Goal: Task Accomplishment & Management: Manage account settings

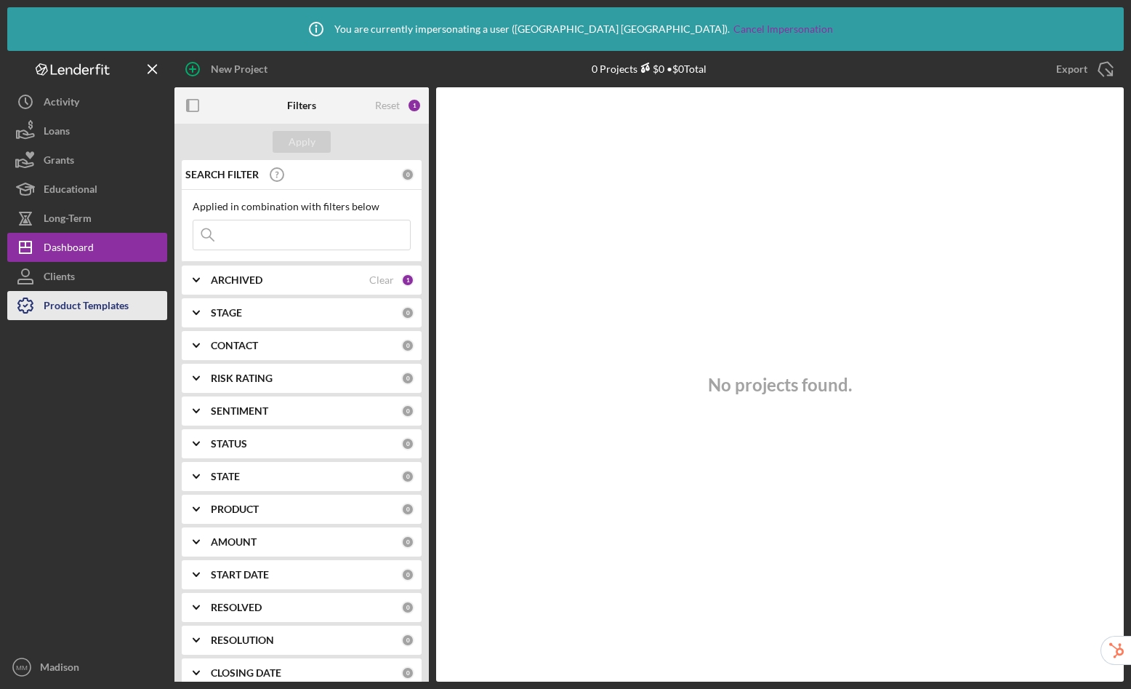
click at [102, 310] on div "Product Templates" at bounding box center [86, 307] width 85 height 33
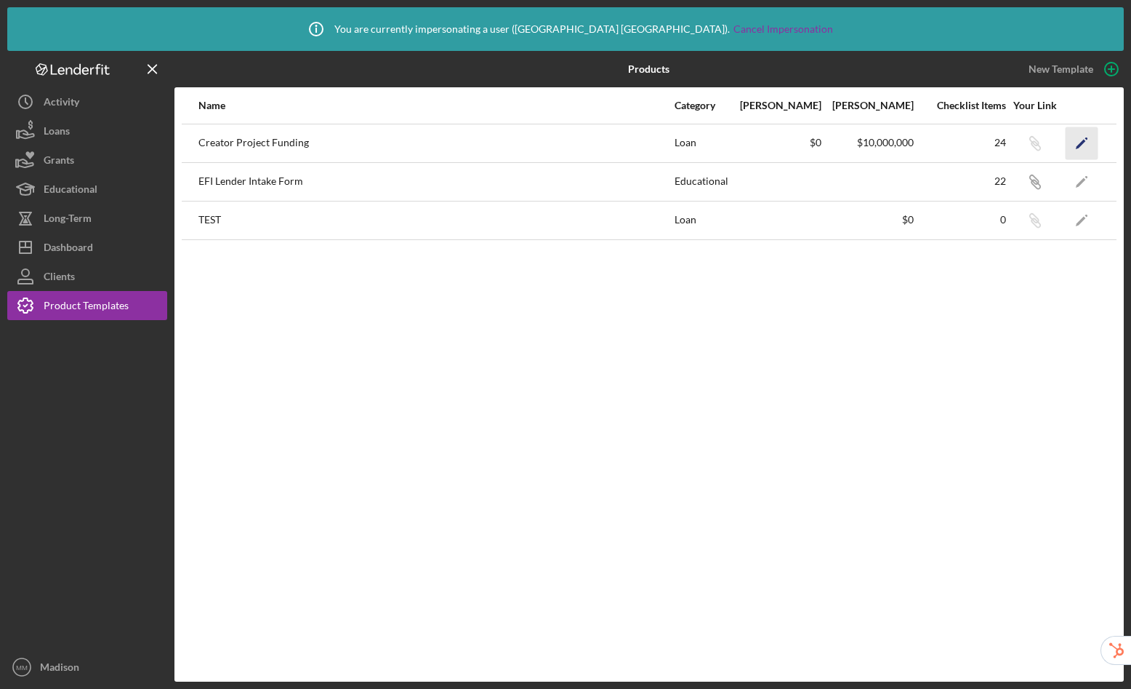
click at [1084, 140] on polygon "button" at bounding box center [1081, 144] width 10 height 10
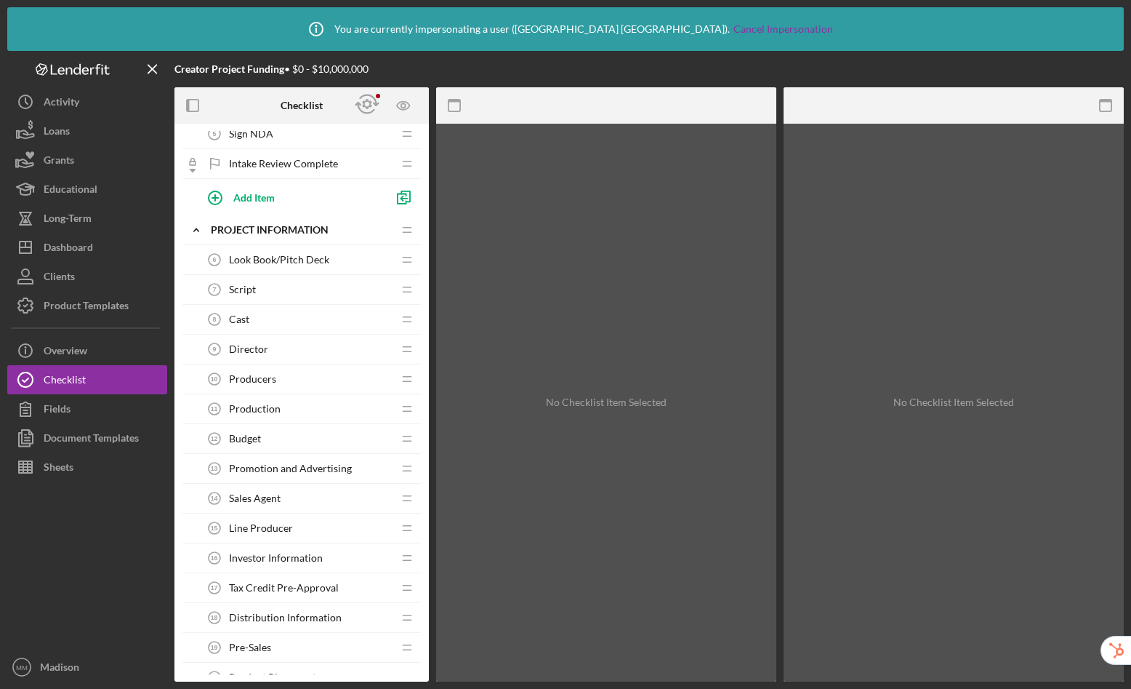
scroll to position [199, 0]
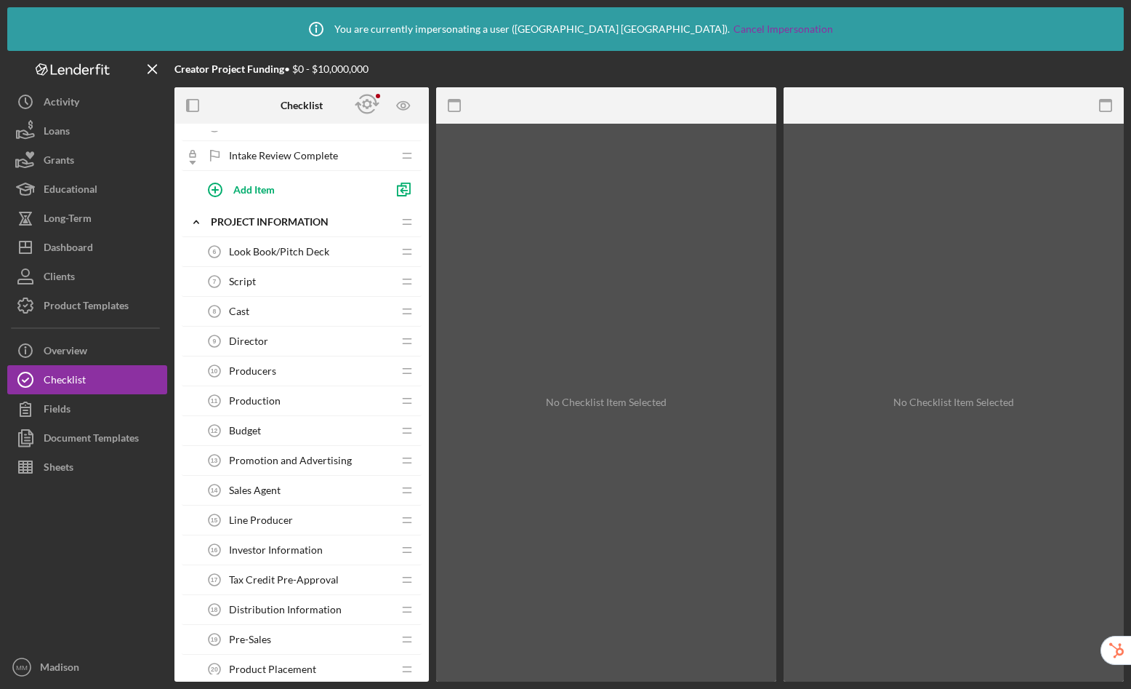
click at [269, 366] on span "Producers" at bounding box center [252, 371] width 47 height 12
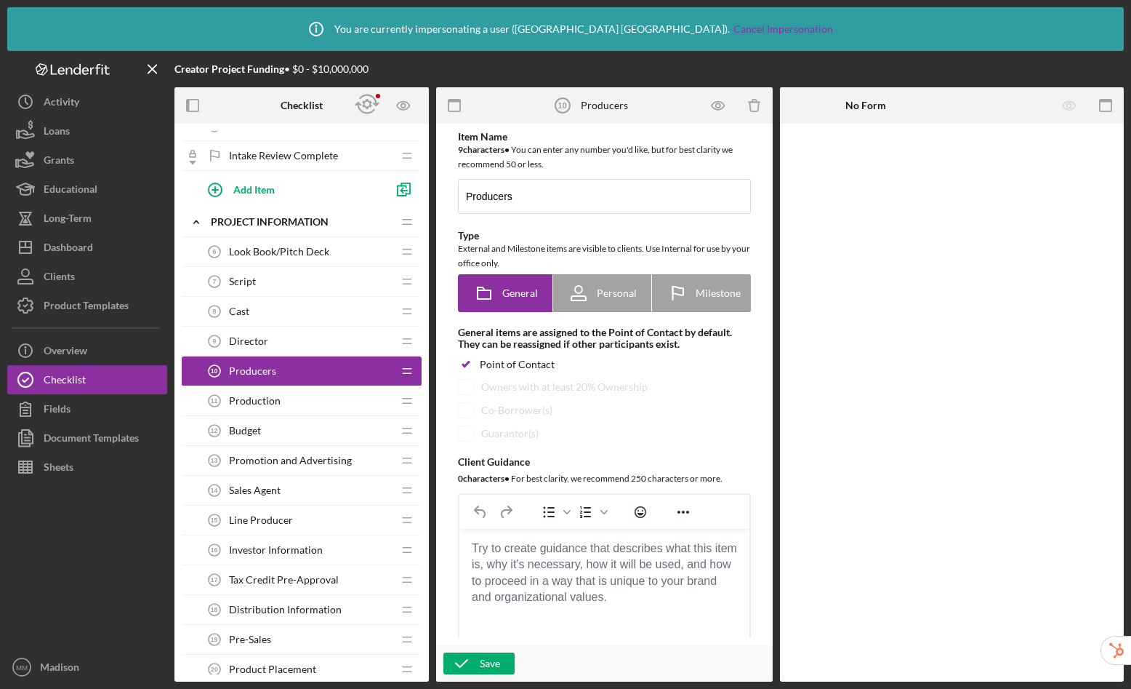
click at [270, 342] on div "Director 9 Director" at bounding box center [296, 341] width 193 height 29
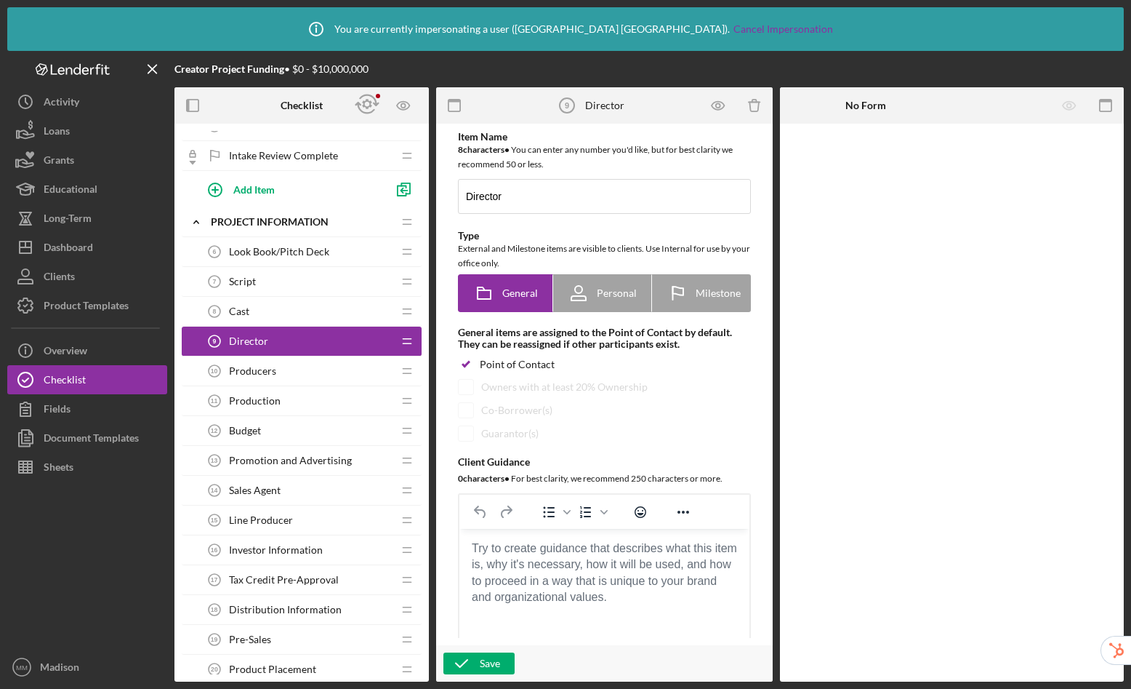
click at [270, 317] on div "Cast 8 Cast" at bounding box center [296, 311] width 193 height 29
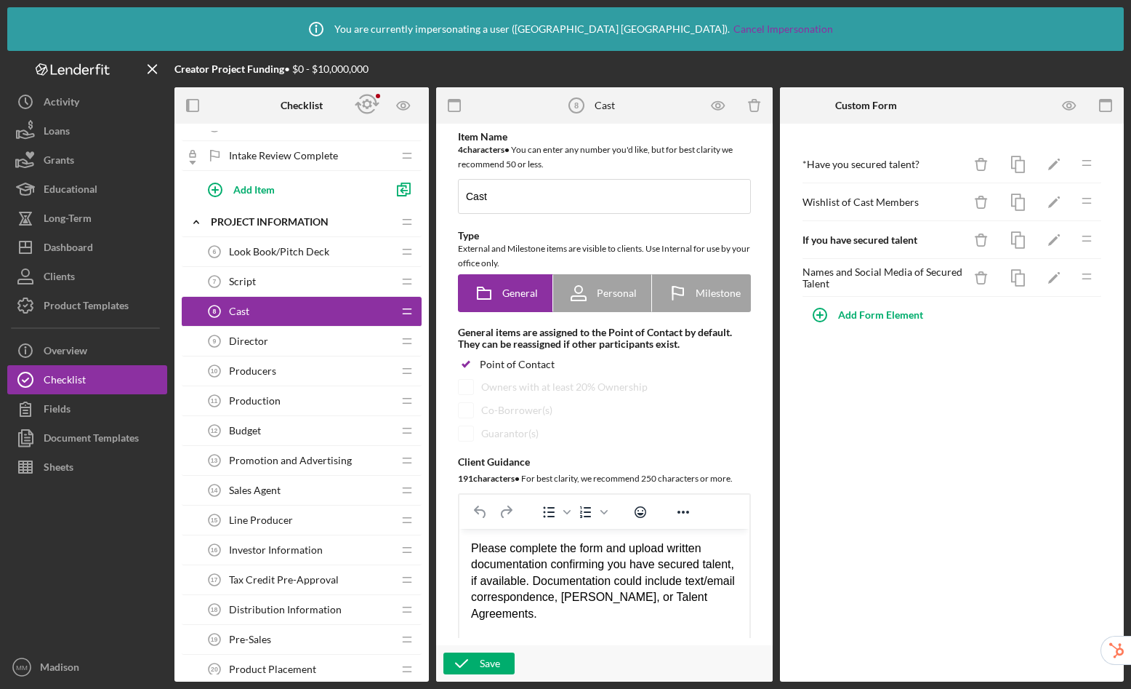
click at [305, 250] on span "Look Book/Pitch Deck" at bounding box center [279, 252] width 100 height 12
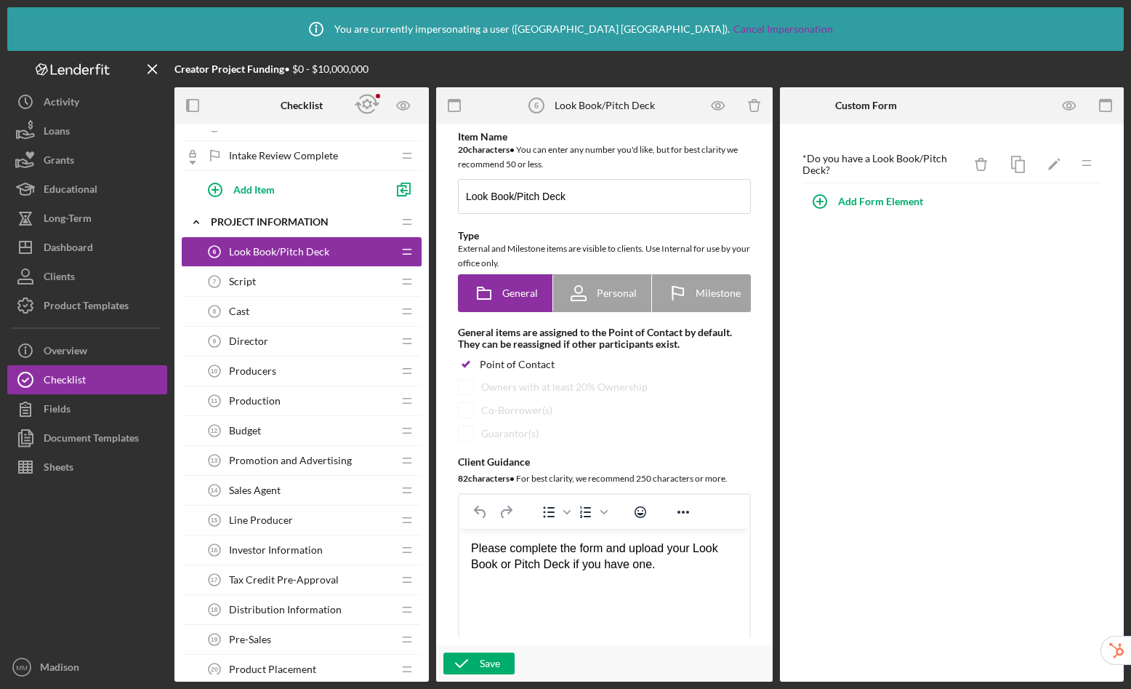
click at [660, 584] on html "Please complete the form and upload your Look Book or Pitch Deck if you have on…" at bounding box center [605, 557] width 290 height 56
click at [671, 572] on html "Please complete the form and upload your Look Book or Pitch Deck if you have on…" at bounding box center [605, 557] width 290 height 56
click at [271, 283] on div "Script 7 Script" at bounding box center [296, 281] width 193 height 29
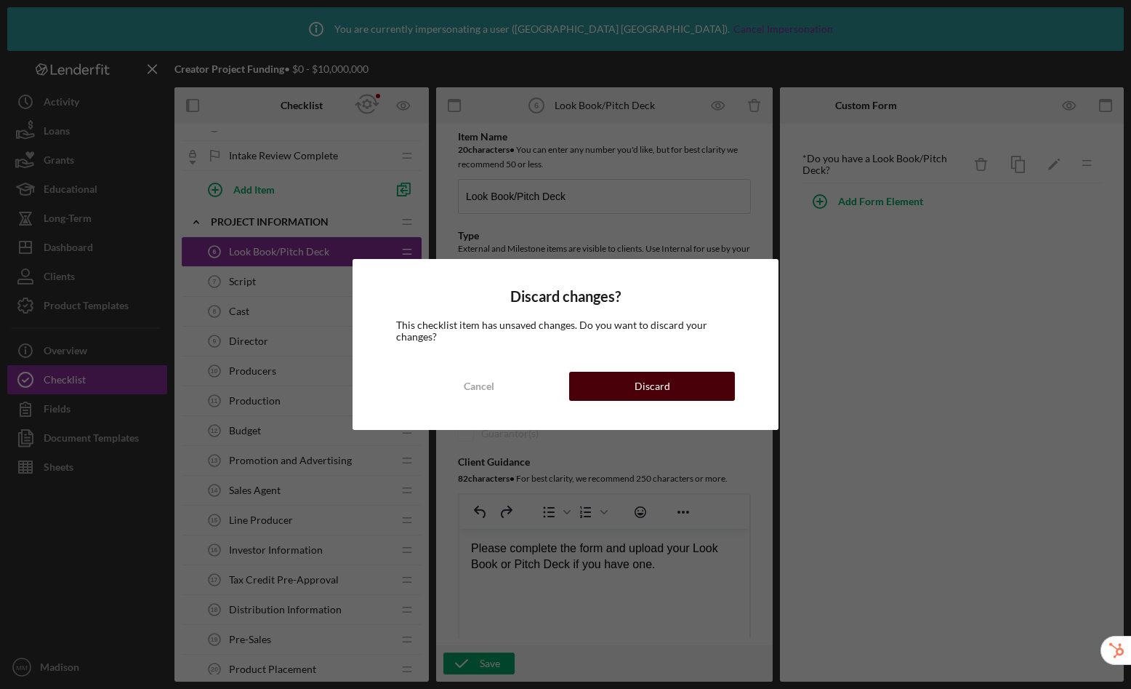
click at [689, 390] on button "Discard" at bounding box center [652, 386] width 166 height 29
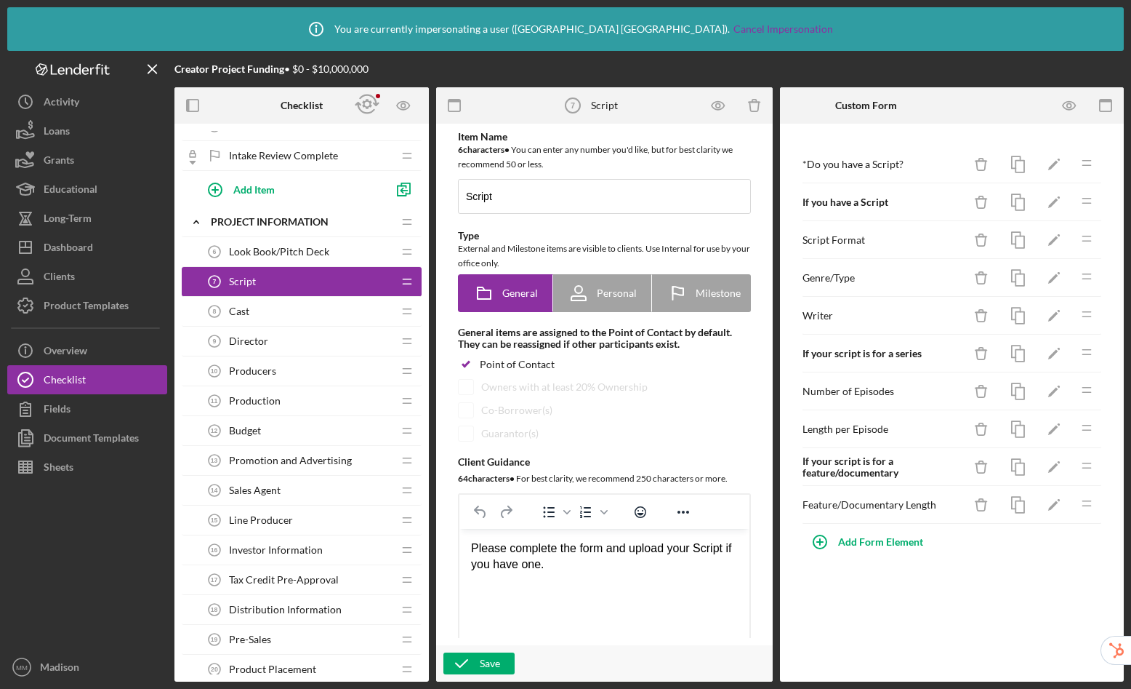
click at [262, 310] on div "Cast 8 Cast" at bounding box center [296, 311] width 193 height 29
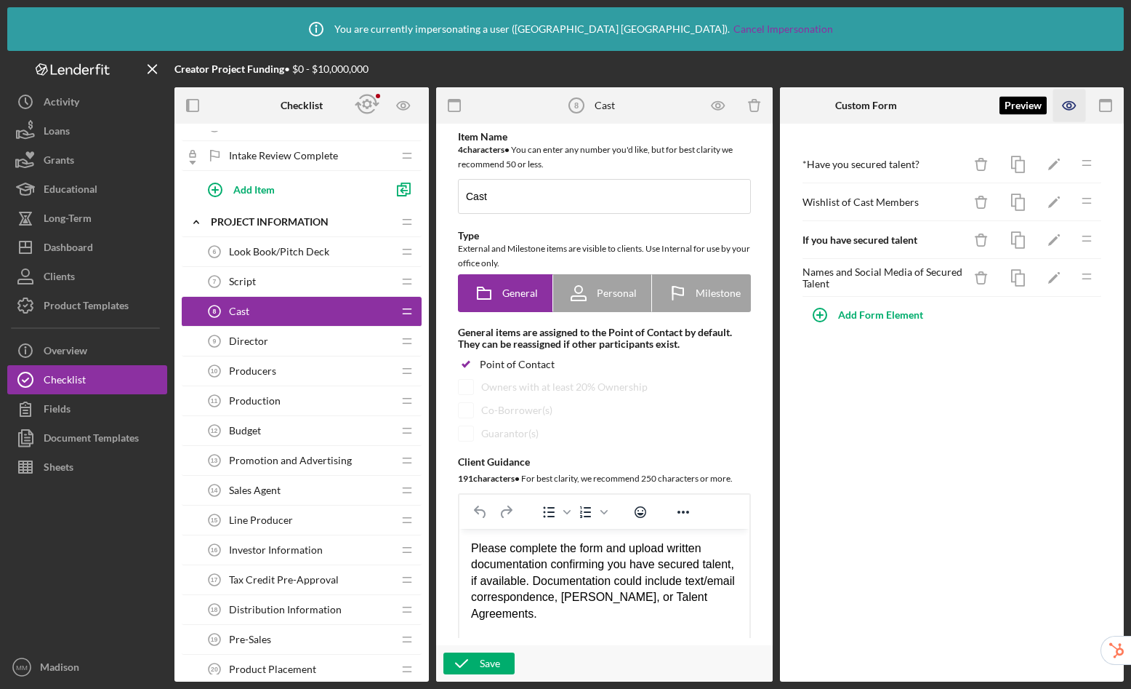
click at [1067, 108] on icon "button" at bounding box center [1070, 105] width 33 height 33
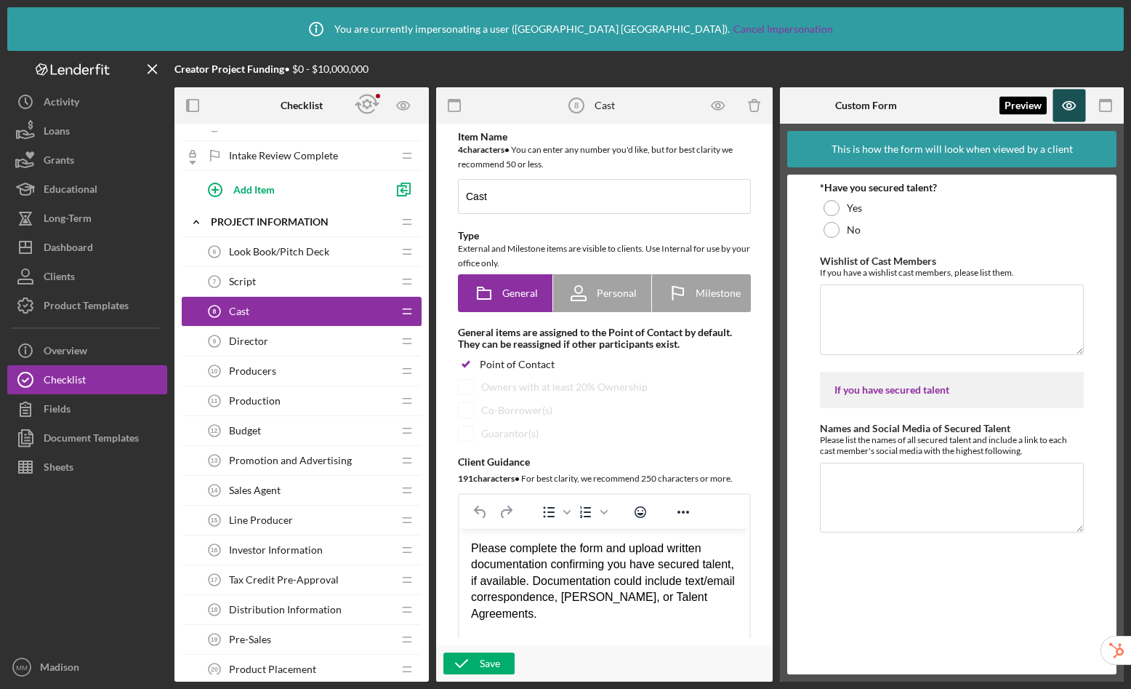
click at [1068, 112] on icon "button" at bounding box center [1070, 105] width 33 height 33
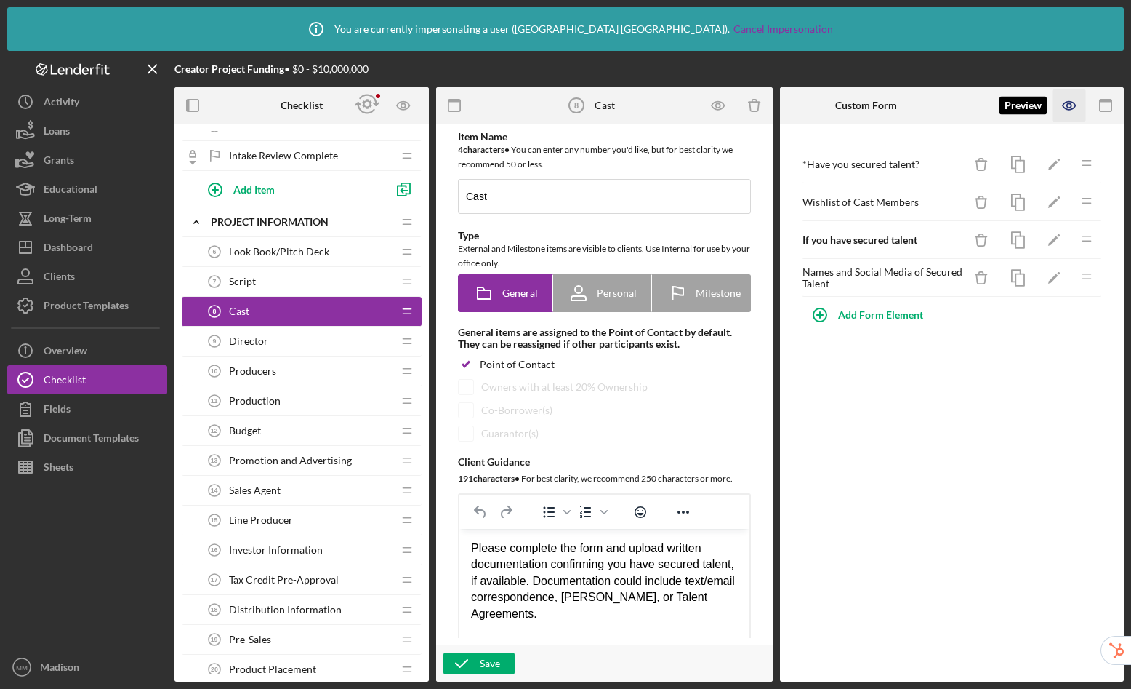
click at [1065, 105] on icon "button" at bounding box center [1070, 105] width 33 height 33
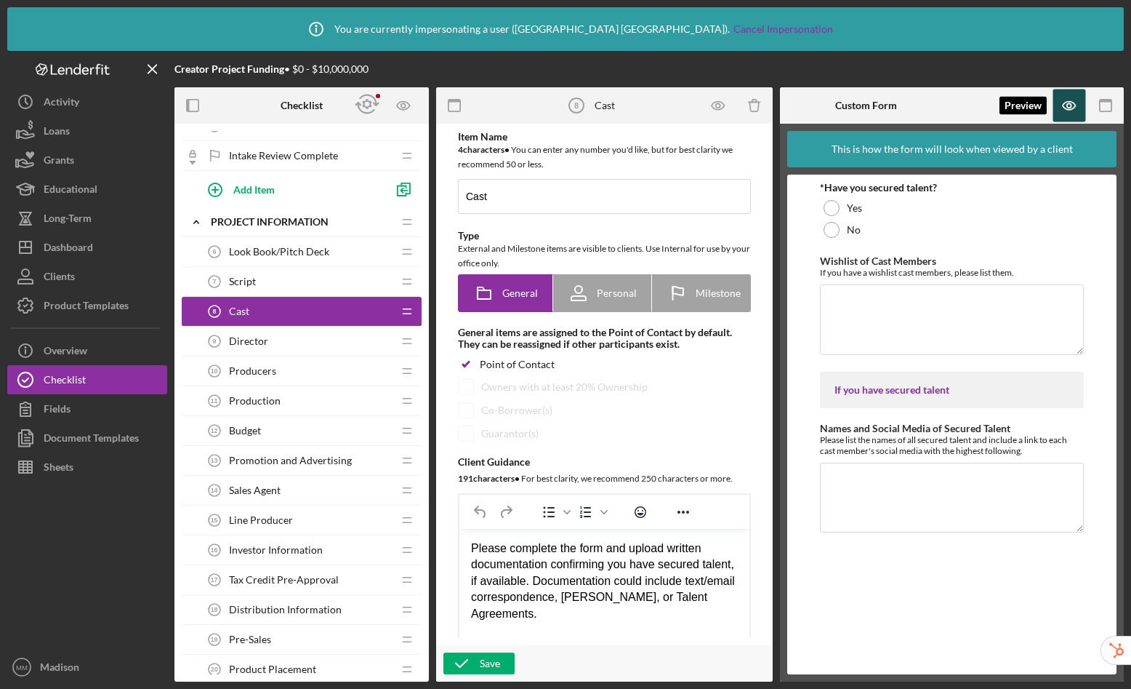
click at [1065, 105] on icon "button" at bounding box center [1070, 105] width 33 height 33
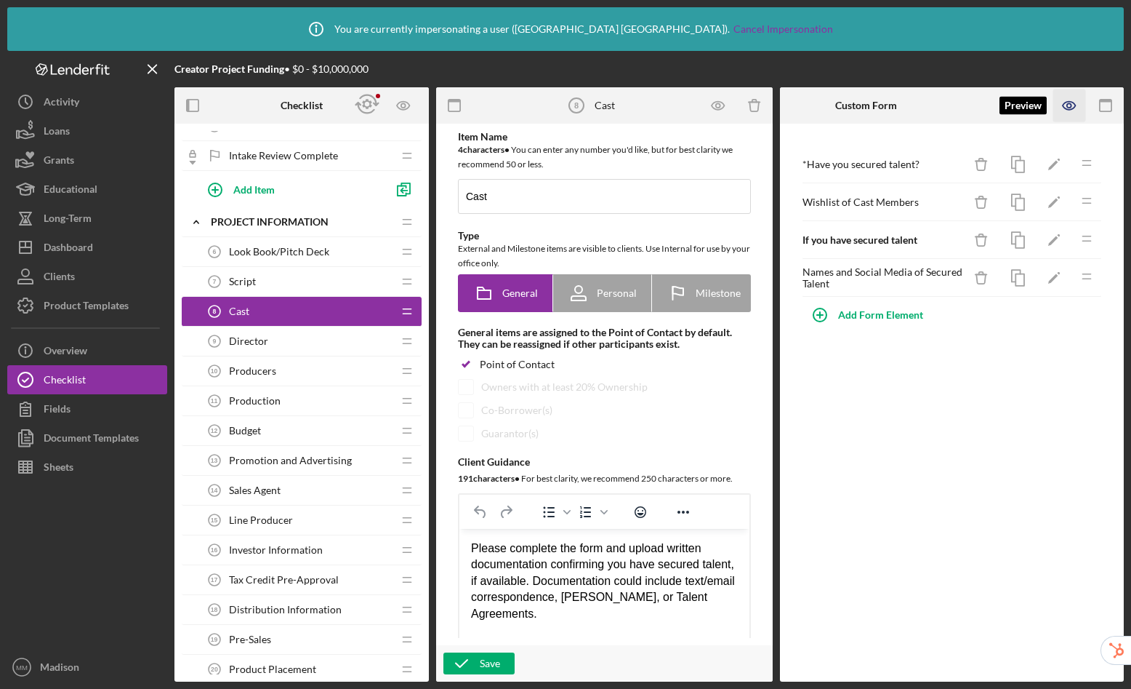
click at [1072, 110] on icon "button" at bounding box center [1070, 105] width 33 height 33
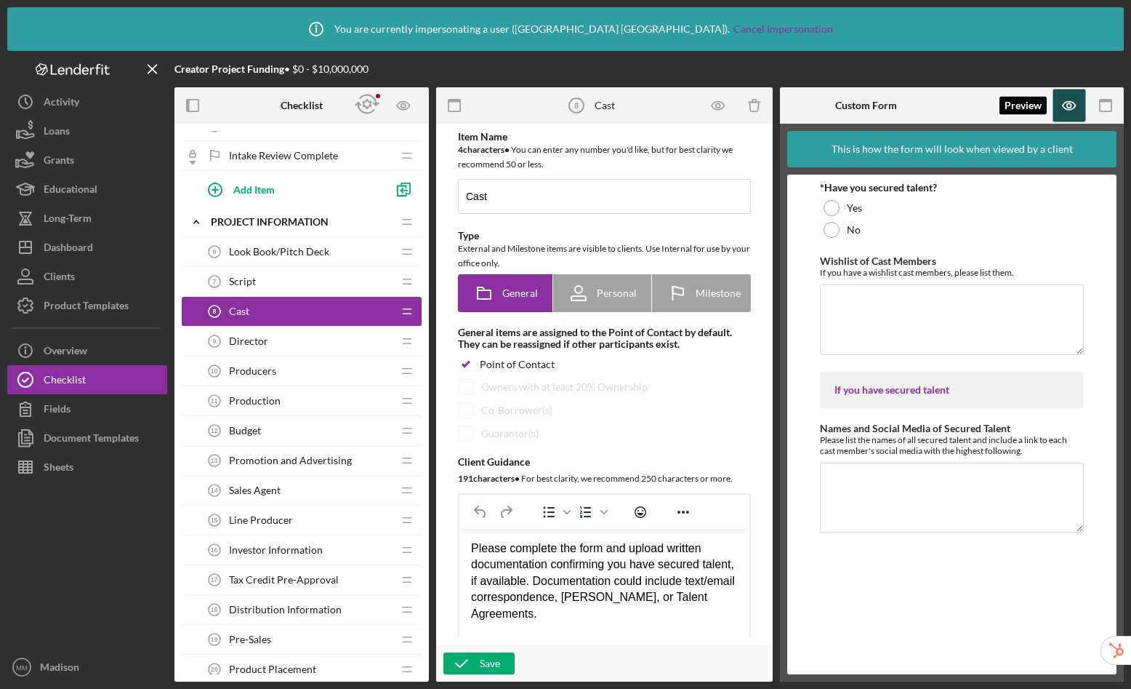
click at [1072, 110] on icon "button" at bounding box center [1070, 105] width 33 height 33
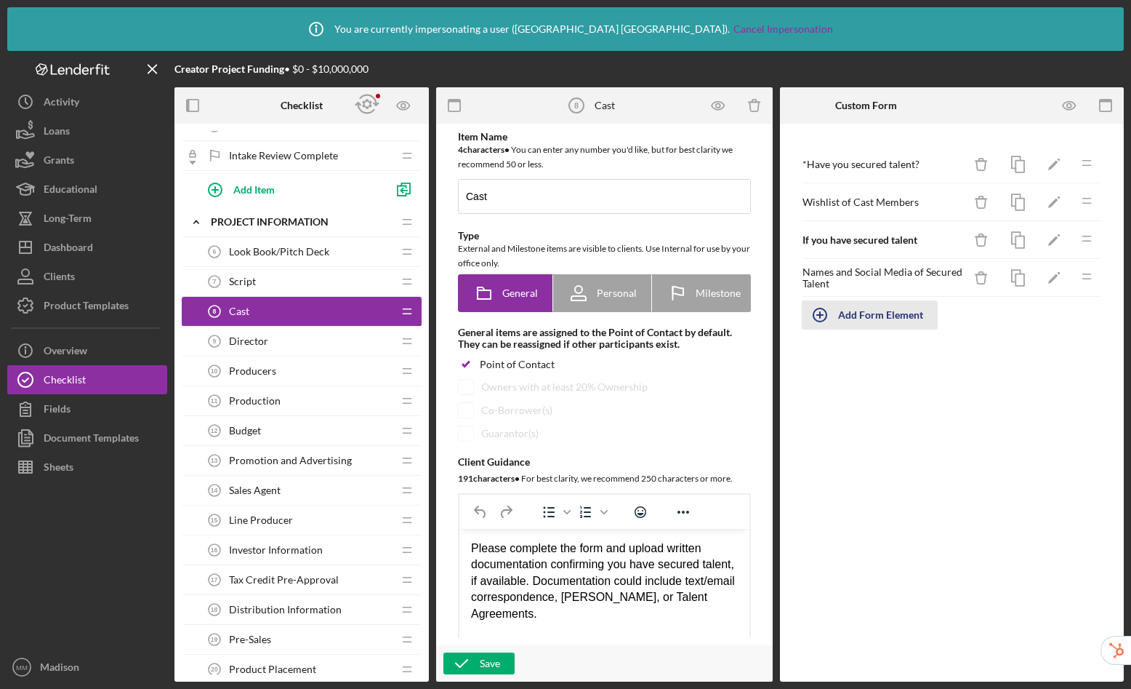
click at [915, 313] on div "Add Form Element" at bounding box center [880, 314] width 85 height 29
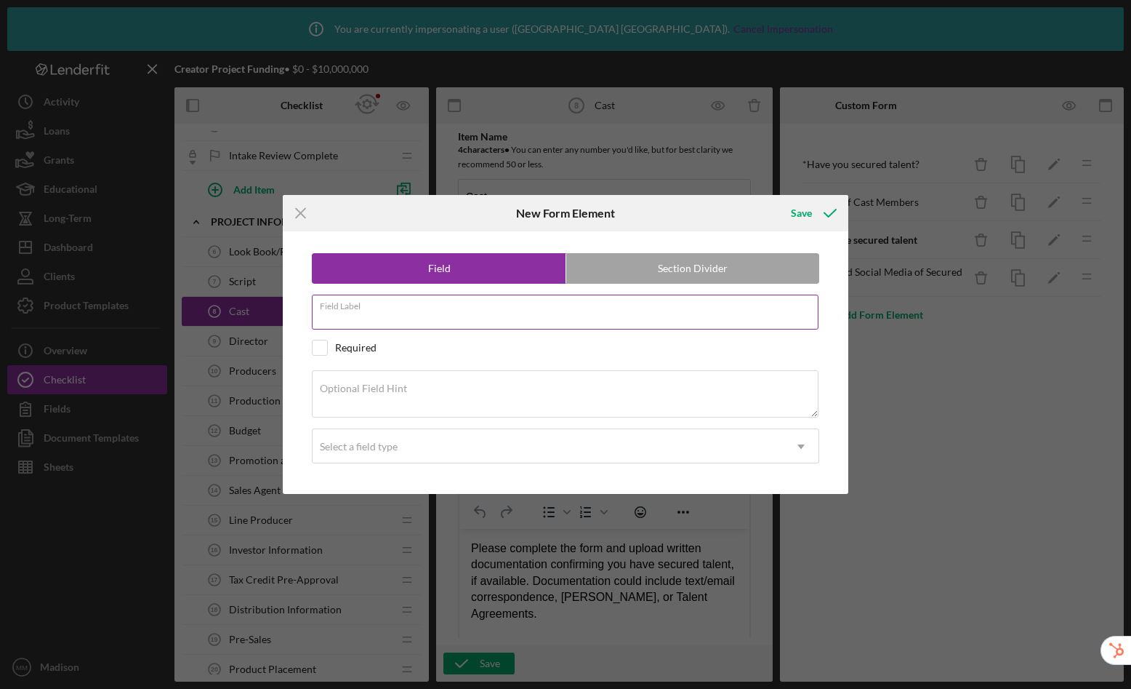
click at [486, 322] on input "Field Label" at bounding box center [565, 312] width 507 height 35
type input "Do you have written documentation confirming secured talent?"
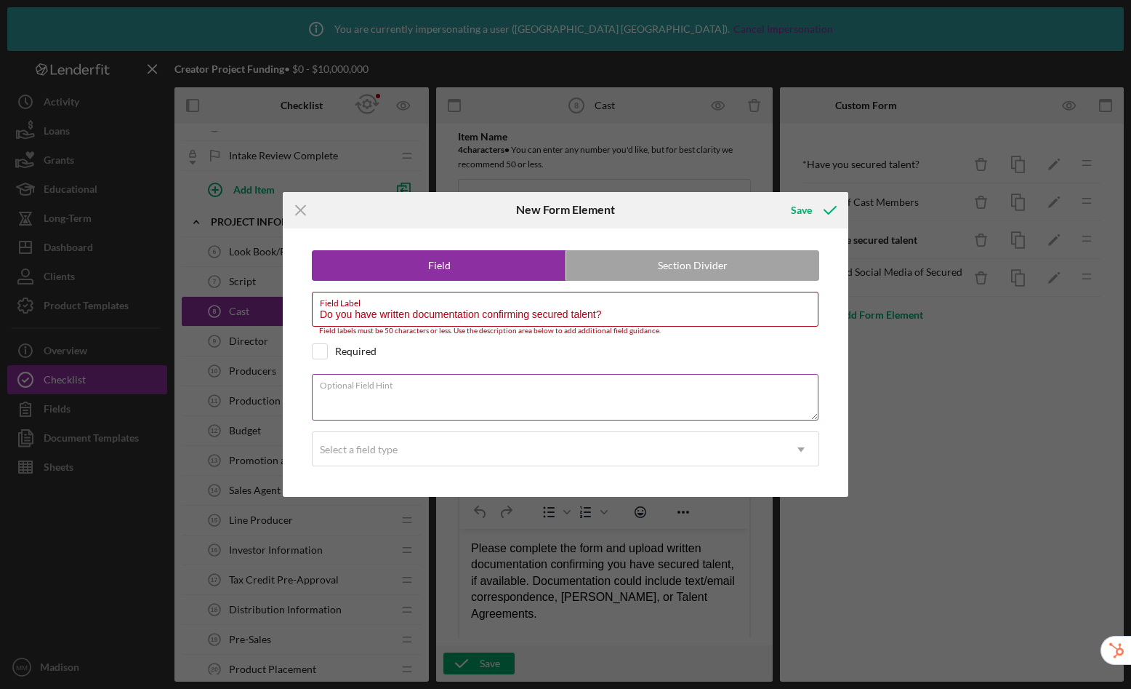
click at [457, 398] on textarea "Optional Field Hint" at bounding box center [565, 397] width 507 height 47
type textarea "(e.g"
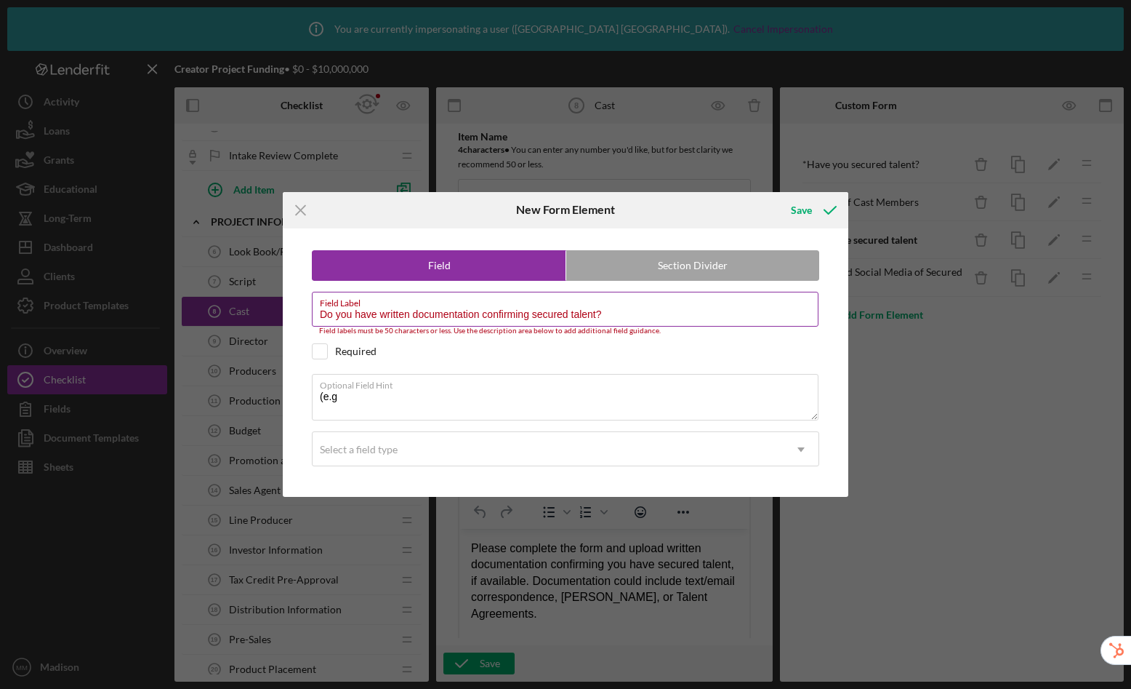
click at [486, 314] on input "Do you have written documentation confirming secured talent?" at bounding box center [565, 309] width 507 height 35
drag, startPoint x: 620, startPoint y: 313, endPoint x: 484, endPoint y: 316, distance: 135.3
click at [484, 316] on input "Do you have written documentation confirming secured talent?" at bounding box center [565, 309] width 507 height 35
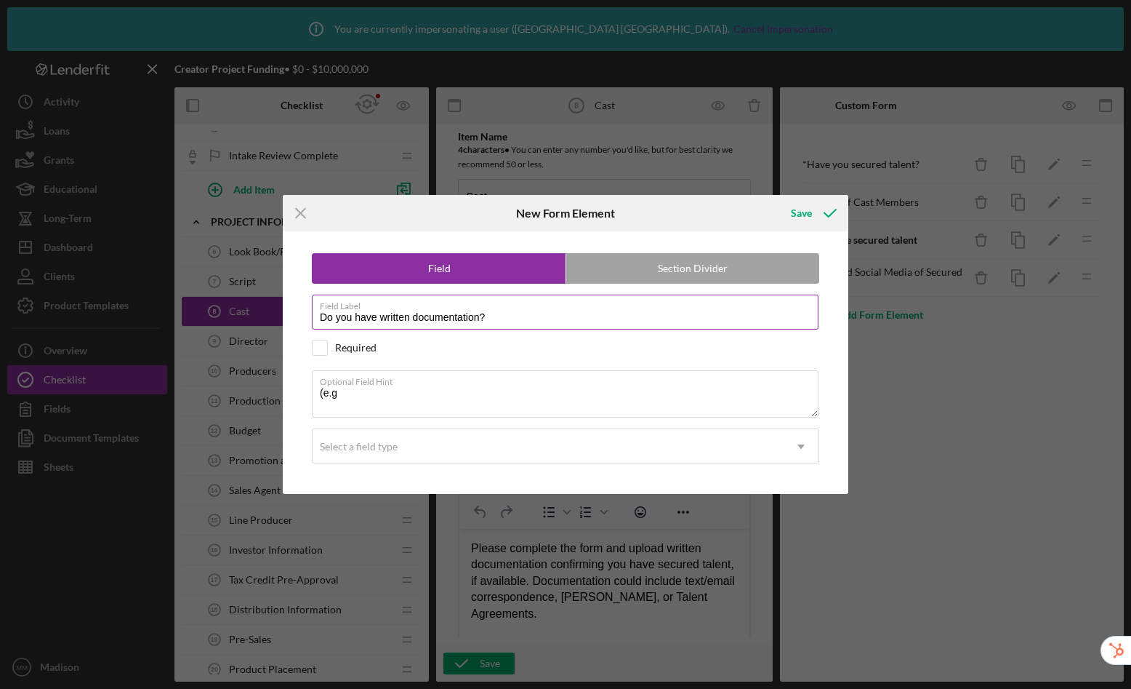
drag, startPoint x: 381, startPoint y: 320, endPoint x: 381, endPoint y: 309, distance: 10.9
click at [381, 320] on input "Do you have written documentation?" at bounding box center [565, 312] width 507 height 35
click at [481, 321] on input "Do you have written documentation?" at bounding box center [565, 312] width 507 height 35
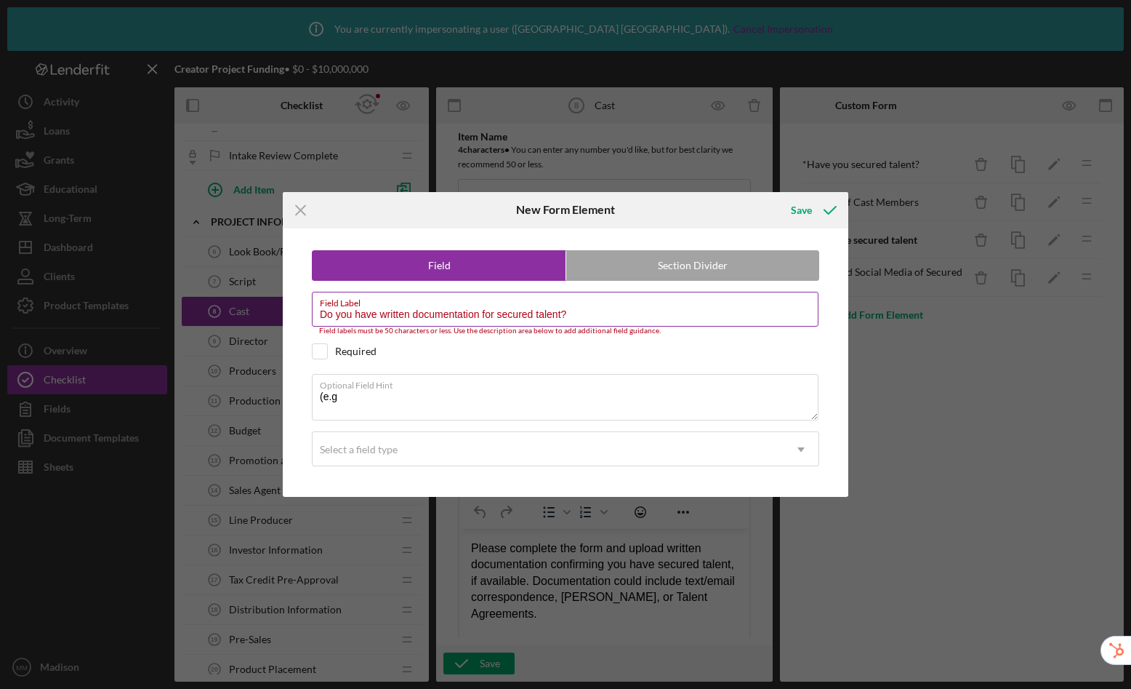
drag, startPoint x: 558, startPoint y: 311, endPoint x: 484, endPoint y: 313, distance: 74.2
click at [484, 313] on input "Do you have written documentation for secured talent?" at bounding box center [565, 309] width 507 height 35
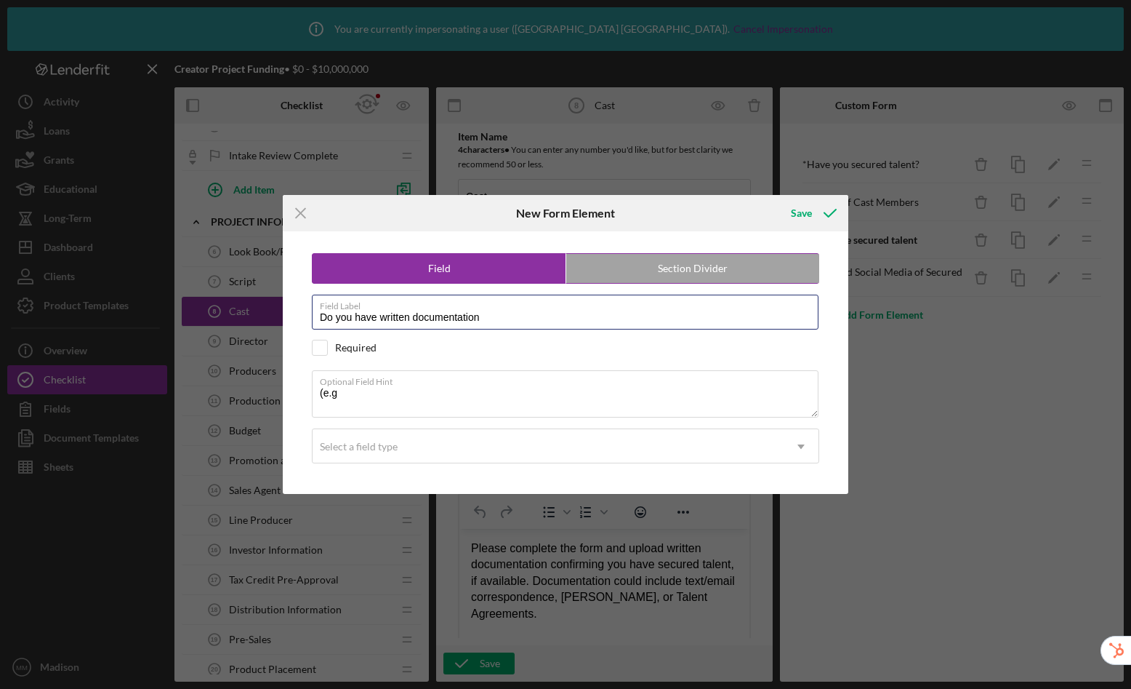
drag, startPoint x: 381, startPoint y: 320, endPoint x: 413, endPoint y: 276, distance: 54.1
click at [381, 320] on input "Do you have written documentation" at bounding box center [565, 312] width 507 height 35
type input "Do you have written documentation"
drag, startPoint x: 349, startPoint y: 394, endPoint x: 298, endPoint y: 388, distance: 51.3
click at [298, 388] on div "Field Section Divider Field Label Do you have written documentation Required Op…" at bounding box center [565, 362] width 551 height 262
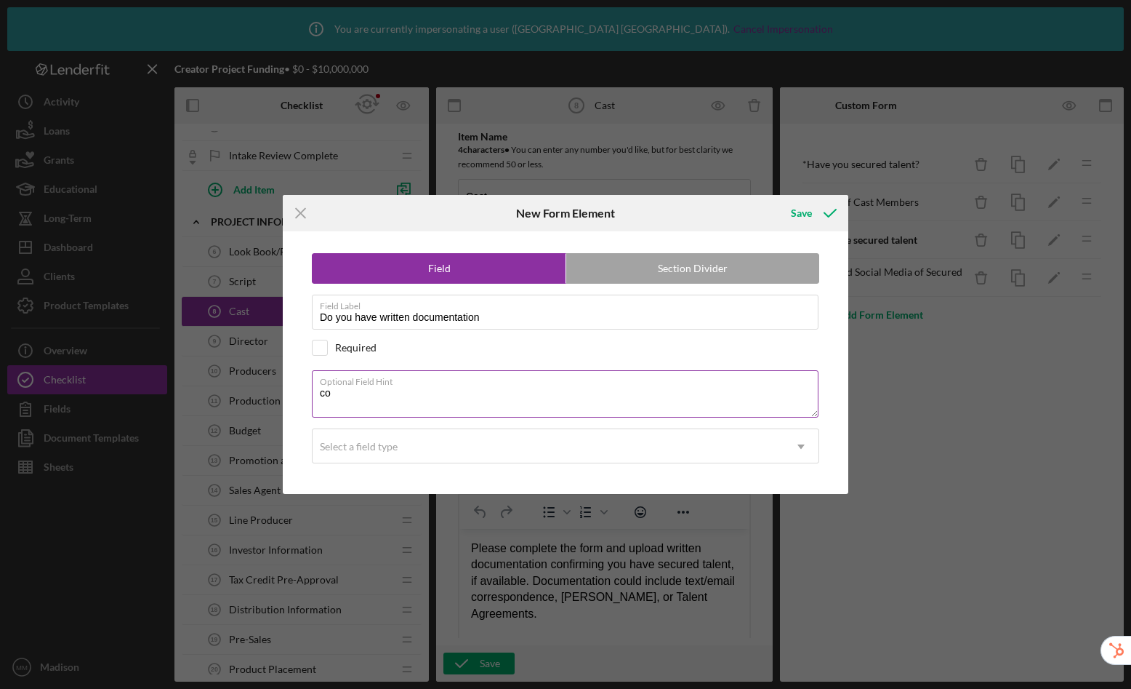
type textarea "c"
type textarea "t"
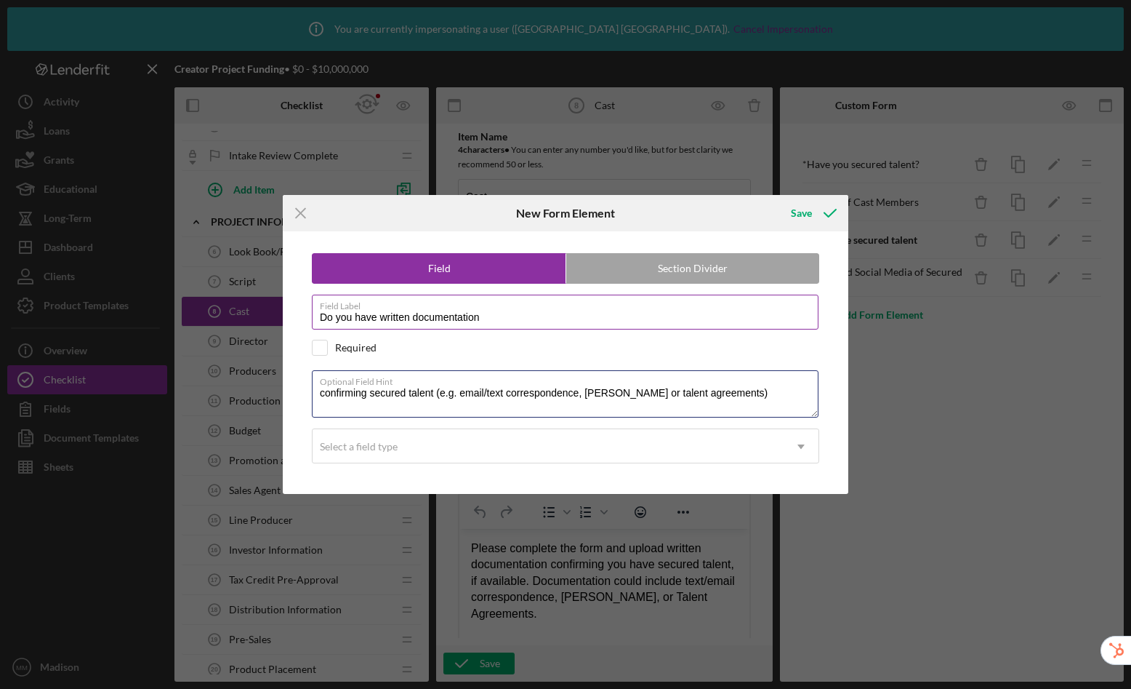
type textarea "confirming secured talent (e.g. email/text correspondence, [PERSON_NAME] or tal…"
click at [509, 311] on label "Field Label" at bounding box center [569, 303] width 499 height 16
click at [509, 311] on input "Do you have written documentation" at bounding box center [565, 312] width 507 height 35
click at [508, 316] on input "Do you have written documentation" at bounding box center [565, 312] width 507 height 35
type input "Do you have written documentation?"
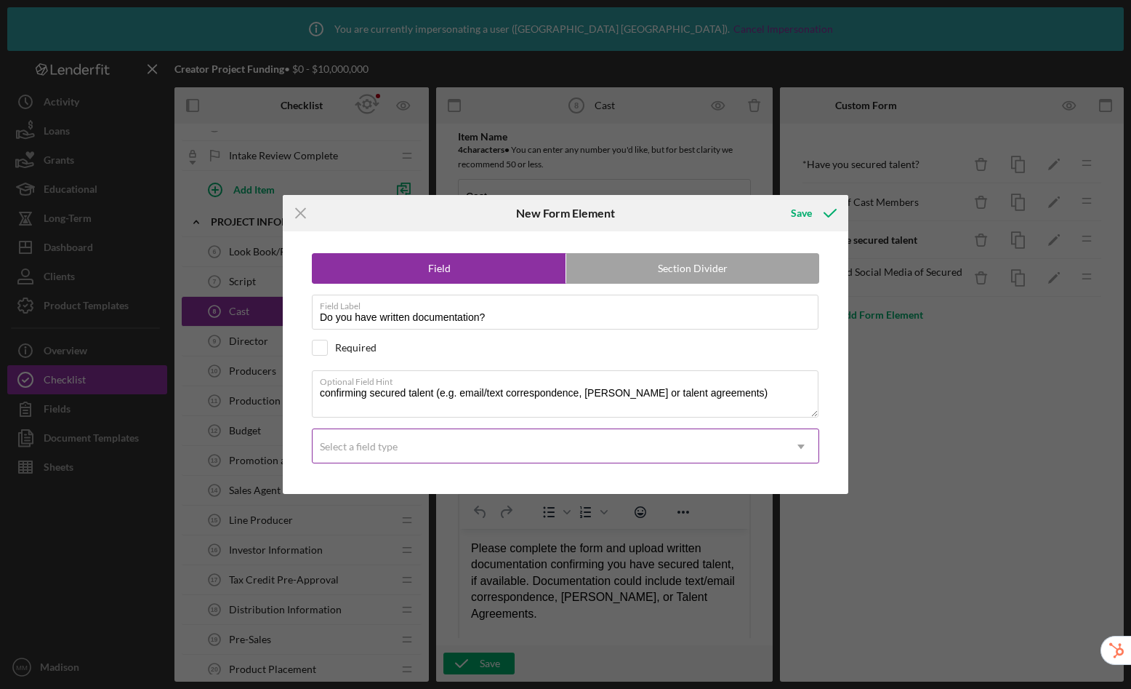
click at [422, 439] on div "Select a field type" at bounding box center [548, 446] width 471 height 33
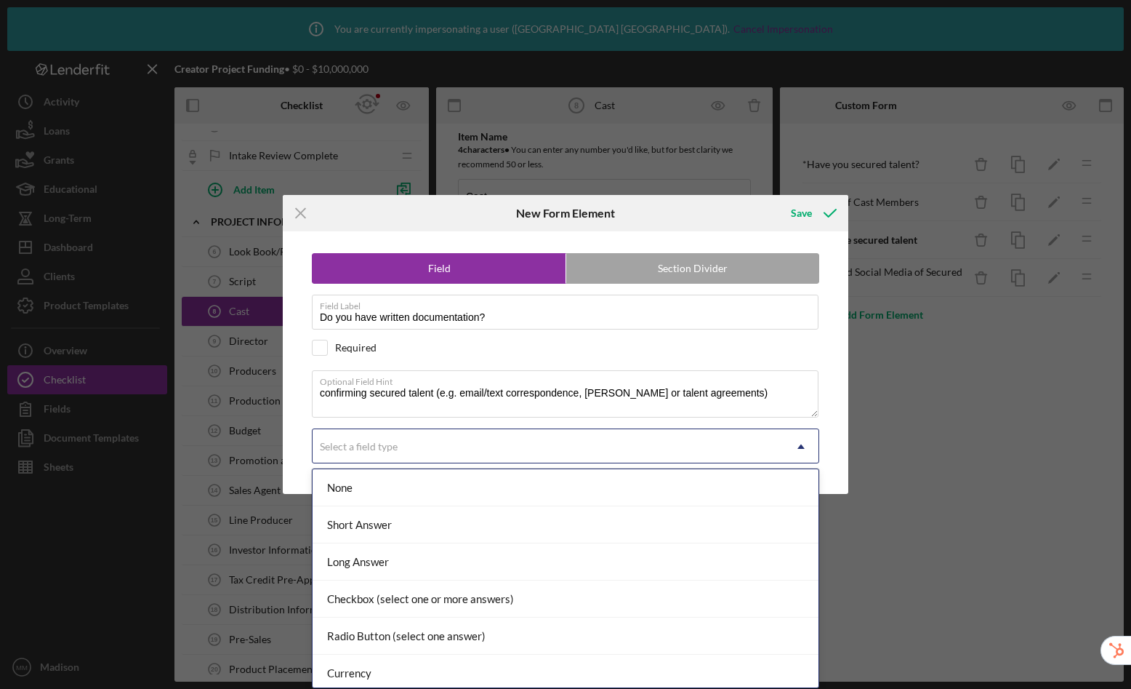
scroll to position [153, 0]
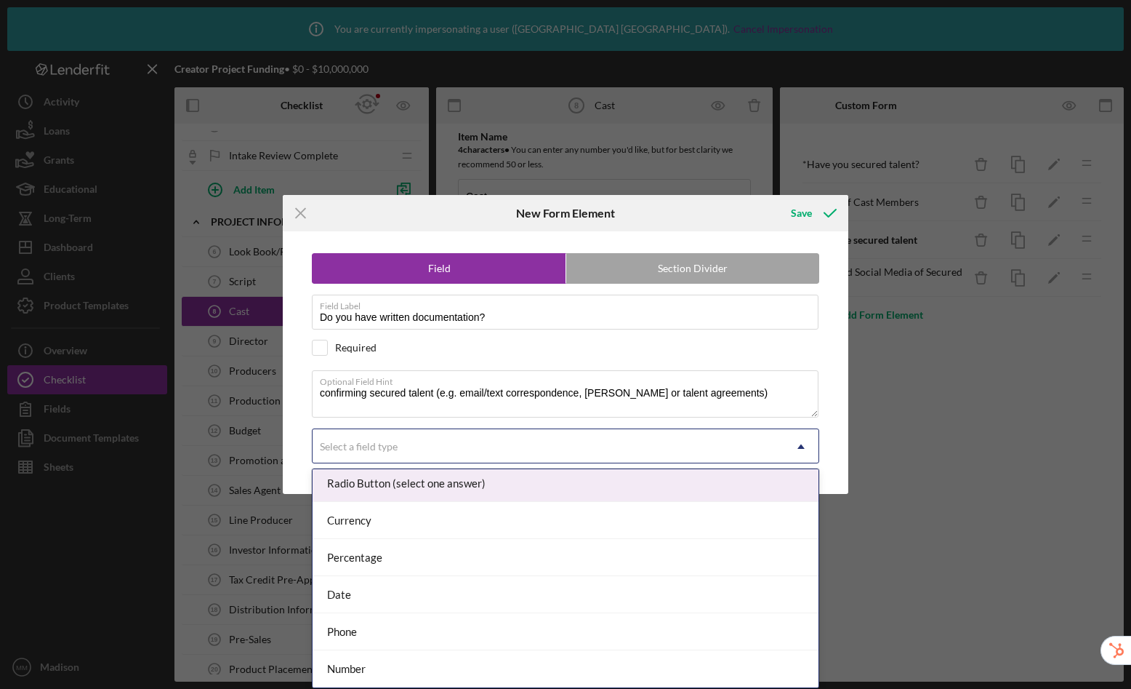
click at [418, 483] on div "Radio Button (select one answer)" at bounding box center [566, 483] width 506 height 37
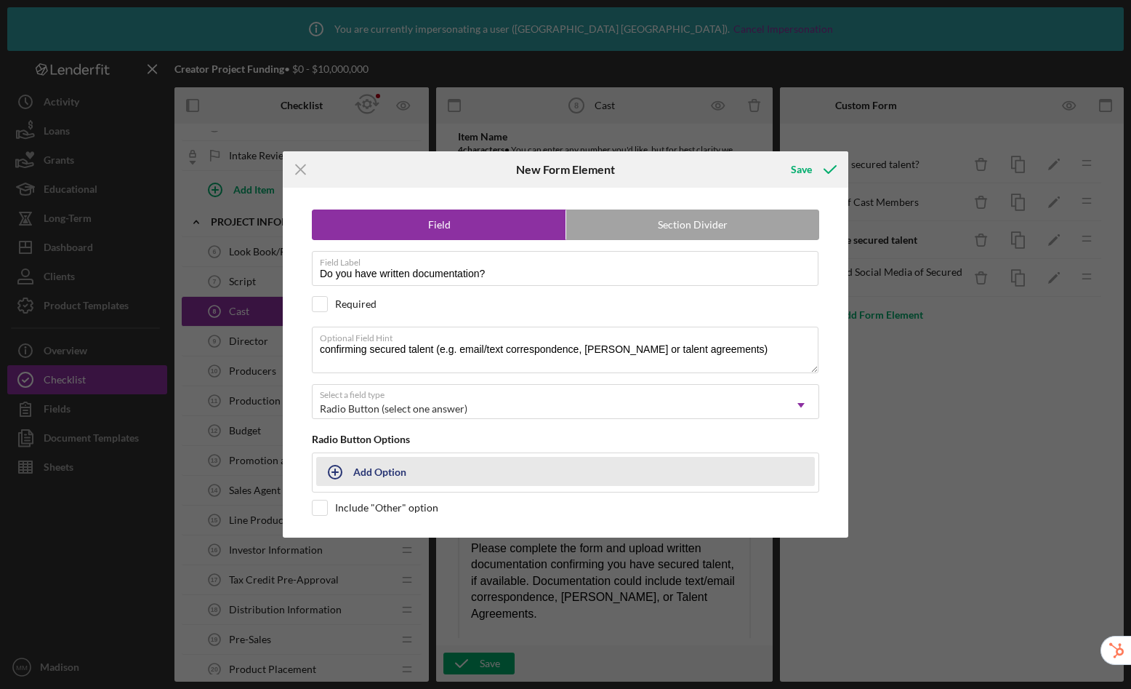
click at [365, 472] on div "Add Option" at bounding box center [379, 471] width 53 height 28
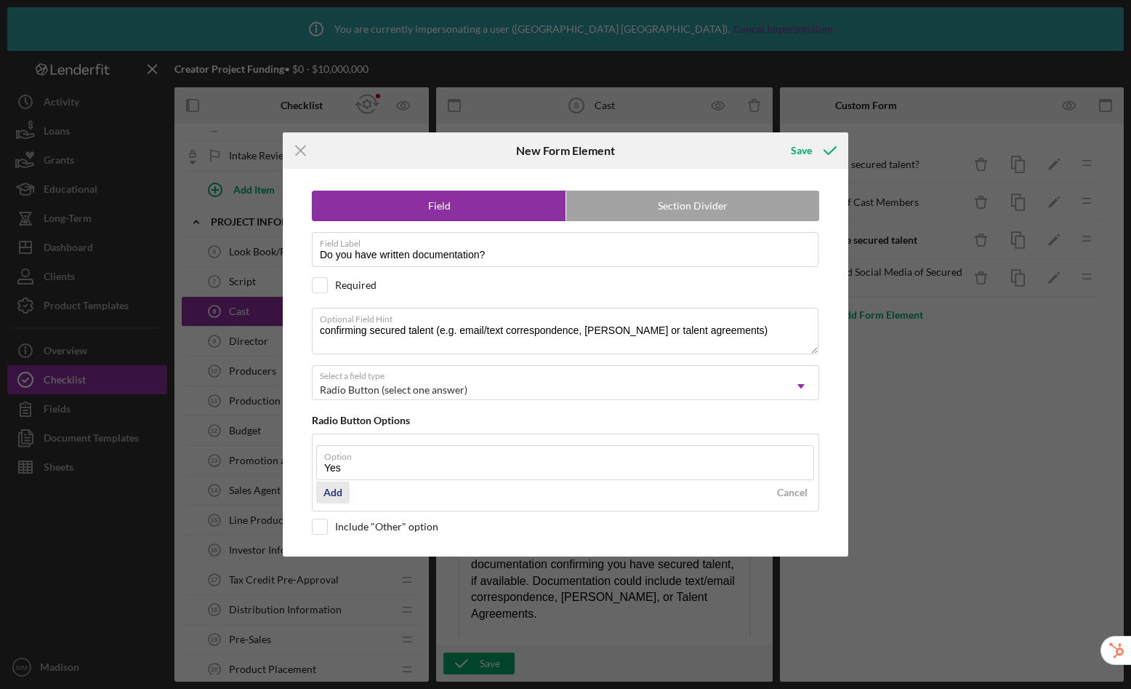
type input "Yes"
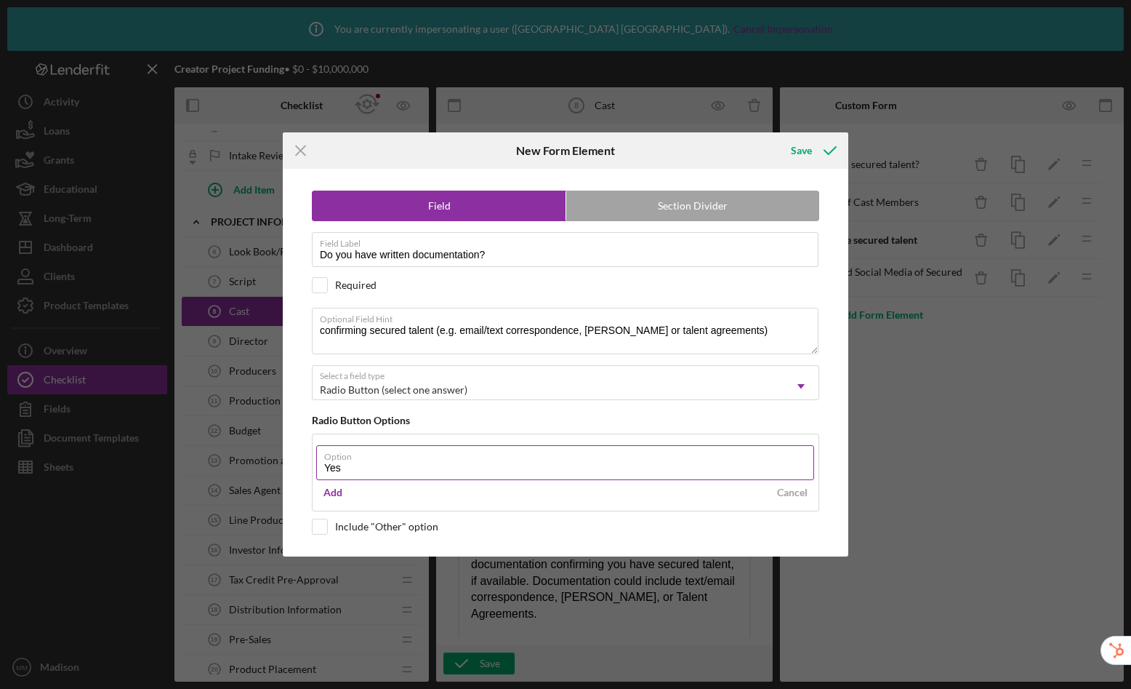
click at [341, 490] on div "Add" at bounding box center [333, 492] width 19 height 22
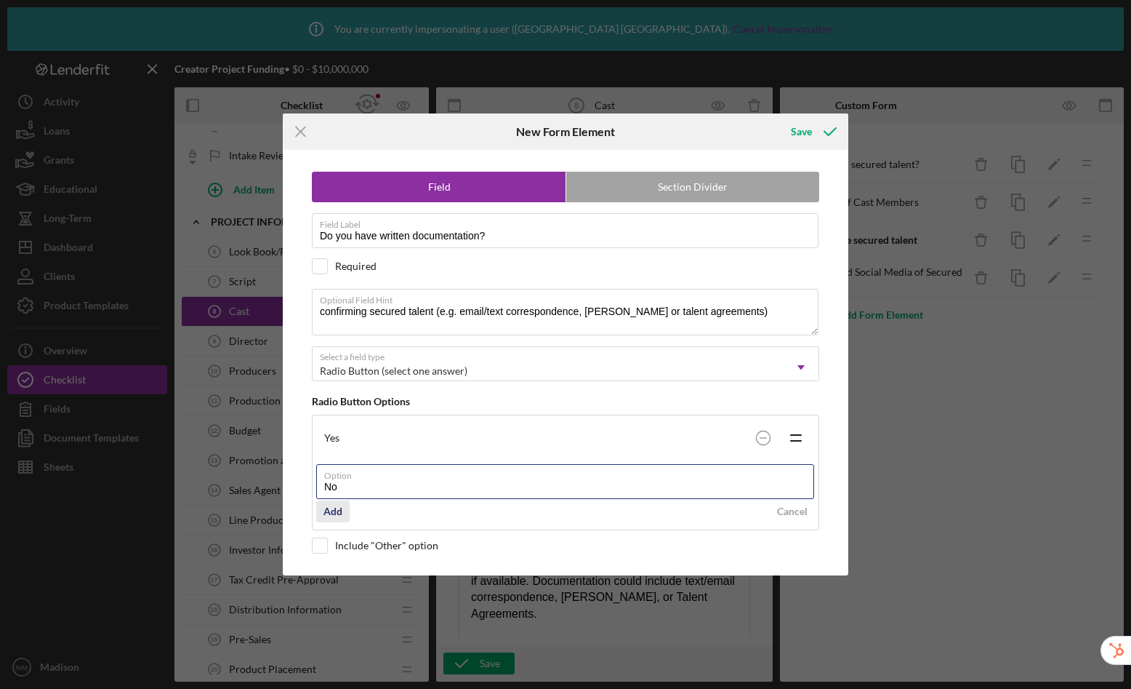
type input "No"
click at [335, 505] on div "Add" at bounding box center [333, 511] width 19 height 22
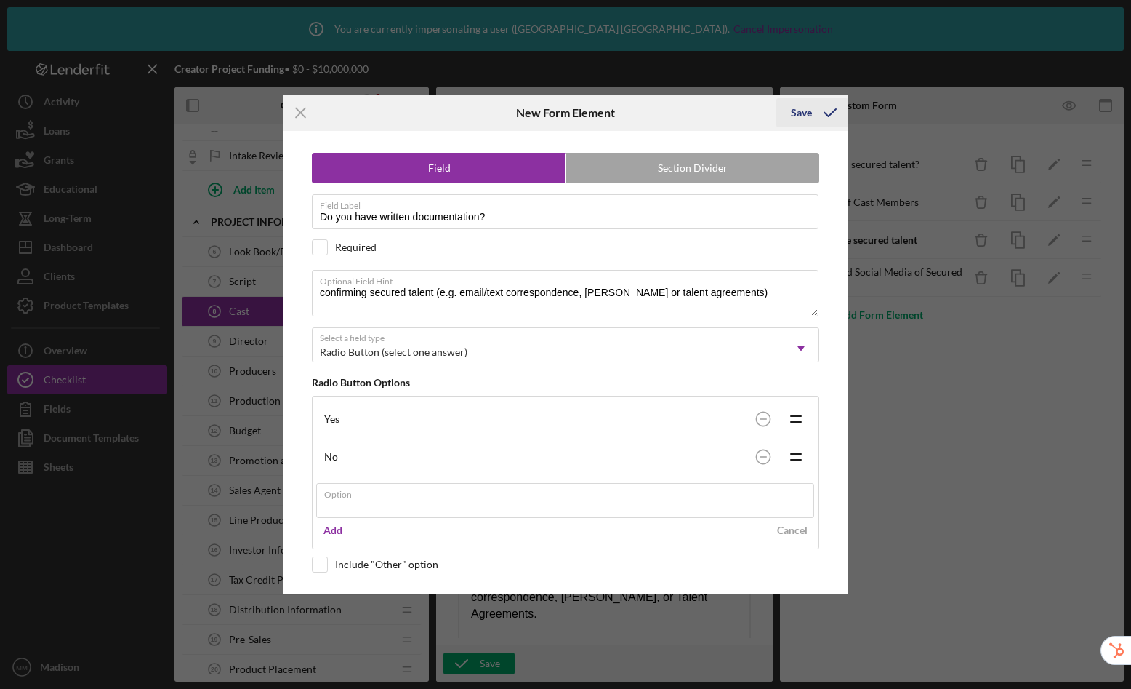
click at [810, 114] on div "Save" at bounding box center [813, 113] width 72 height 36
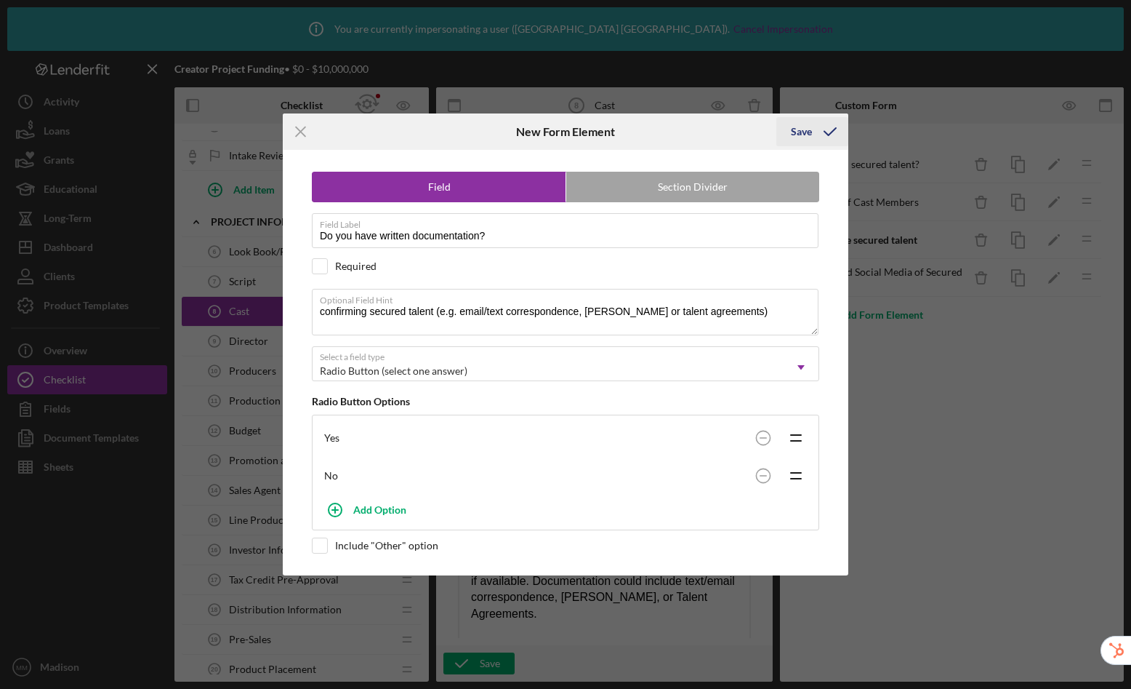
click at [804, 132] on div "Save" at bounding box center [801, 131] width 21 height 29
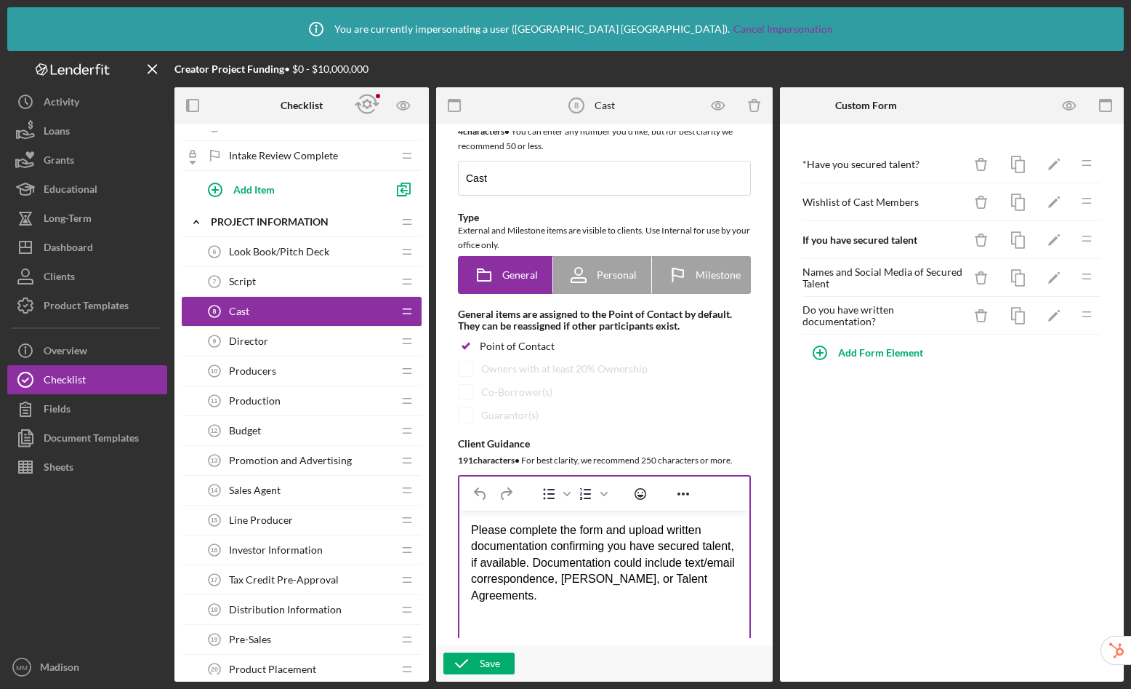
scroll to position [21, 0]
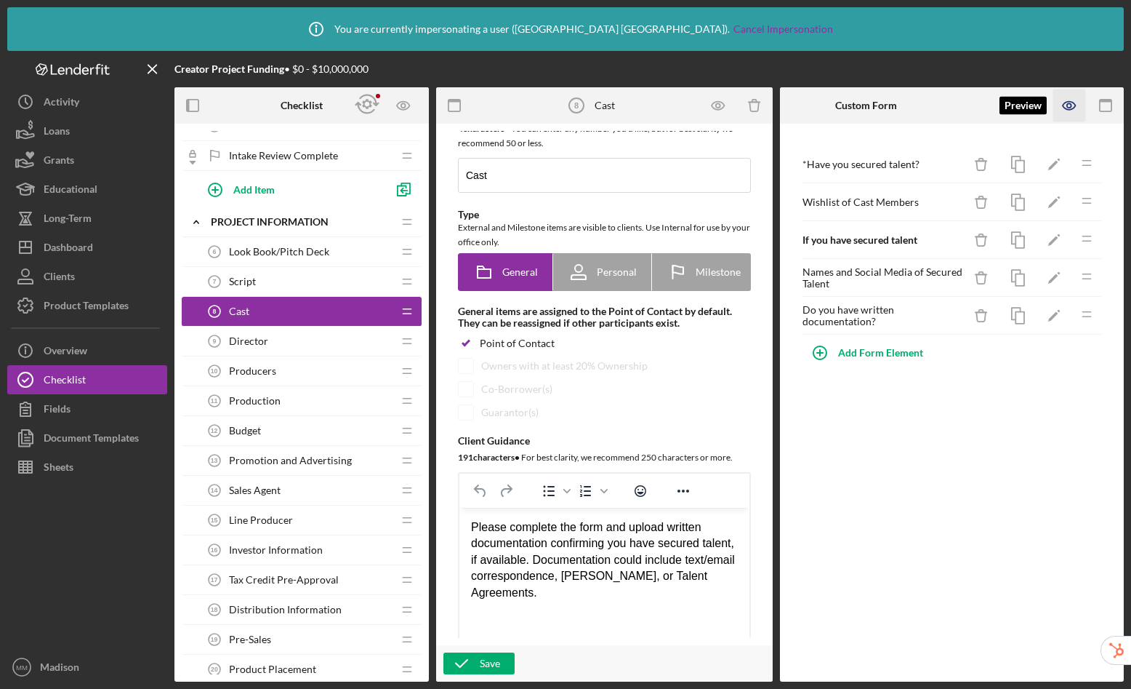
click at [1071, 102] on icon "button" at bounding box center [1069, 106] width 12 height 8
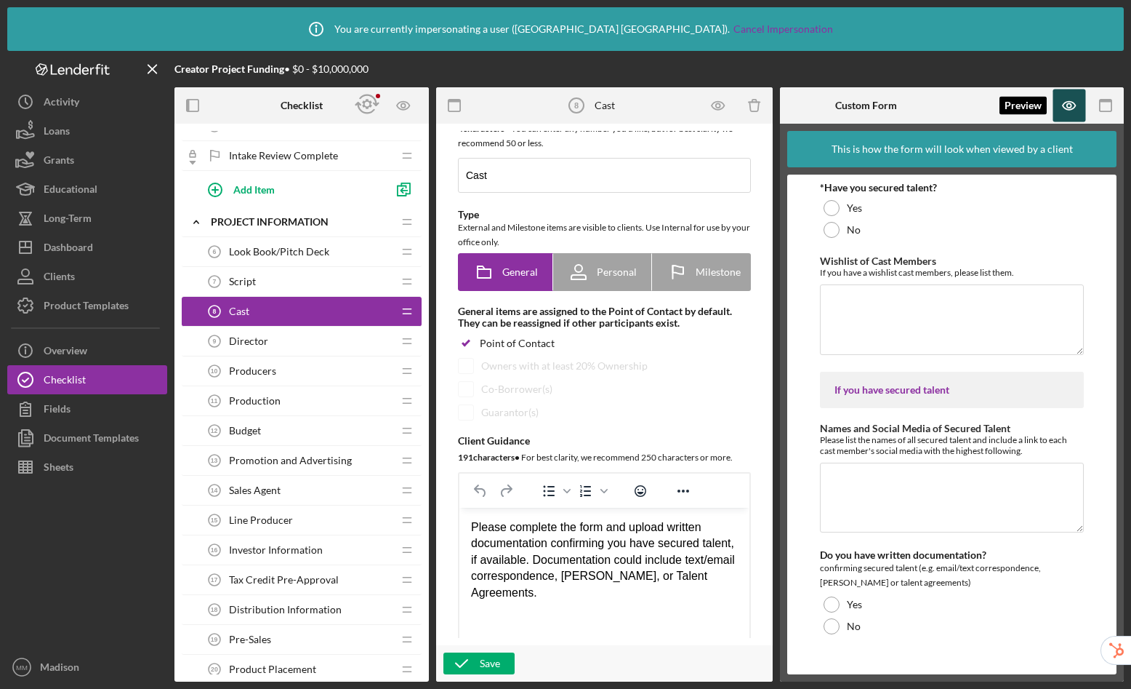
click at [1069, 105] on icon "button" at bounding box center [1070, 105] width 33 height 33
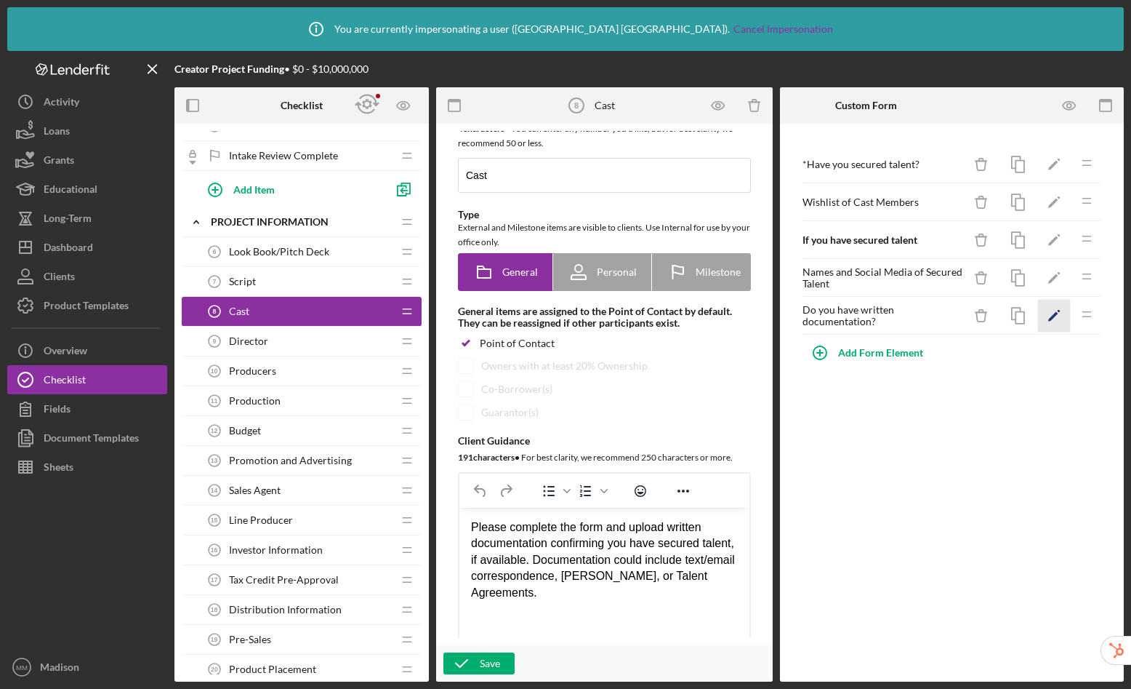
click at [1061, 310] on icon "Icon/Edit" at bounding box center [1054, 316] width 33 height 33
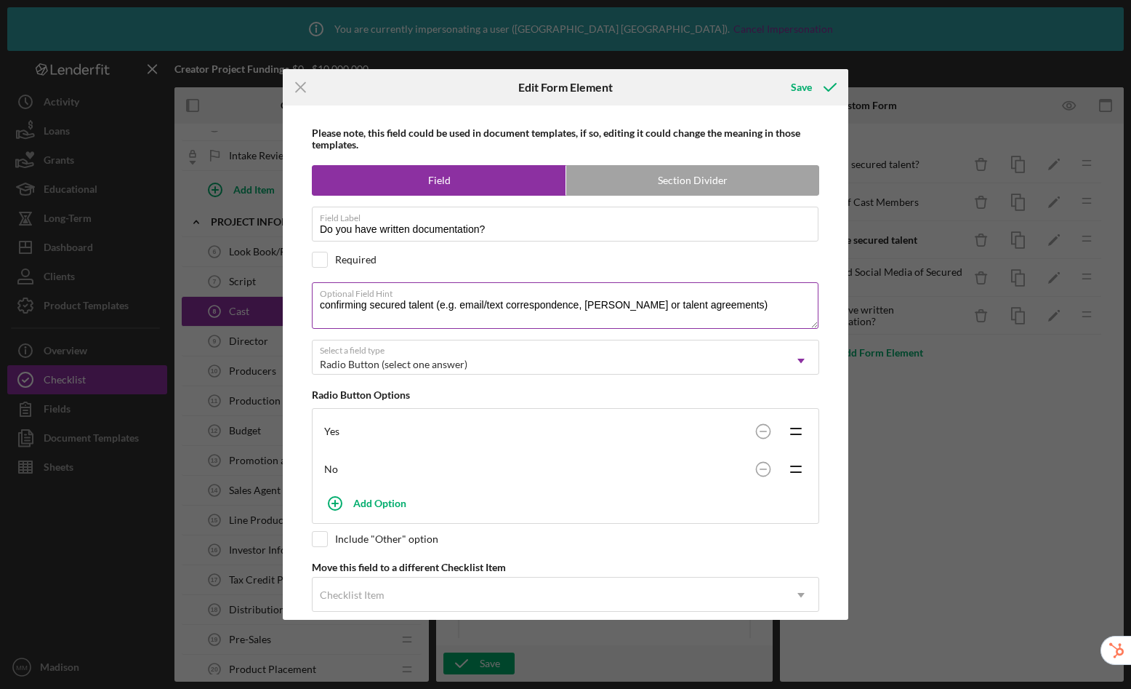
click at [324, 308] on textarea "confirming secured talent (e.g. email/text correspondence, [PERSON_NAME] or tal…" at bounding box center [565, 305] width 507 height 47
type textarea "Confirming secured talent (e.g. email/text correspondence, [PERSON_NAME] or tal…"
click at [798, 89] on div "Save" at bounding box center [801, 87] width 21 height 29
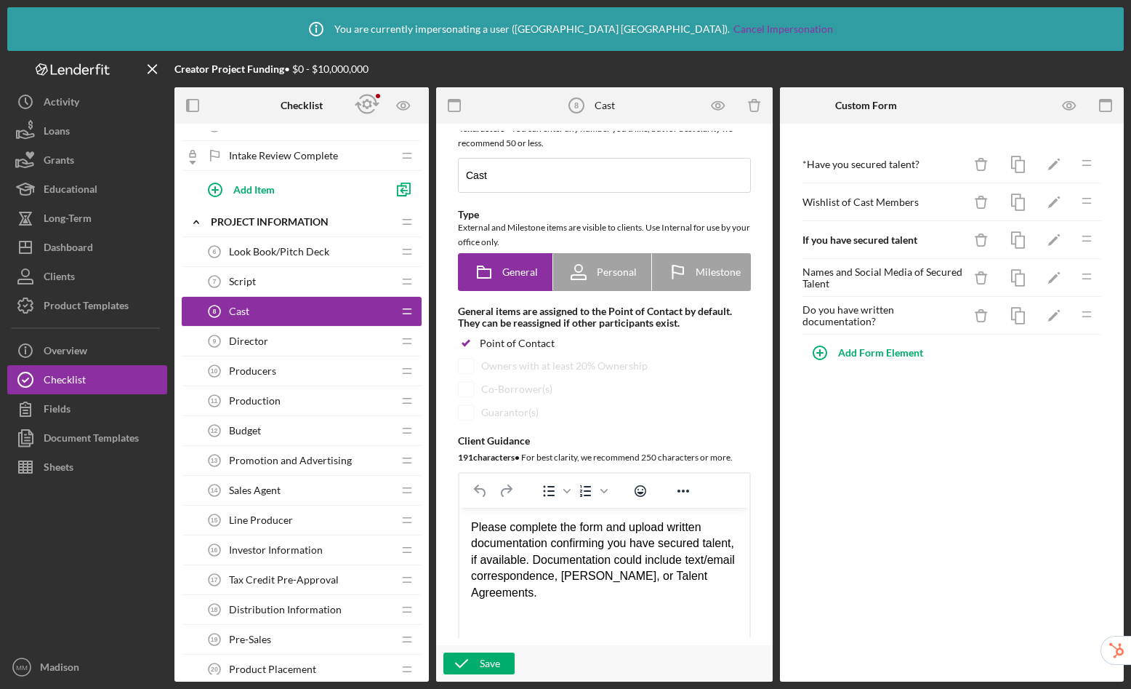
click at [284, 345] on div "Director 9 Director" at bounding box center [296, 341] width 193 height 29
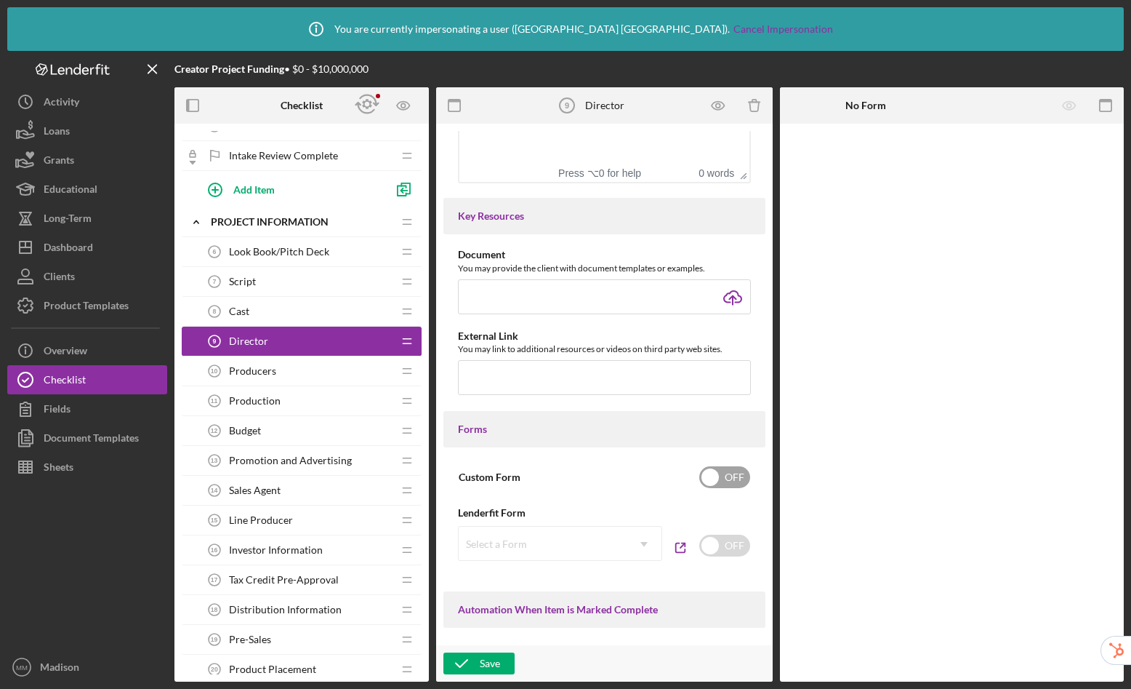
scroll to position [529, 0]
click at [713, 484] on input "checkbox" at bounding box center [725, 476] width 51 height 22
checkbox input "true"
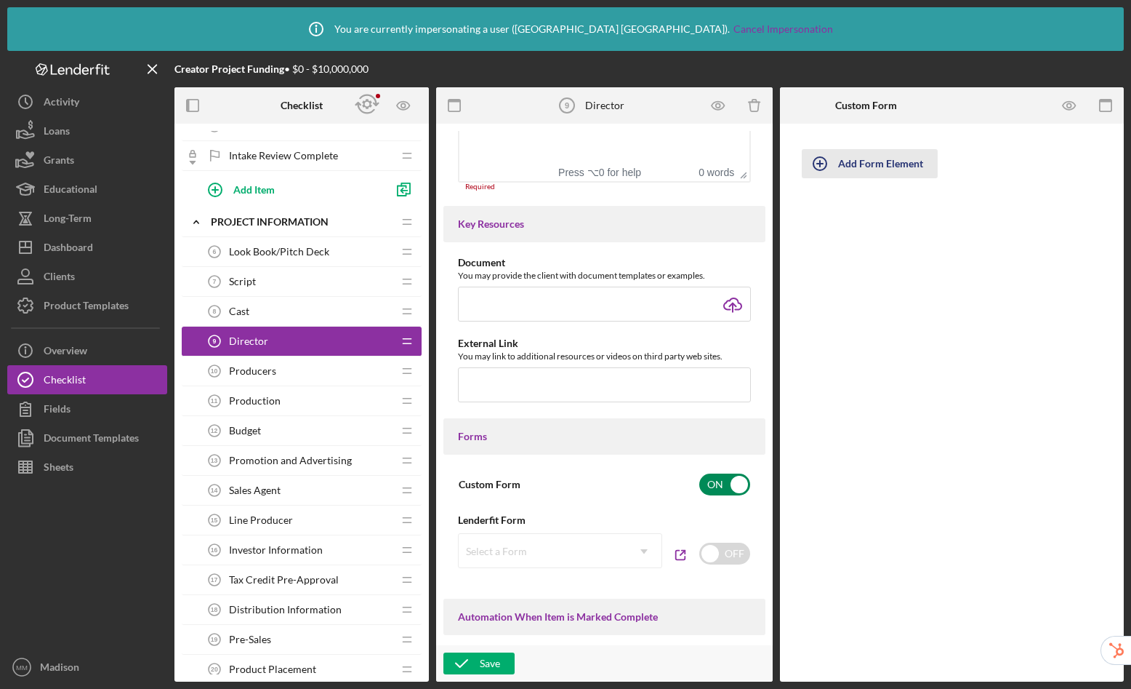
click at [906, 163] on div "Add Form Element" at bounding box center [880, 163] width 85 height 29
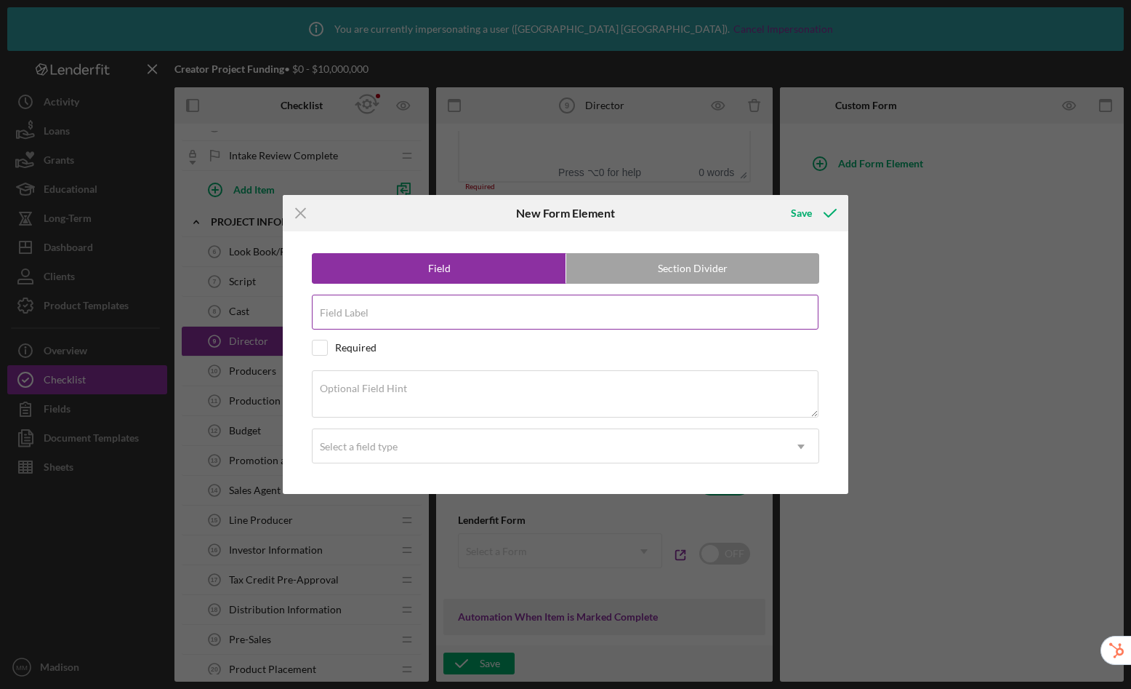
click at [484, 313] on input "Field Label" at bounding box center [565, 312] width 507 height 35
type input "Have you secured a Director?"
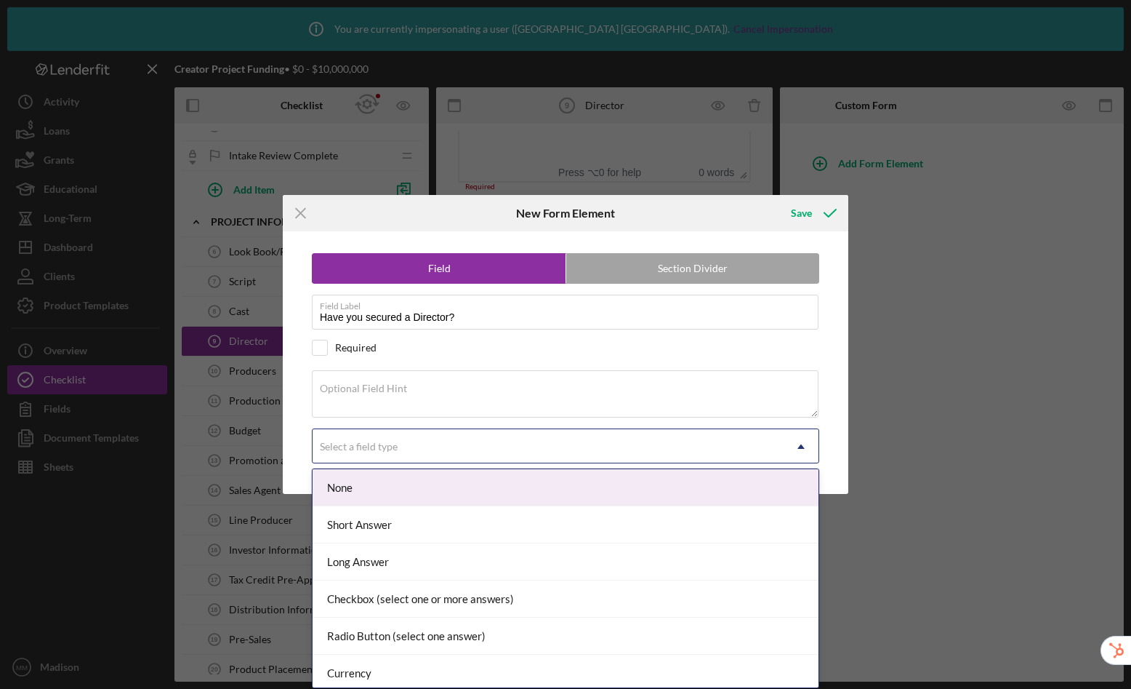
click at [397, 451] on div "Select a field type" at bounding box center [359, 447] width 81 height 12
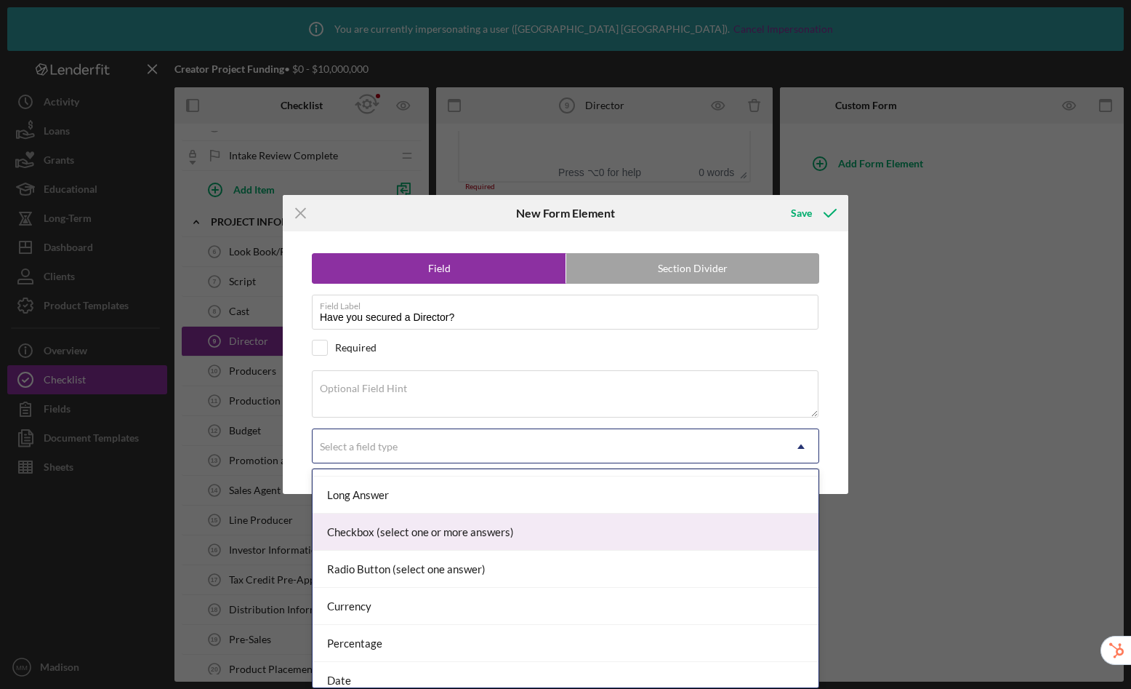
scroll to position [119, 0]
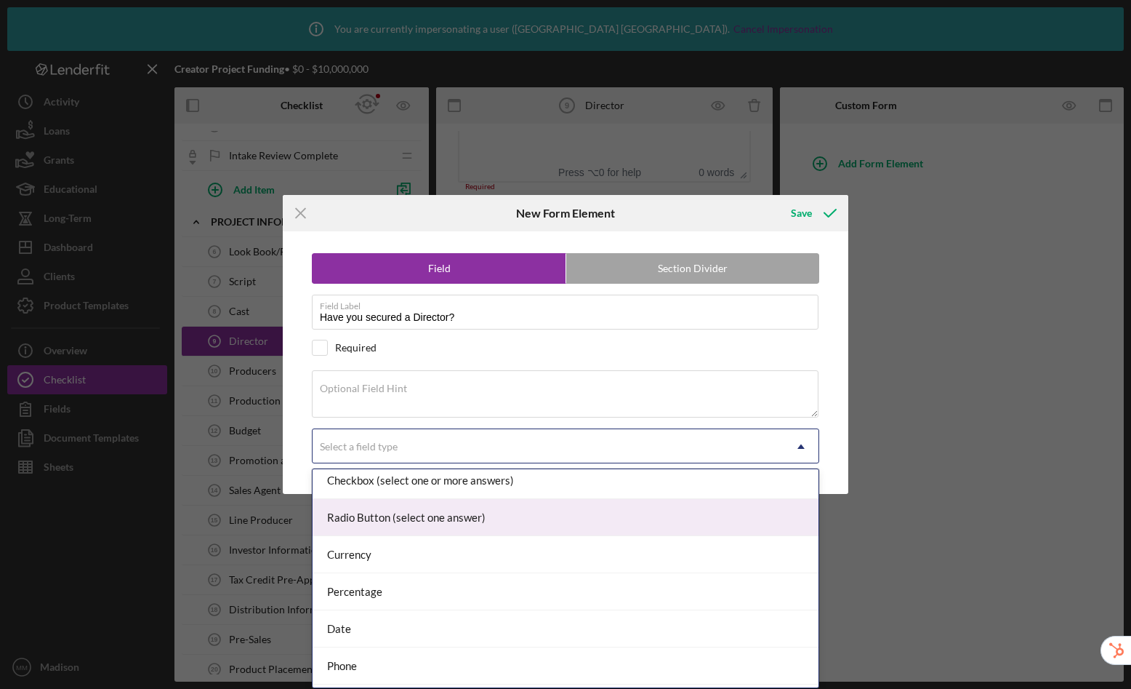
click at [409, 522] on div "Radio Button (select one answer)" at bounding box center [566, 517] width 506 height 37
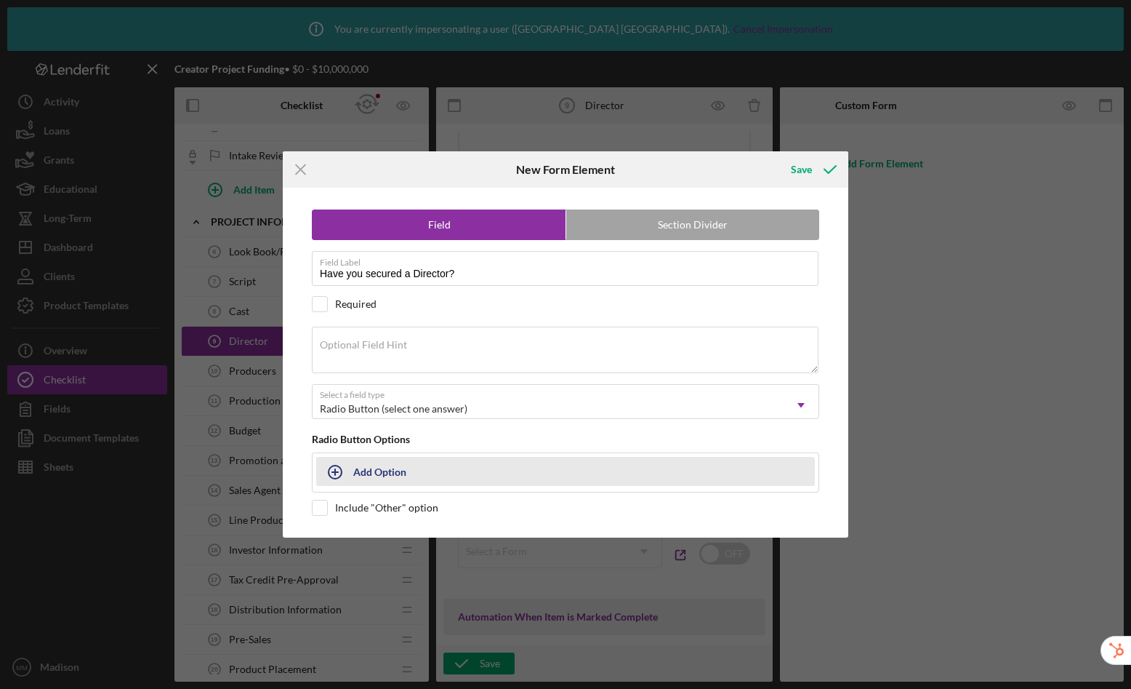
click at [380, 473] on div "Add Option" at bounding box center [379, 471] width 53 height 28
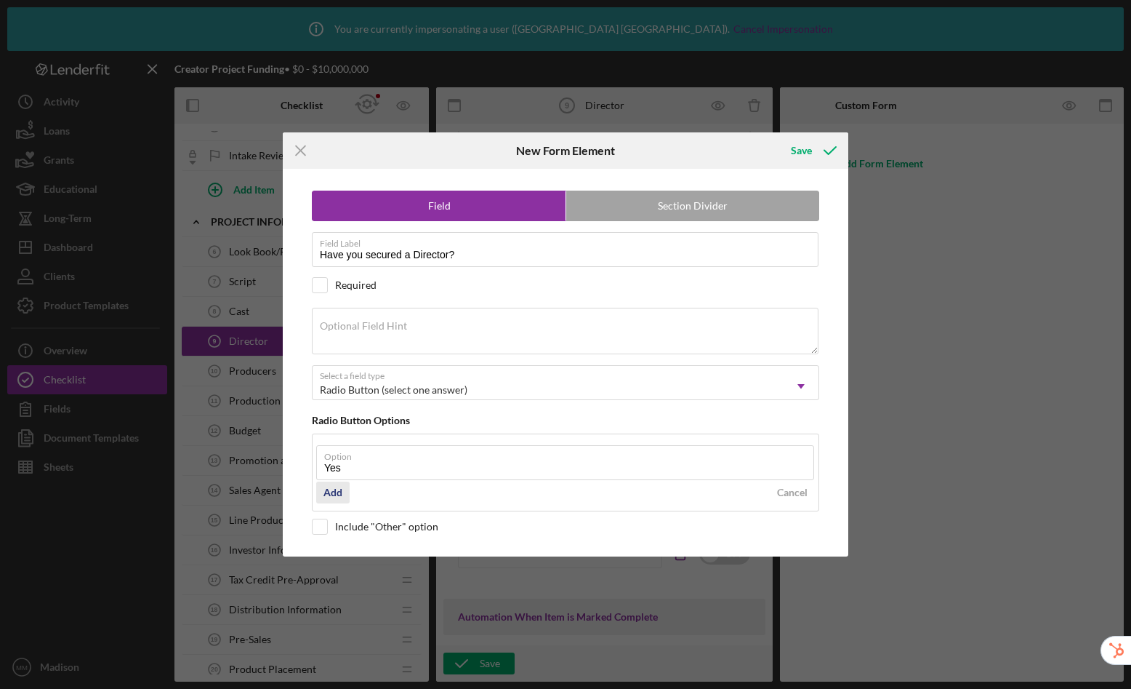
type input "Yes"
click at [336, 490] on div "Add" at bounding box center [333, 492] width 19 height 22
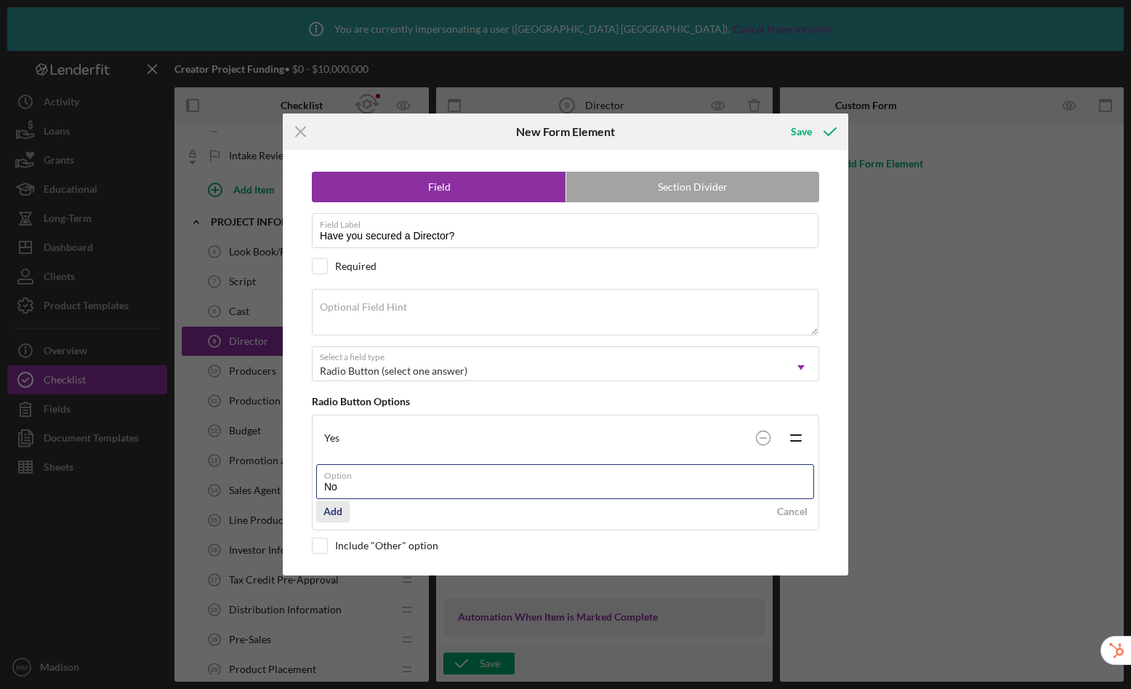
type input "No"
click at [341, 516] on div "Add" at bounding box center [333, 511] width 19 height 22
click at [804, 113] on div "Save" at bounding box center [813, 131] width 72 height 36
click at [321, 265] on input "checkbox" at bounding box center [320, 266] width 15 height 15
checkbox input "true"
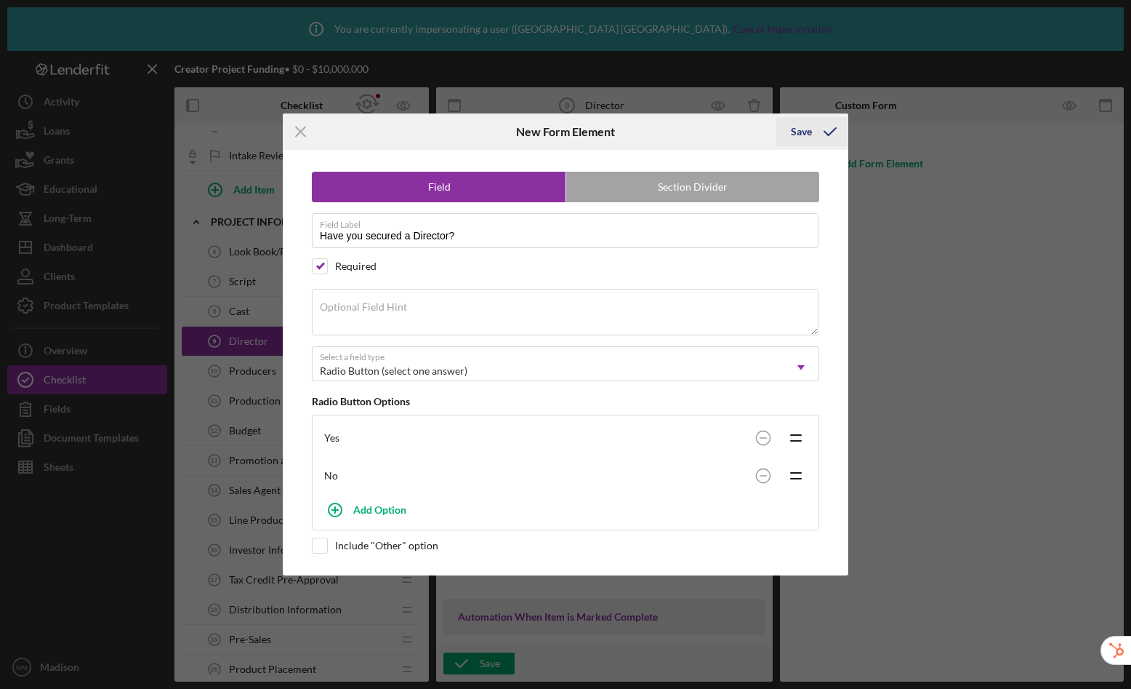
click at [809, 126] on div "Save" at bounding box center [801, 131] width 21 height 29
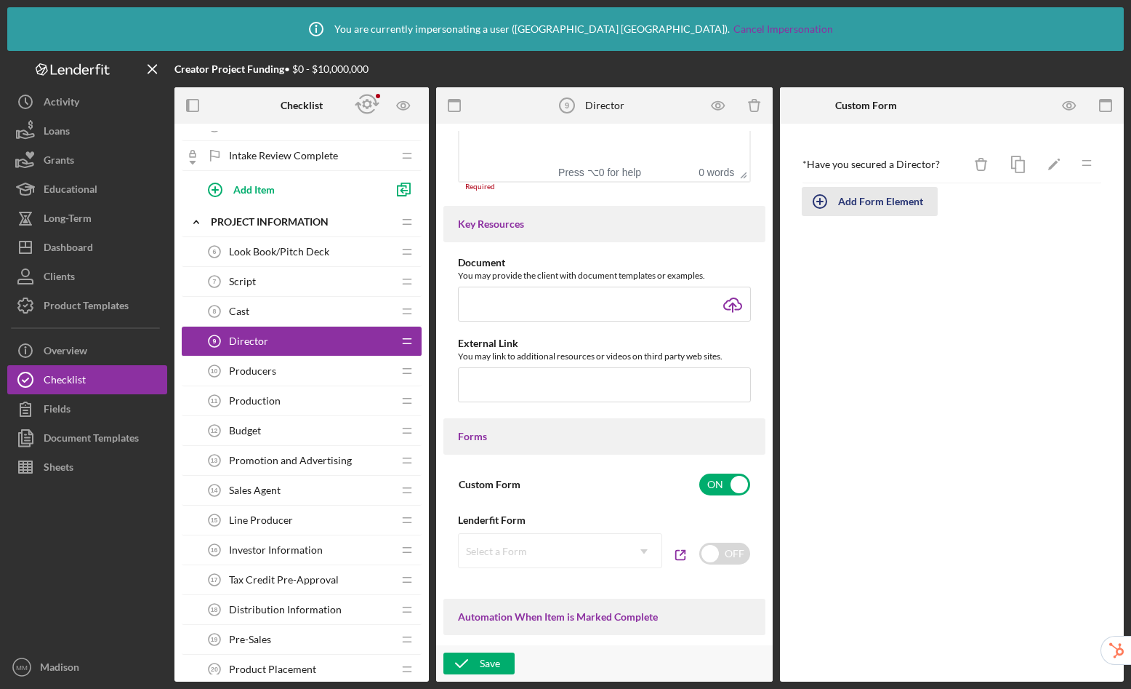
click at [854, 207] on div "Add Form Element" at bounding box center [880, 201] width 85 height 29
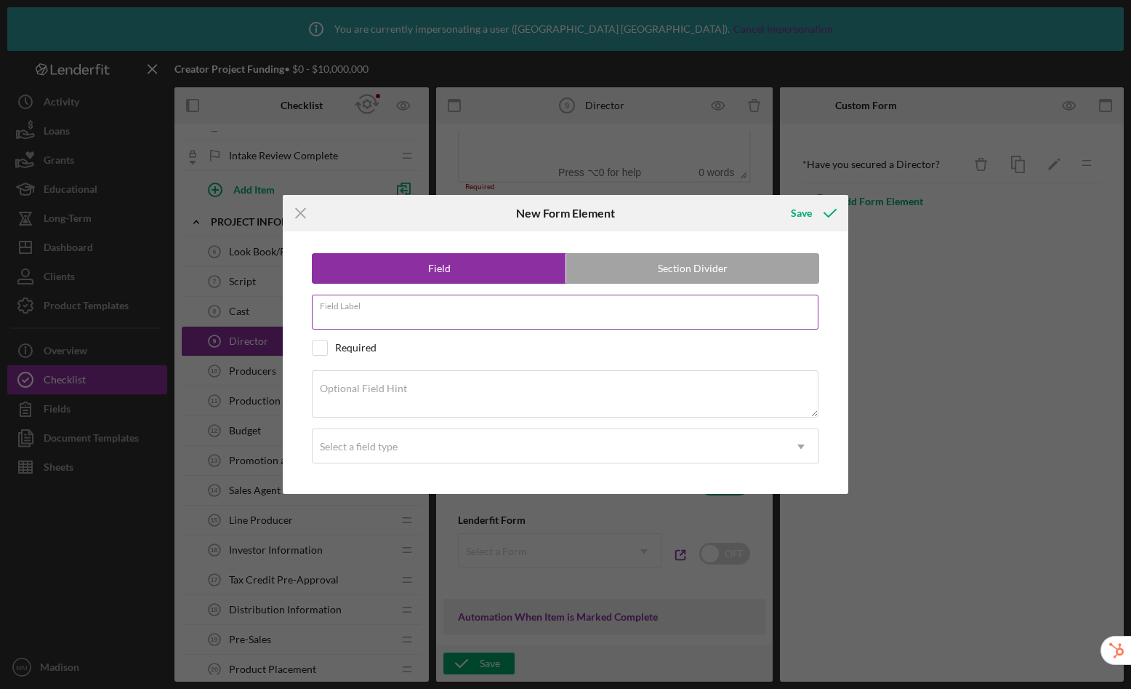
click at [370, 321] on input "Field Label" at bounding box center [565, 312] width 507 height 35
type input "Do you have a wishlist of directors?"
click at [408, 398] on textarea "Optional Field Hint" at bounding box center [565, 393] width 507 height 47
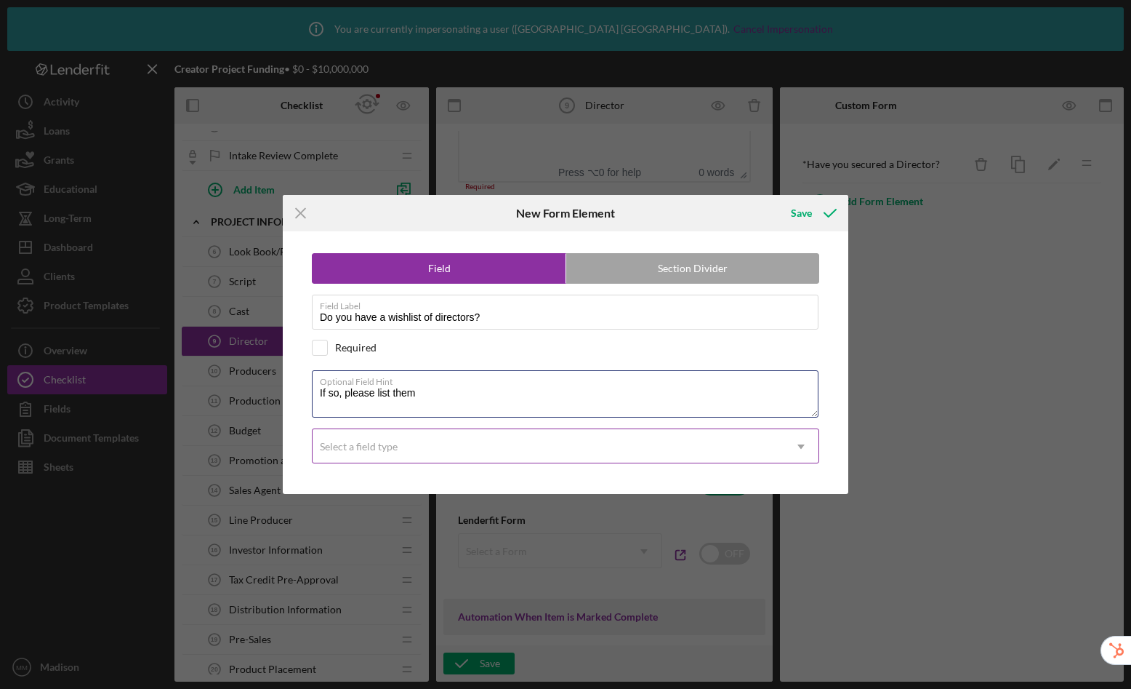
type textarea "If so, please list them"
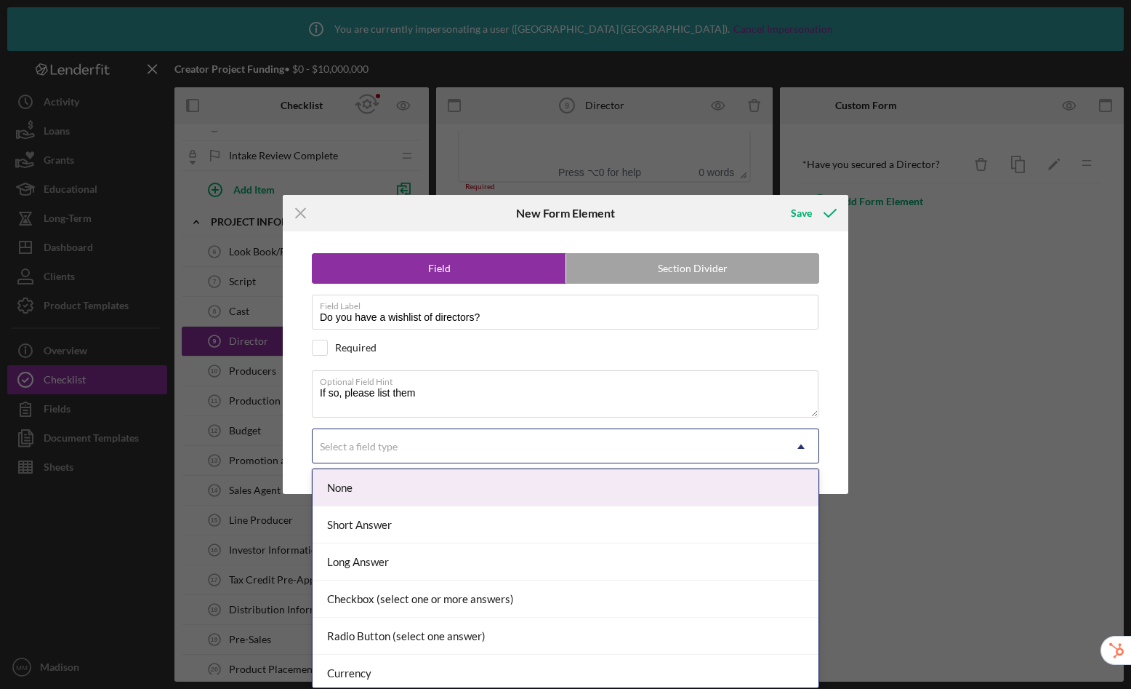
click at [400, 443] on div "Select a field type" at bounding box center [548, 446] width 471 height 33
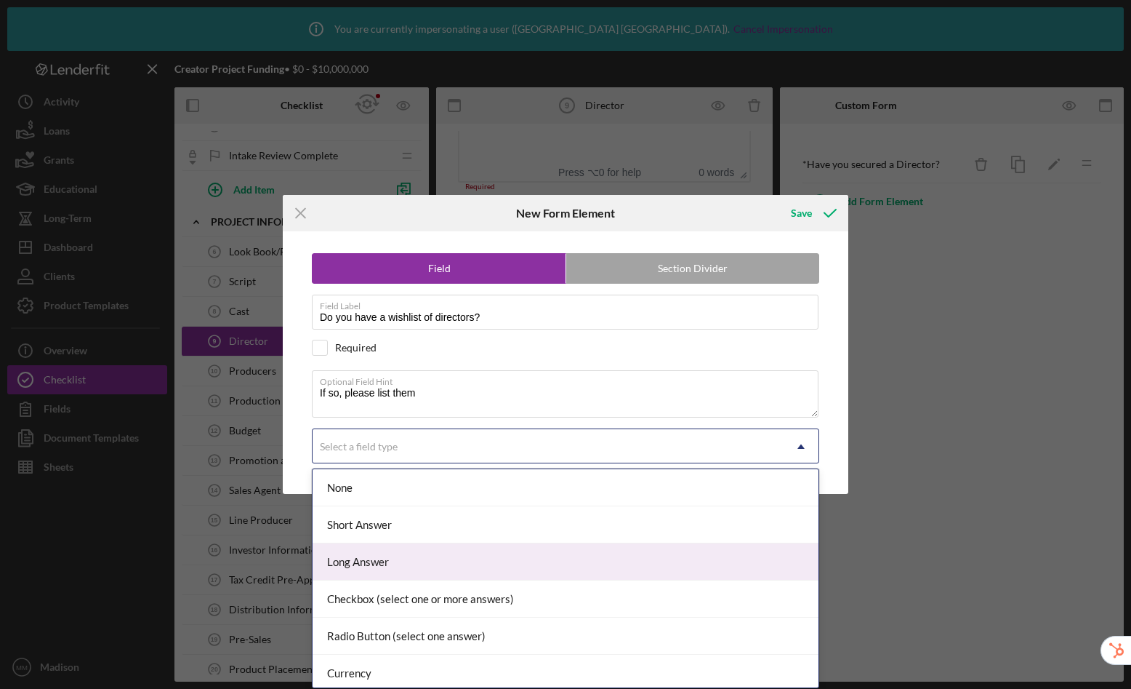
click at [389, 553] on div "Long Answer" at bounding box center [566, 561] width 506 height 37
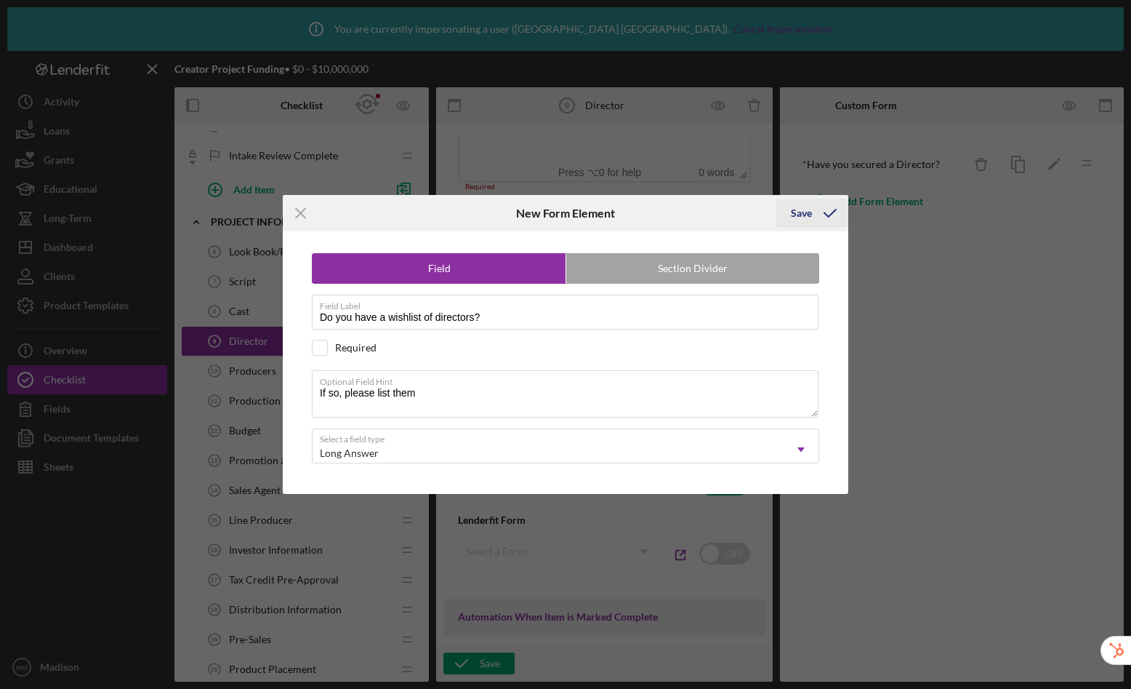
click at [794, 214] on div "Save" at bounding box center [801, 213] width 21 height 29
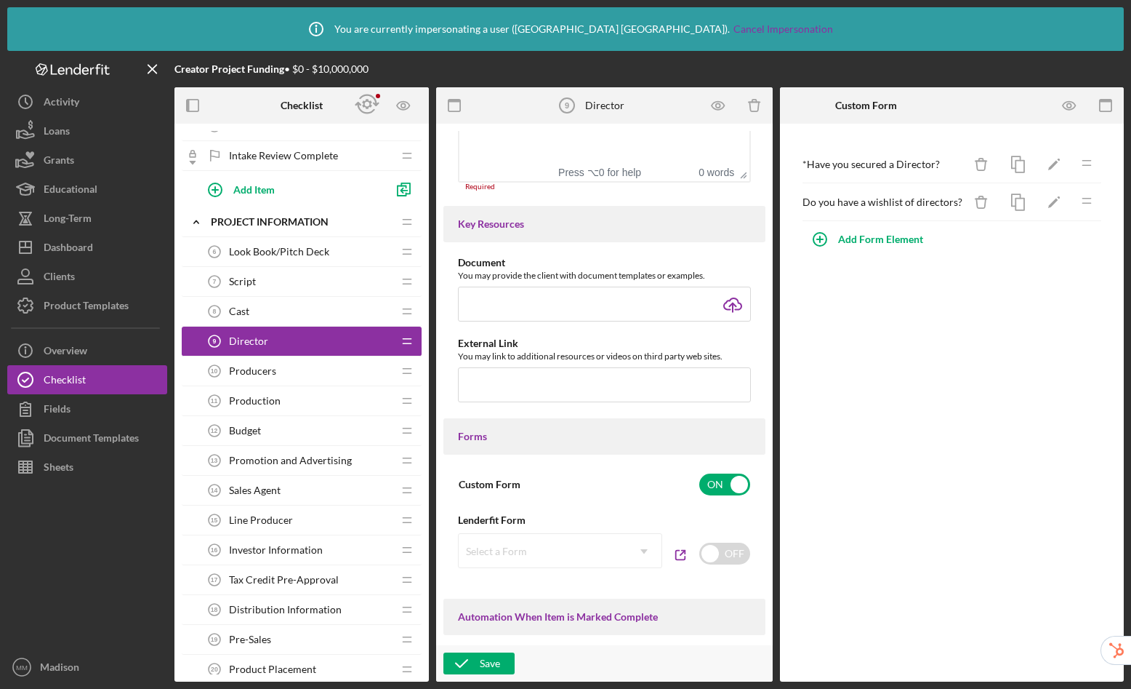
click at [287, 314] on div "Cast 8 Cast" at bounding box center [296, 311] width 193 height 29
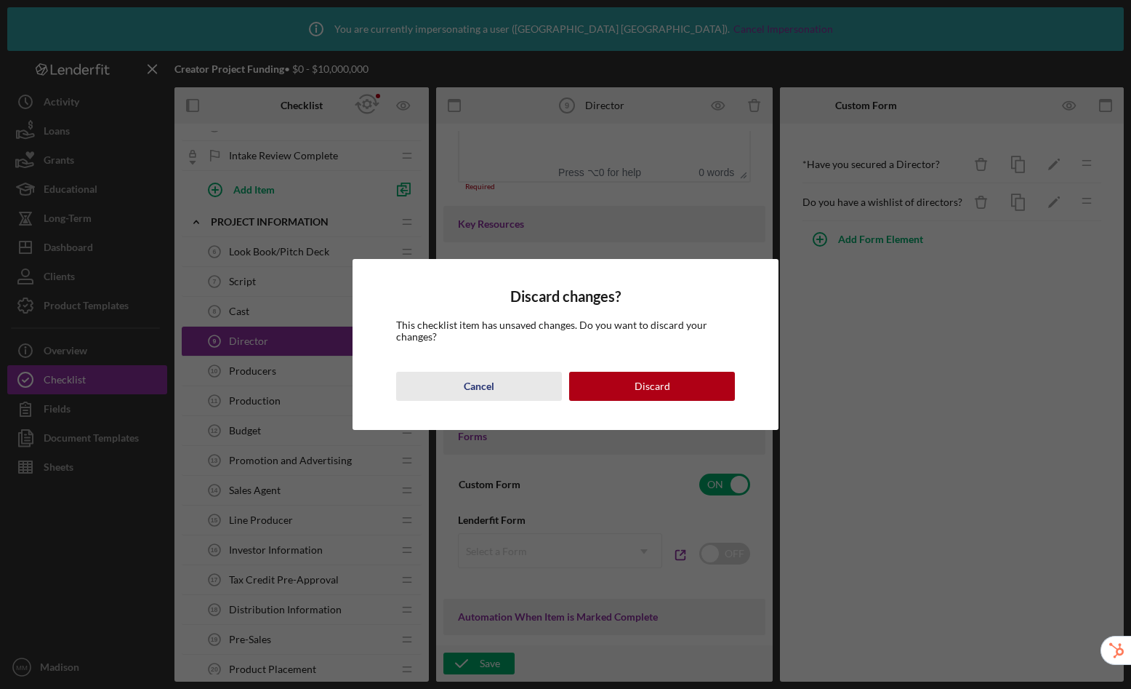
click at [490, 389] on div "Cancel" at bounding box center [479, 386] width 31 height 29
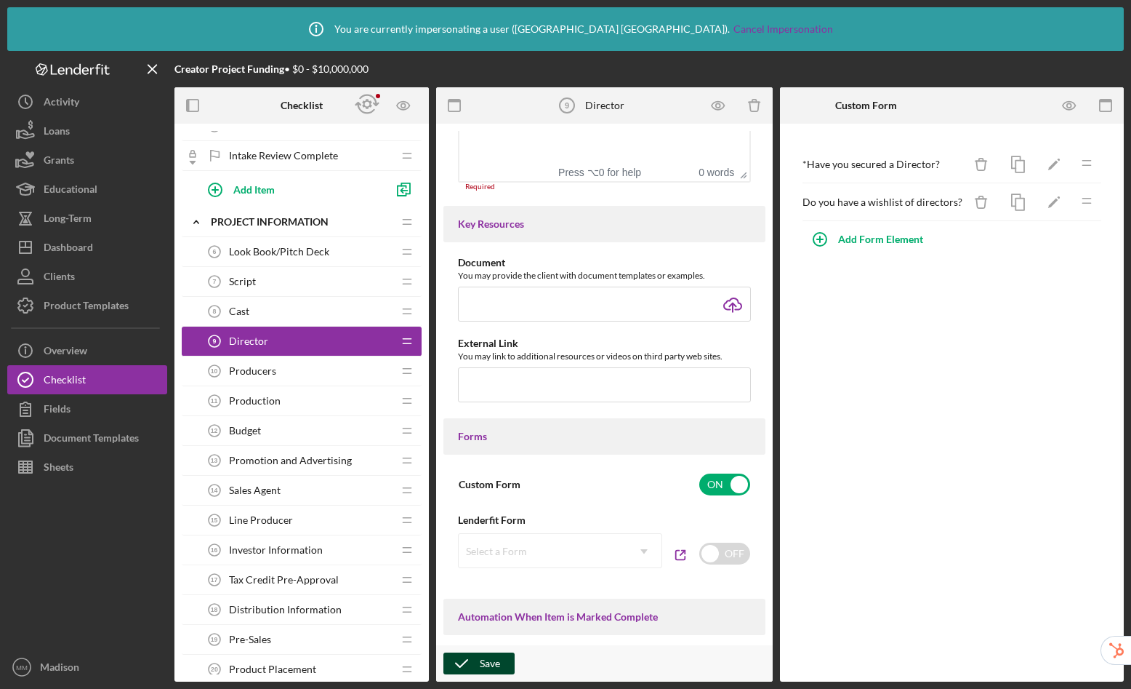
click at [483, 662] on div "Save" at bounding box center [490, 663] width 20 height 22
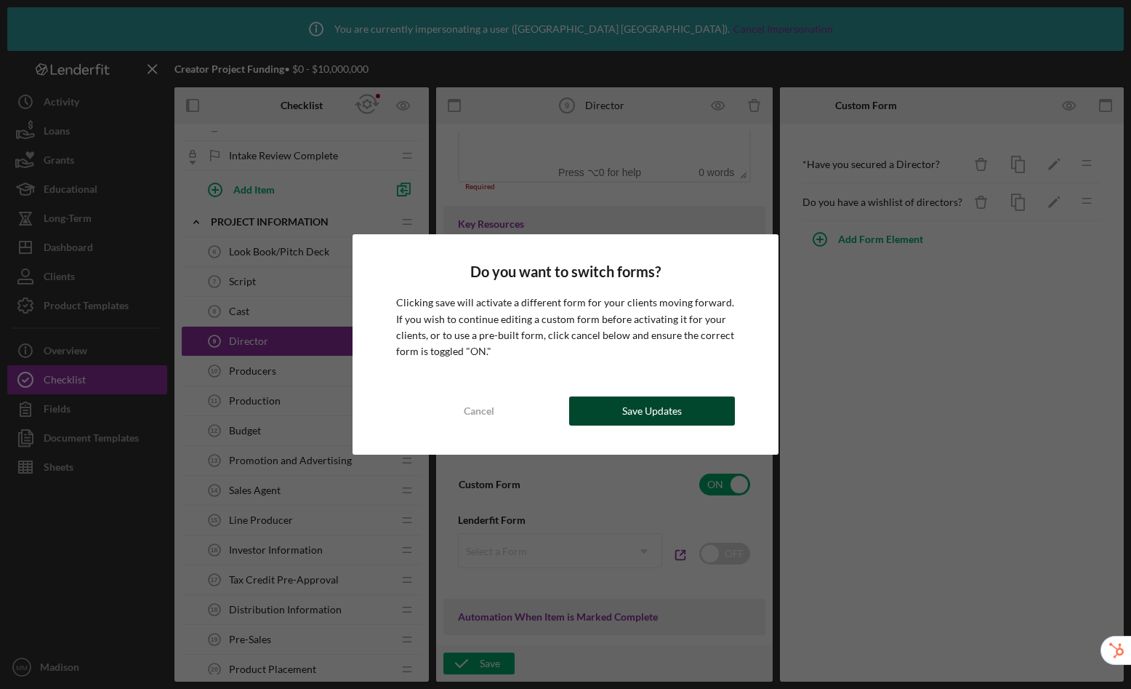
click at [621, 408] on button "Save Updates" at bounding box center [652, 410] width 166 height 29
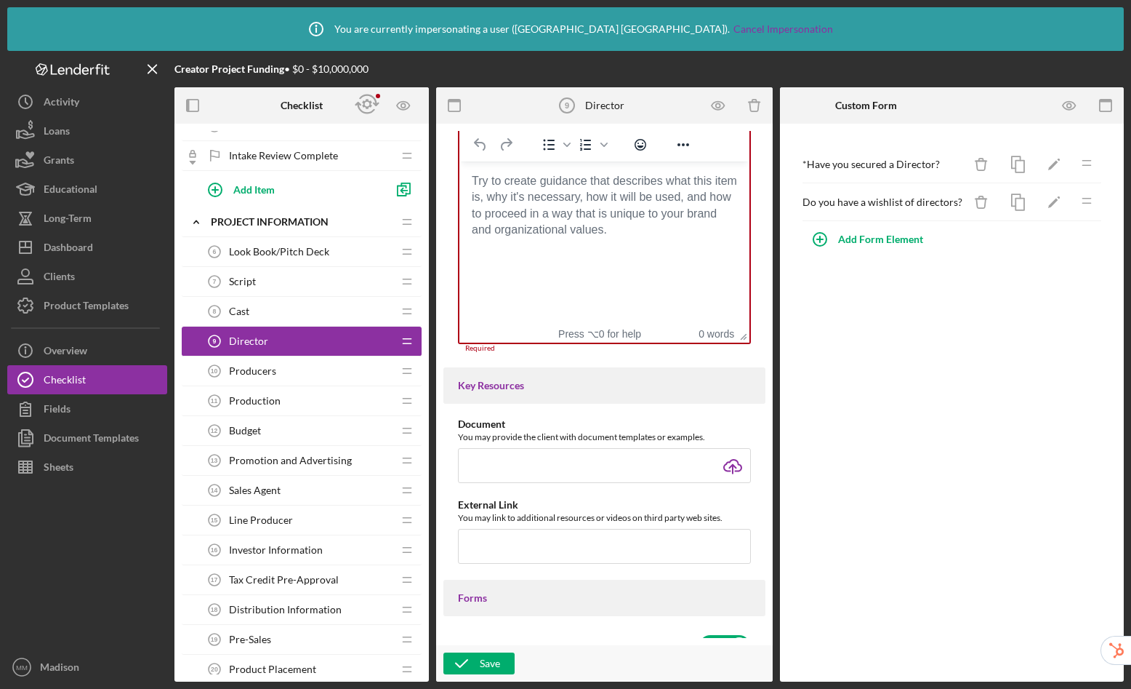
scroll to position [366, 0]
click at [555, 190] on body "Rich Text Area. Press ALT-0 for help." at bounding box center [604, 182] width 267 height 16
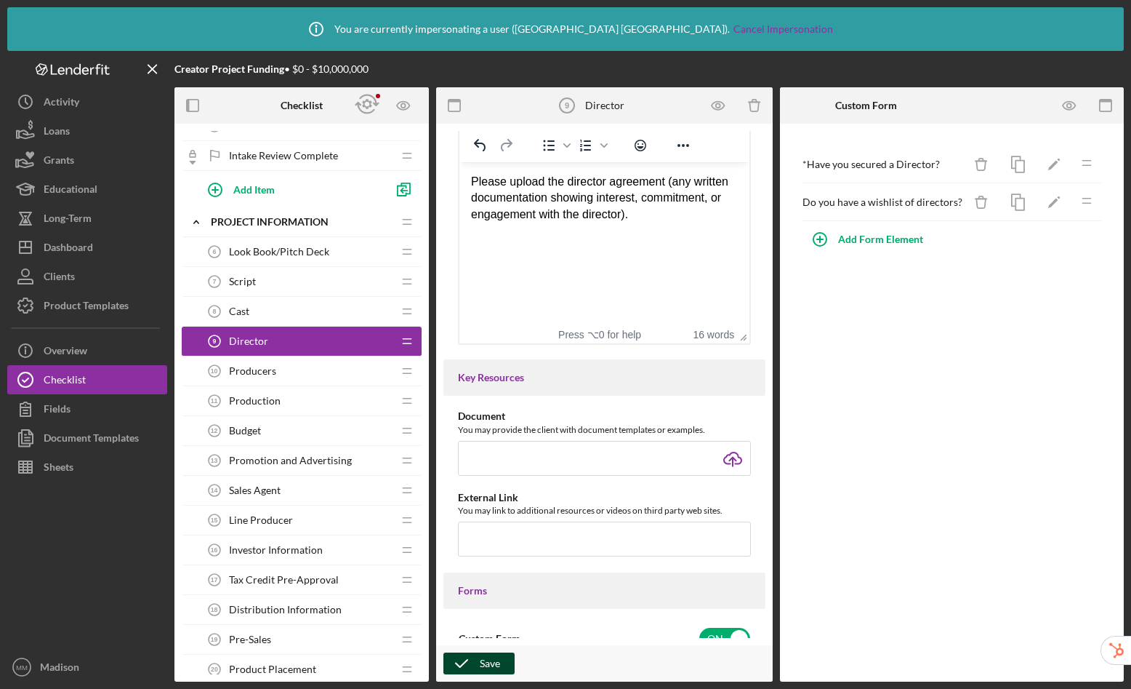
click at [463, 659] on icon "button" at bounding box center [462, 663] width 36 height 36
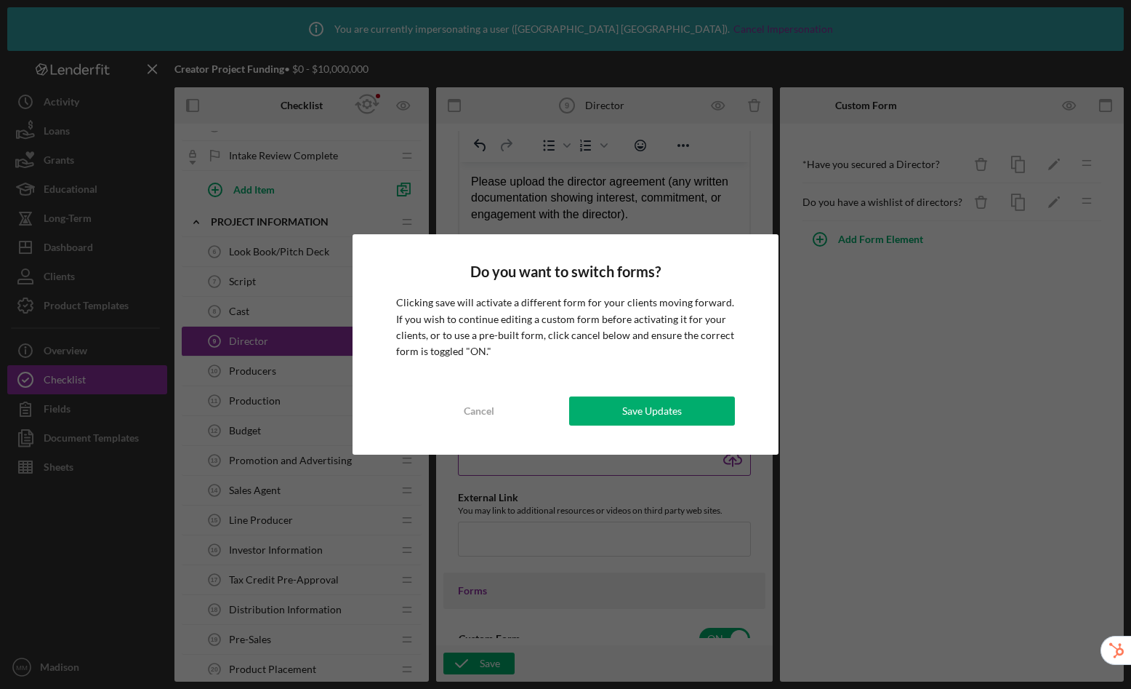
click at [655, 416] on div "Save Updates" at bounding box center [652, 410] width 60 height 29
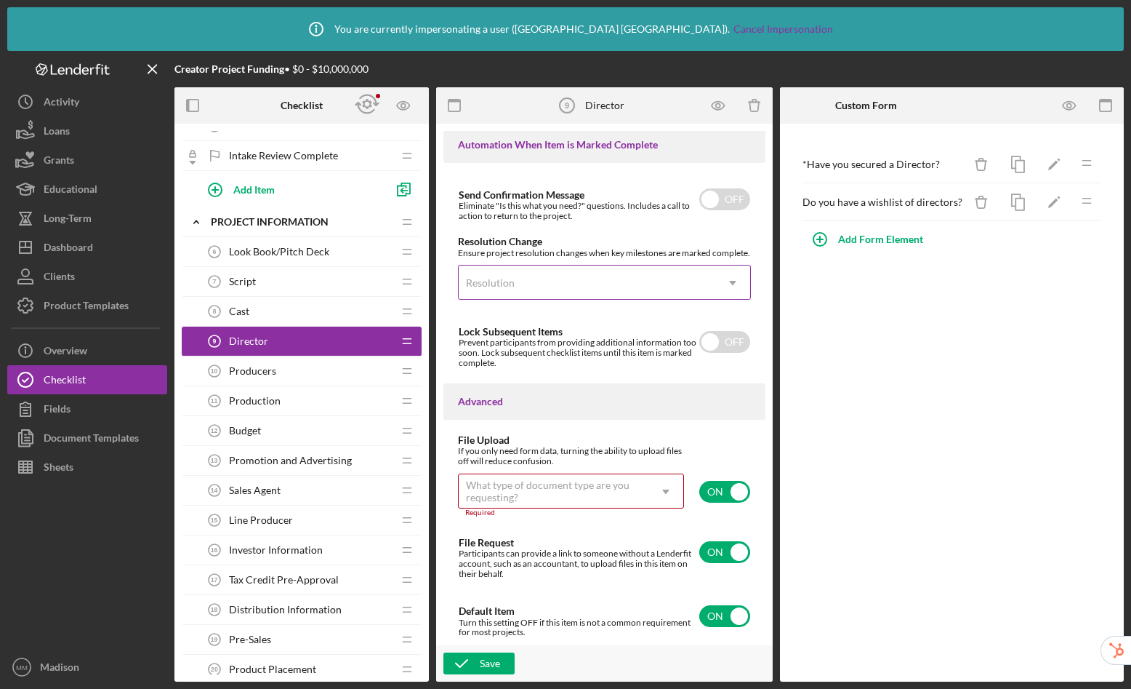
scroll to position [1007, 0]
click at [628, 499] on div "What type of document type are you requesting?" at bounding box center [553, 490] width 175 height 23
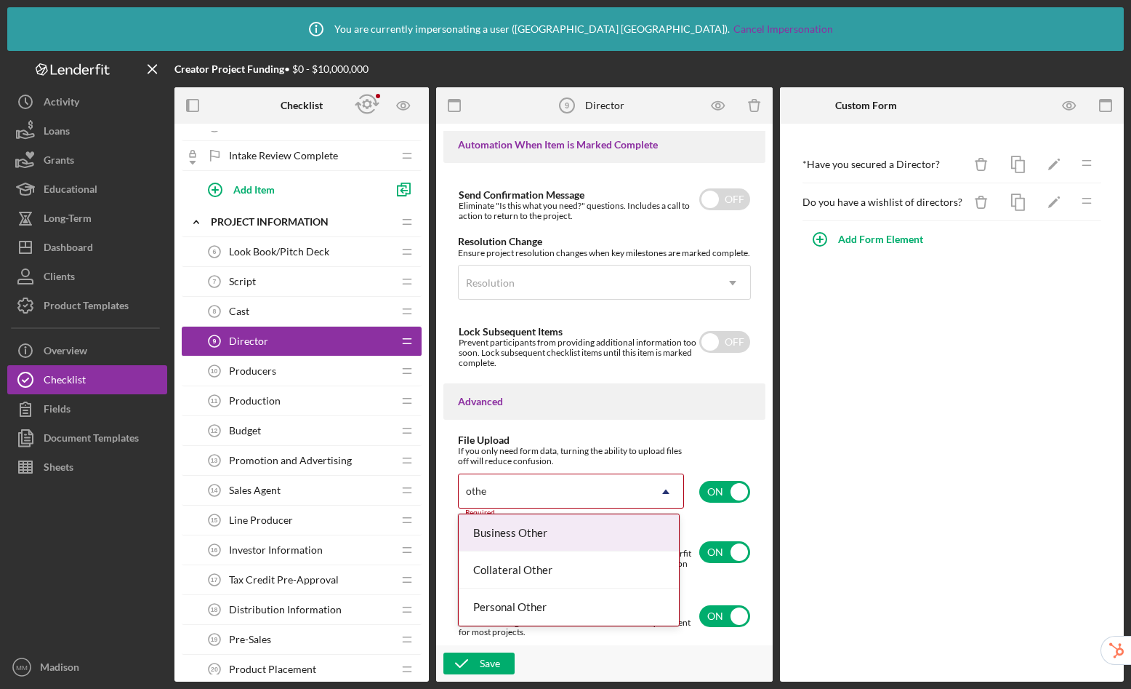
type input "other"
click at [617, 532] on div "Business Other" at bounding box center [569, 532] width 220 height 37
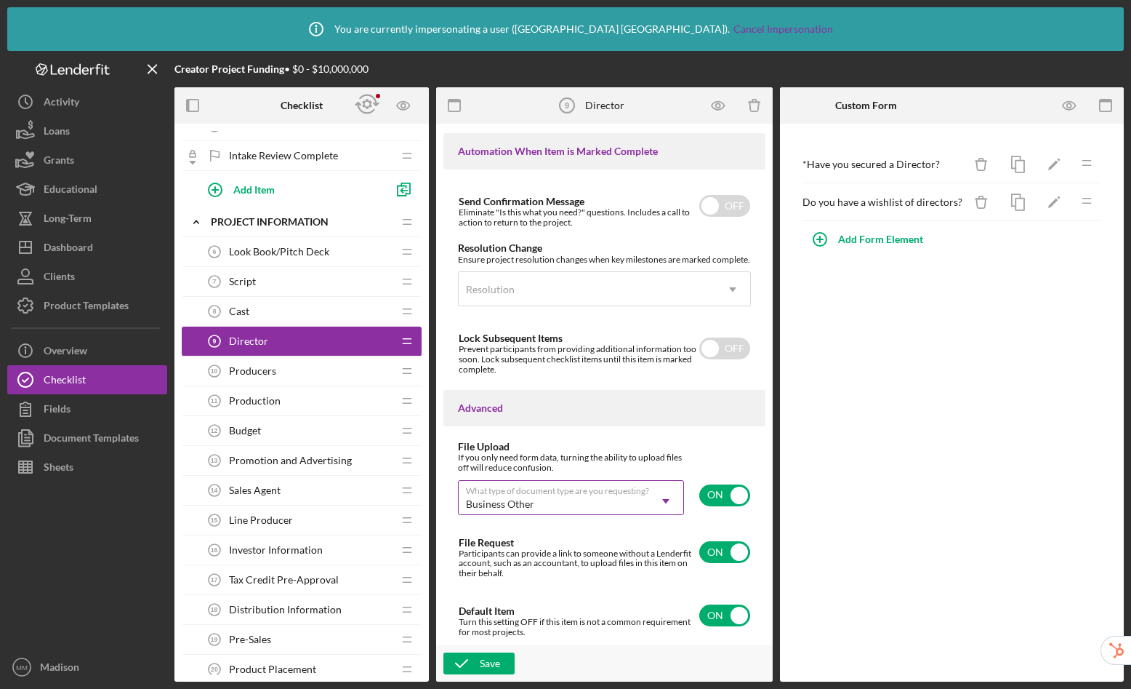
scroll to position [1000, 0]
click at [467, 665] on icon "button" at bounding box center [462, 663] width 36 height 36
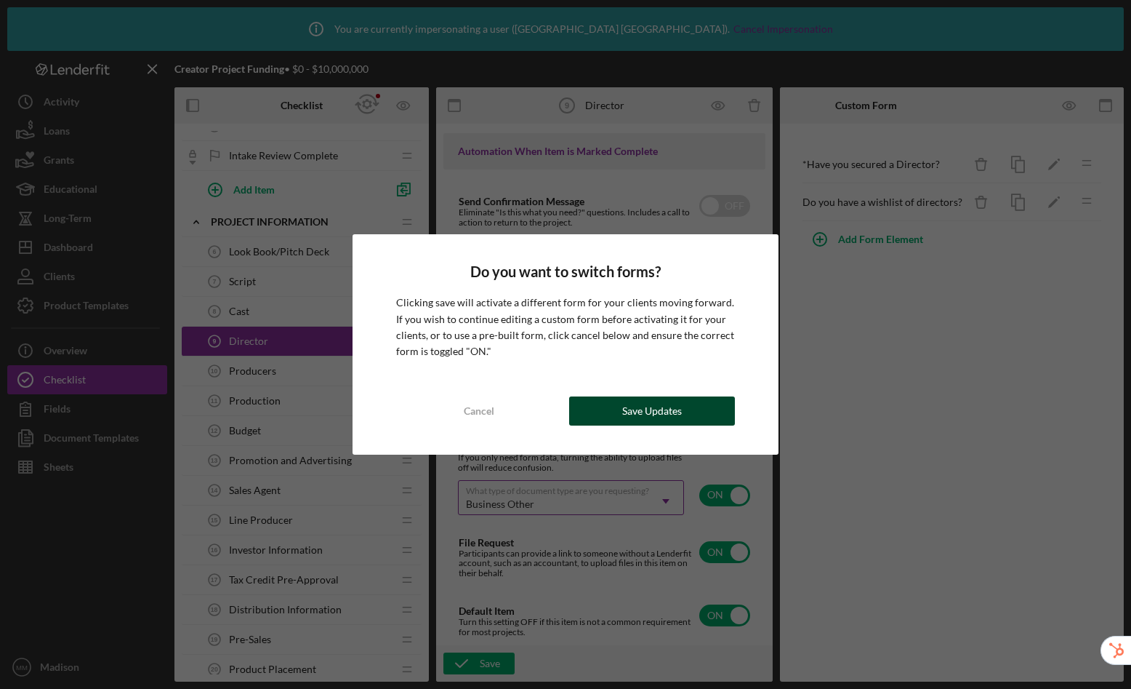
click at [638, 419] on div "Save Updates" at bounding box center [652, 410] width 60 height 29
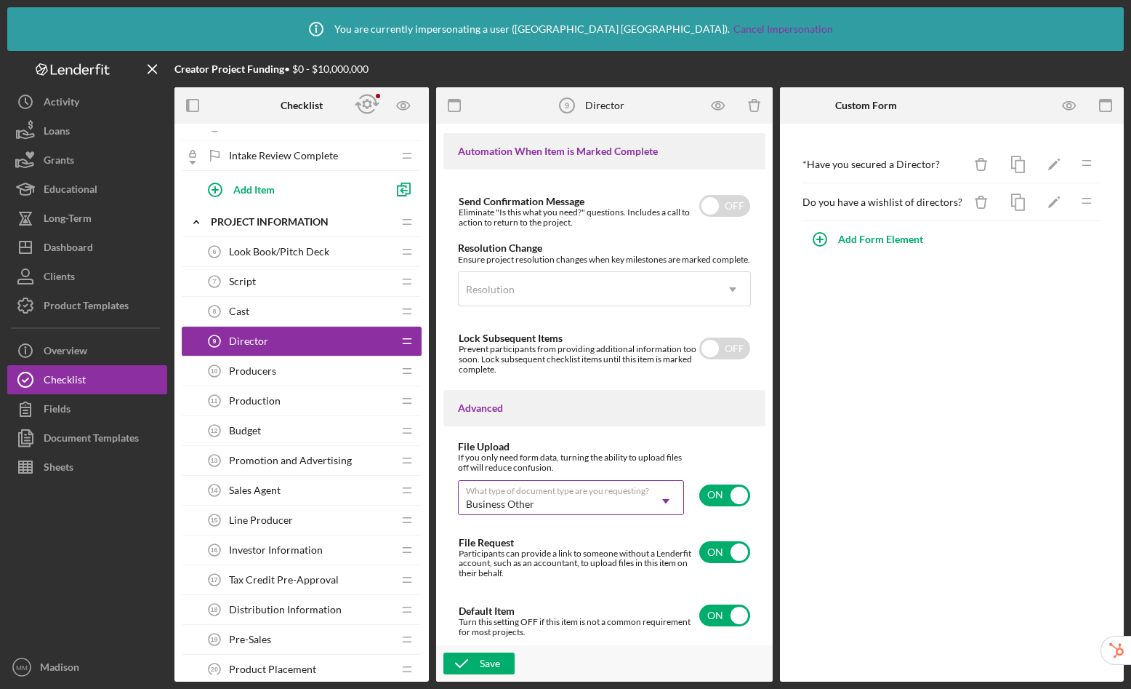
click at [252, 306] on div "Cast 8 Cast" at bounding box center [296, 311] width 193 height 29
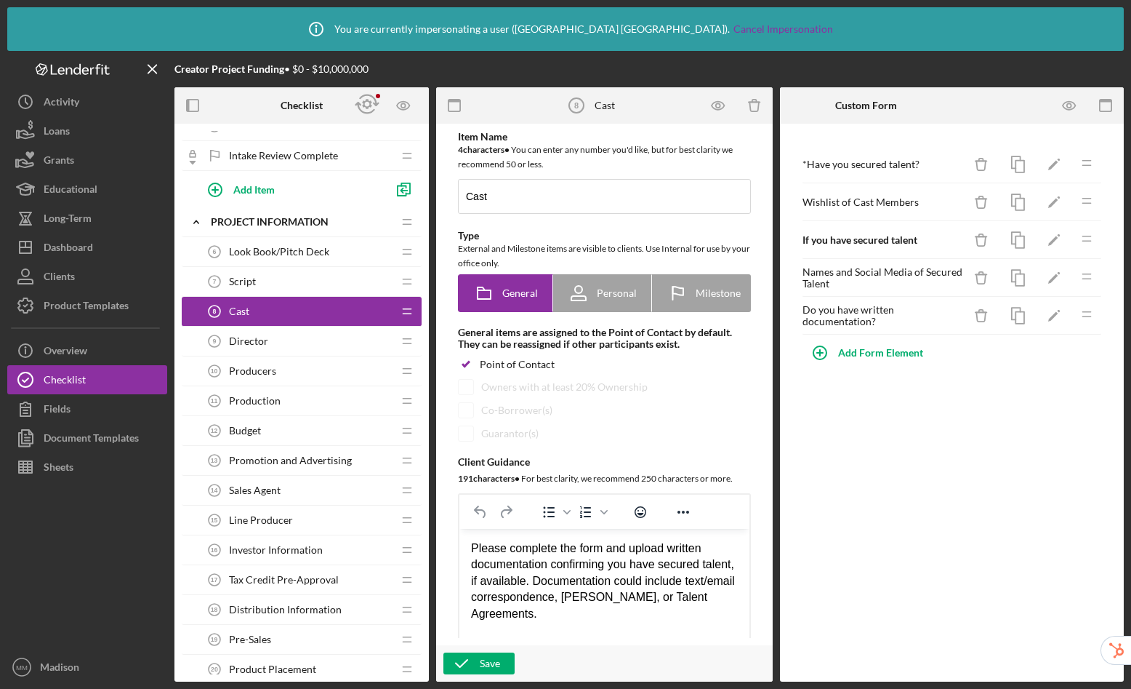
click at [249, 341] on span "Director" at bounding box center [248, 341] width 39 height 12
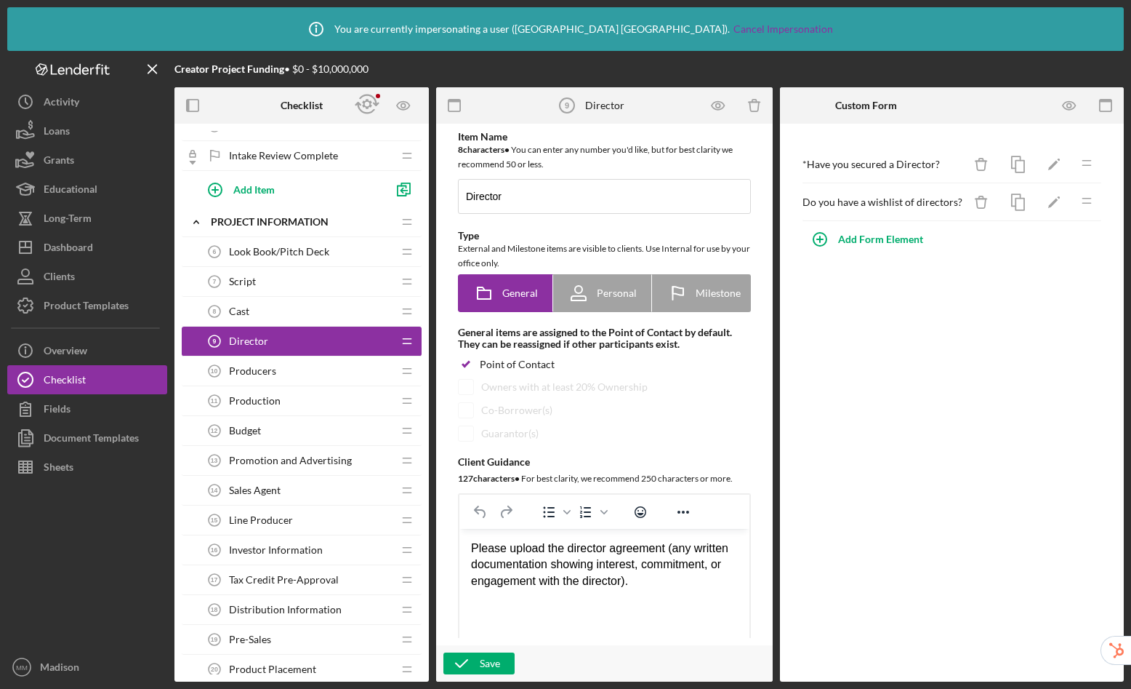
click at [265, 310] on div "Cast 8 Cast" at bounding box center [296, 311] width 193 height 29
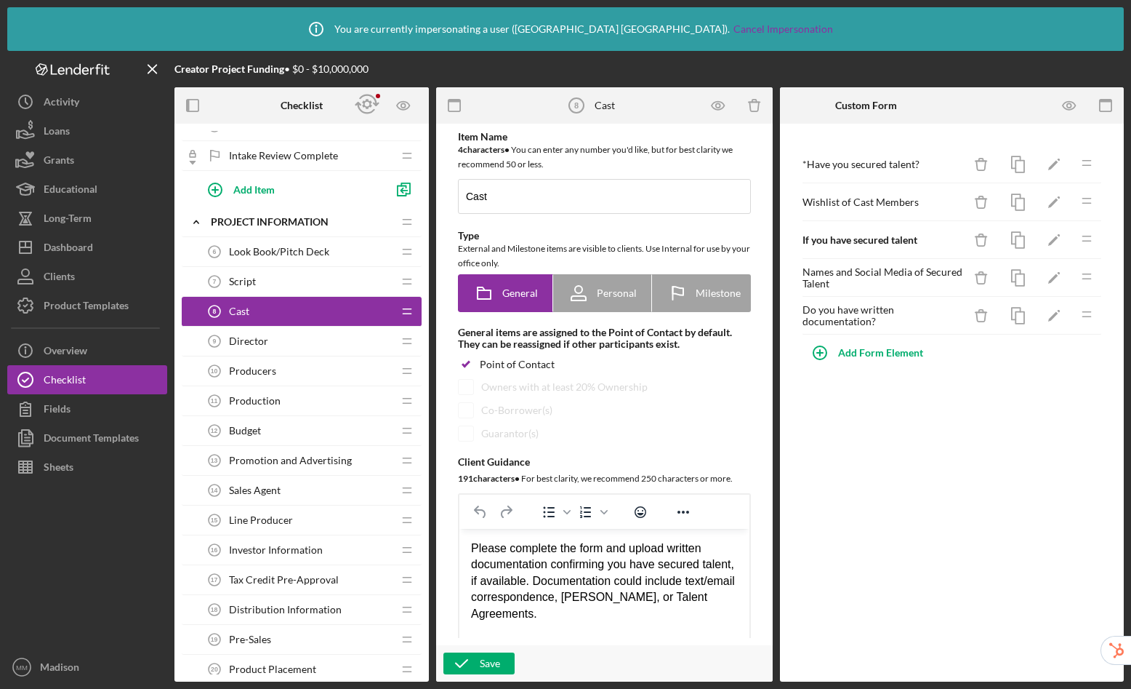
click at [260, 345] on span "Director" at bounding box center [248, 341] width 39 height 12
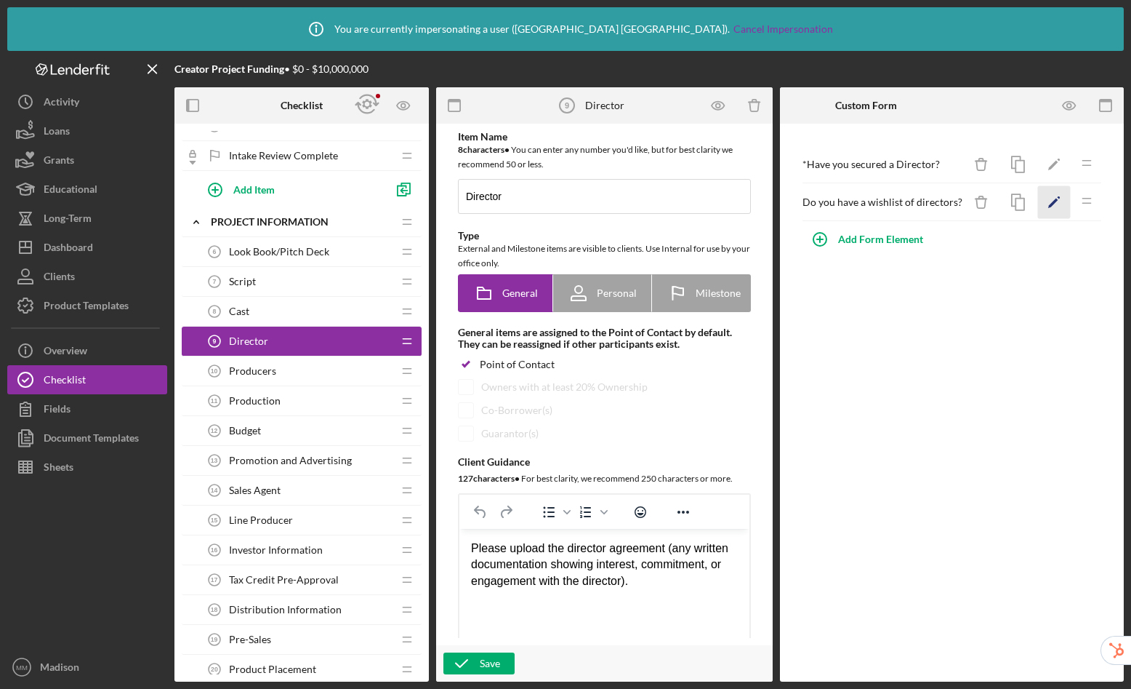
click at [1049, 204] on icon "Icon/Edit" at bounding box center [1054, 202] width 33 height 33
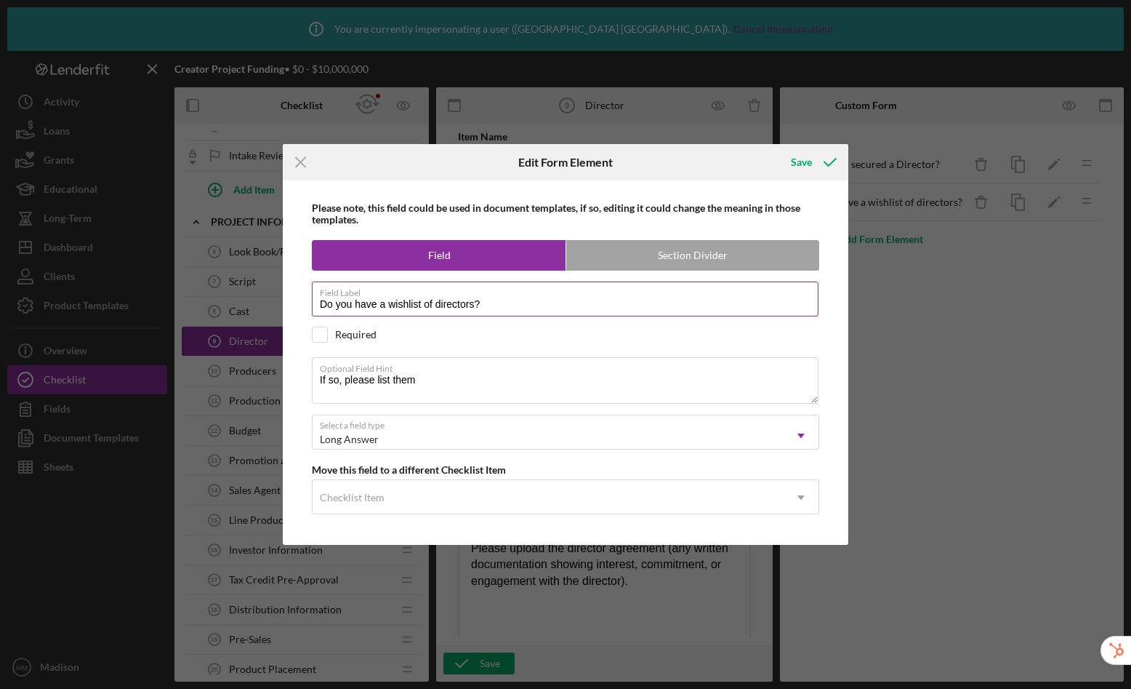
drag, startPoint x: 441, startPoint y: 306, endPoint x: 438, endPoint y: 296, distance: 10.4
click at [441, 306] on input "Do you have a wishlist of directors?" at bounding box center [565, 298] width 507 height 35
type input "Do you have a wishlist of Directors?"
drag, startPoint x: 500, startPoint y: 305, endPoint x: 300, endPoint y: 304, distance: 200.0
click at [300, 304] on div "Please note, this field could be used in document templates, if so, editing it …" at bounding box center [565, 362] width 551 height 365
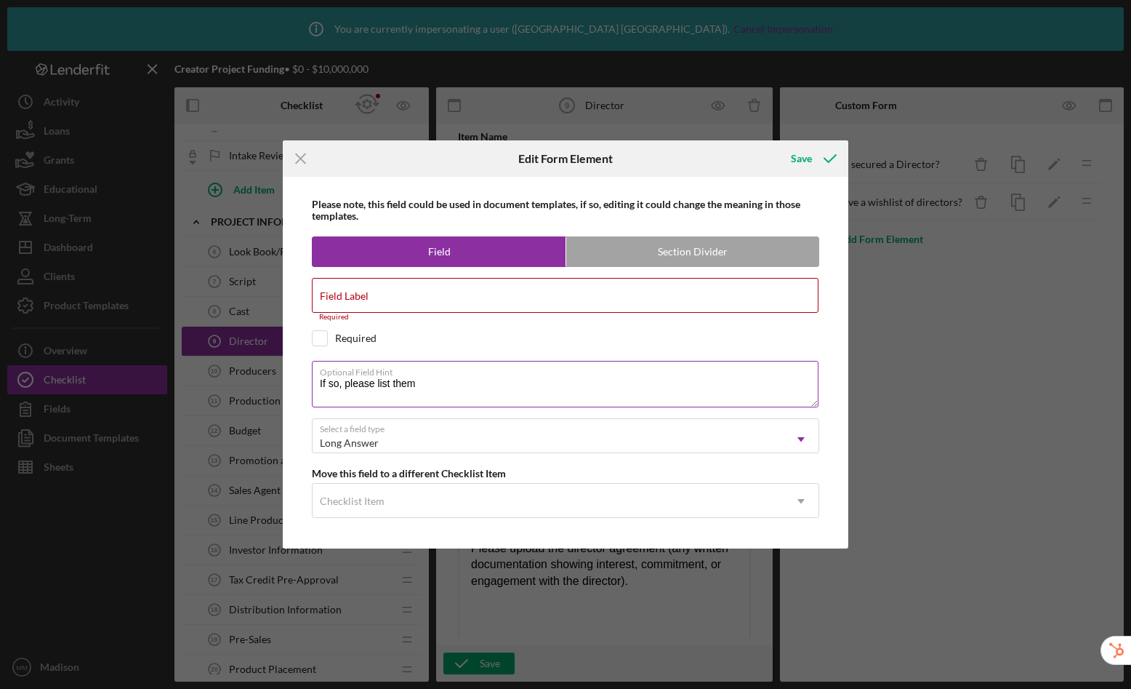
click at [320, 385] on textarea "If so, please list them" at bounding box center [565, 384] width 507 height 47
click at [320, 382] on textarea "If so, please list them" at bounding box center [565, 384] width 507 height 47
paste textarea "Do you have a wishlist of Directors?"
type textarea "Do you have a wishlist of Directors? If so, please list them"
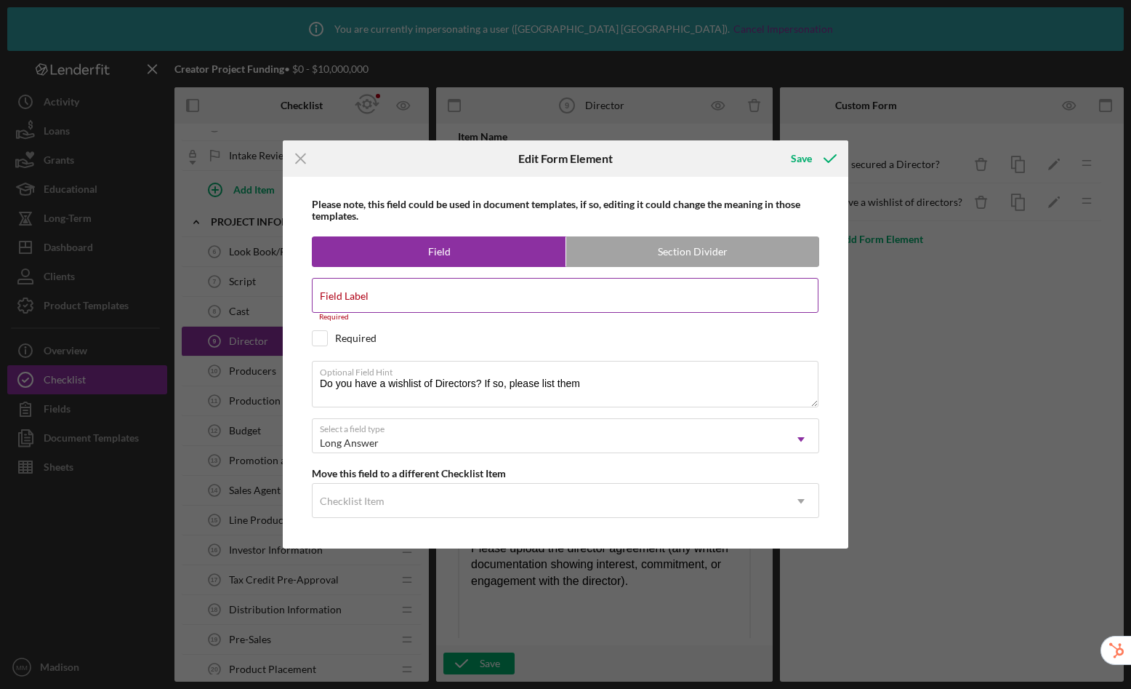
click at [374, 300] on input "Field Label" at bounding box center [565, 295] width 507 height 35
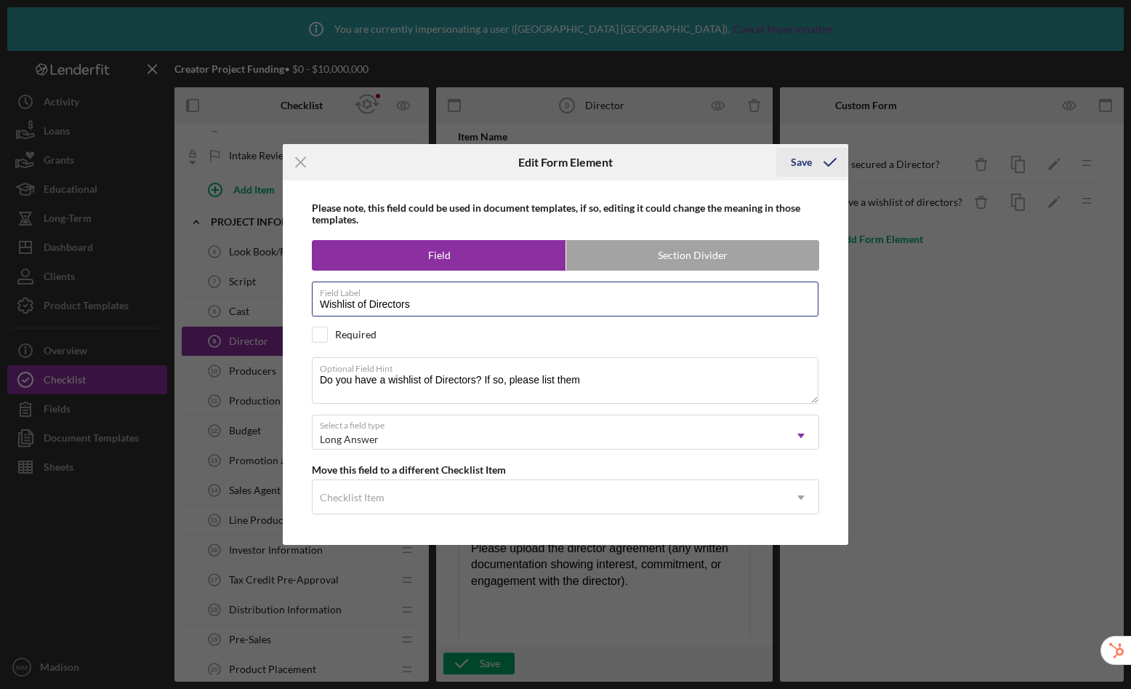
type input "Wishlist of Directors"
click at [792, 163] on div "Save" at bounding box center [801, 162] width 21 height 29
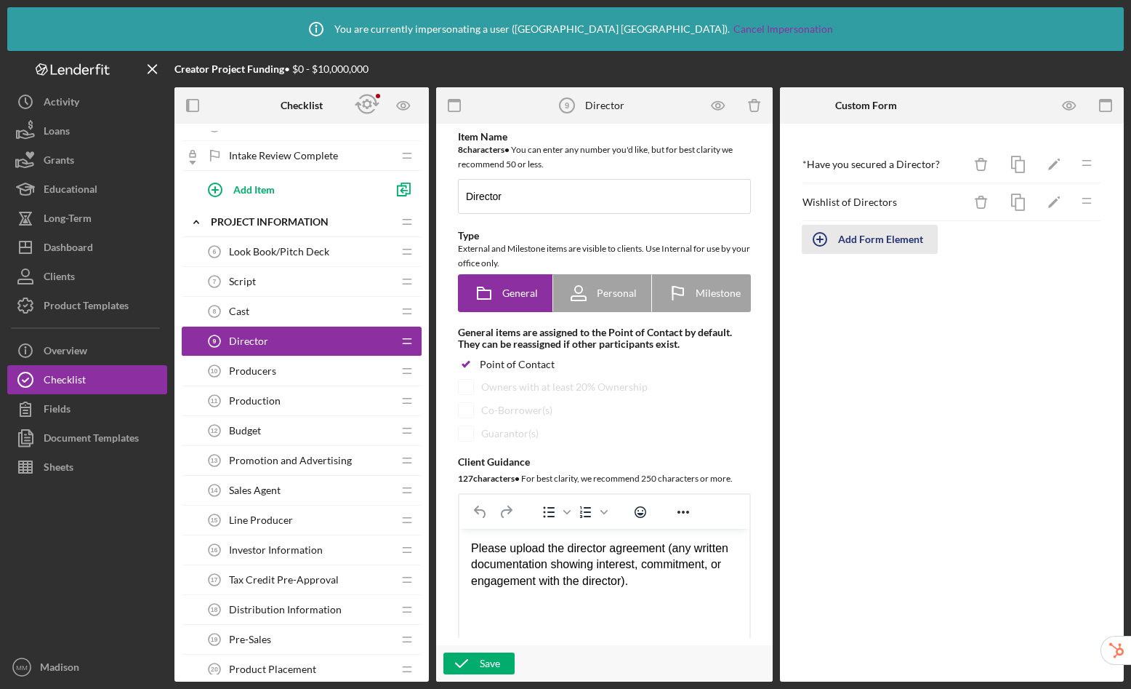
click at [870, 241] on div "Add Form Element" at bounding box center [880, 239] width 85 height 29
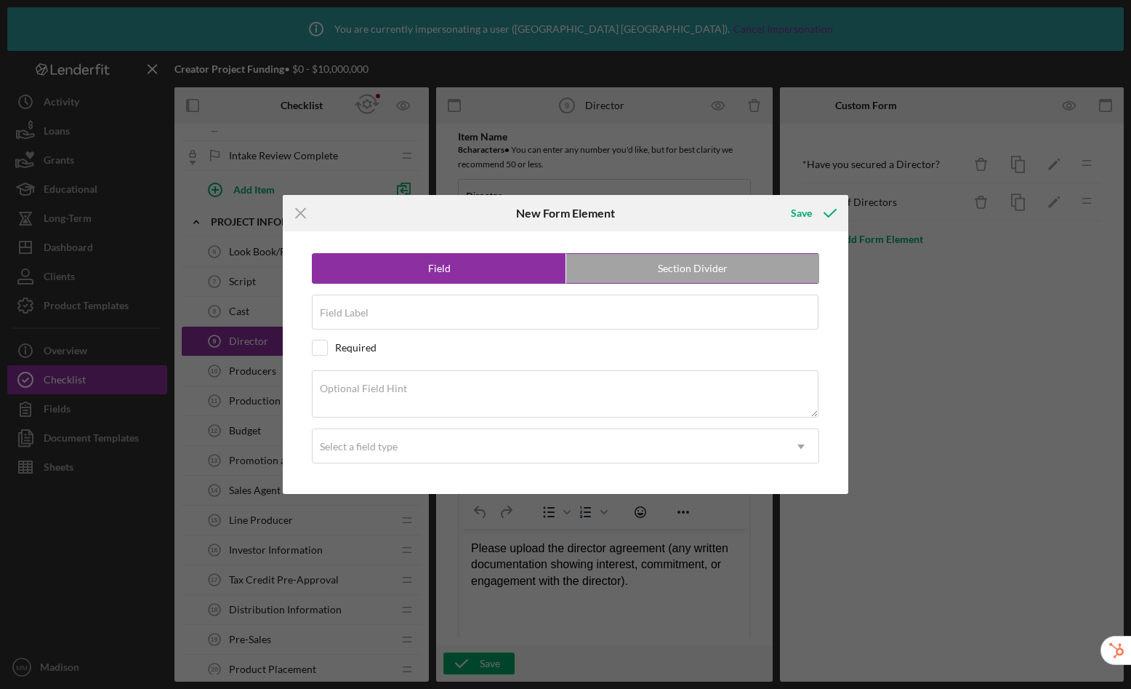
click at [706, 268] on label "Section Divider" at bounding box center [692, 268] width 253 height 29
radio input "false"
radio input "true"
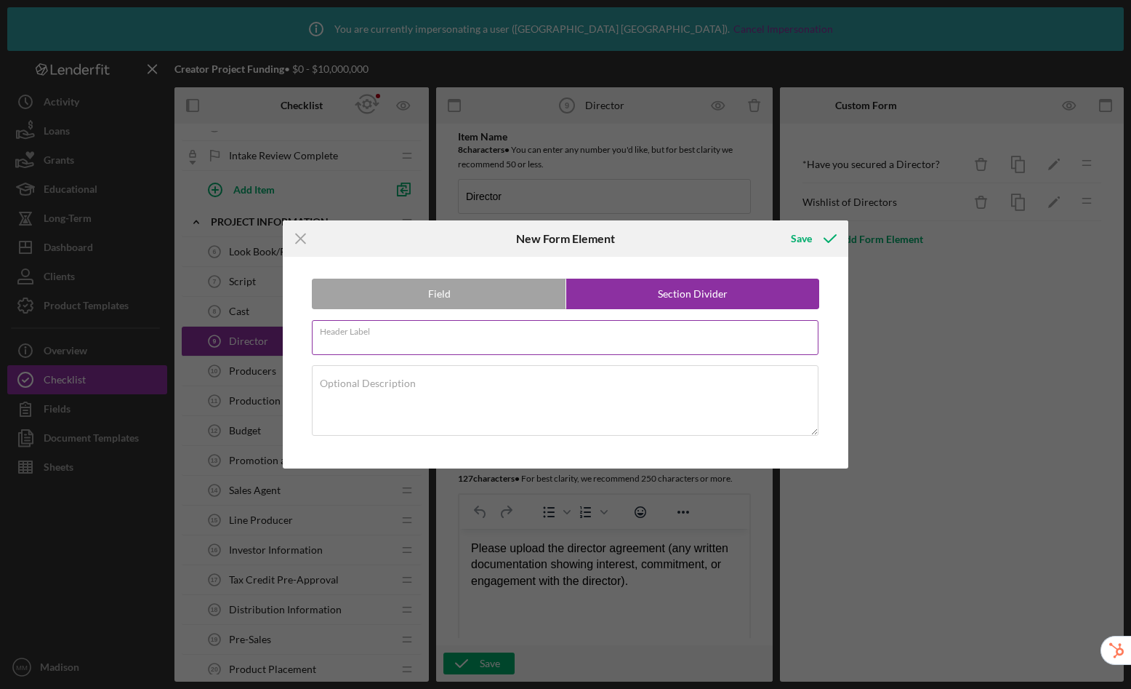
click at [454, 340] on input "Header Label" at bounding box center [565, 337] width 507 height 35
type input "If you have secured a Director"
click at [808, 239] on div "Save" at bounding box center [801, 238] width 21 height 29
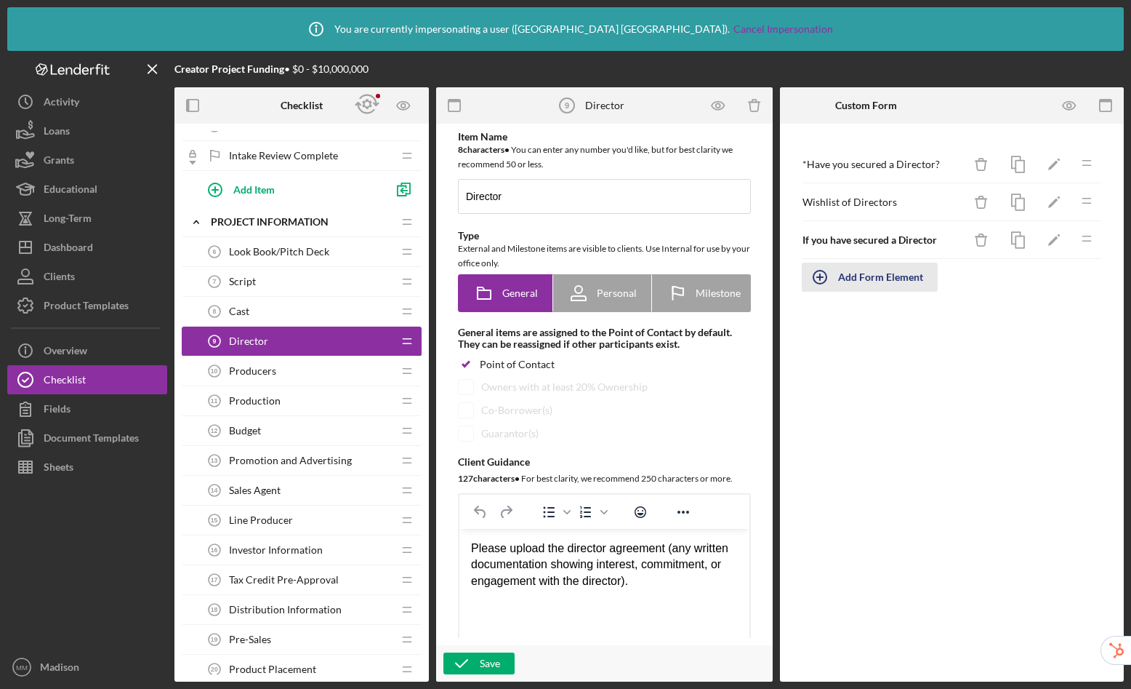
click at [850, 278] on div "Add Form Element" at bounding box center [880, 277] width 85 height 29
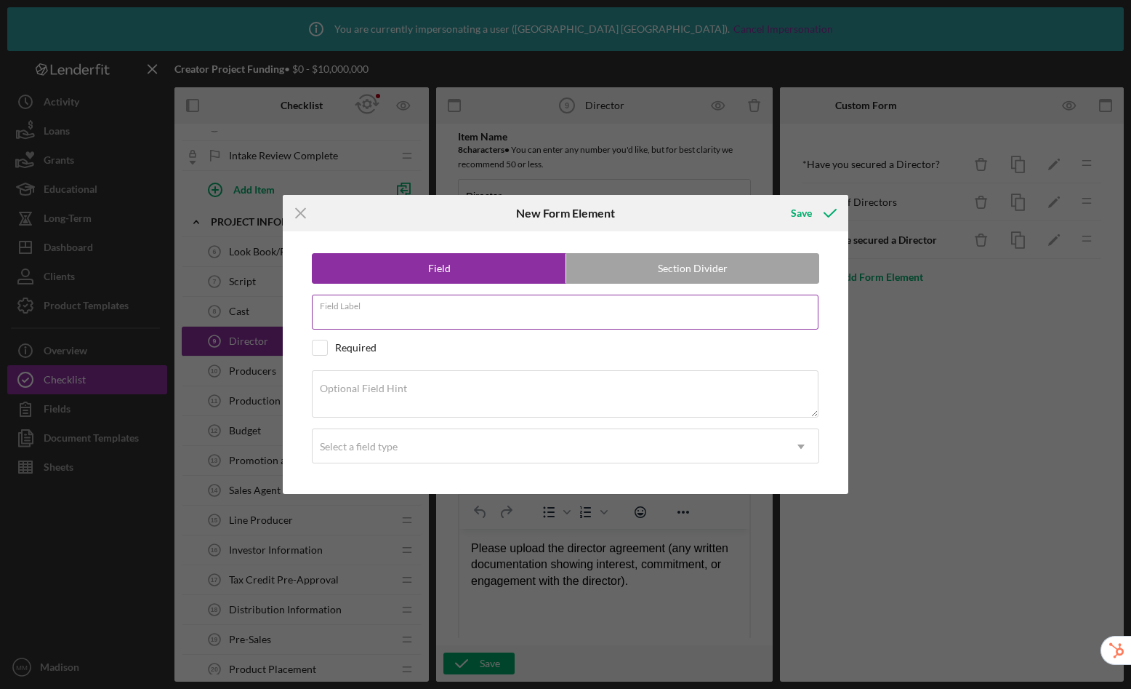
click at [384, 314] on input "Field Label" at bounding box center [565, 312] width 507 height 35
type input "L"
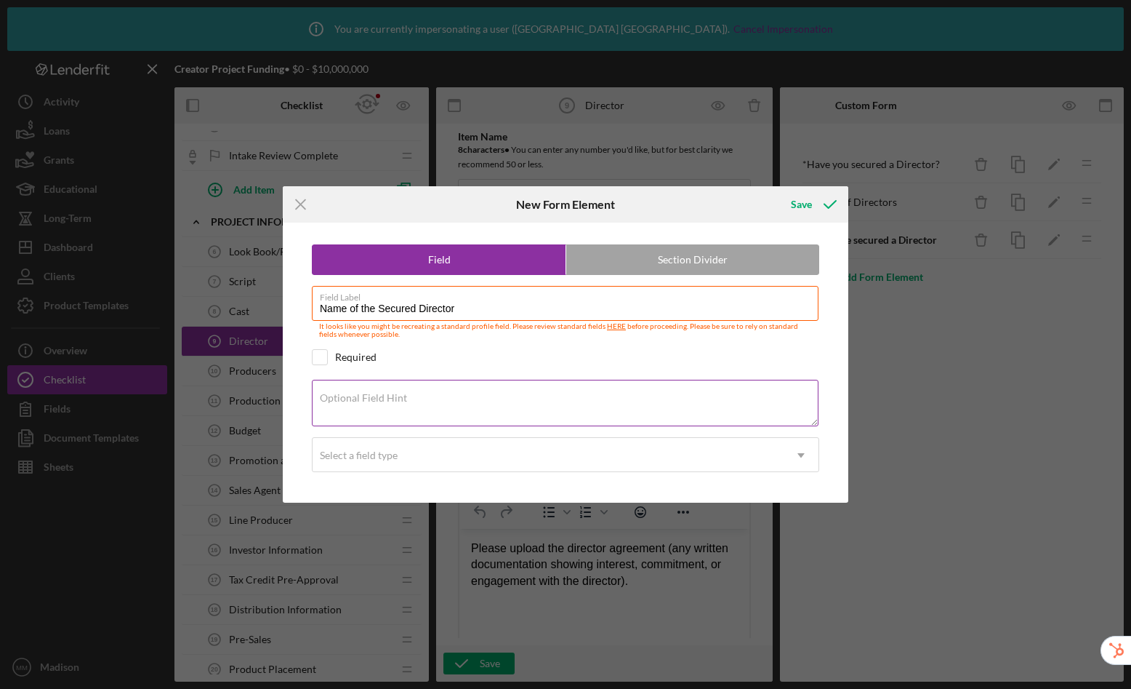
type input "Name of the Secured Director"
click at [417, 399] on textarea "Optional Field Hint" at bounding box center [565, 403] width 507 height 47
type textarea "Please list the name of the secured director"
click at [452, 449] on div "Select a field type" at bounding box center [548, 454] width 471 height 33
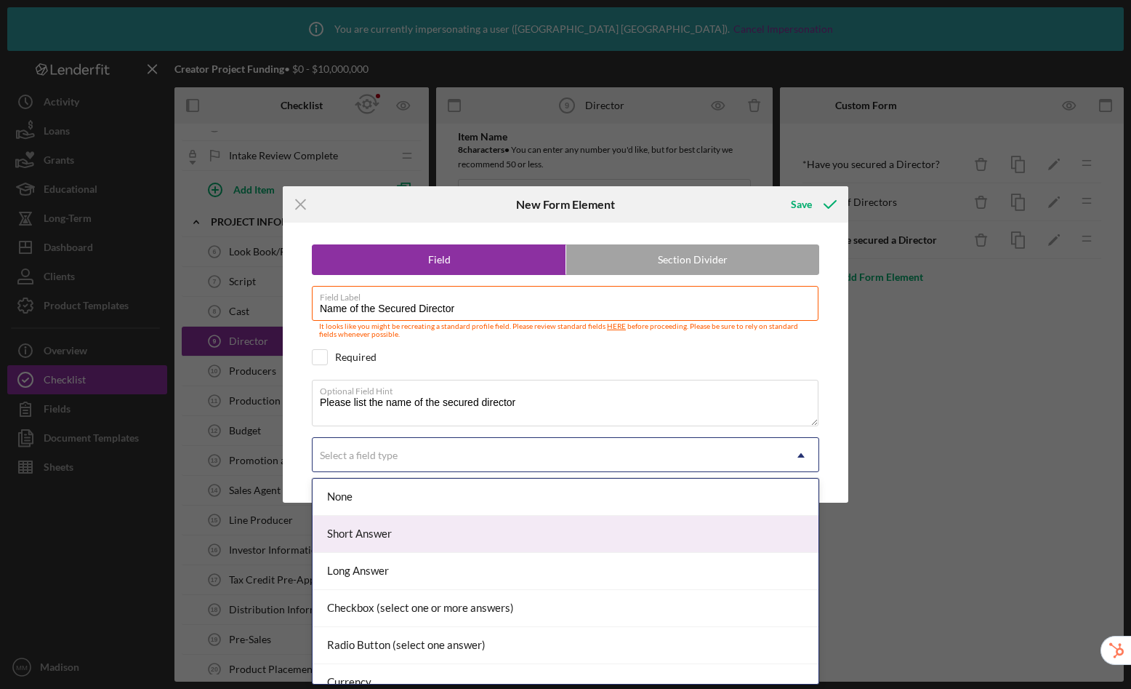
click at [442, 538] on div "Short Answer" at bounding box center [566, 534] width 506 height 37
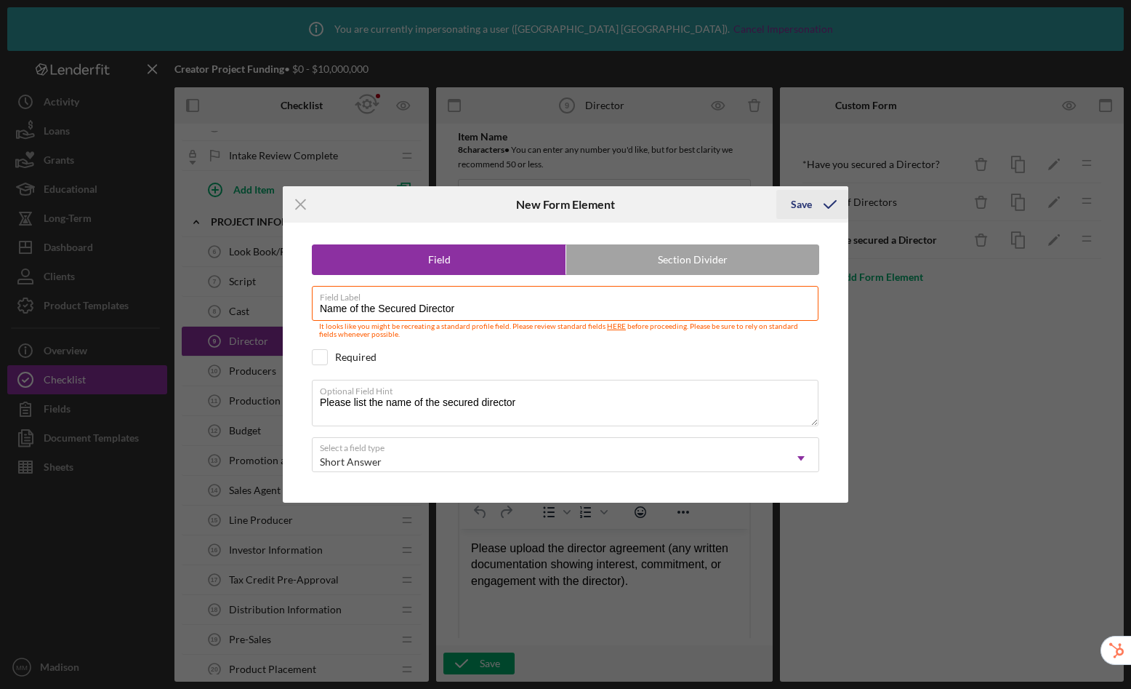
click at [811, 203] on div "Save" at bounding box center [801, 204] width 21 height 29
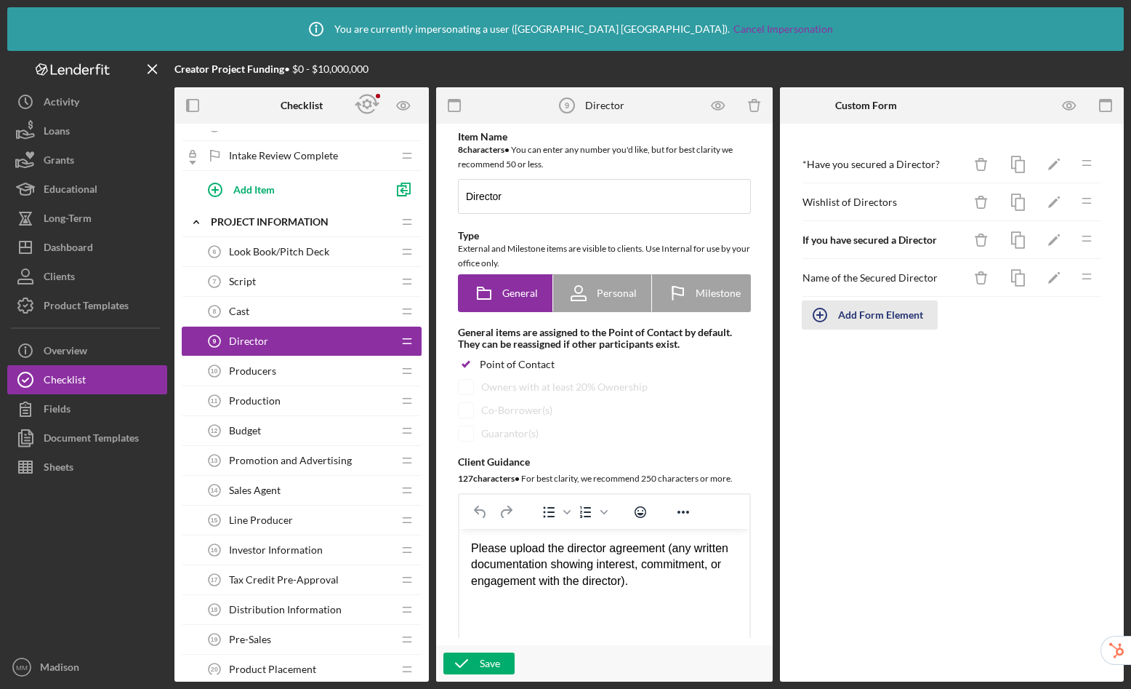
click at [908, 321] on div "Add Form Element" at bounding box center [880, 314] width 85 height 29
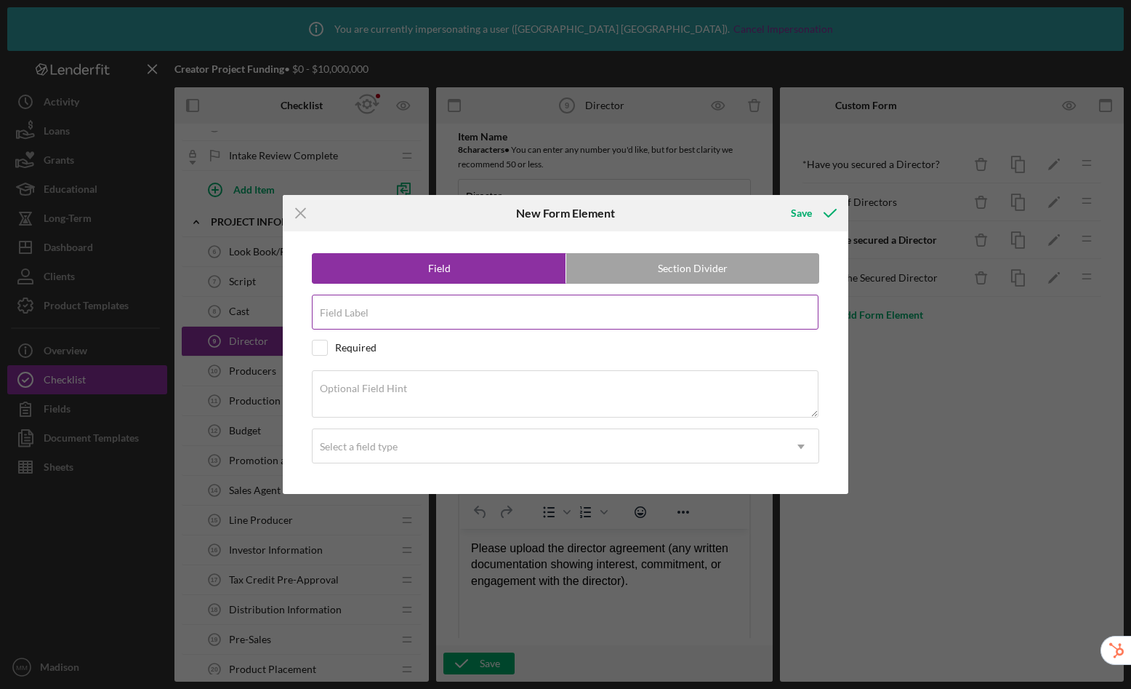
click at [518, 310] on div "Field Label" at bounding box center [566, 313] width 508 height 36
type input "Do you have an agreement with the director?"
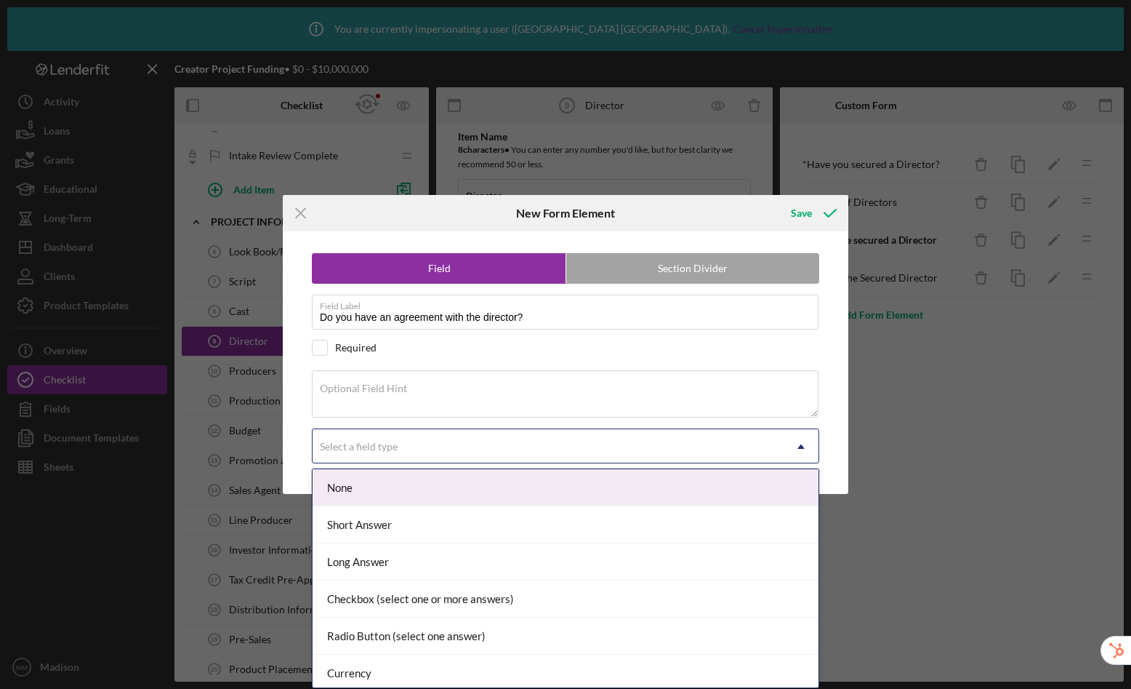
click at [460, 458] on div "Select a field type" at bounding box center [548, 446] width 471 height 33
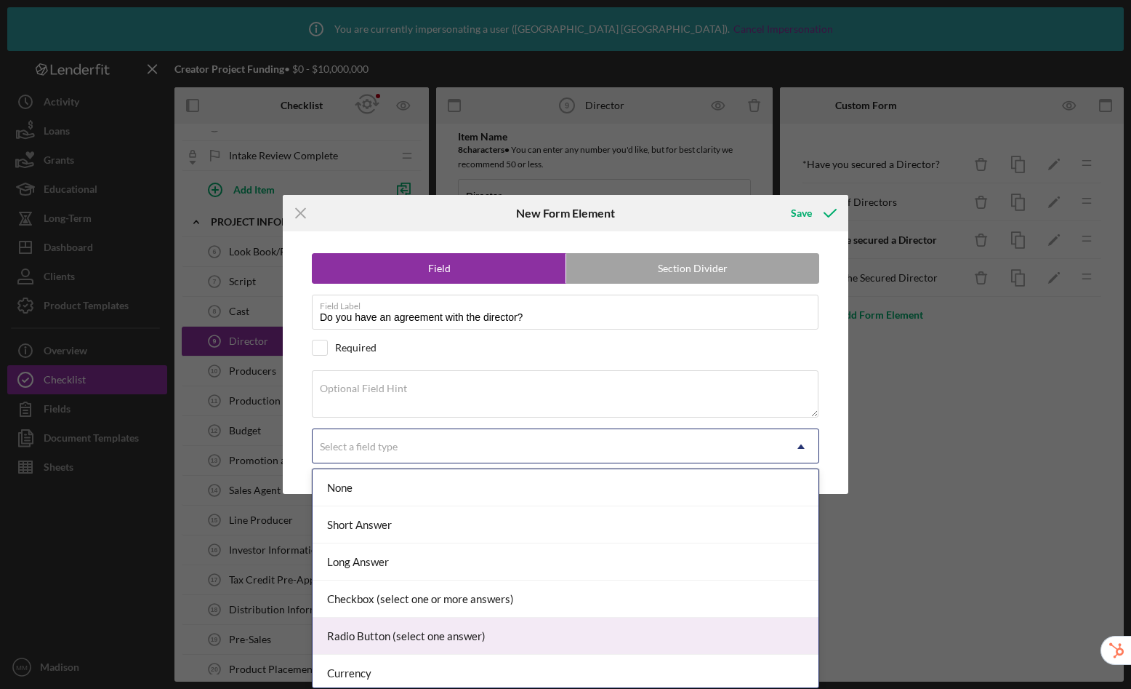
click at [400, 644] on div "Radio Button (select one answer)" at bounding box center [566, 635] width 506 height 37
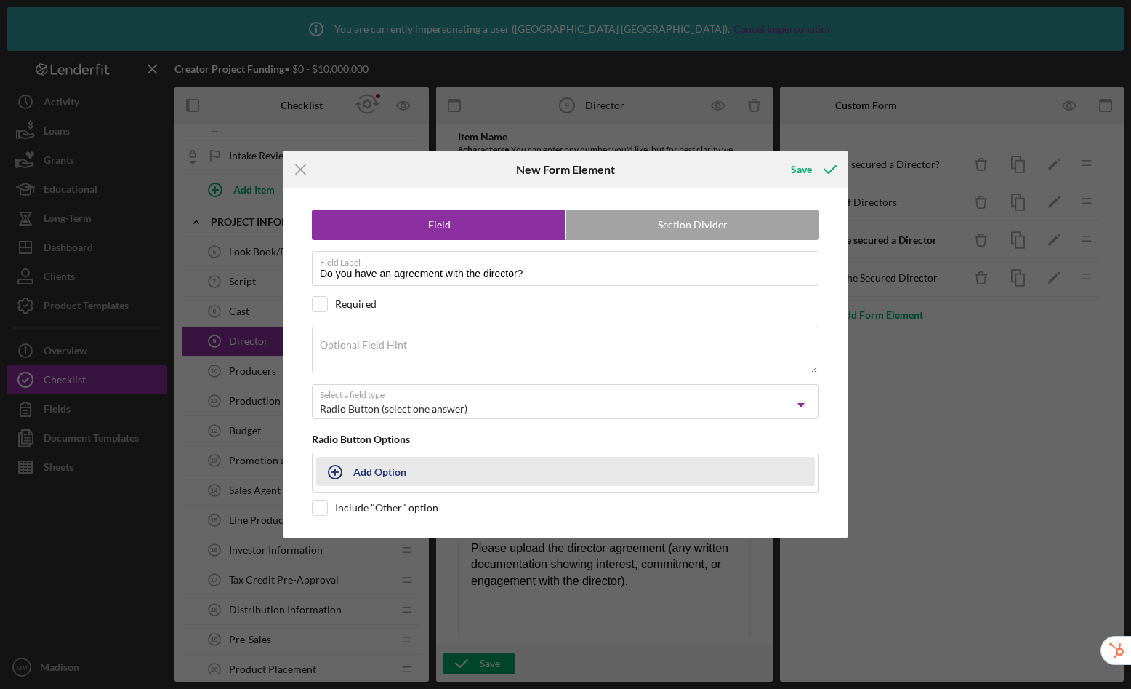
click at [370, 466] on div "Add Option" at bounding box center [379, 471] width 53 height 28
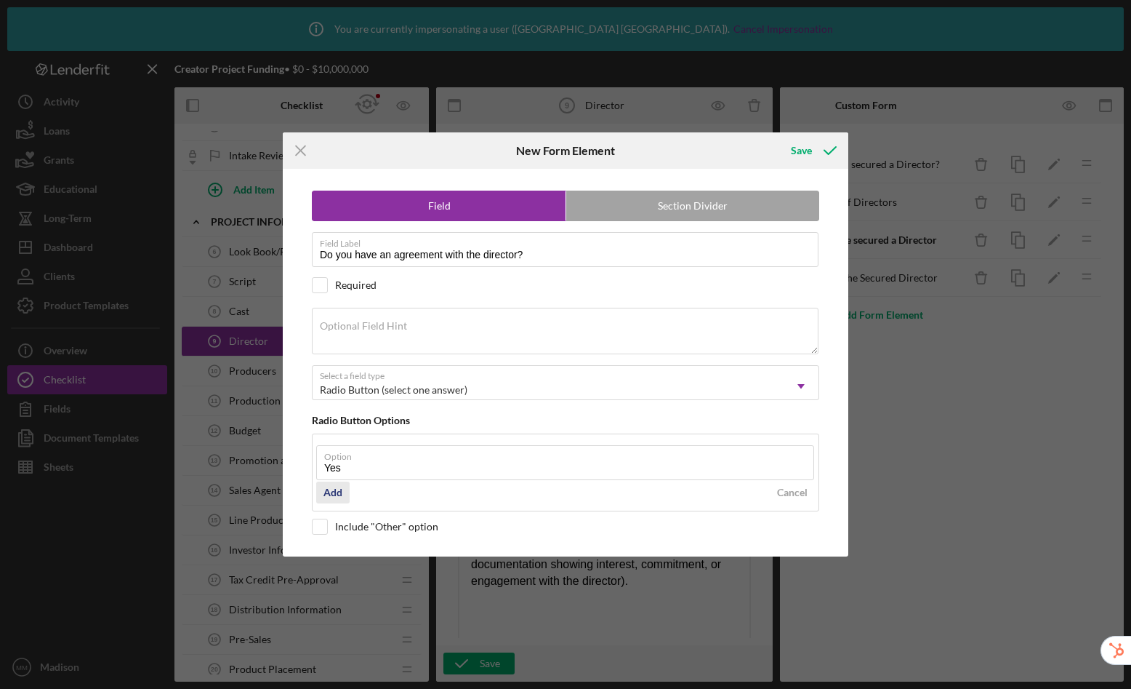
type input "Yes"
click at [336, 491] on div "Add" at bounding box center [333, 492] width 19 height 22
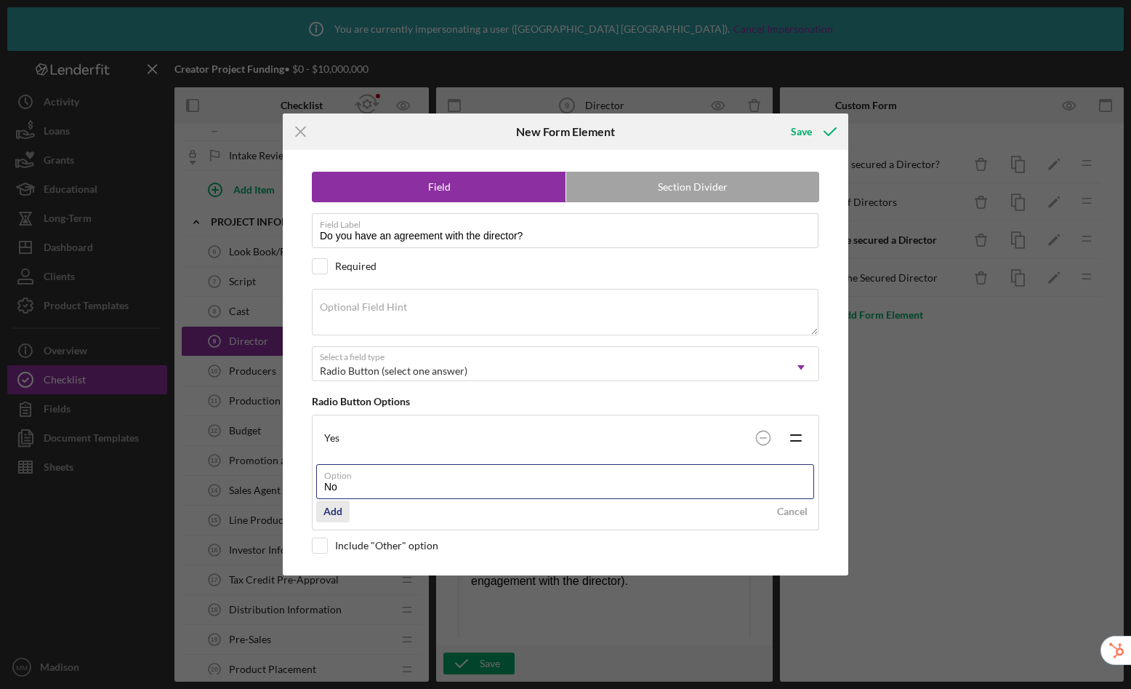
type input "No"
click at [335, 506] on div "Add" at bounding box center [333, 511] width 19 height 22
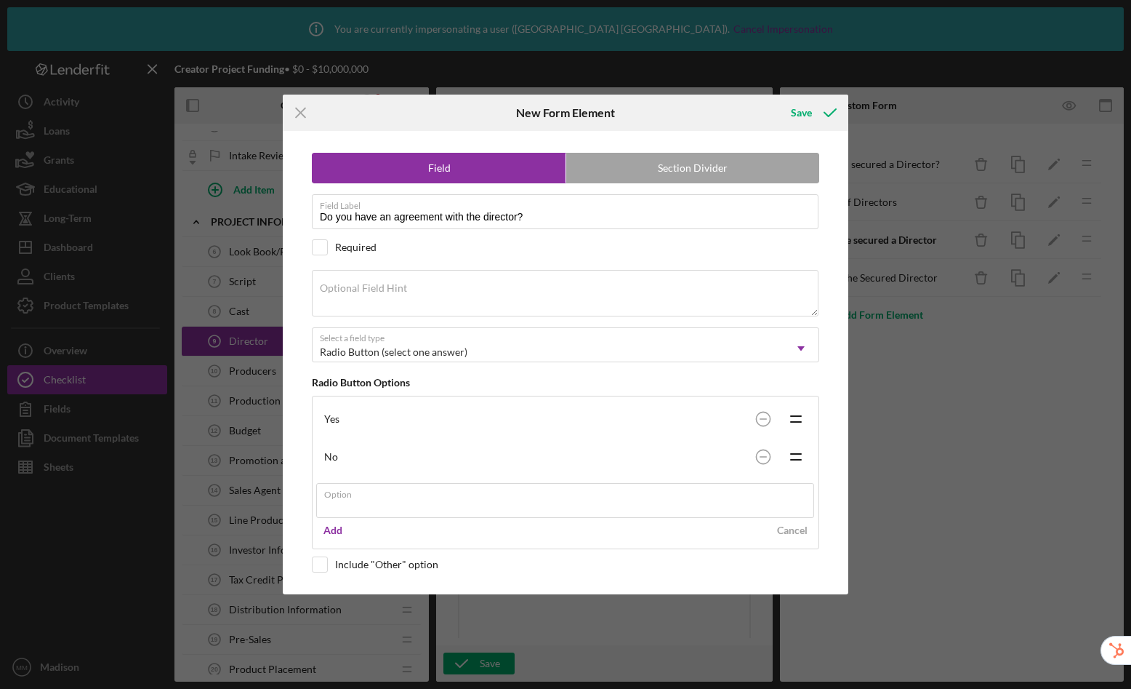
click at [804, 109] on div "Icon/Menu Close New Form Element Save Field Section Divider Field Label Do you …" at bounding box center [565, 344] width 1131 height 689
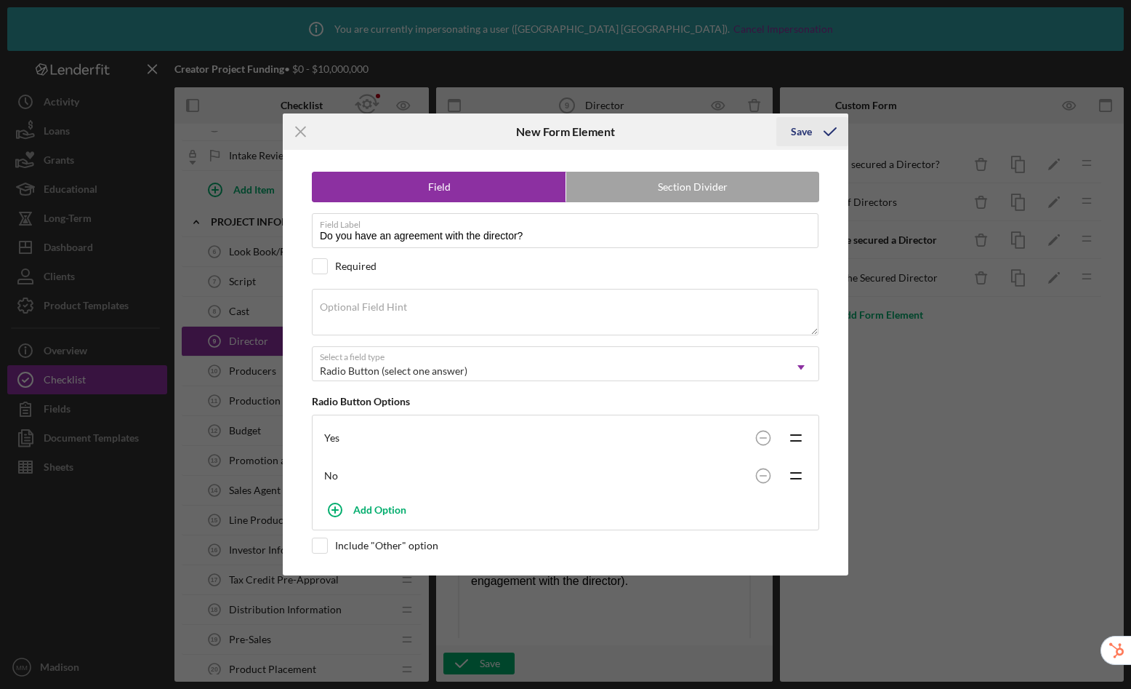
click at [800, 132] on div "Save" at bounding box center [801, 131] width 21 height 29
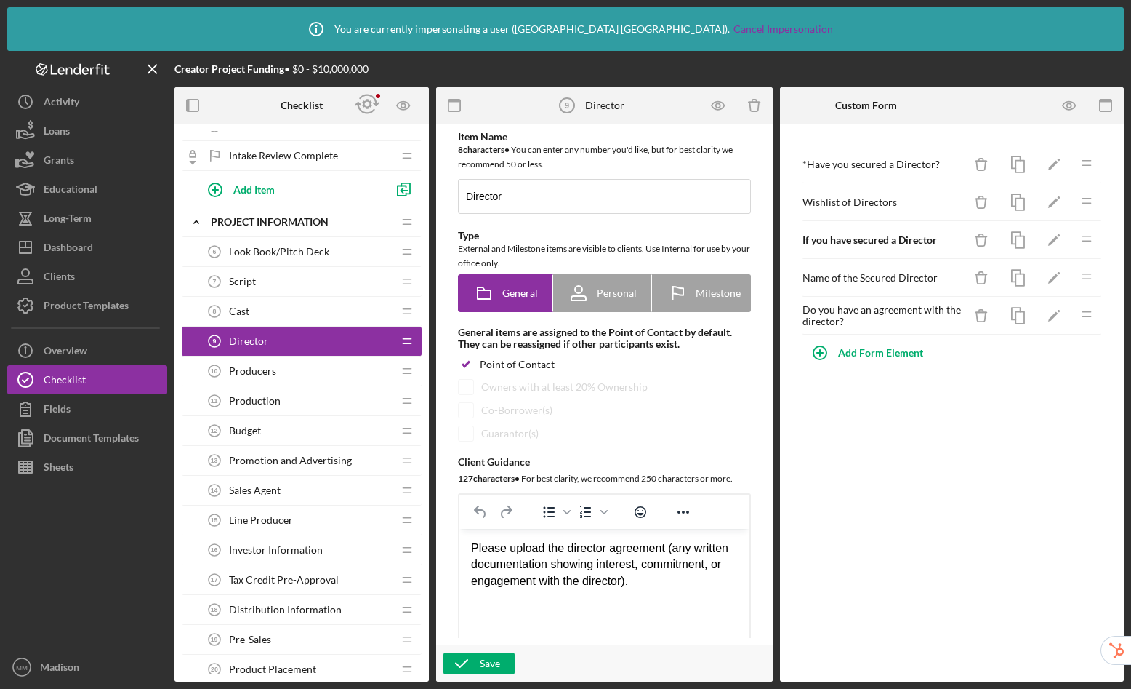
click at [671, 549] on div "Please upload the director agreement (any written documentation showing interes…" at bounding box center [604, 564] width 267 height 49
click at [479, 662] on icon "button" at bounding box center [462, 663] width 36 height 36
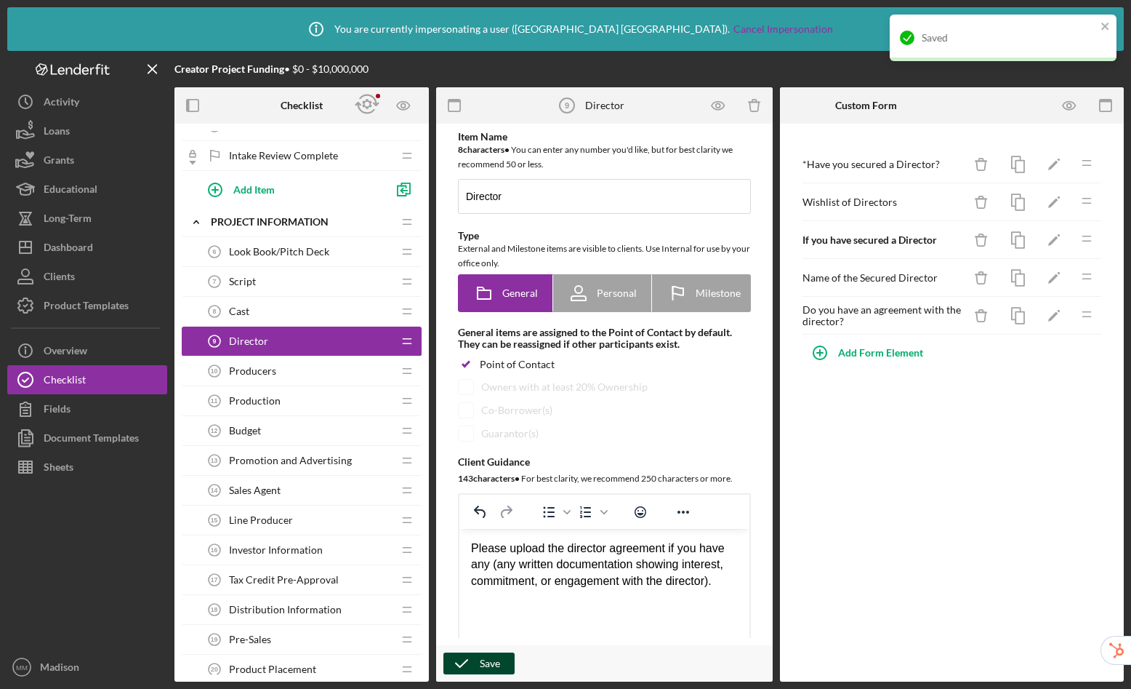
click at [269, 370] on span "Producers" at bounding box center [252, 371] width 47 height 12
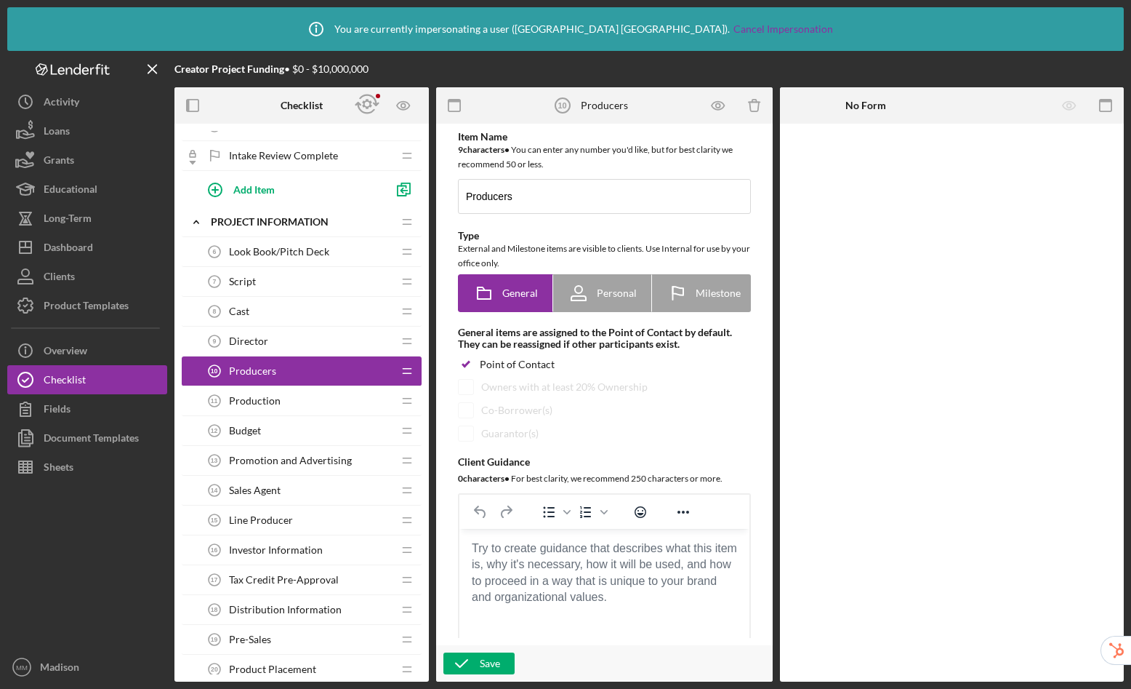
click at [236, 284] on span "Script" at bounding box center [242, 282] width 27 height 12
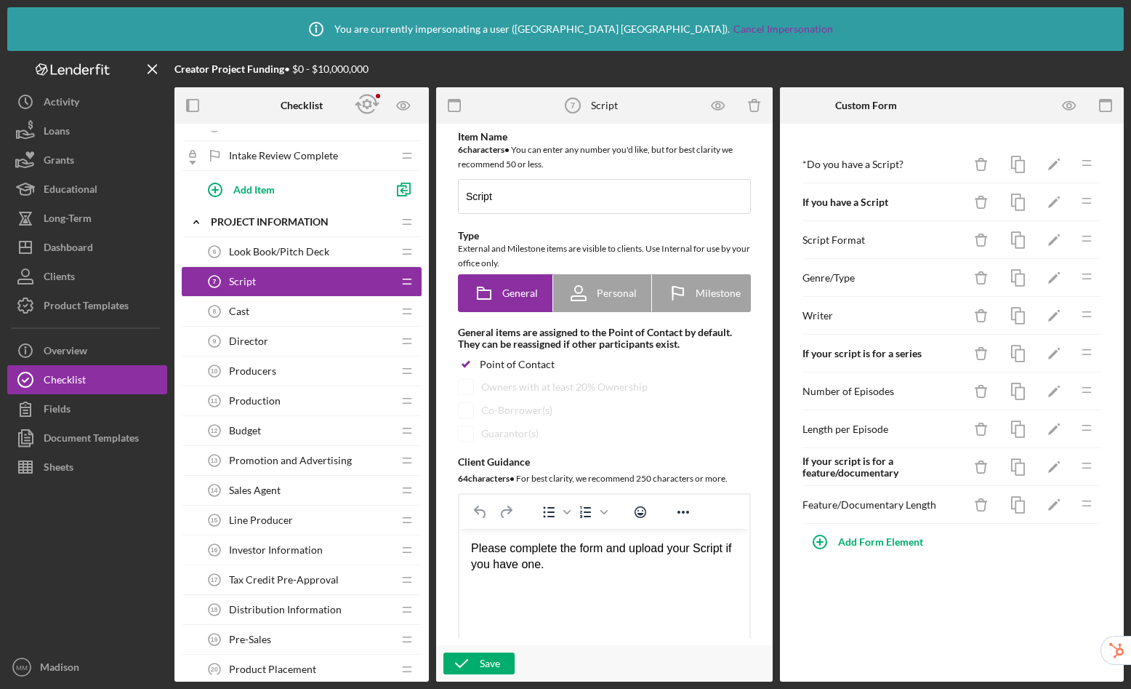
click at [238, 301] on div "Cast 8 Cast" at bounding box center [296, 311] width 193 height 29
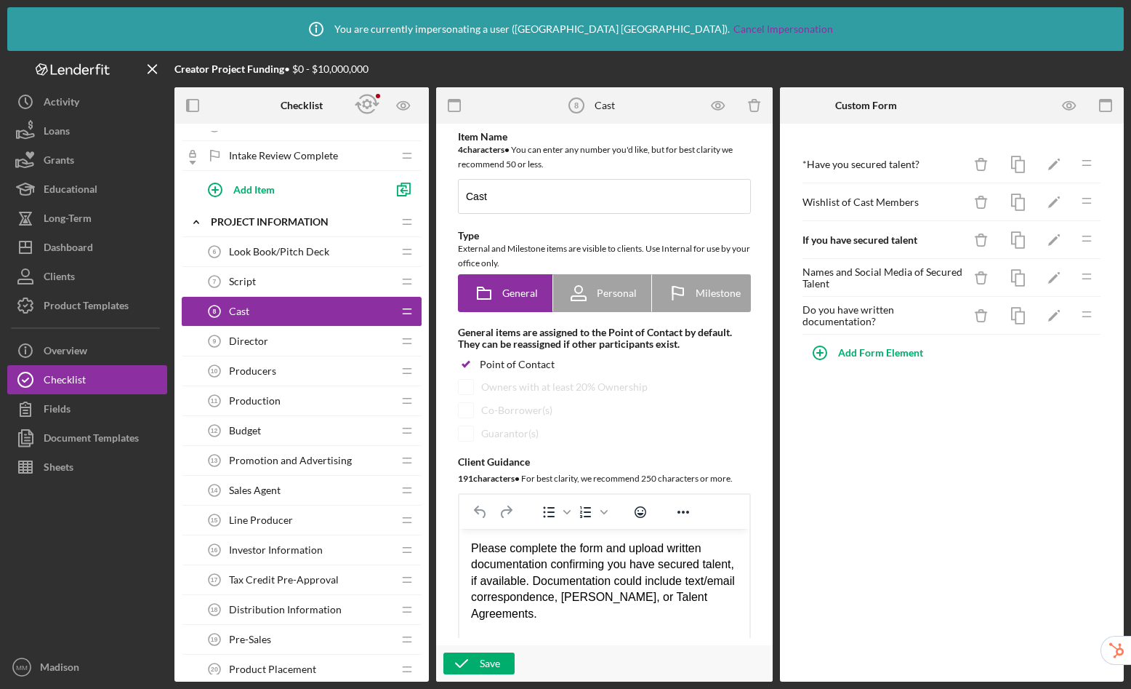
click at [247, 271] on div "Script 7 Script" at bounding box center [296, 281] width 193 height 29
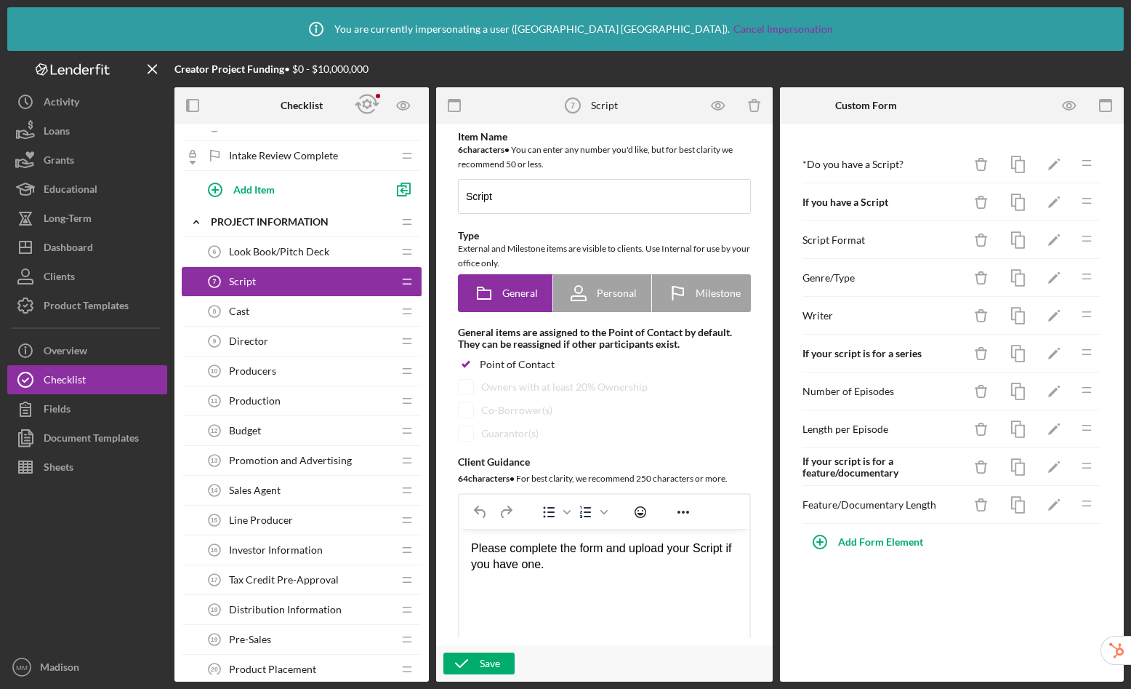
click at [255, 398] on span "Production" at bounding box center [255, 401] width 52 height 12
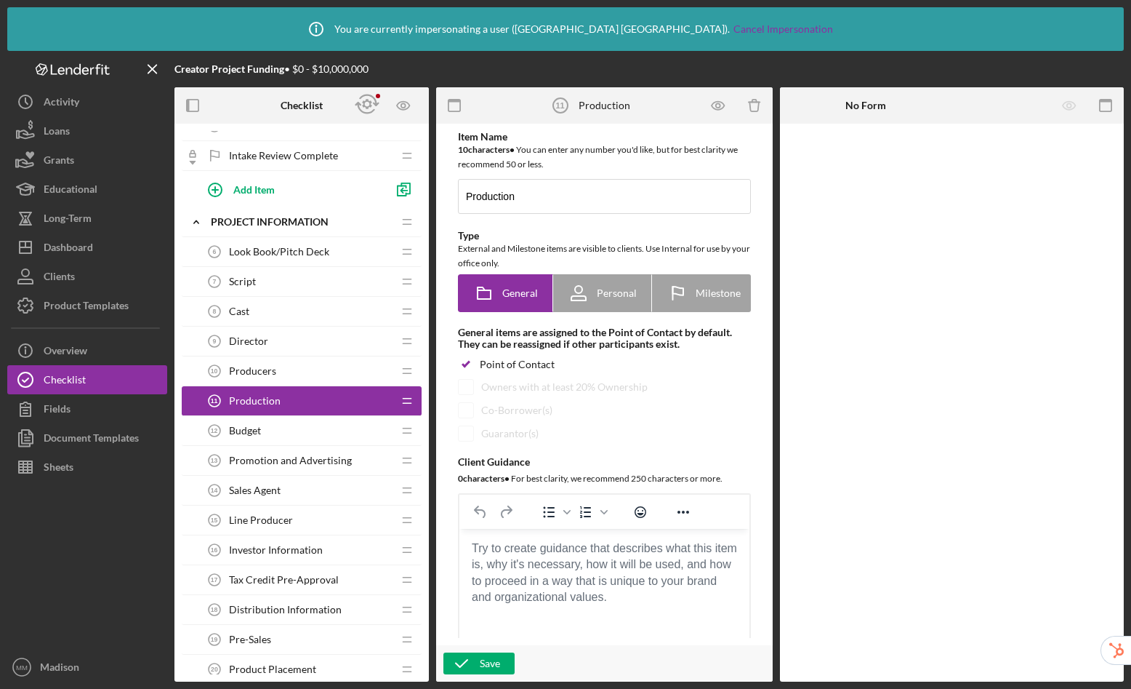
click at [338, 370] on div "Producers 10 Producers" at bounding box center [296, 370] width 193 height 29
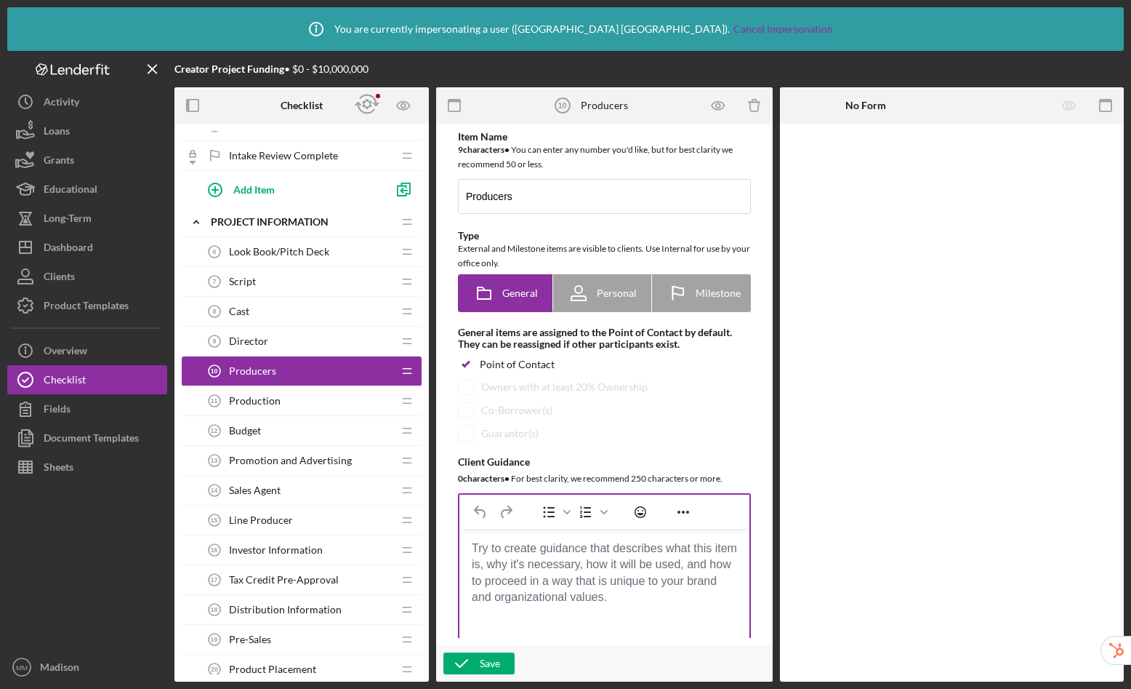
click at [524, 556] on body "Rich Text Area. Press ALT-0 for help." at bounding box center [604, 548] width 267 height 16
click at [540, 554] on body "Rich Text Area. Press ALT-0 for help." at bounding box center [604, 548] width 267 height 16
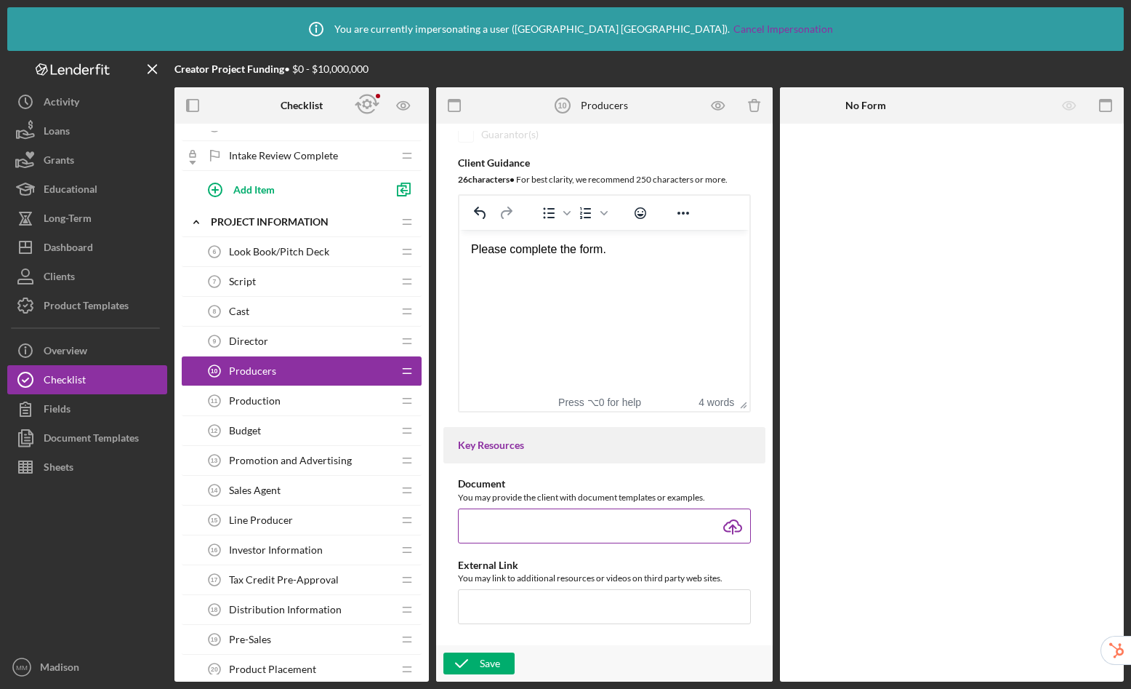
scroll to position [417, 0]
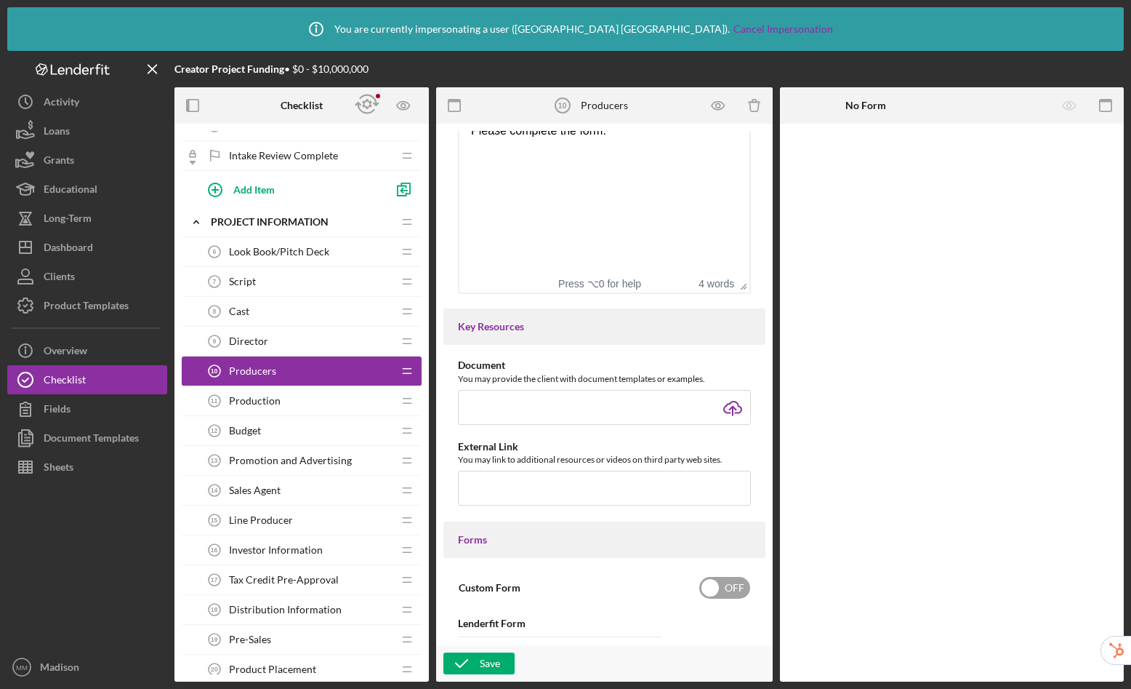
click at [732, 594] on input "checkbox" at bounding box center [725, 588] width 51 height 22
checkbox input "true"
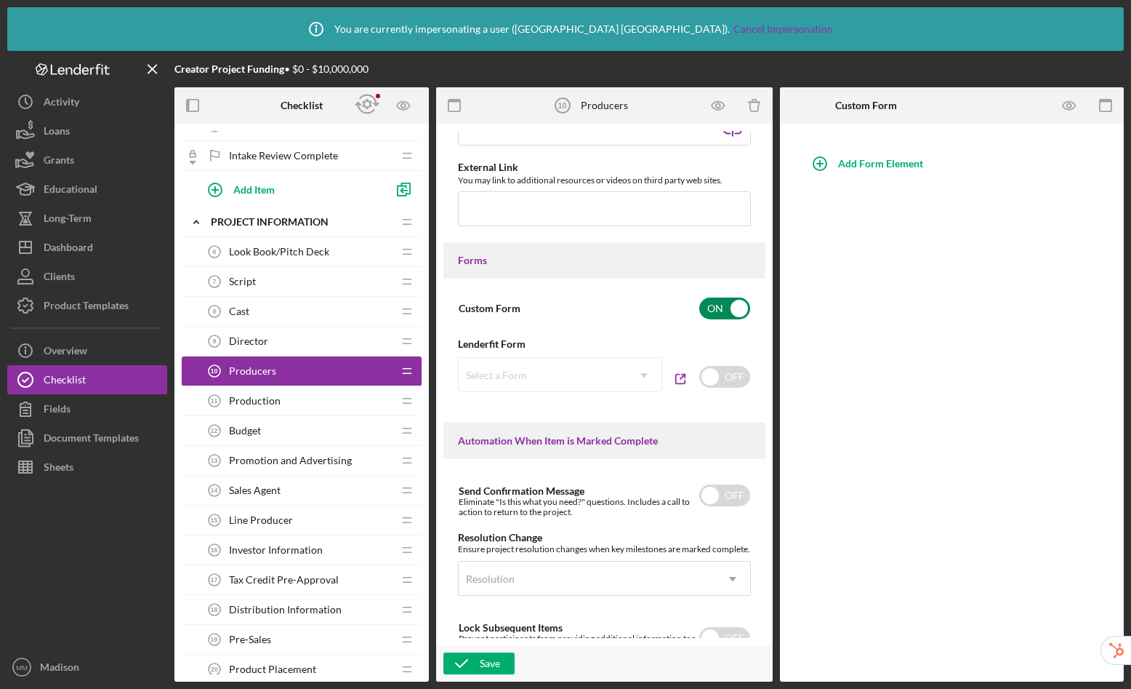
scroll to position [1000, 0]
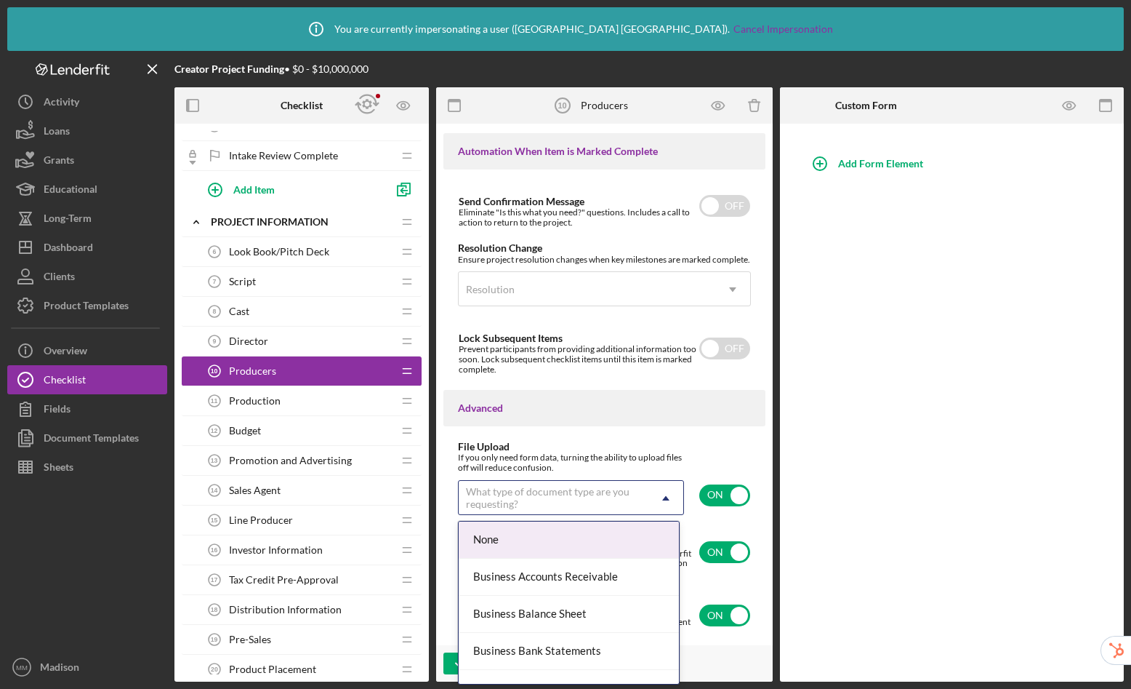
click at [634, 500] on div "What type of document type are you requesting?" at bounding box center [553, 497] width 175 height 23
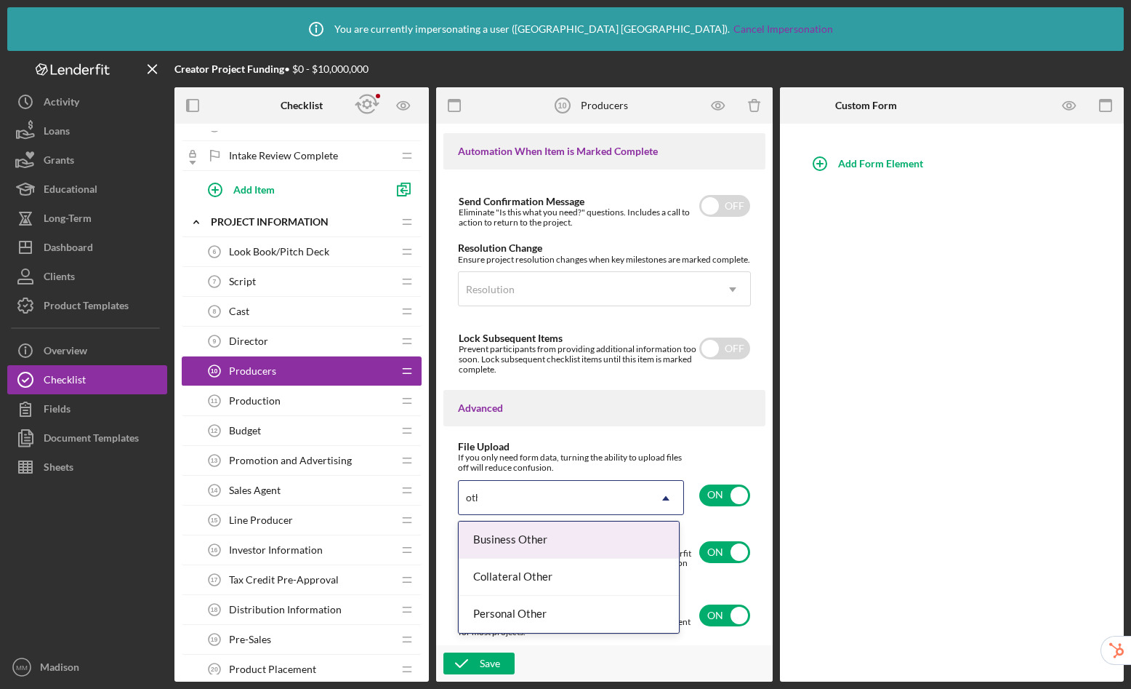
type input "other"
click at [596, 532] on div "Business Other" at bounding box center [569, 539] width 220 height 37
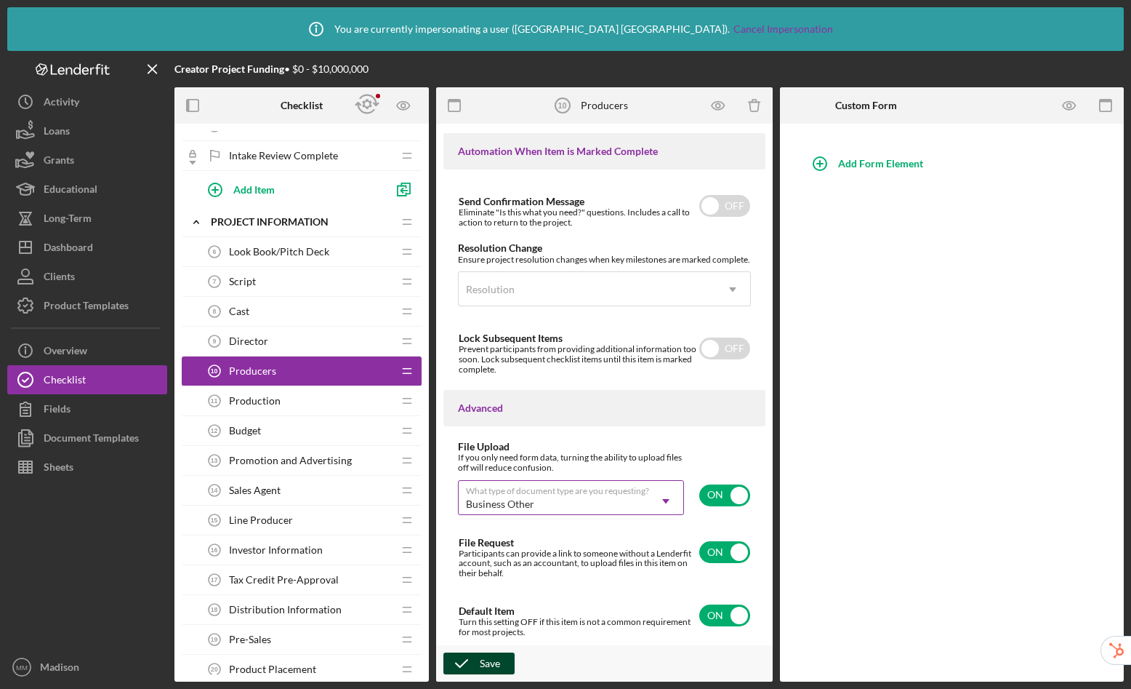
click at [484, 668] on div "Save" at bounding box center [490, 663] width 20 height 22
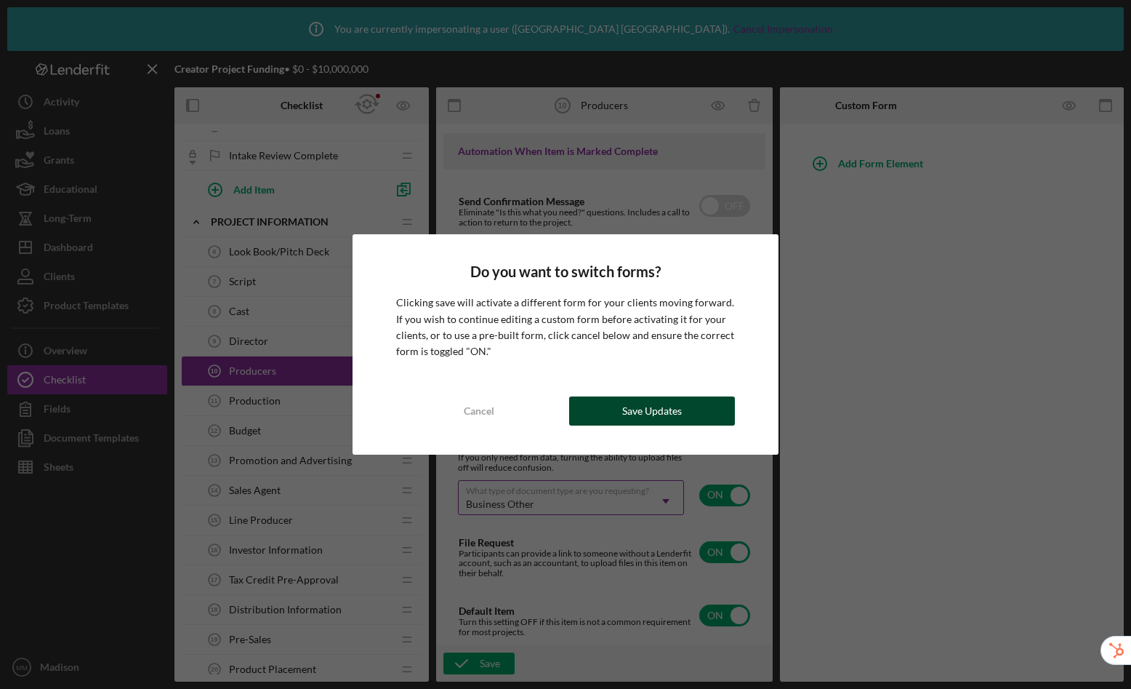
click at [636, 412] on div "Save Updates" at bounding box center [652, 410] width 60 height 29
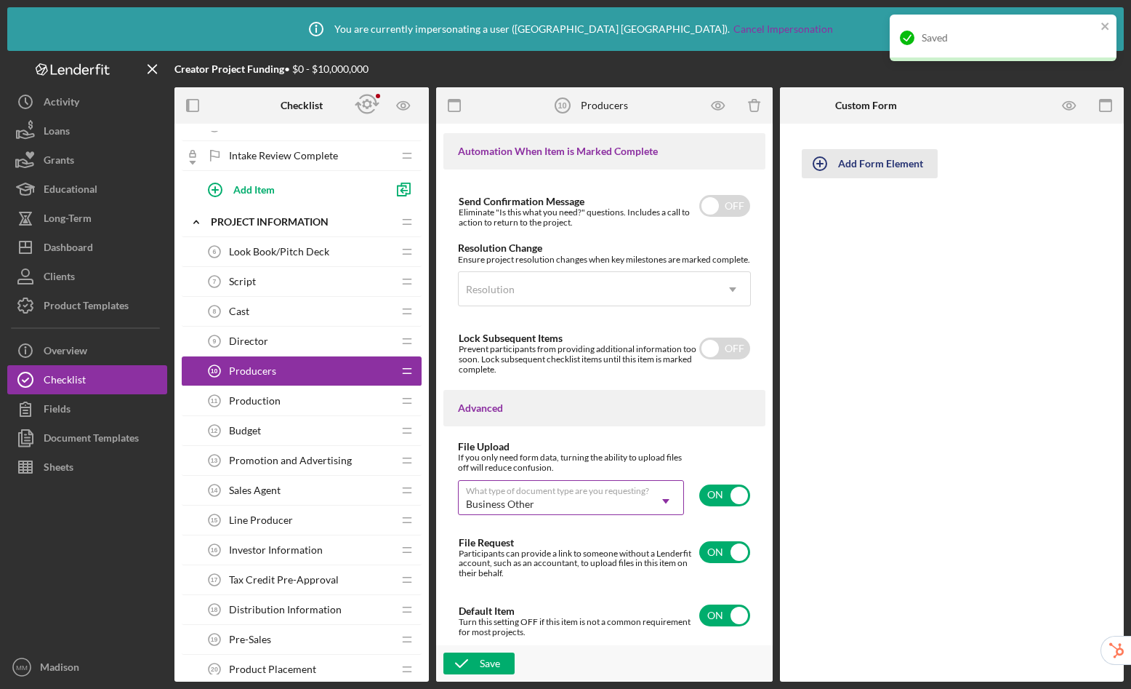
click at [889, 168] on div "Add Form Element" at bounding box center [880, 163] width 85 height 29
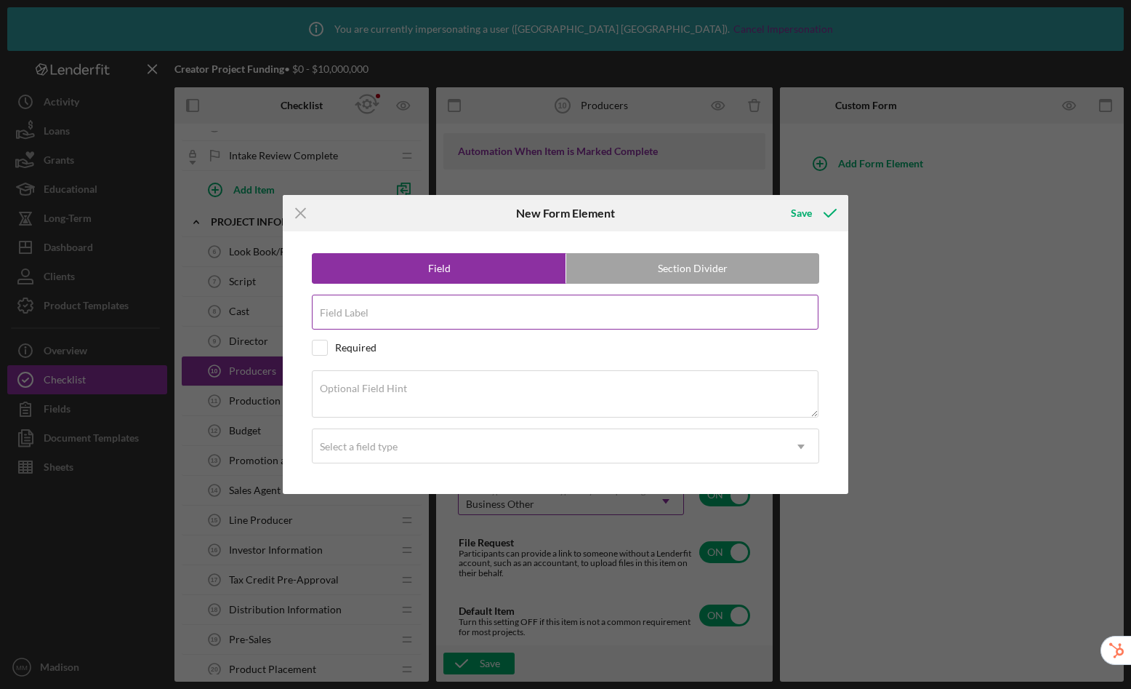
click at [481, 314] on input "Field Label" at bounding box center [565, 312] width 507 height 35
type input "Do you have executive producer(s) in mind?"
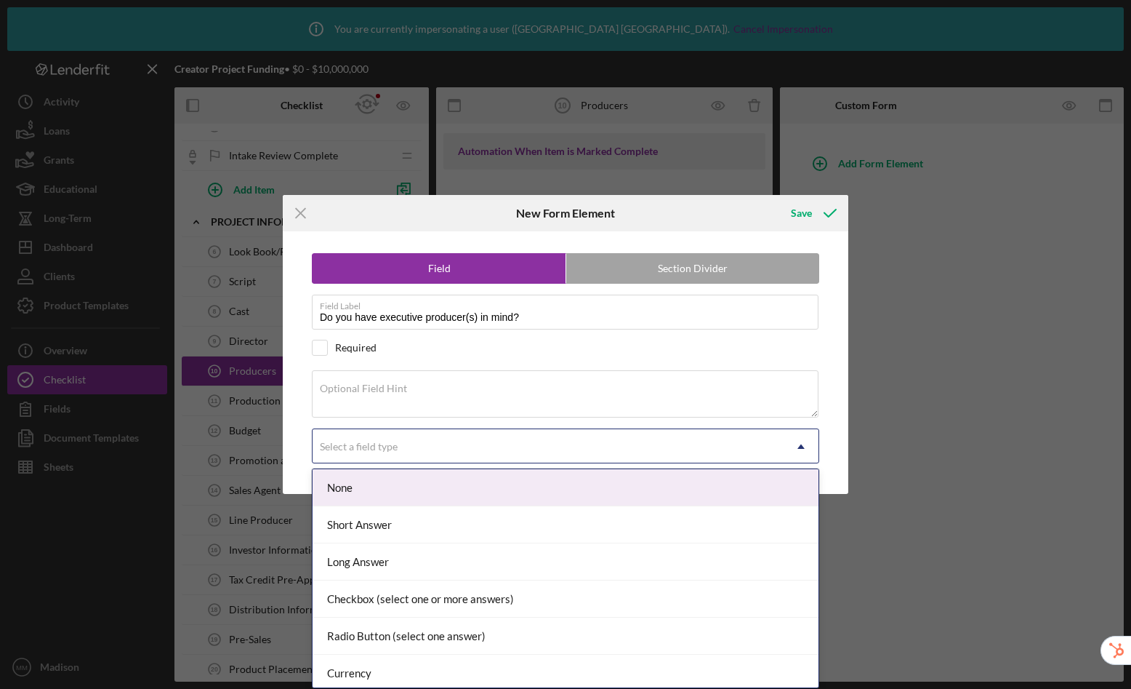
click at [405, 446] on div "Select a field type" at bounding box center [548, 446] width 471 height 33
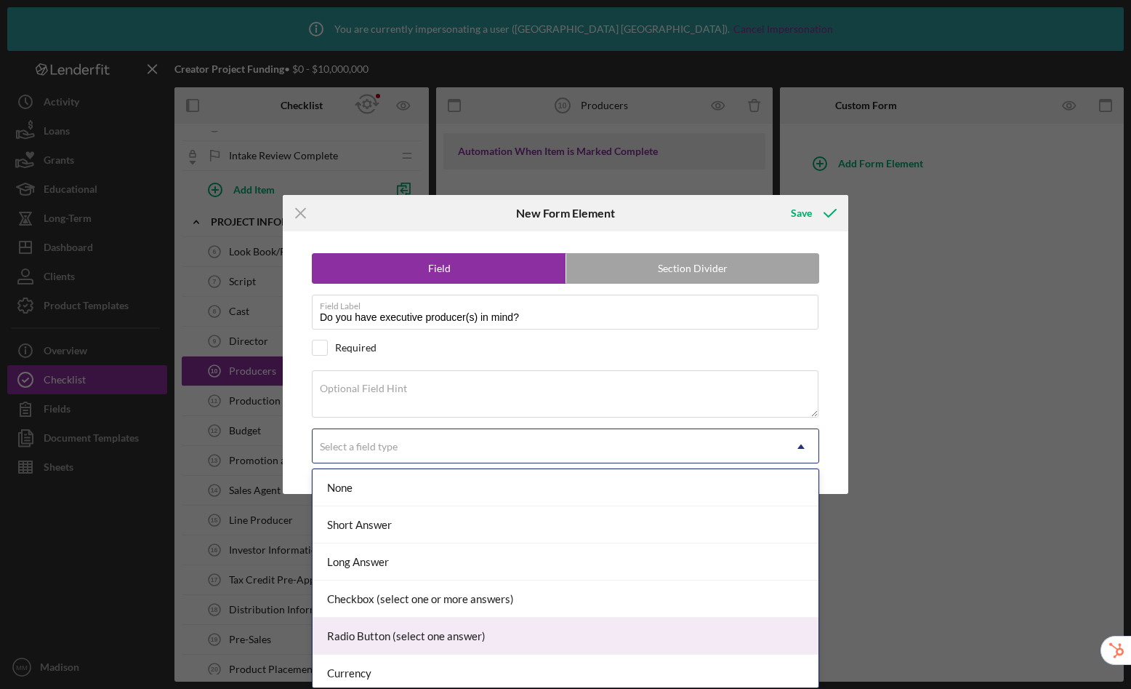
click at [412, 635] on div "Radio Button (select one answer)" at bounding box center [566, 635] width 506 height 37
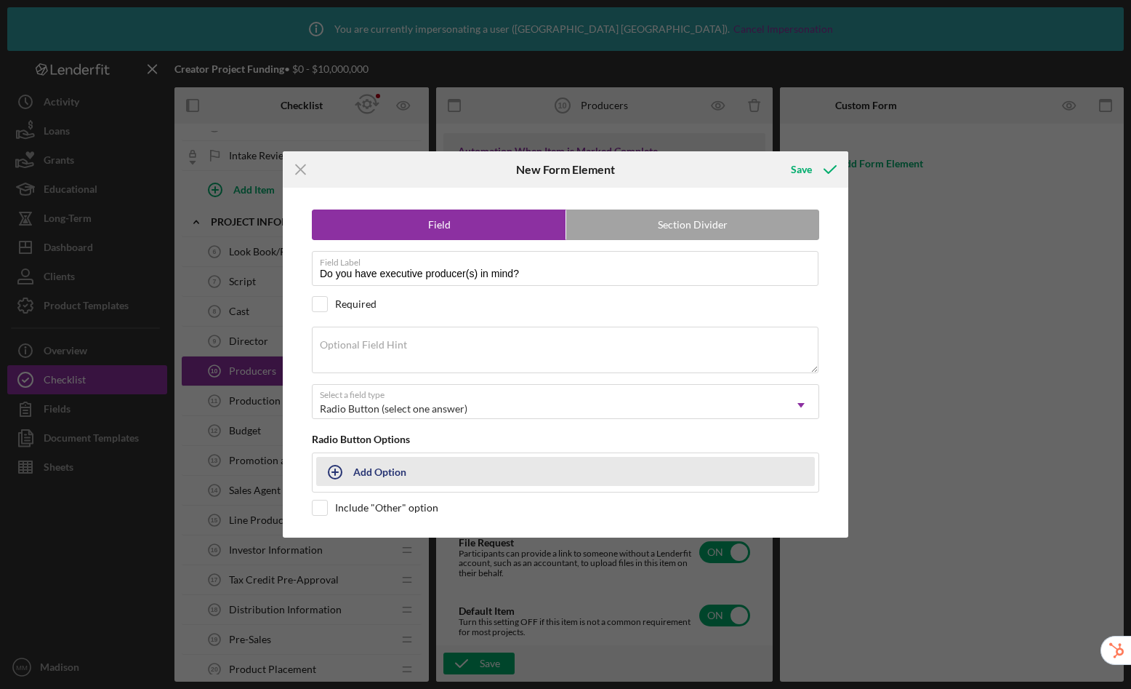
click at [371, 470] on div "Add Option" at bounding box center [379, 471] width 53 height 28
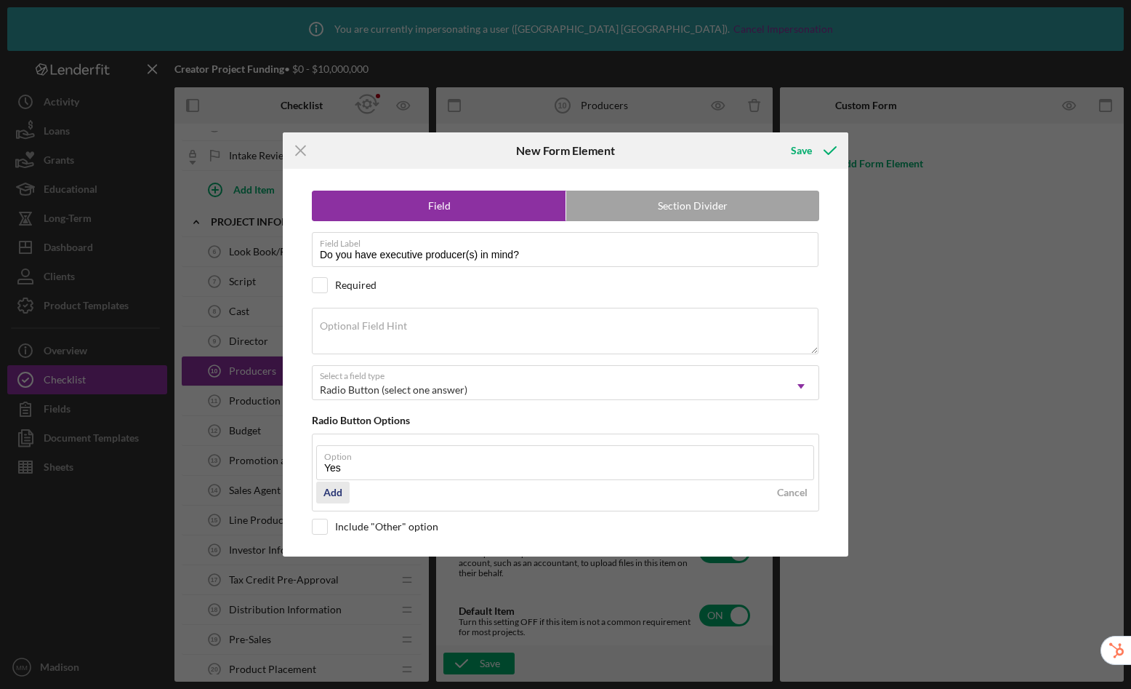
type input "Yes"
click at [330, 487] on div "Add" at bounding box center [333, 492] width 19 height 22
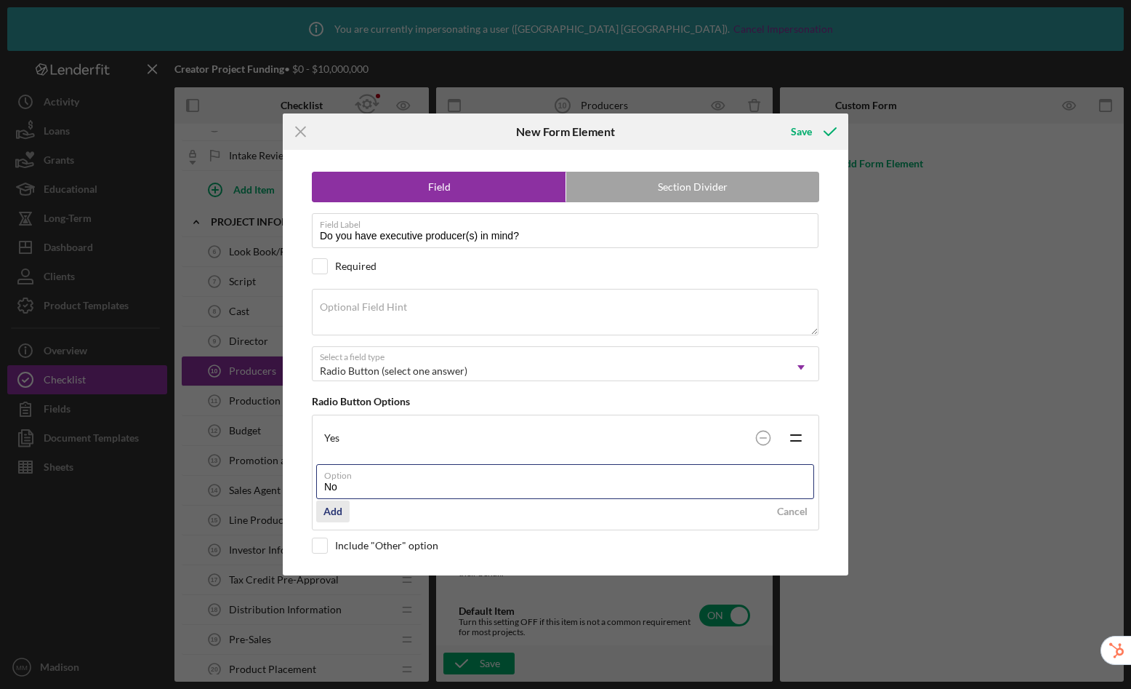
type input "No"
click at [324, 509] on div "Add" at bounding box center [333, 511] width 19 height 22
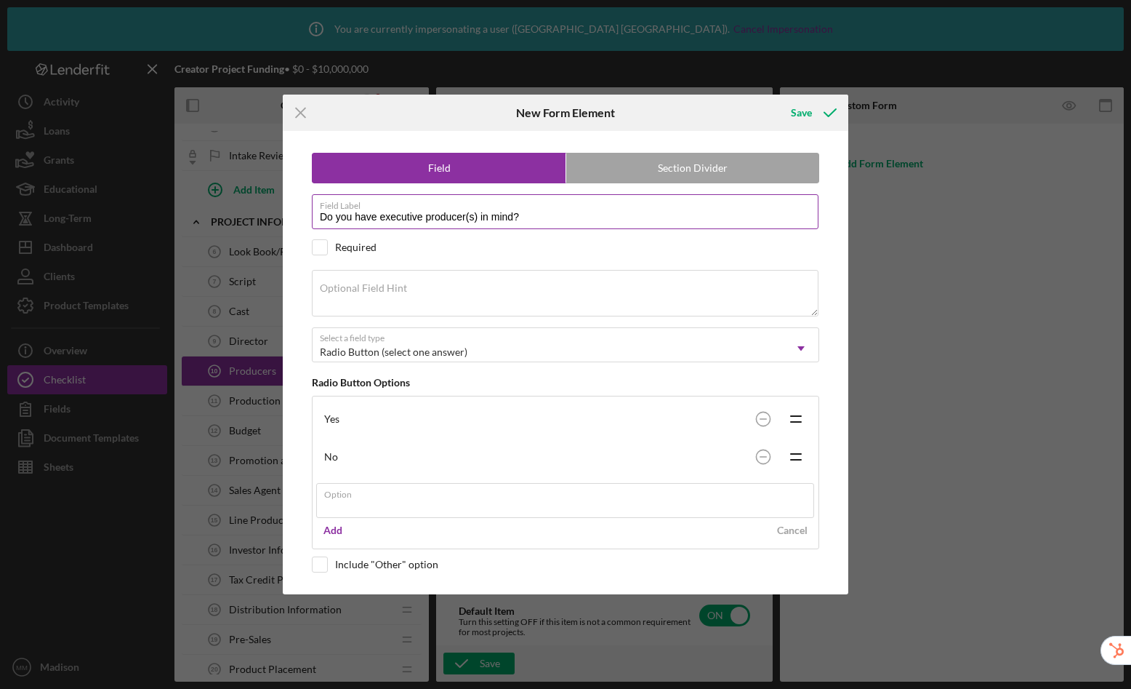
click at [316, 247] on div "Field Section Divider Field Label Do you have executive producer(s) in mind? Re…" at bounding box center [565, 362] width 551 height 463
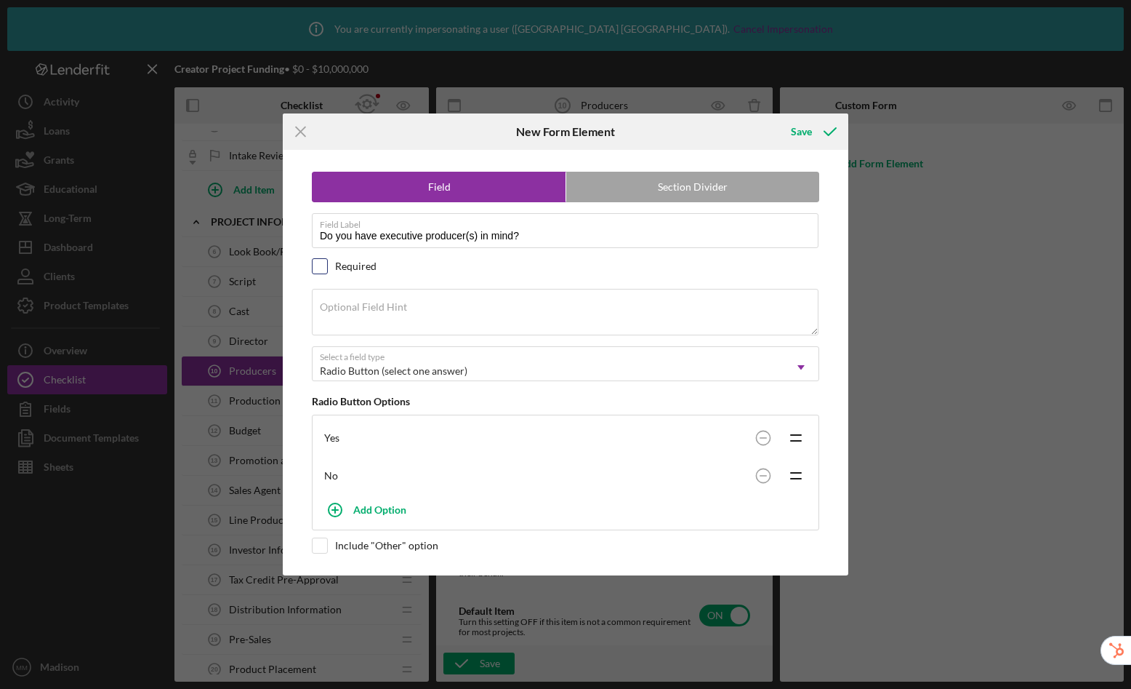
click at [326, 273] on input "checkbox" at bounding box center [320, 266] width 15 height 15
checkbox input "true"
click at [809, 132] on div "Save" at bounding box center [801, 131] width 21 height 29
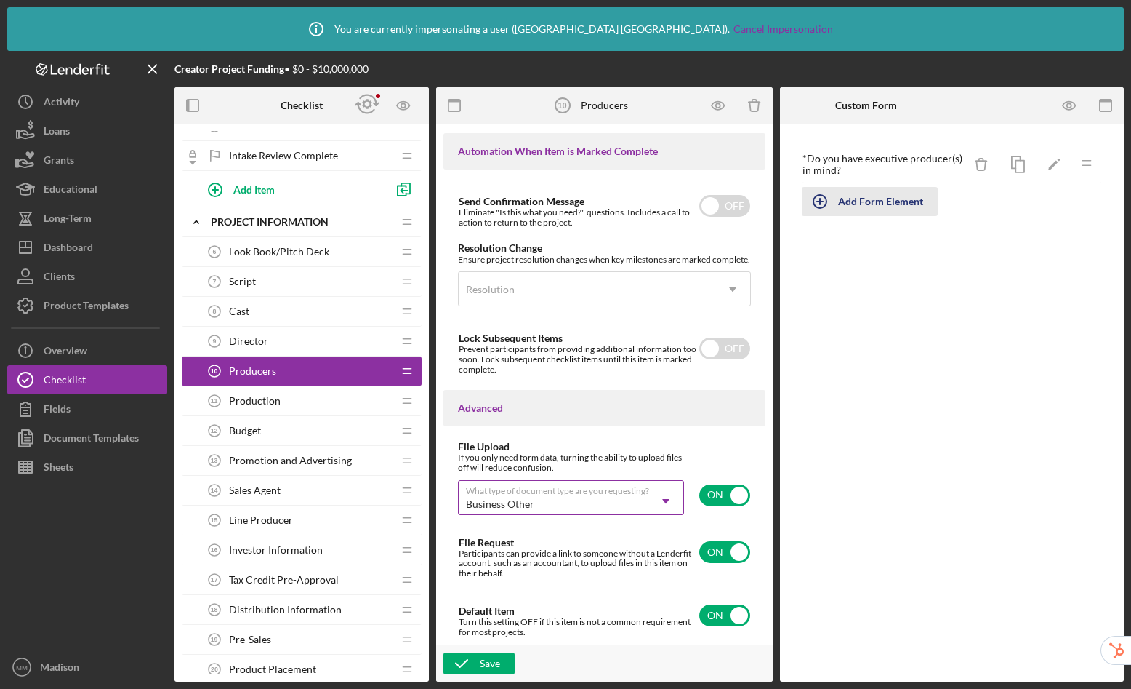
click at [907, 196] on div "Add Form Element" at bounding box center [880, 201] width 85 height 29
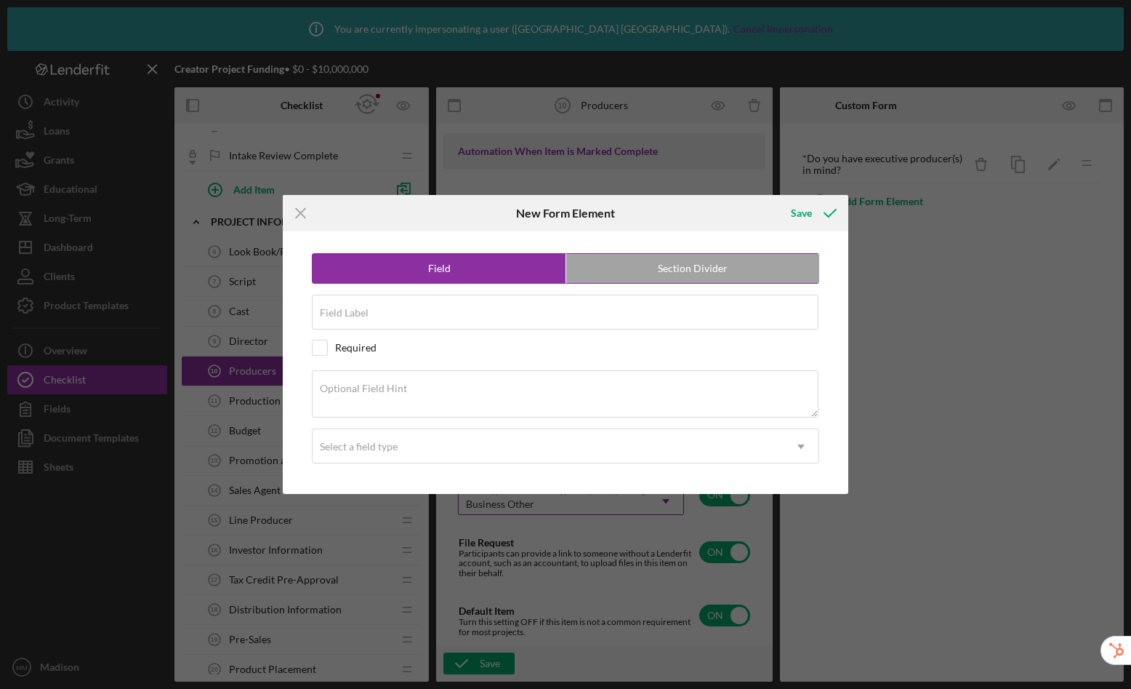
click at [685, 267] on label "Section Divider" at bounding box center [692, 268] width 253 height 29
radio input "false"
radio input "true"
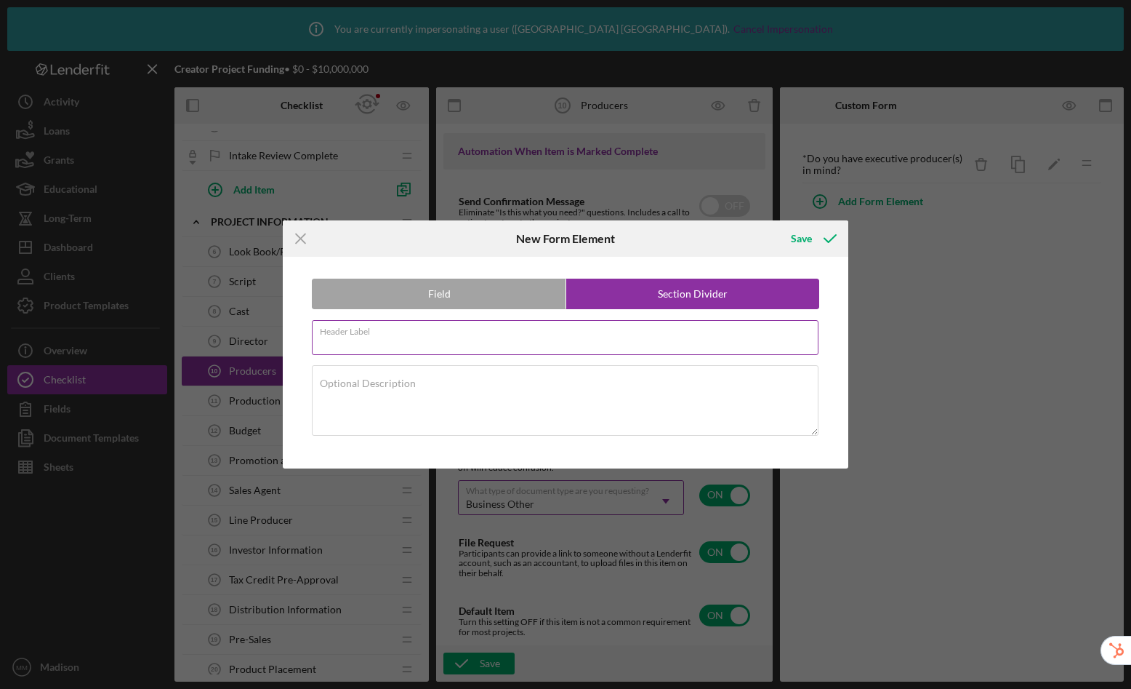
click at [391, 336] on div "Header Label Required" at bounding box center [566, 338] width 508 height 36
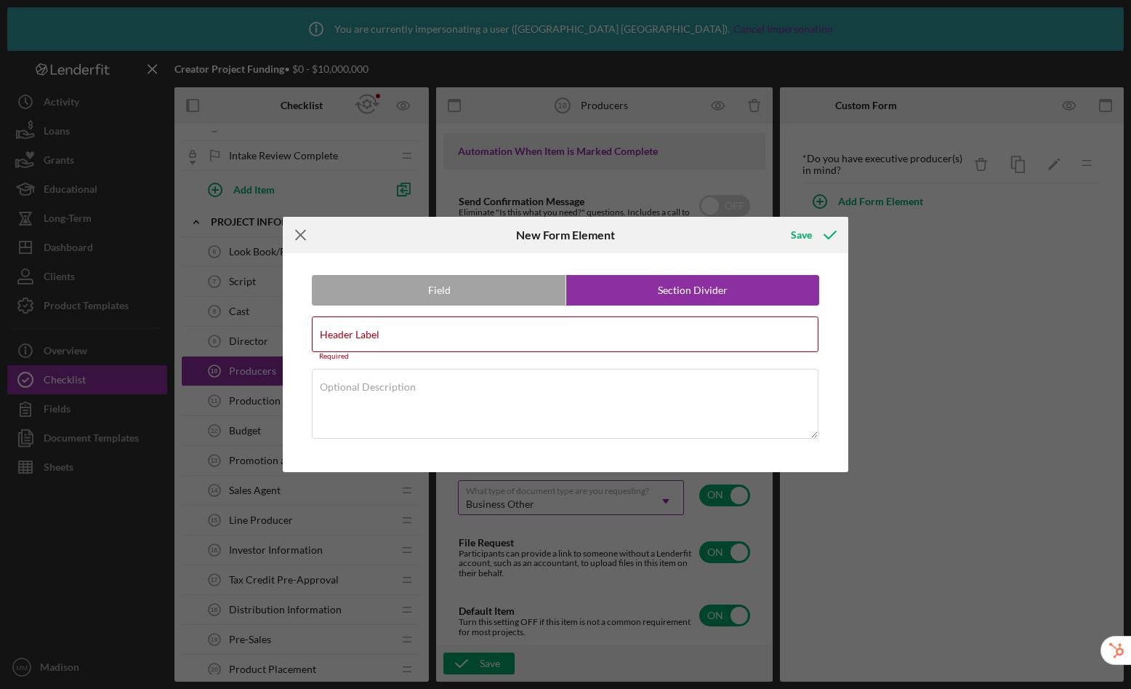
click at [298, 239] on icon "Icon/Menu Close" at bounding box center [301, 235] width 36 height 36
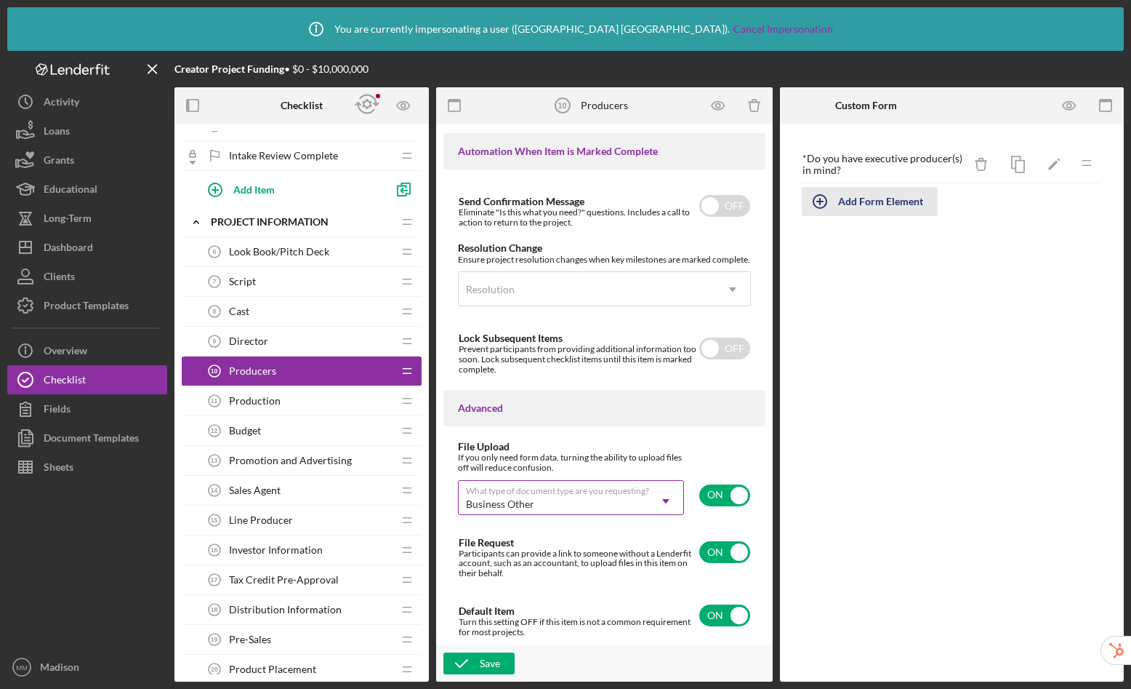
click at [882, 204] on div "Add Form Element" at bounding box center [880, 201] width 85 height 29
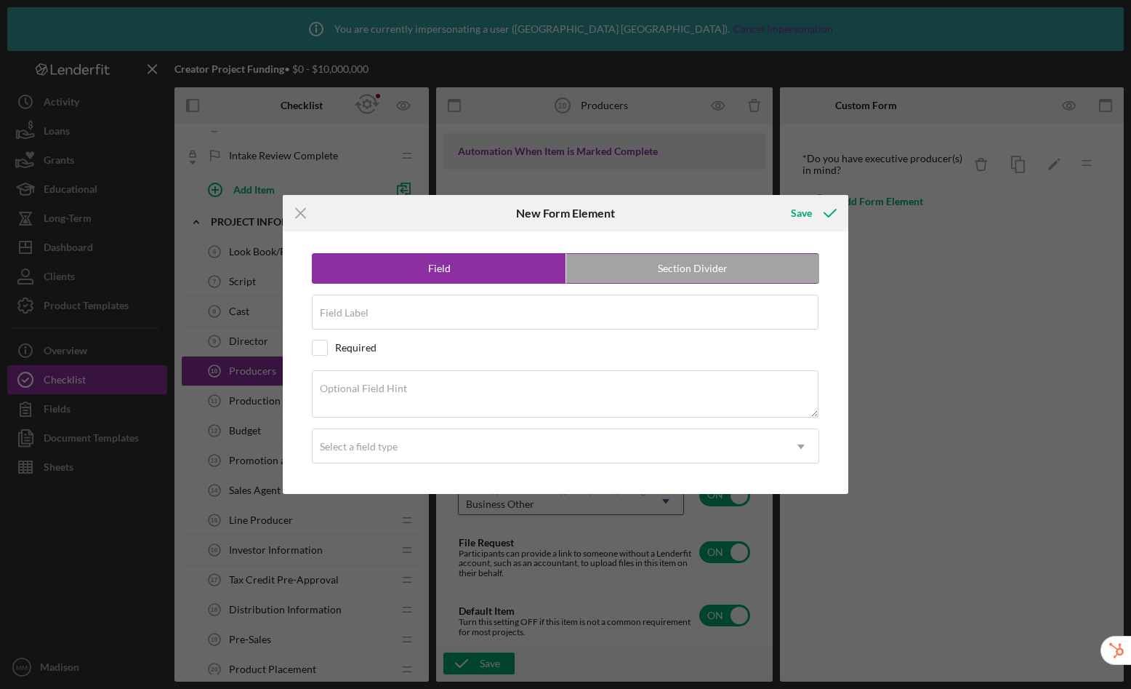
click at [634, 263] on label "Section Divider" at bounding box center [692, 268] width 253 height 29
radio input "false"
radio input "true"
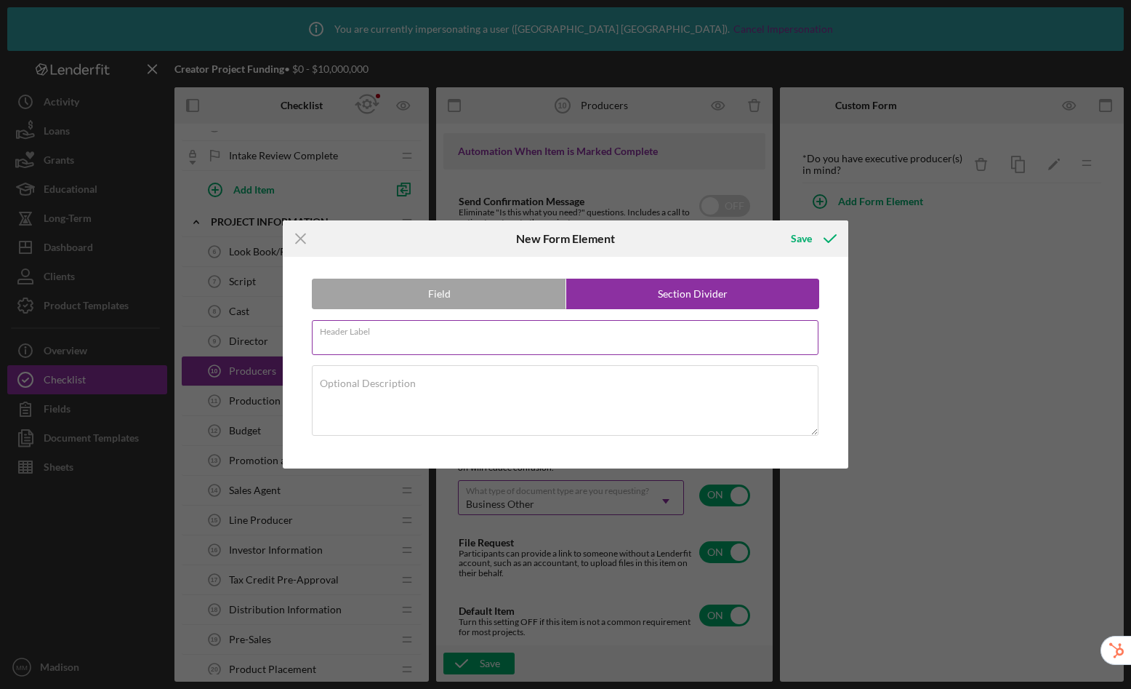
click at [438, 337] on input "Header Label" at bounding box center [565, 337] width 507 height 35
type input "Executive Producers"
click at [688, 288] on label "Section Divider" at bounding box center [692, 293] width 253 height 29
click at [694, 302] on label "Section Divider" at bounding box center [692, 293] width 253 height 29
click at [805, 238] on div "Save" at bounding box center [801, 238] width 21 height 29
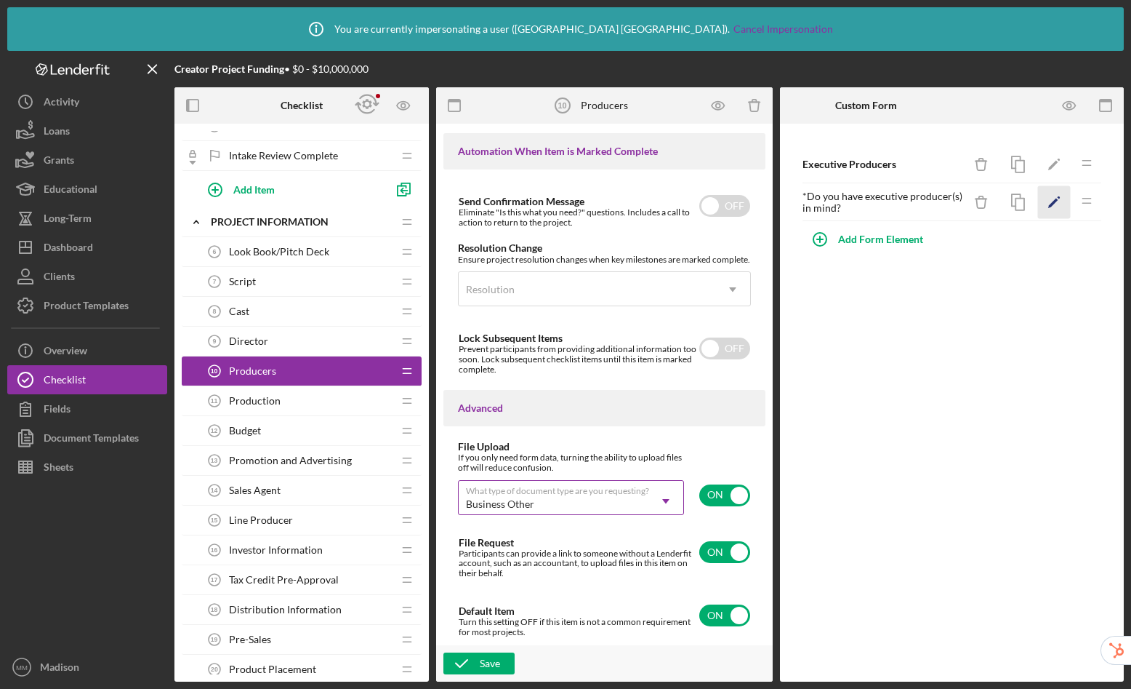
click at [1047, 207] on icon "Icon/Edit" at bounding box center [1054, 202] width 33 height 33
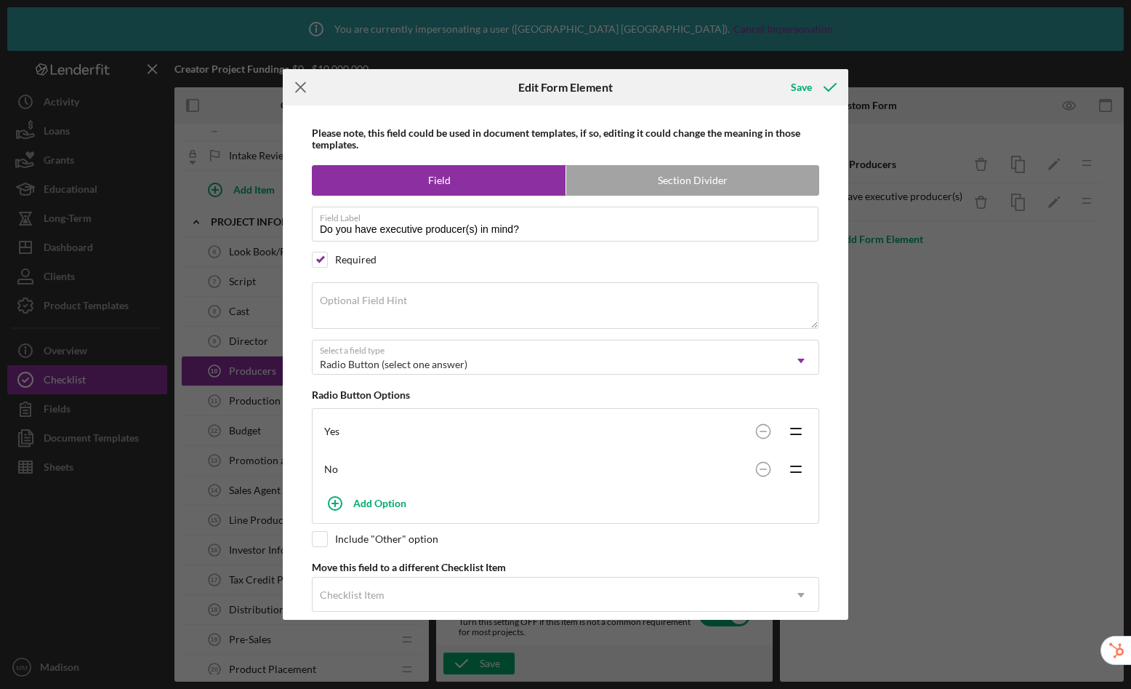
click at [306, 92] on icon "Icon/Menu Close" at bounding box center [301, 87] width 36 height 36
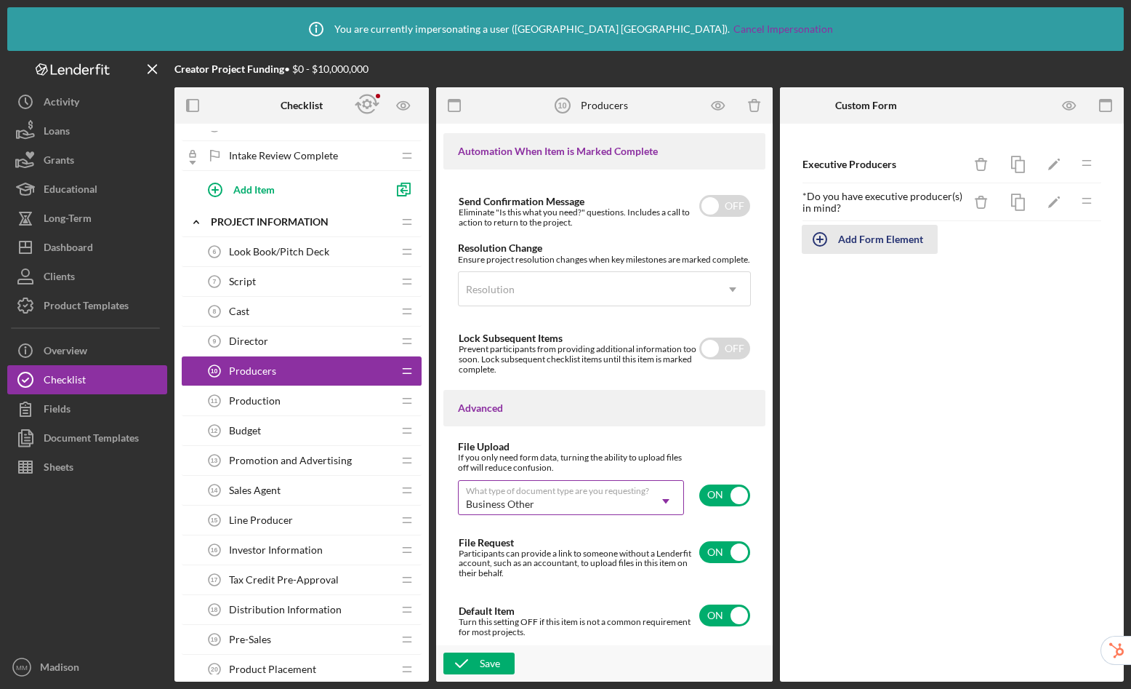
click at [897, 233] on div "Add Form Element" at bounding box center [880, 239] width 85 height 29
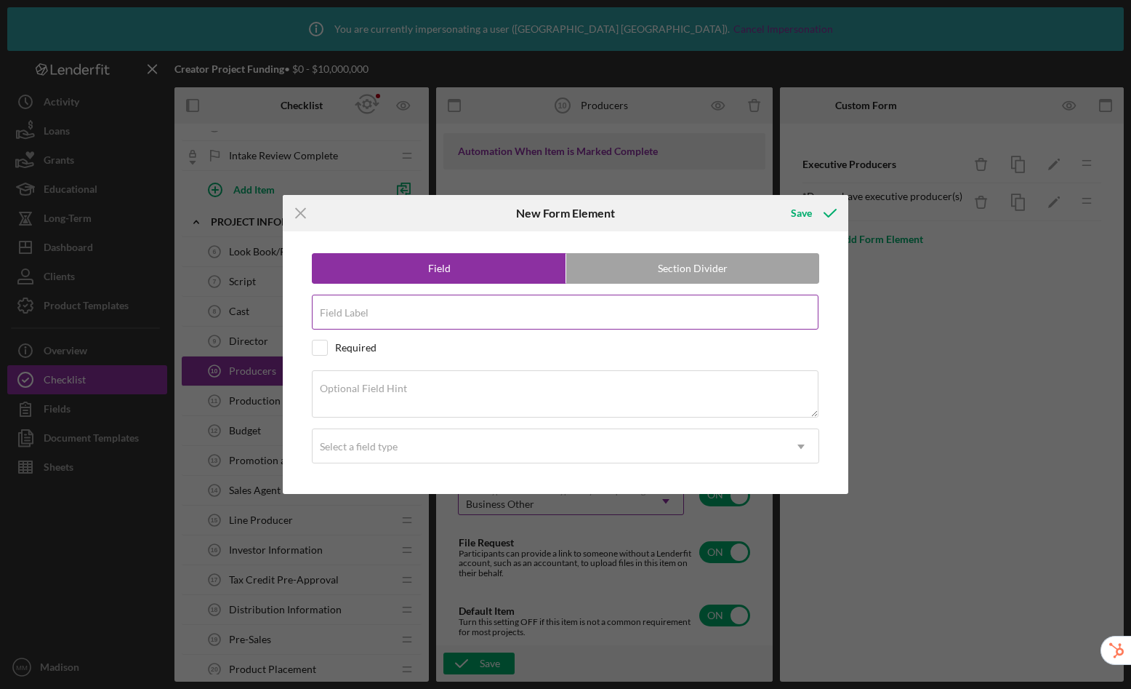
click at [424, 320] on input "Field Label" at bounding box center [565, 312] width 507 height 35
type input "Who are the executive producer(s)?"
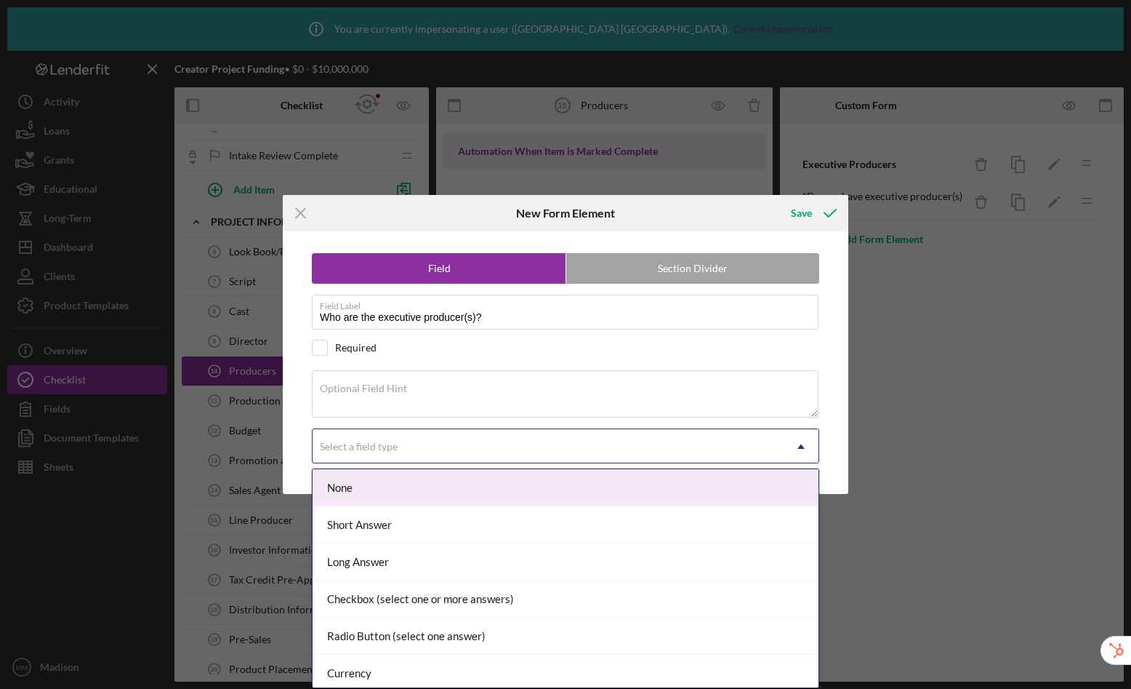
click at [401, 442] on div "Select a field type" at bounding box center [548, 446] width 471 height 33
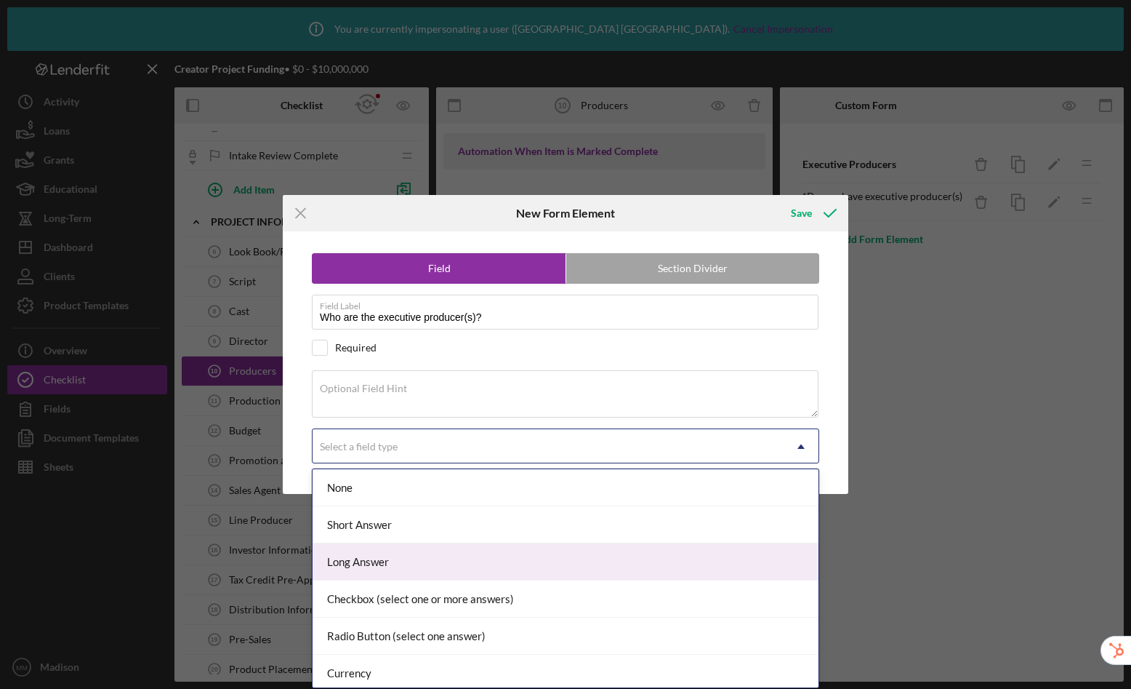
drag, startPoint x: 409, startPoint y: 556, endPoint x: 412, endPoint y: 548, distance: 7.8
click at [409, 555] on div "Long Answer" at bounding box center [566, 561] width 506 height 37
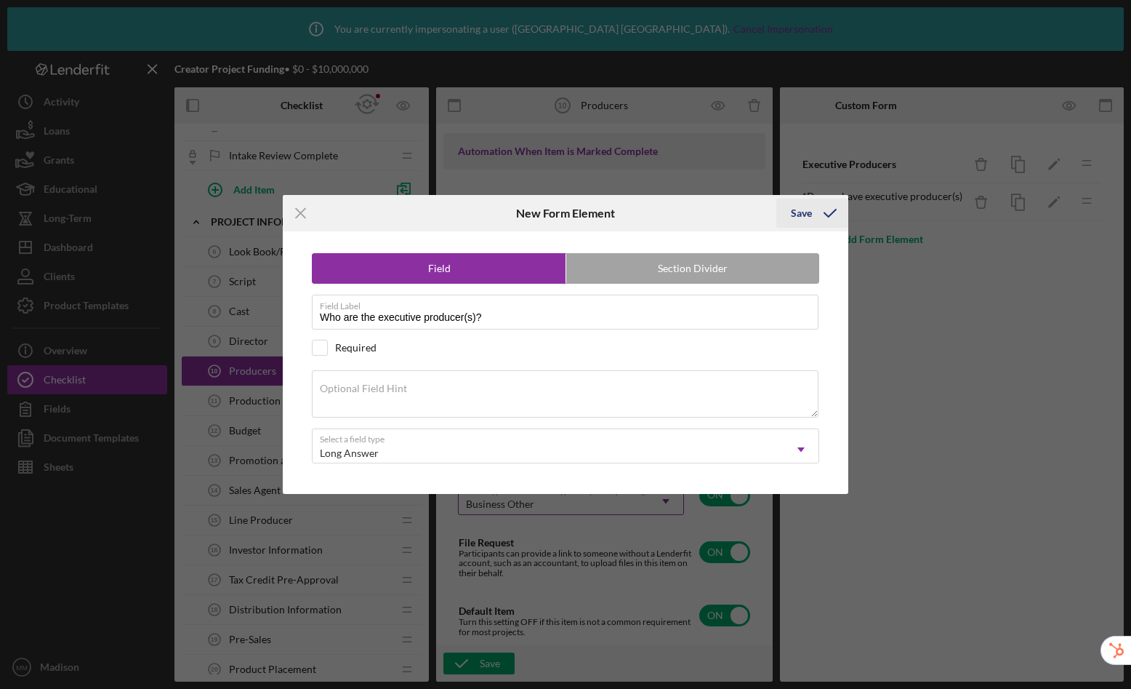
click at [800, 214] on div "Save" at bounding box center [801, 213] width 21 height 29
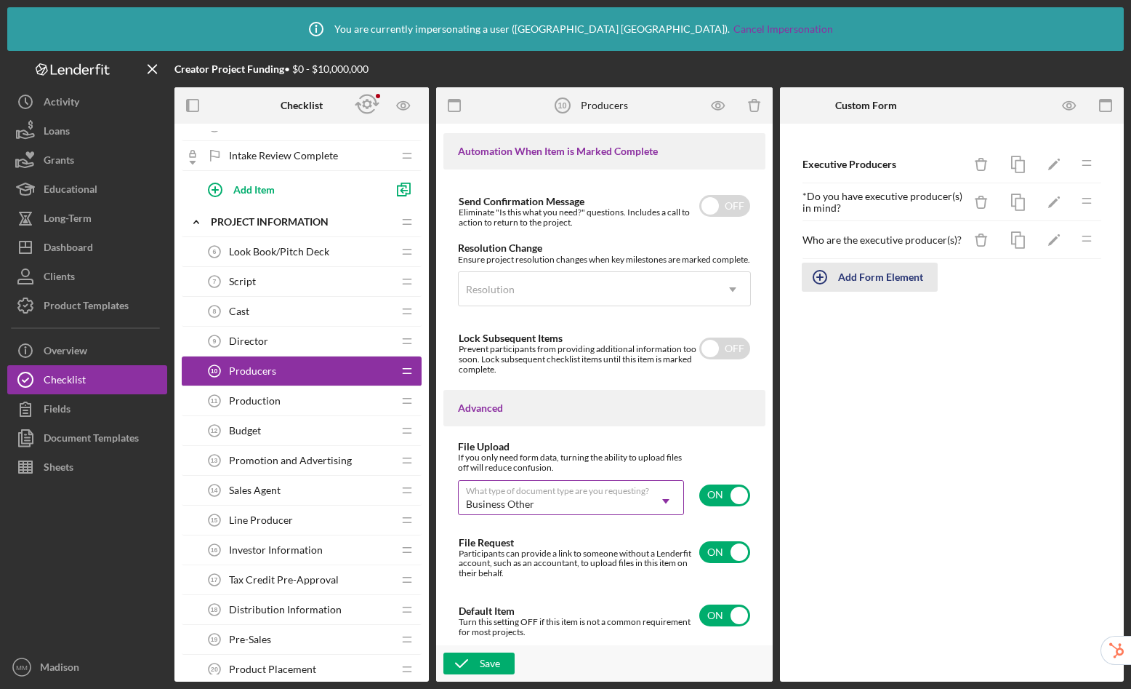
click at [923, 284] on button "Add Form Element" at bounding box center [870, 277] width 136 height 29
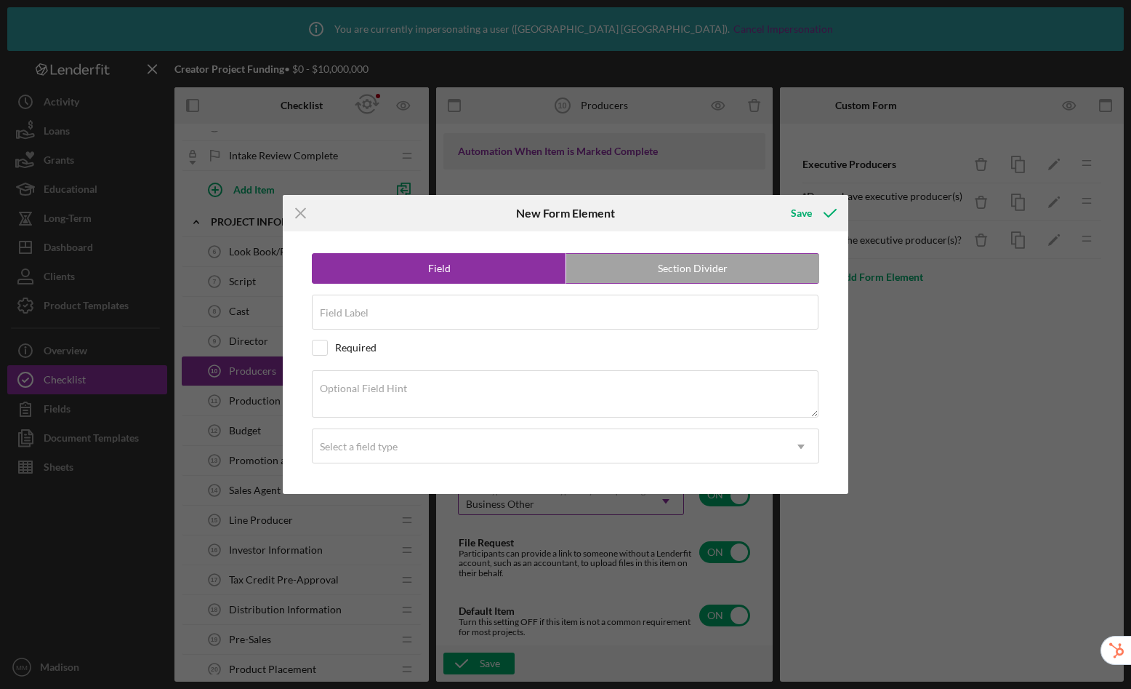
click at [720, 272] on label "Section Divider" at bounding box center [692, 268] width 253 height 29
radio input "false"
radio input "true"
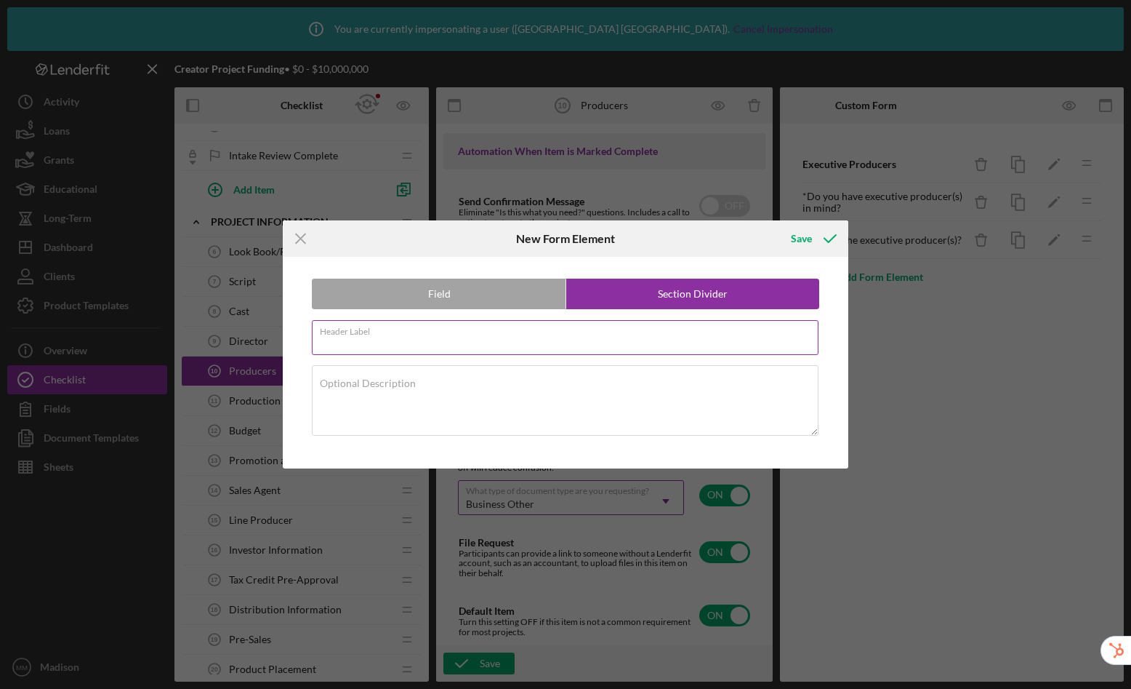
click at [433, 337] on input "Header Label" at bounding box center [565, 337] width 507 height 35
click at [363, 346] on input "Producers" at bounding box center [565, 337] width 507 height 35
click at [394, 338] on input "Producer(s" at bounding box center [565, 337] width 507 height 35
type input "Producer(s)"
click at [811, 227] on div "Save" at bounding box center [801, 238] width 21 height 29
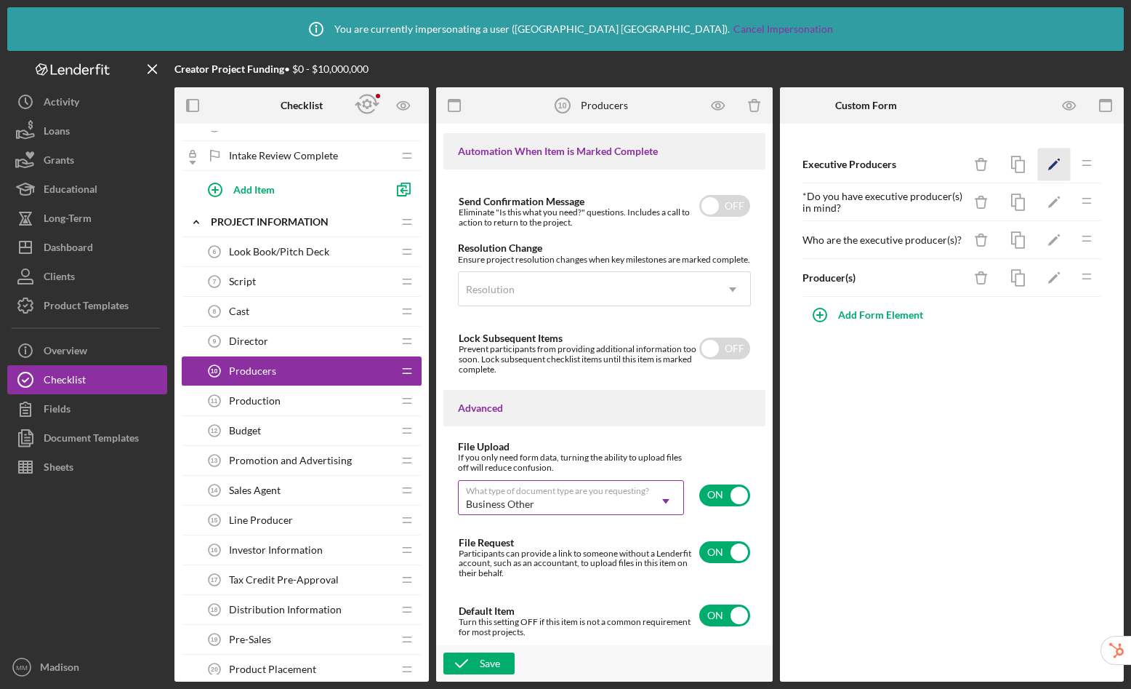
click at [1055, 167] on icon "Icon/Edit" at bounding box center [1054, 164] width 33 height 33
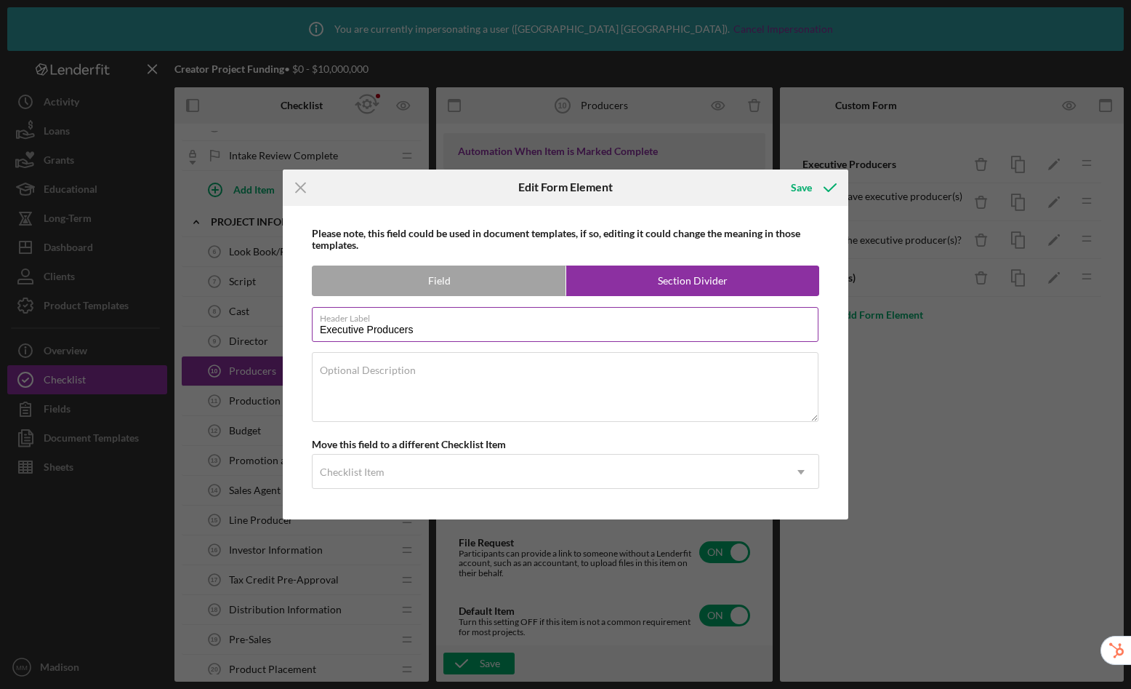
click at [408, 332] on input "Executive Producers" at bounding box center [565, 324] width 507 height 35
click at [478, 327] on input "Executive Producer(s" at bounding box center [565, 324] width 507 height 35
type input "Executive Producer(s)"
click at [805, 180] on div "Save" at bounding box center [801, 187] width 21 height 29
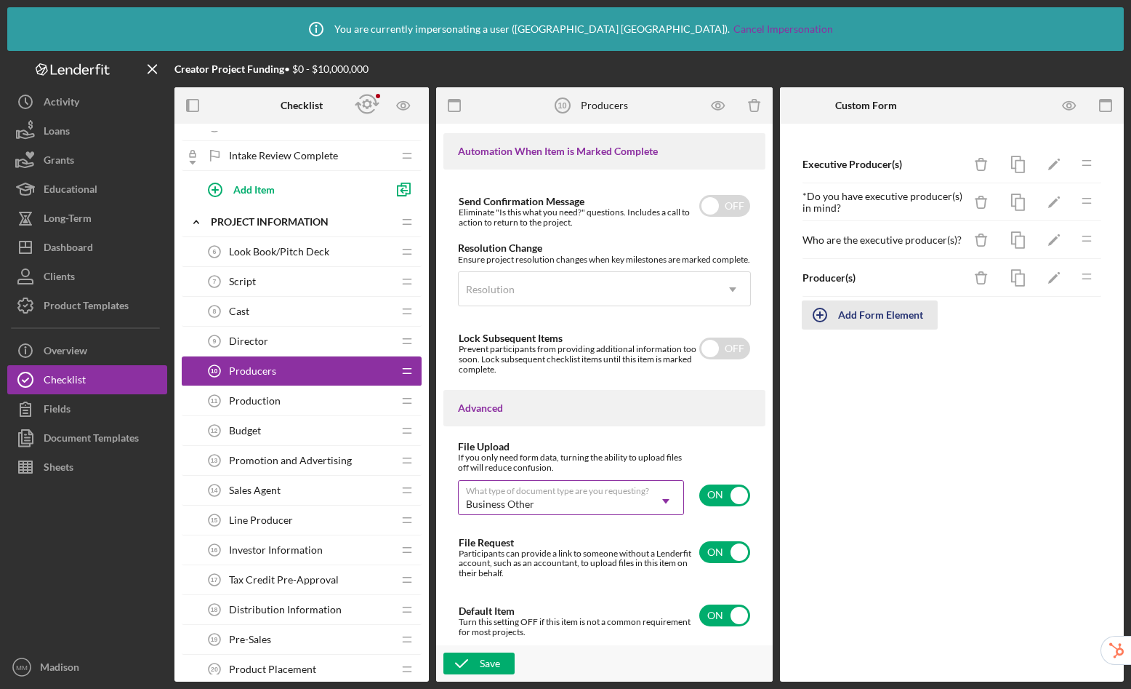
click at [873, 316] on div "Add Form Element" at bounding box center [880, 314] width 85 height 29
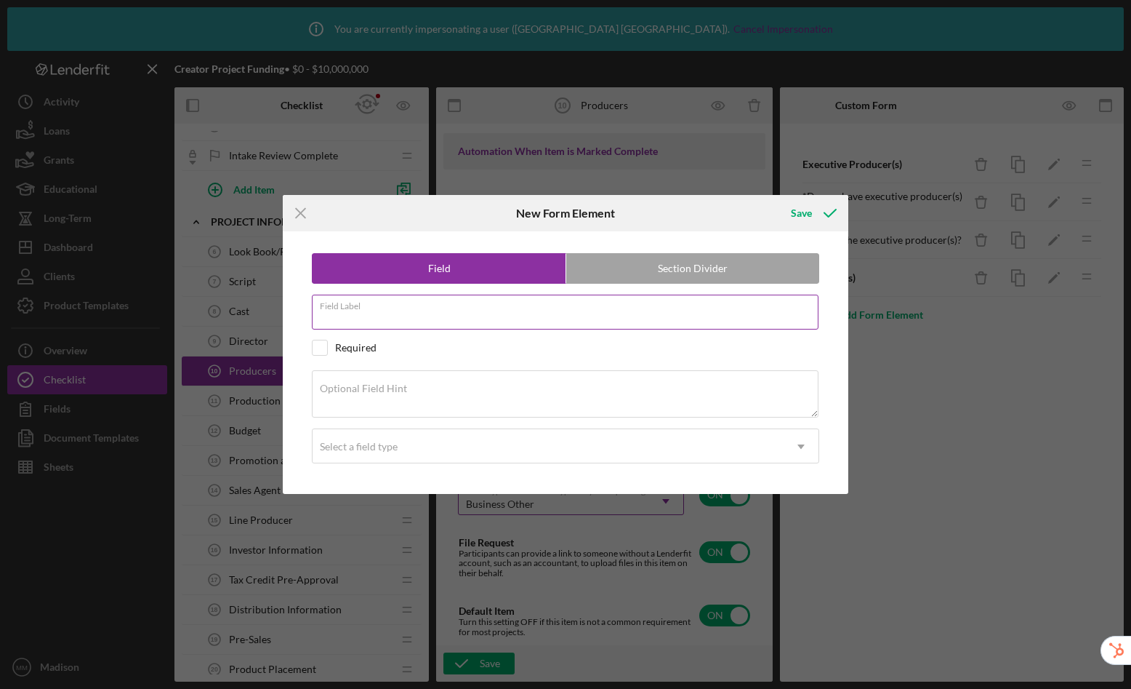
click at [391, 316] on input "Field Label" at bounding box center [565, 312] width 507 height 35
type input "Do you have producer(s) in mind?"
click at [370, 454] on div "Select a field type" at bounding box center [548, 446] width 471 height 33
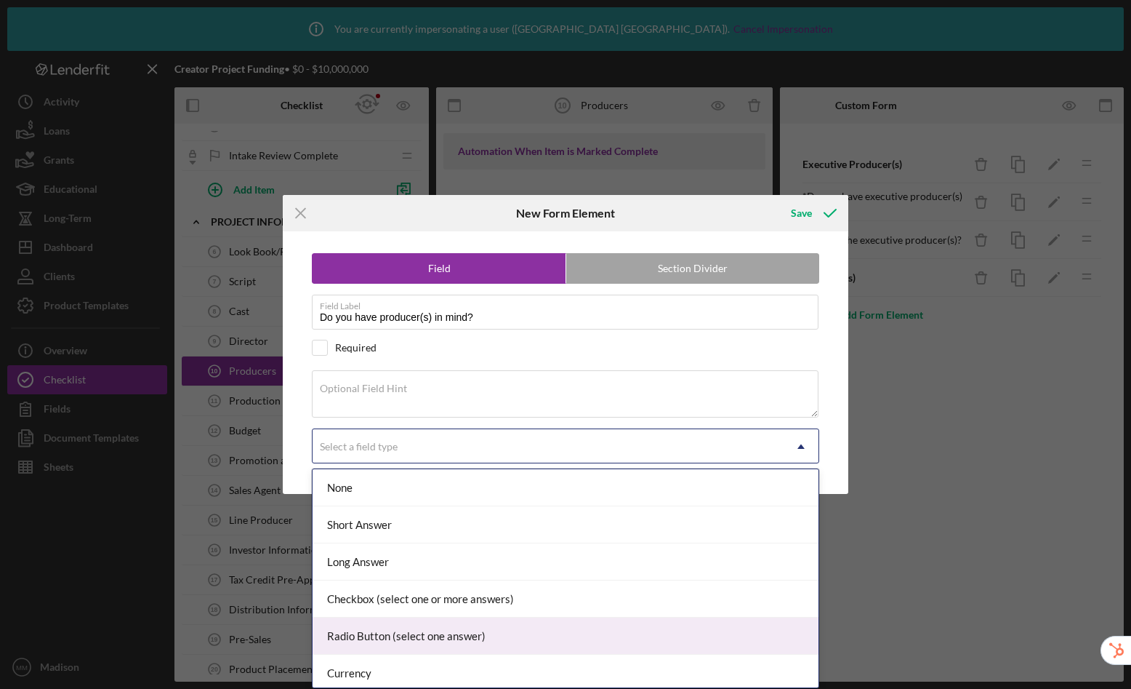
click at [383, 632] on div "Radio Button (select one answer)" at bounding box center [566, 635] width 506 height 37
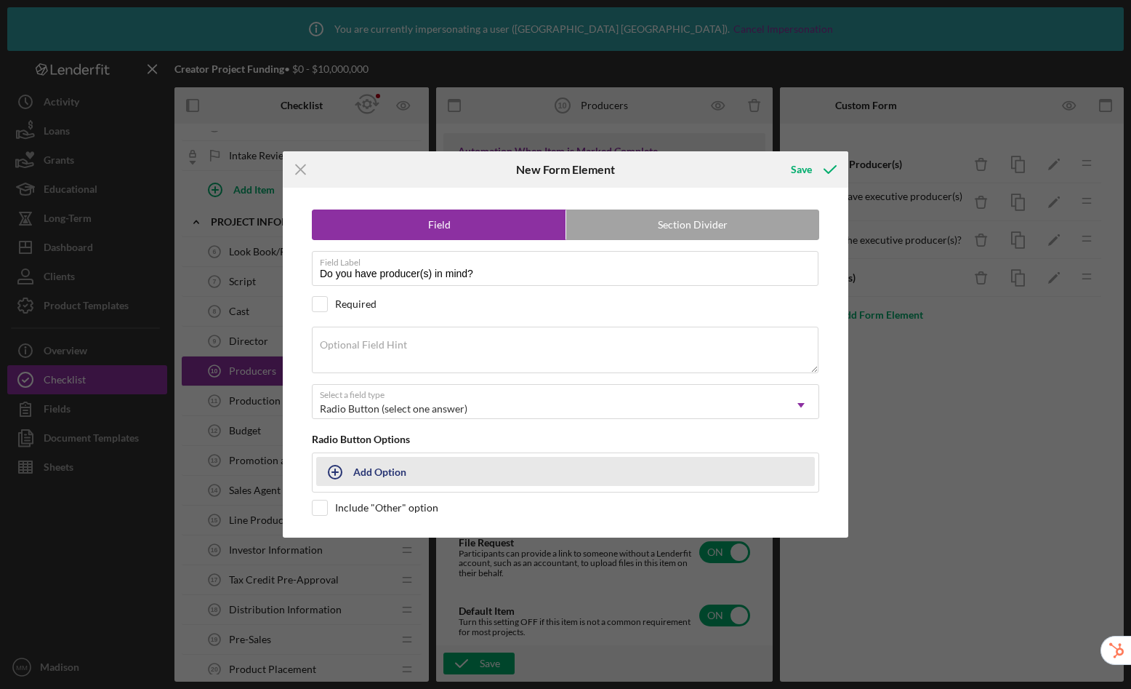
click at [379, 470] on div "Add Option" at bounding box center [379, 471] width 53 height 28
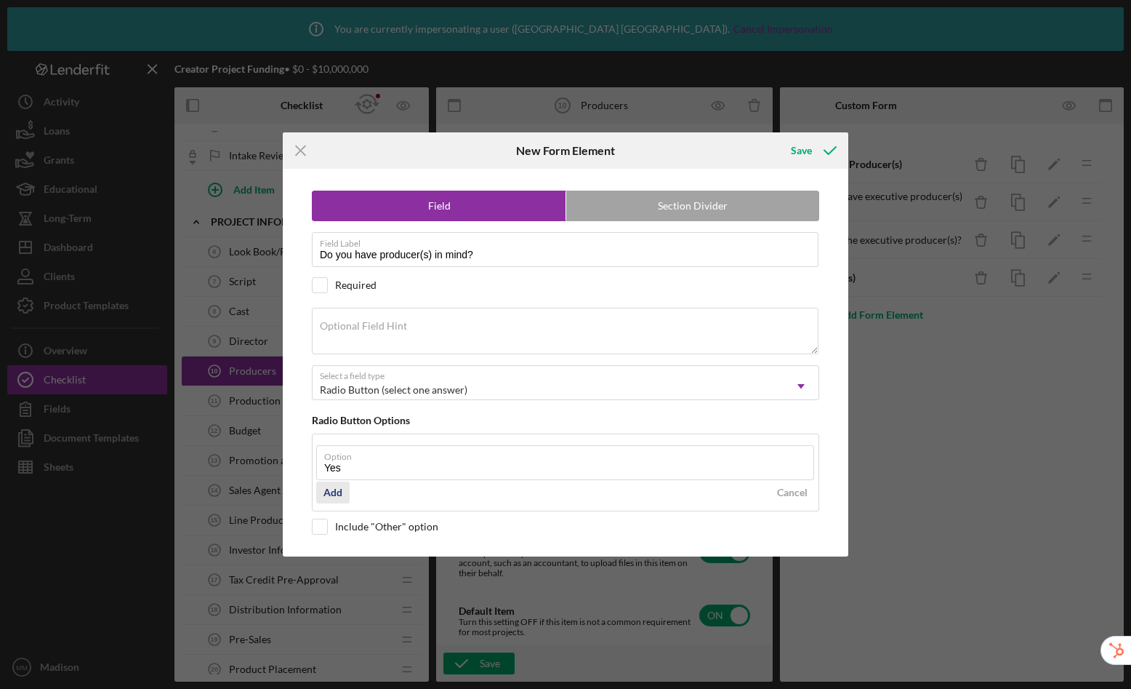
type input "Yes"
click at [339, 492] on div "Add" at bounding box center [333, 492] width 19 height 22
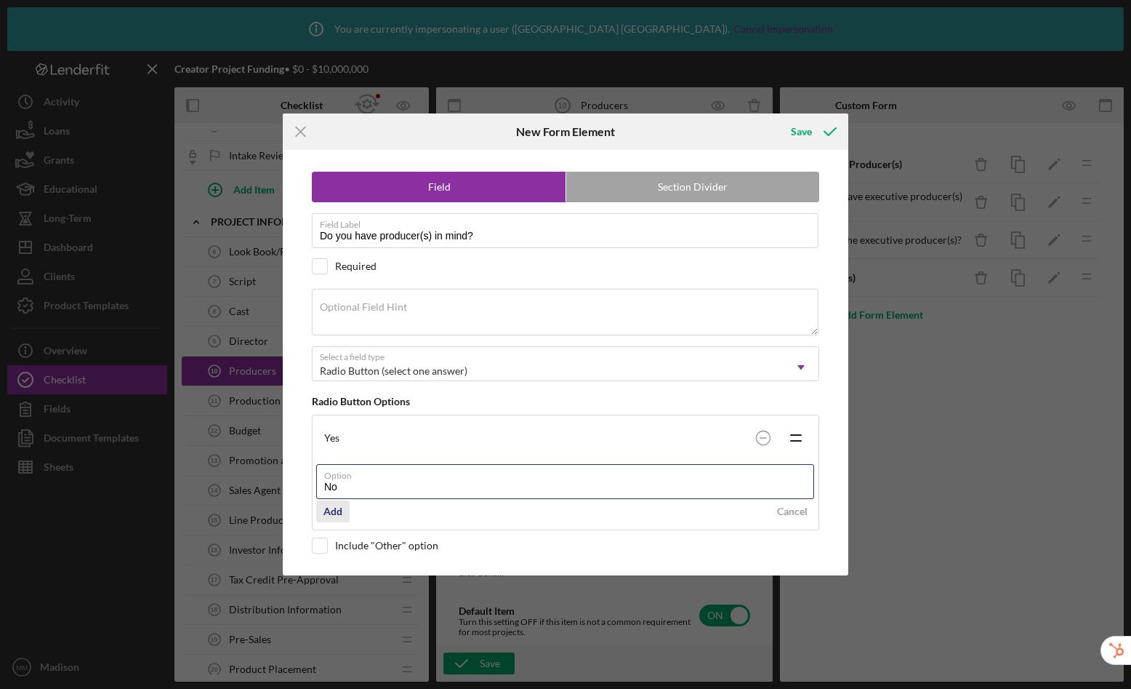
type input "No"
click at [343, 518] on button "Add" at bounding box center [332, 511] width 33 height 22
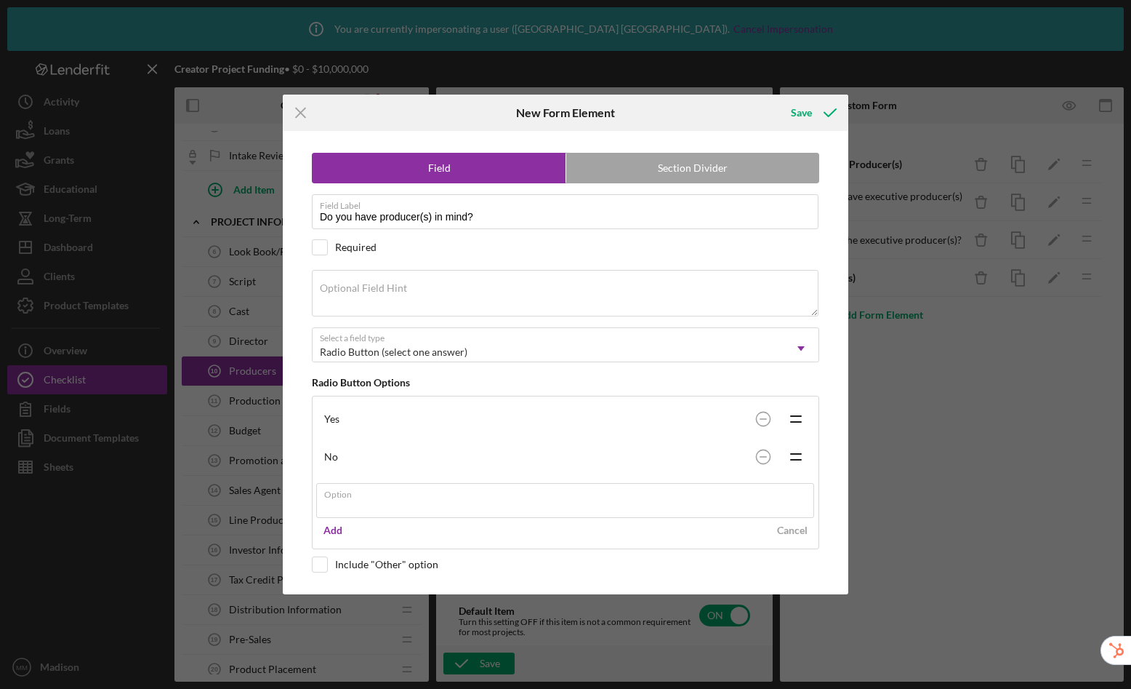
click at [806, 112] on div "Icon/Menu Close New Form Element Save Field Section Divider Field Label Do you …" at bounding box center [565, 344] width 1131 height 689
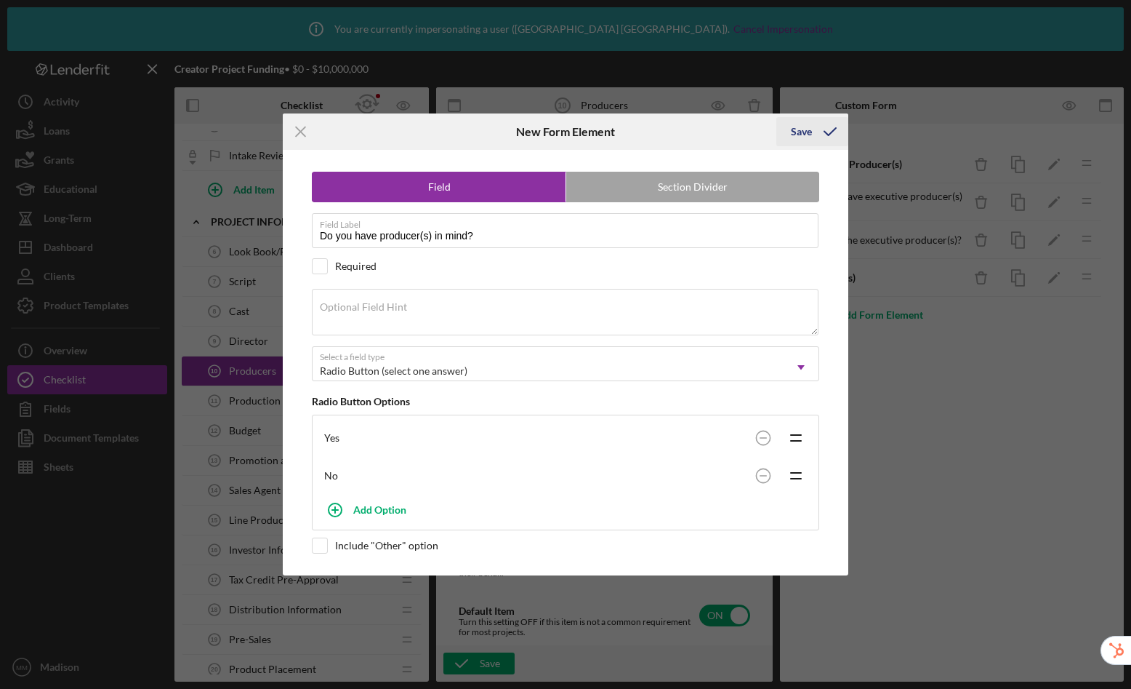
click at [814, 137] on icon "submit" at bounding box center [830, 131] width 36 height 36
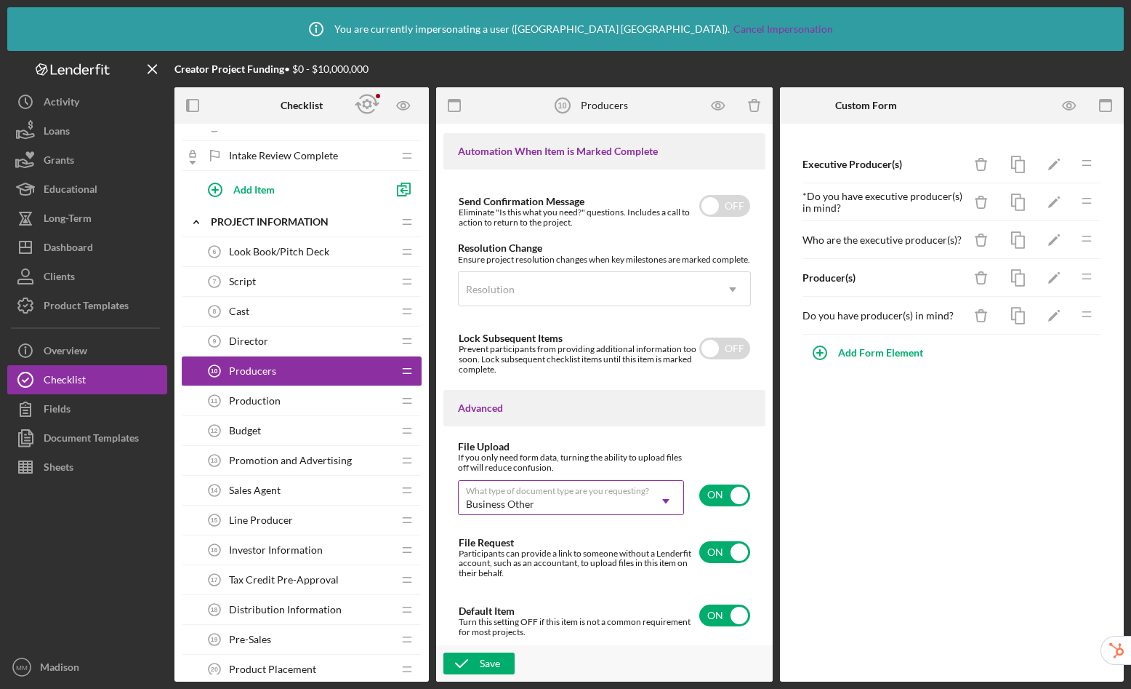
drag, startPoint x: 889, startPoint y: 353, endPoint x: 910, endPoint y: 401, distance: 51.8
click at [910, 401] on div "Executive Producer(s) Icon/Delete Icon/Edit Icon/Drag * Do you have executive p…" at bounding box center [952, 403] width 344 height 558
click at [1043, 315] on icon "Icon/Edit" at bounding box center [1054, 316] width 33 height 33
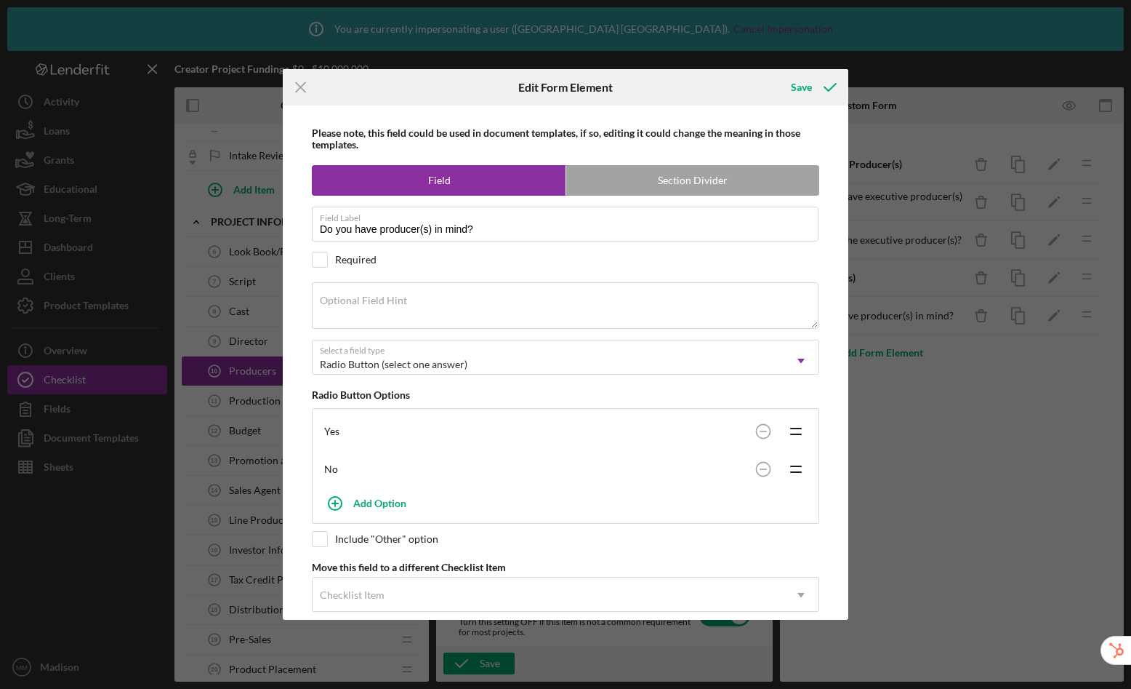
click at [328, 257] on div "Required" at bounding box center [566, 260] width 508 height 16
checkbox input "true"
click at [812, 87] on icon "submit" at bounding box center [830, 87] width 36 height 36
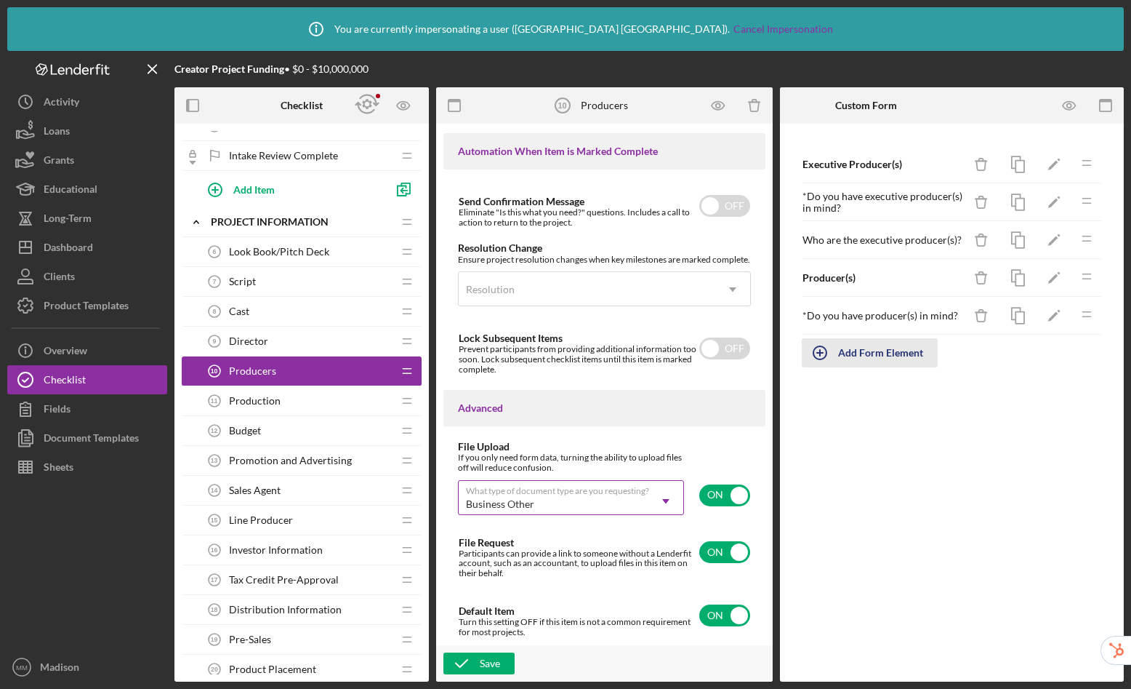
click at [864, 353] on div "Add Form Element" at bounding box center [880, 352] width 85 height 29
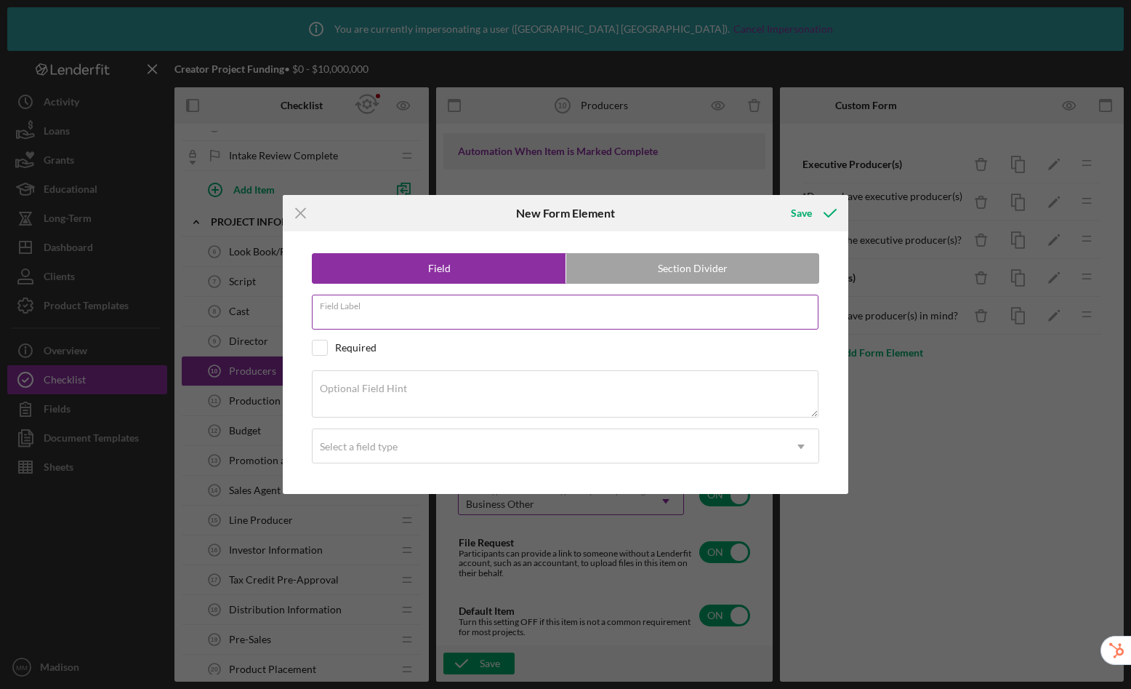
click at [395, 300] on div "Field Label" at bounding box center [566, 313] width 508 height 36
type input "Who are the producer(s)?"
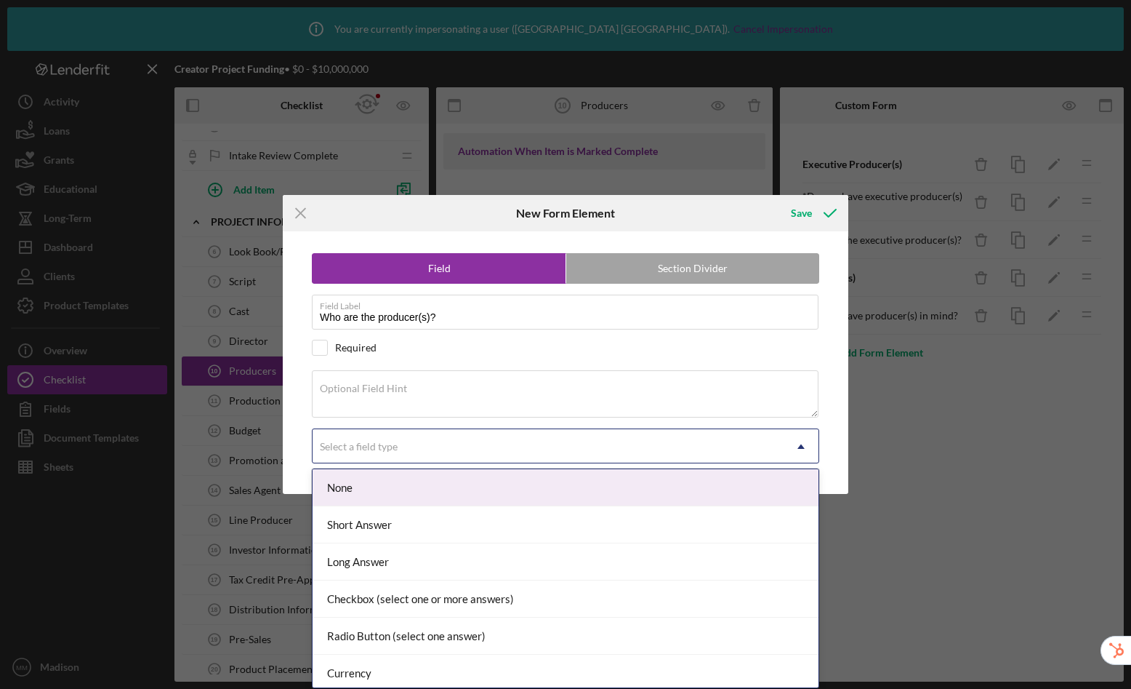
click at [403, 449] on div "Select a field type" at bounding box center [548, 446] width 471 height 33
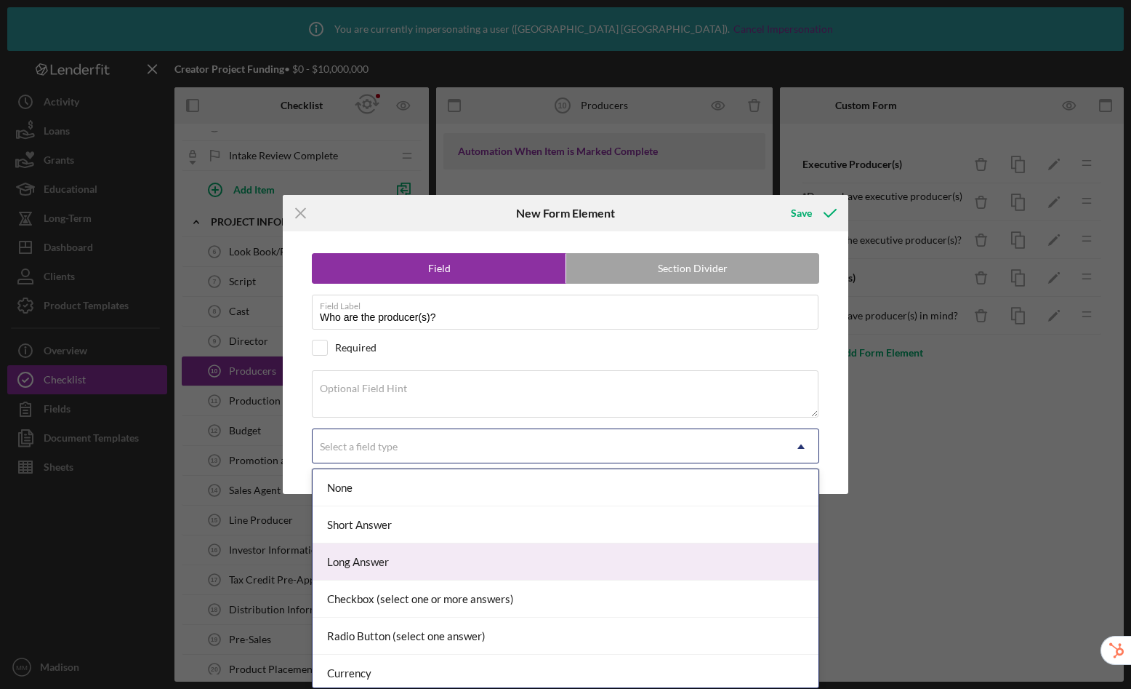
click at [439, 558] on div "Long Answer" at bounding box center [566, 561] width 506 height 37
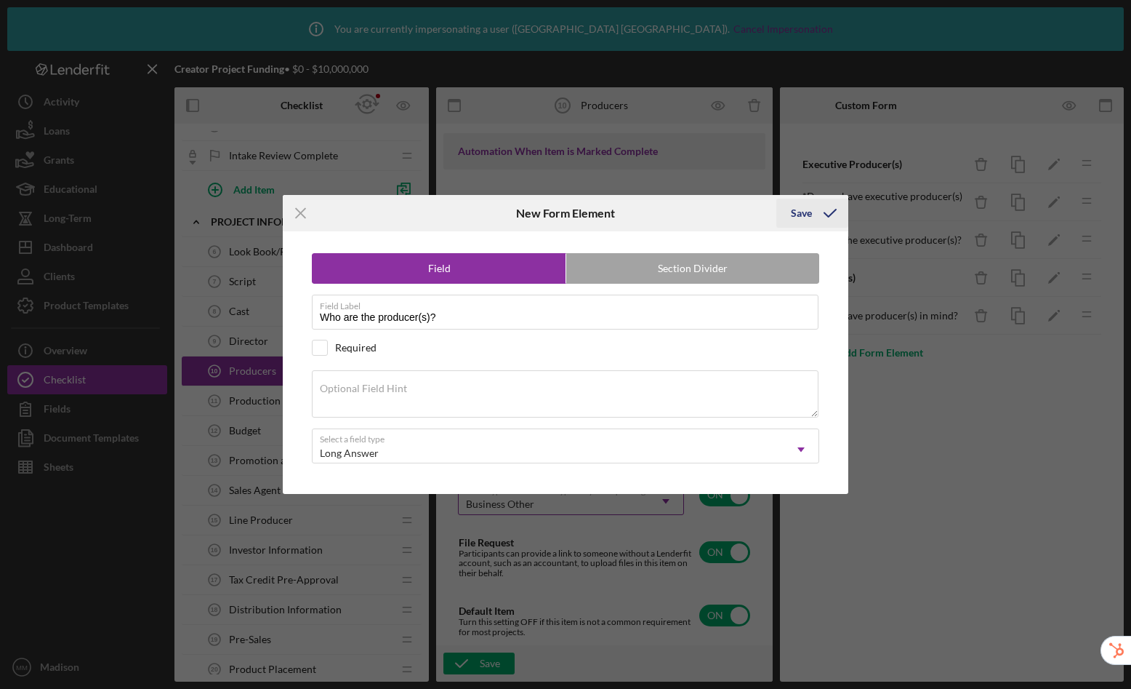
click at [806, 218] on div "Save" at bounding box center [801, 213] width 21 height 29
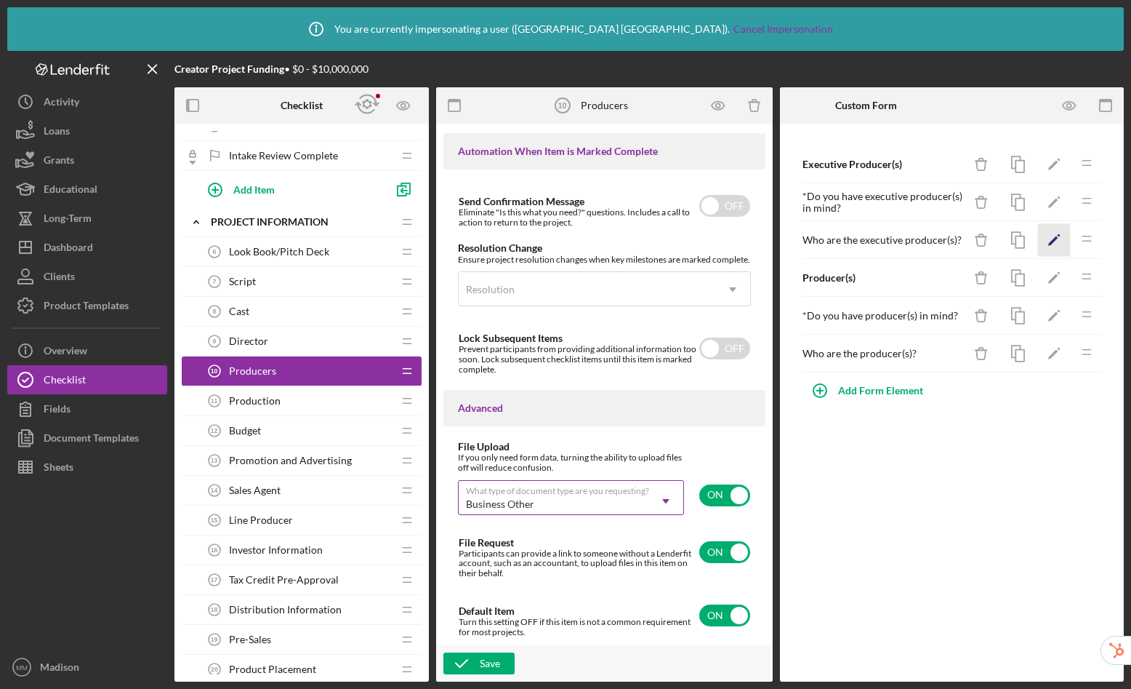
click at [1046, 237] on icon "Icon/Edit" at bounding box center [1054, 240] width 33 height 33
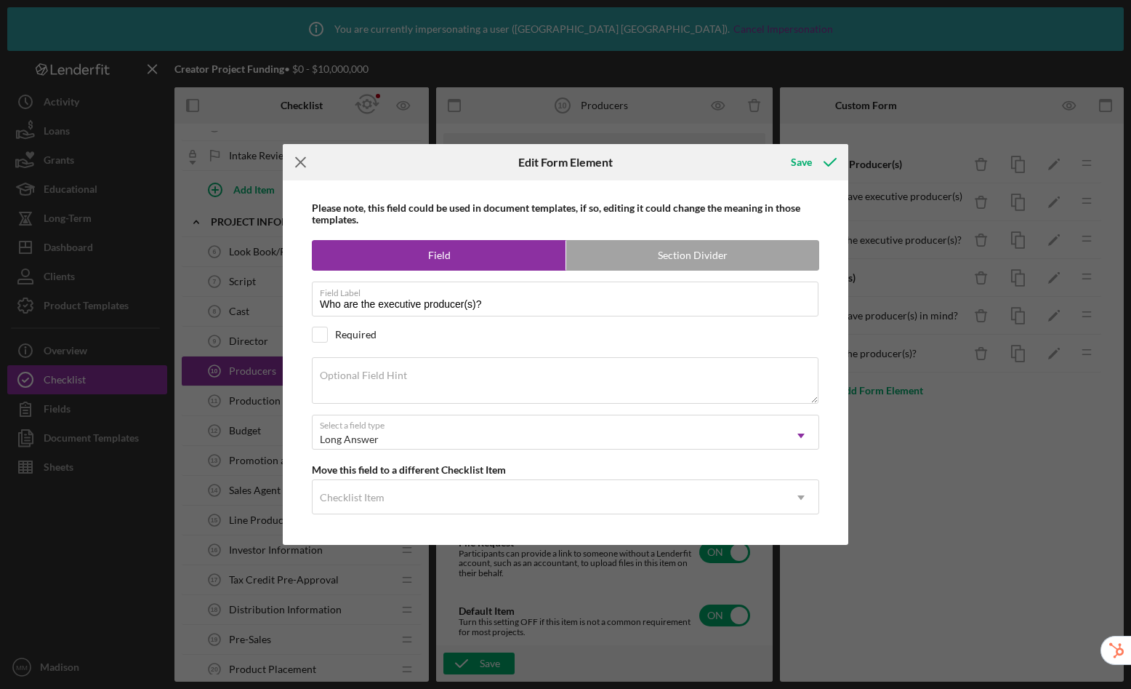
click at [300, 166] on icon "Icon/Menu Close" at bounding box center [301, 162] width 36 height 36
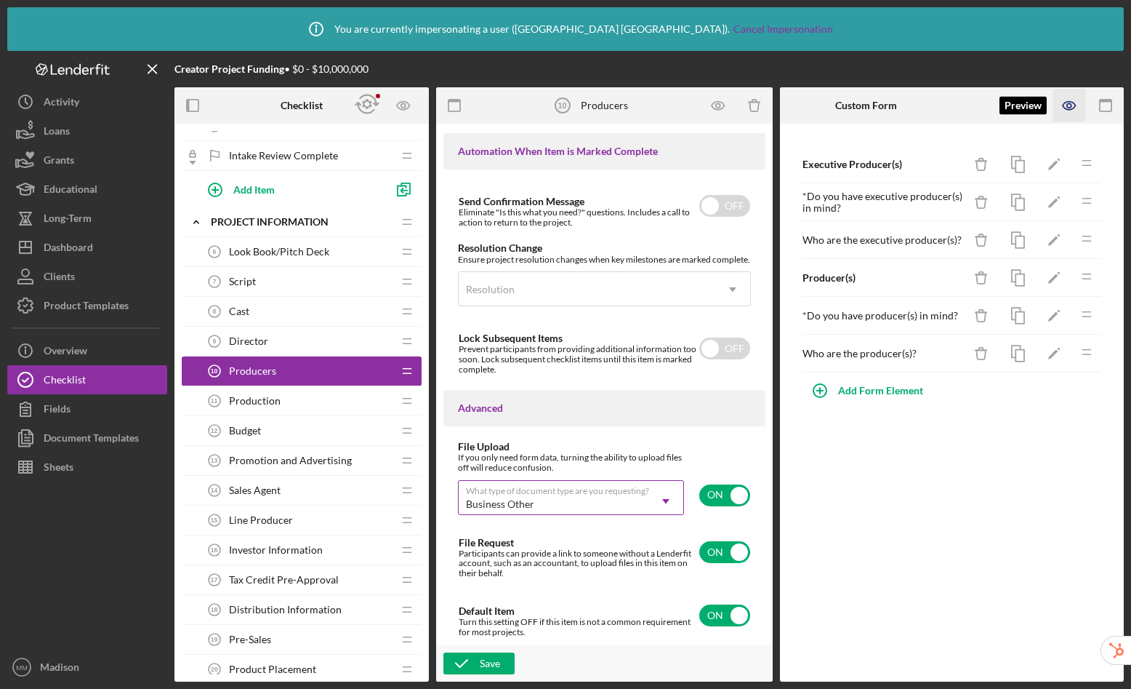
click at [1065, 115] on icon "button" at bounding box center [1070, 105] width 33 height 33
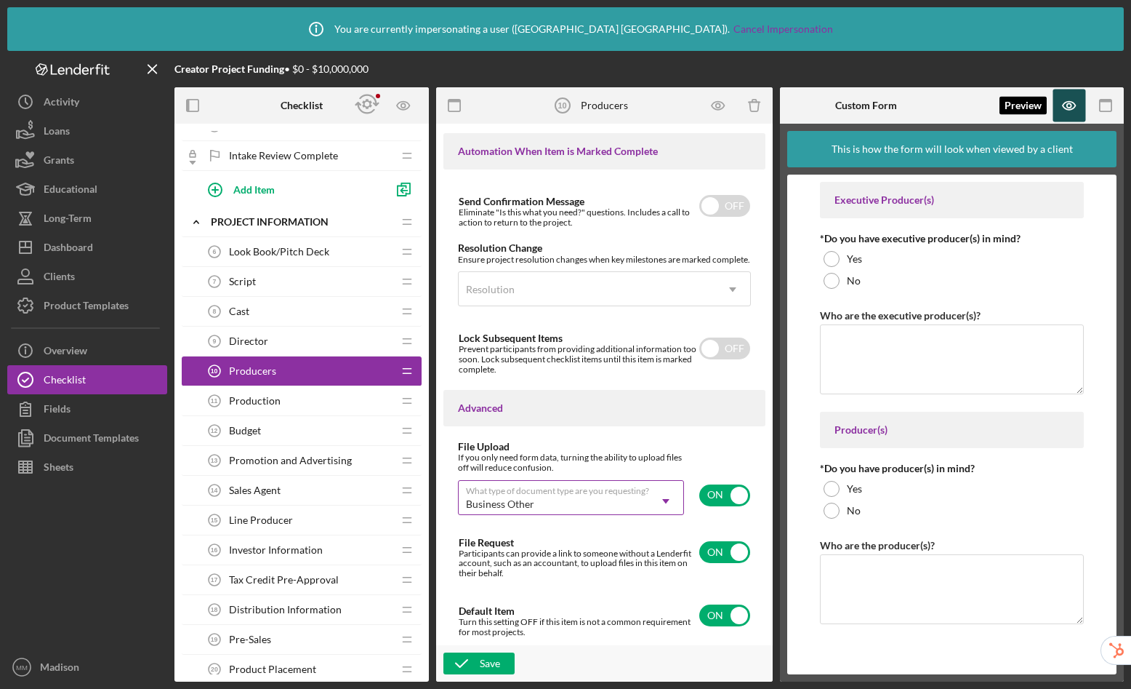
click at [1065, 115] on icon "button" at bounding box center [1070, 105] width 33 height 33
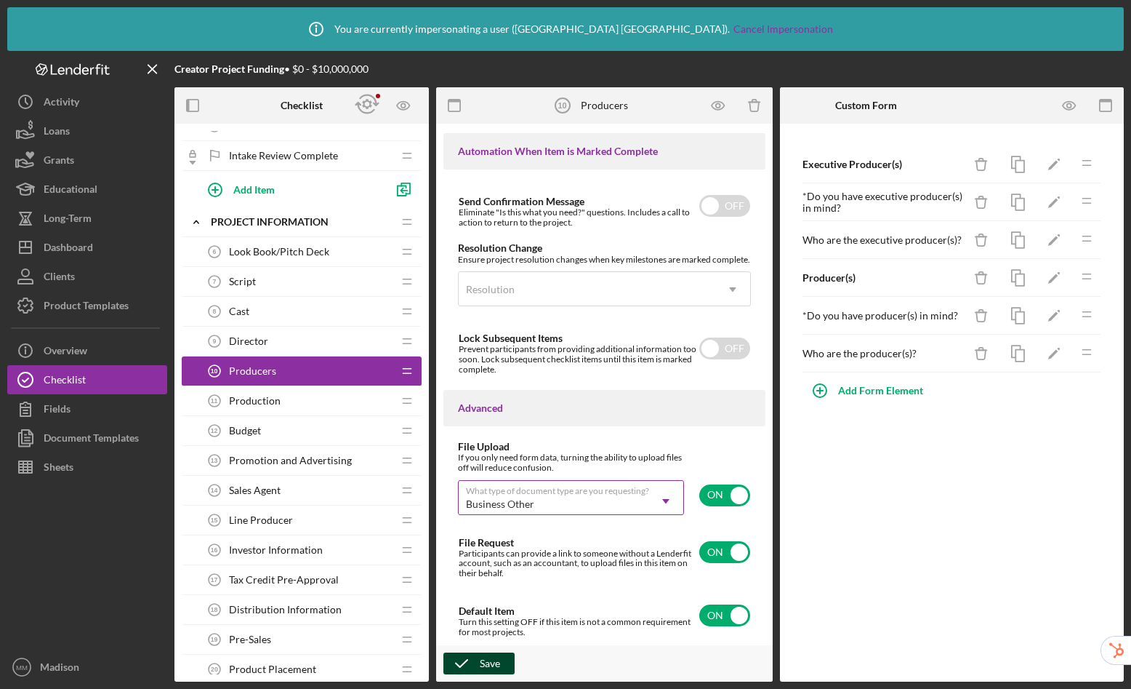
click at [500, 665] on button "Save" at bounding box center [479, 663] width 71 height 22
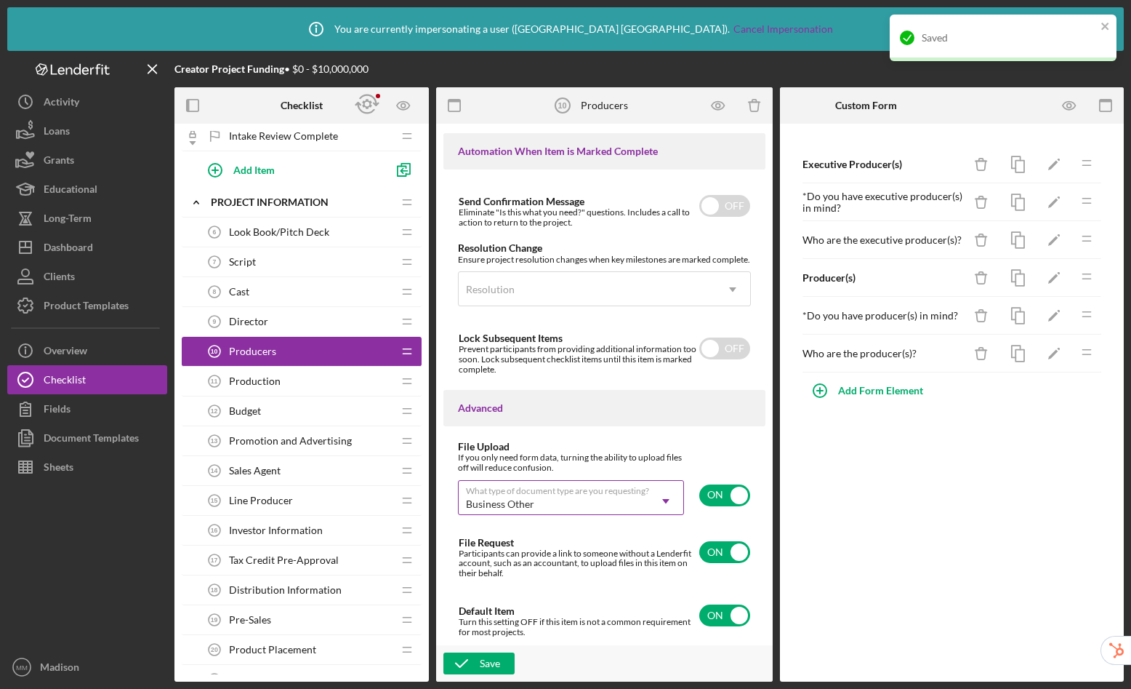
scroll to position [308, 0]
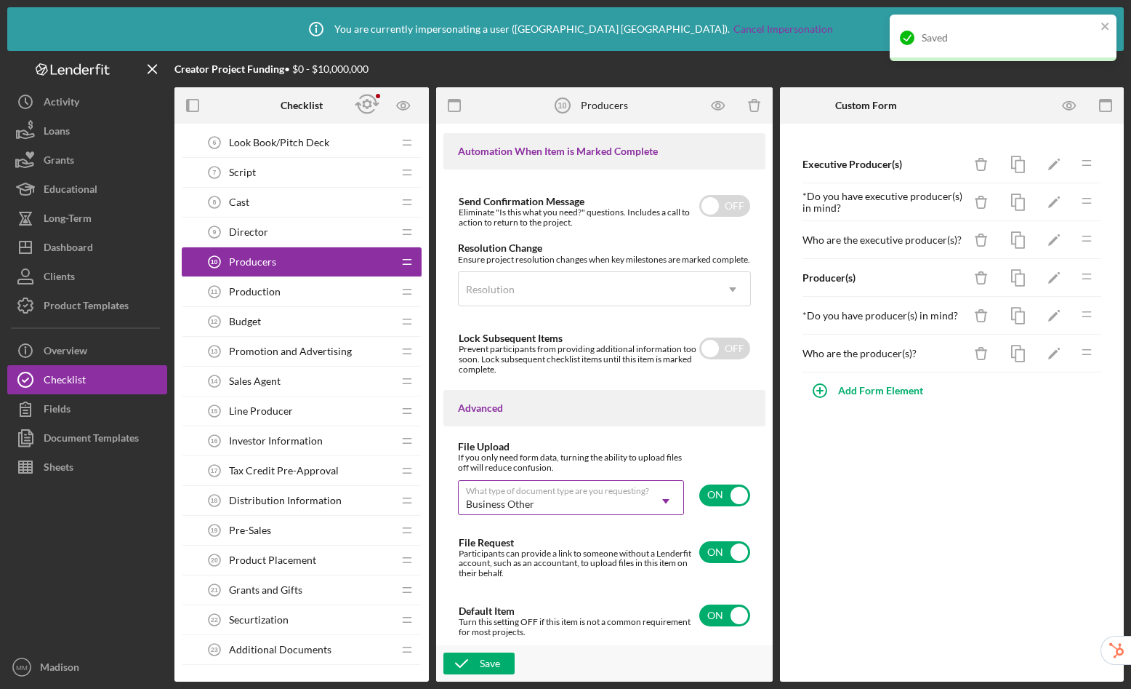
click at [285, 289] on div "Production 11 Production" at bounding box center [296, 291] width 193 height 29
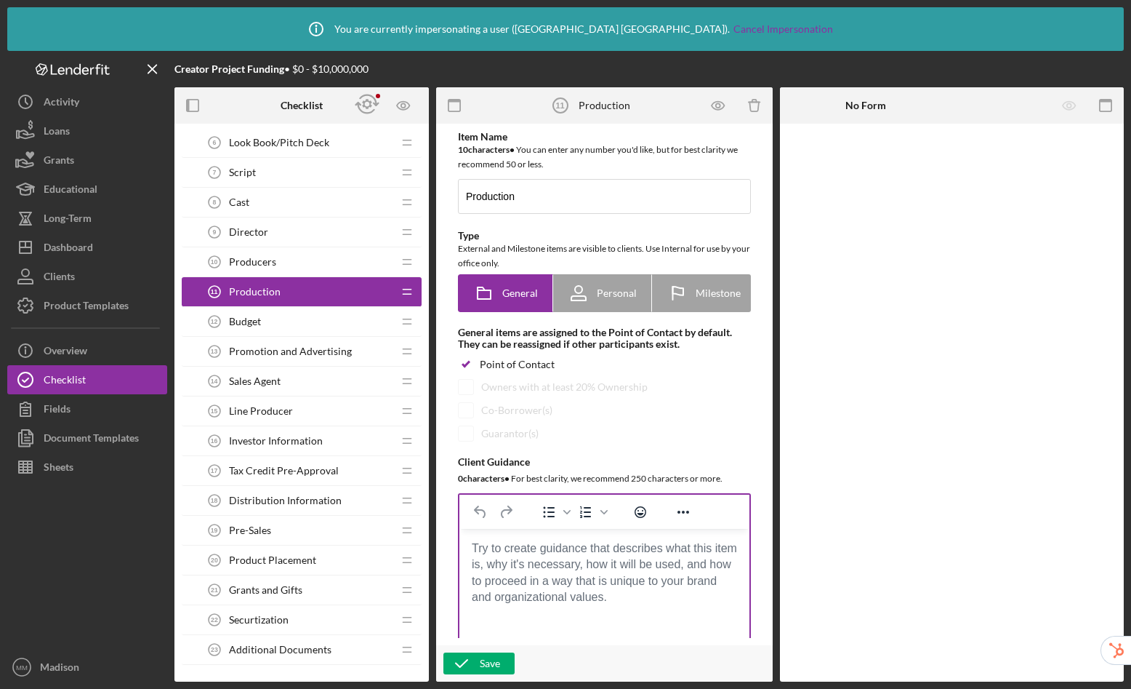
click at [592, 556] on body "Rich Text Area. Press ALT-0 for help." at bounding box center [604, 548] width 267 height 16
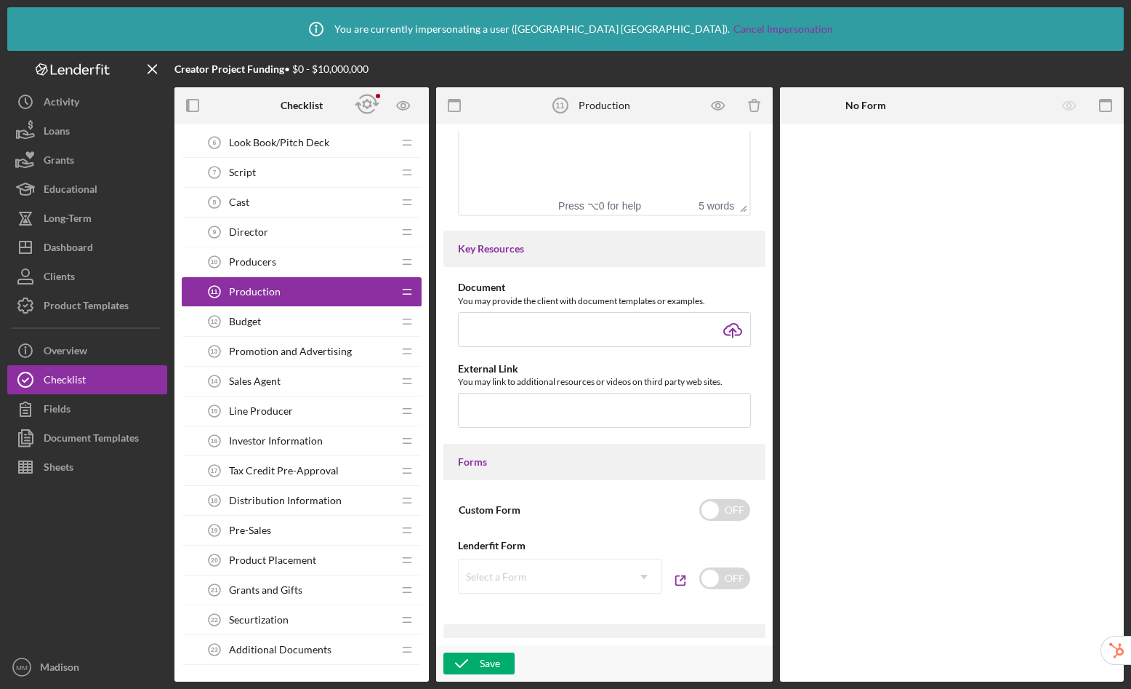
scroll to position [502, 0]
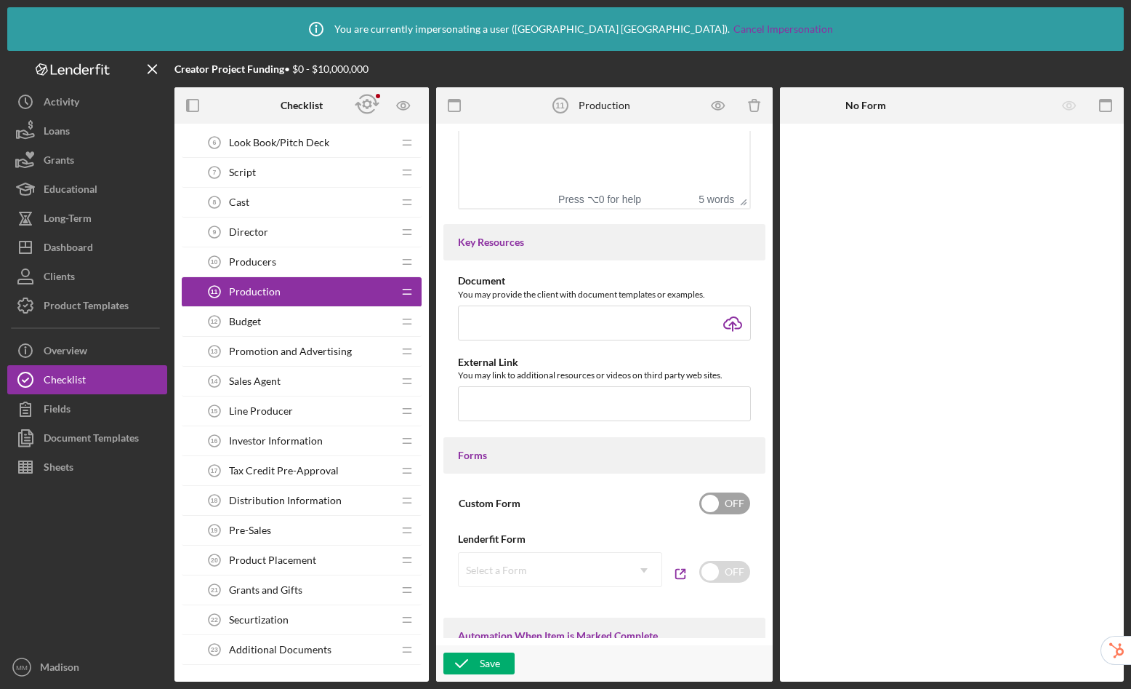
click at [740, 502] on input "checkbox" at bounding box center [725, 503] width 51 height 22
checkbox input "true"
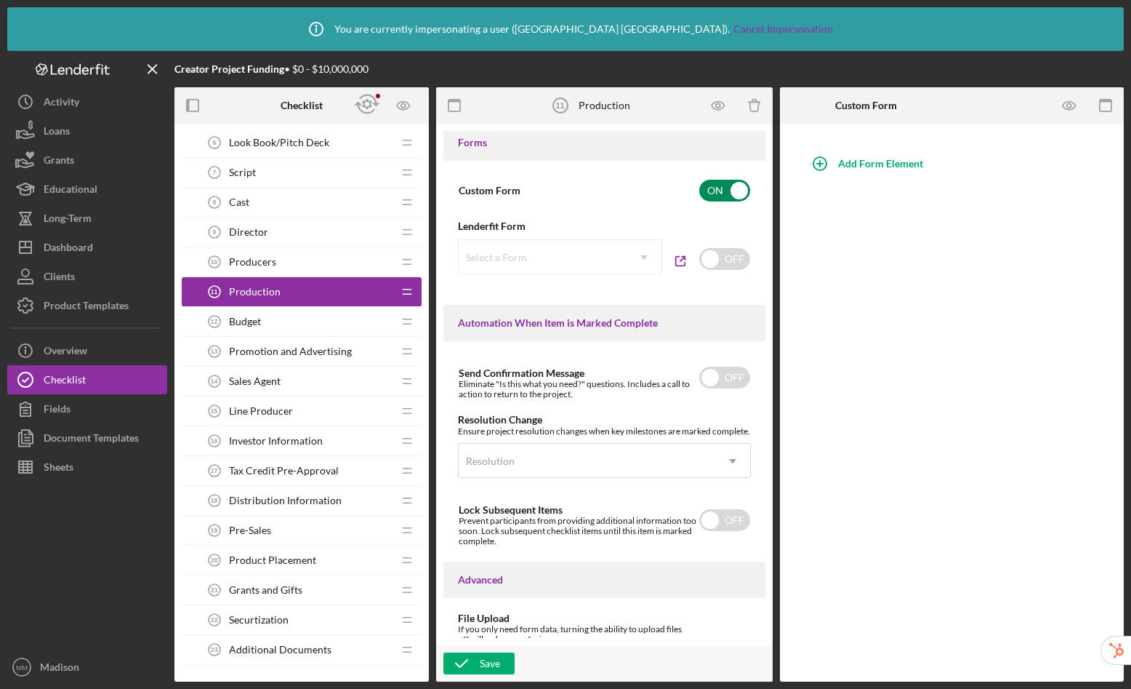
scroll to position [1000, 0]
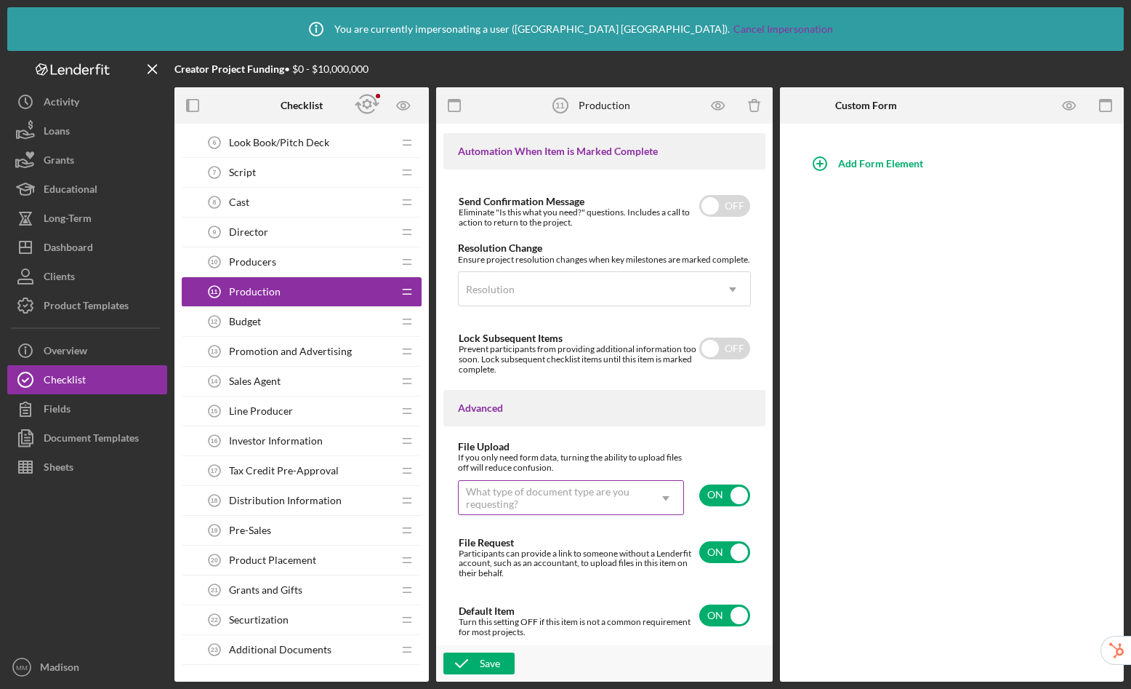
click at [601, 497] on div "What type of document type are you requesting?" at bounding box center [553, 497] width 175 height 23
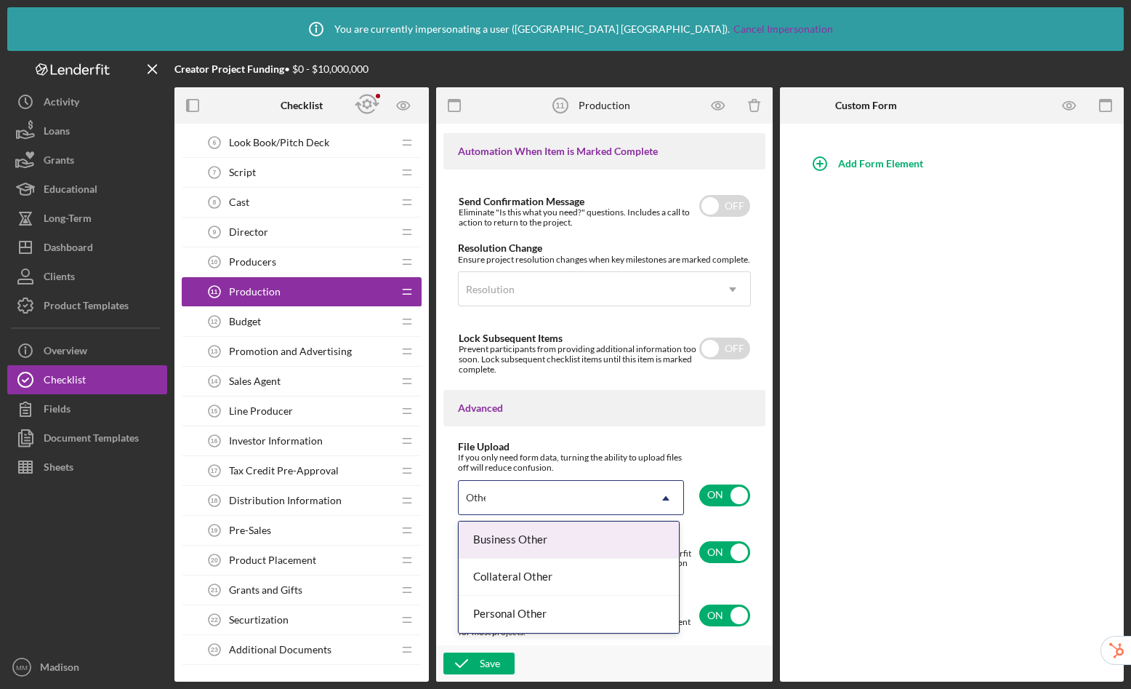
type input "Other"
click at [611, 540] on div "Business Other" at bounding box center [569, 539] width 220 height 37
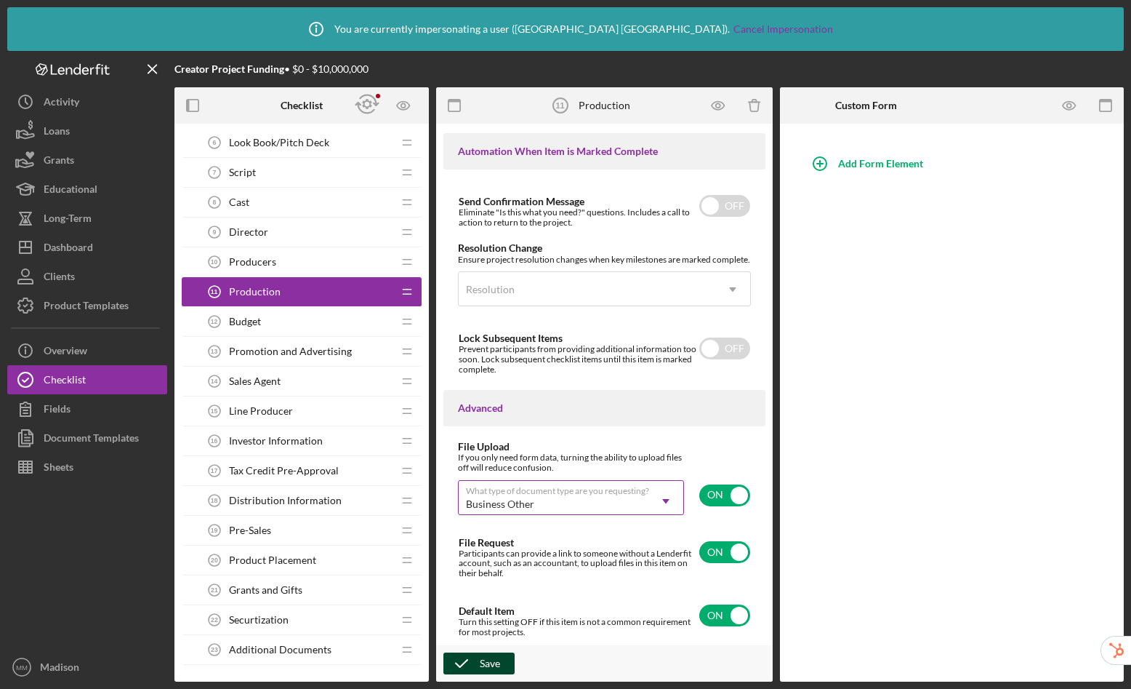
click at [494, 660] on div "Save" at bounding box center [490, 663] width 20 height 22
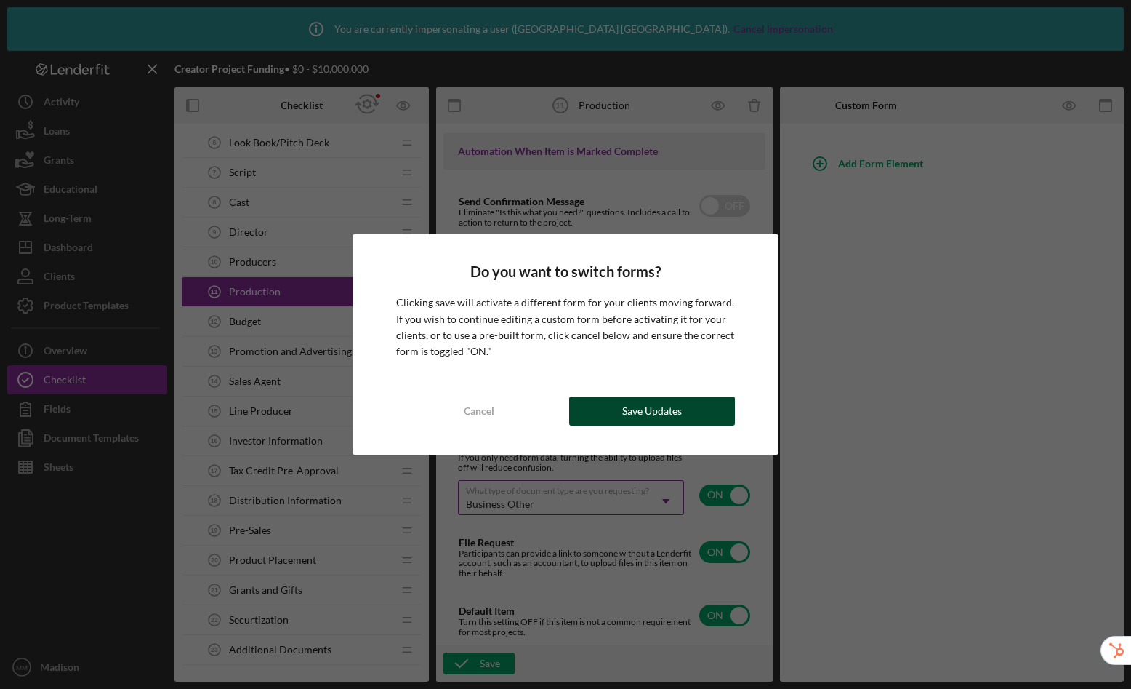
click at [632, 416] on div "Save Updates" at bounding box center [652, 410] width 60 height 29
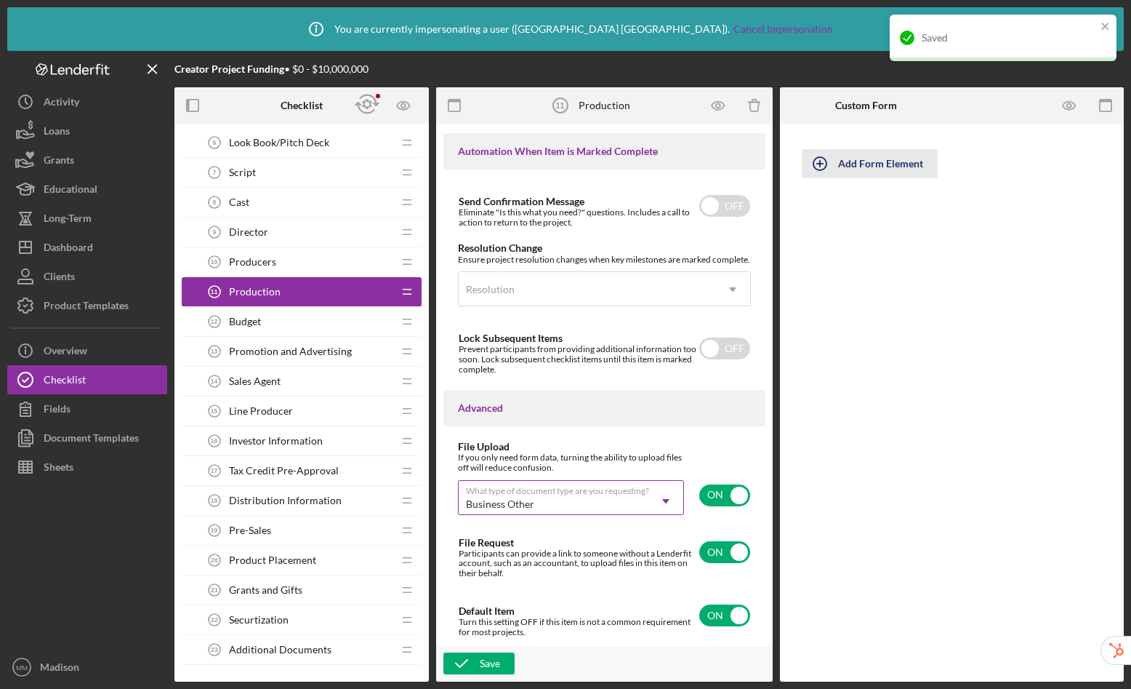
click at [919, 165] on div "Add Form Element" at bounding box center [880, 163] width 85 height 29
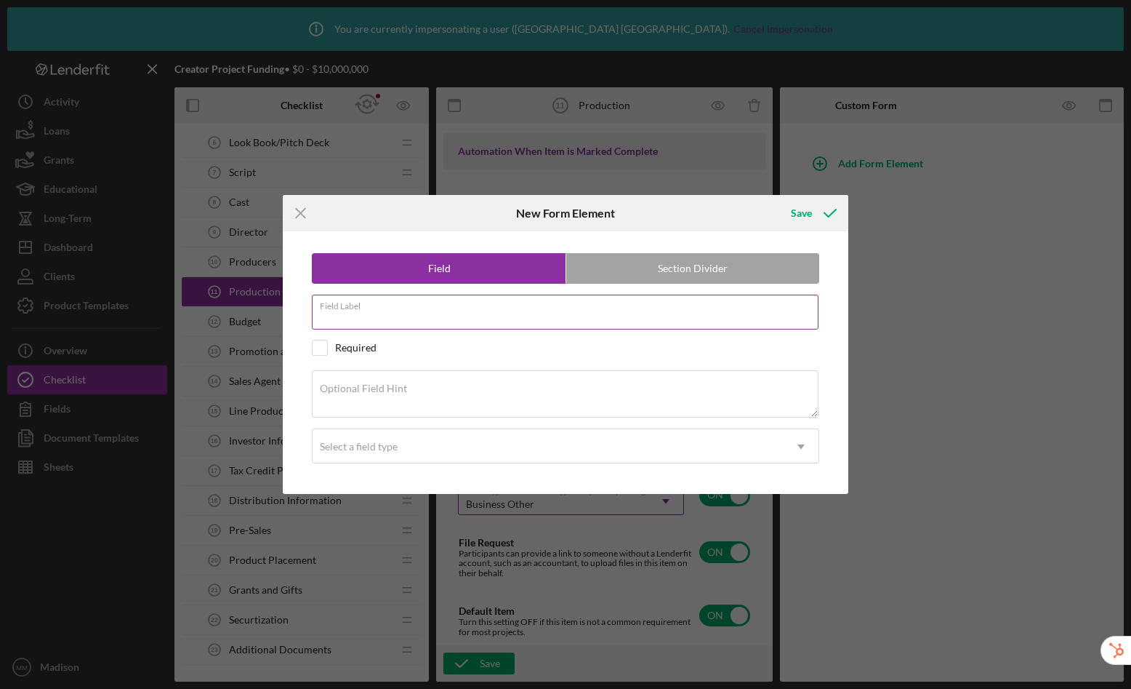
click at [459, 322] on input "Field Label" at bounding box center [565, 312] width 507 height 35
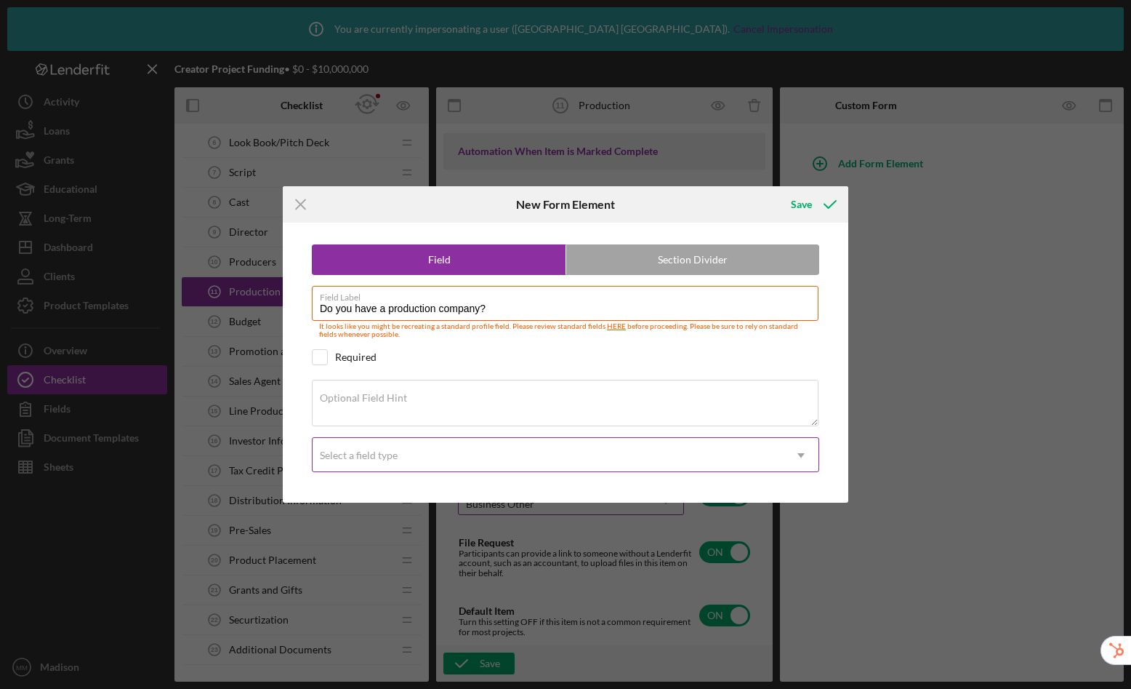
type input "Do you have a production company?"
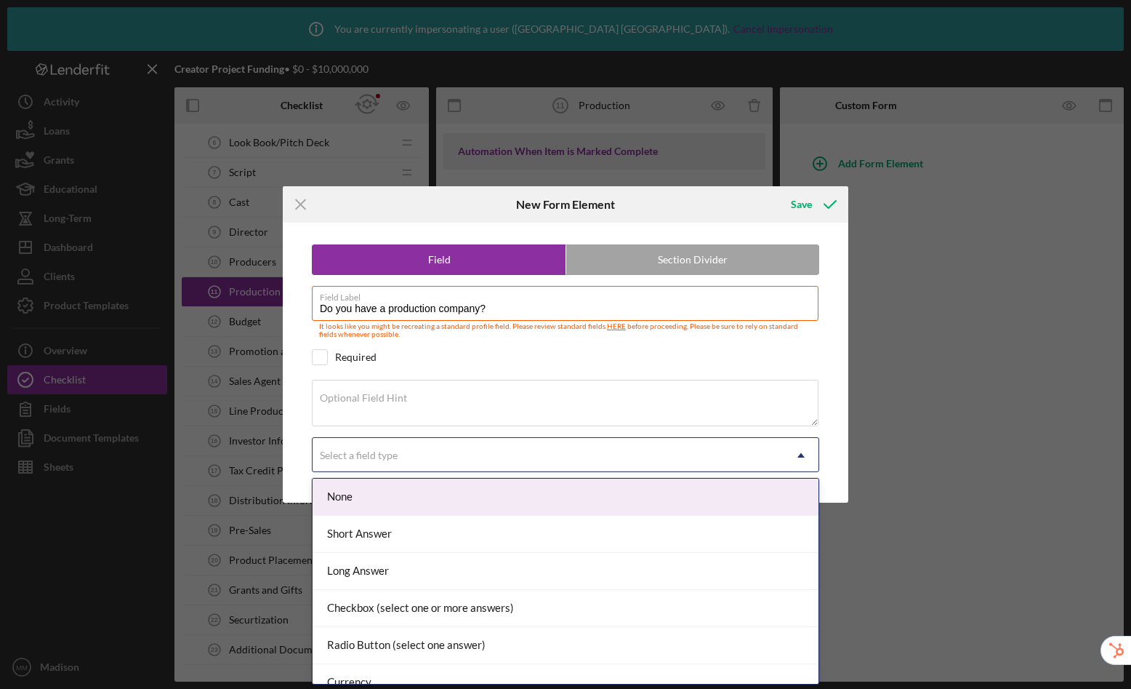
click at [428, 457] on div "Select a field type" at bounding box center [548, 454] width 471 height 33
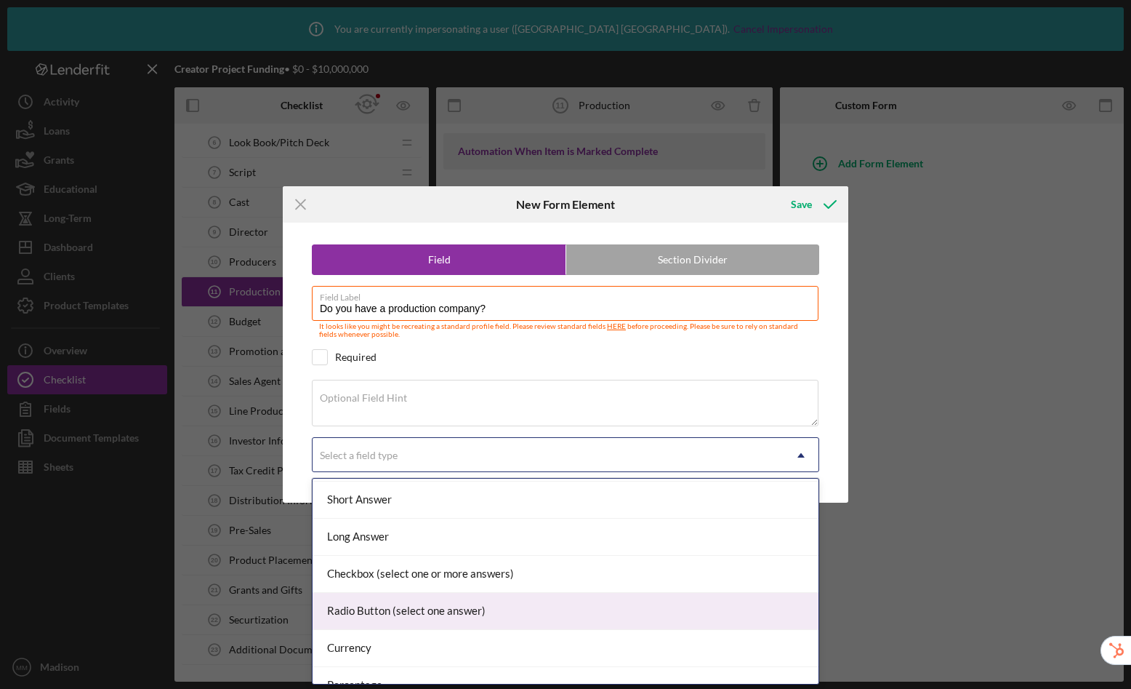
scroll to position [35, 0]
click at [413, 617] on div "Radio Button (select one answer)" at bounding box center [566, 610] width 506 height 37
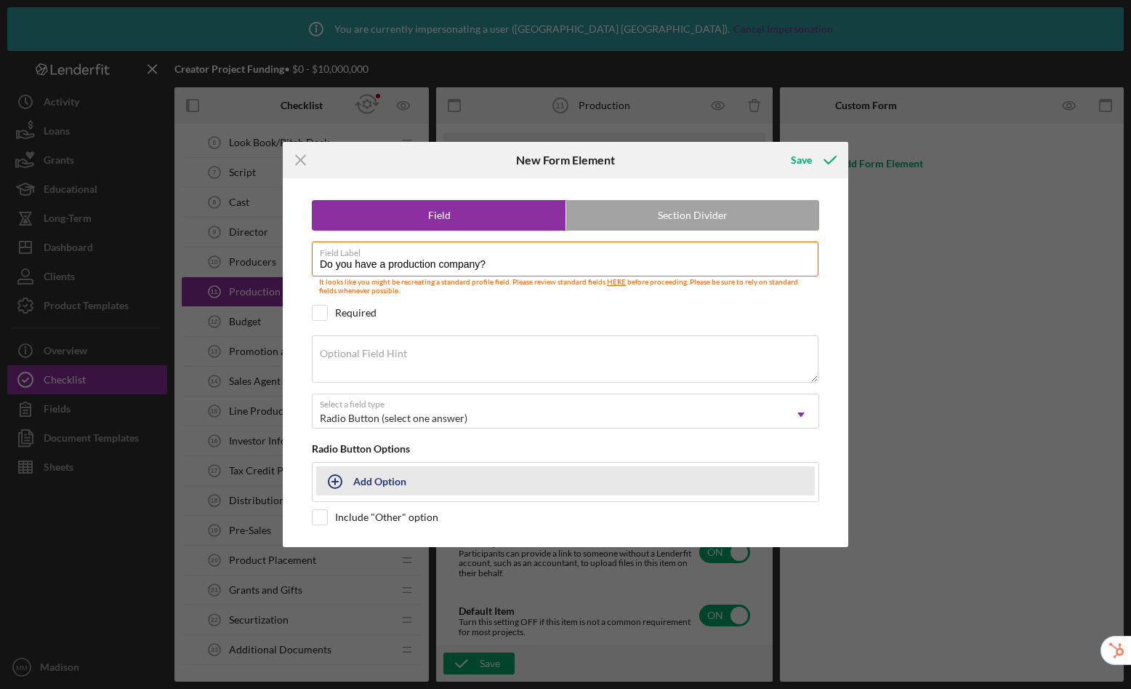
click at [377, 486] on div "Add Option" at bounding box center [379, 481] width 53 height 28
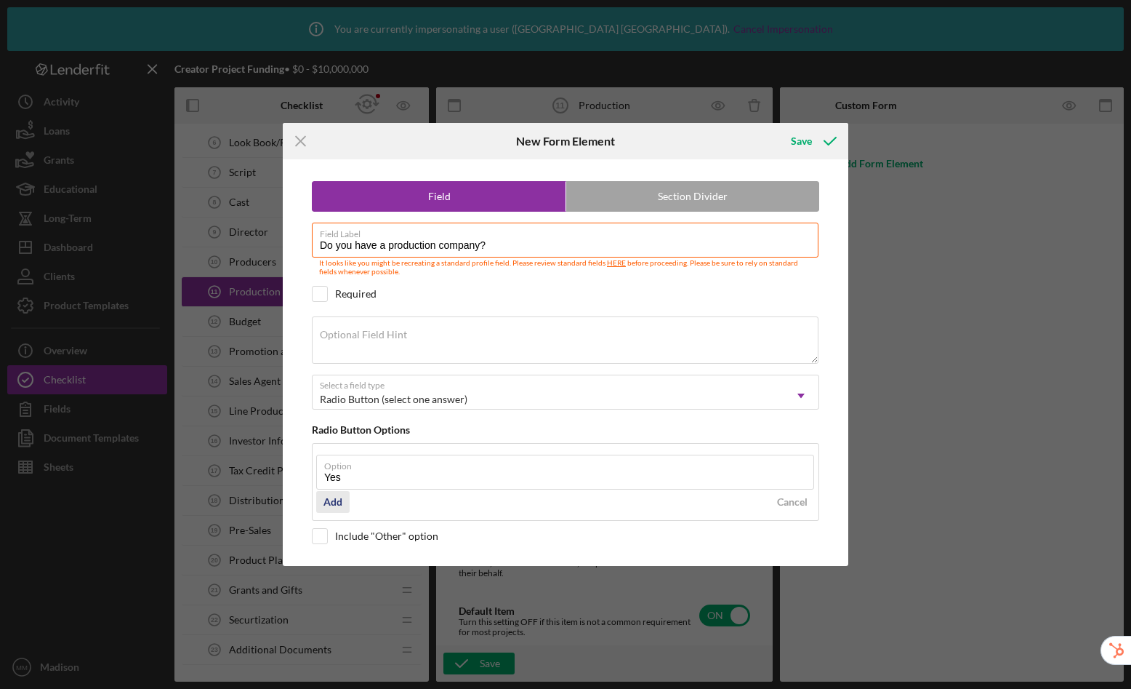
type input "Yes"
click at [330, 495] on div "Add" at bounding box center [333, 502] width 19 height 22
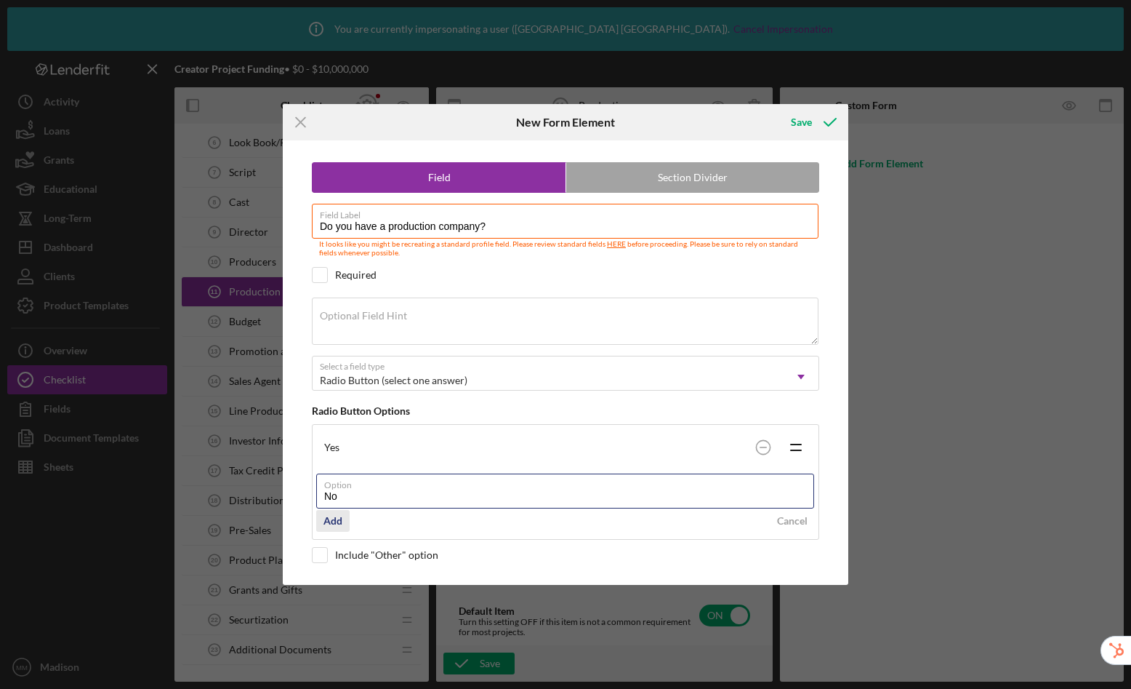
type input "No"
click at [336, 520] on div "Add" at bounding box center [333, 521] width 19 height 22
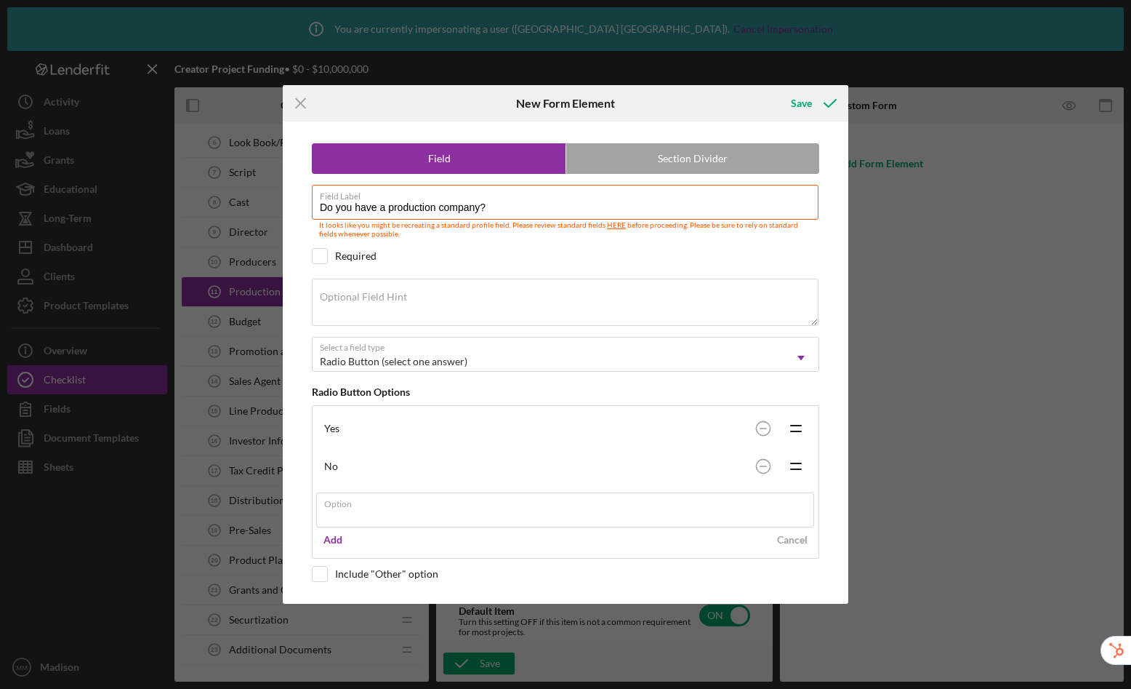
click at [804, 106] on div "Save" at bounding box center [813, 103] width 72 height 36
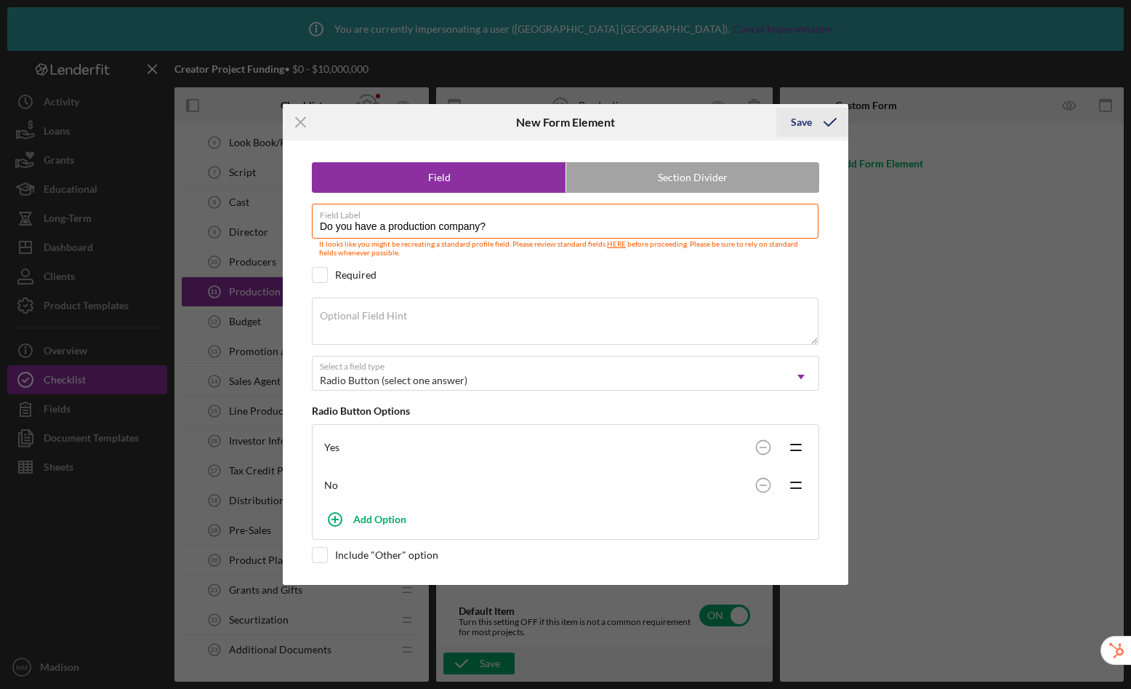
click at [805, 119] on div "Save" at bounding box center [801, 122] width 21 height 29
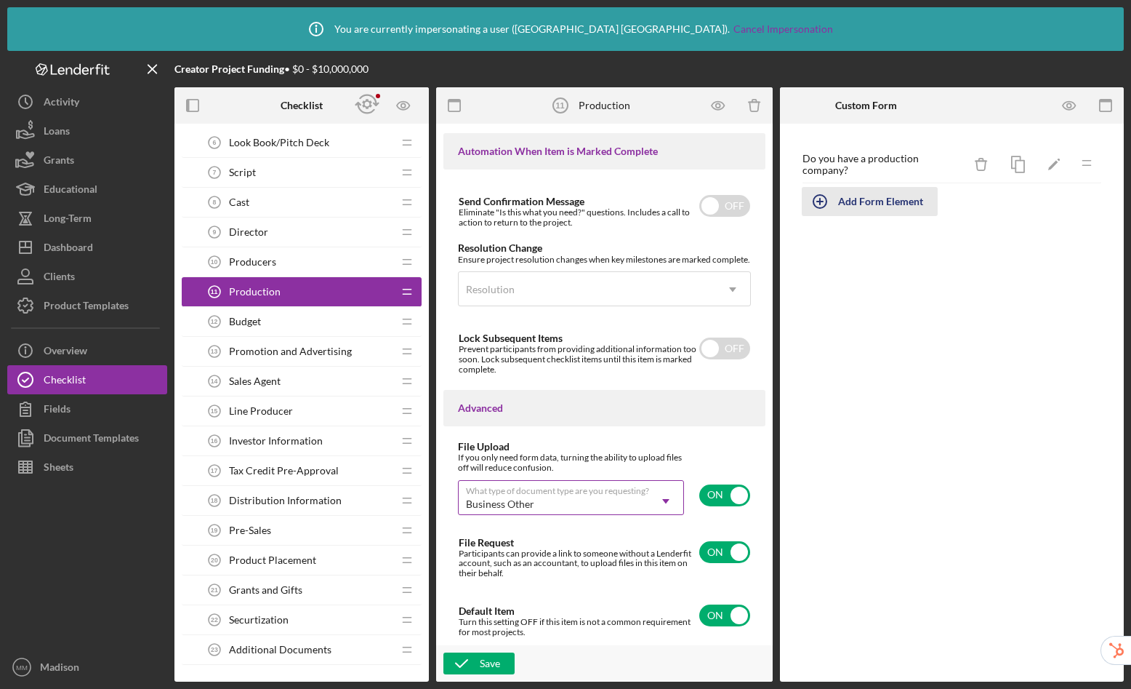
click at [892, 205] on div "Add Form Element" at bounding box center [880, 201] width 85 height 29
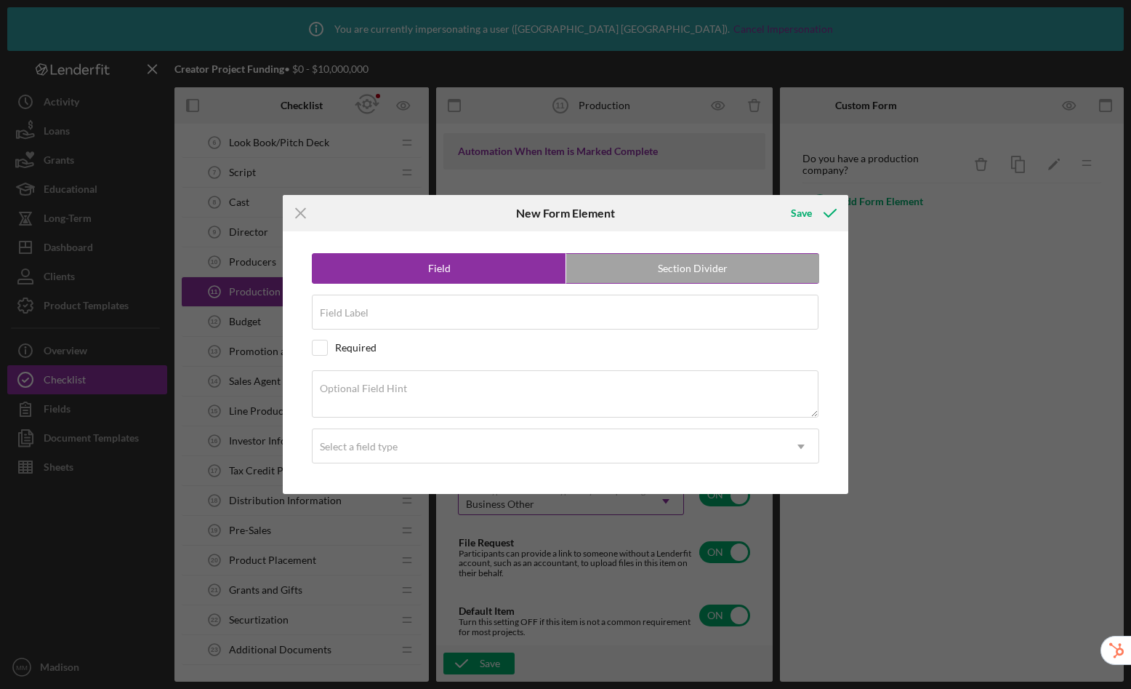
click at [640, 276] on label "Section Divider" at bounding box center [692, 268] width 253 height 29
radio input "false"
radio input "true"
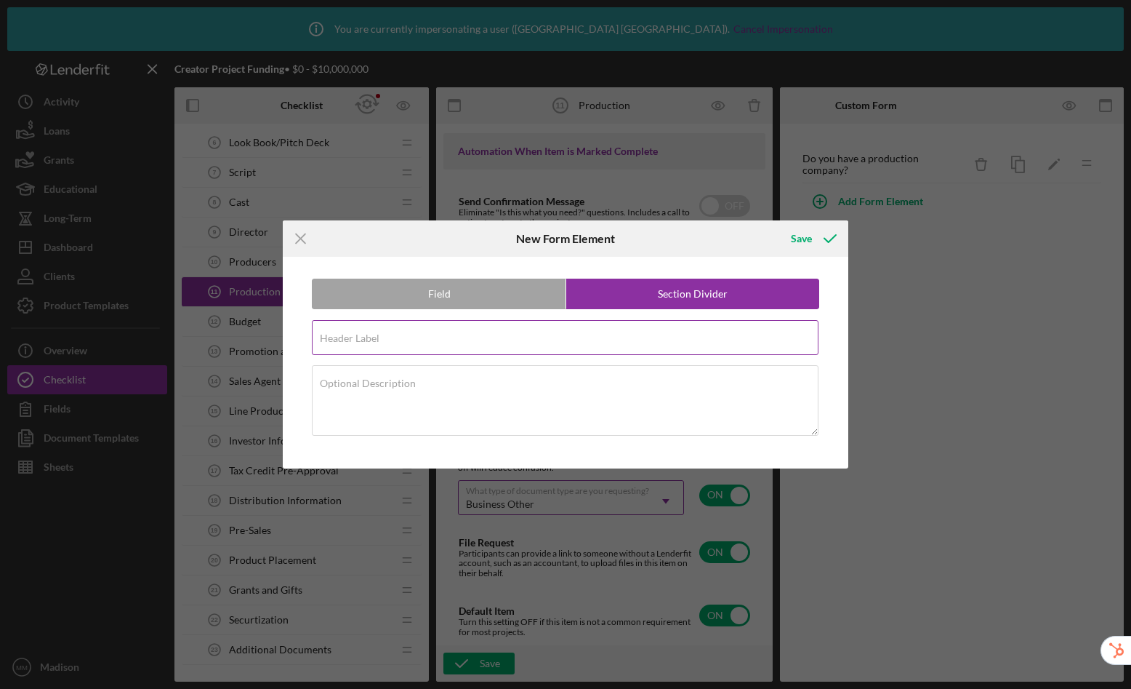
click at [505, 337] on input "Header Label" at bounding box center [565, 337] width 507 height 35
type input "If you have a production company"
click at [804, 245] on div "Save" at bounding box center [801, 238] width 21 height 29
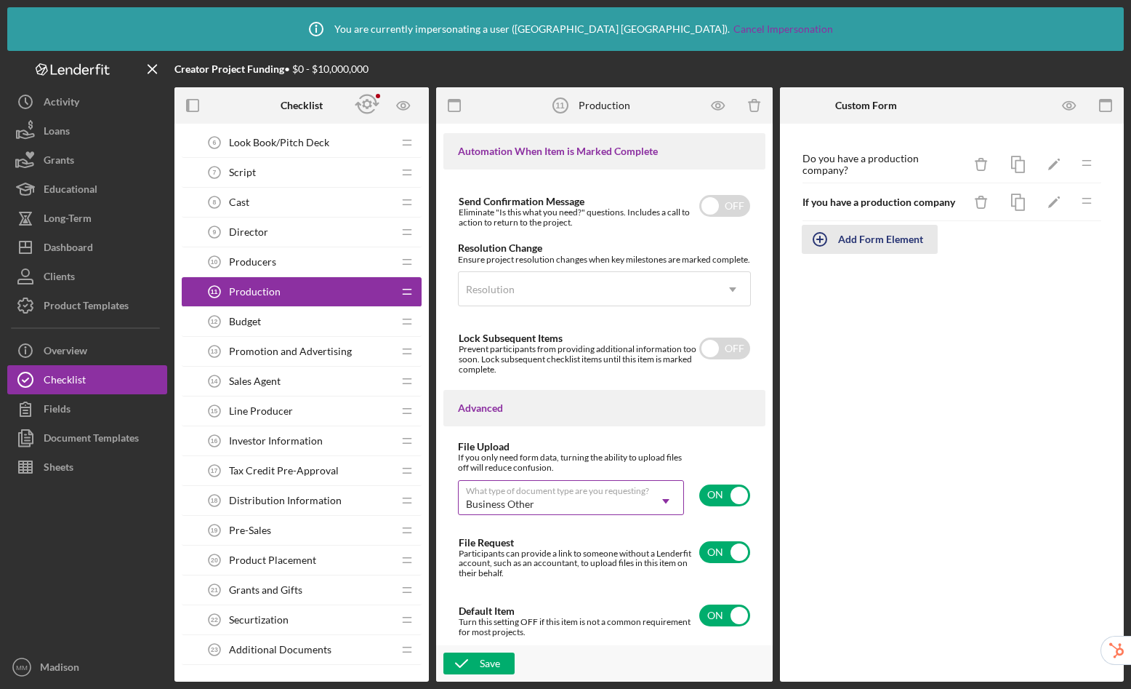
click at [908, 249] on div "Add Form Element" at bounding box center [880, 239] width 85 height 29
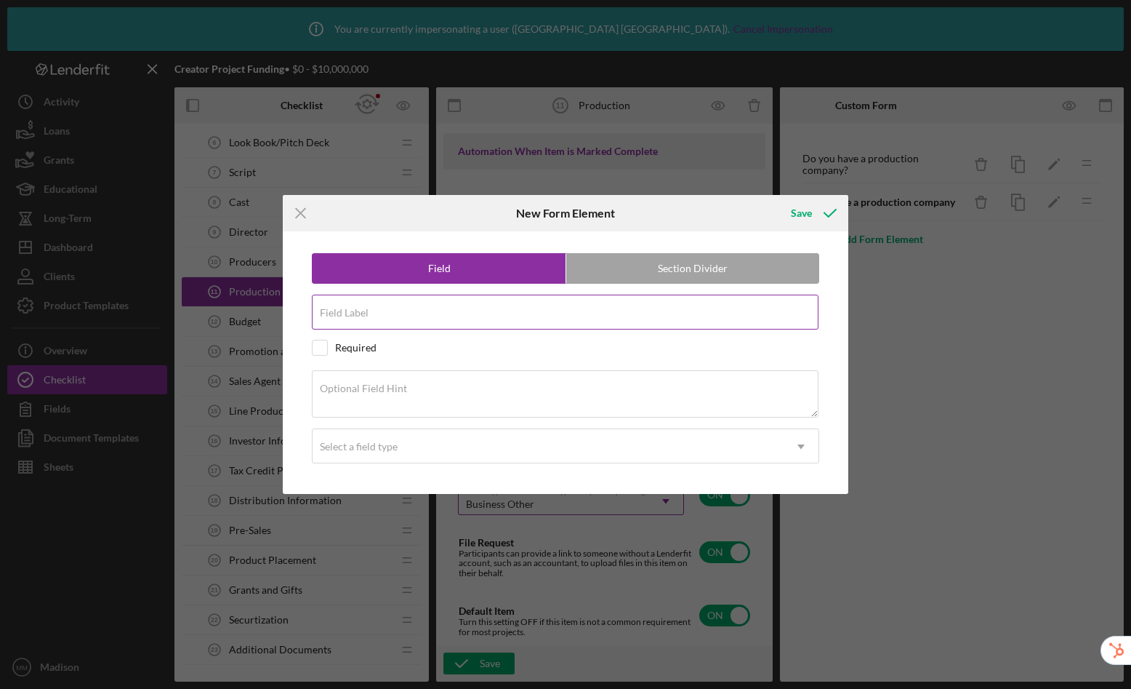
click at [418, 314] on input "Field Label" at bounding box center [565, 312] width 507 height 35
type input "E"
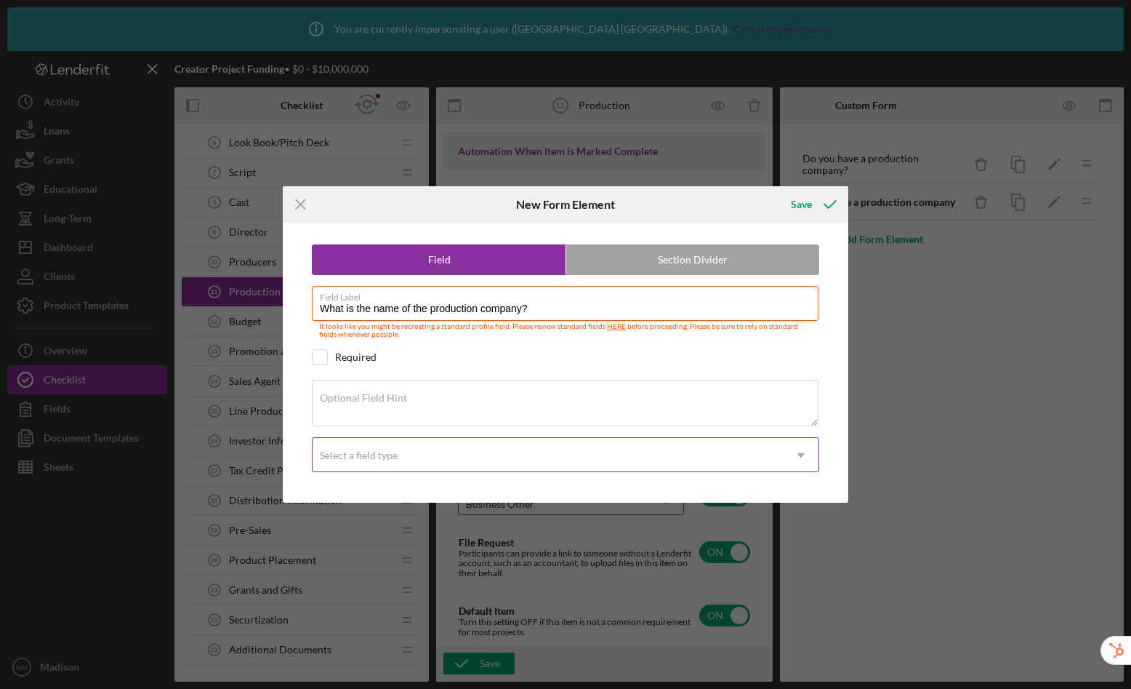
type input "What is the name of the production company?"
click at [422, 455] on div "Select a field type" at bounding box center [548, 454] width 471 height 33
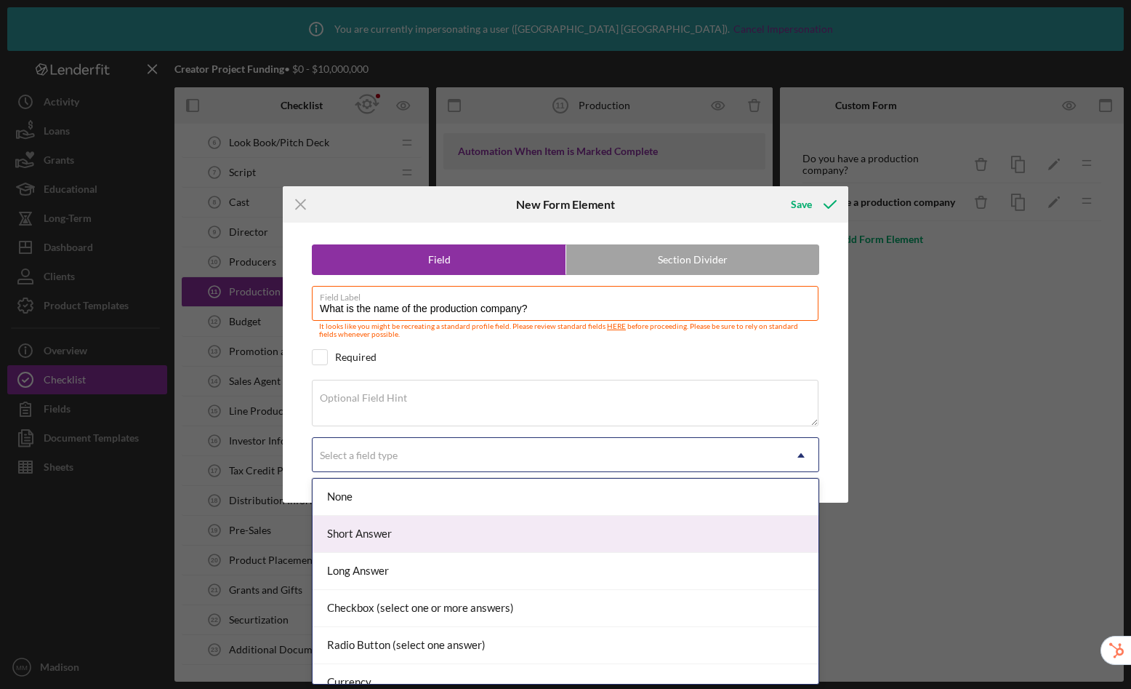
click at [423, 539] on div "Short Answer" at bounding box center [566, 534] width 506 height 37
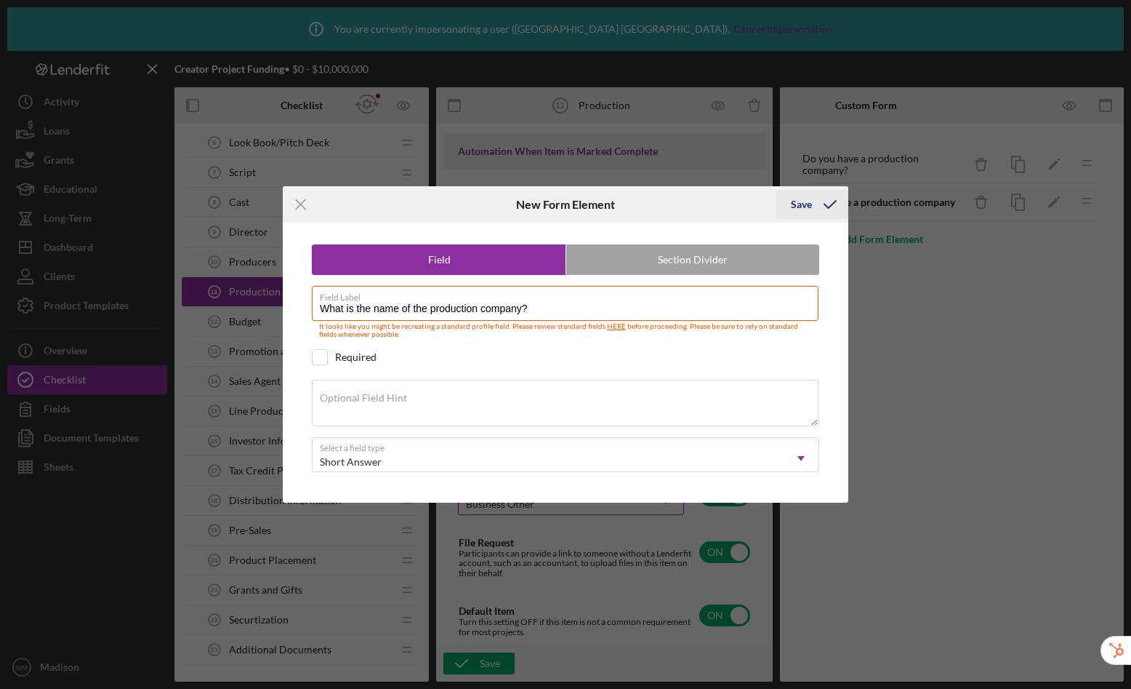
click at [795, 204] on div "Save" at bounding box center [801, 204] width 21 height 29
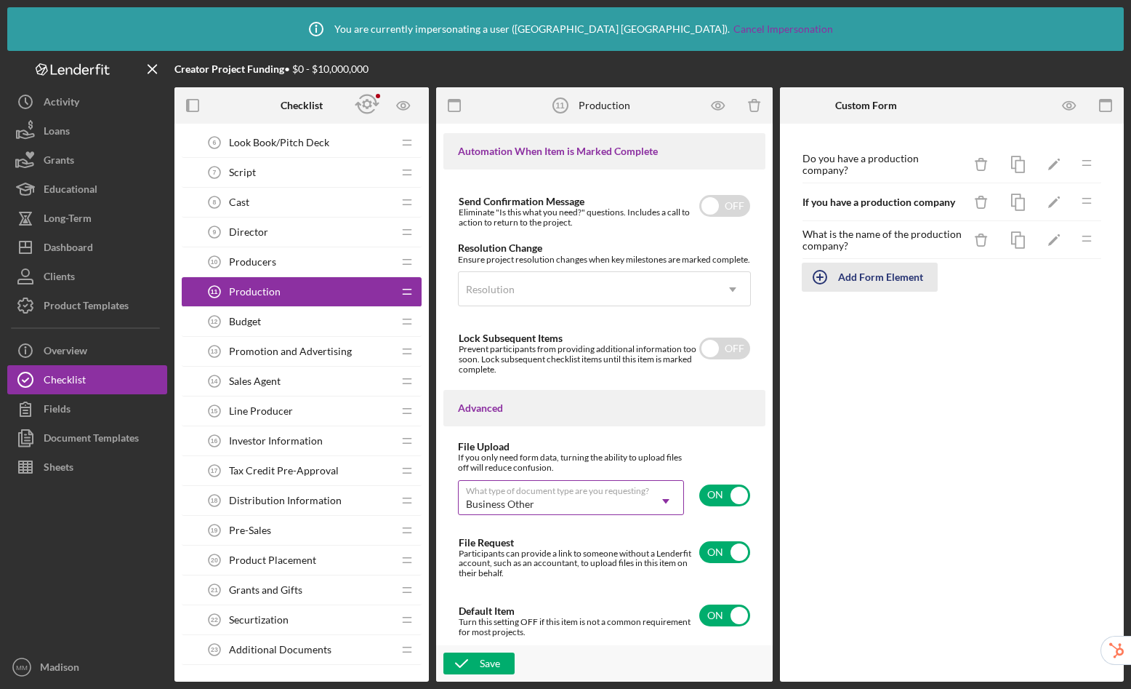
click at [921, 289] on button "Add Form Element" at bounding box center [870, 277] width 136 height 29
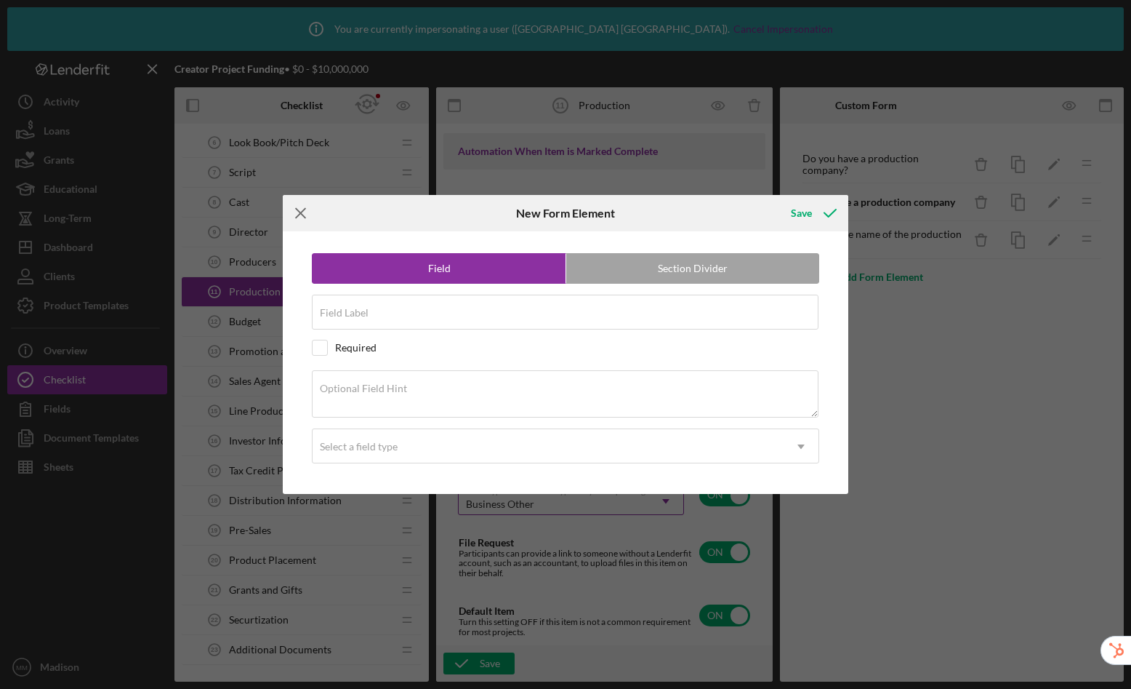
click at [296, 217] on line at bounding box center [300, 213] width 9 height 9
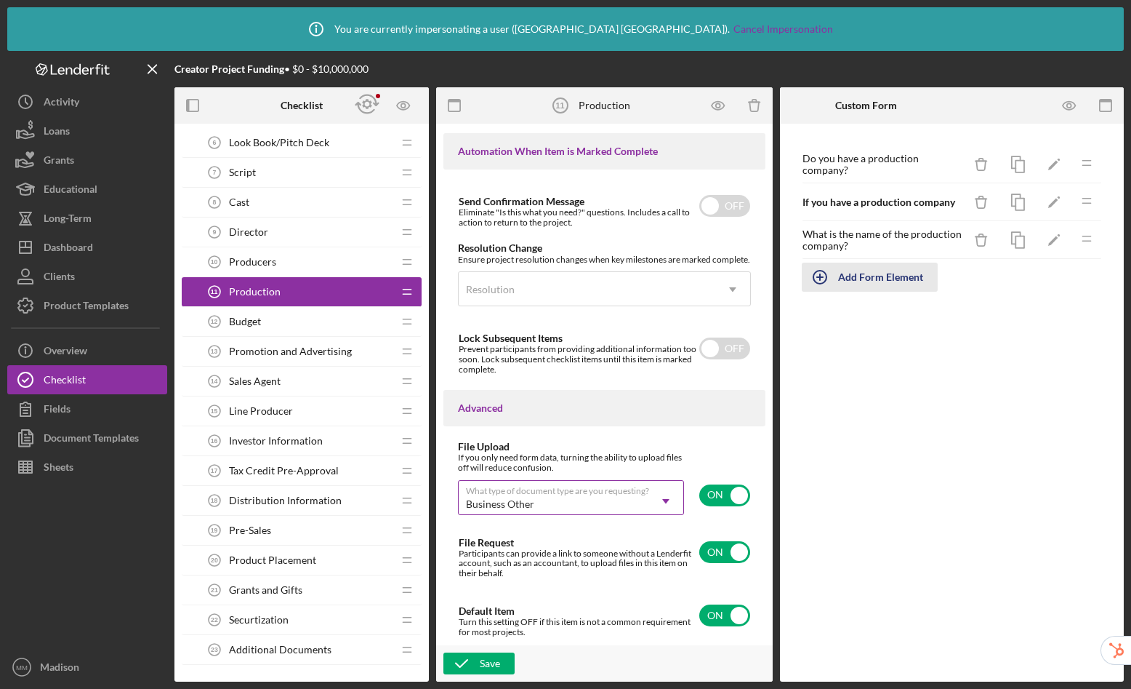
click at [893, 273] on div "Add Form Element" at bounding box center [880, 277] width 85 height 29
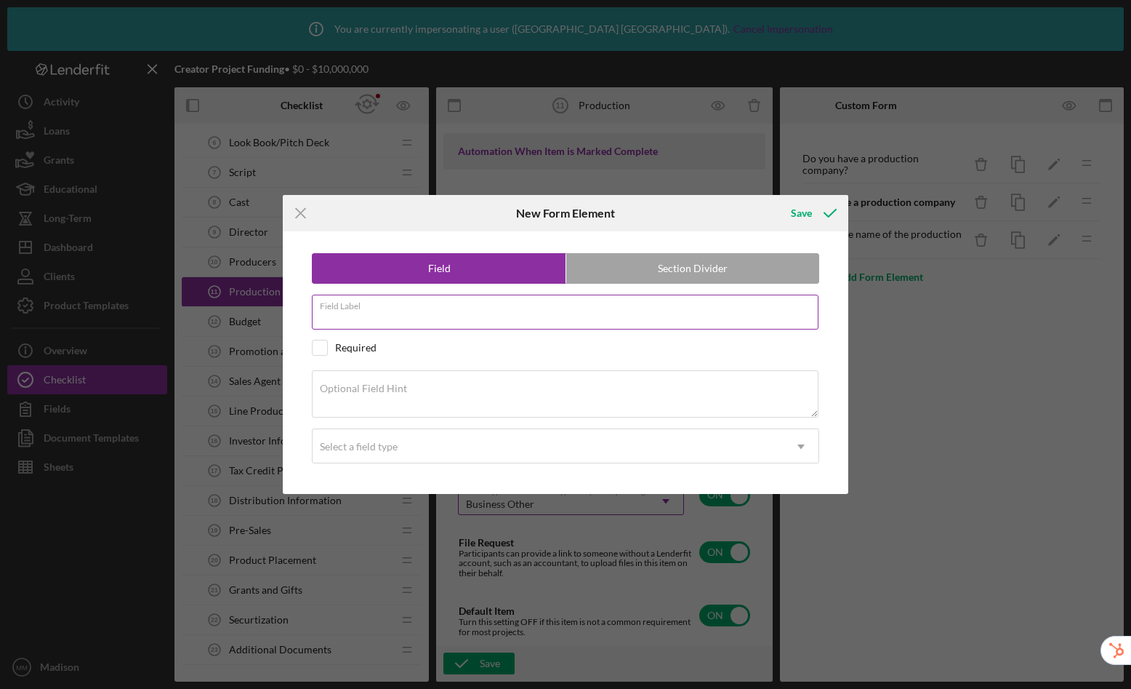
click at [480, 317] on input "Field Label" at bounding box center [565, 312] width 507 height 35
type input "Where will the project be filmed?"
click at [399, 388] on label "Optional Field Hint" at bounding box center [363, 388] width 87 height 12
click at [399, 388] on textarea "Optional Field Hint" at bounding box center [565, 393] width 507 height 47
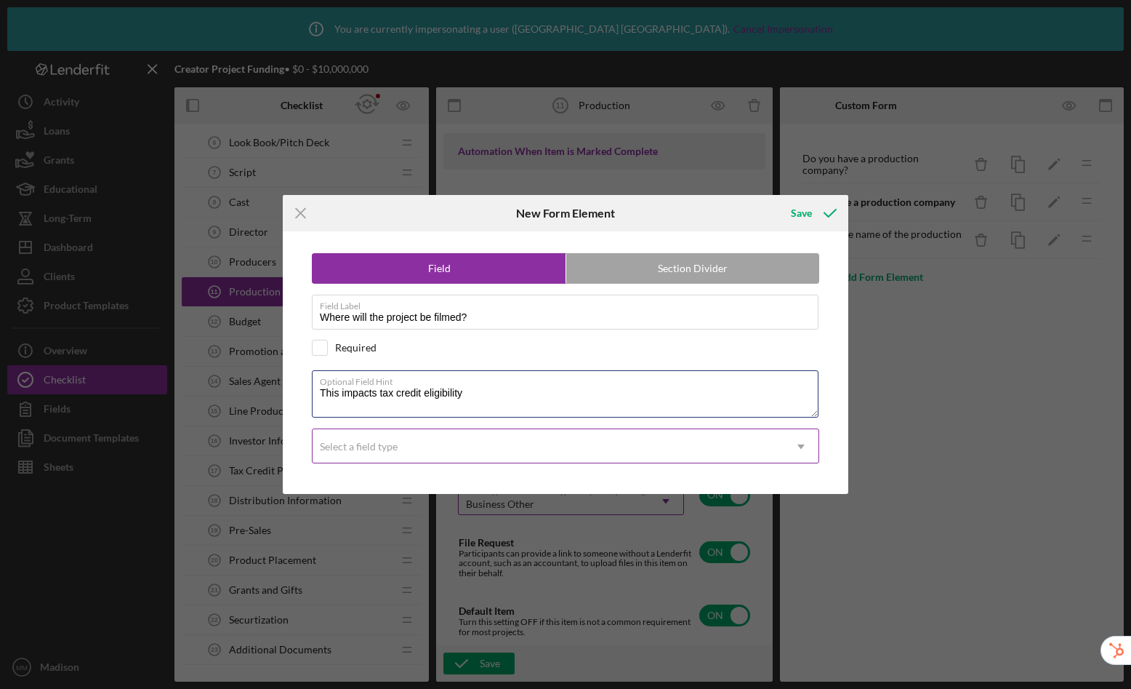
type textarea "This impacts tax credit eligibility"
click at [596, 446] on div "Select a field type" at bounding box center [548, 446] width 471 height 33
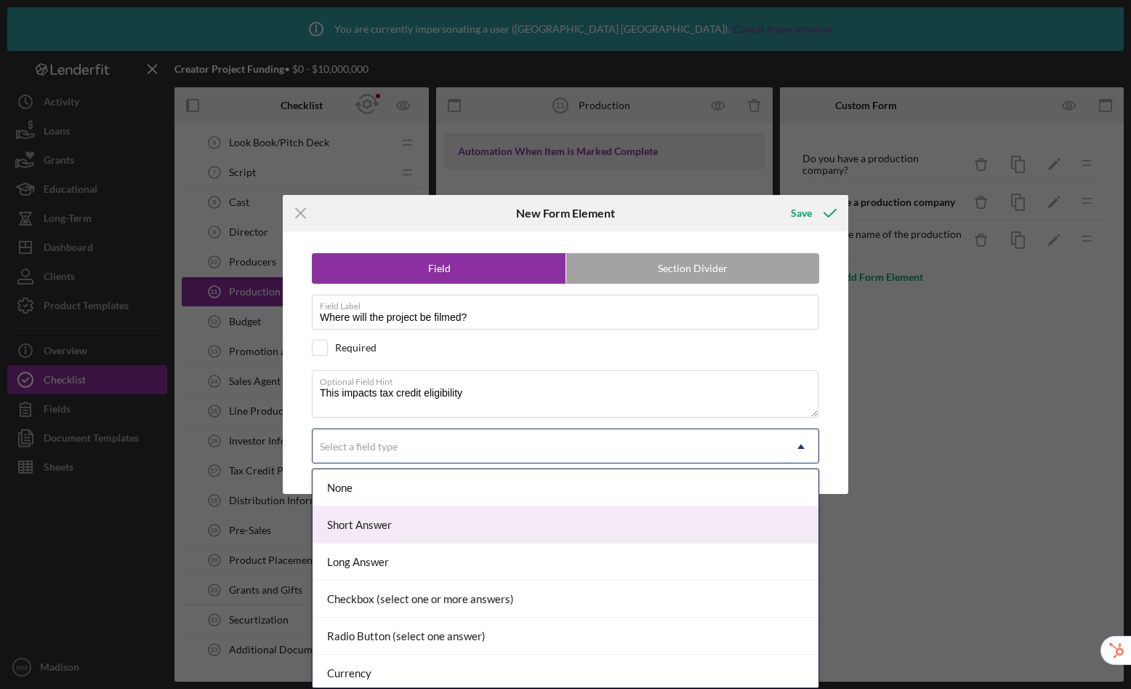
click at [563, 525] on div "Short Answer" at bounding box center [566, 524] width 506 height 37
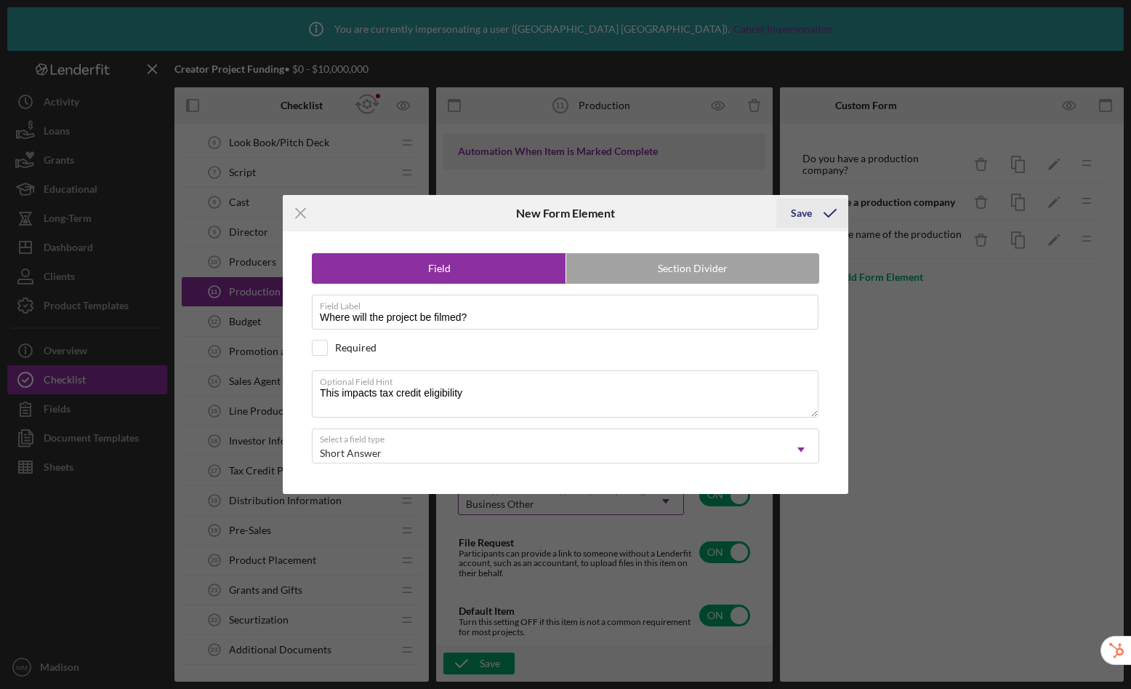
click at [796, 215] on div "Save" at bounding box center [801, 213] width 21 height 29
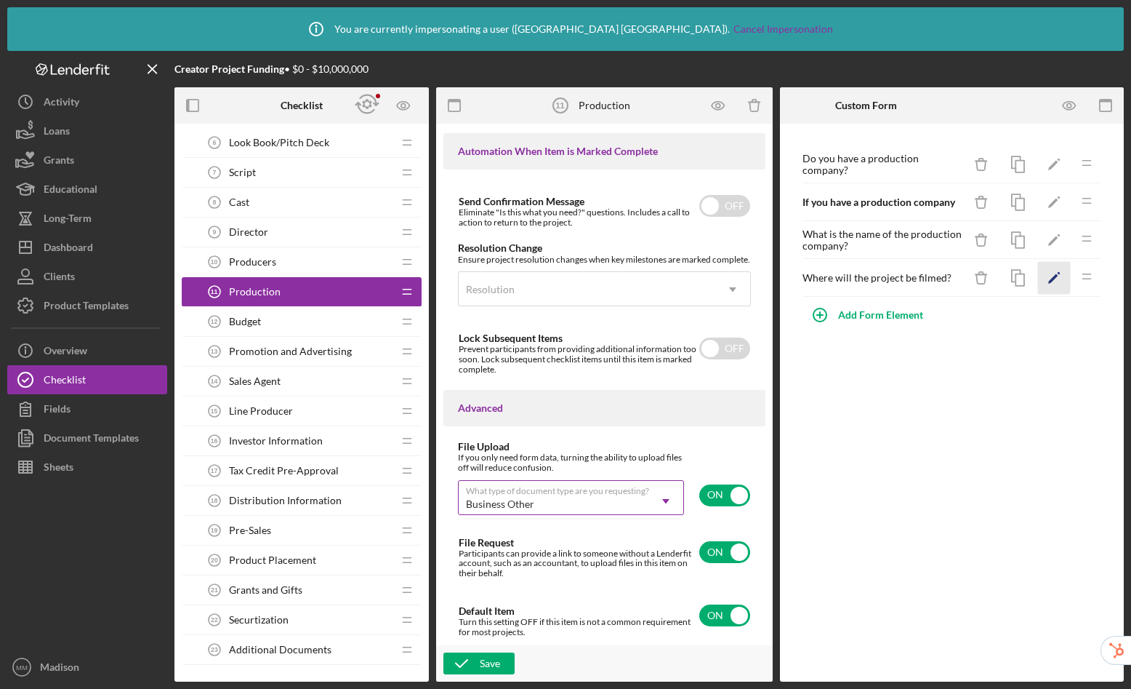
click at [1053, 282] on icon "Icon/Edit" at bounding box center [1054, 278] width 33 height 33
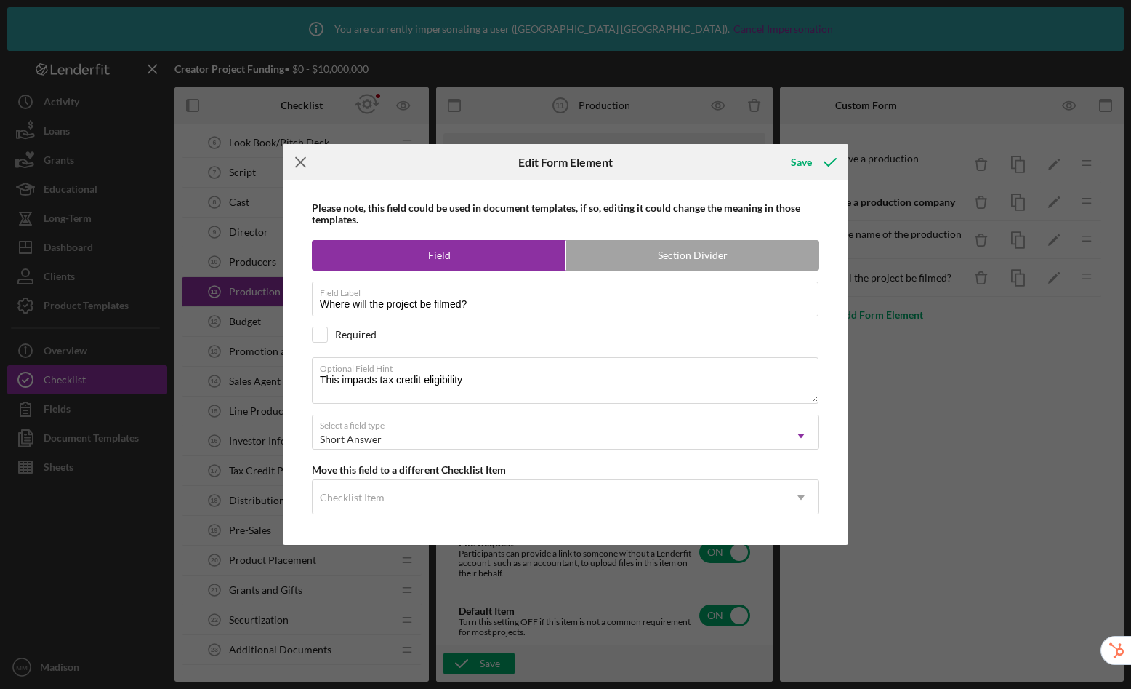
click at [303, 164] on icon "Icon/Menu Close" at bounding box center [301, 162] width 36 height 36
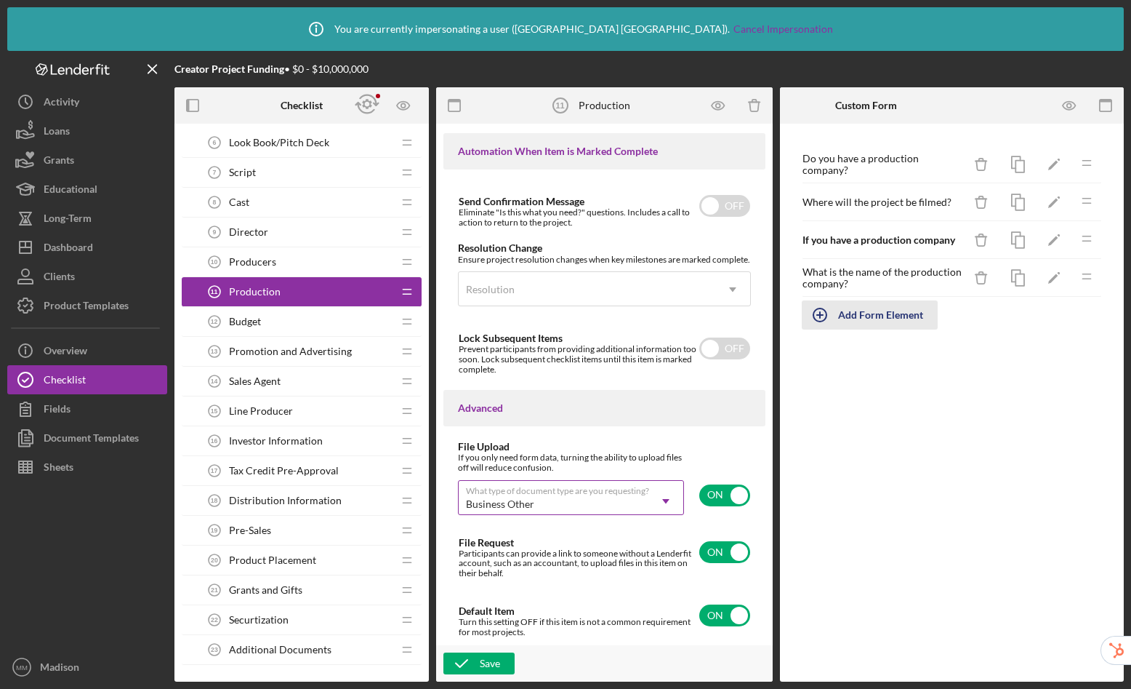
click at [880, 313] on div "Add Form Element" at bounding box center [880, 314] width 85 height 29
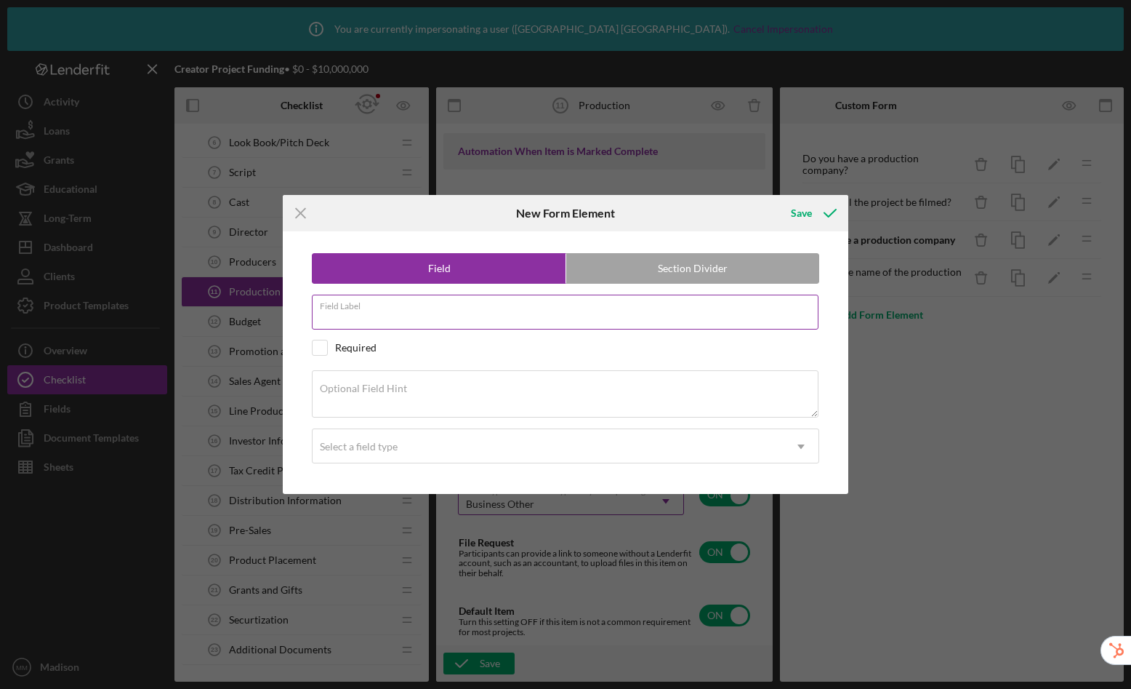
click at [463, 310] on div "Field Label" at bounding box center [566, 313] width 508 height 36
type input "Do you have a tax credit pre-approval?"
click at [323, 354] on input "checkbox" at bounding box center [320, 347] width 15 height 15
checkbox input "true"
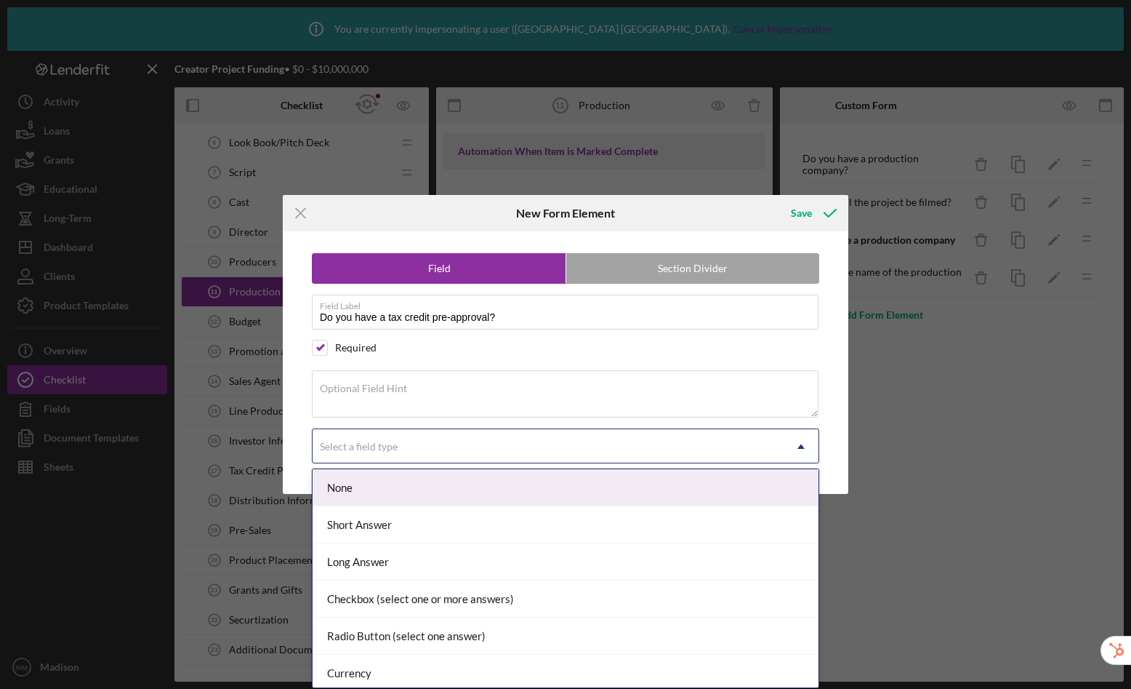
click at [353, 441] on div "Select a field type" at bounding box center [359, 447] width 78 height 12
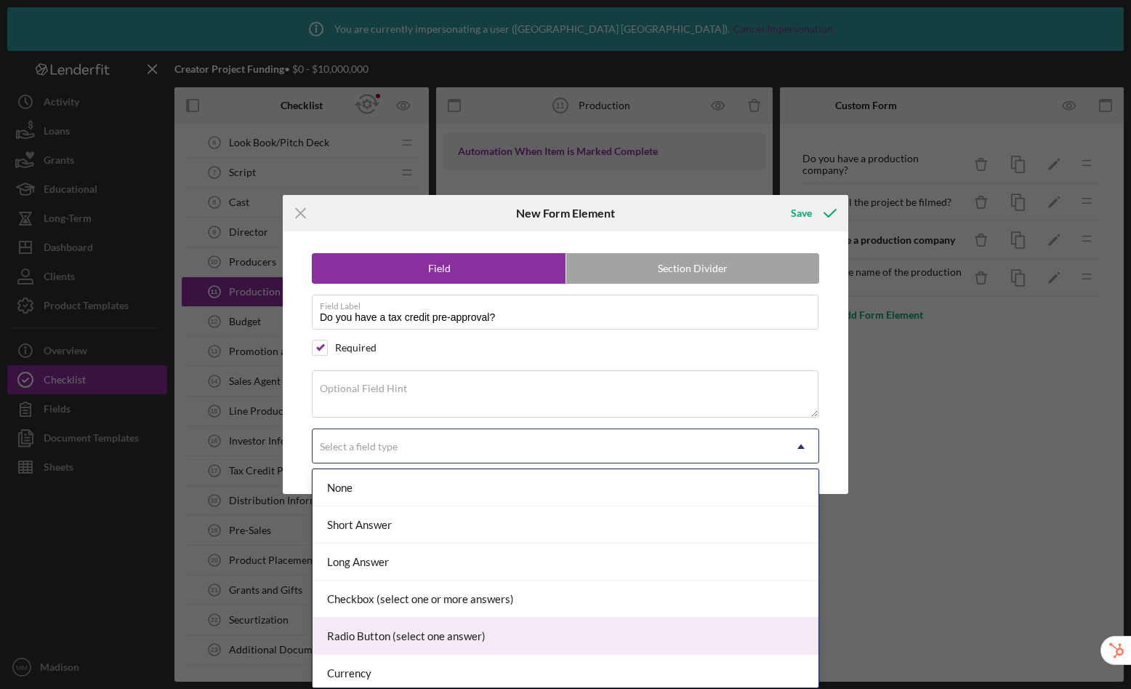
click at [400, 641] on div "Radio Button (select one answer)" at bounding box center [566, 635] width 506 height 37
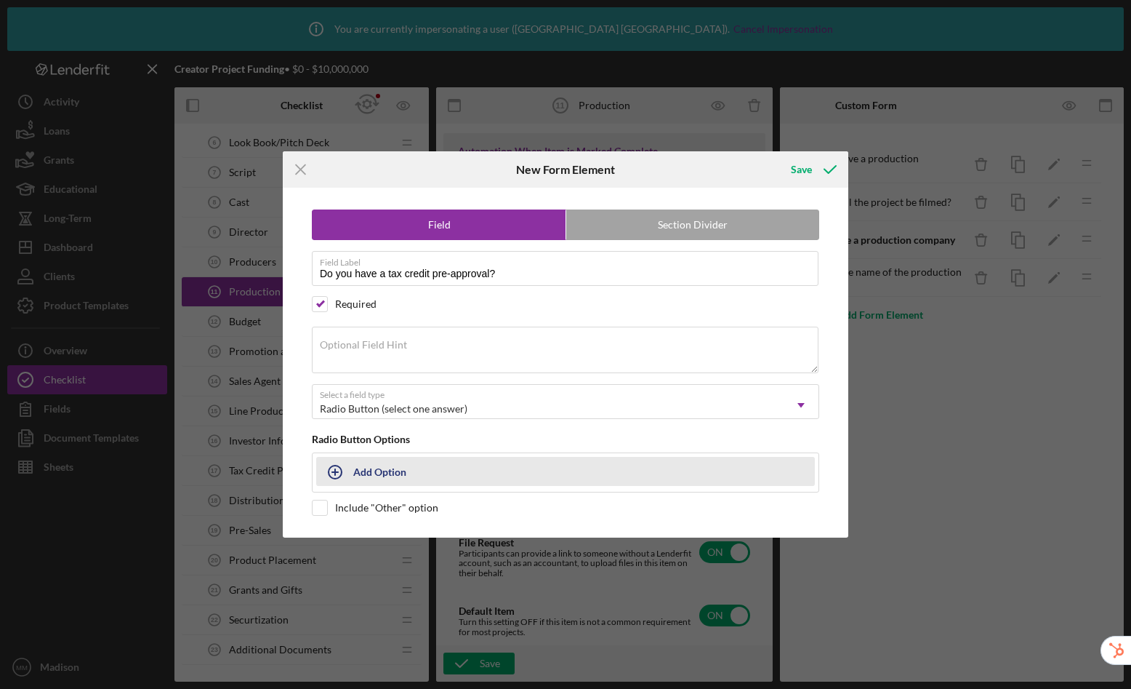
click at [379, 476] on div "Add Option" at bounding box center [379, 471] width 53 height 28
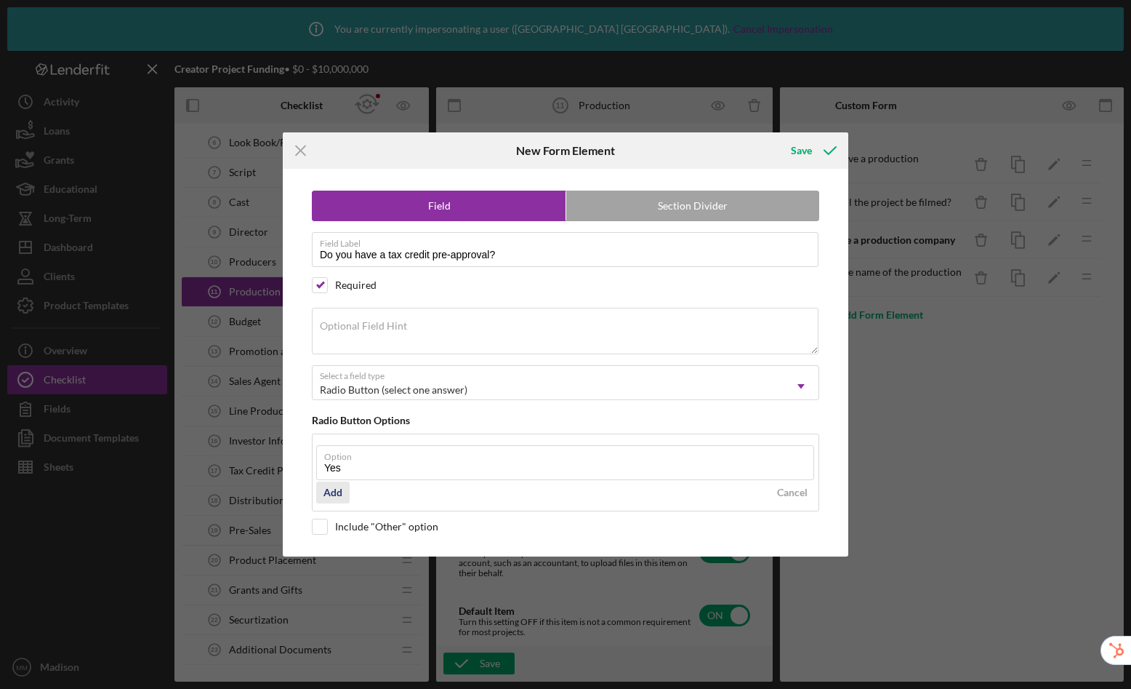
type input "Yes"
click at [339, 494] on div "Add" at bounding box center [333, 492] width 19 height 22
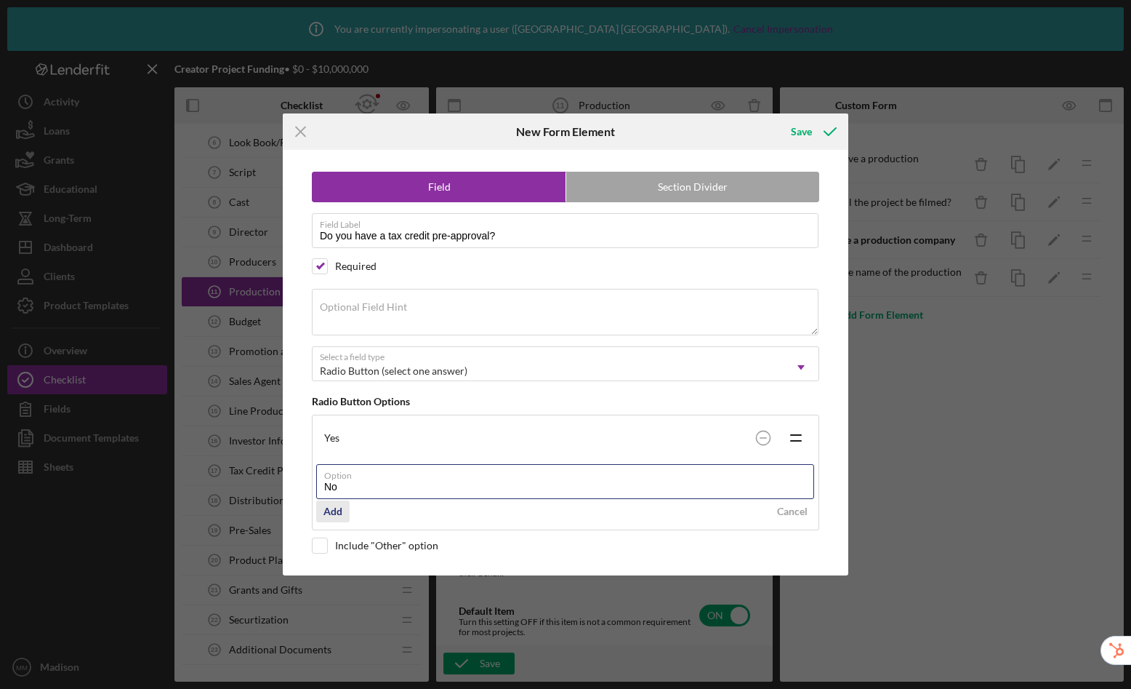
type input "No"
drag, startPoint x: 324, startPoint y: 510, endPoint x: 328, endPoint y: 502, distance: 9.5
click at [324, 510] on div "Add" at bounding box center [333, 511] width 19 height 22
click at [800, 107] on div "Icon/Menu Close New Form Element Save Field Section Divider Field Label Do you …" at bounding box center [565, 344] width 1131 height 689
click at [807, 135] on div "Save" at bounding box center [801, 131] width 21 height 29
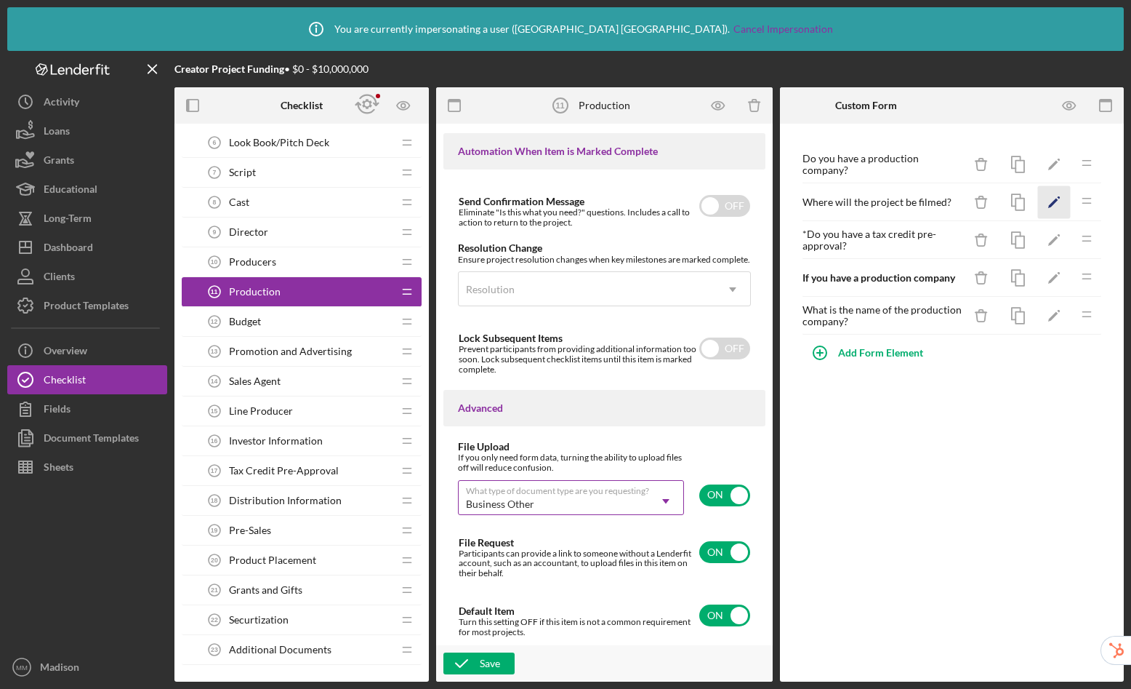
click at [1058, 199] on icon "Icon/Edit" at bounding box center [1054, 202] width 33 height 33
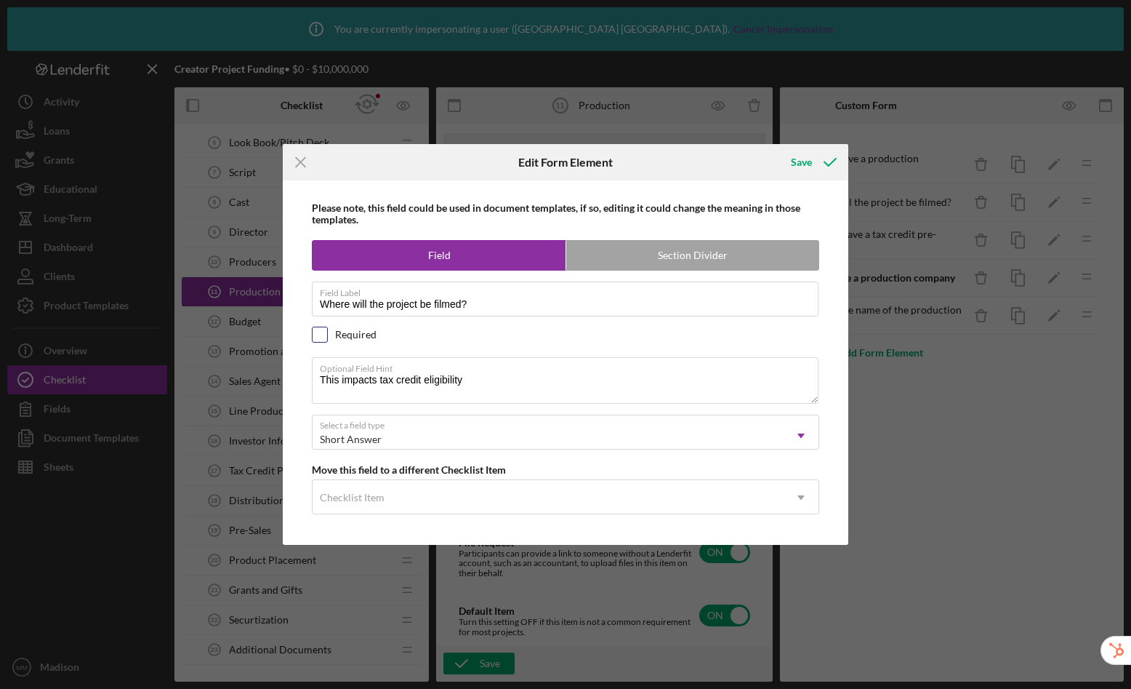
click at [324, 334] on input "checkbox" at bounding box center [320, 334] width 15 height 15
checkbox input "true"
click at [813, 164] on icon "submit" at bounding box center [830, 162] width 36 height 36
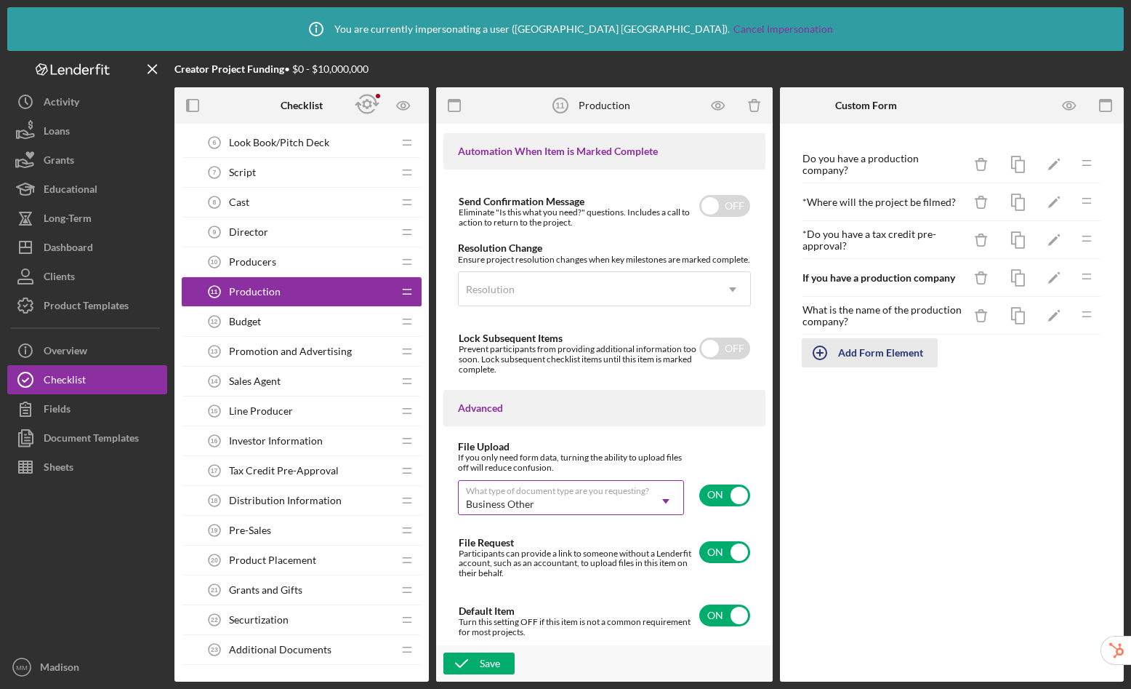
click at [888, 359] on div "Add Form Element" at bounding box center [880, 352] width 85 height 29
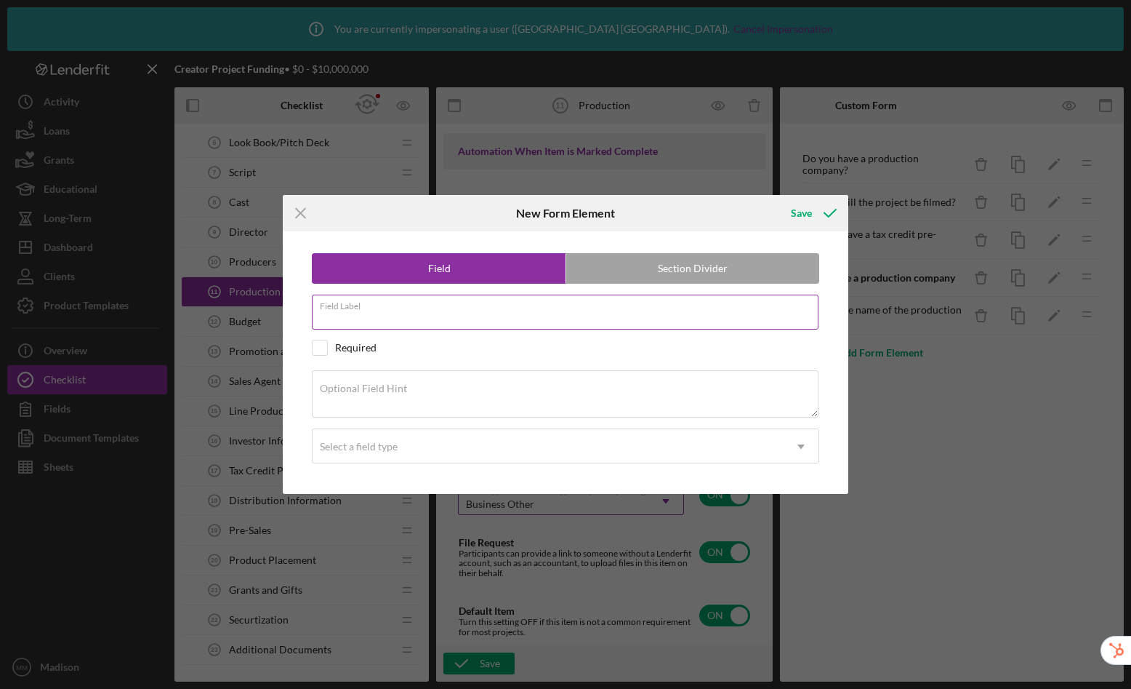
click at [498, 316] on input "Field Label" at bounding box center [565, 312] width 507 height 35
click at [659, 276] on label "Section Divider" at bounding box center [692, 268] width 253 height 29
radio input "false"
radio input "true"
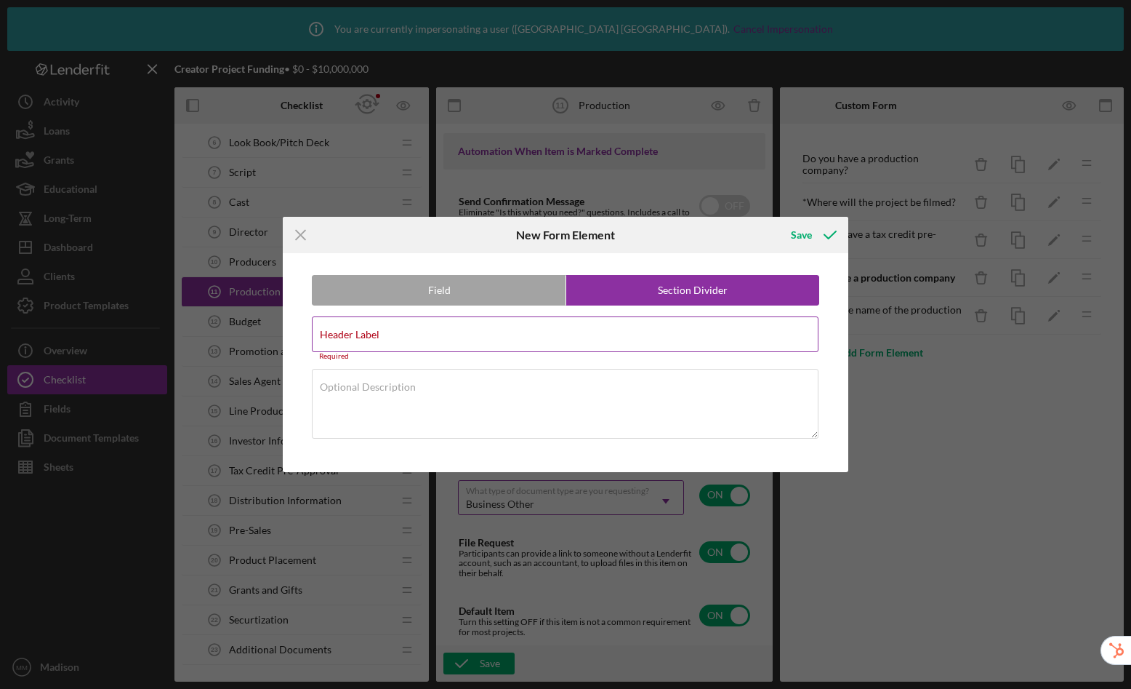
click at [486, 338] on input "Header Label" at bounding box center [565, 333] width 507 height 35
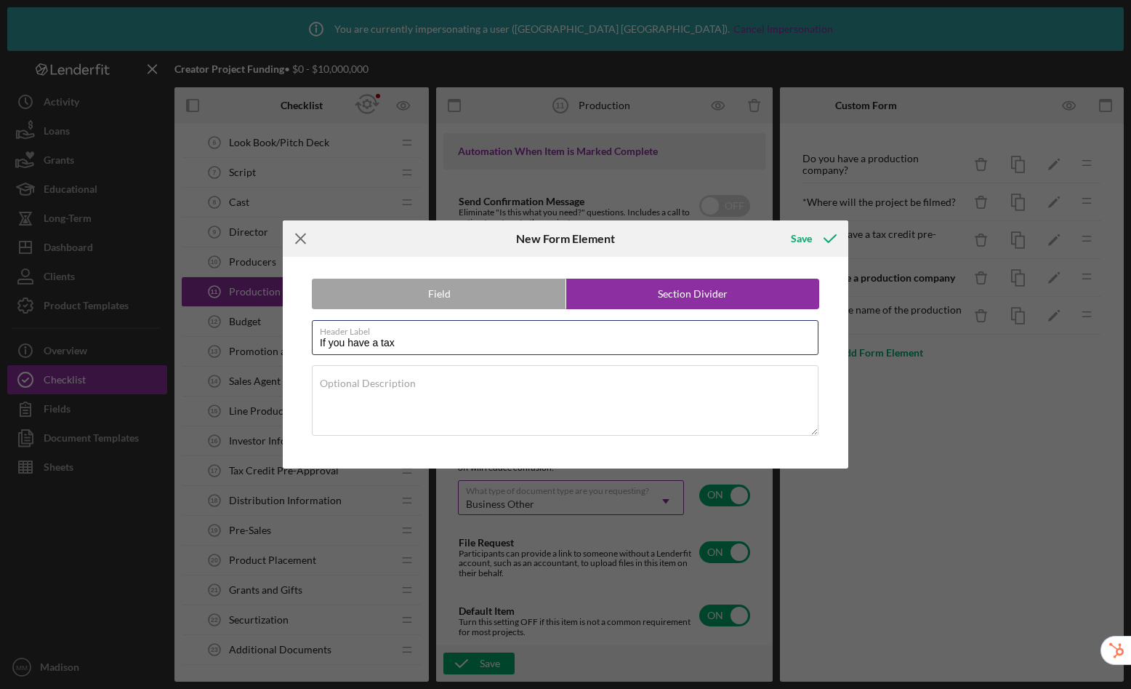
type input "If you have a tax"
click at [297, 236] on line at bounding box center [300, 238] width 9 height 9
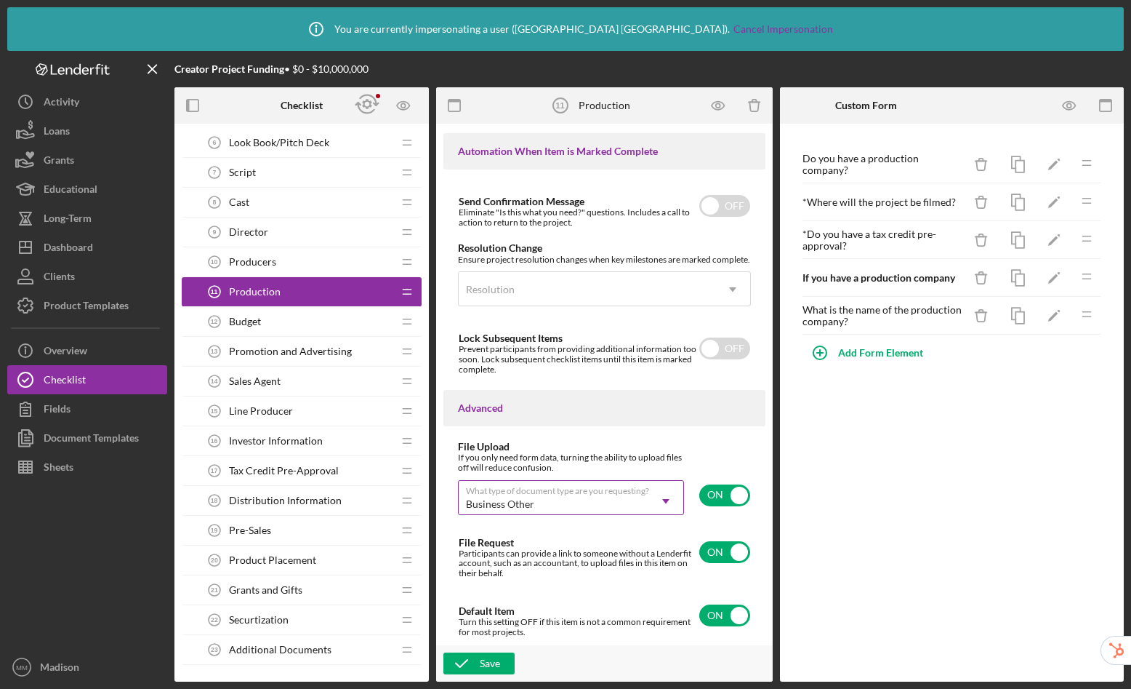
scroll to position [304, 0]
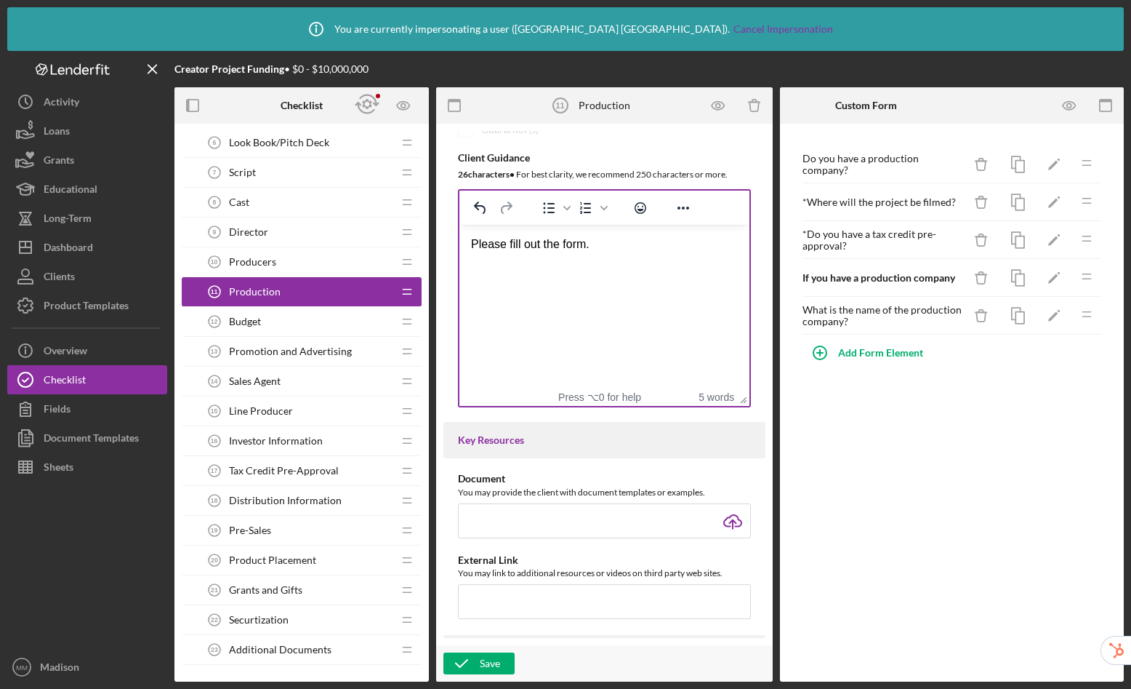
click at [588, 252] on html "Please fill out the form." at bounding box center [605, 244] width 290 height 39
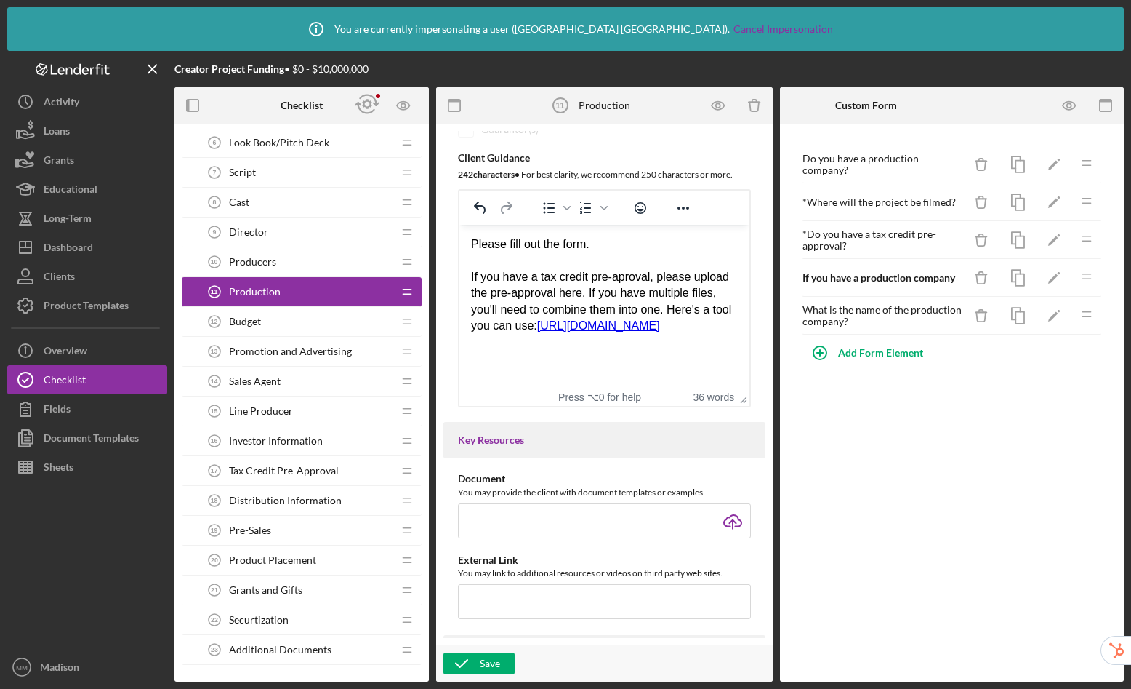
click at [630, 279] on div "If you have a tax credit pre-aproval, please upload the pre-approval here. If y…" at bounding box center [604, 301] width 267 height 65
click at [628, 277] on div "If you have a tax credit pre-aproval, please upload the pre-approval here. If y…" at bounding box center [604, 301] width 267 height 65
click at [1057, 161] on polygon "button" at bounding box center [1054, 166] width 10 height 10
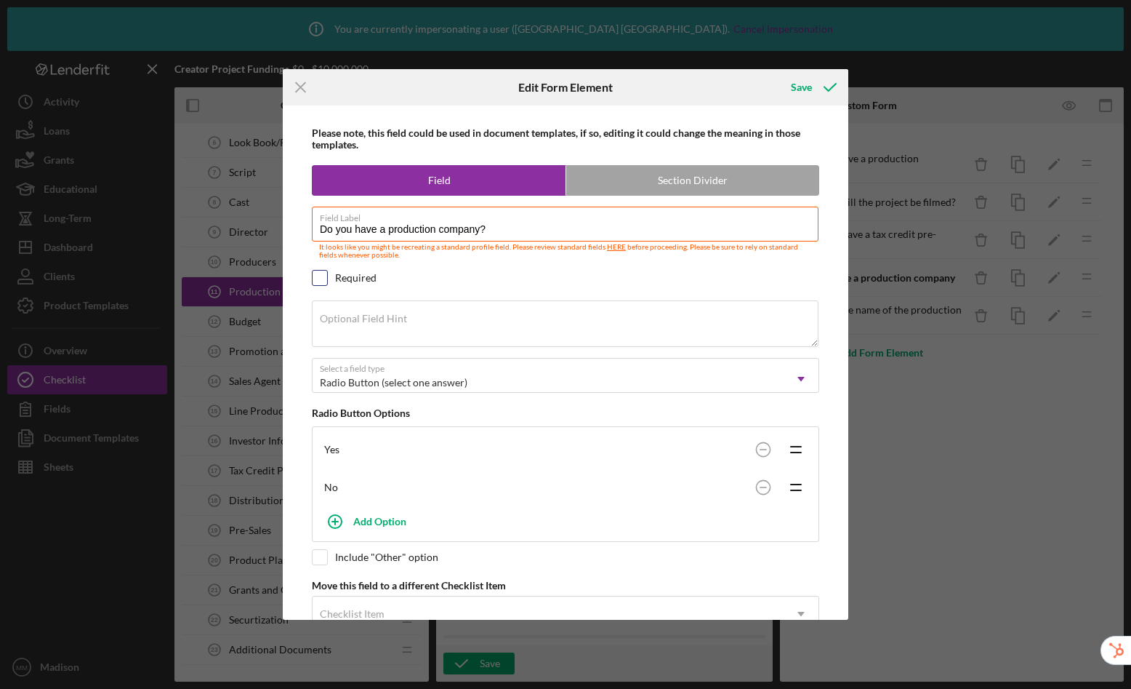
click at [316, 278] on input "checkbox" at bounding box center [320, 278] width 15 height 15
checkbox input "true"
click at [809, 89] on div "Save" at bounding box center [801, 87] width 21 height 29
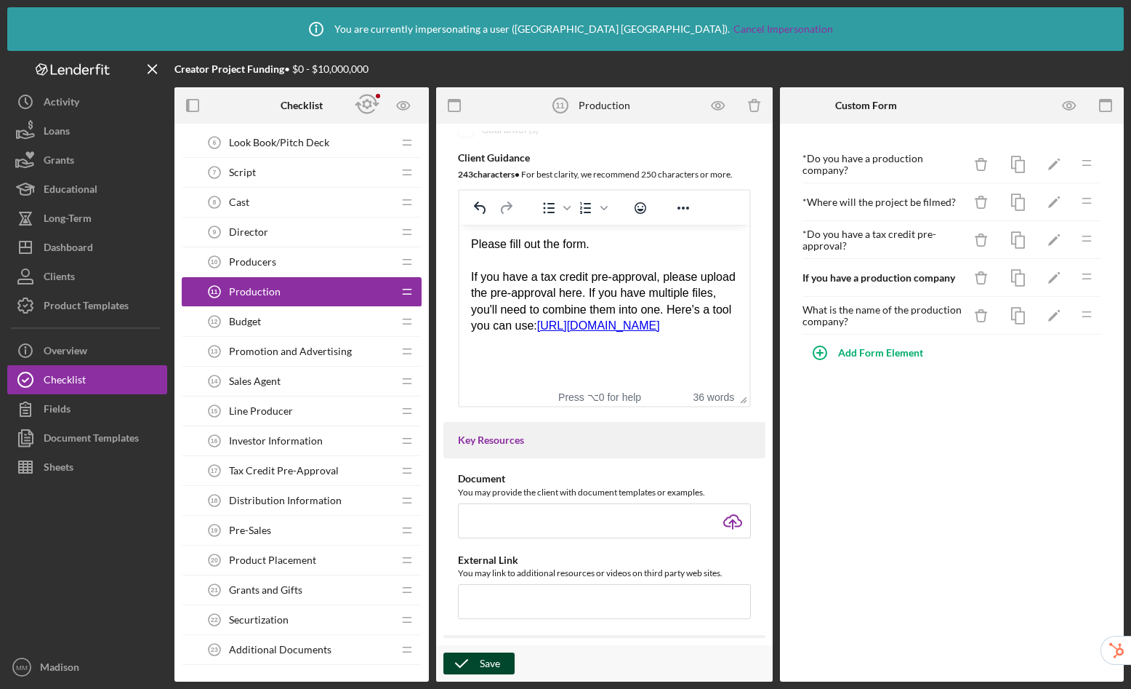
click at [492, 669] on div "Save" at bounding box center [490, 663] width 20 height 22
click at [271, 325] on div "Budget 12 Budget" at bounding box center [296, 321] width 193 height 29
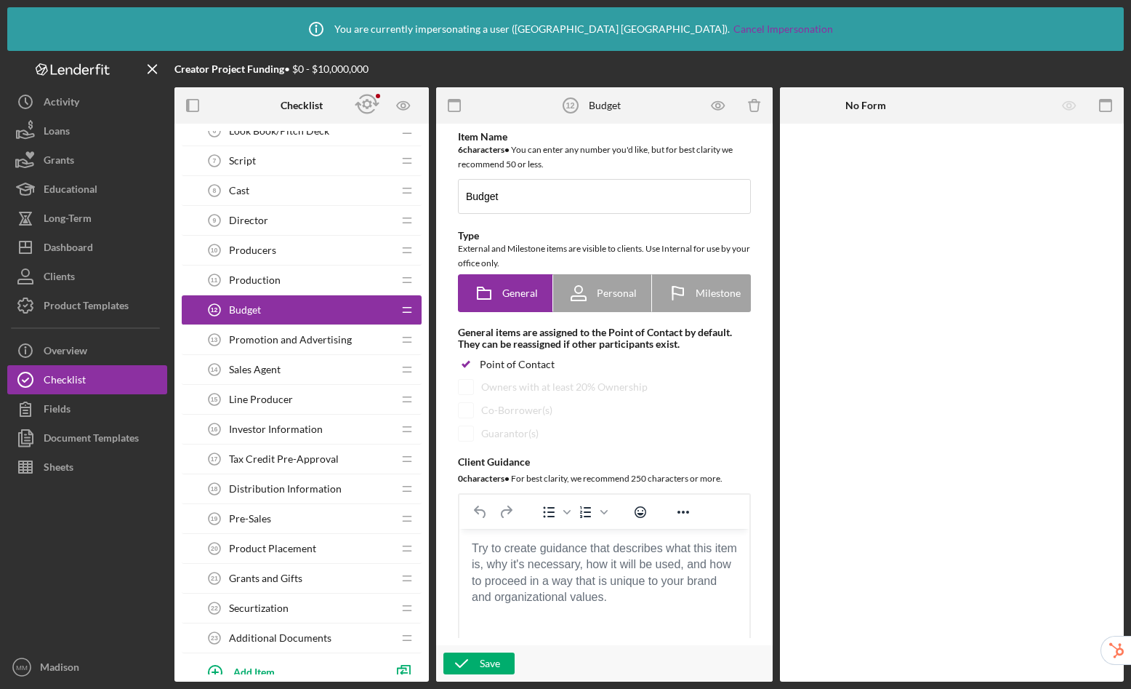
scroll to position [335, 0]
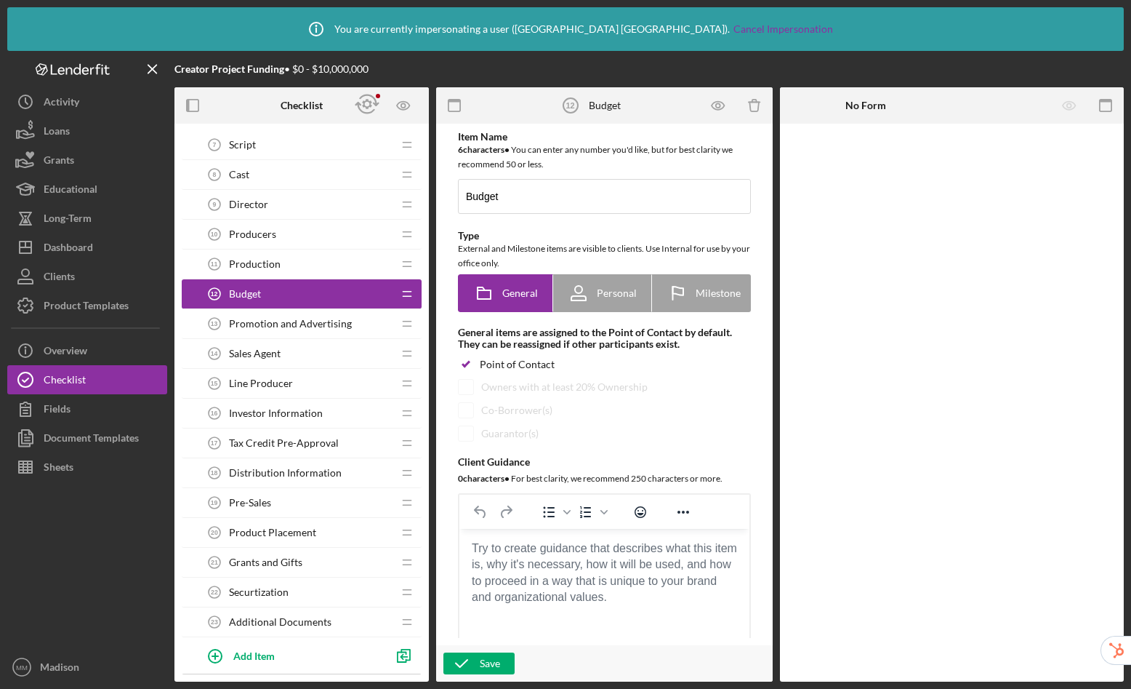
click at [304, 589] on div "Securtization 22 Securtization" at bounding box center [296, 591] width 193 height 29
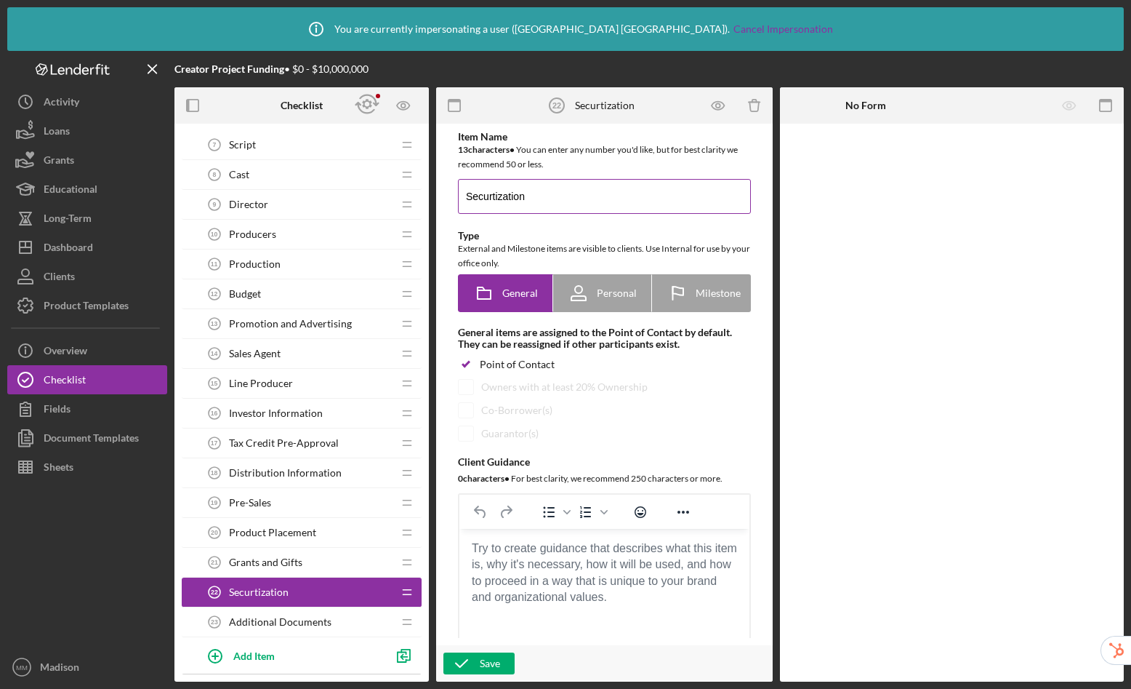
click at [521, 198] on input "Securtization" at bounding box center [604, 196] width 293 height 35
type input "Securitization"
click at [504, 556] on body "Rich Text Area. Press ALT-0 for help." at bounding box center [604, 548] width 267 height 16
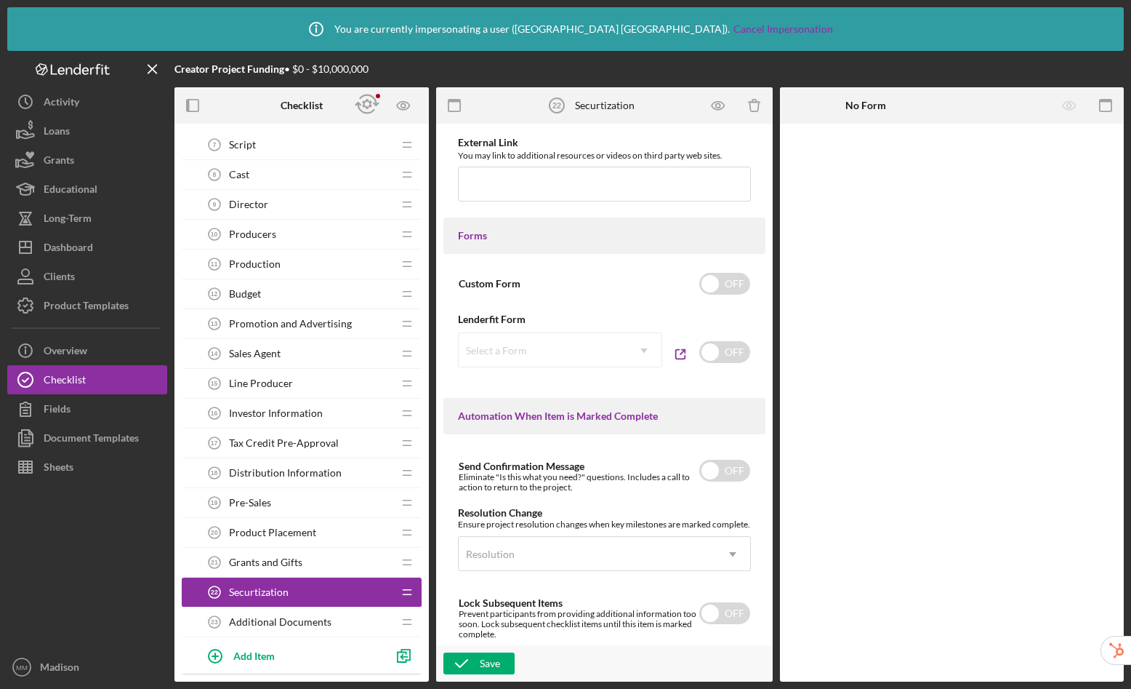
scroll to position [1000, 0]
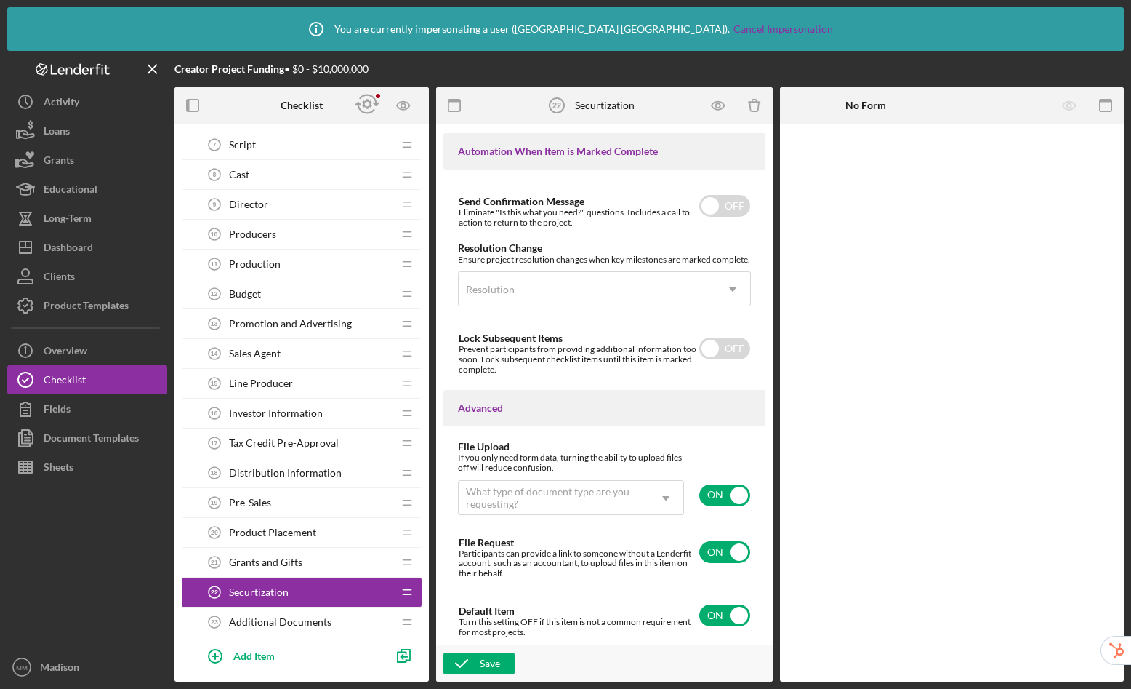
click at [283, 553] on div "Grants and Gifts 21 Grants and Gifts" at bounding box center [296, 562] width 193 height 29
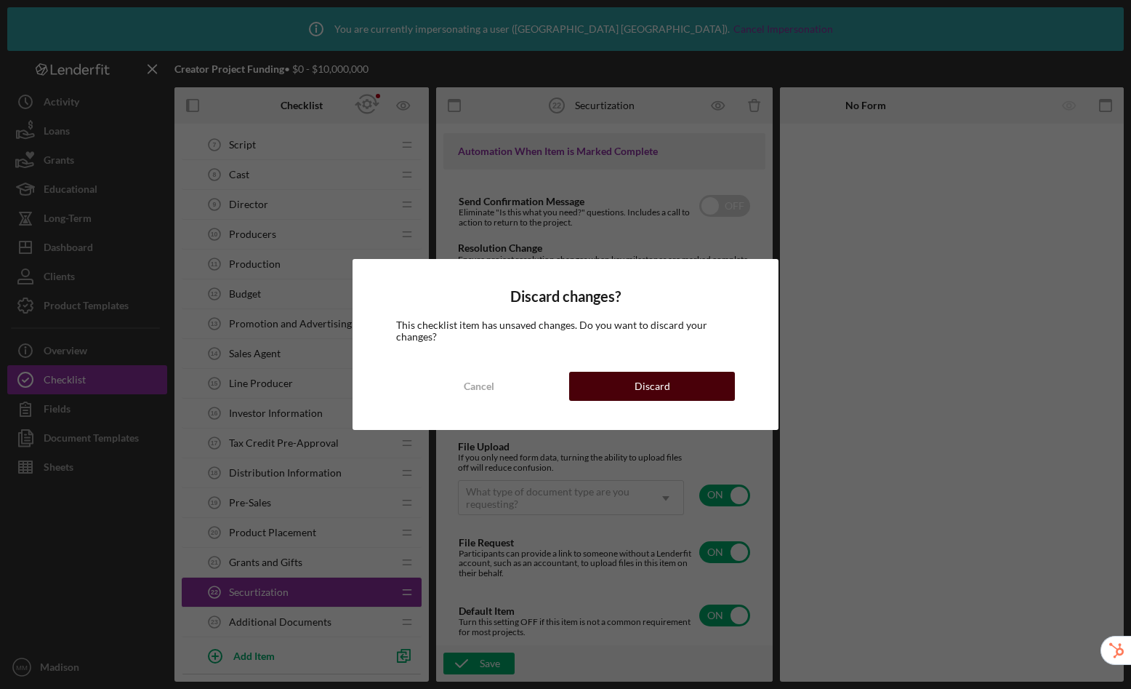
click at [614, 391] on button "Discard" at bounding box center [652, 386] width 166 height 29
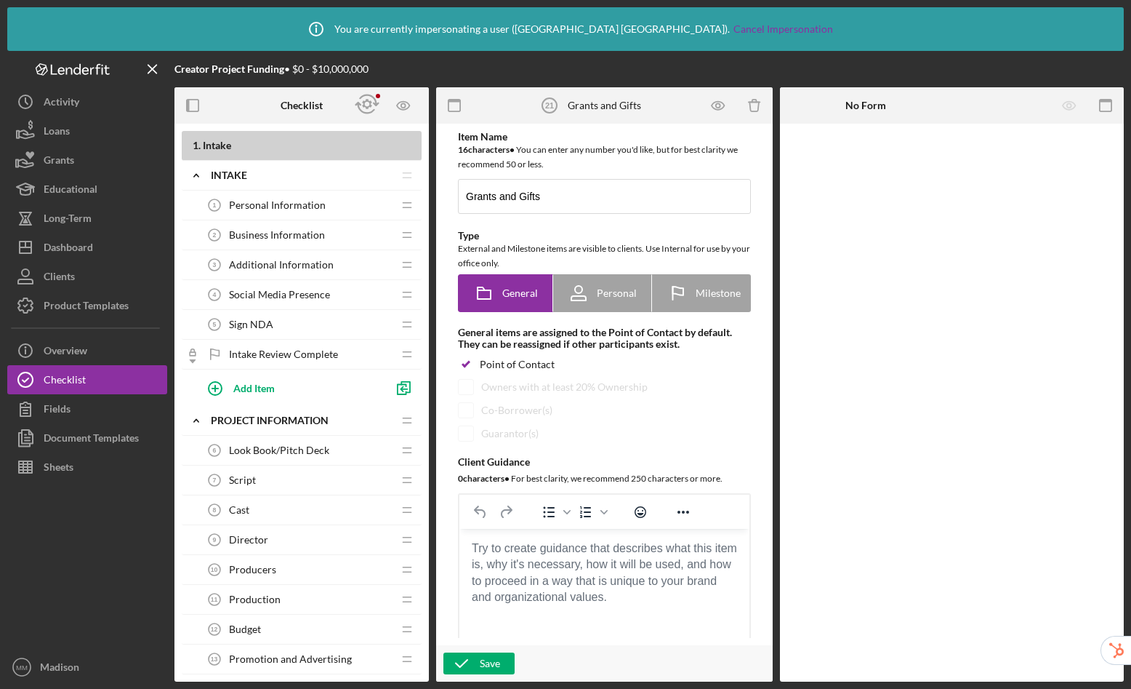
scroll to position [264, 0]
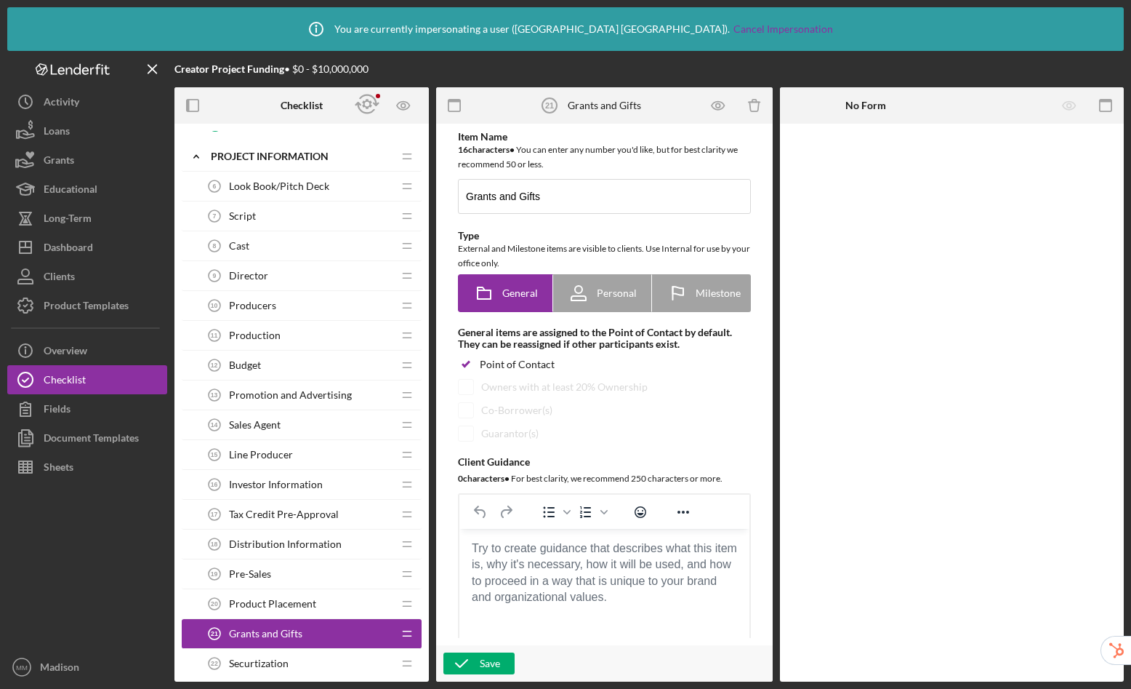
click at [283, 334] on div "Production 11 Production" at bounding box center [296, 335] width 193 height 29
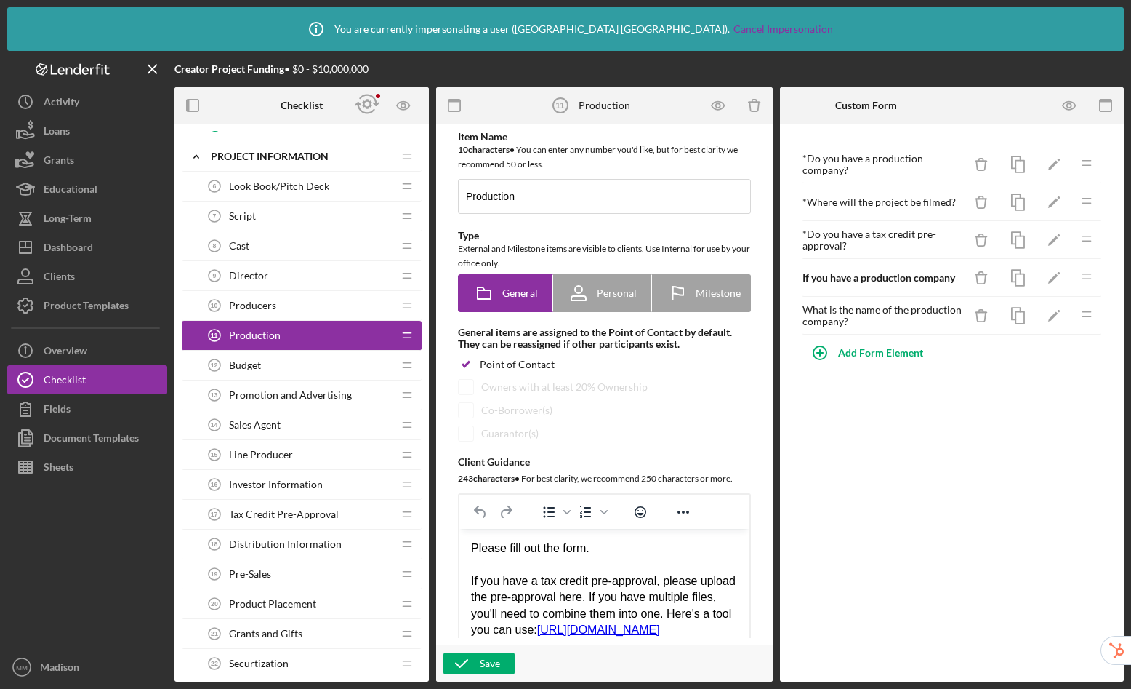
click at [277, 364] on div "Budget 12 Budget" at bounding box center [296, 364] width 193 height 29
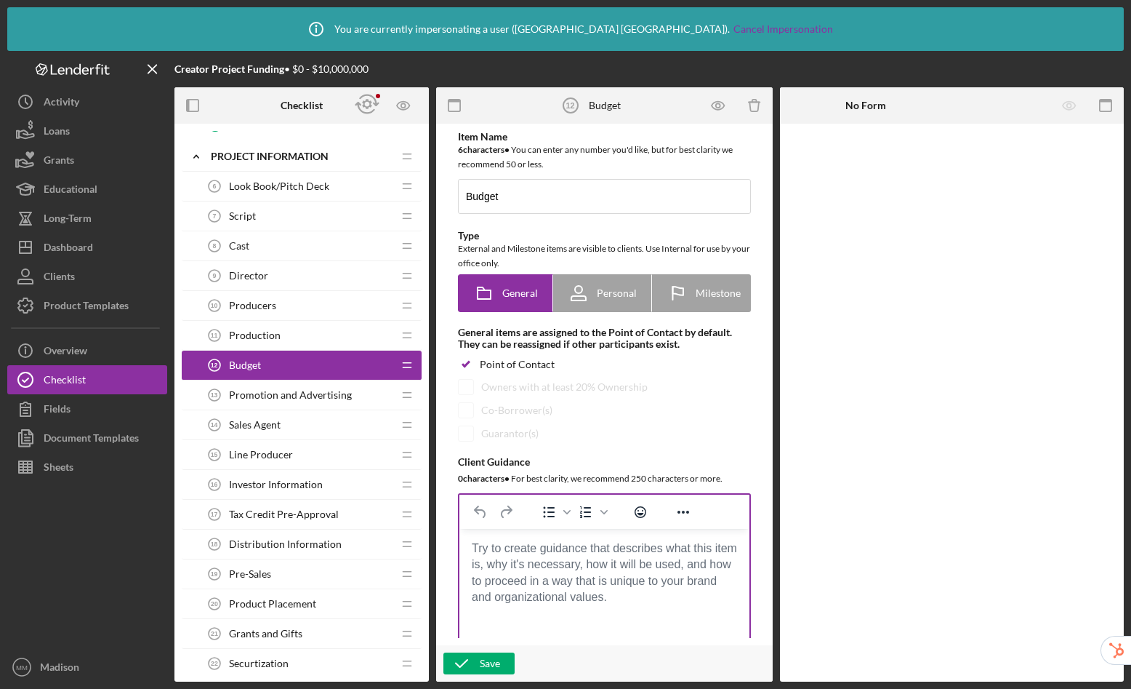
click at [532, 556] on body "Rich Text Area. Press ALT-0 for help." at bounding box center [604, 548] width 267 height 16
click at [587, 556] on body "Rich Text Area. Press ALT-0 for help." at bounding box center [604, 548] width 267 height 16
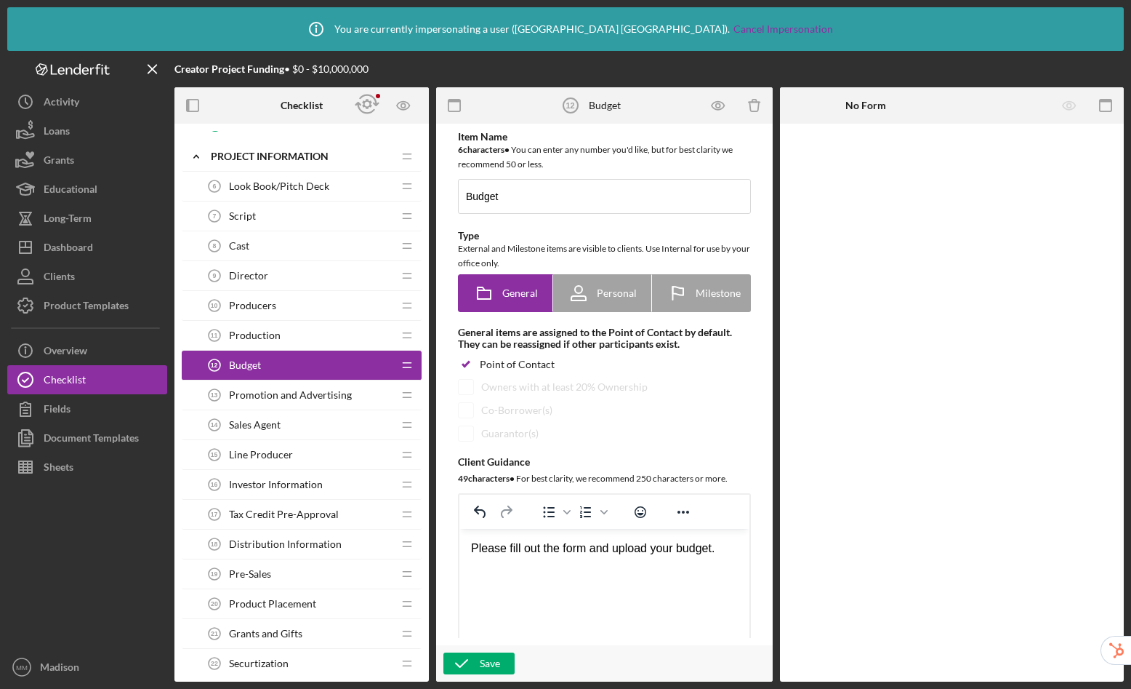
scroll to position [954, 0]
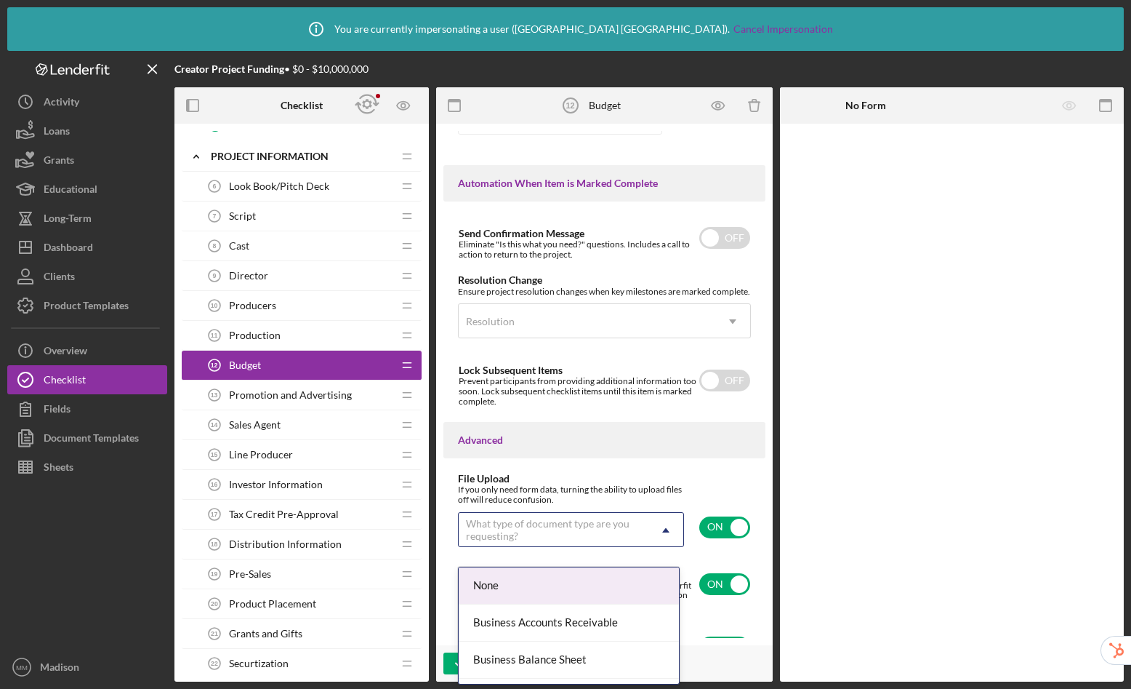
click at [604, 536] on div "What type of document type are you requesting?" at bounding box center [553, 529] width 175 height 23
type input "other"
click at [513, 590] on div "Business Other" at bounding box center [569, 585] width 220 height 37
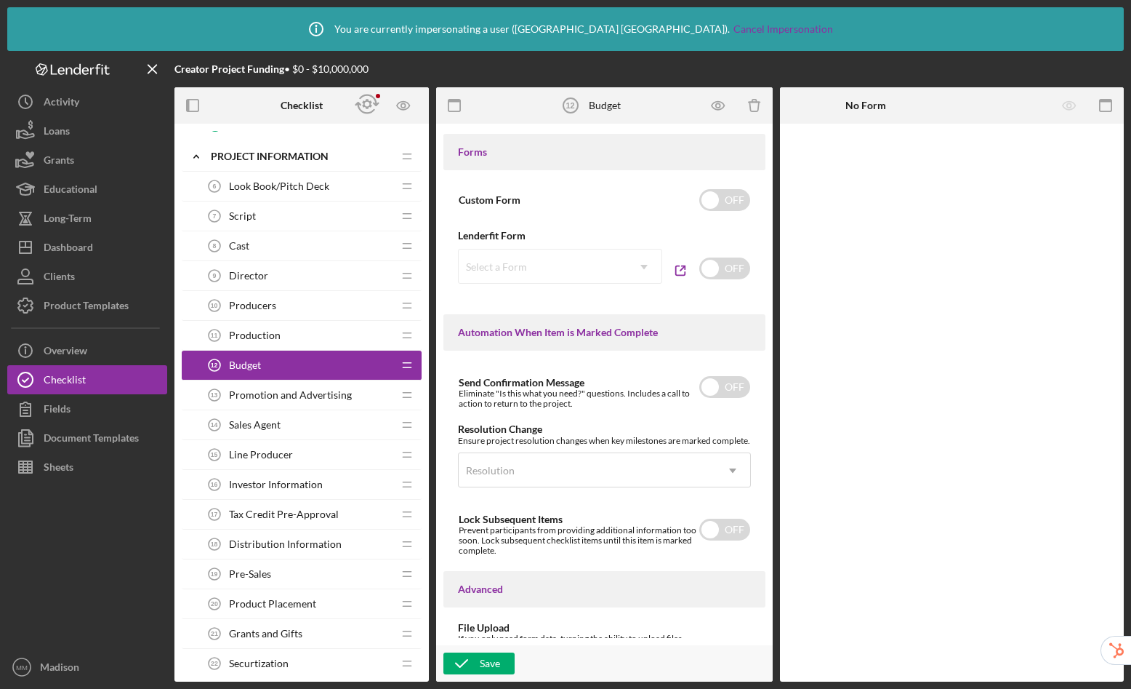
scroll to position [795, 0]
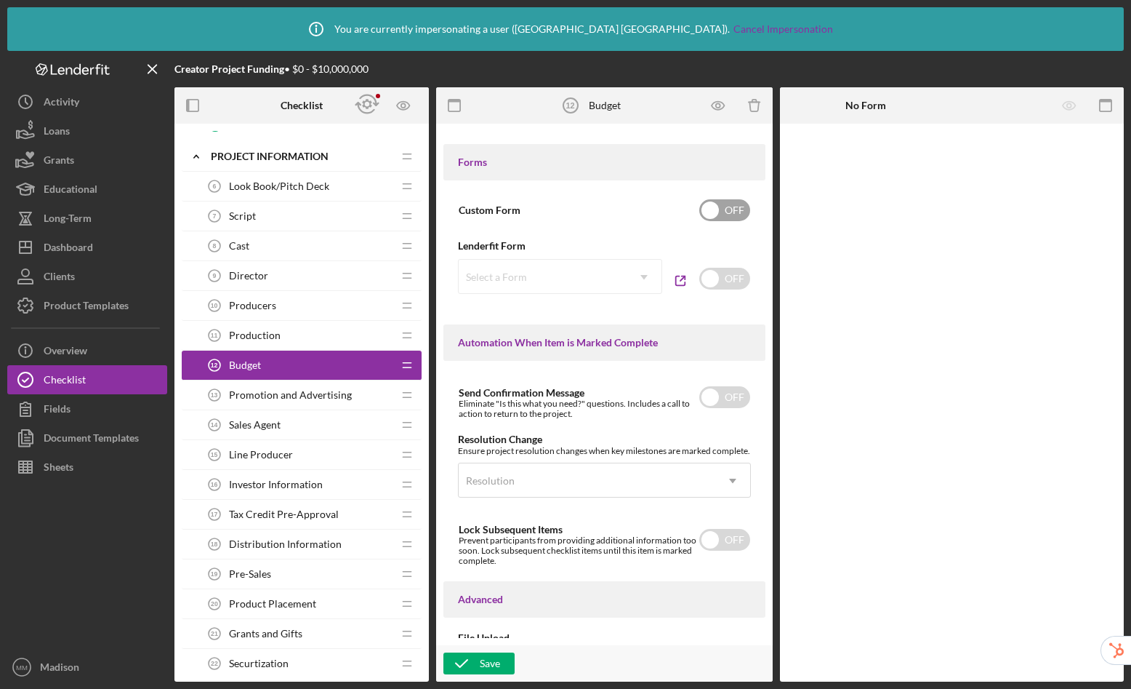
click at [710, 208] on input "checkbox" at bounding box center [725, 210] width 51 height 22
checkbox input "true"
click at [463, 669] on icon "button" at bounding box center [462, 663] width 36 height 36
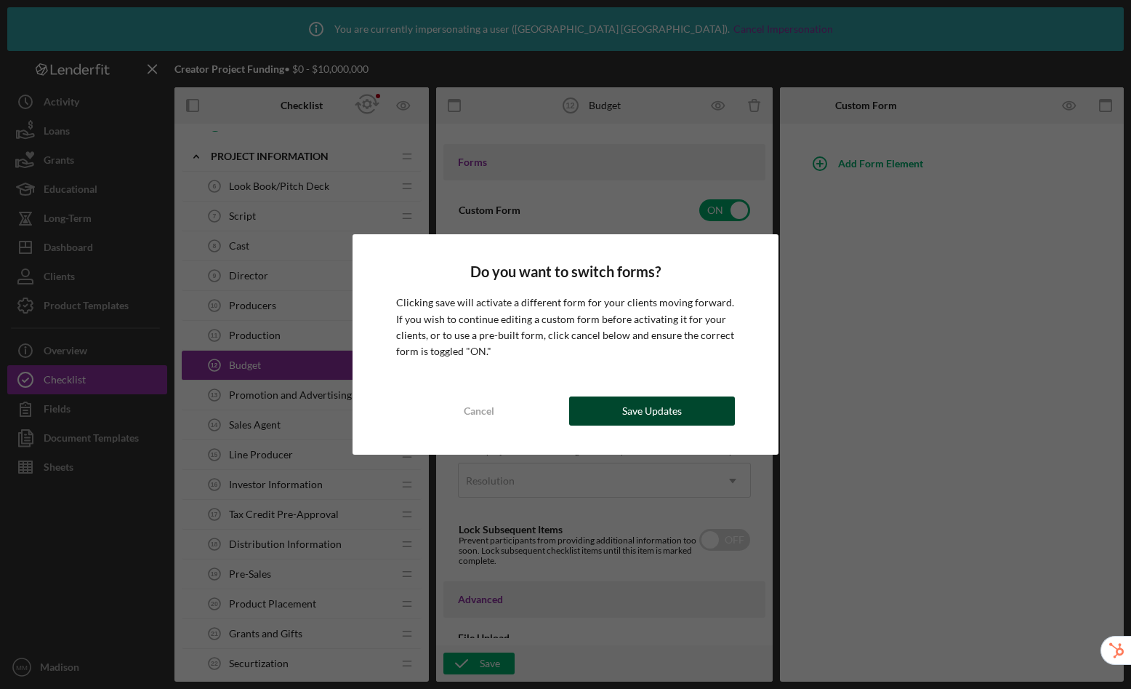
click at [640, 410] on div "Save Updates" at bounding box center [652, 410] width 60 height 29
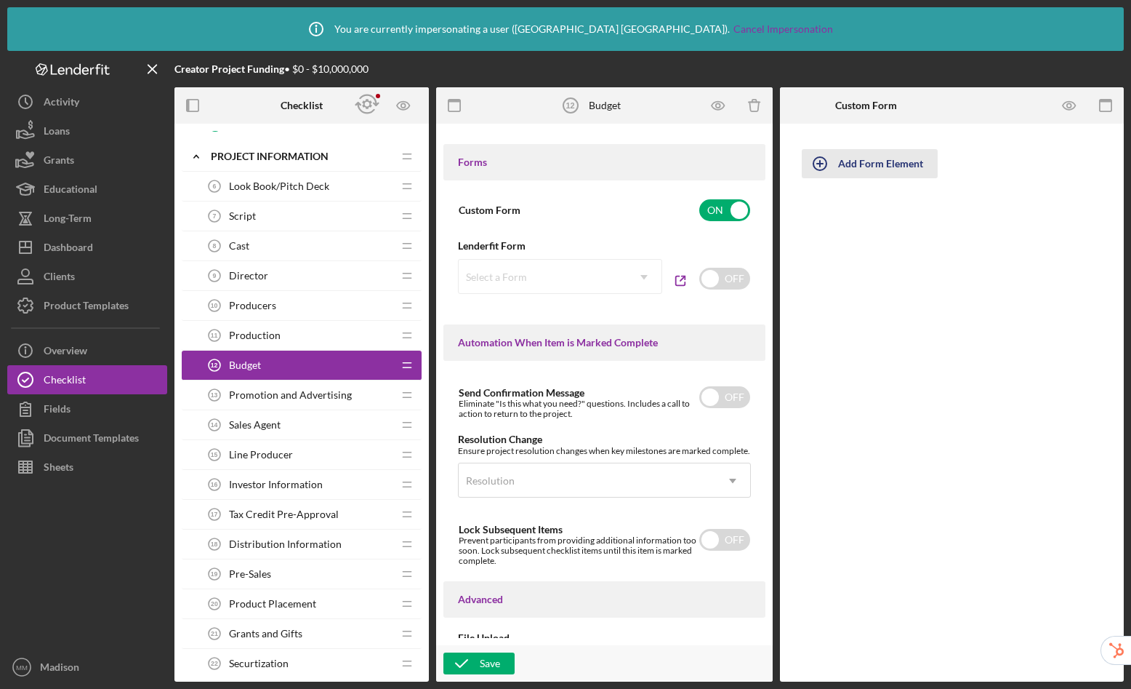
click at [870, 165] on div "Add Form Element" at bounding box center [880, 163] width 85 height 29
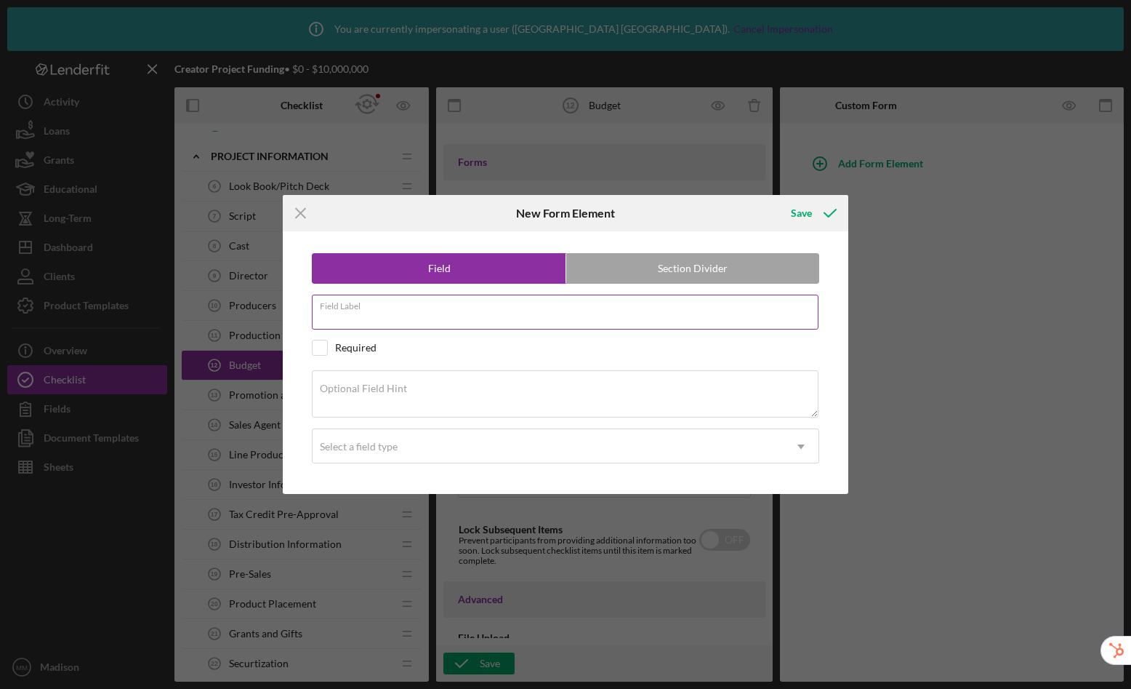
click at [436, 317] on input "Field Label" at bounding box center [565, 312] width 507 height 35
type input "Do you have a budget for the project?"
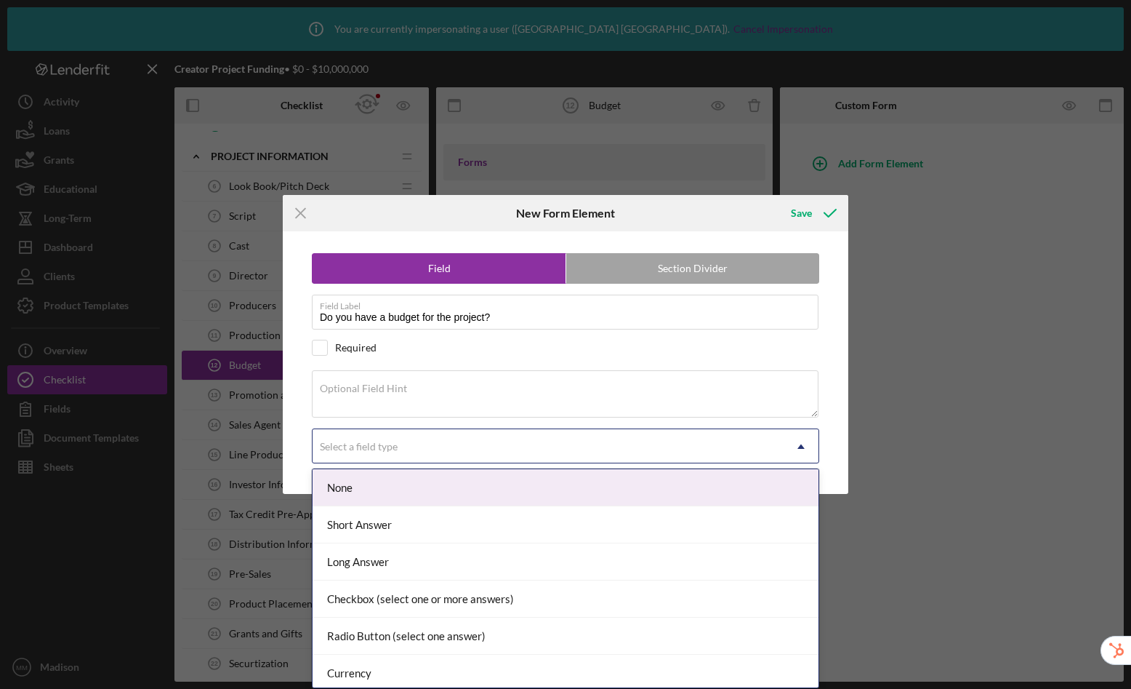
click at [364, 457] on div "Select a field type" at bounding box center [548, 446] width 471 height 33
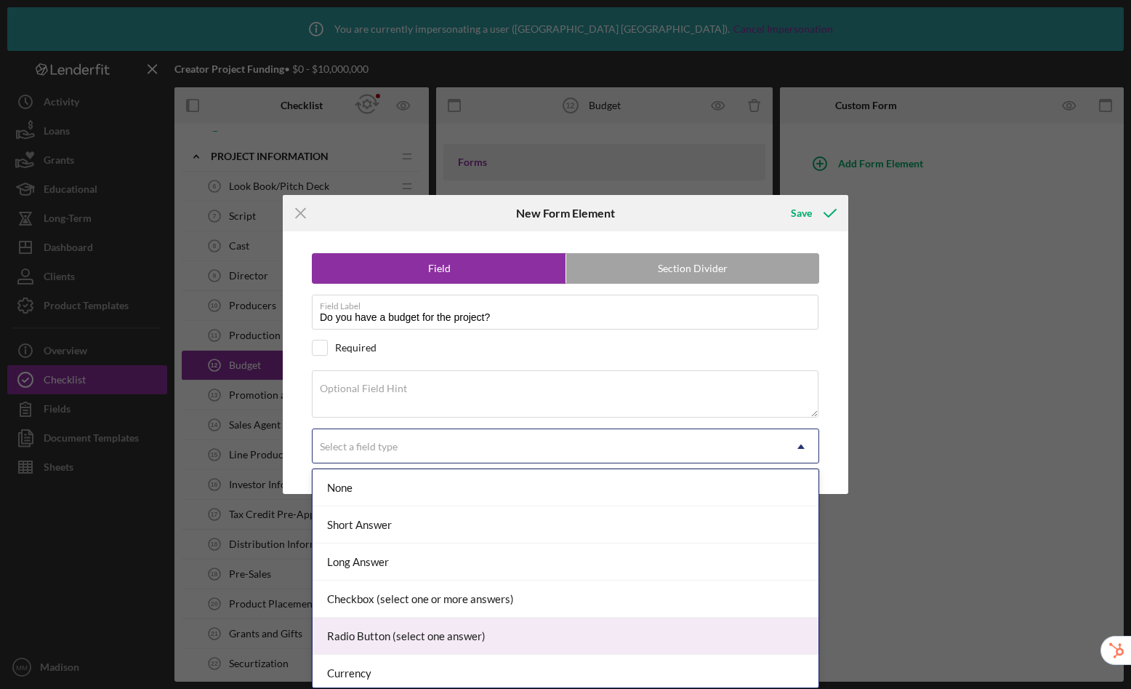
click at [394, 632] on div "Radio Button (select one answer)" at bounding box center [566, 635] width 506 height 37
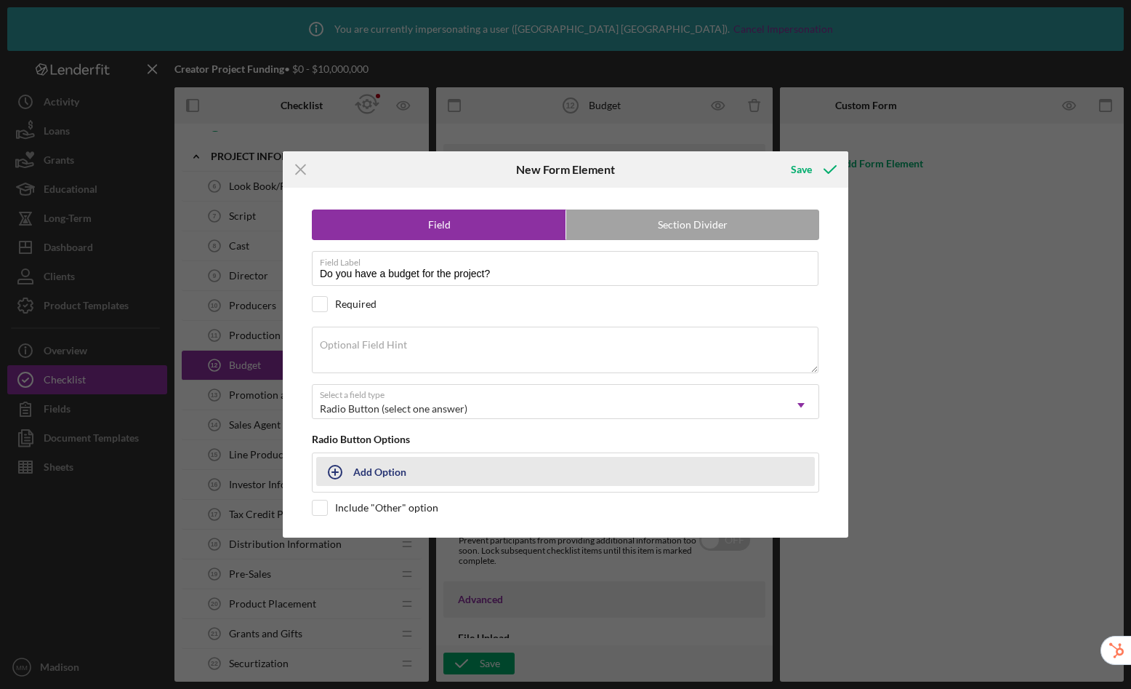
click at [376, 466] on div "Add Option" at bounding box center [379, 471] width 53 height 28
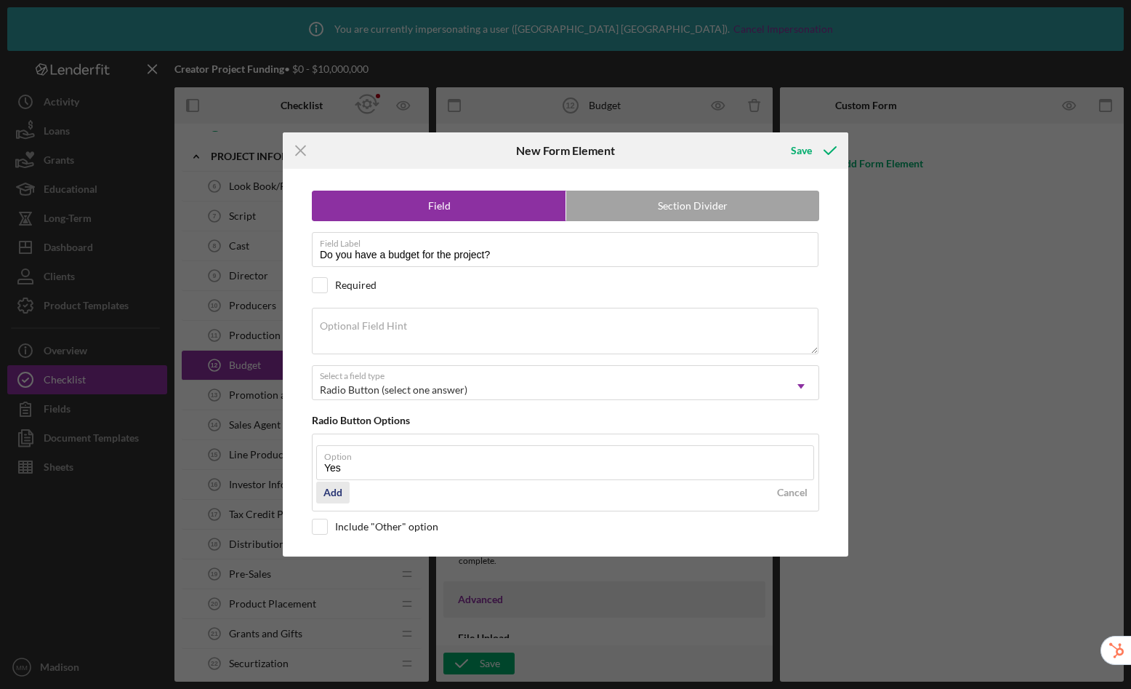
type input "Yes"
click at [327, 489] on div "Add" at bounding box center [333, 492] width 19 height 22
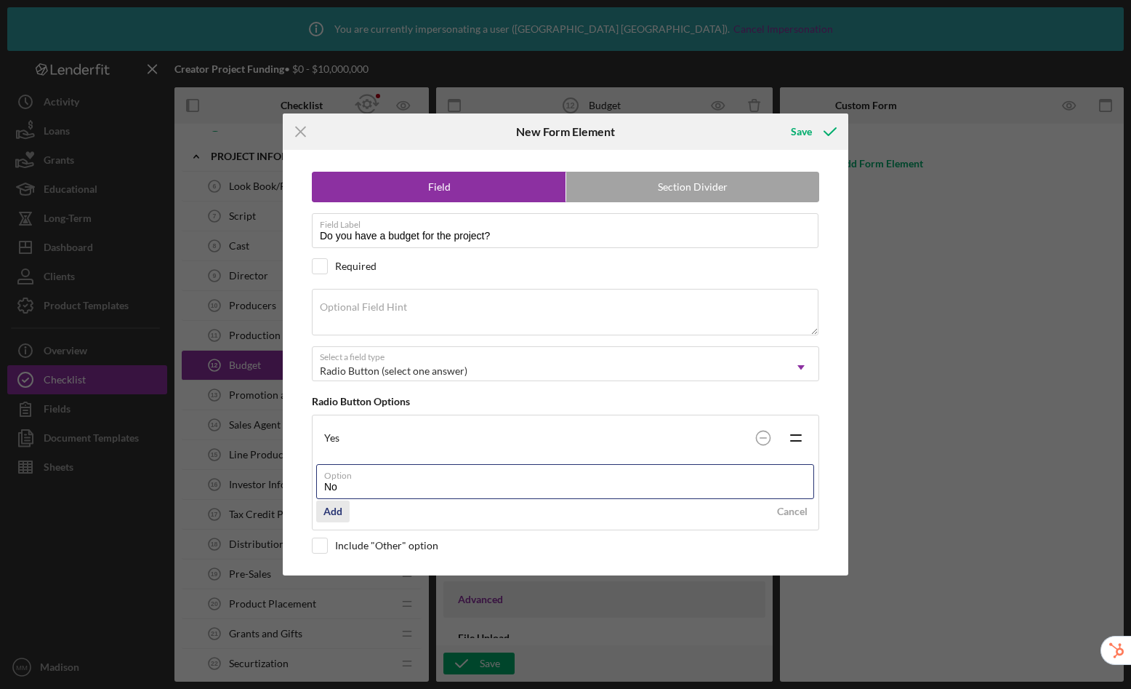
type input "No"
click at [327, 507] on div "Add" at bounding box center [333, 511] width 19 height 22
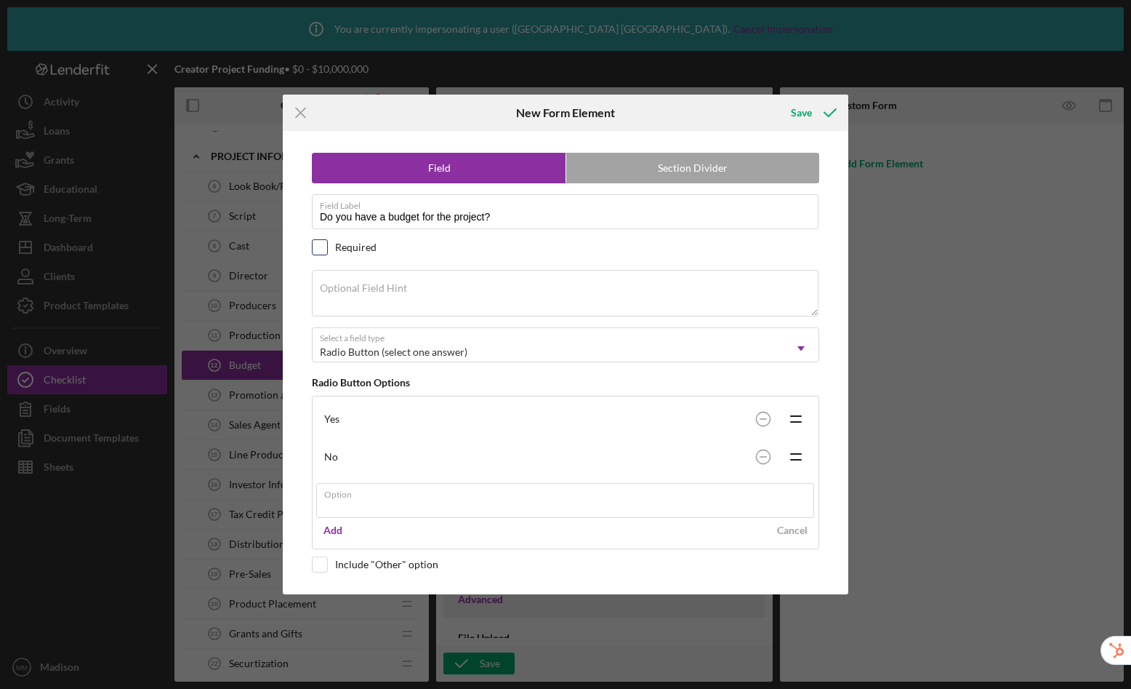
click at [327, 252] on div "Field Section Divider Field Label Do you have a budget for the project? Require…" at bounding box center [565, 362] width 551 height 463
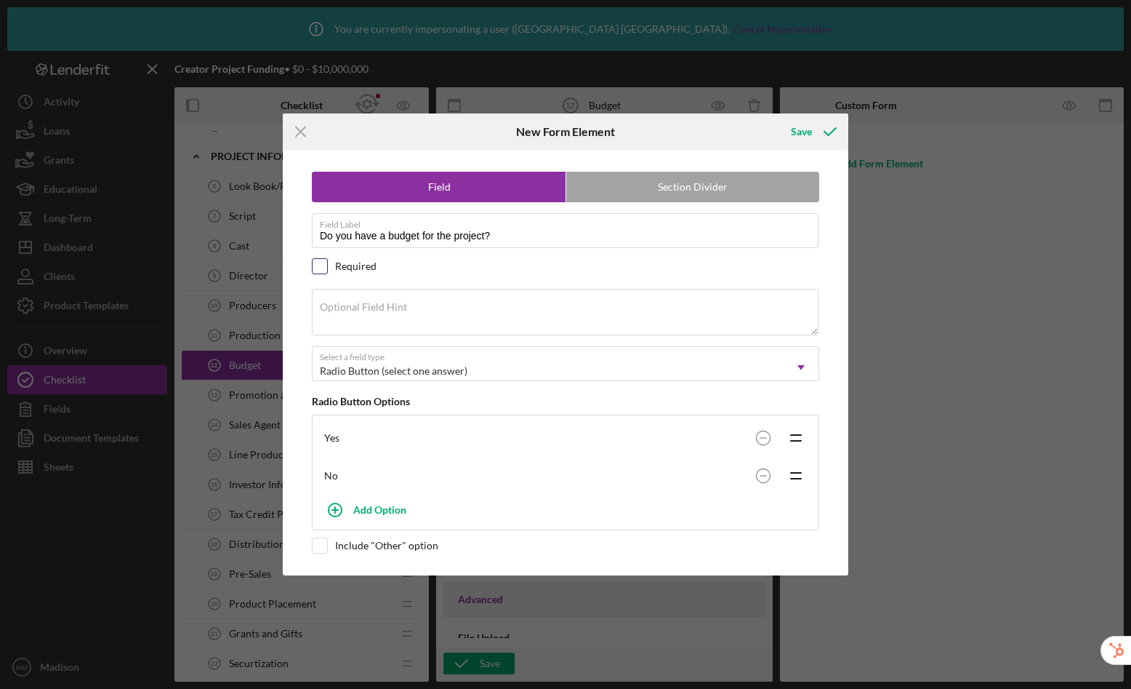
click at [321, 263] on input "checkbox" at bounding box center [320, 266] width 15 height 15
checkbox input "true"
click at [814, 129] on icon "submit" at bounding box center [830, 131] width 36 height 36
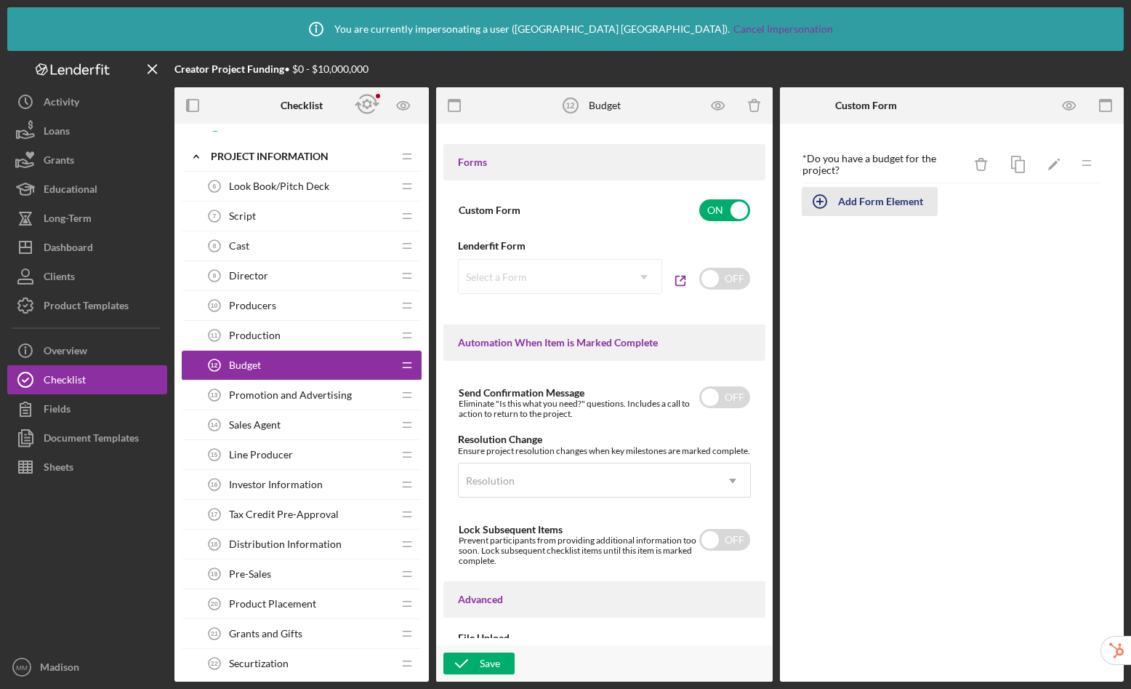
click at [866, 204] on div "Add Form Element" at bounding box center [880, 201] width 85 height 29
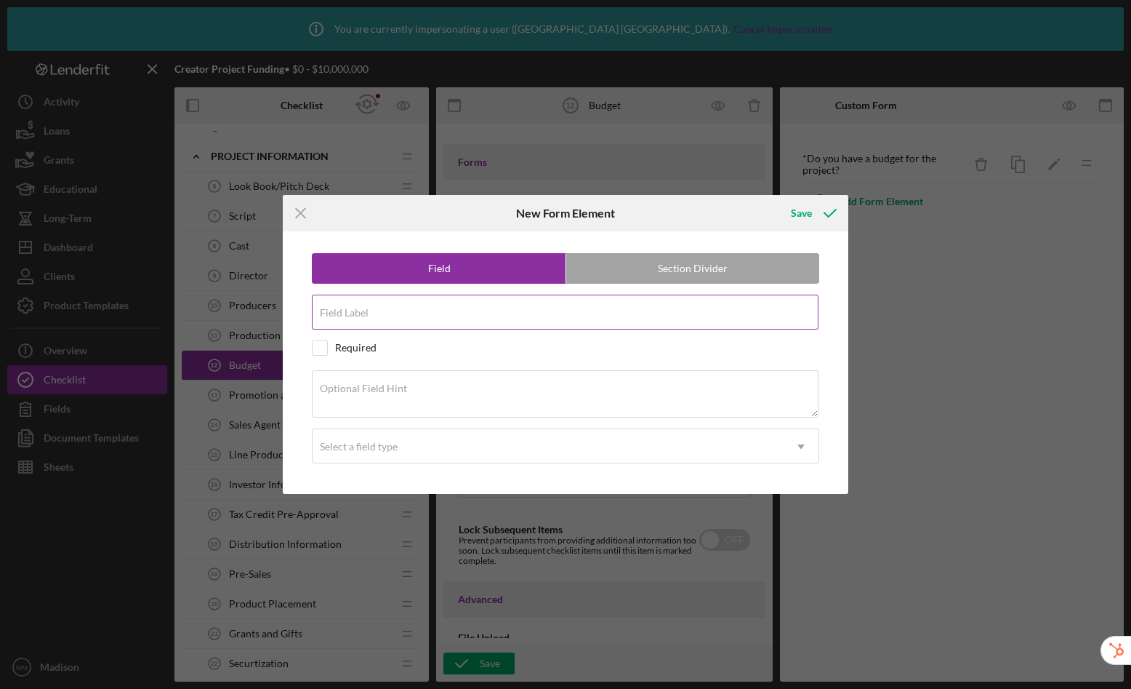
click at [446, 325] on input "Field Label" at bounding box center [565, 312] width 507 height 35
type input "What's the project budget (funding request)?"
click at [374, 399] on textarea "Optional Field Hint" at bounding box center [565, 393] width 507 height 47
click at [384, 449] on div "Select a field type" at bounding box center [359, 447] width 78 height 12
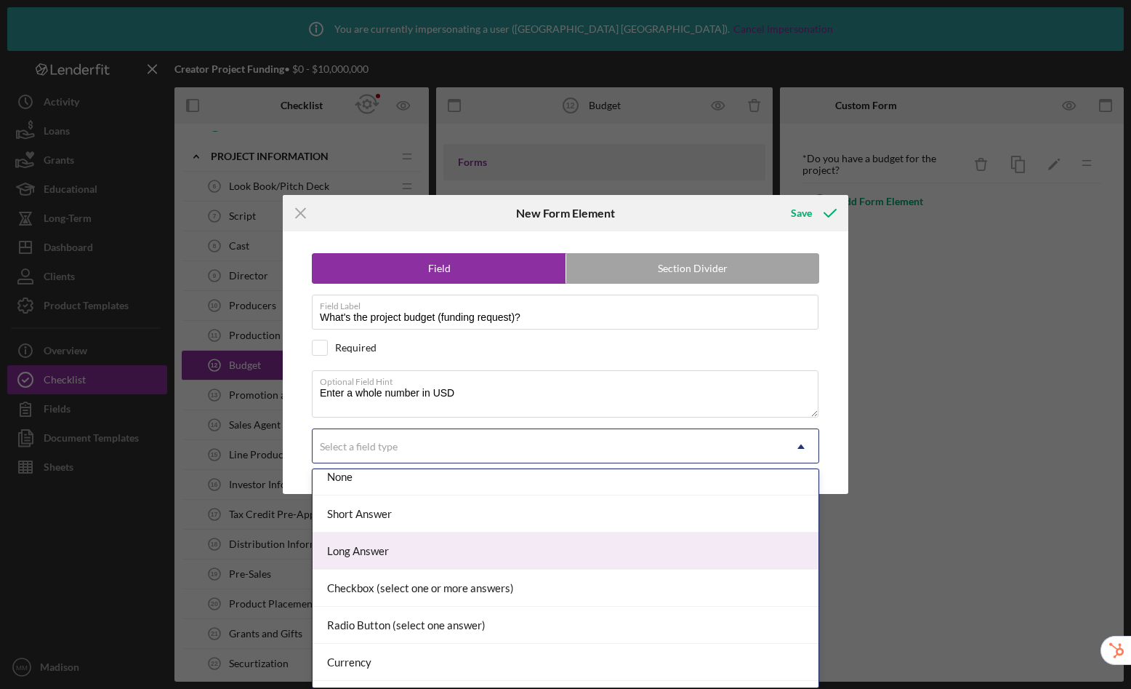
scroll to position [24, 0]
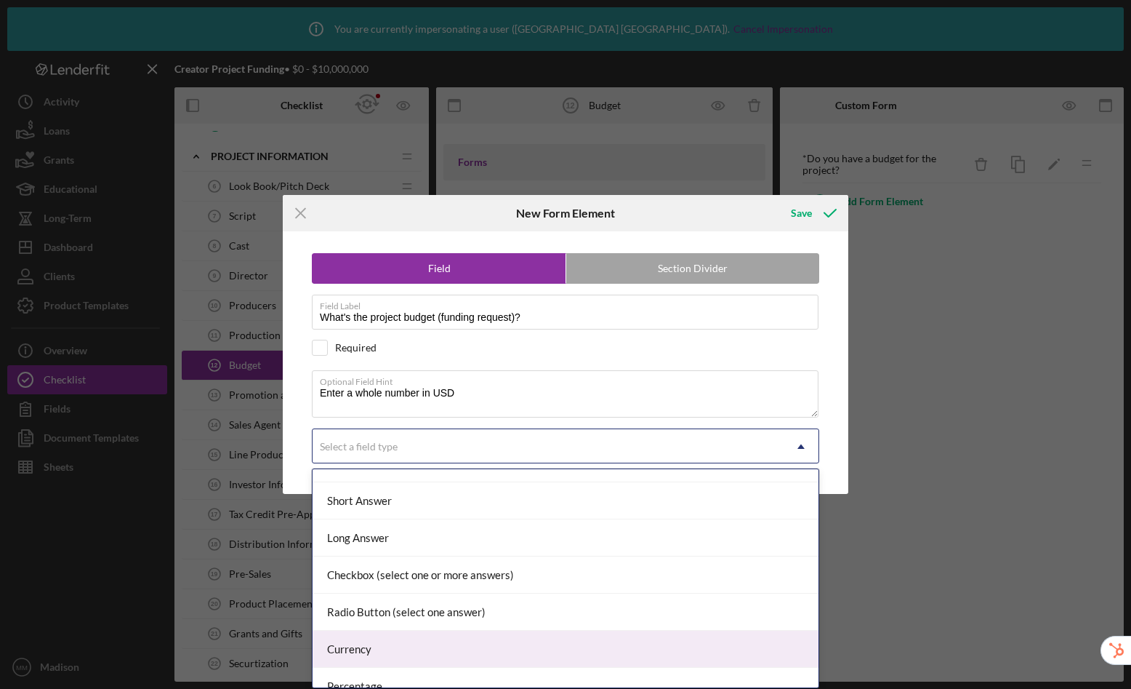
click at [411, 640] on div "Currency" at bounding box center [566, 648] width 506 height 37
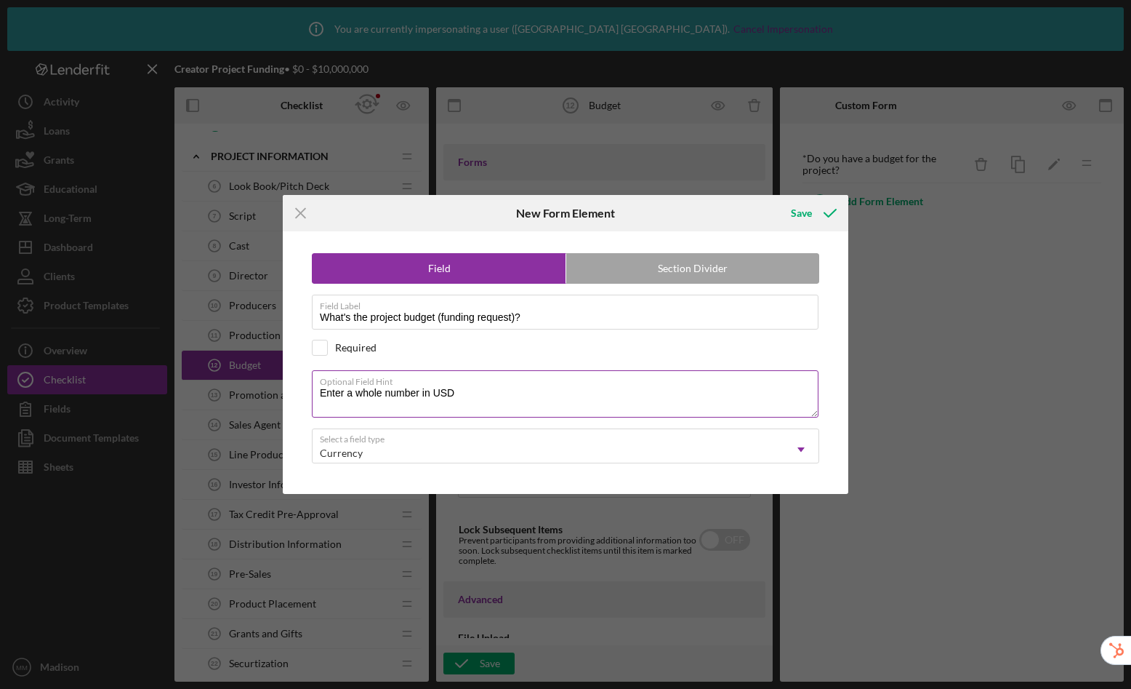
click at [504, 394] on textarea "Enter a whole number in USD" at bounding box center [565, 393] width 507 height 47
type textarea "Enter a whole number in USD"
click at [318, 349] on input "checkbox" at bounding box center [320, 347] width 15 height 15
checkbox input "true"
click at [808, 215] on div "Save" at bounding box center [801, 213] width 21 height 29
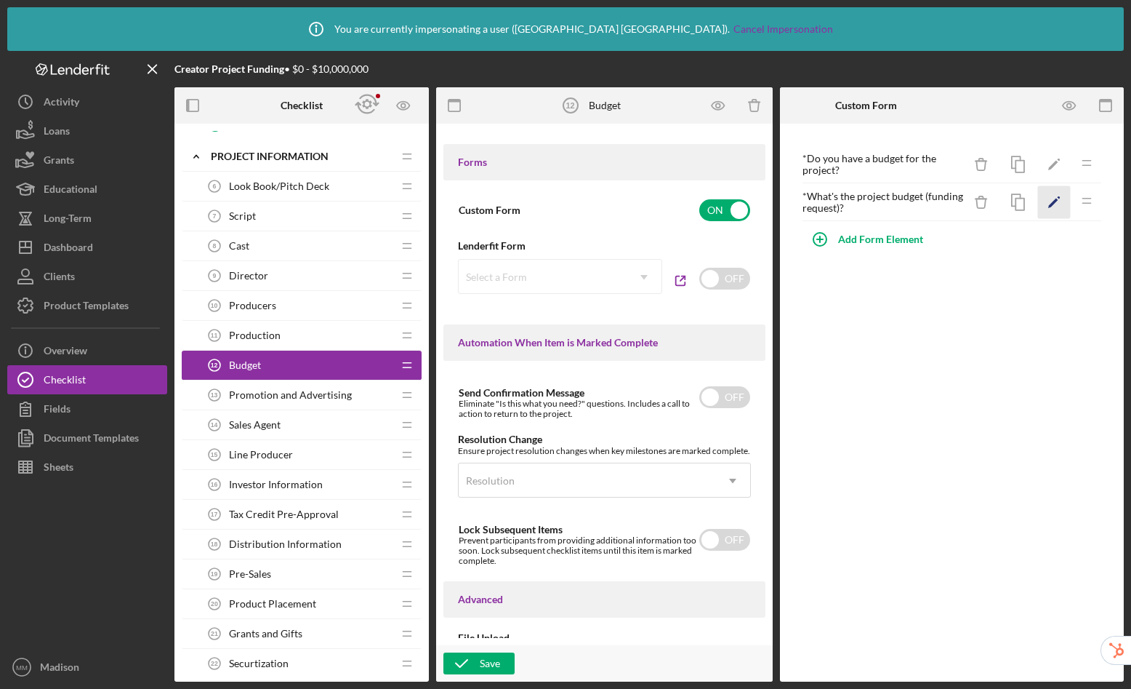
click at [1051, 197] on icon "Icon/Edit" at bounding box center [1054, 202] width 33 height 33
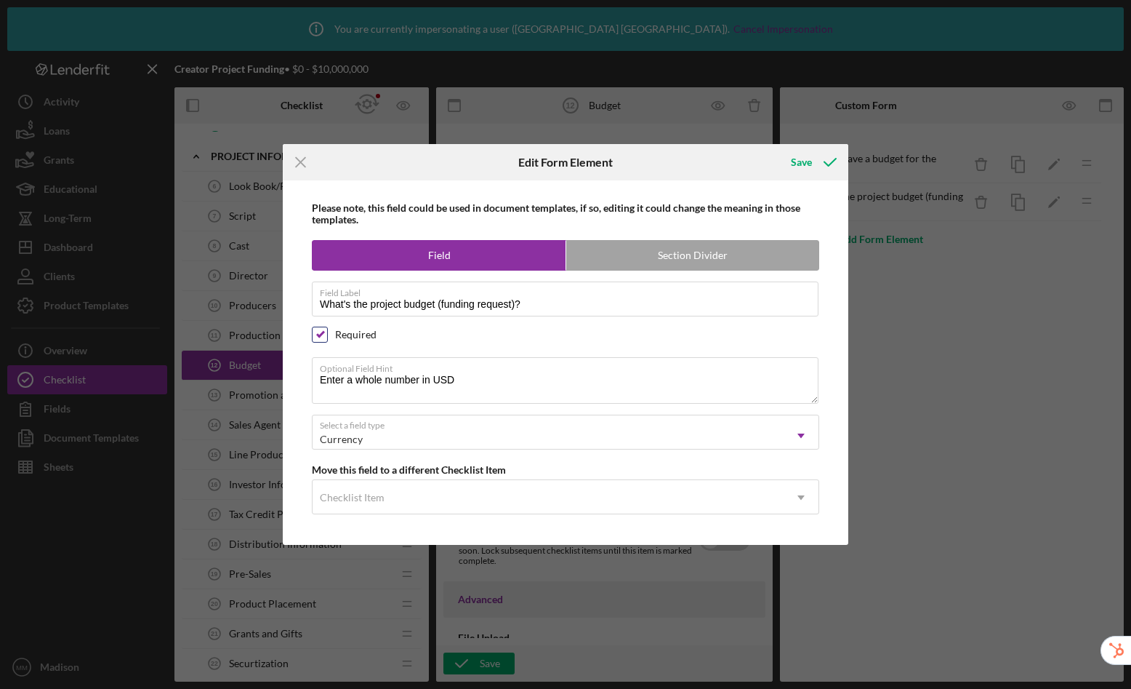
click at [320, 333] on input "checkbox" at bounding box center [320, 334] width 15 height 15
checkbox input "false"
click at [809, 159] on div "Save" at bounding box center [801, 162] width 21 height 29
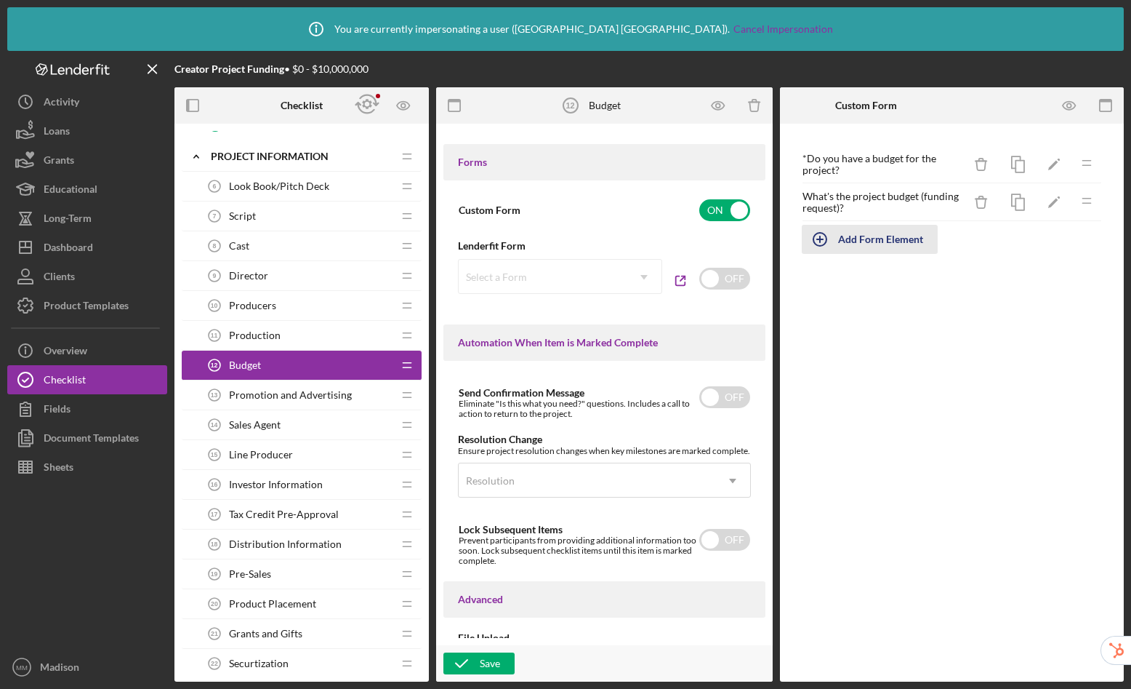
click at [879, 241] on div "Add Form Element" at bounding box center [880, 239] width 85 height 29
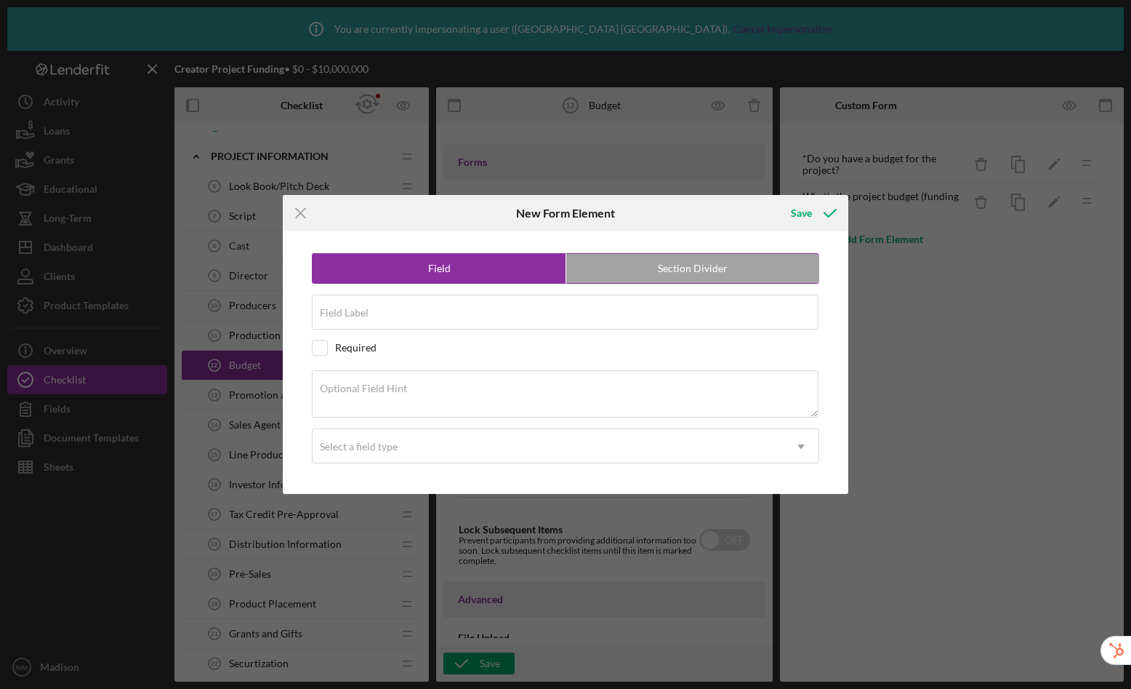
click at [640, 273] on label "Section Divider" at bounding box center [692, 268] width 253 height 29
radio input "false"
radio input "true"
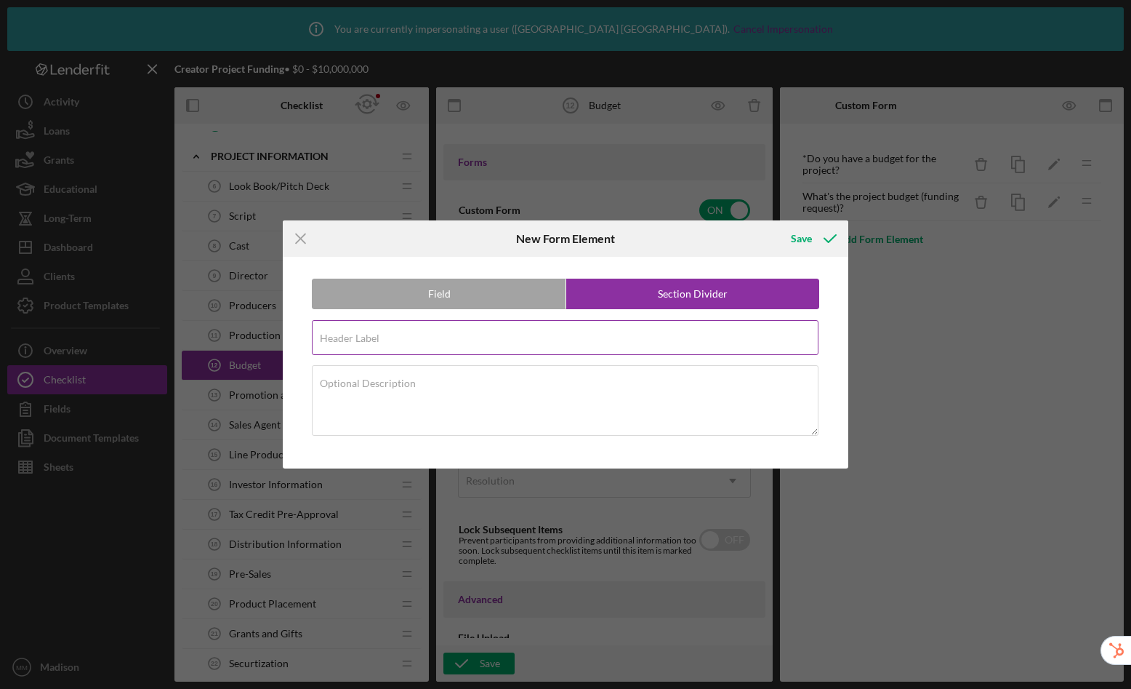
click at [470, 336] on div "Header Label Required" at bounding box center [566, 338] width 508 height 36
type input "If you have a budget for the project"
click at [705, 300] on label "Section Divider" at bounding box center [692, 293] width 253 height 29
click at [804, 236] on div "Save" at bounding box center [801, 238] width 21 height 29
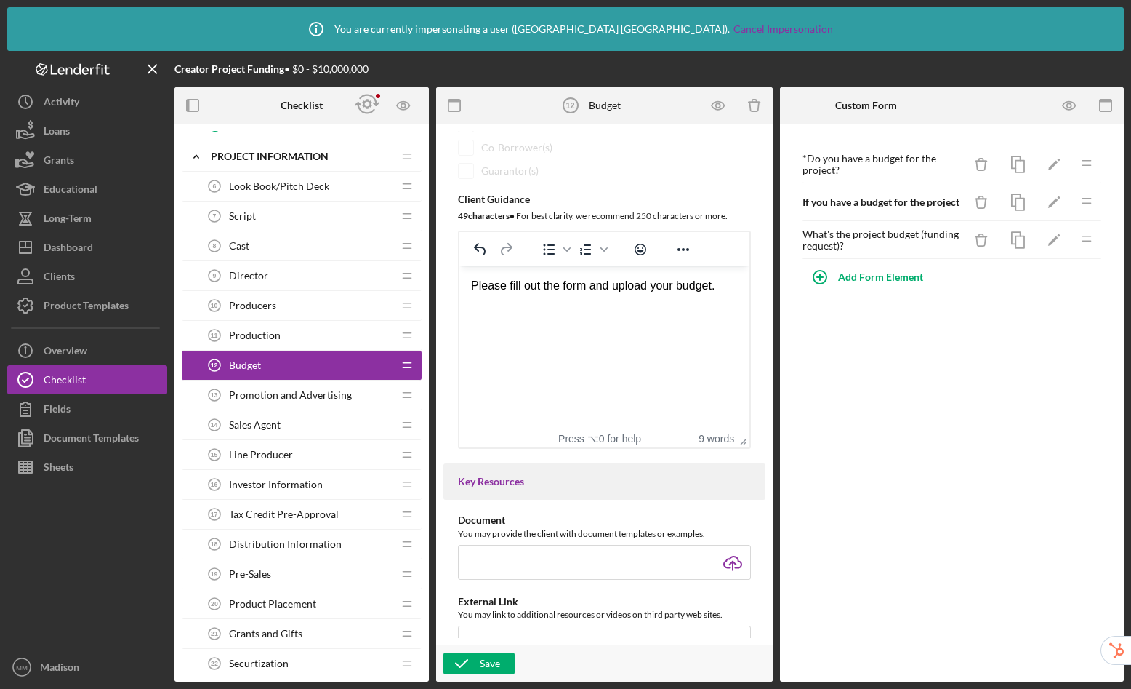
scroll to position [83, 0]
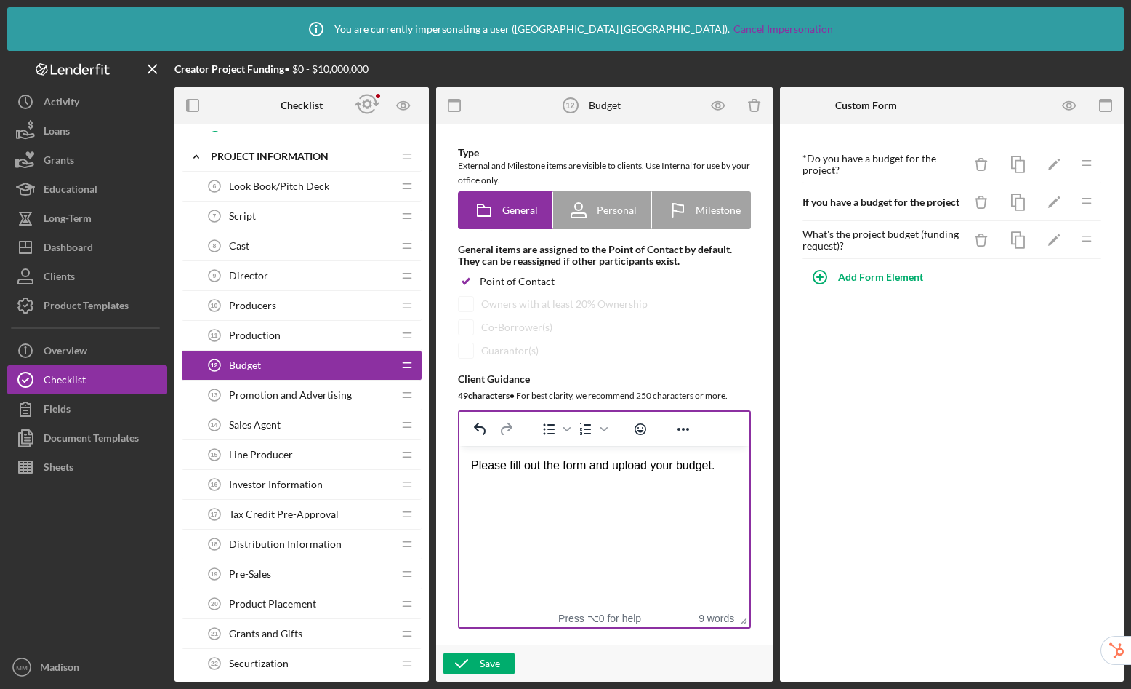
click at [713, 469] on div "Please fill out the form and upload your budget." at bounding box center [604, 465] width 267 height 16
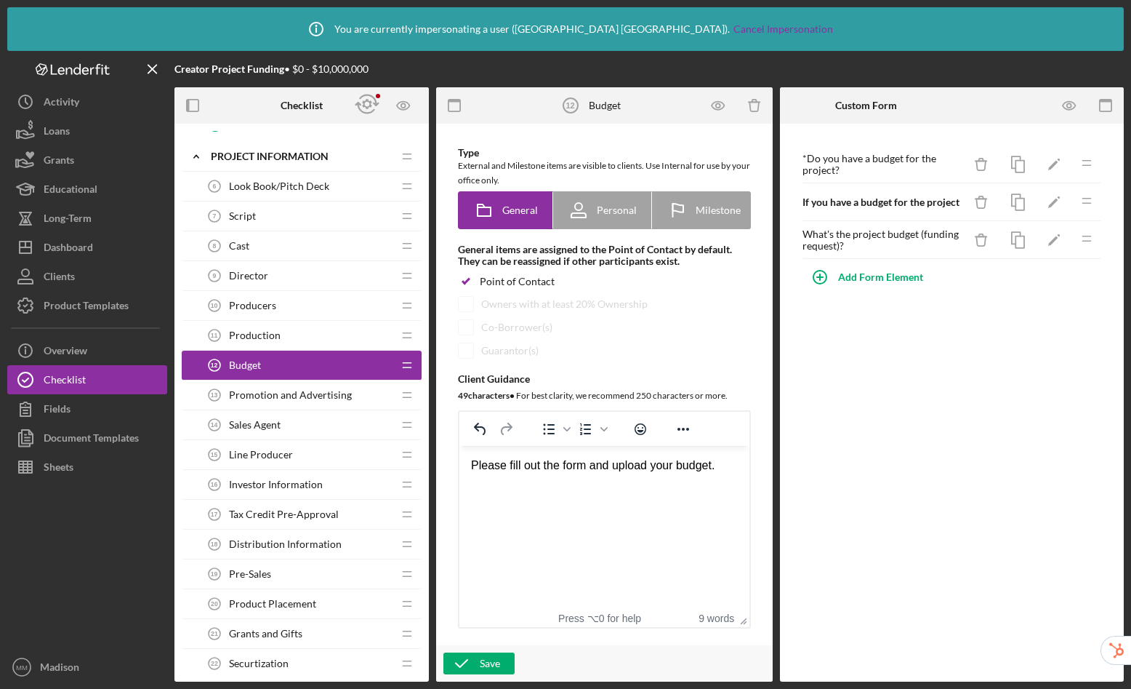
drag, startPoint x: 718, startPoint y: 469, endPoint x: 723, endPoint y: 447, distance: 22.2
click at [718, 469] on div "Please fill out the form and upload your budget." at bounding box center [604, 465] width 267 height 16
click at [492, 665] on div "Save" at bounding box center [490, 663] width 20 height 22
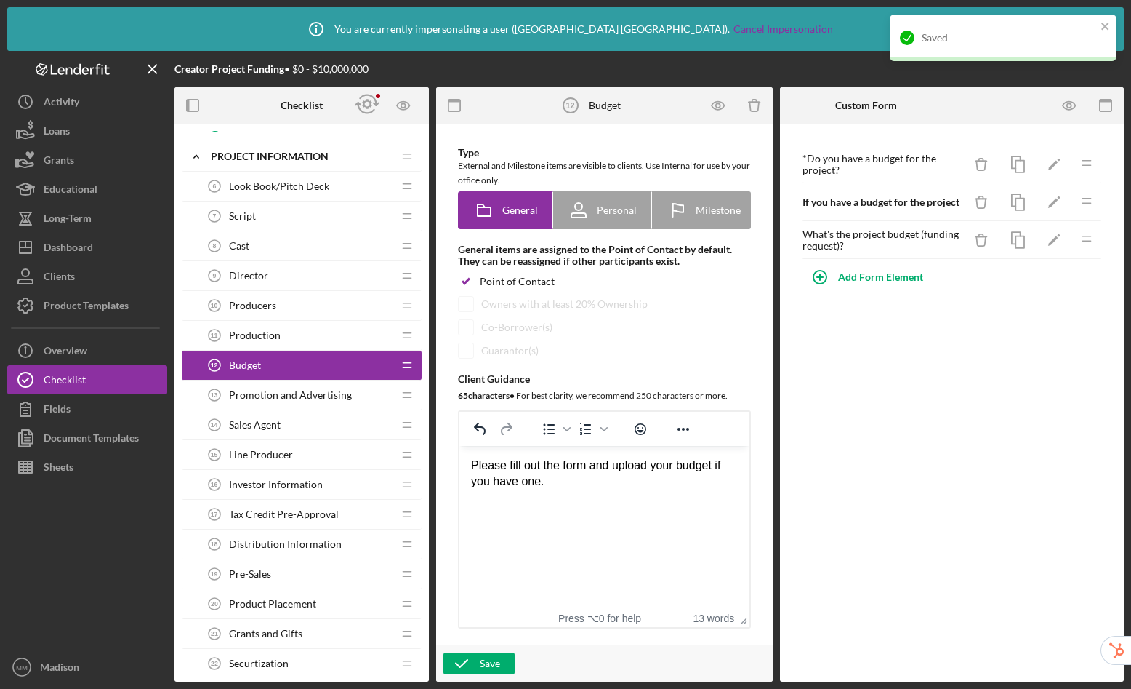
click at [260, 335] on span "Production" at bounding box center [255, 335] width 52 height 12
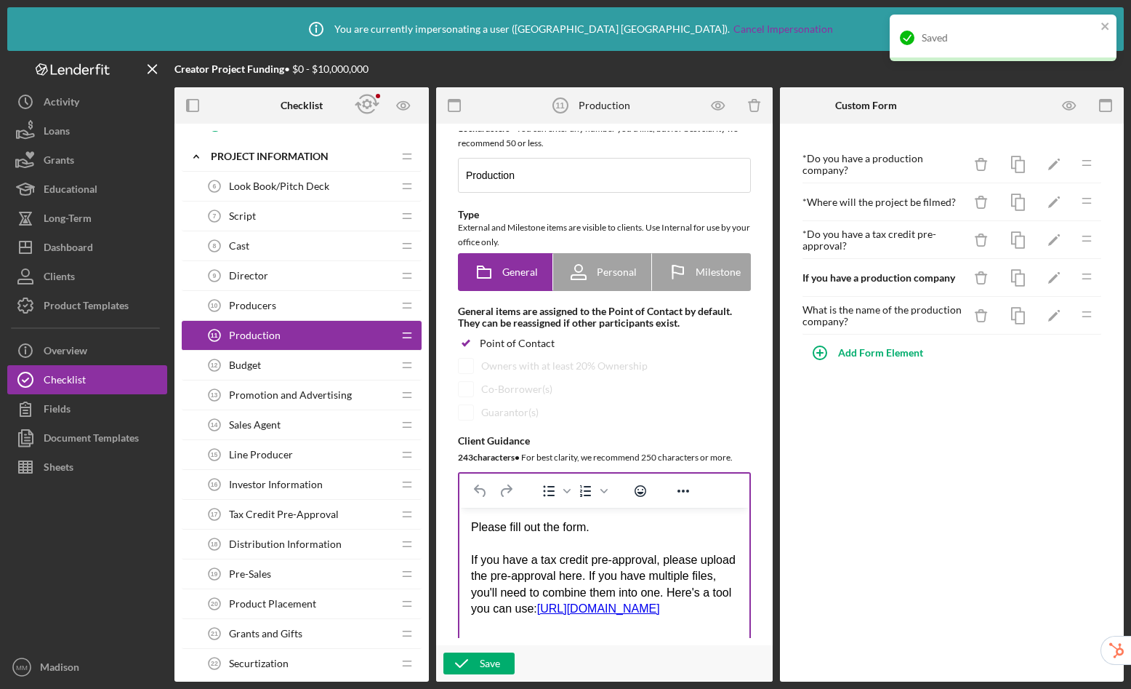
scroll to position [107, 0]
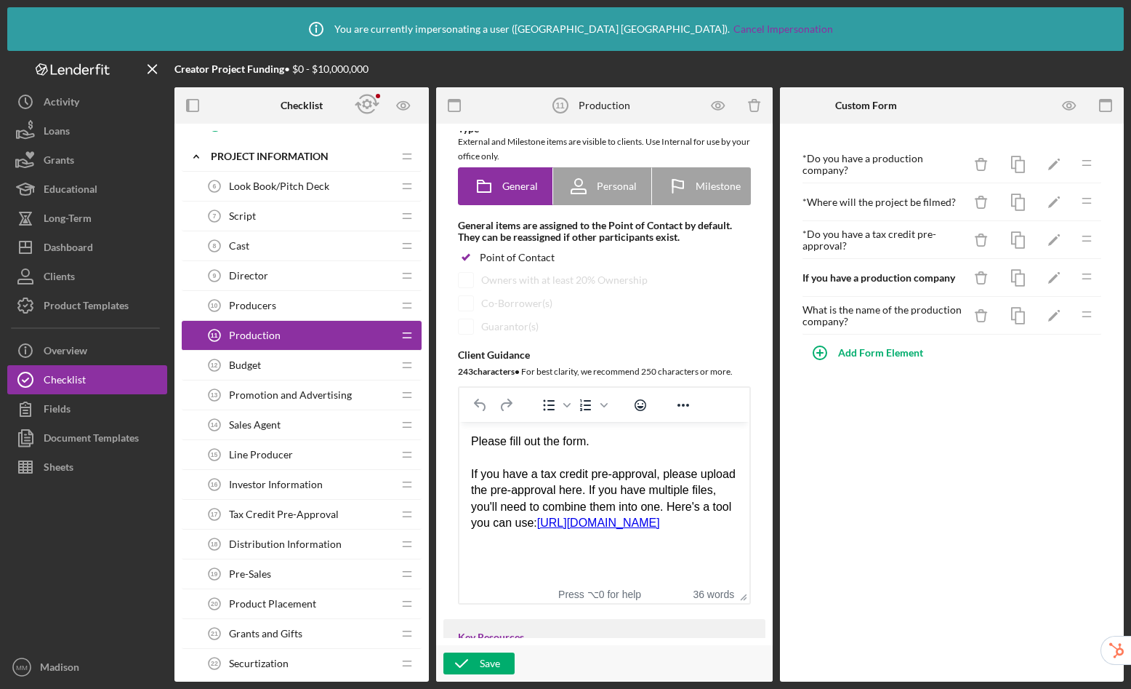
click at [630, 489] on div "If you have a tax credit pre-approval, please upload the pre-approval here. If …" at bounding box center [604, 498] width 267 height 65
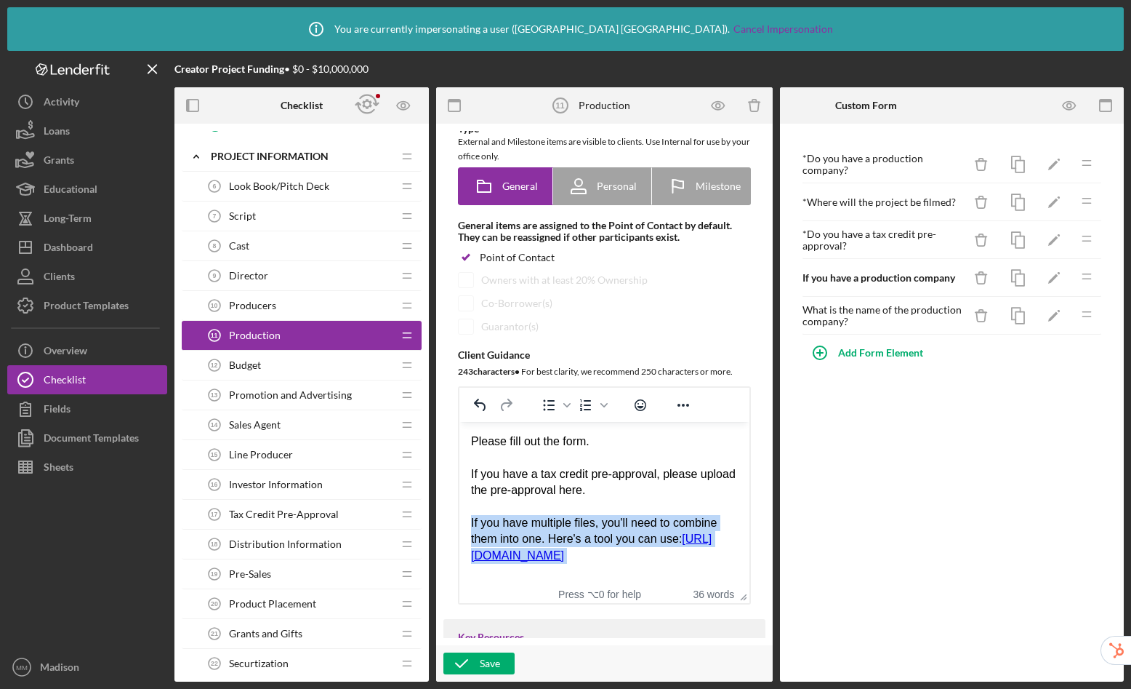
drag, startPoint x: 524, startPoint y: 577, endPoint x: 463, endPoint y: 523, distance: 81.4
click at [463, 523] on html "Please fill out the form. If you have a tax credit pre-approval, please upload …" at bounding box center [605, 498] width 290 height 153
copy div "If you have multiple files, you'll need to combine them into one. Here's a tool…"
click at [281, 362] on div "Budget 12 Budget" at bounding box center [296, 364] width 193 height 29
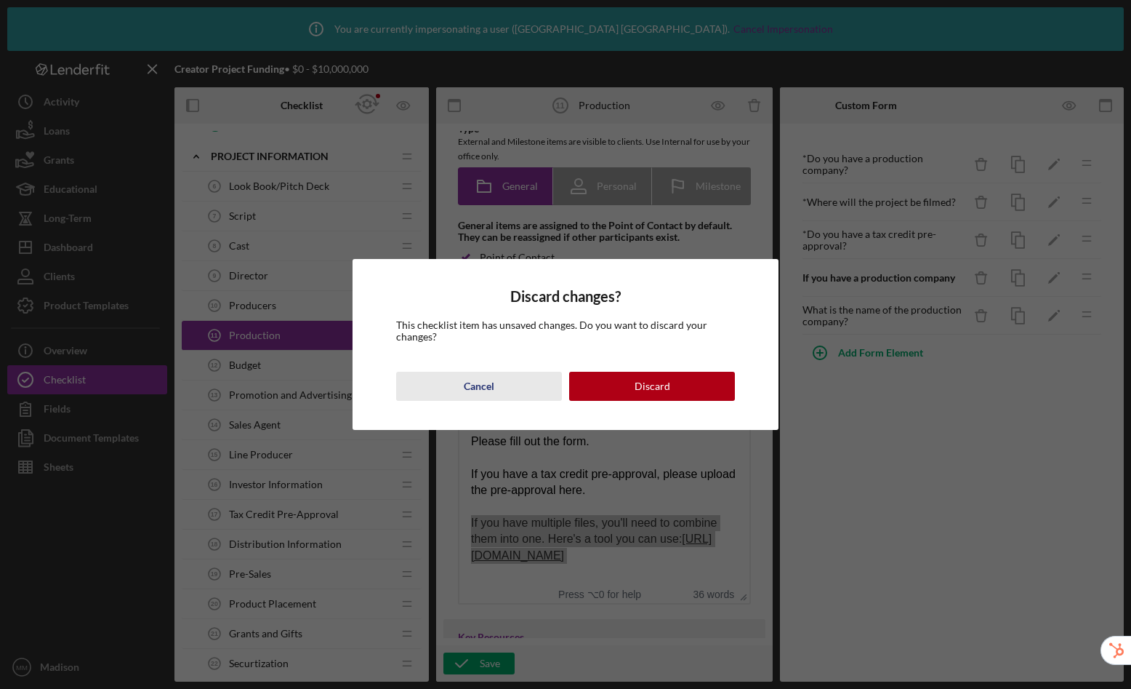
click at [481, 396] on div "Cancel" at bounding box center [479, 386] width 31 height 29
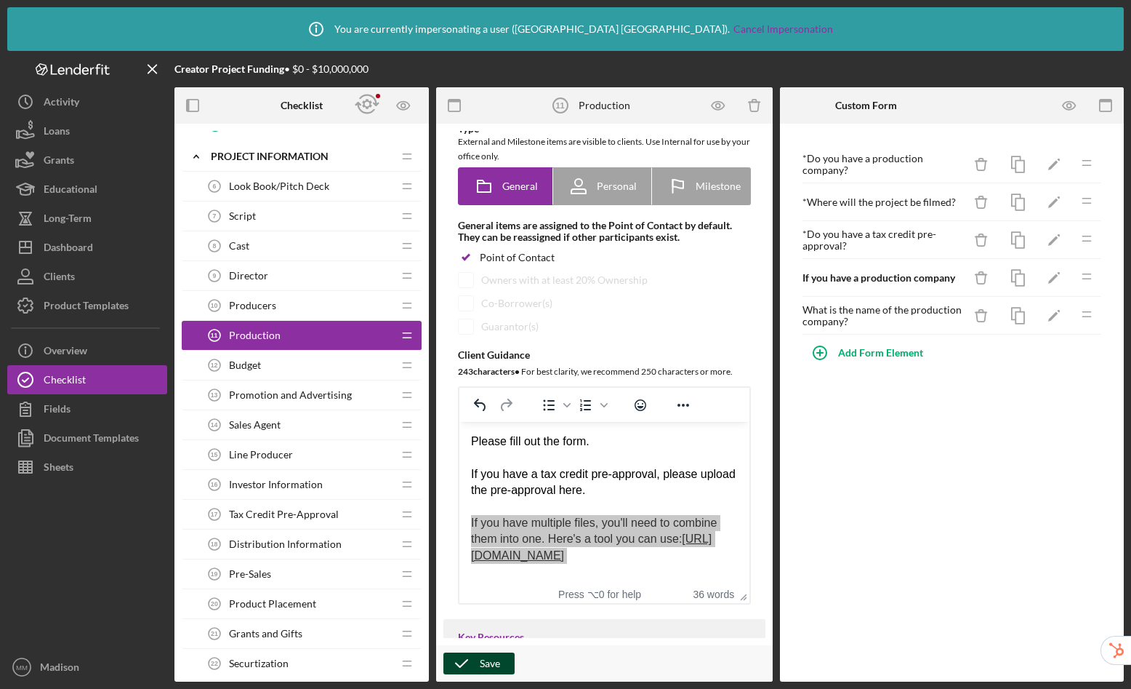
click at [480, 662] on div "Save" at bounding box center [490, 663] width 20 height 22
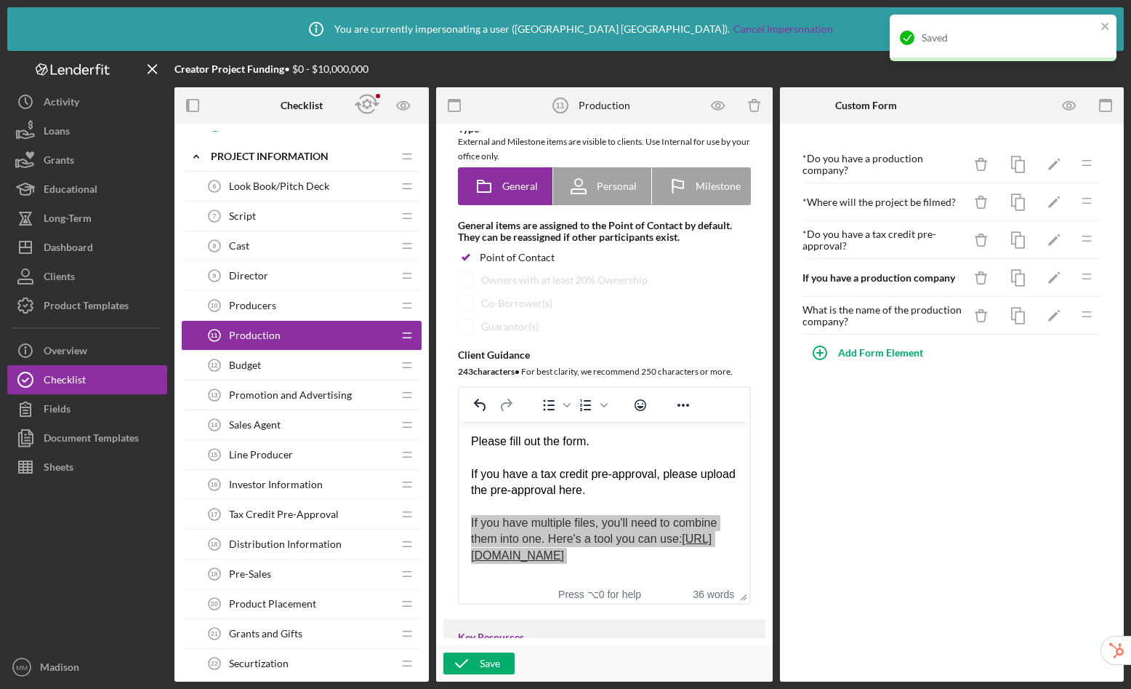
click at [268, 363] on div "Budget 12 Budget" at bounding box center [296, 364] width 193 height 29
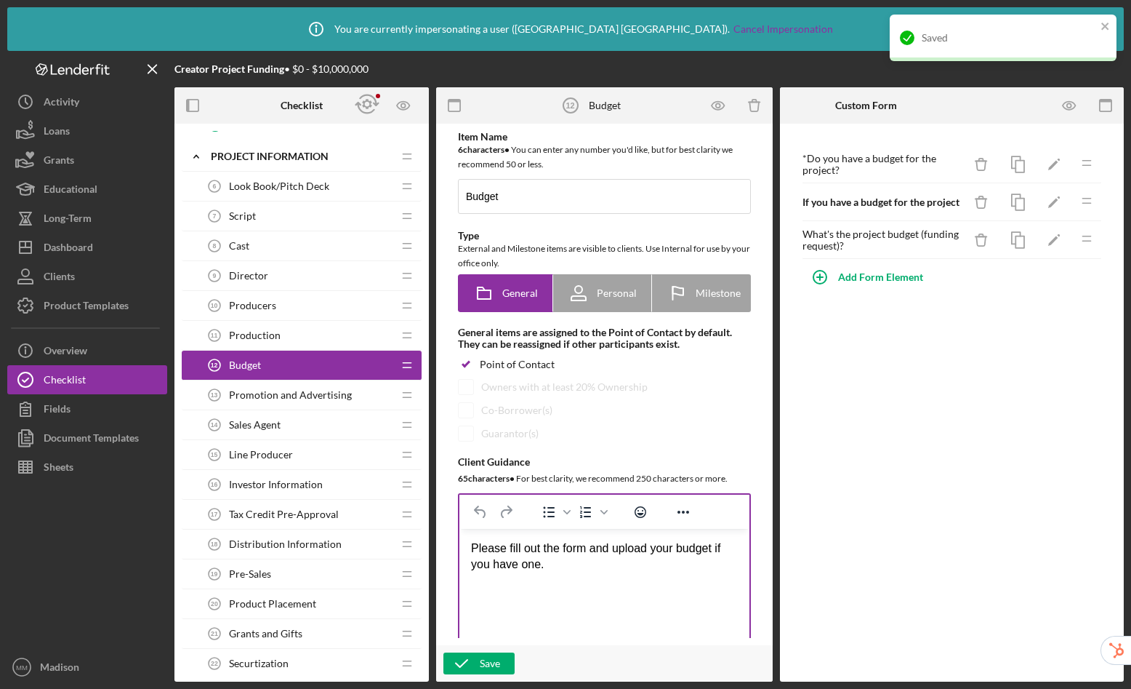
click at [564, 576] on html "Please fill out the form and upload your budget if you have one." at bounding box center [605, 557] width 290 height 56
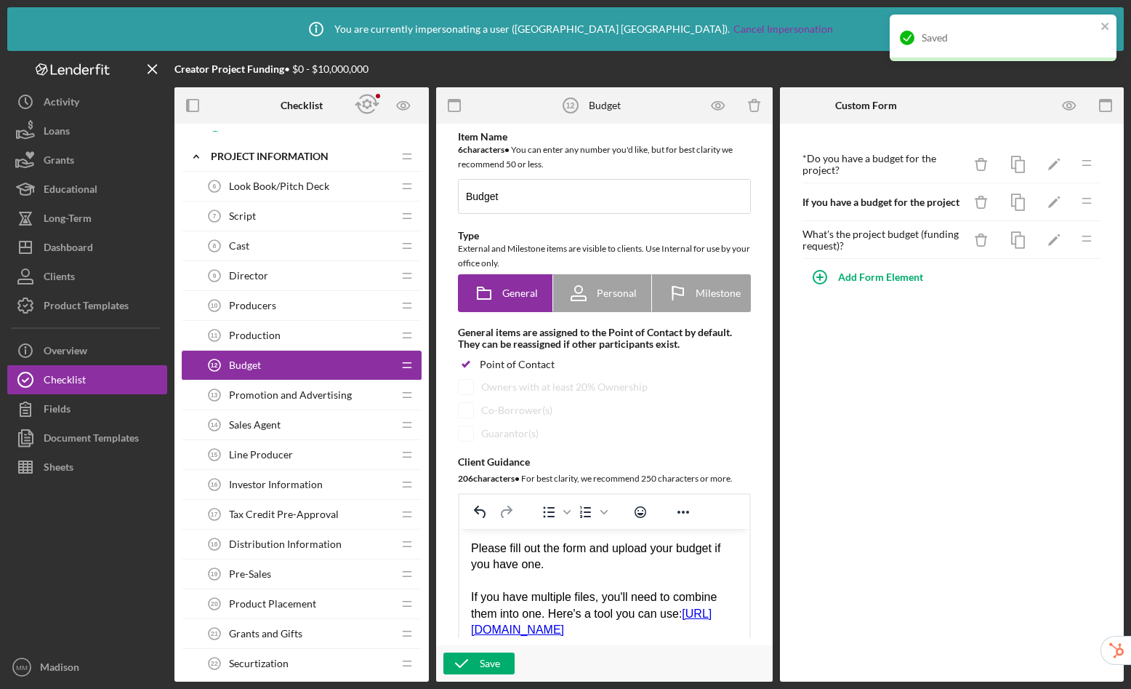
scroll to position [246, 0]
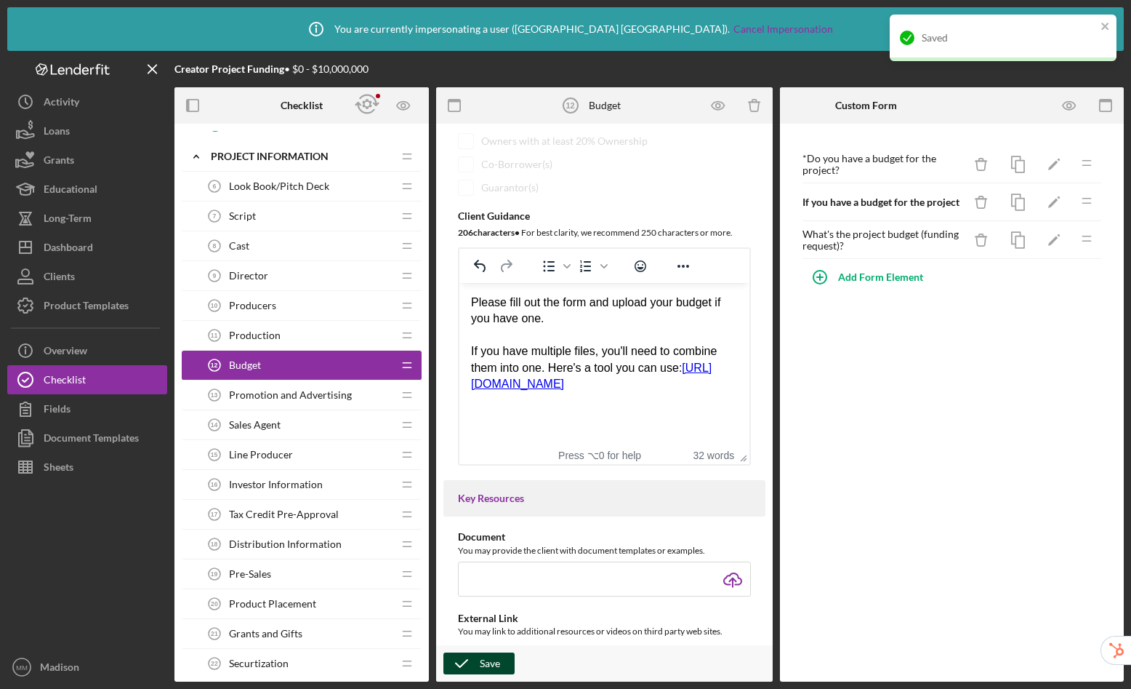
click at [481, 660] on div "Save" at bounding box center [490, 663] width 20 height 22
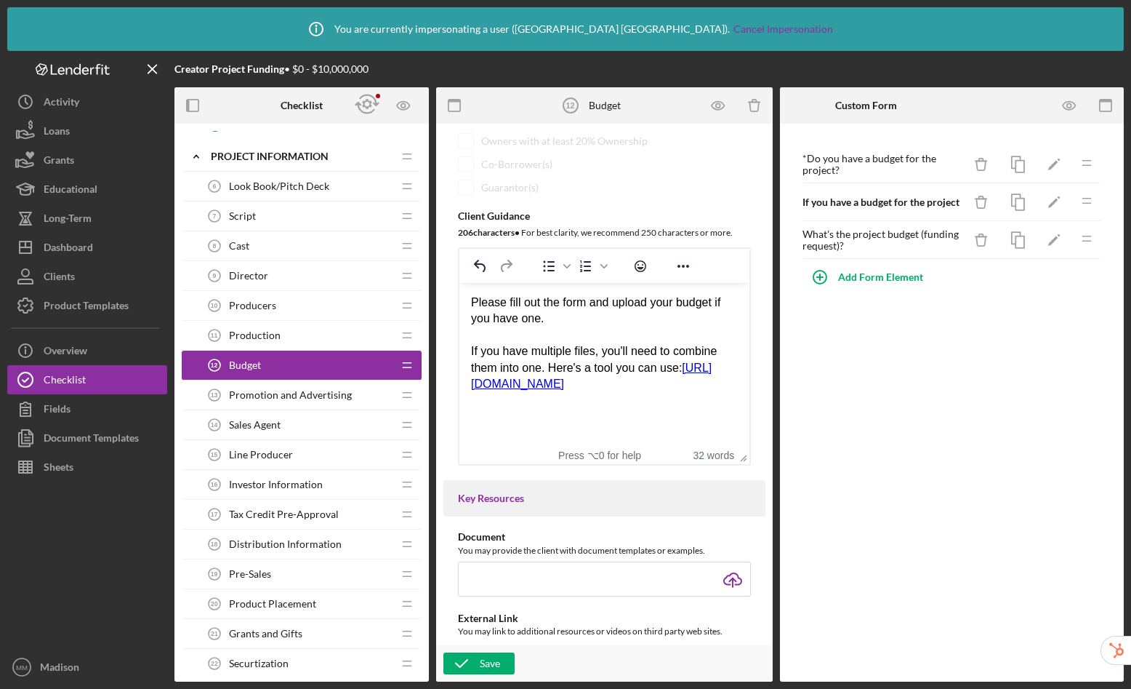
click at [257, 392] on span "Promotion and Advertising" at bounding box center [290, 395] width 123 height 12
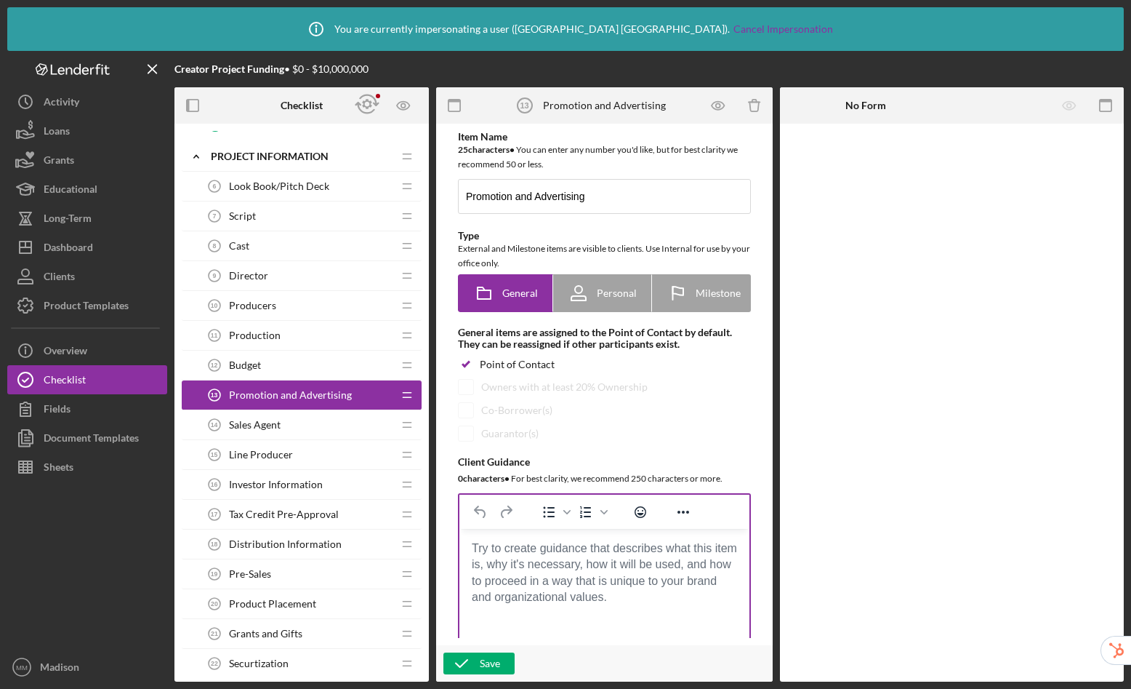
click at [529, 556] on body "Rich Text Area. Press ALT-0 for help." at bounding box center [604, 548] width 267 height 16
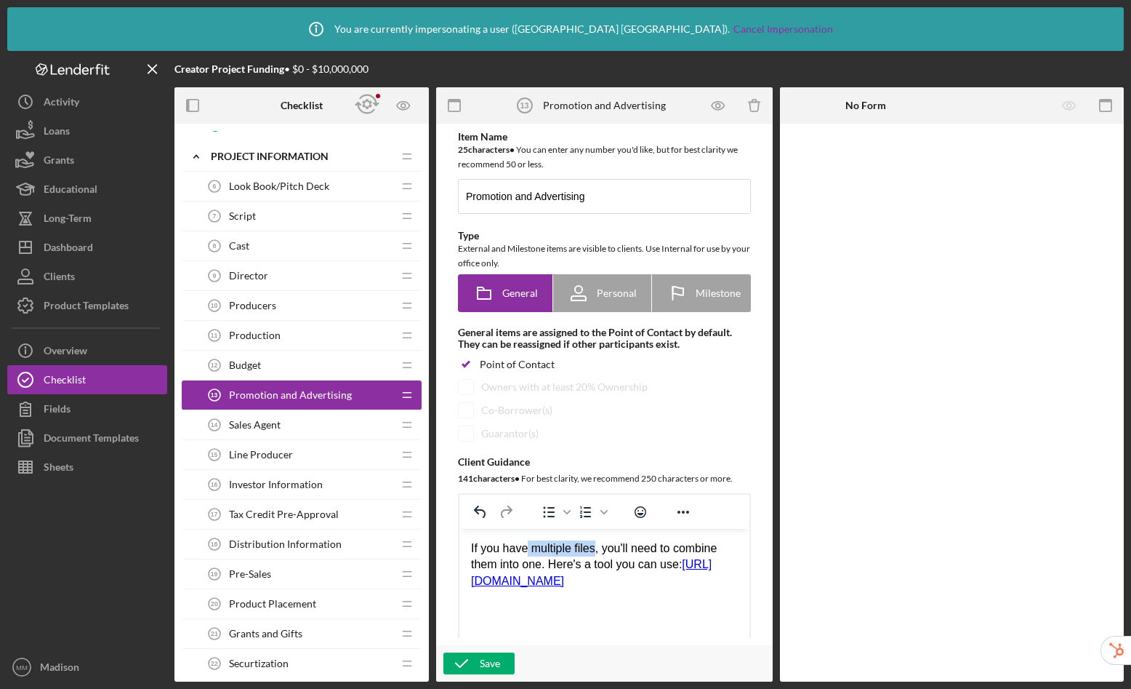
drag, startPoint x: 598, startPoint y: 548, endPoint x: 529, endPoint y: 549, distance: 69.1
click at [529, 549] on div "If you have multiple files, you'll need to combine them into one. Here's a tool…" at bounding box center [604, 564] width 267 height 49
click at [473, 550] on div "If you have multiple files, you'll need to combine them into one. Here's a tool…" at bounding box center [604, 564] width 267 height 49
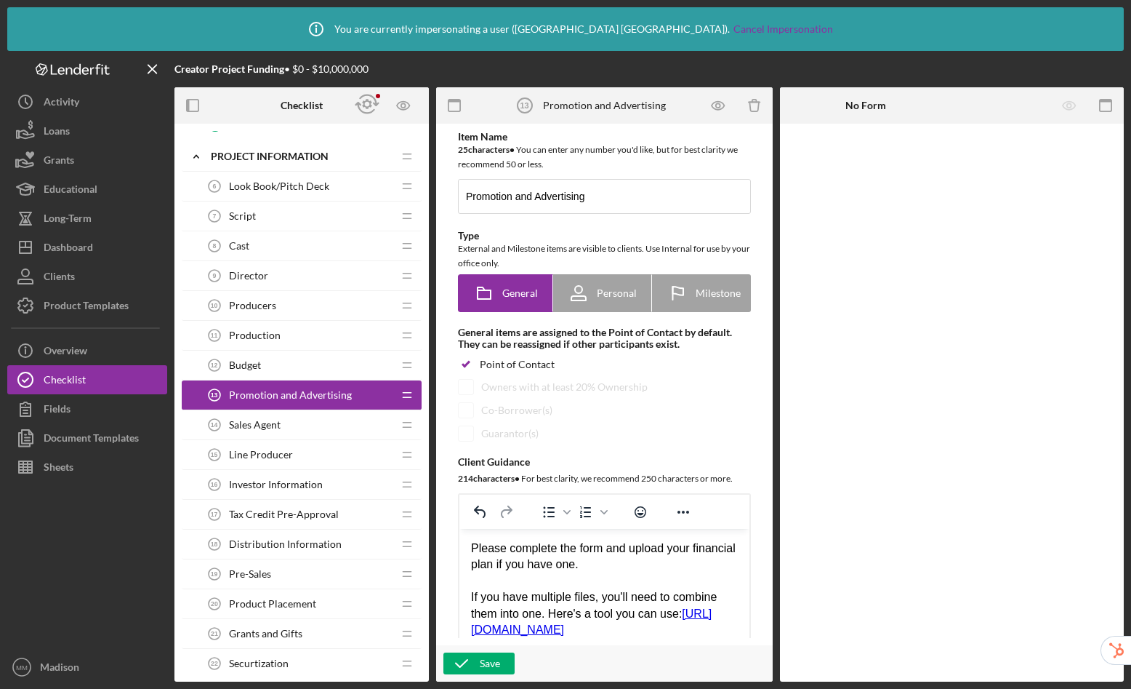
click at [542, 566] on div "Please complete the form and upload your financial plan if you have one." at bounding box center [604, 556] width 267 height 33
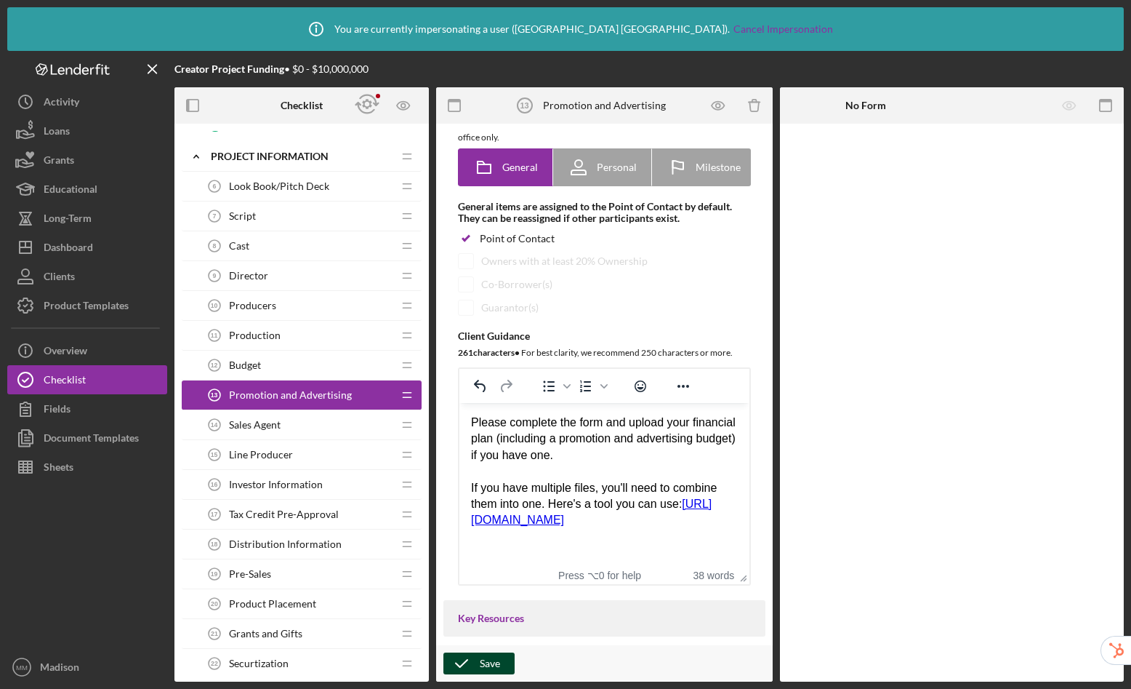
click at [495, 661] on div "Save" at bounding box center [490, 663] width 20 height 22
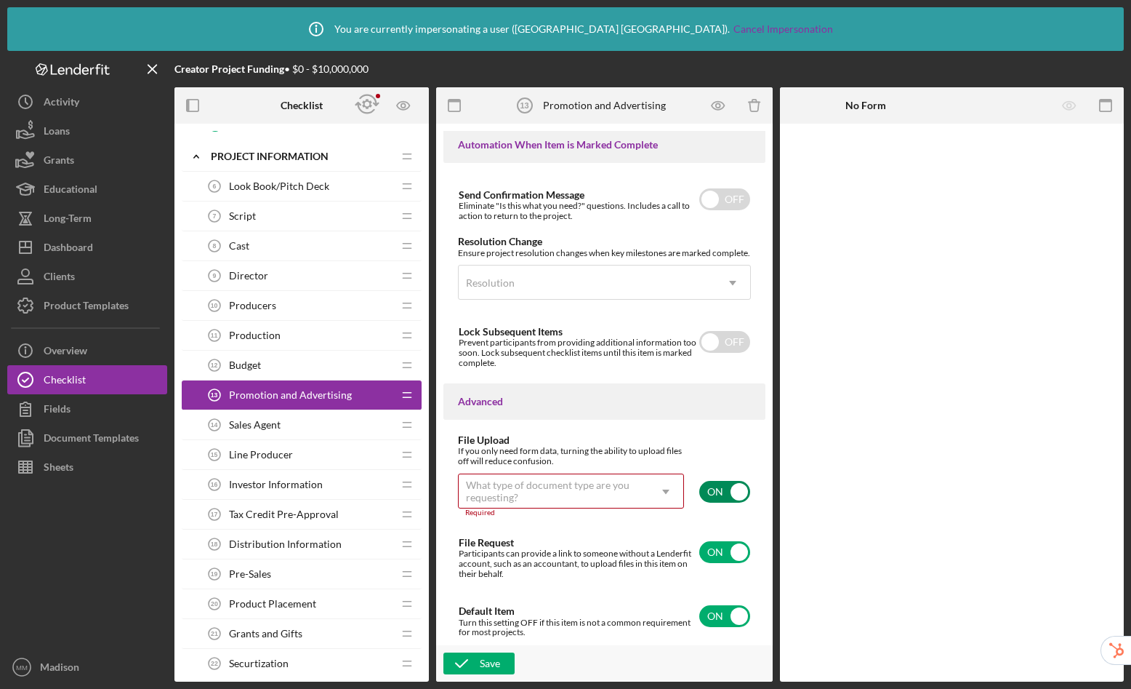
scroll to position [1007, 0]
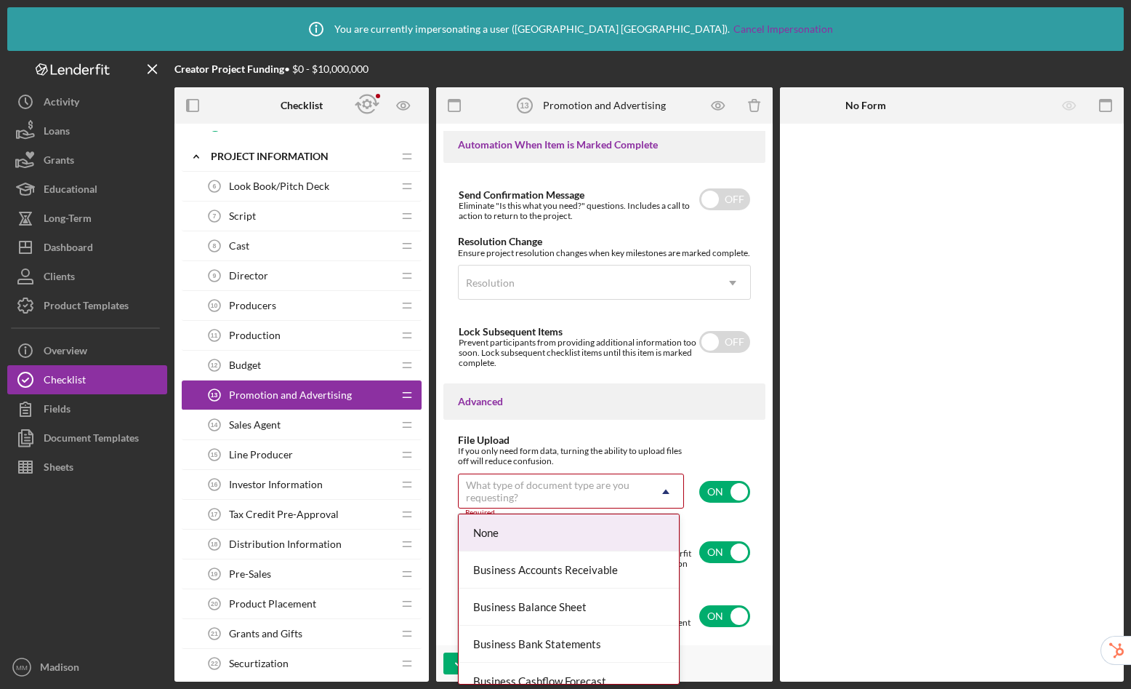
click at [621, 494] on div "What type of document type are you requesting?" at bounding box center [553, 490] width 175 height 23
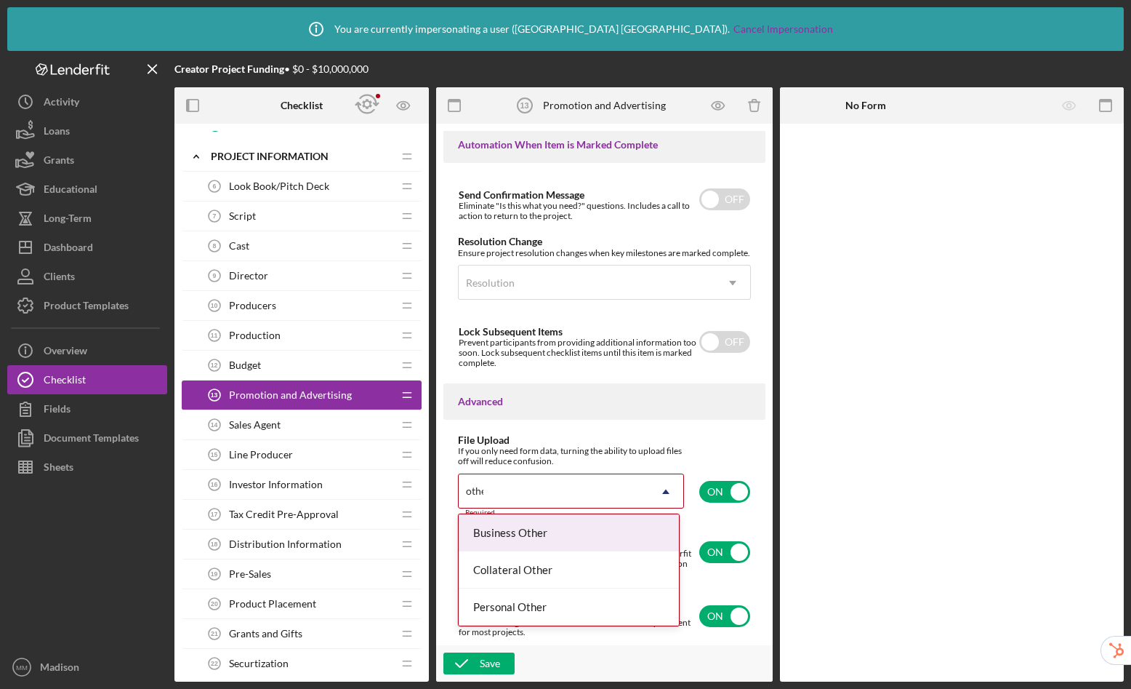
type input "other"
click at [556, 532] on div "Business Other" at bounding box center [569, 532] width 220 height 37
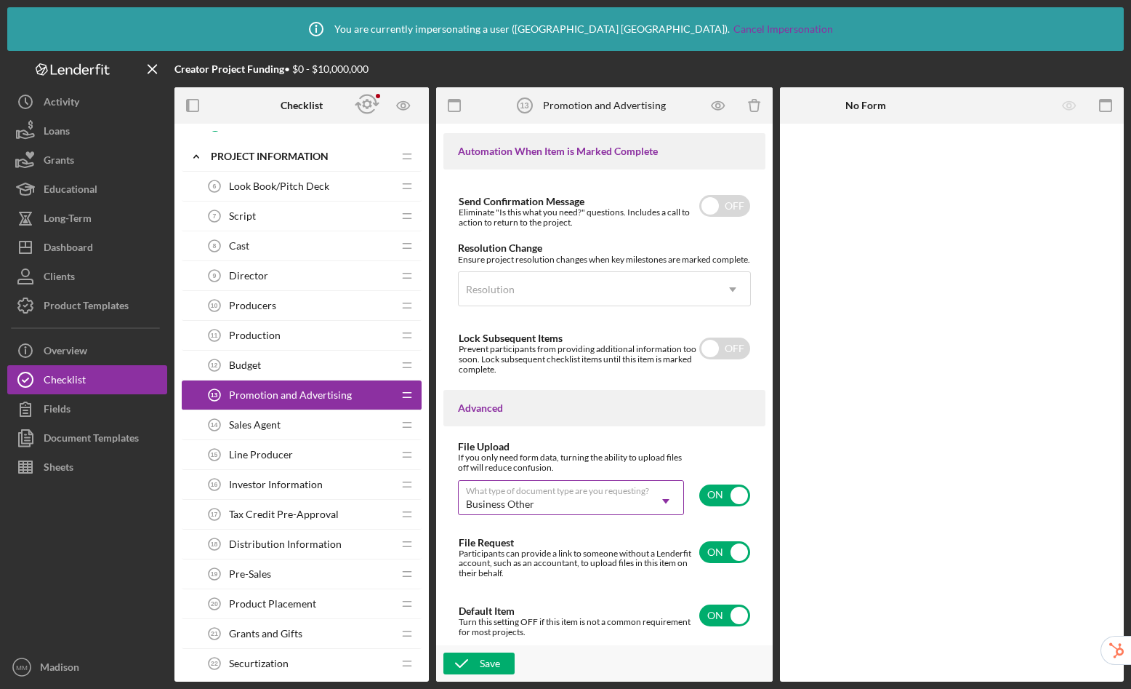
scroll to position [505, 0]
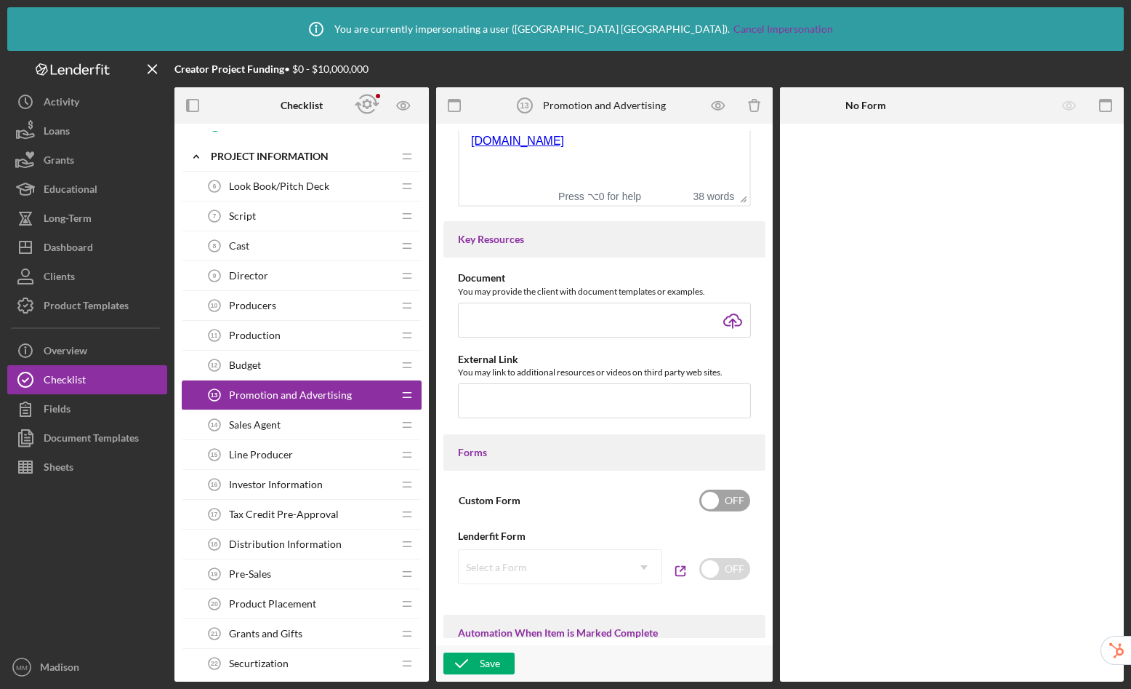
click at [720, 502] on input "checkbox" at bounding box center [725, 500] width 51 height 22
checkbox input "true"
click at [468, 663] on icon "button" at bounding box center [462, 663] width 36 height 36
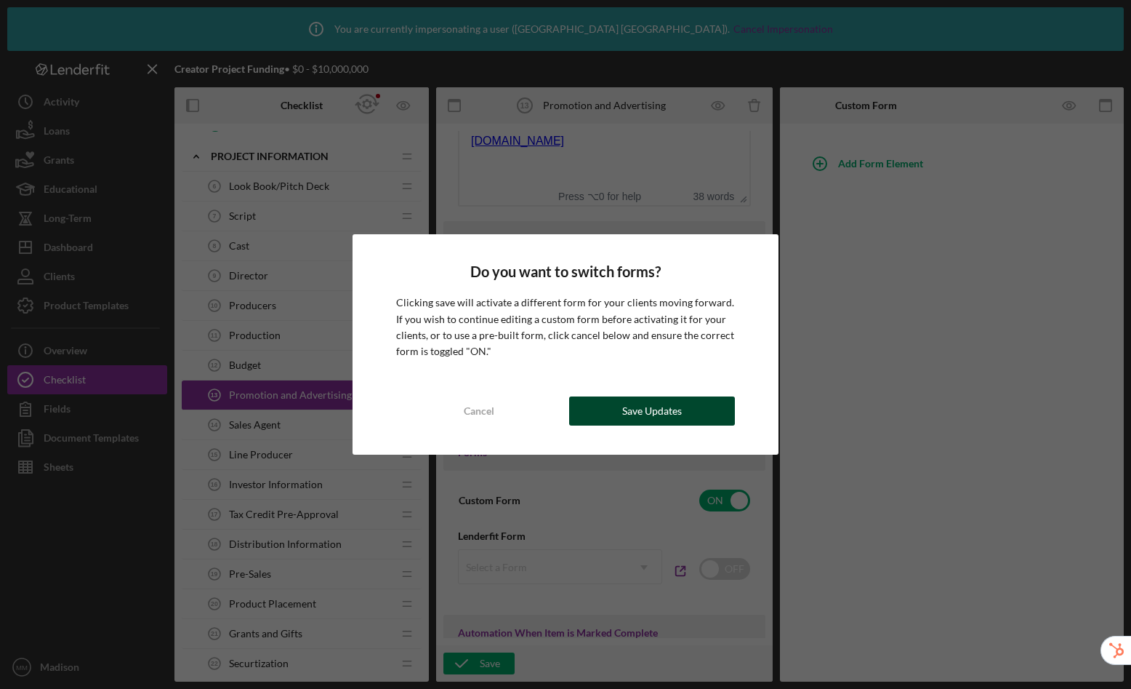
click at [710, 404] on button "Save Updates" at bounding box center [652, 410] width 166 height 29
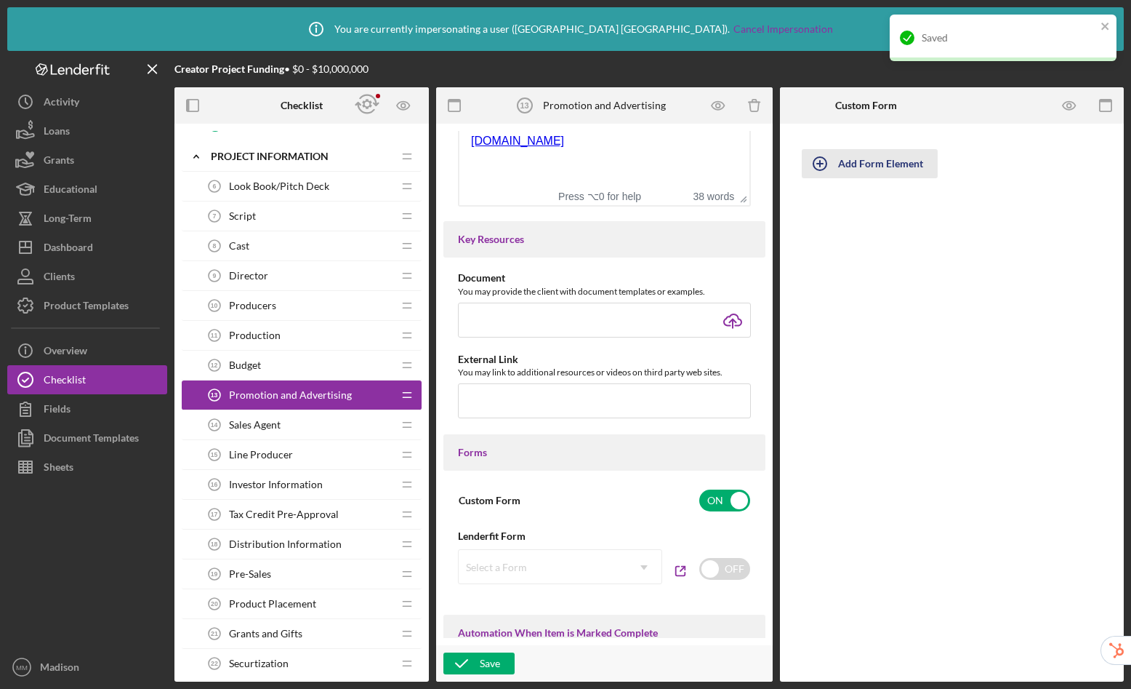
click at [879, 159] on div "Add Form Element" at bounding box center [880, 163] width 85 height 29
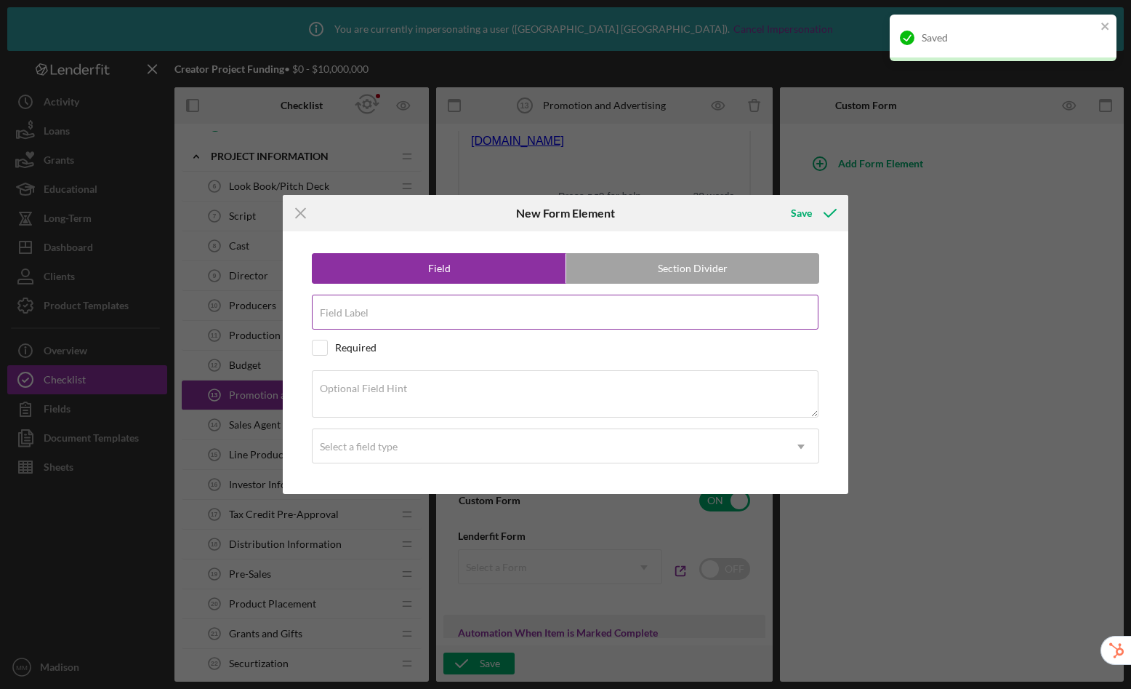
click at [434, 314] on input "Field Label" at bounding box center [565, 312] width 507 height 35
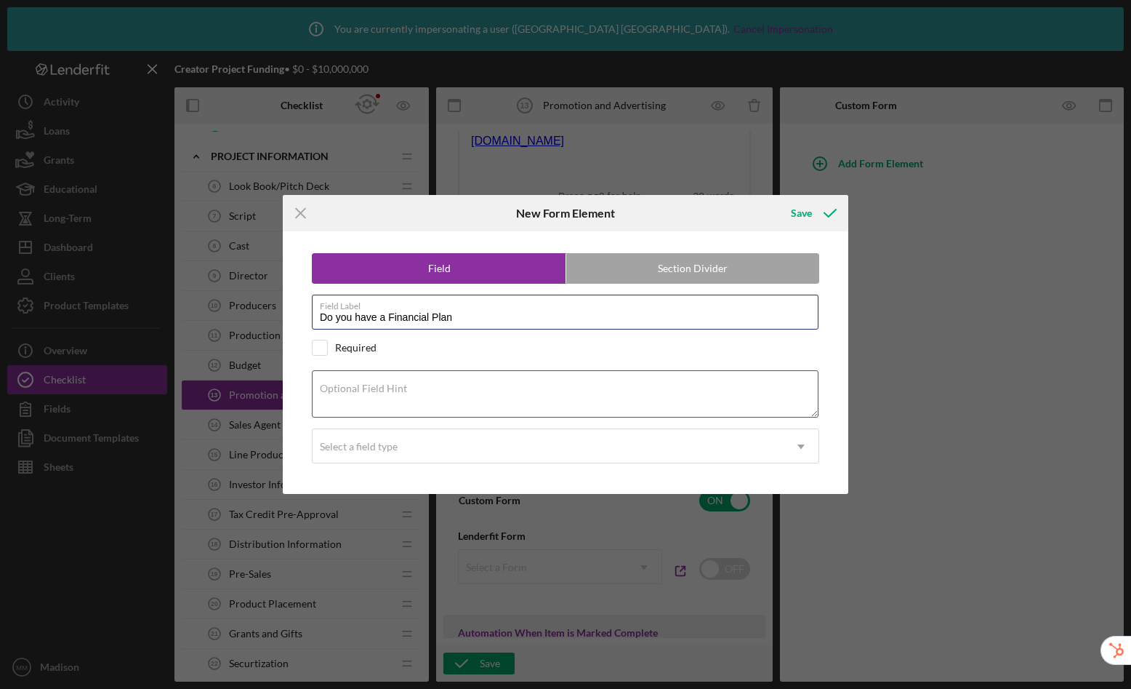
type input "Do you have a Financial Plan"
click at [492, 401] on textarea "Optional Field Hint" at bounding box center [565, 393] width 507 height 47
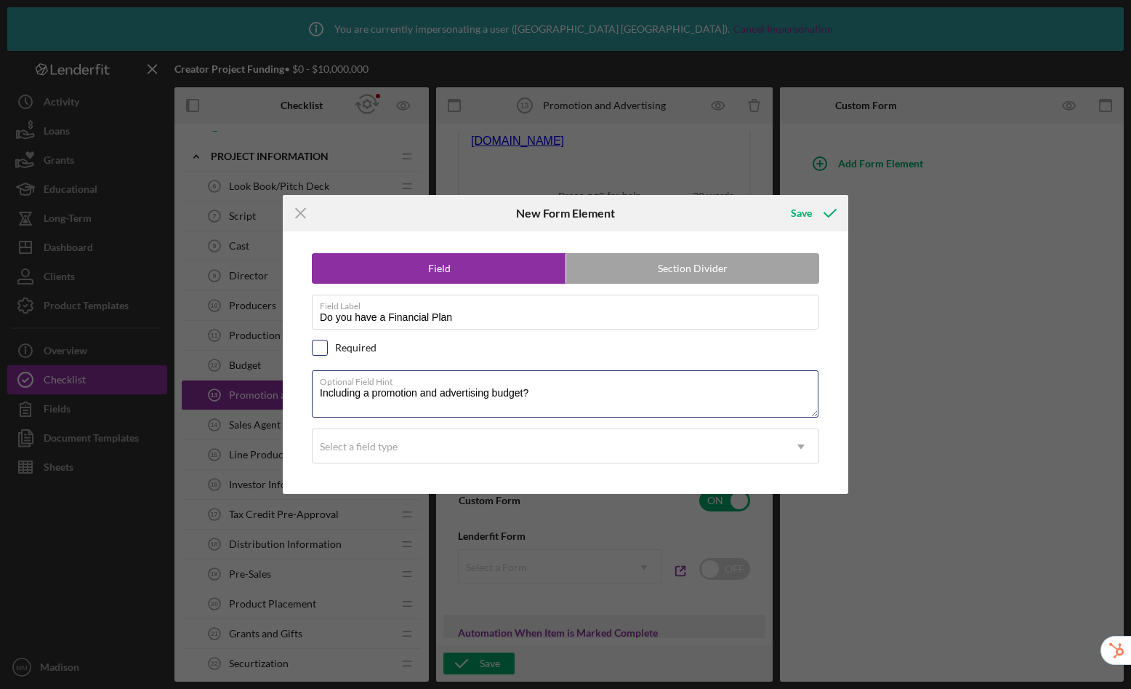
type textarea "Including a promotion and advertising budget?"
click at [318, 345] on input "checkbox" at bounding box center [320, 347] width 15 height 15
checkbox input "true"
click at [391, 452] on div "Select a field type" at bounding box center [548, 446] width 471 height 33
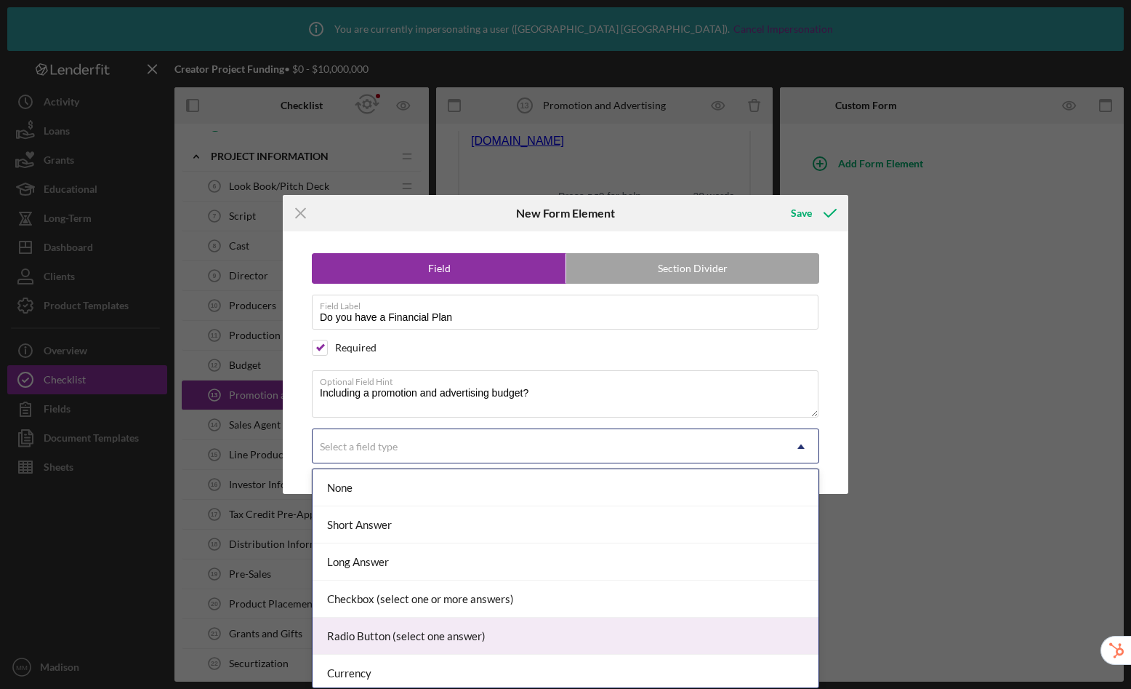
click at [423, 646] on div "Radio Button (select one answer)" at bounding box center [566, 635] width 506 height 37
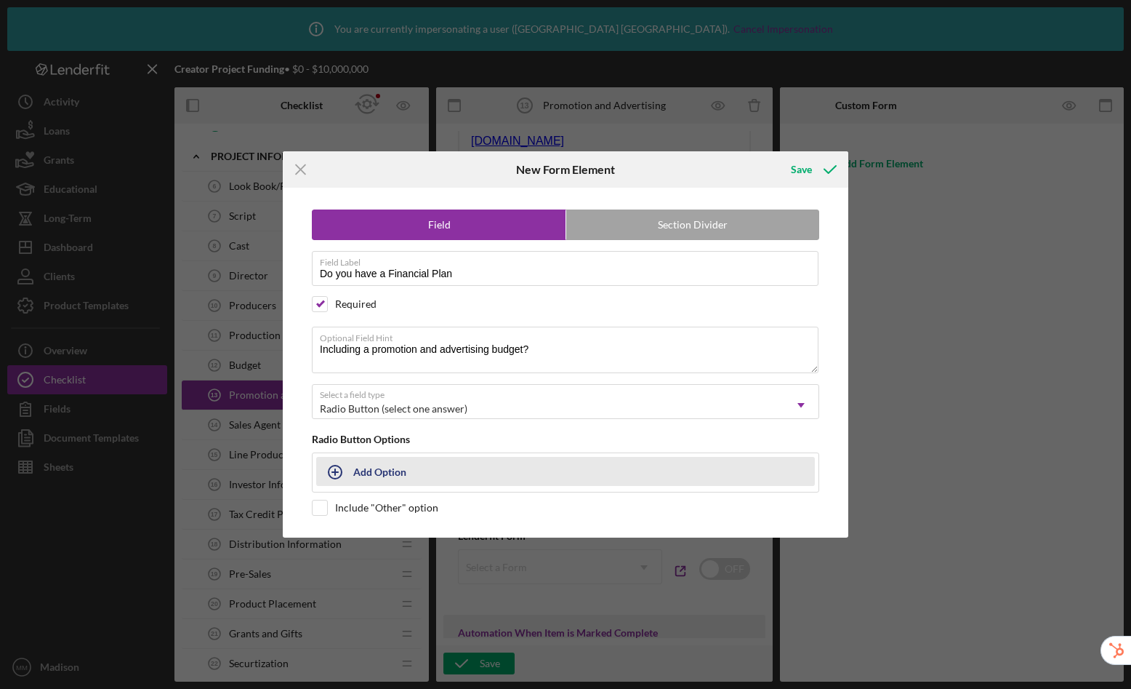
click at [390, 469] on div "Add Option" at bounding box center [379, 471] width 53 height 28
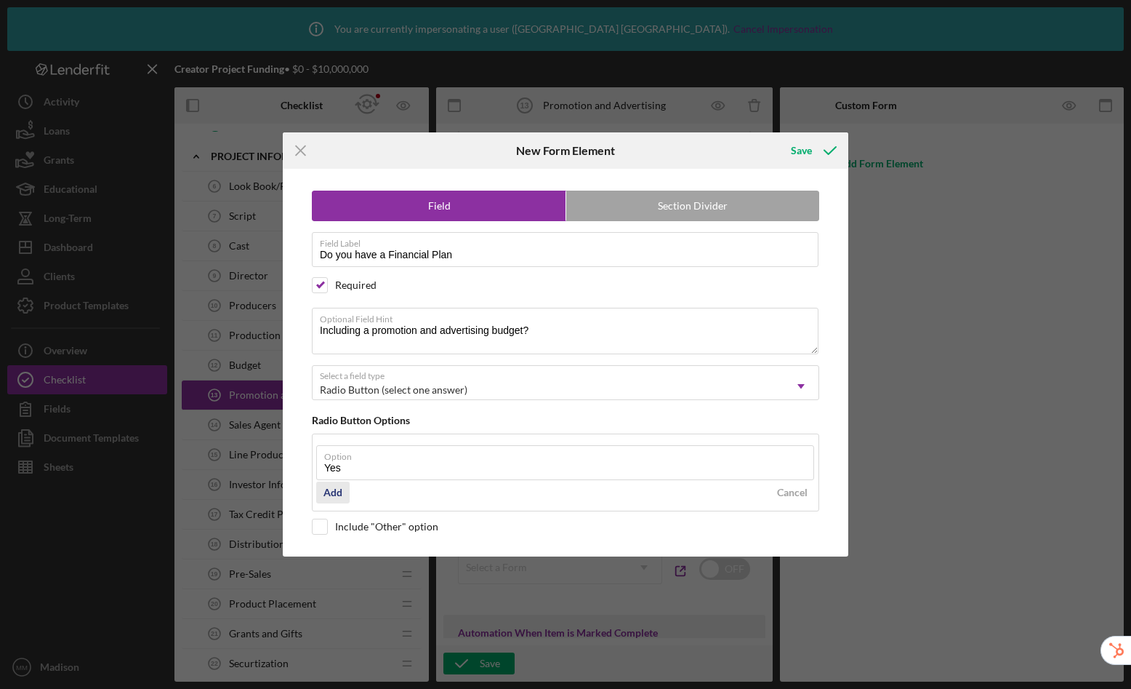
type input "Yes"
click at [345, 494] on button "Add" at bounding box center [332, 492] width 33 height 22
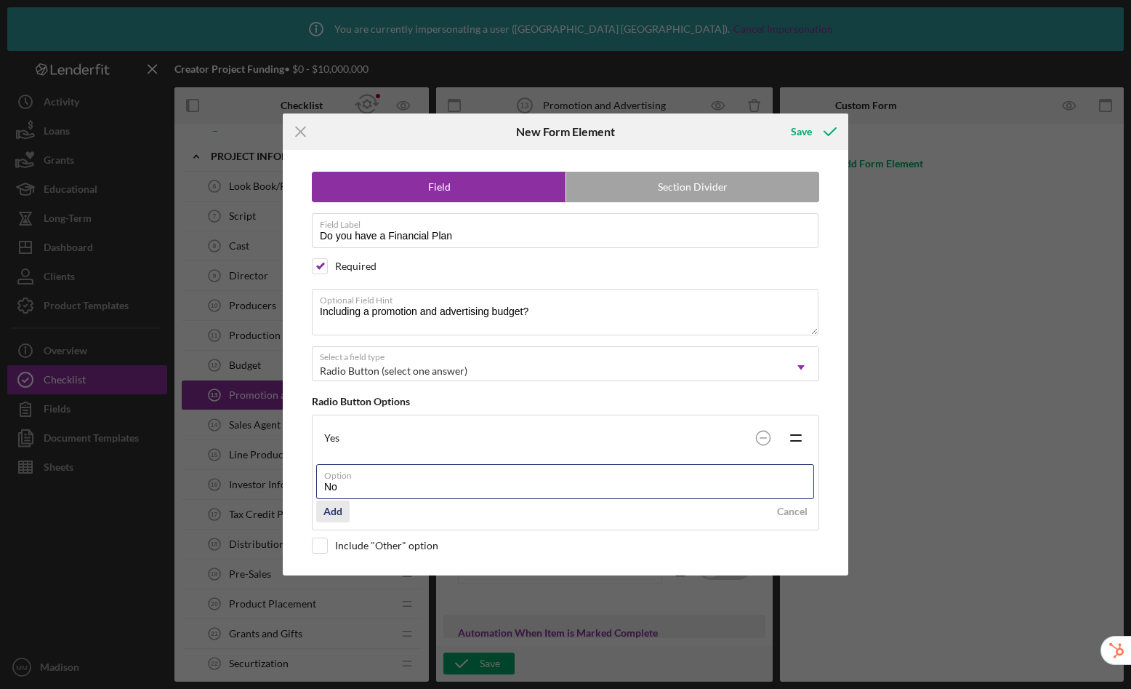
type input "No"
drag, startPoint x: 335, startPoint y: 512, endPoint x: 345, endPoint y: 489, distance: 24.7
click at [335, 512] on div "Add" at bounding box center [333, 511] width 19 height 22
click at [811, 110] on div "Icon/Menu Close New Form Element Save Field Section Divider Field Label Do you …" at bounding box center [565, 344] width 1131 height 689
click at [804, 135] on div "Save" at bounding box center [801, 131] width 21 height 29
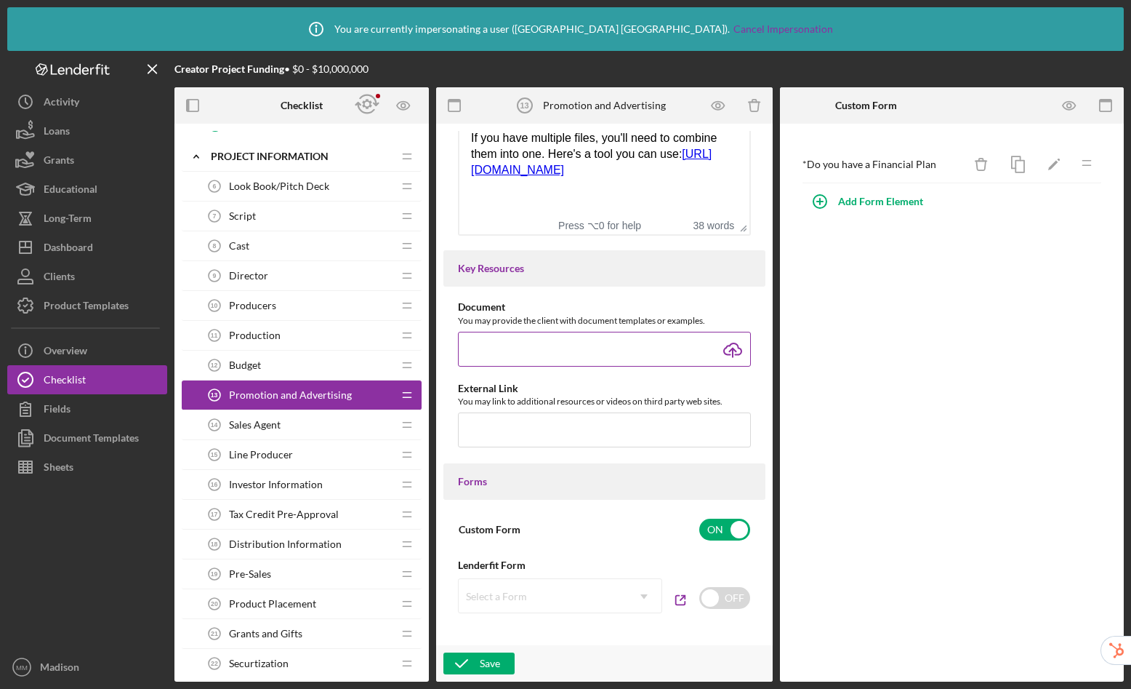
scroll to position [289, 0]
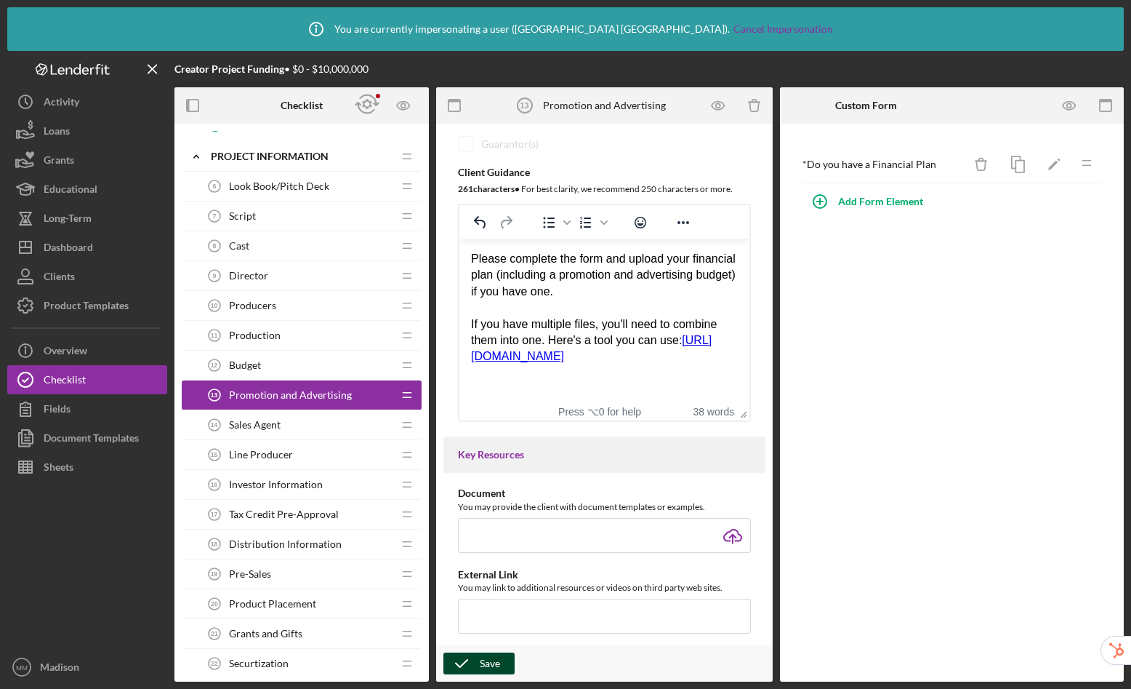
click at [473, 665] on icon "button" at bounding box center [462, 663] width 36 height 36
click at [252, 428] on span "Sales Agent" at bounding box center [255, 425] width 52 height 12
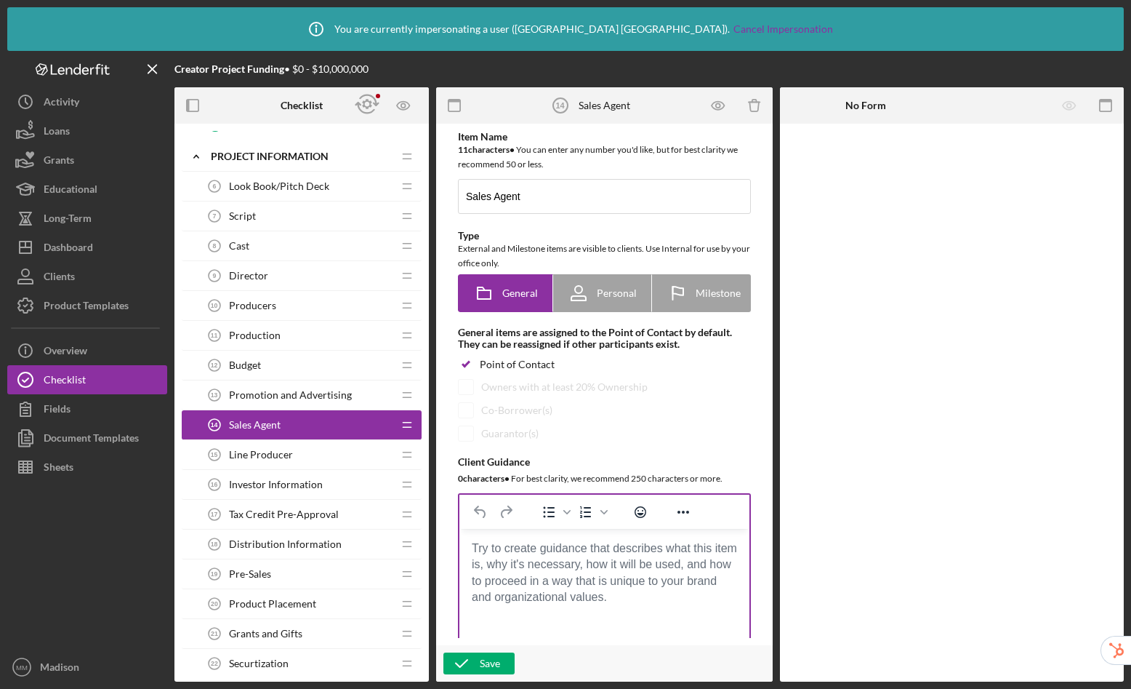
click at [566, 556] on body "Rich Text Area. Press ALT-0 for help." at bounding box center [604, 548] width 267 height 16
click at [598, 556] on body "Rich Text Area. Press ALT-0 for help." at bounding box center [604, 548] width 267 height 16
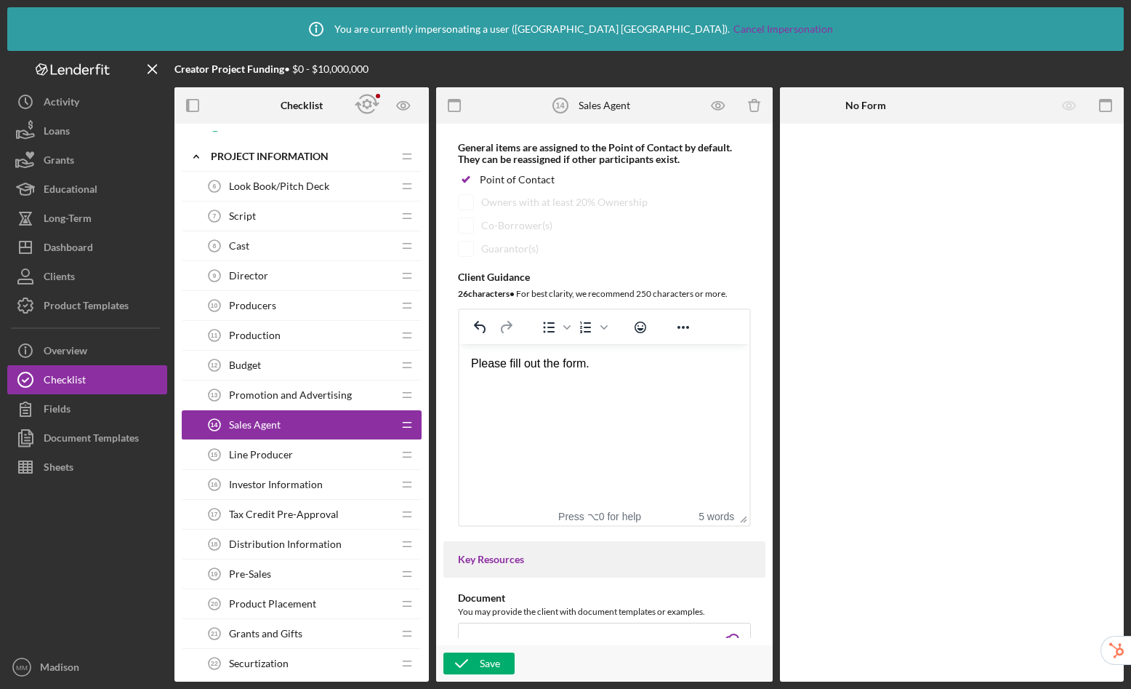
scroll to position [265, 0]
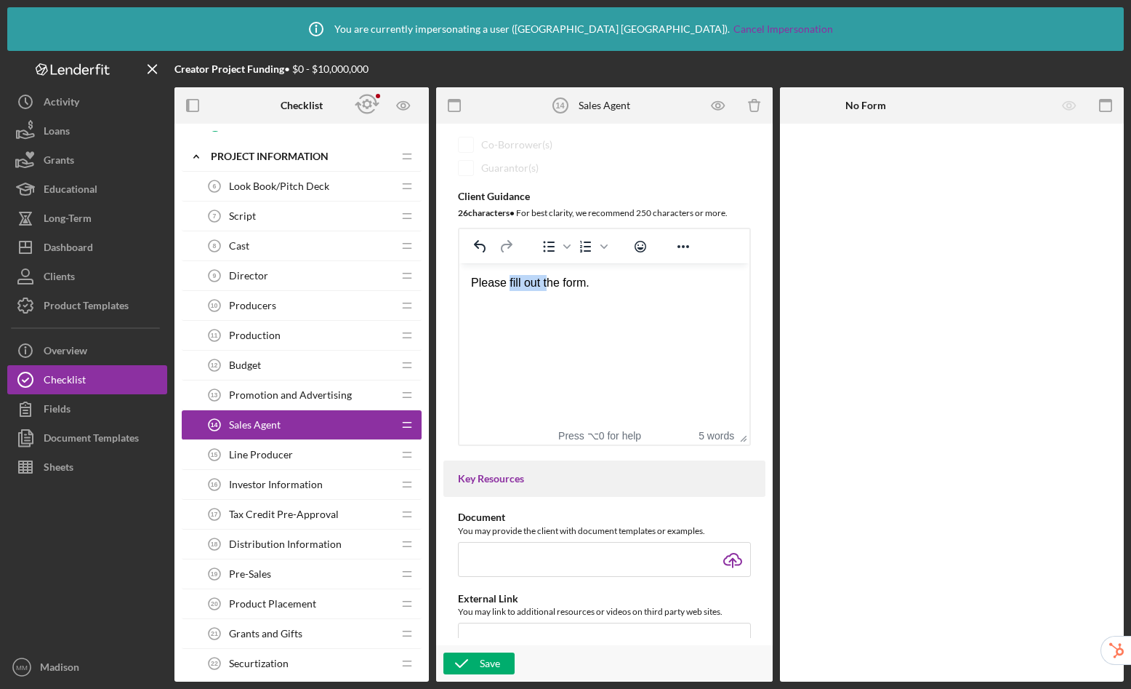
drag, startPoint x: 509, startPoint y: 282, endPoint x: 547, endPoint y: 284, distance: 37.9
click at [547, 284] on div "Please fill out the form." at bounding box center [604, 283] width 267 height 16
drag, startPoint x: 548, startPoint y: 284, endPoint x: 549, endPoint y: 273, distance: 11.0
click at [548, 284] on div "Please comple the form." at bounding box center [604, 283] width 267 height 16
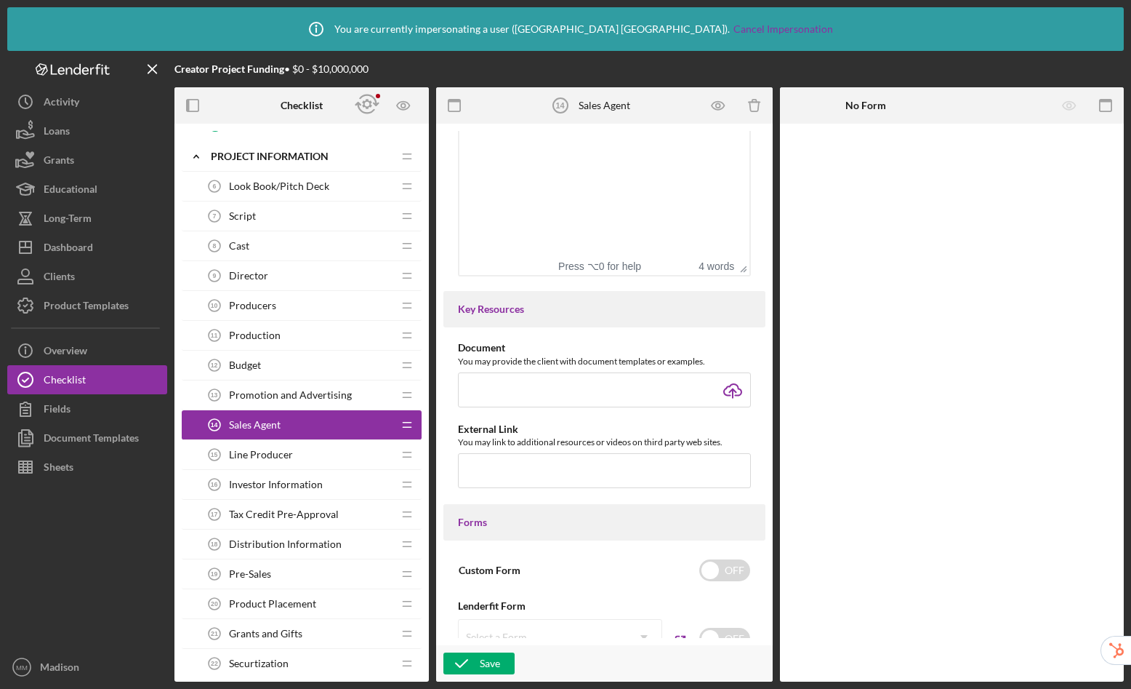
scroll to position [564, 0]
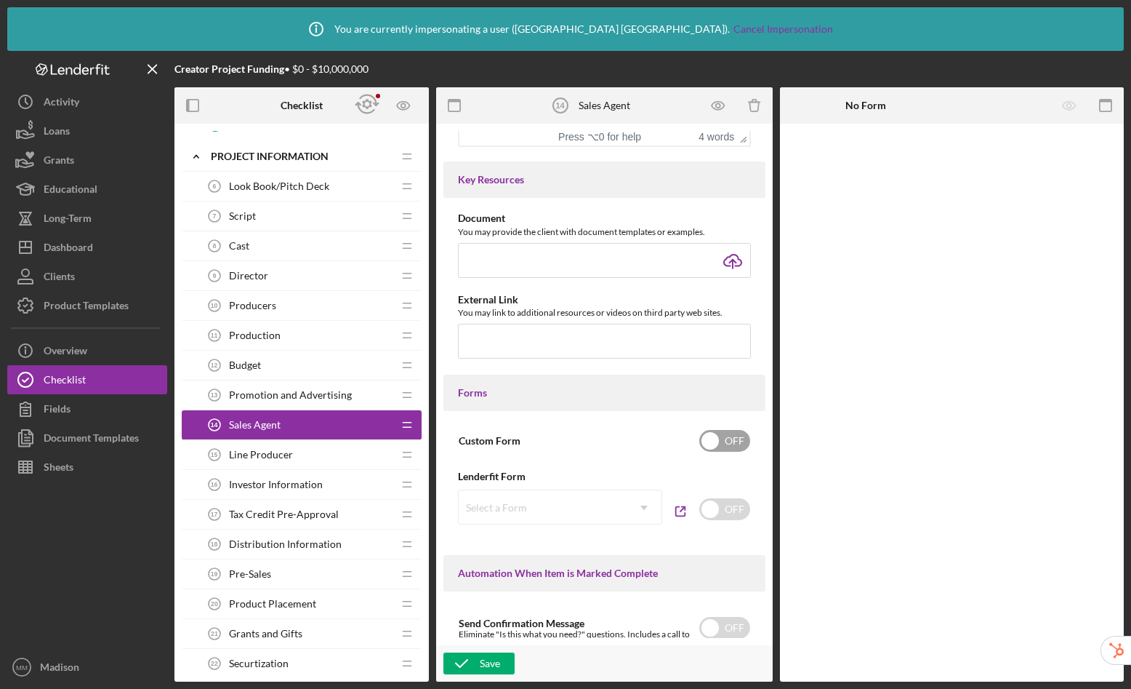
click at [726, 442] on input "checkbox" at bounding box center [725, 441] width 51 height 22
checkbox input "true"
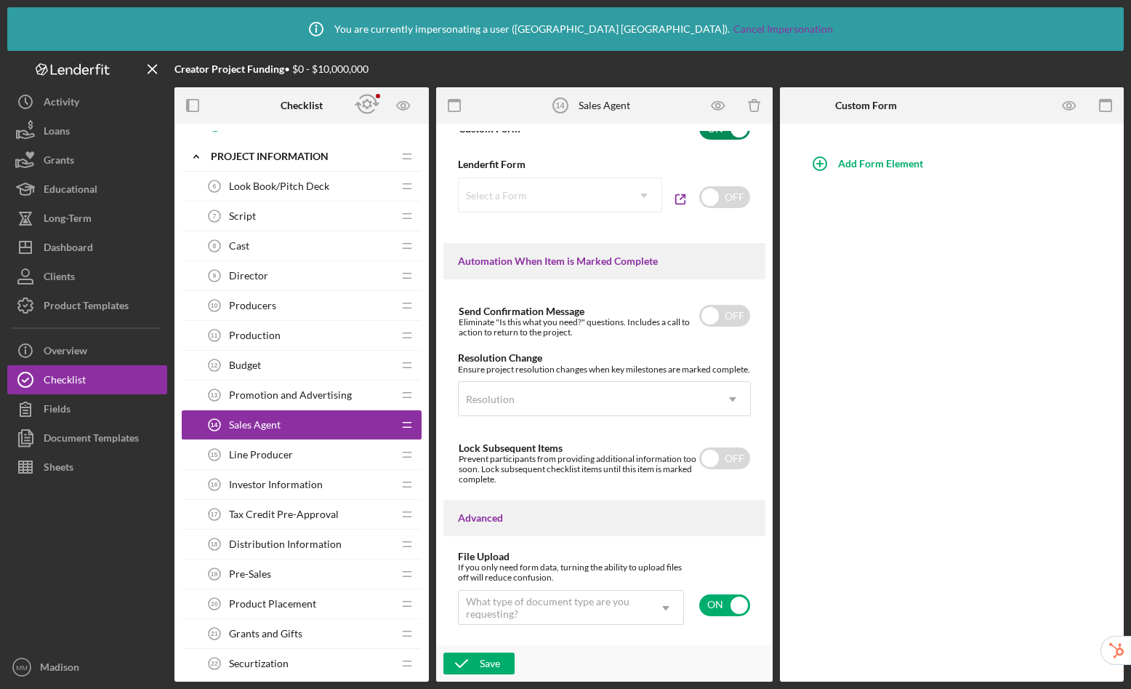
scroll to position [1000, 0]
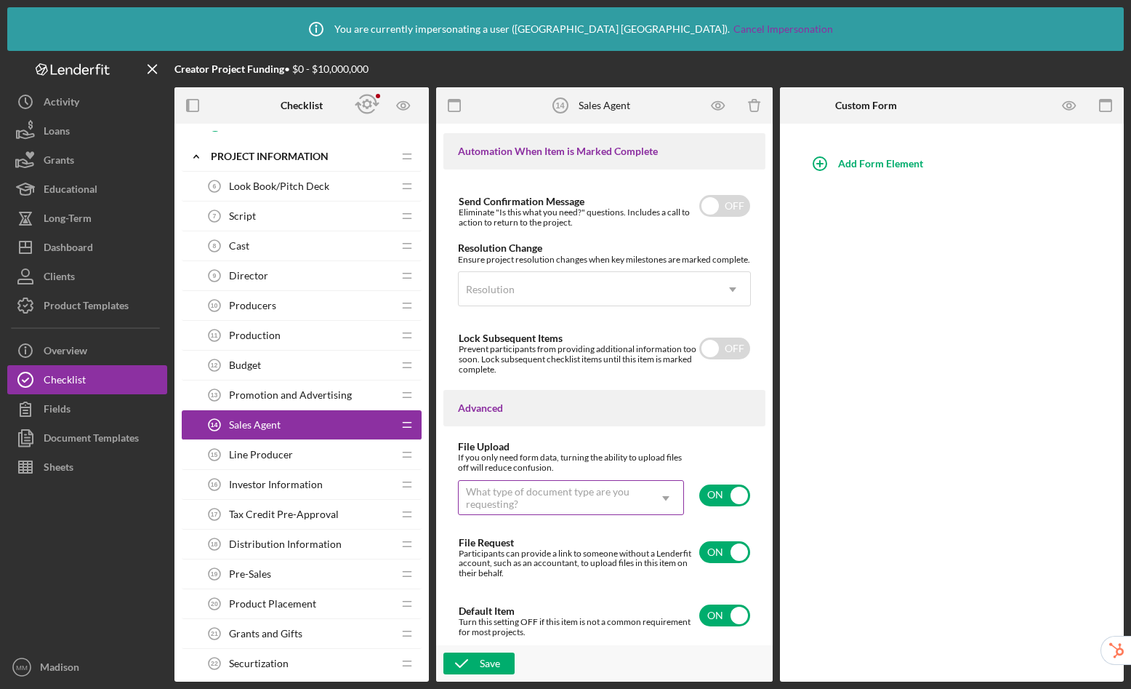
click at [608, 486] on div "What type of document type are you requesting?" at bounding box center [553, 497] width 175 height 23
type input "ot"
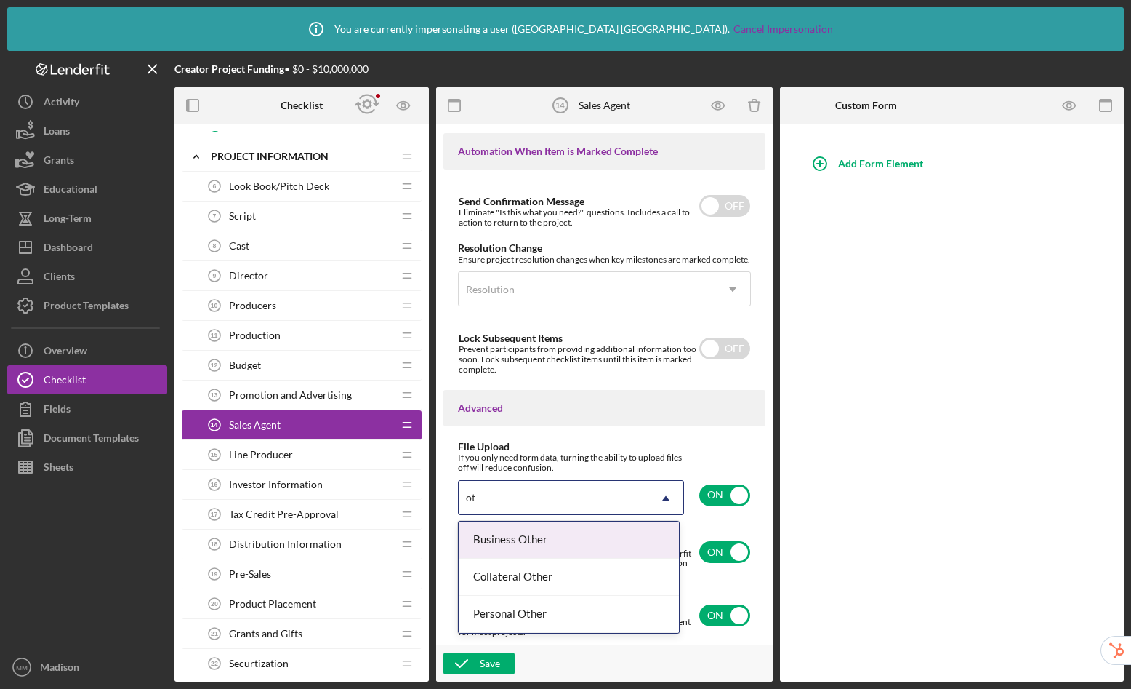
click at [604, 550] on div "Business Other" at bounding box center [569, 539] width 220 height 37
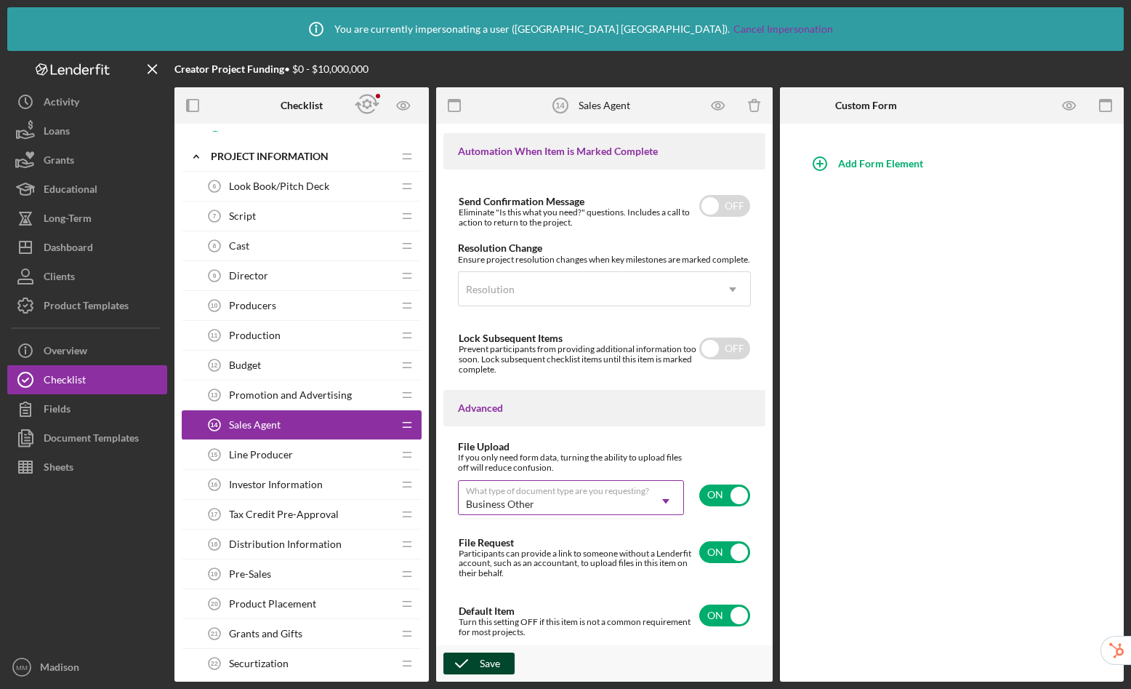
click at [472, 660] on icon "button" at bounding box center [462, 663] width 36 height 36
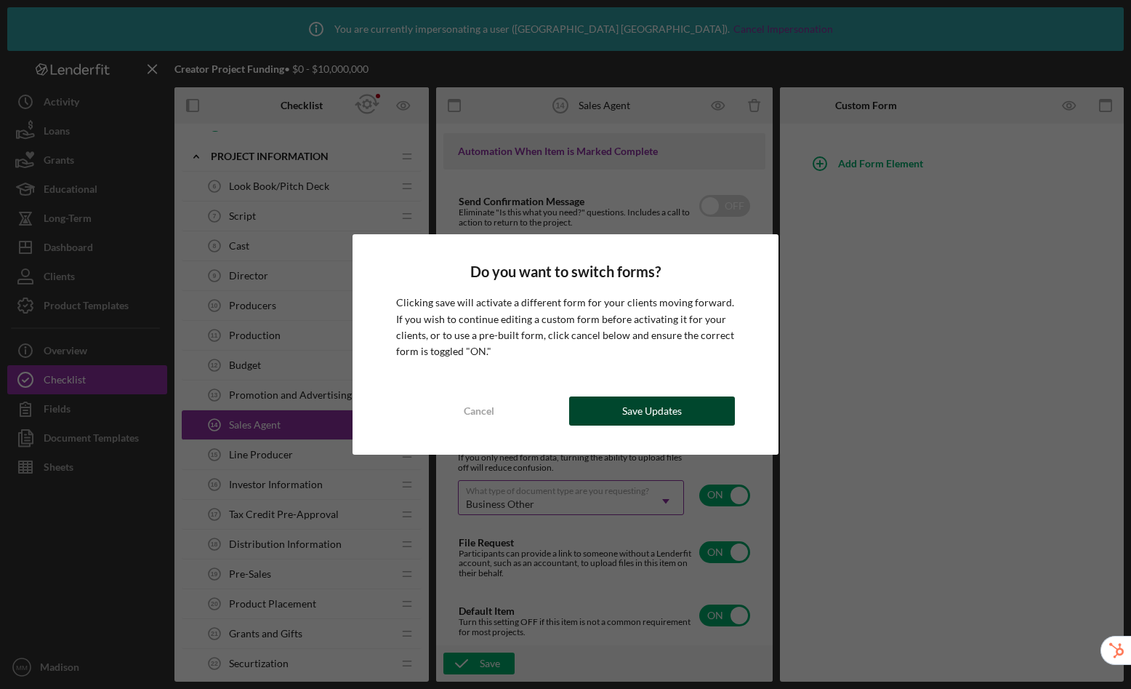
click at [617, 412] on button "Save Updates" at bounding box center [652, 410] width 166 height 29
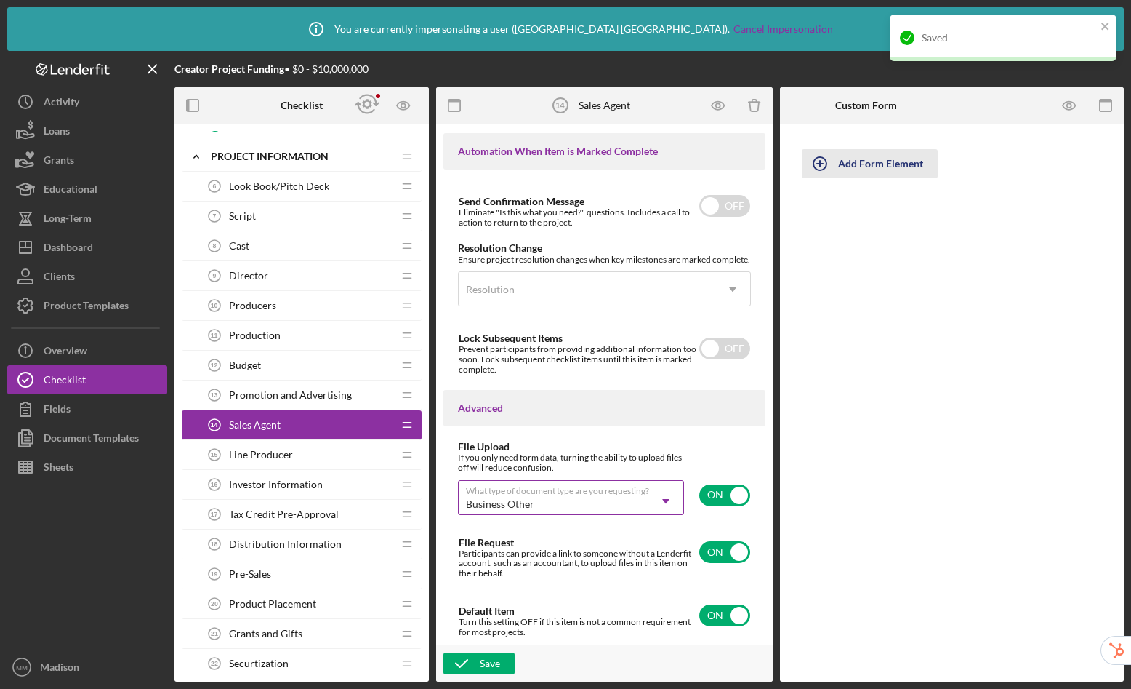
click at [883, 167] on div "Add Form Element" at bounding box center [880, 163] width 85 height 29
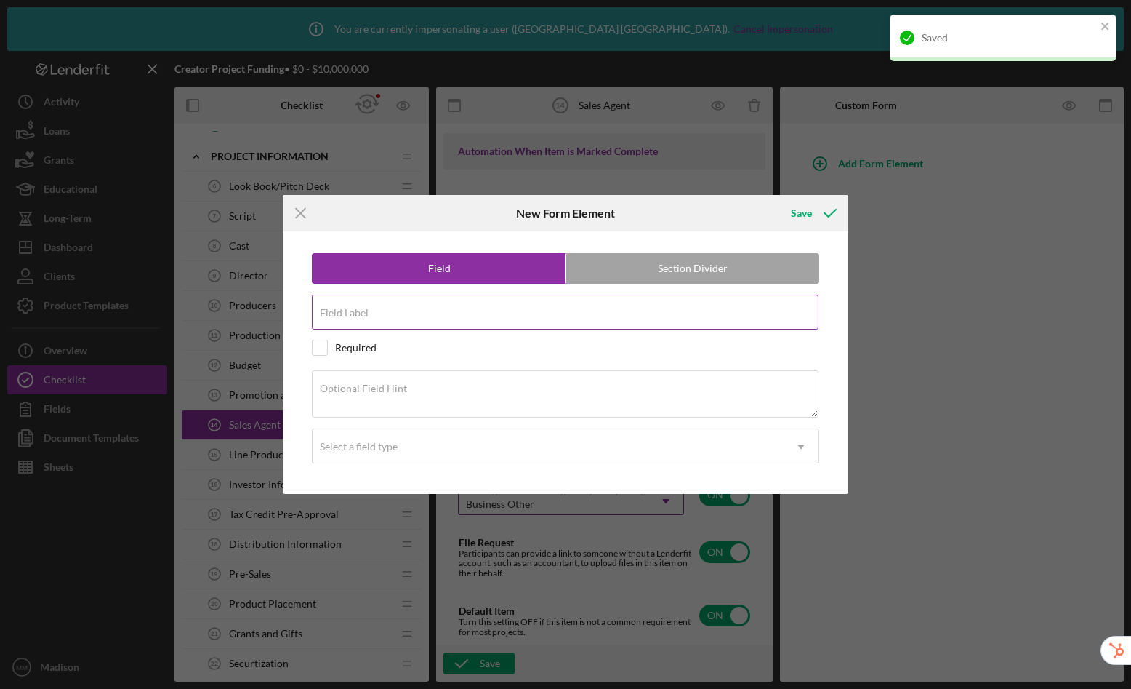
click at [449, 319] on input "Field Label" at bounding box center [565, 312] width 507 height 35
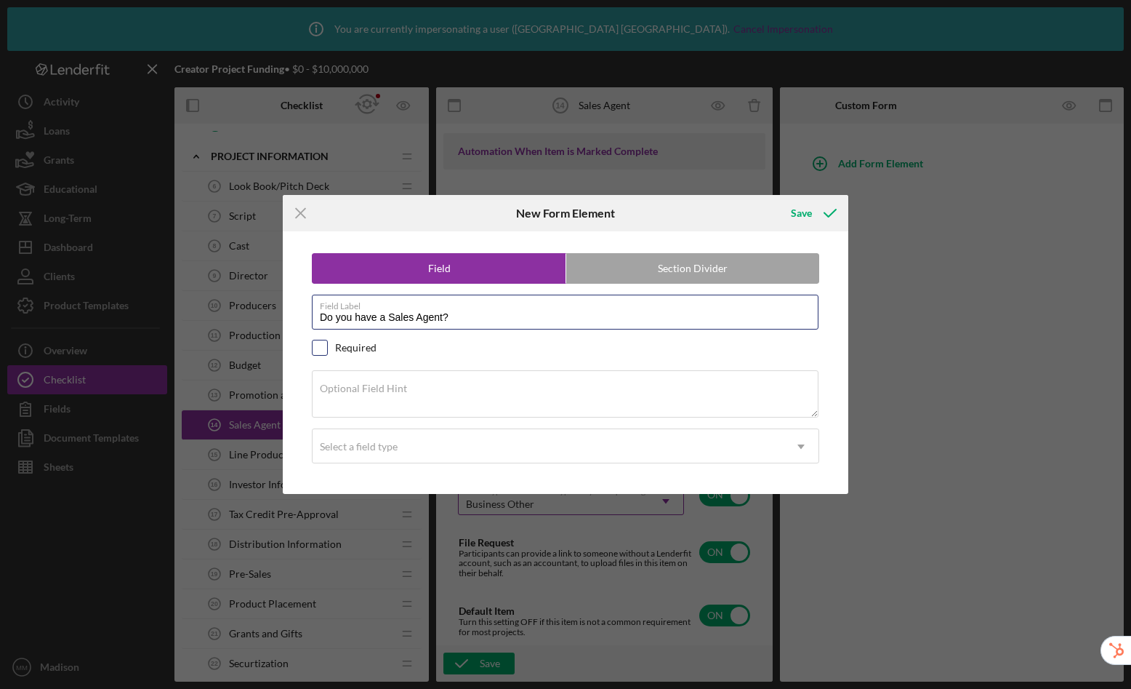
type input "Do you have a Sales Agent?"
click at [324, 350] on input "checkbox" at bounding box center [320, 347] width 15 height 15
checkbox input "true"
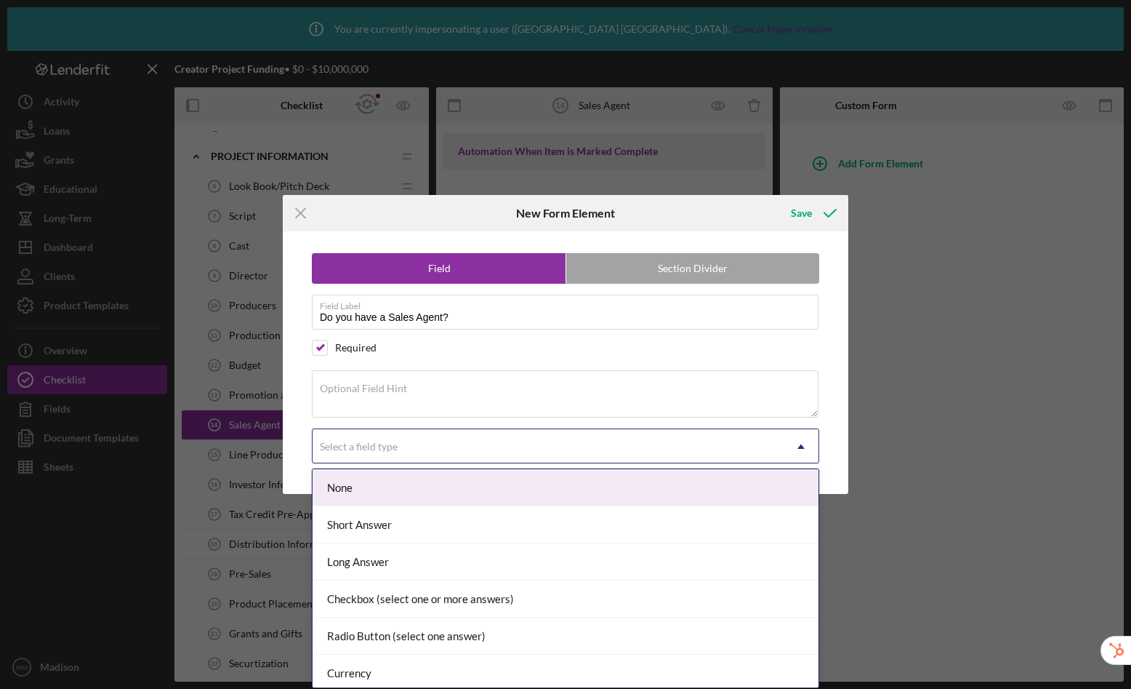
click at [367, 444] on div "Select a field type" at bounding box center [359, 447] width 78 height 12
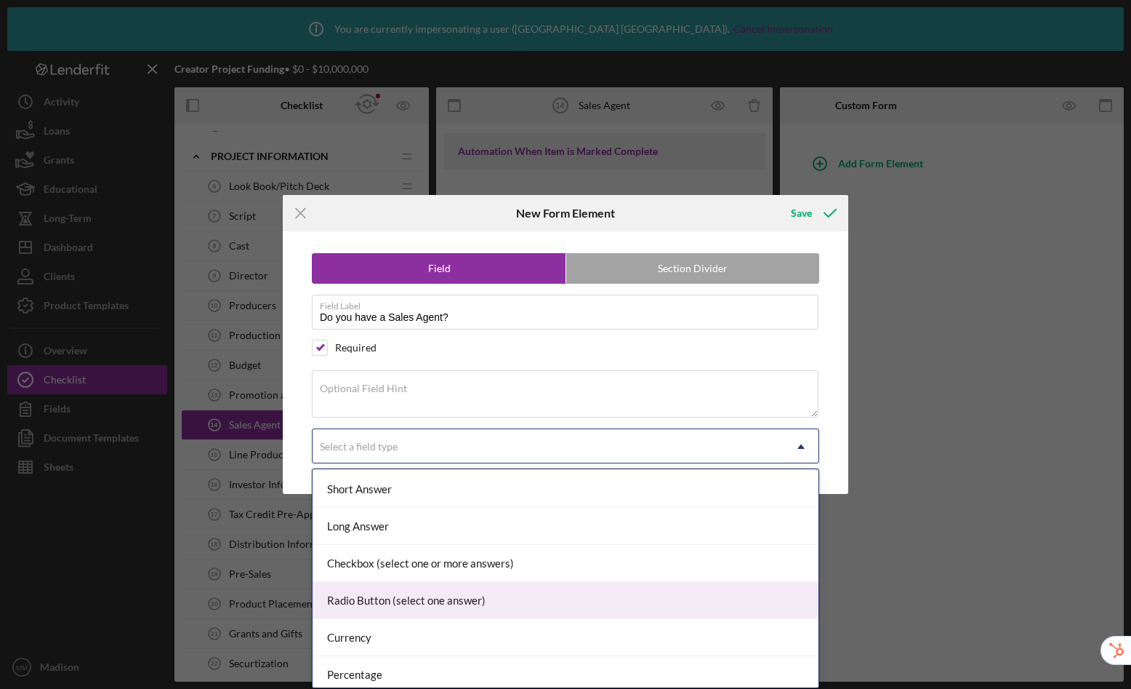
scroll to position [48, 0]
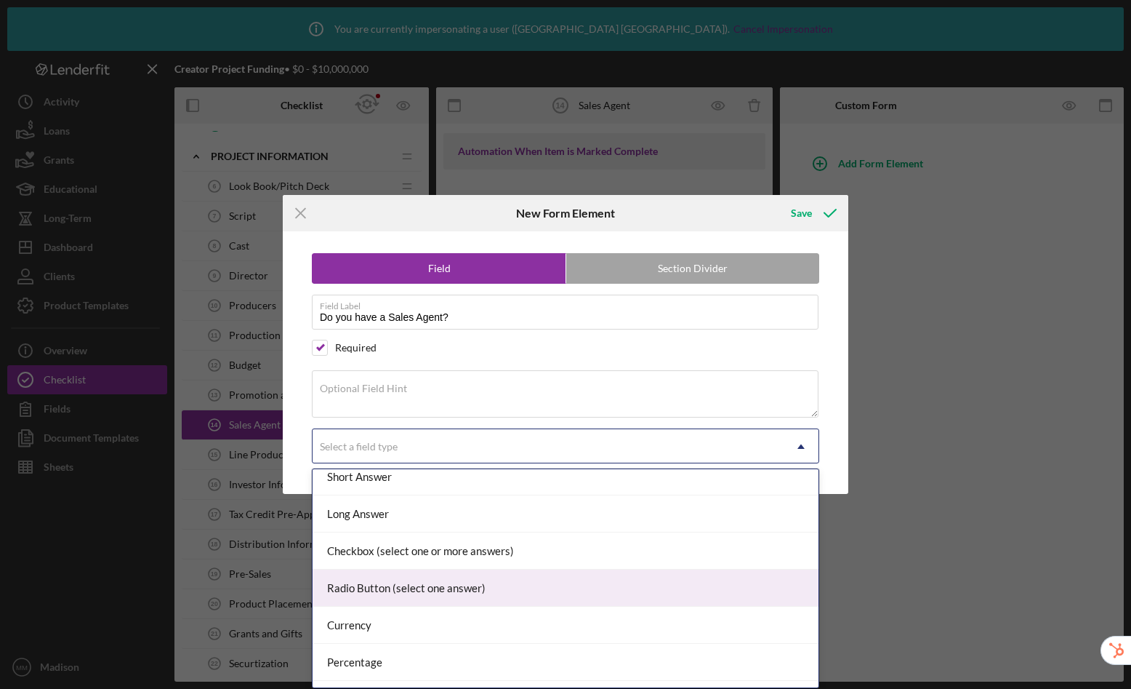
click at [414, 588] on div "Radio Button (select one answer)" at bounding box center [566, 587] width 506 height 37
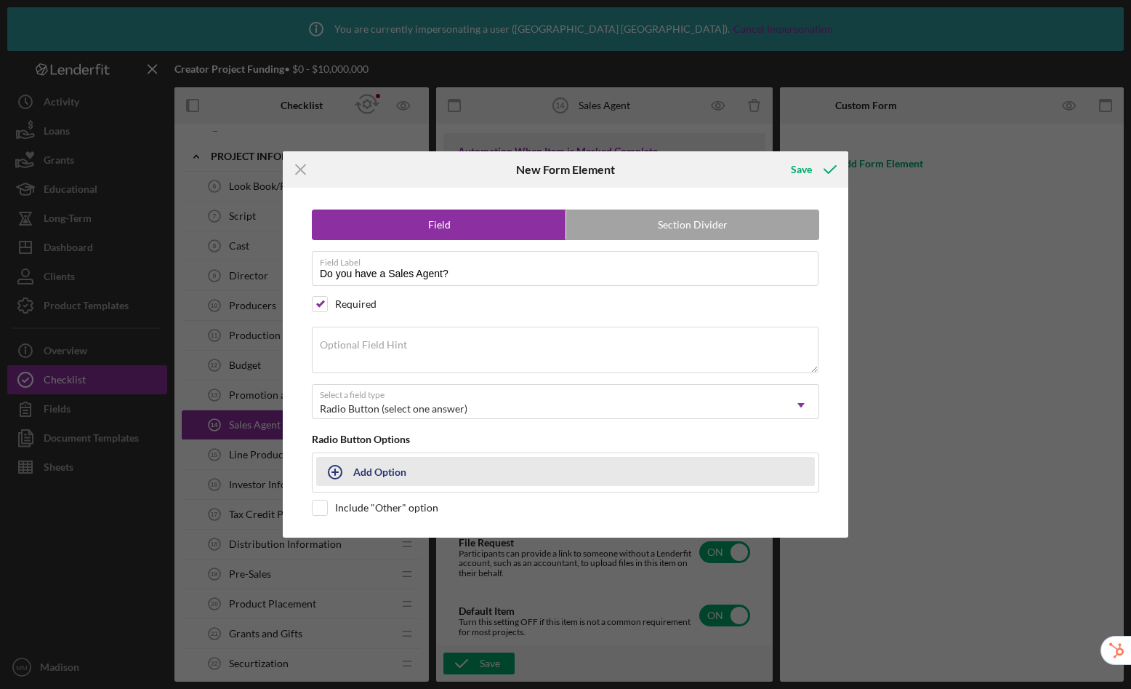
click at [371, 473] on div "Add Option" at bounding box center [379, 471] width 53 height 28
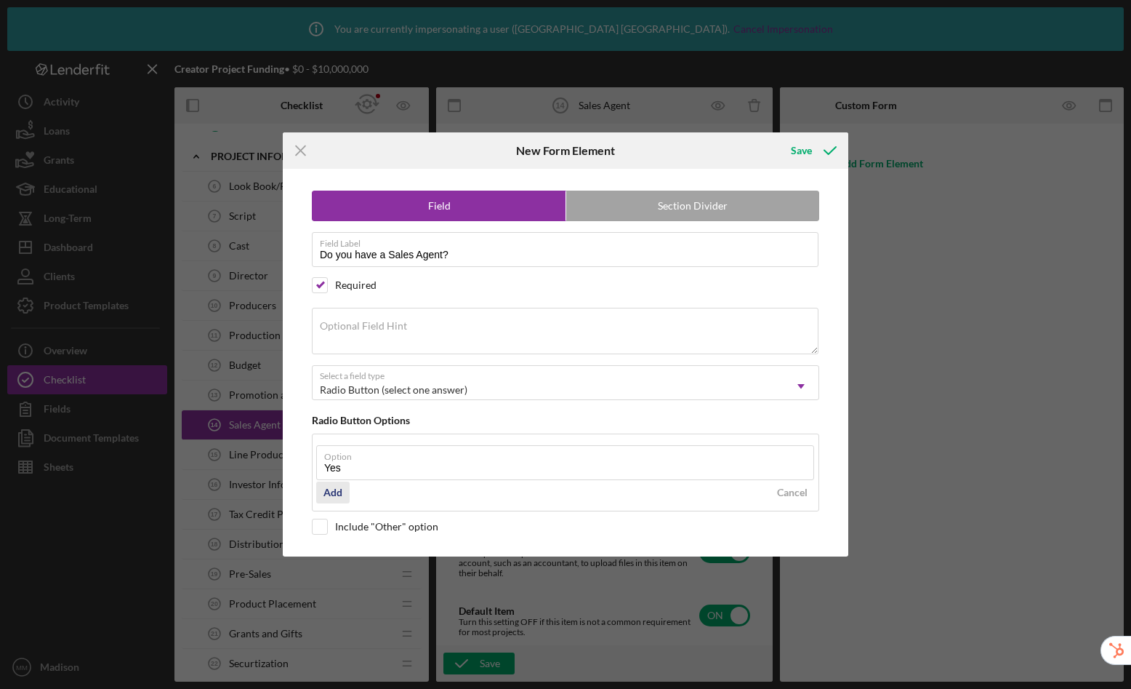
type input "Yes"
click at [340, 493] on div "Add" at bounding box center [333, 492] width 19 height 22
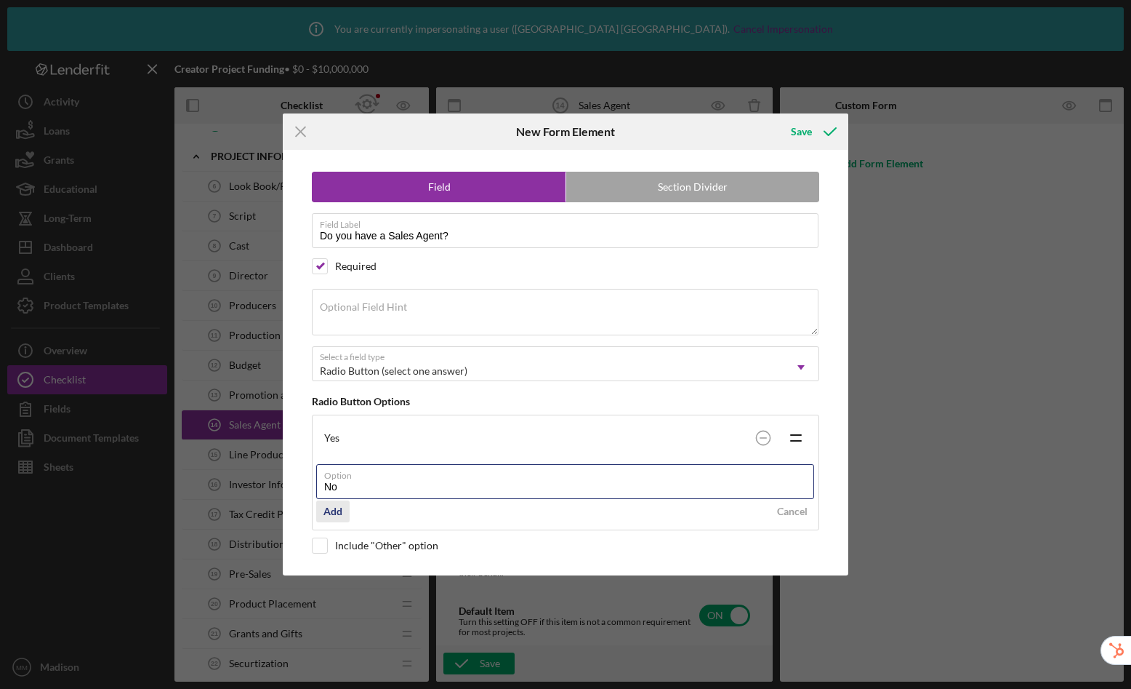
type input "No"
click at [329, 508] on div "Add" at bounding box center [333, 511] width 19 height 22
click at [809, 113] on div "Icon/Menu Close New Form Element Save Field Section Divider Field Label Do you …" at bounding box center [565, 344] width 1131 height 689
click at [798, 130] on div "Save" at bounding box center [801, 131] width 21 height 29
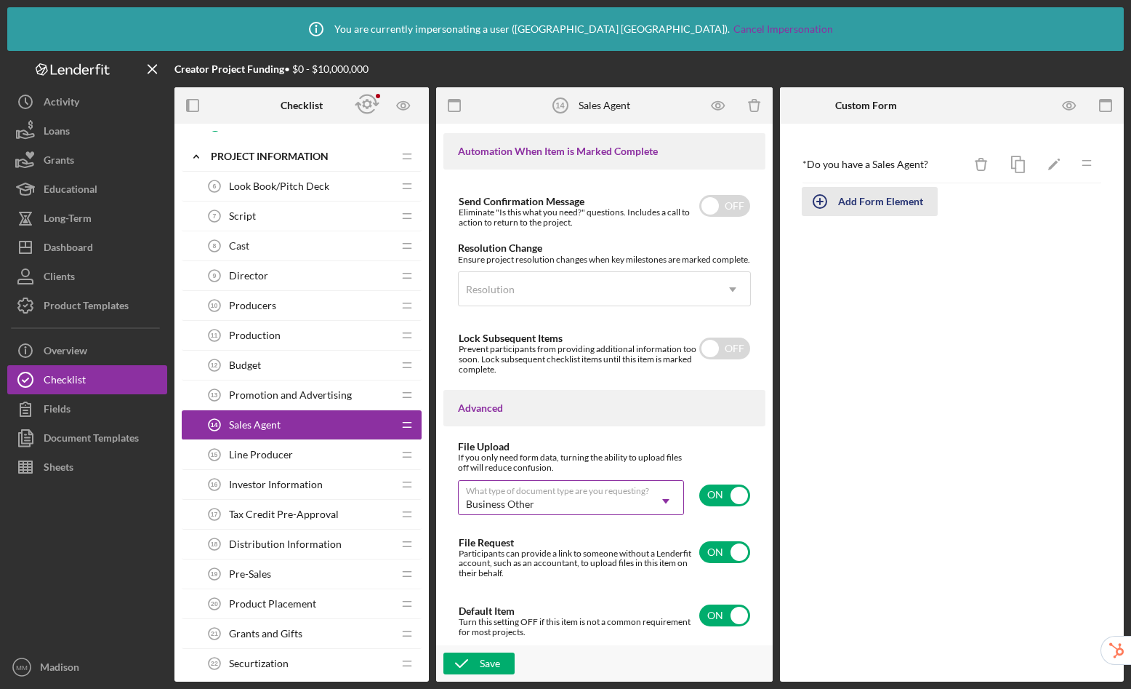
click at [855, 209] on div "Add Form Element" at bounding box center [880, 201] width 85 height 29
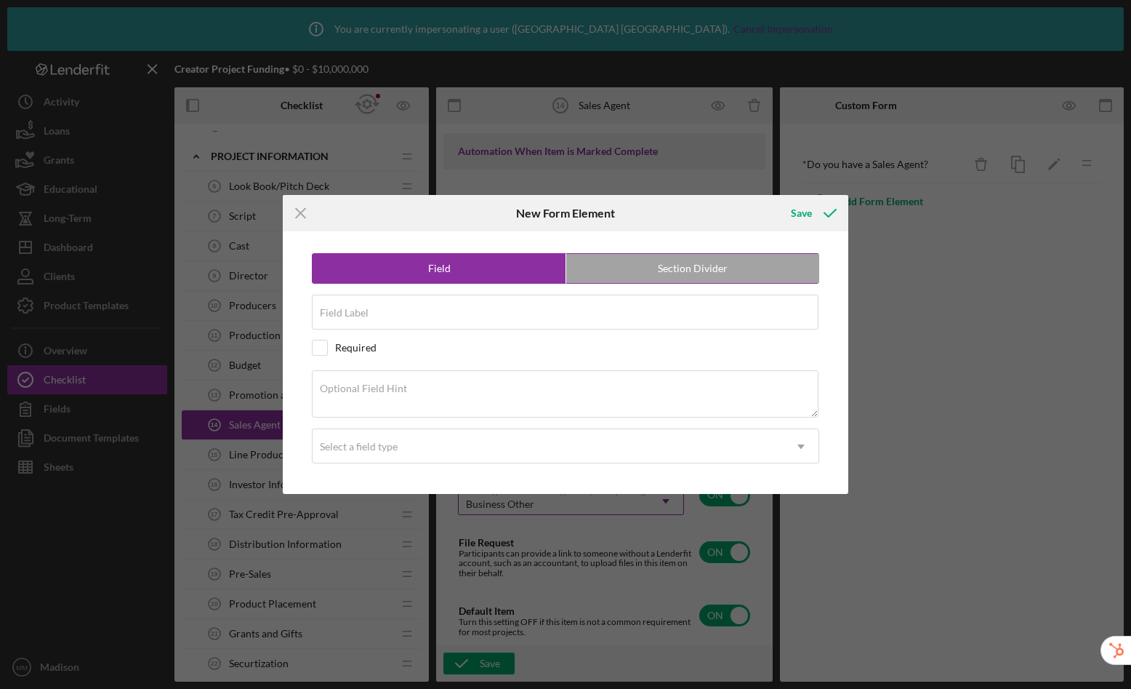
click at [661, 275] on label "Section Divider" at bounding box center [692, 268] width 253 height 29
radio input "false"
radio input "true"
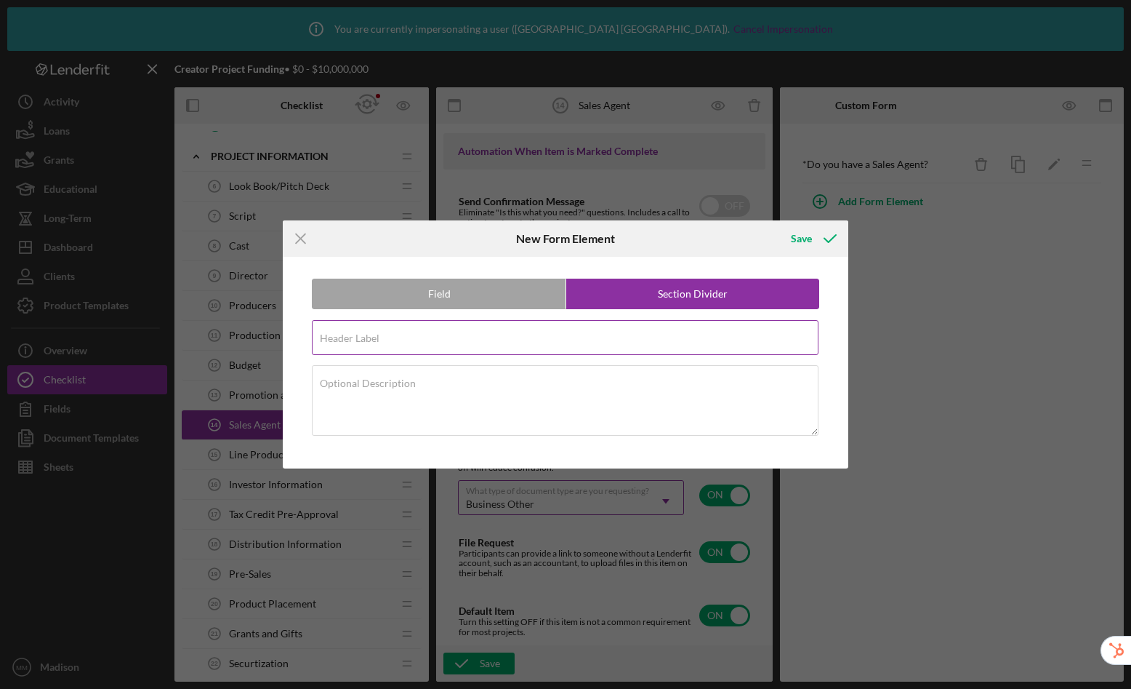
click at [453, 336] on div "Header Label Required" at bounding box center [566, 338] width 508 height 36
type input "If you have a Sales Agent"
click at [799, 234] on div "Save" at bounding box center [801, 238] width 21 height 29
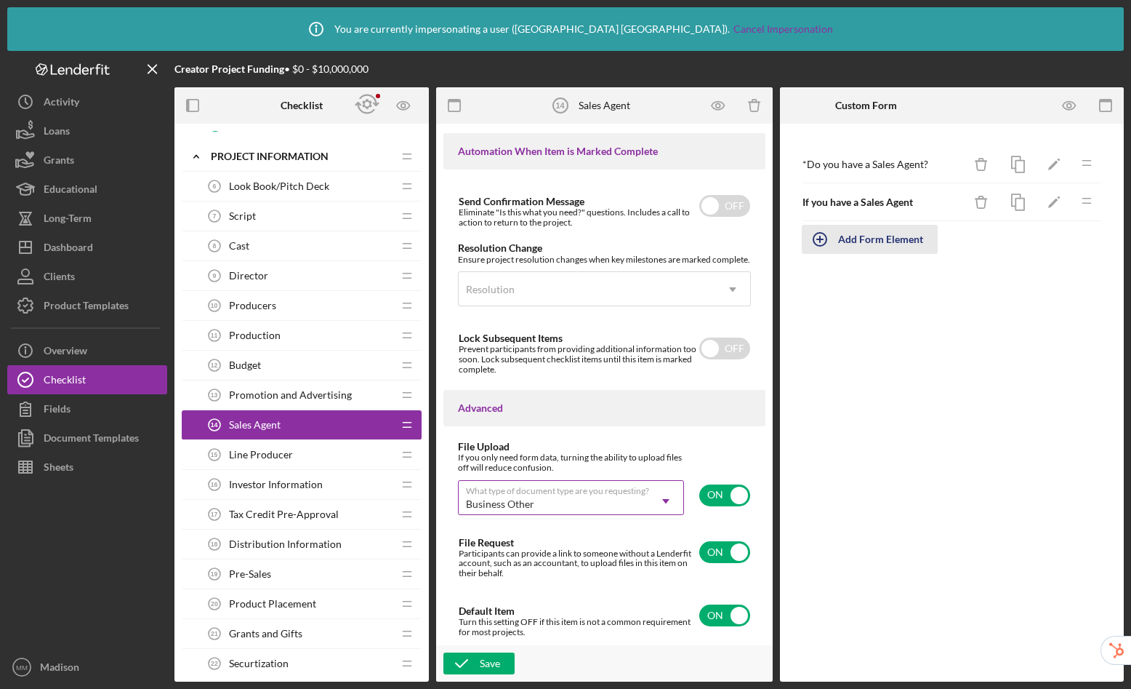
click at [861, 244] on div "Add Form Element" at bounding box center [880, 239] width 85 height 29
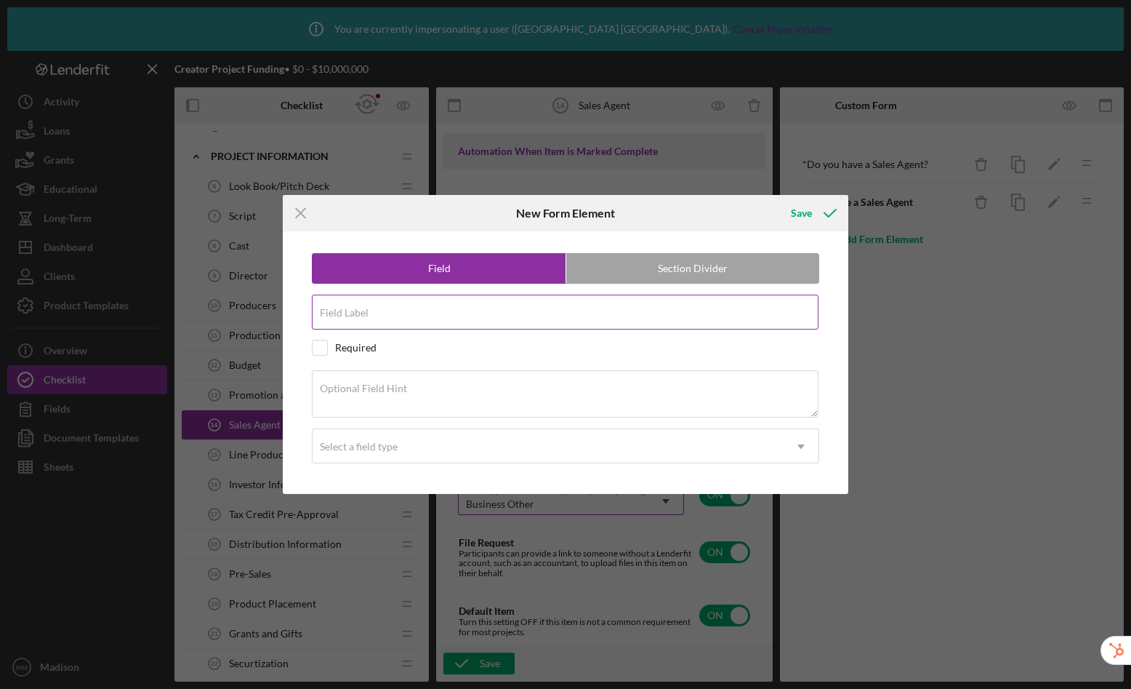
click at [388, 319] on input "Field Label" at bounding box center [565, 312] width 507 height 35
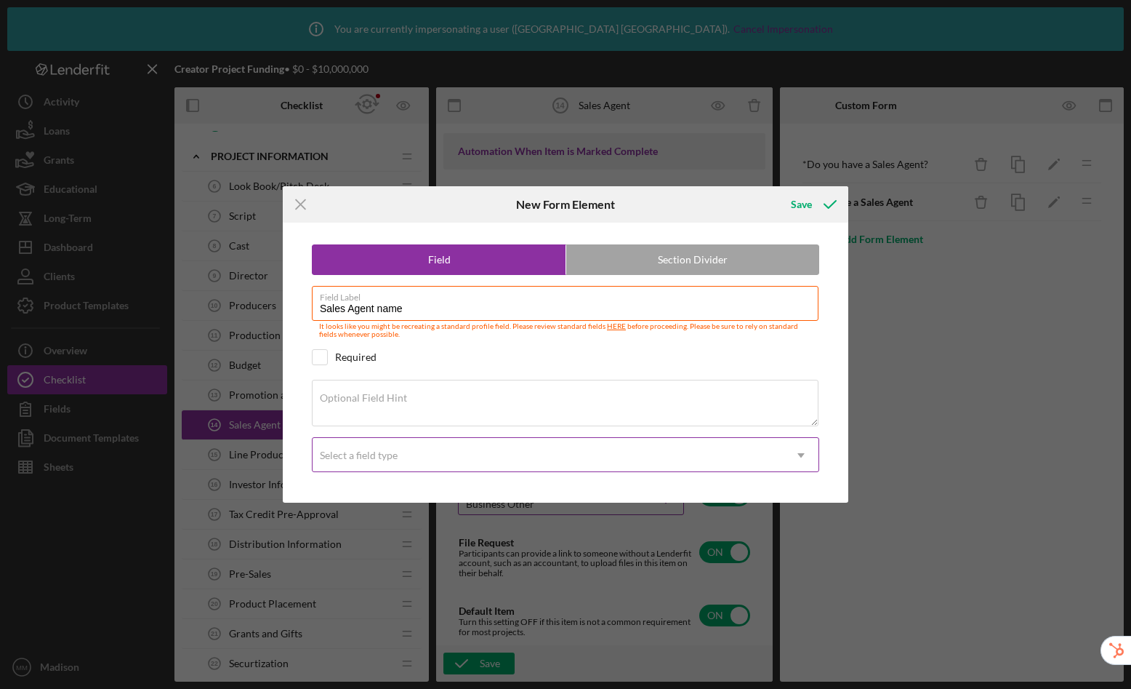
type input "Sales Agent name"
click at [374, 459] on div "Select a field type" at bounding box center [359, 455] width 78 height 12
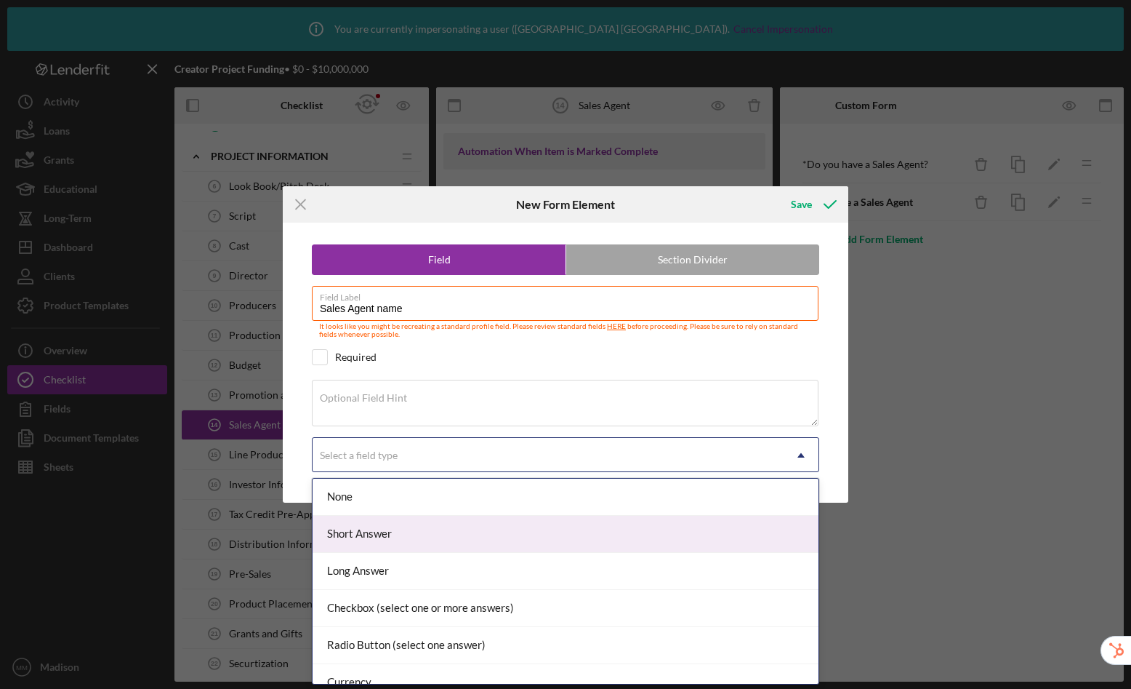
click at [371, 532] on div "Short Answer" at bounding box center [566, 534] width 506 height 37
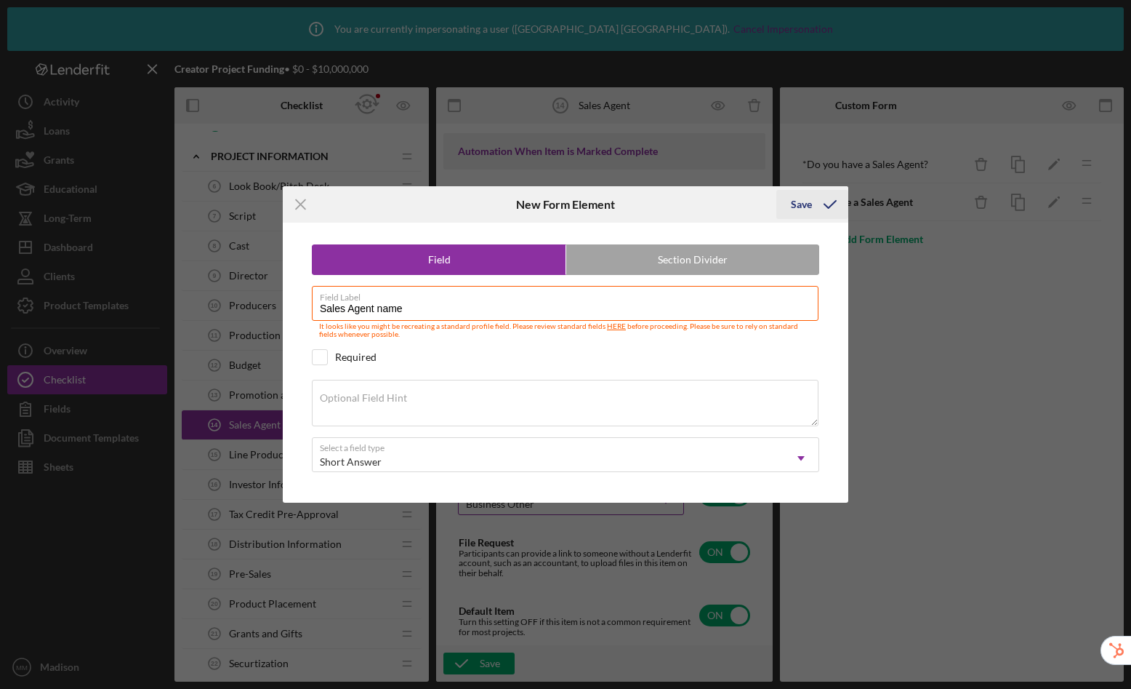
click at [805, 204] on div "Save" at bounding box center [801, 204] width 21 height 29
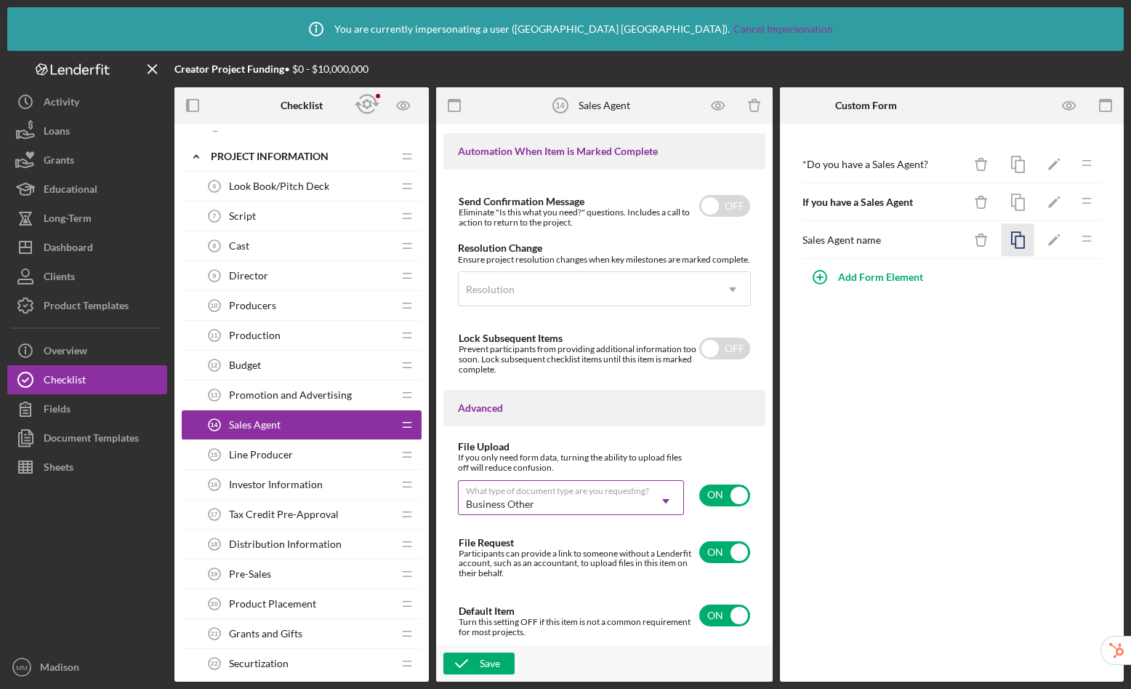
click at [1016, 241] on rect "button" at bounding box center [1020, 242] width 9 height 12
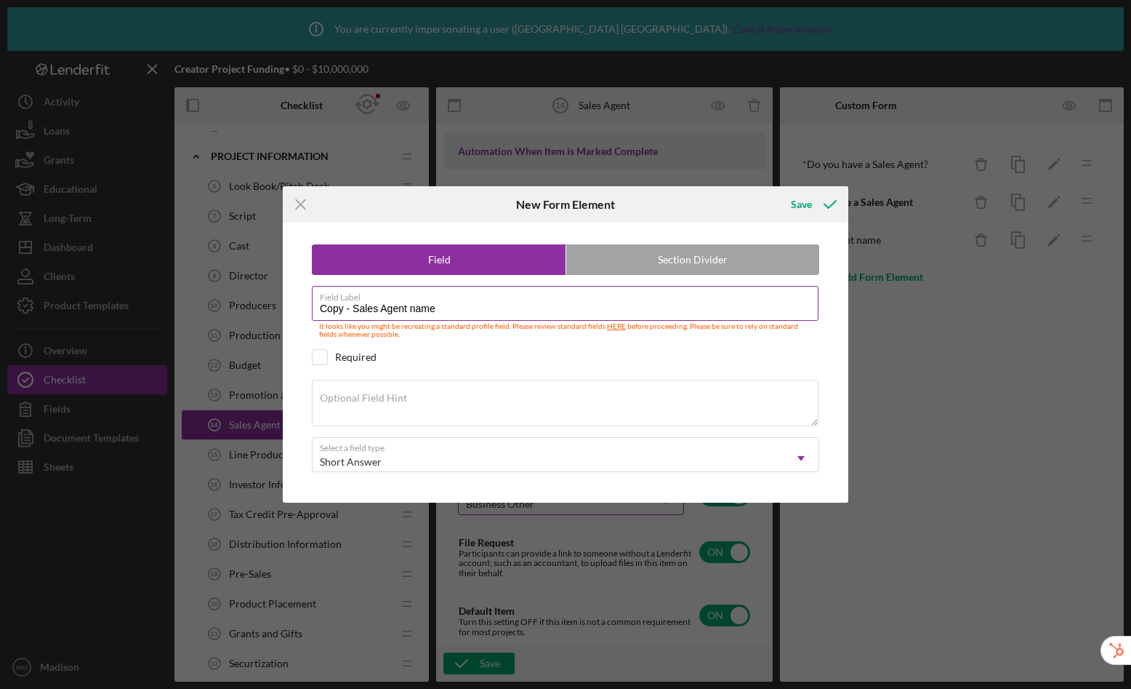
drag, startPoint x: 460, startPoint y: 307, endPoint x: 412, endPoint y: 306, distance: 47.3
click at [412, 306] on input "Copy - Sales Agent name" at bounding box center [565, 303] width 507 height 35
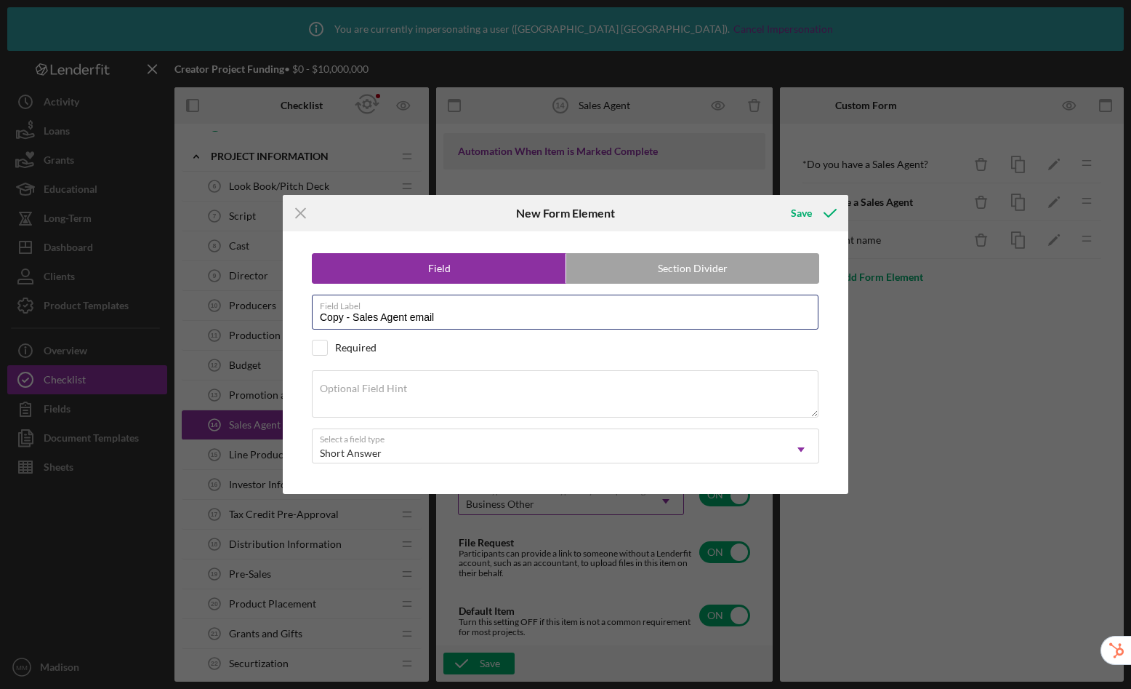
drag, startPoint x: 355, startPoint y: 319, endPoint x: 268, endPoint y: 309, distance: 87.9
click at [268, 309] on div "Icon/Menu Close New Form Element Save Field Section Divider Field Label Copy - …" at bounding box center [565, 344] width 1131 height 689
type input "Sales Agent email"
click at [801, 215] on div "Save" at bounding box center [801, 213] width 21 height 29
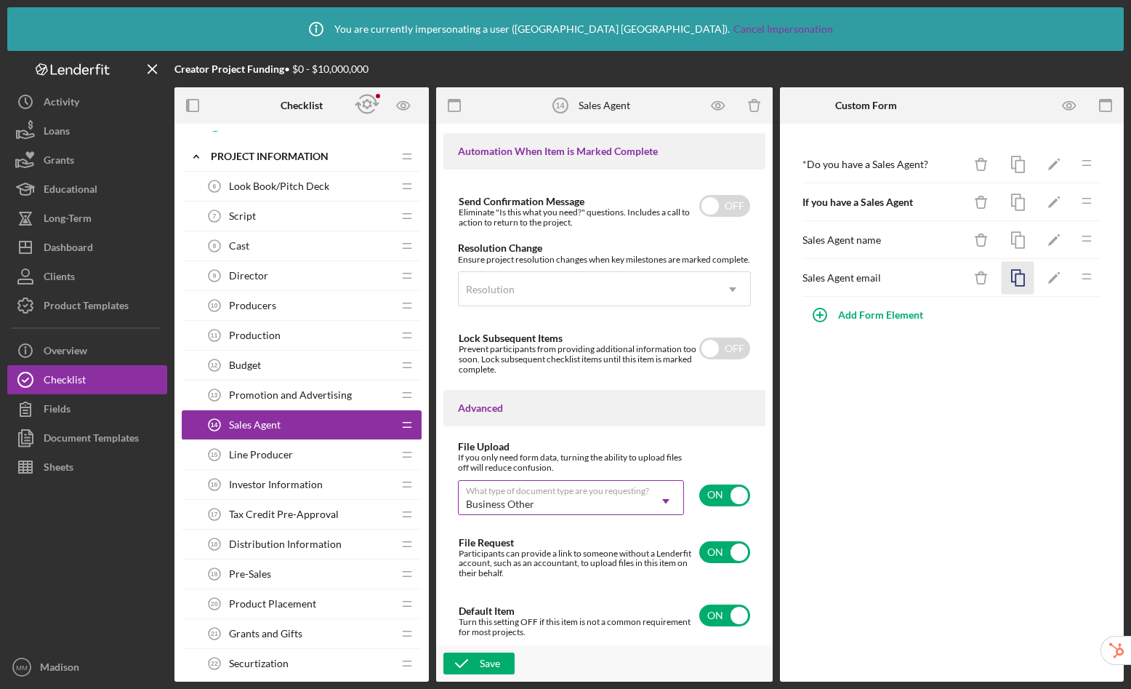
click at [1027, 281] on icon "button" at bounding box center [1018, 278] width 33 height 33
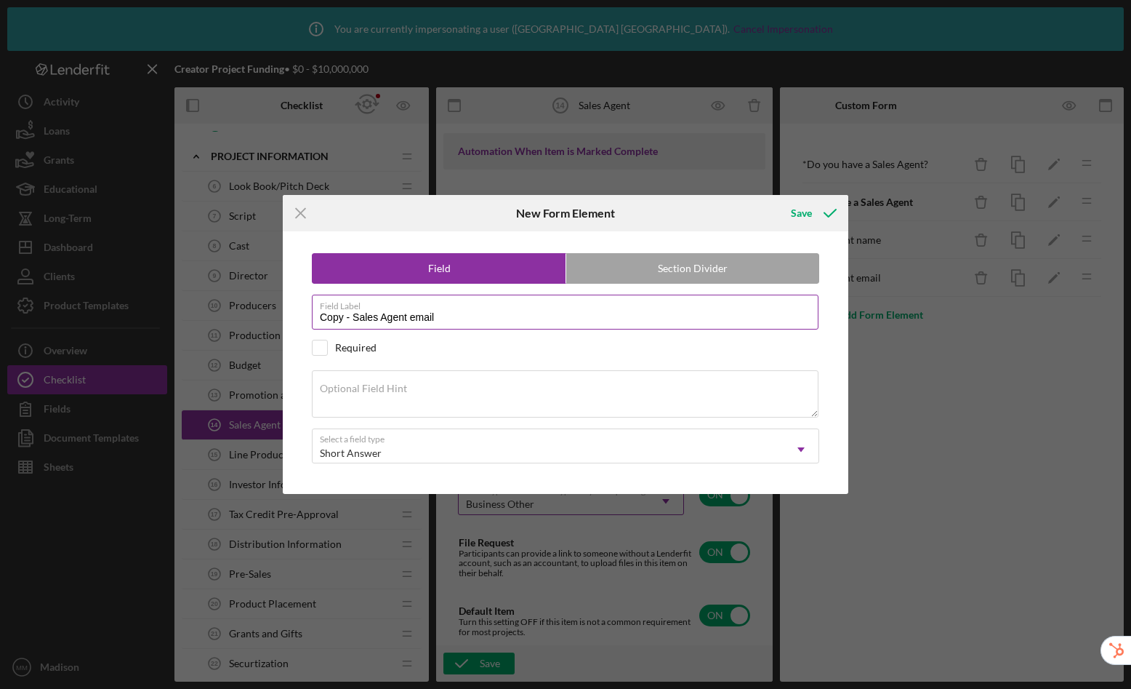
drag, startPoint x: 468, startPoint y: 318, endPoint x: 409, endPoint y: 320, distance: 58.2
click at [409, 320] on input "Copy - Sales Agent email" at bounding box center [565, 312] width 507 height 35
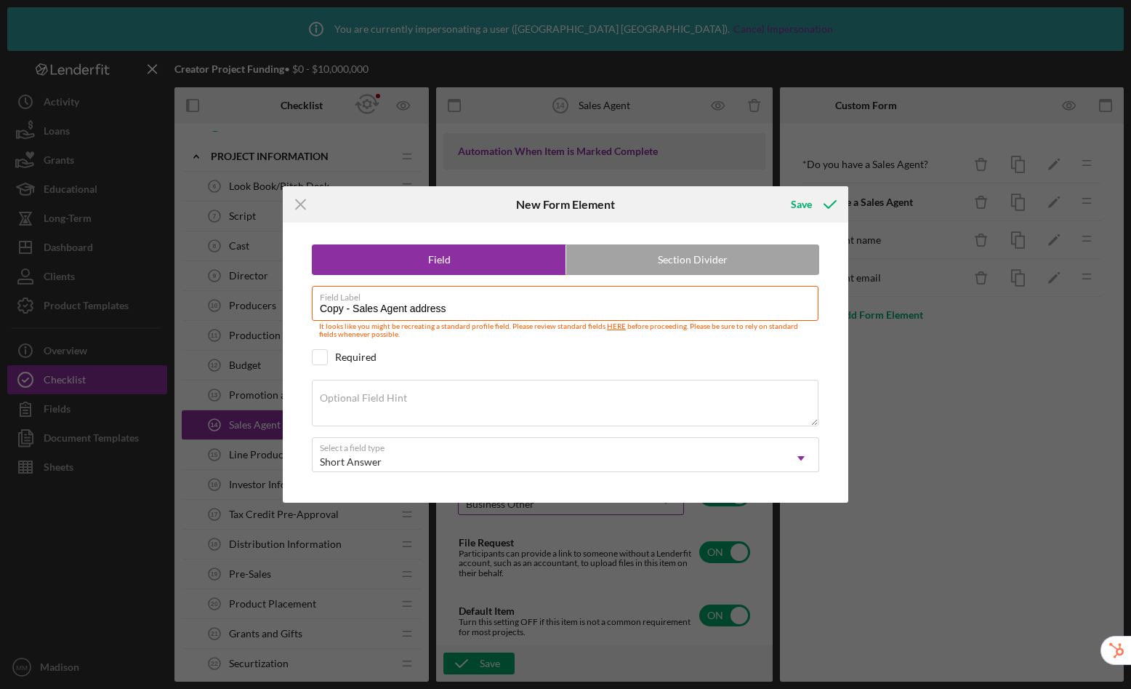
drag, startPoint x: 353, startPoint y: 311, endPoint x: 273, endPoint y: 297, distance: 81.8
click at [273, 297] on div "Icon/Menu Close New Form Element Save Field Section Divider Field Label Copy - …" at bounding box center [565, 344] width 1131 height 689
type input "Sales Agent address"
click at [793, 203] on div "Save" at bounding box center [801, 204] width 21 height 29
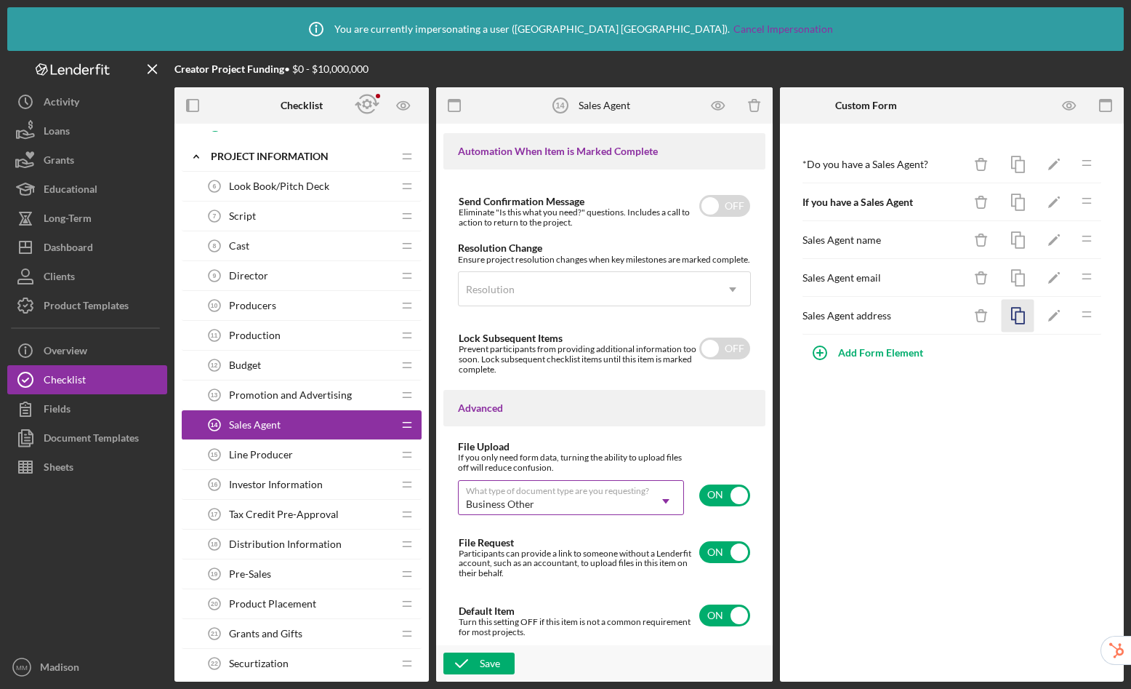
click at [1017, 317] on icon "button" at bounding box center [1018, 316] width 33 height 33
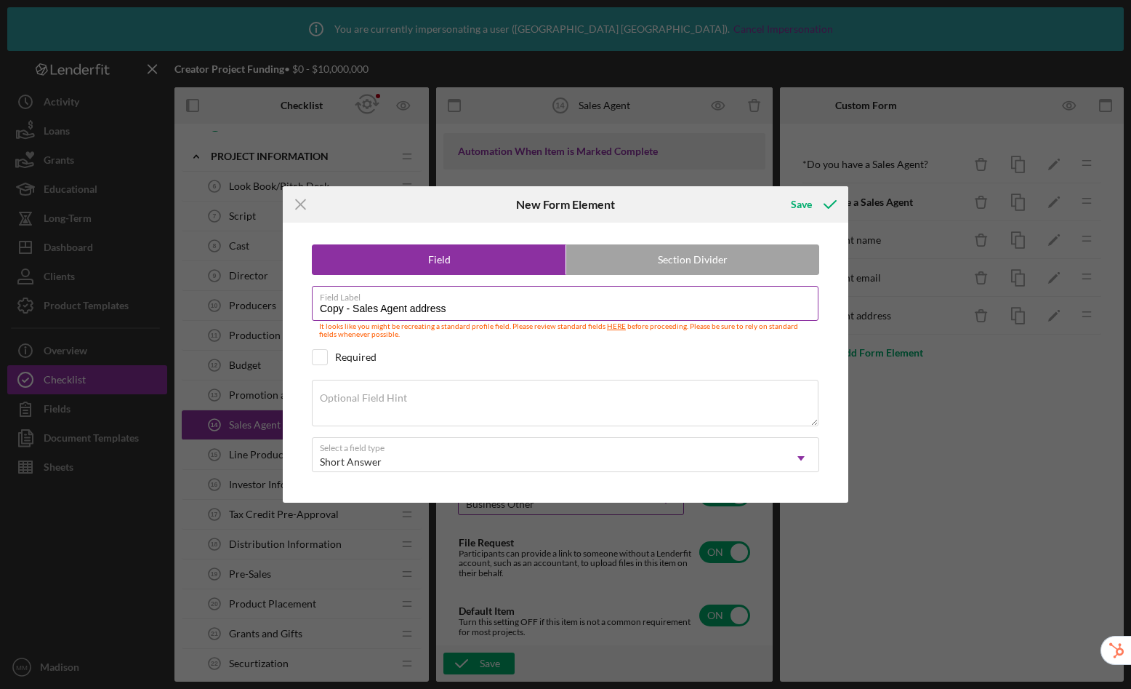
drag, startPoint x: 451, startPoint y: 313, endPoint x: 409, endPoint y: 311, distance: 41.6
click at [409, 311] on input "Copy - Sales Agent address" at bounding box center [565, 303] width 507 height 35
drag, startPoint x: 354, startPoint y: 306, endPoint x: 236, endPoint y: 285, distance: 119.7
click at [236, 285] on div "Icon/Menu Close New Form Element Save Field Section Divider Field Label Copy - …" at bounding box center [565, 344] width 1131 height 689
type input "Sales Agent website"
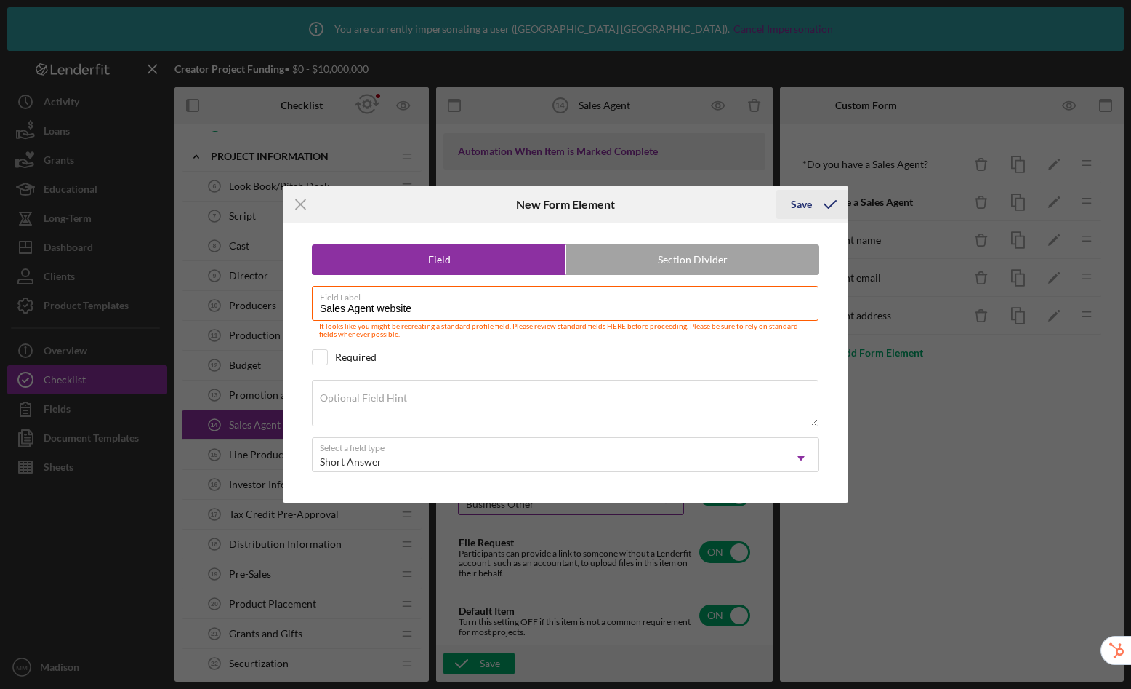
click at [802, 201] on div "Save" at bounding box center [801, 204] width 21 height 29
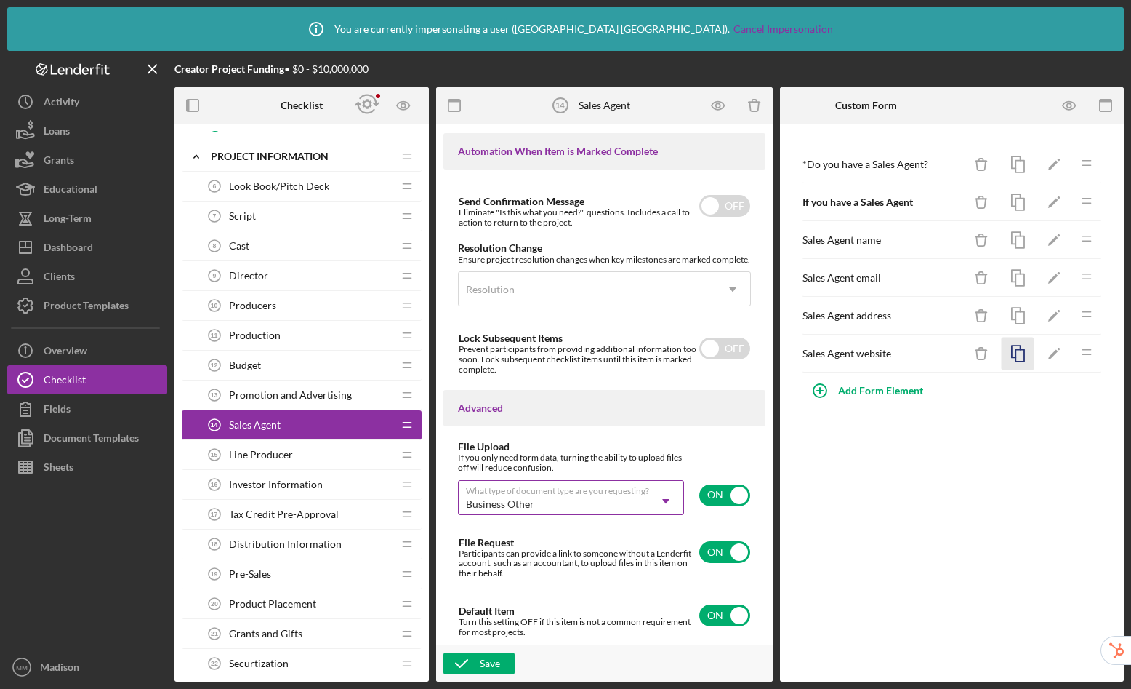
click at [1024, 362] on icon "button" at bounding box center [1018, 353] width 33 height 33
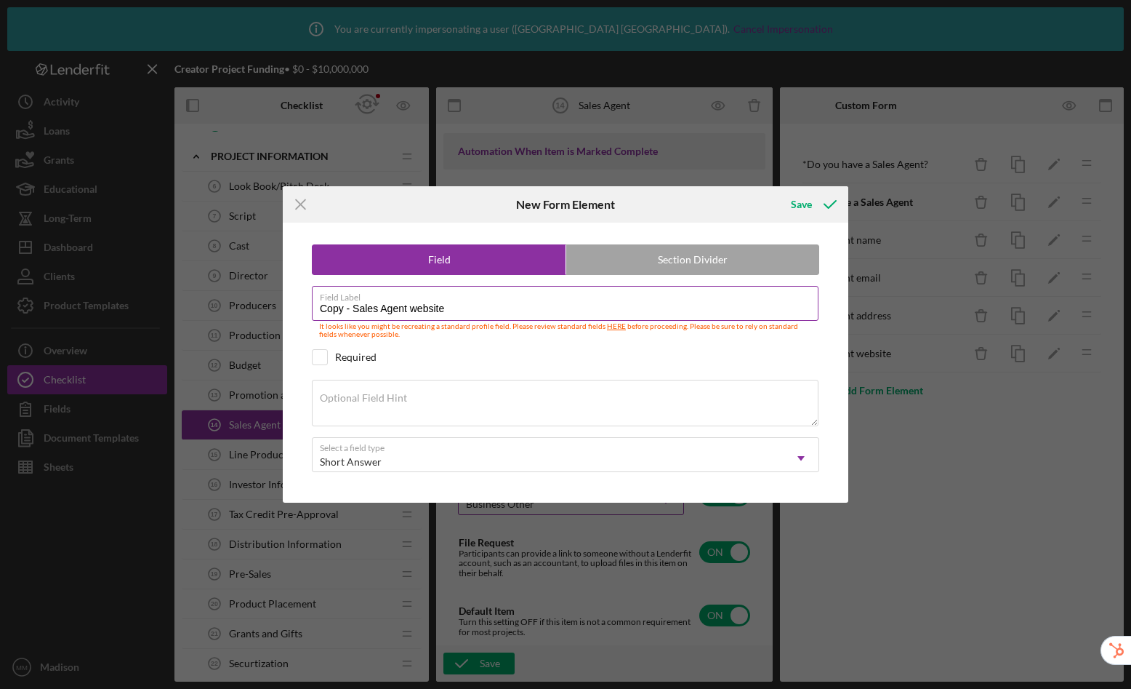
drag, startPoint x: 454, startPoint y: 311, endPoint x: 409, endPoint y: 310, distance: 45.1
click at [409, 310] on input "Copy - Sales Agent website" at bounding box center [565, 303] width 507 height 35
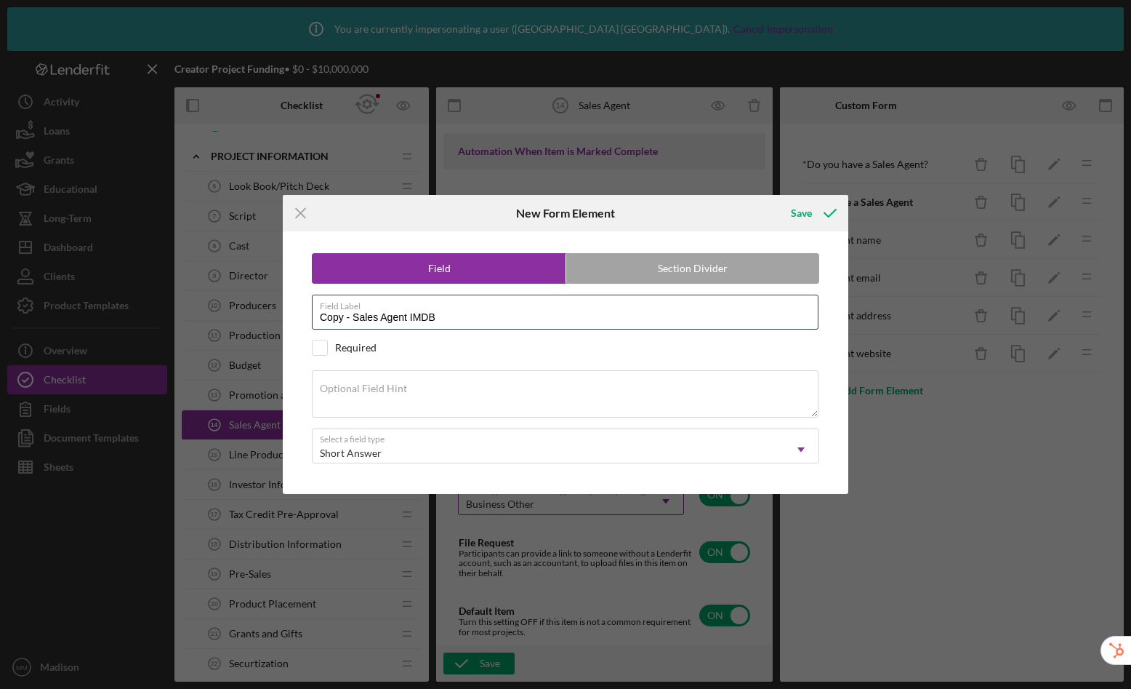
drag, startPoint x: 353, startPoint y: 316, endPoint x: 265, endPoint y: 304, distance: 88.1
click at [265, 304] on div "Icon/Menu Close New Form Element Save Field Section Divider Field Label Copy - …" at bounding box center [565, 344] width 1131 height 689
type input "Sales Agent IMDB"
click at [801, 215] on div "Save" at bounding box center [801, 213] width 21 height 29
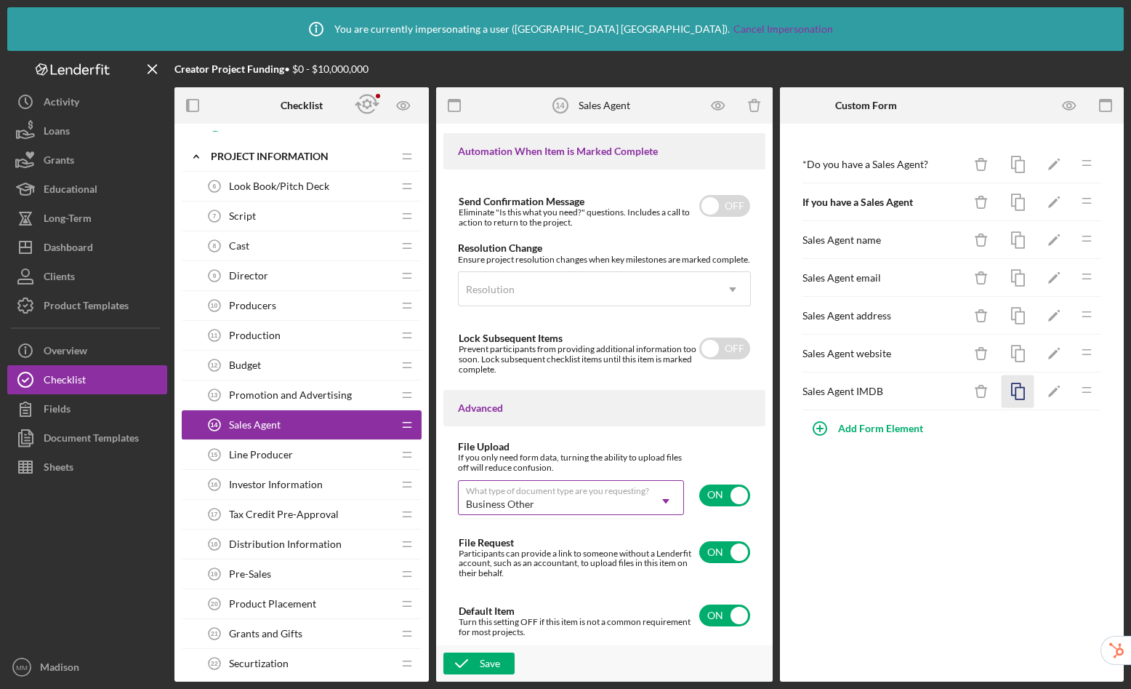
click at [1010, 396] on icon "button" at bounding box center [1018, 391] width 33 height 33
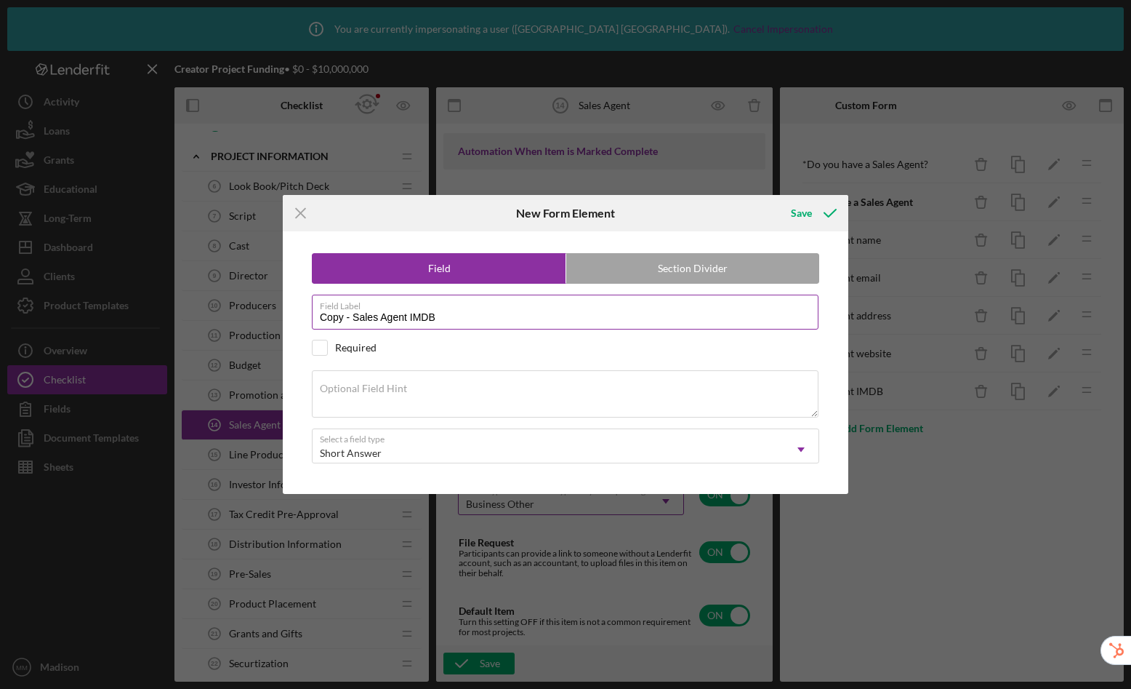
drag, startPoint x: 503, startPoint y: 311, endPoint x: 409, endPoint y: 307, distance: 93.9
click at [409, 307] on div "Field Label Copy - Sales Agent IMDB" at bounding box center [566, 313] width 508 height 36
drag, startPoint x: 442, startPoint y: 313, endPoint x: 409, endPoint y: 314, distance: 33.5
click at [409, 314] on input "Copy - Sales Agent IMDB" at bounding box center [565, 312] width 507 height 35
drag, startPoint x: 355, startPoint y: 318, endPoint x: 264, endPoint y: 313, distance: 91.0
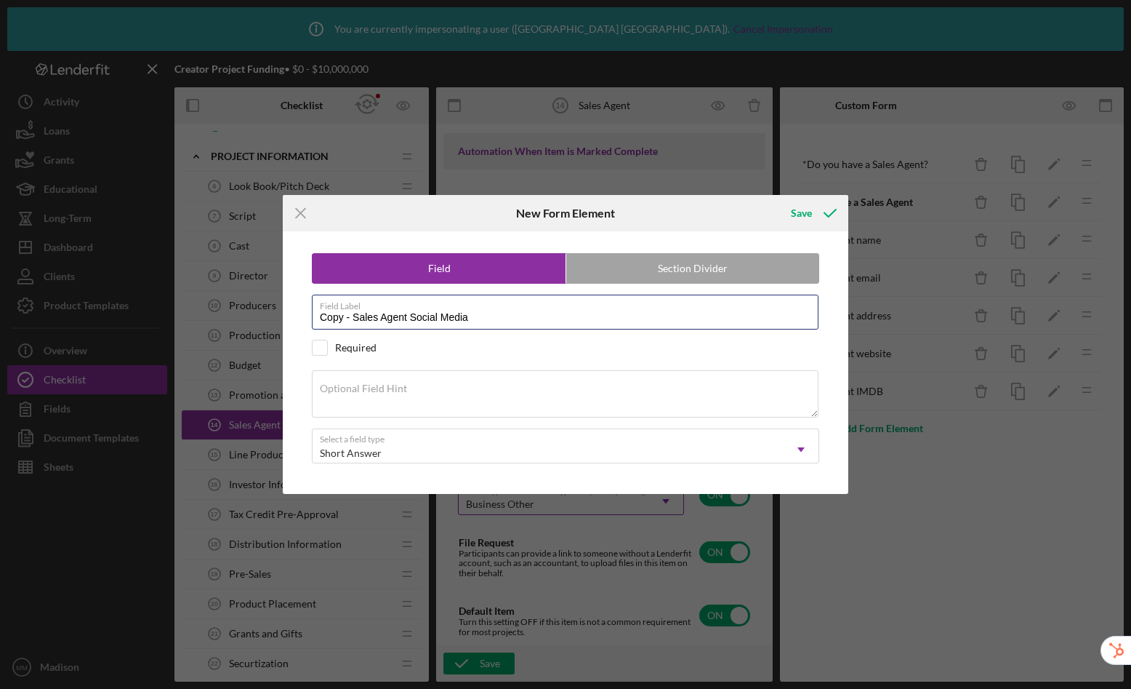
click at [264, 313] on div "Icon/Menu Close New Form Element Save Field Section Divider Field Label Copy - …" at bounding box center [565, 344] width 1131 height 689
type input "Sales Agent Social Media"
click at [777, 199] on button "Save" at bounding box center [813, 213] width 72 height 29
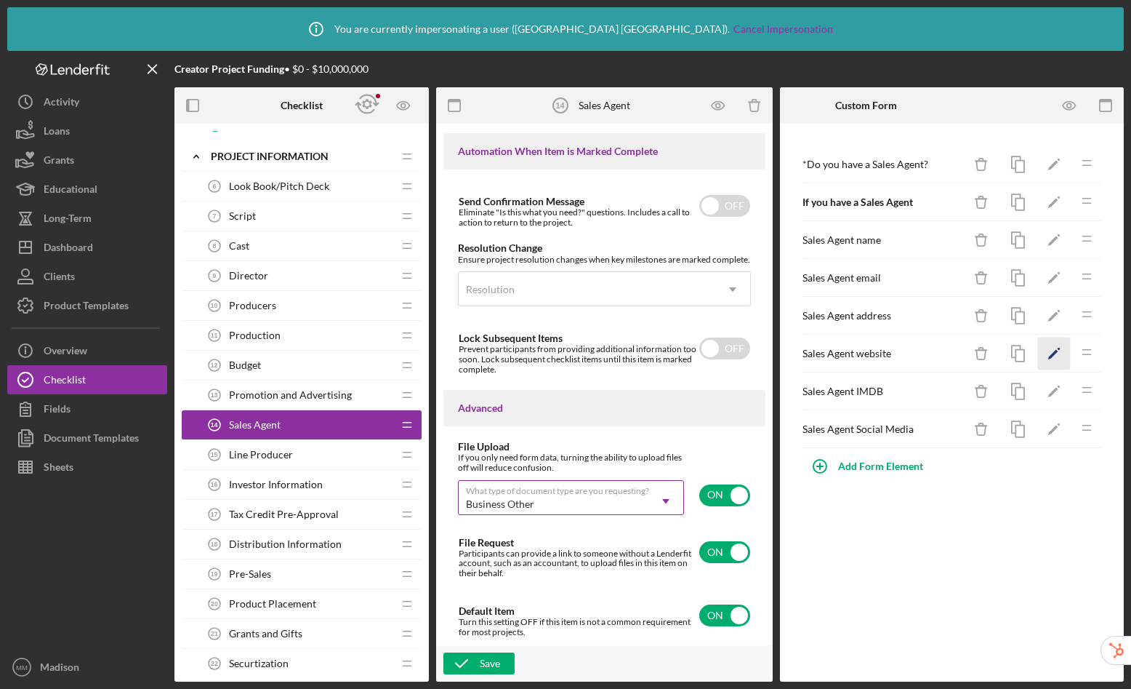
click at [1050, 354] on icon "Icon/Edit" at bounding box center [1054, 353] width 33 height 33
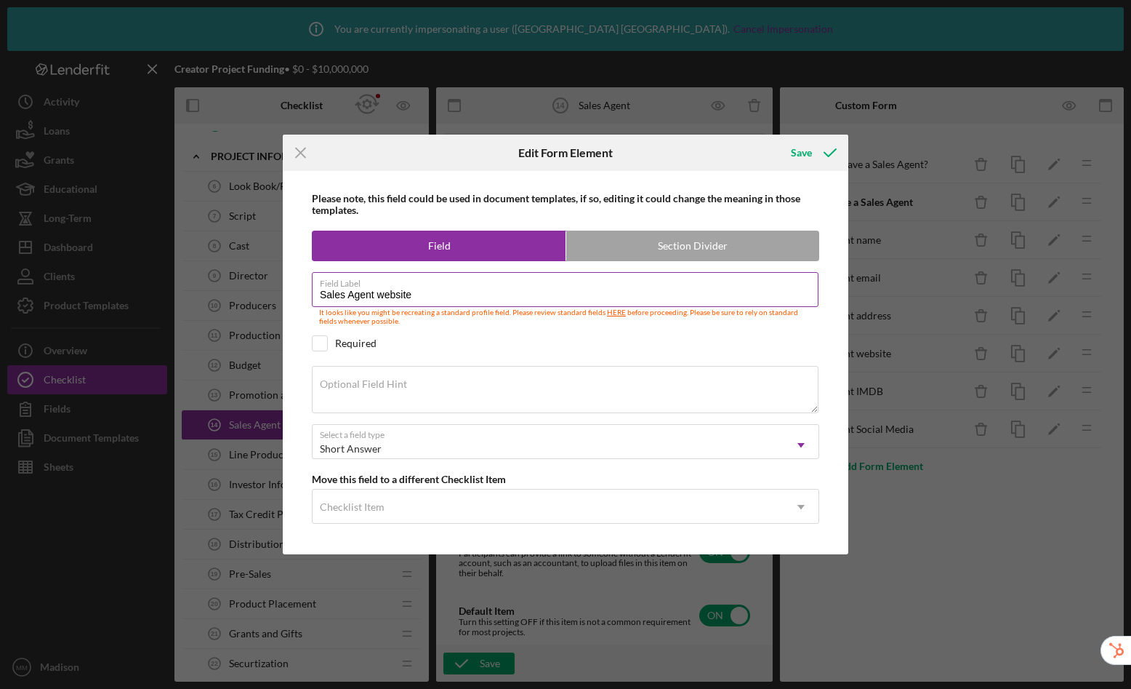
click at [382, 296] on input "Sales Agent website" at bounding box center [565, 289] width 507 height 35
type input "Sales Agent Website"
click at [777, 138] on button "Save" at bounding box center [813, 152] width 72 height 29
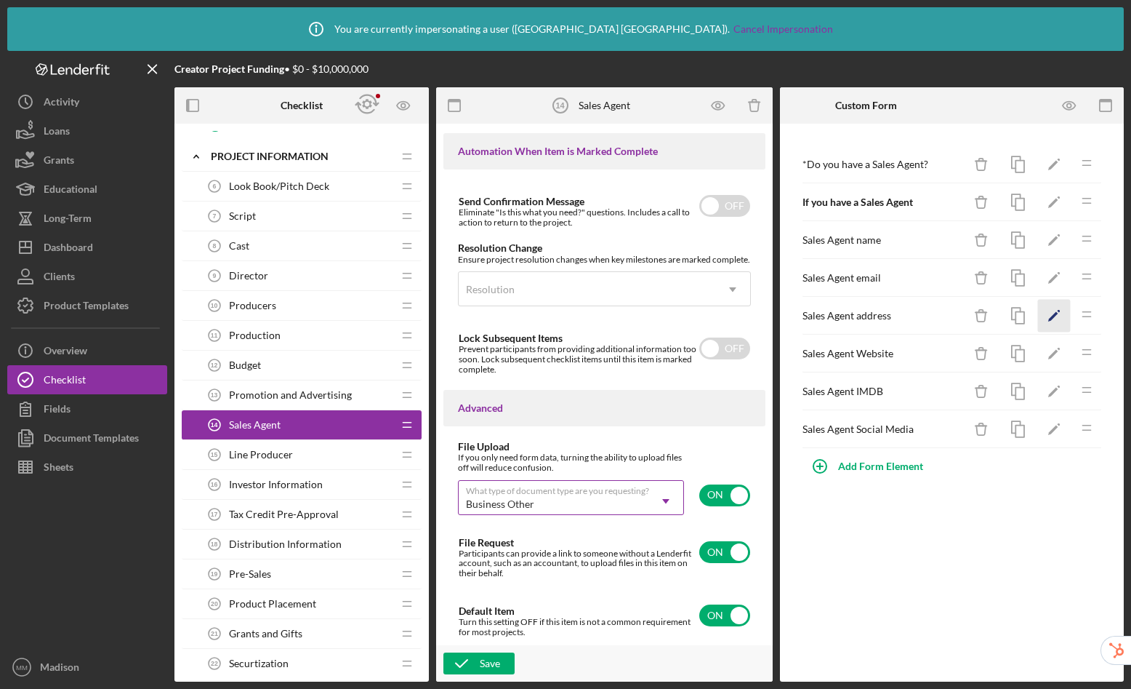
click at [1050, 312] on icon "Icon/Edit" at bounding box center [1054, 316] width 33 height 33
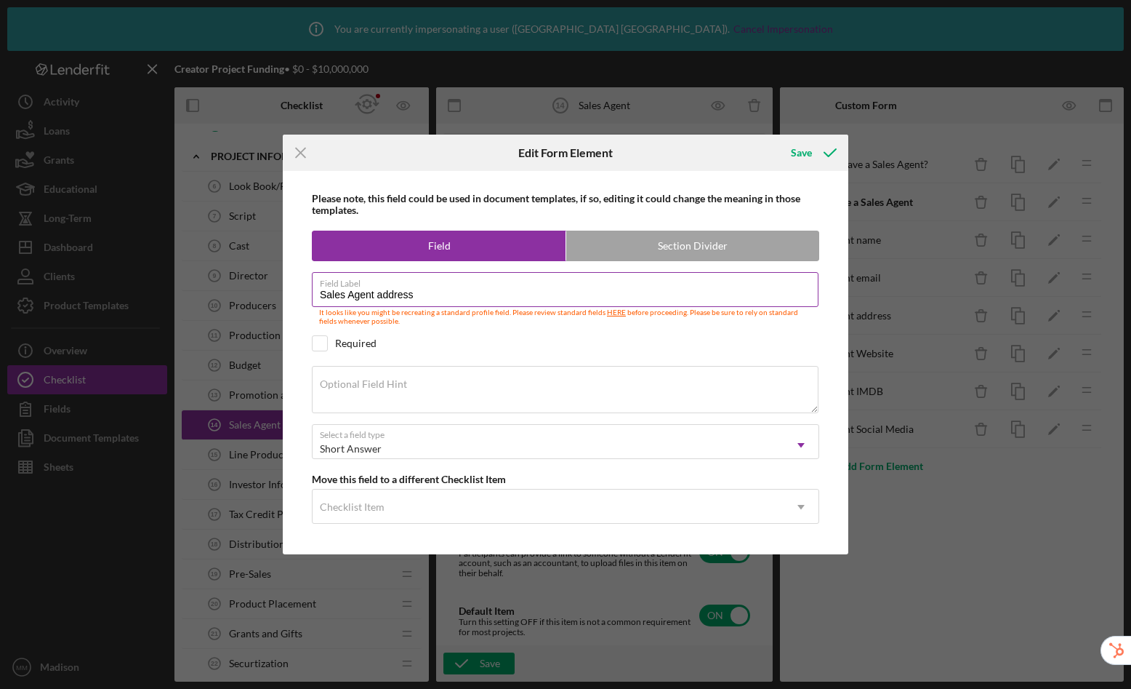
click at [380, 296] on input "Sales Agent address" at bounding box center [565, 289] width 507 height 35
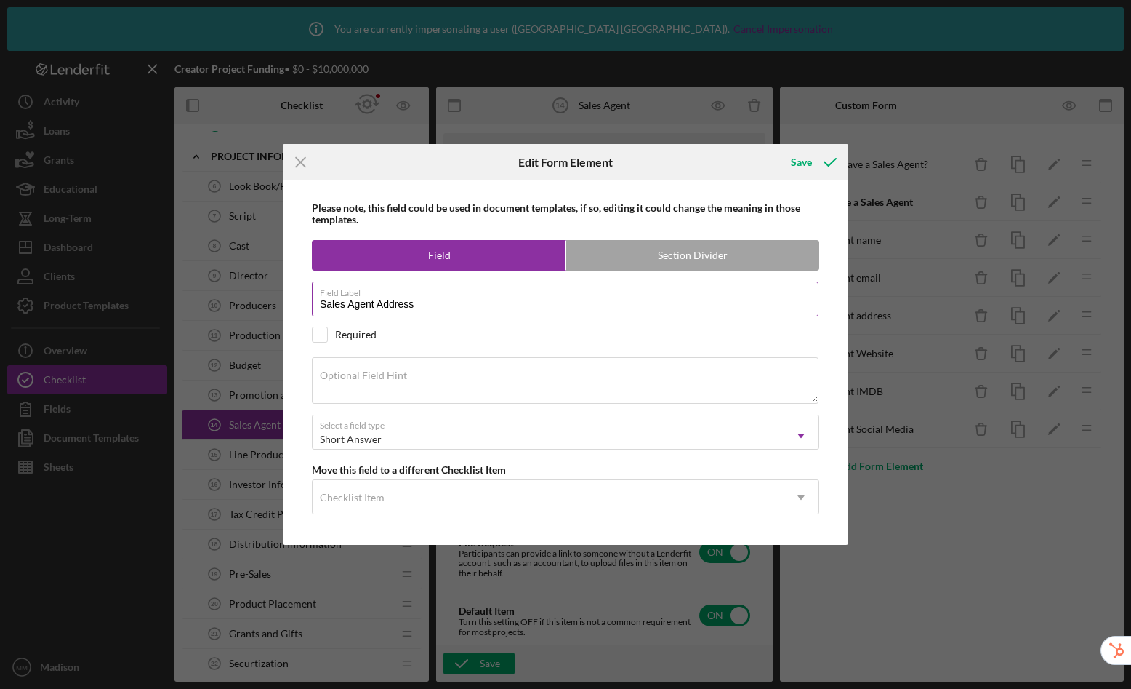
type input "Sales Agent Address"
click at [777, 148] on button "Save" at bounding box center [813, 162] width 72 height 29
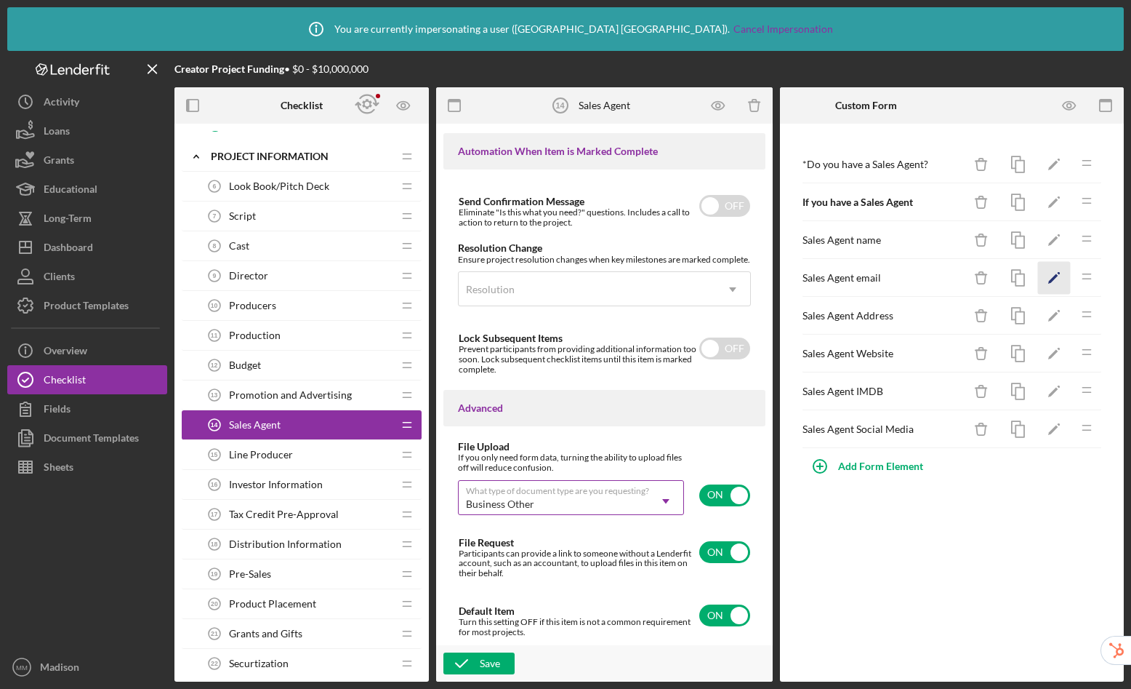
click at [1058, 284] on icon "Icon/Edit" at bounding box center [1054, 278] width 33 height 33
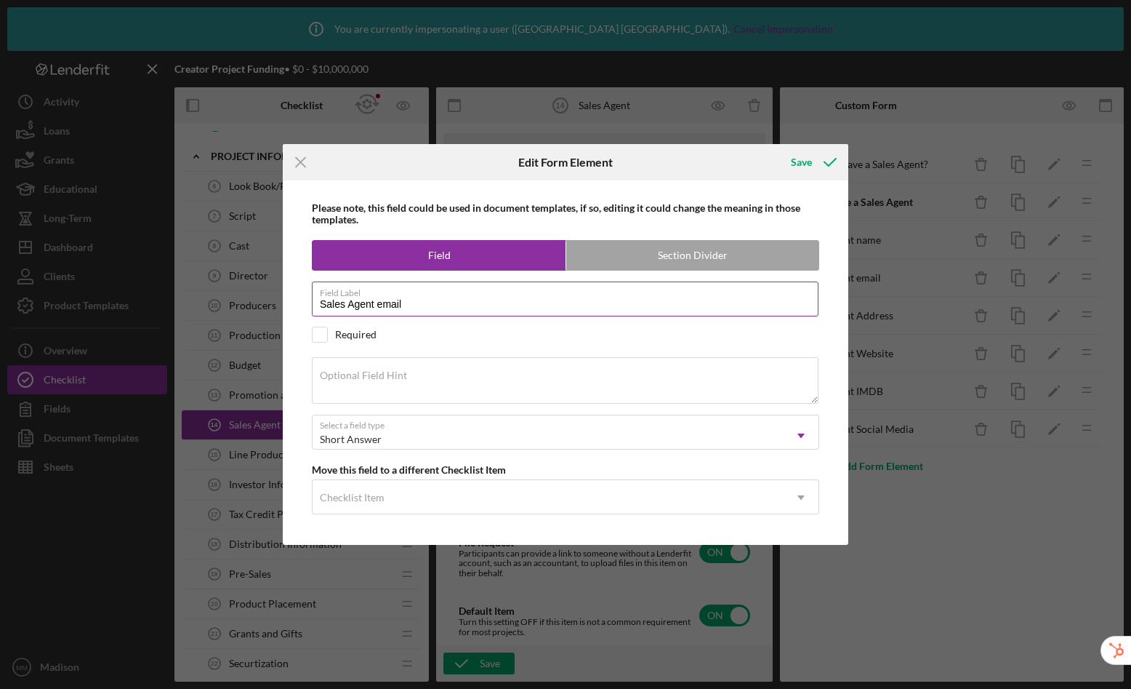
click at [381, 303] on input "Sales Agent email" at bounding box center [565, 298] width 507 height 35
type input "Sales Agent Email"
click at [777, 148] on button "Save" at bounding box center [813, 162] width 72 height 29
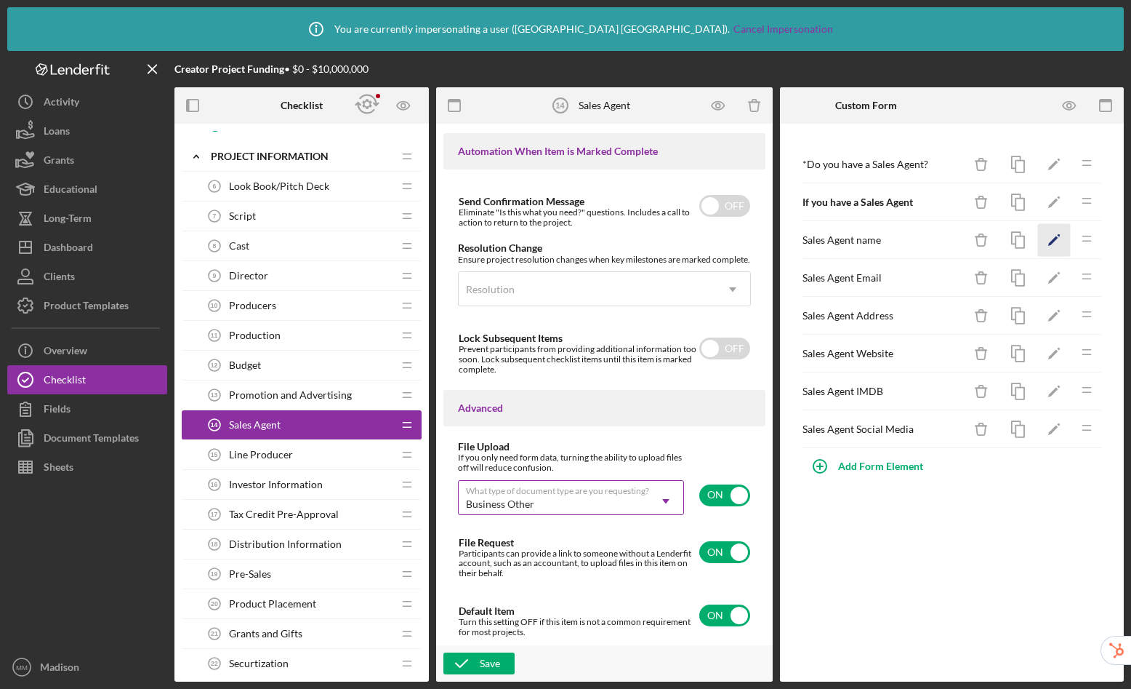
click at [1052, 239] on icon "Icon/Edit" at bounding box center [1054, 240] width 33 height 33
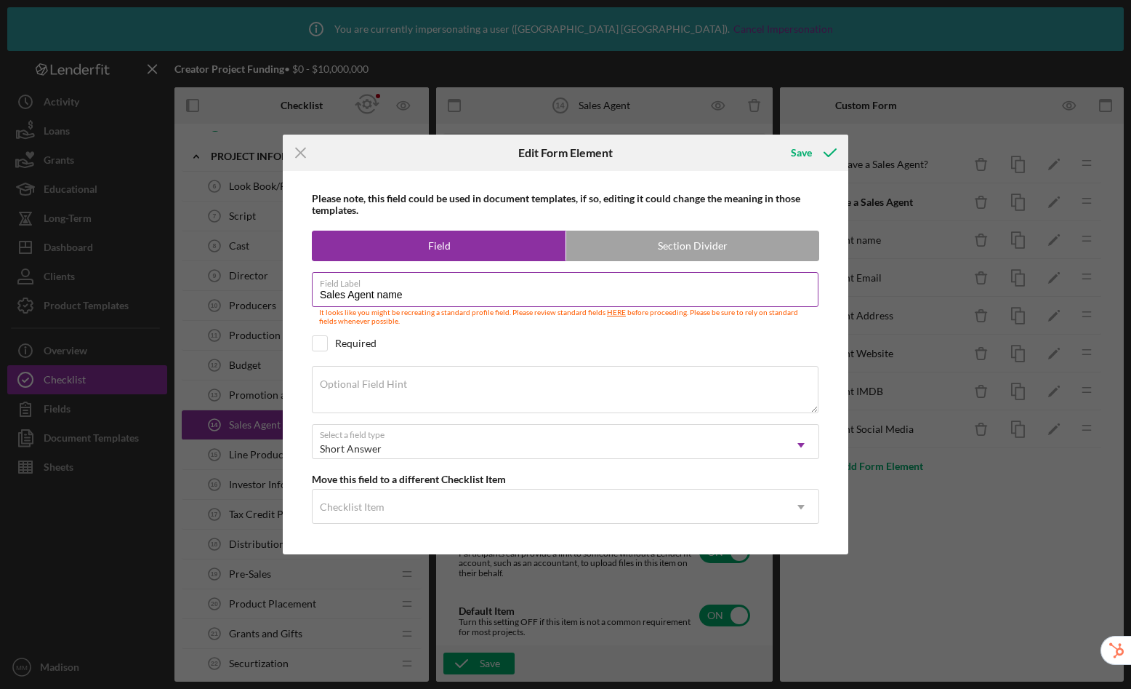
click at [383, 297] on input "Sales Agent name" at bounding box center [565, 289] width 507 height 35
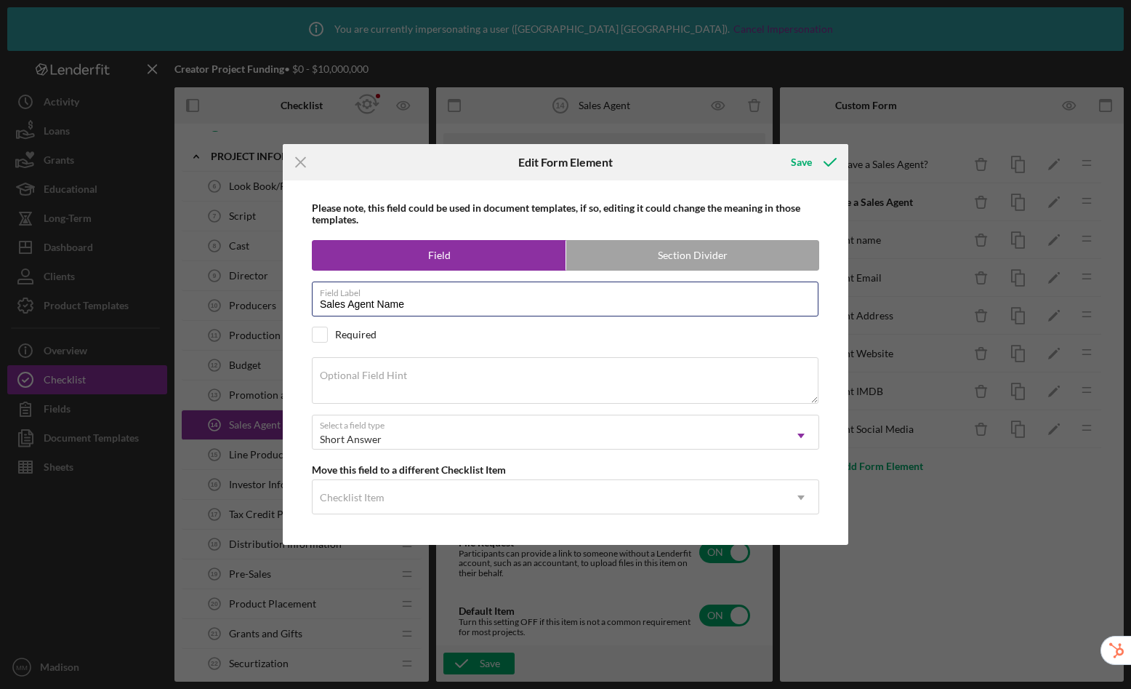
type input "Sales Agent Name"
click at [777, 148] on button "Save" at bounding box center [813, 162] width 72 height 29
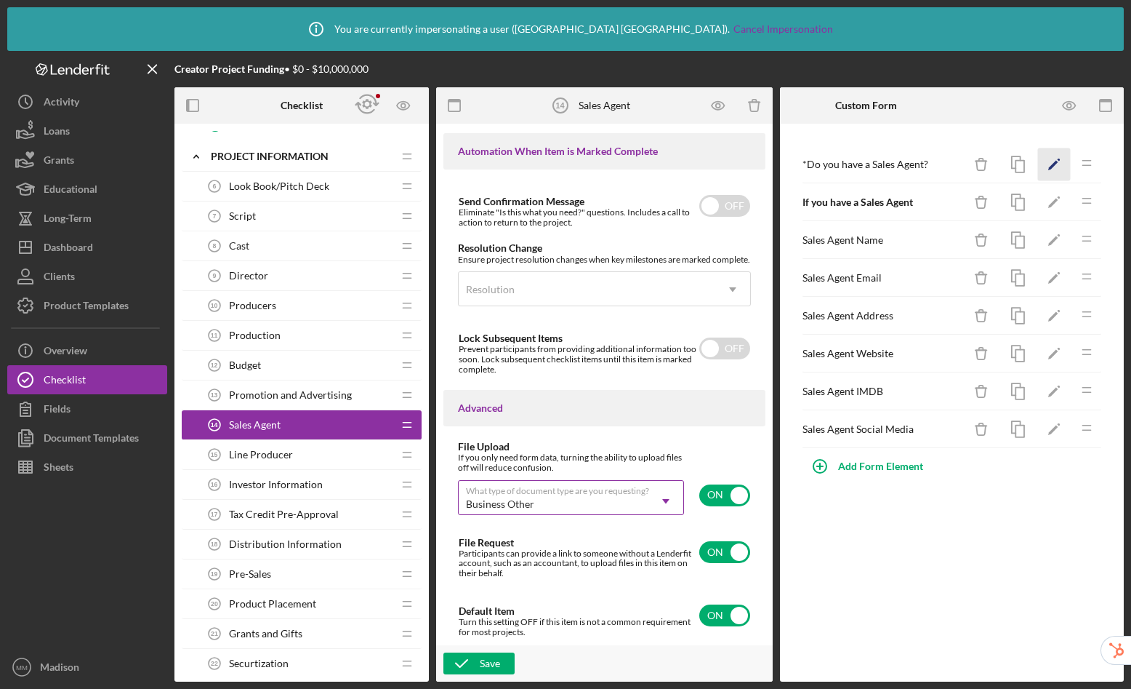
click at [1057, 166] on icon "Icon/Edit" at bounding box center [1054, 164] width 33 height 33
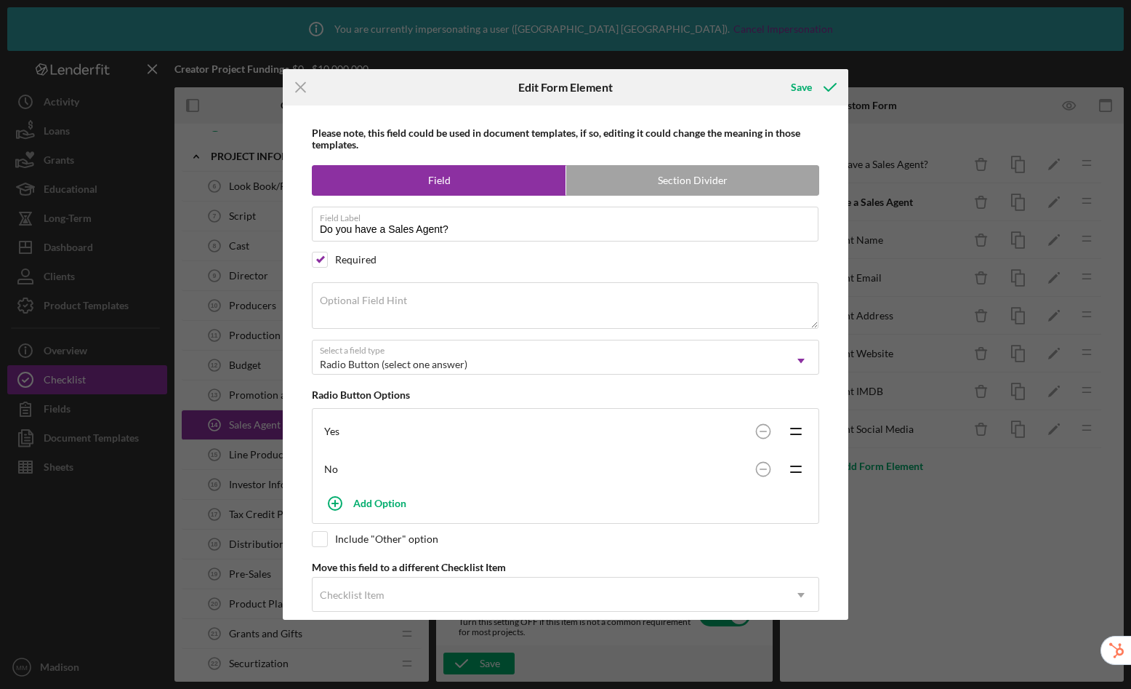
drag, startPoint x: 300, startPoint y: 82, endPoint x: 428, endPoint y: 120, distance: 133.5
click at [300, 82] on icon "Icon/Menu Close" at bounding box center [301, 87] width 36 height 36
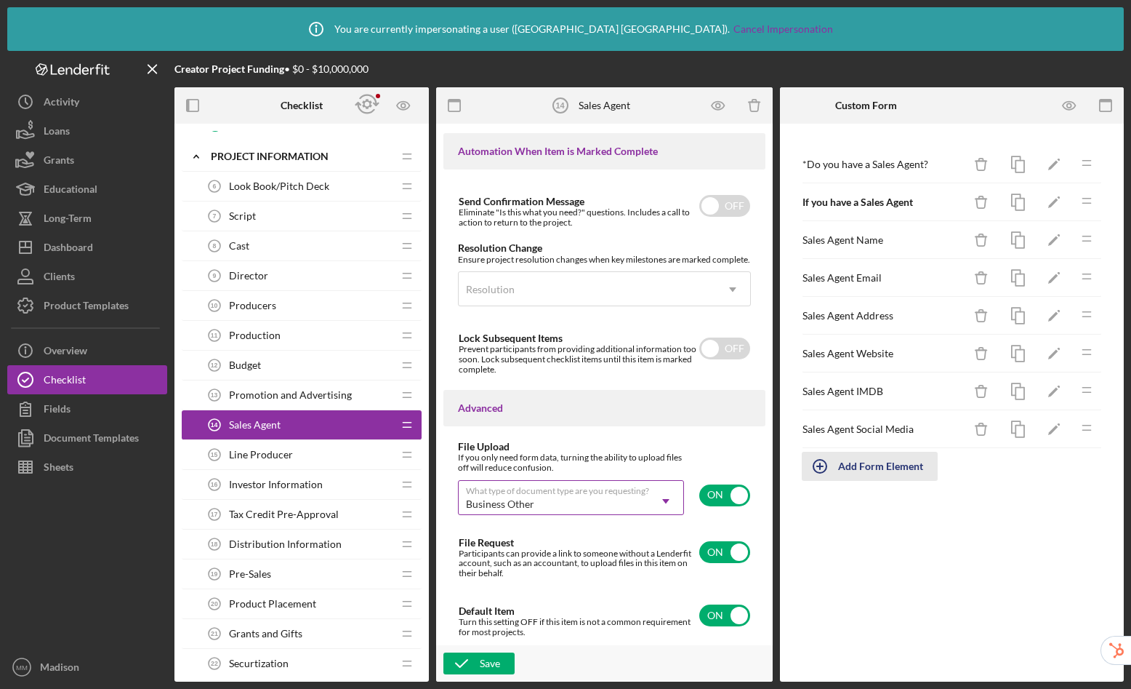
click at [881, 468] on div "Add Form Element" at bounding box center [880, 466] width 85 height 29
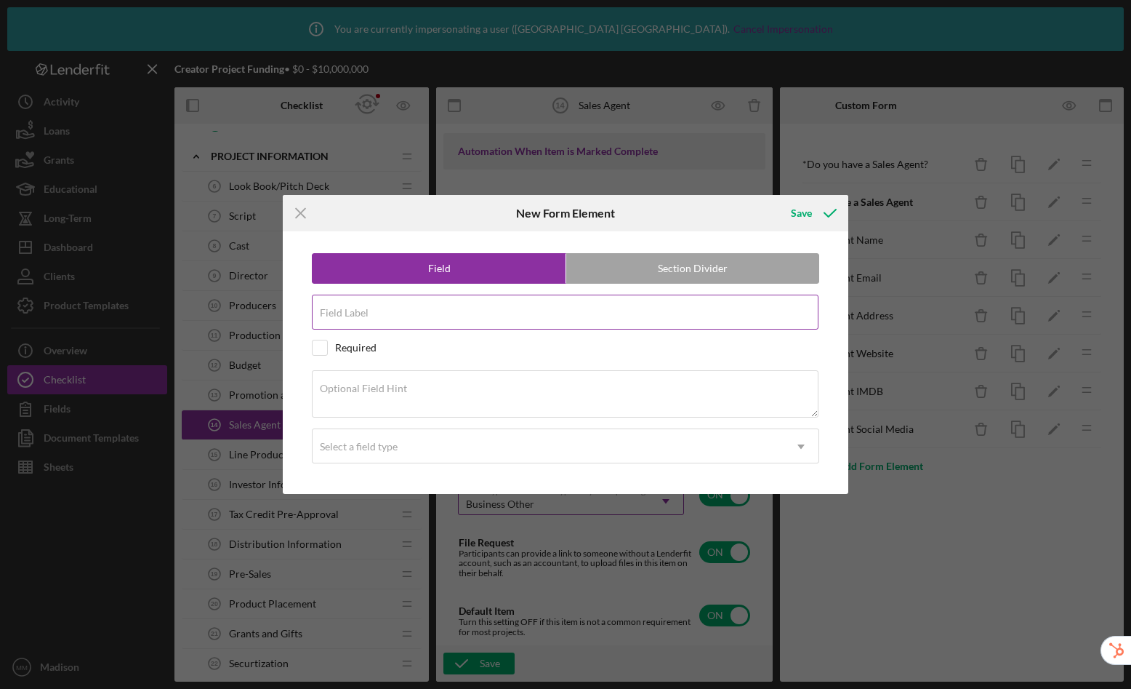
click at [385, 311] on input "Field Label" at bounding box center [565, 312] width 507 height 35
type input "Do you have an agreement with your Sales Agent?"
click at [382, 449] on div "Select a field type" at bounding box center [359, 447] width 78 height 12
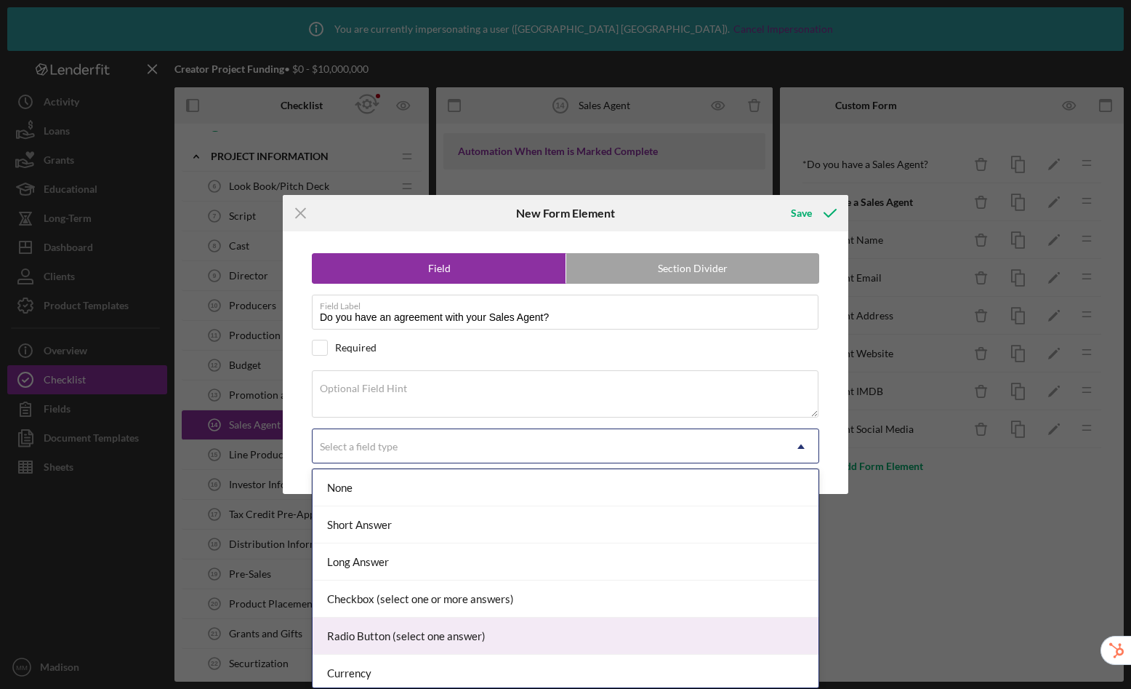
drag, startPoint x: 392, startPoint y: 644, endPoint x: 392, endPoint y: 627, distance: 17.5
click at [392, 644] on div "Radio Button (select one answer)" at bounding box center [566, 635] width 506 height 37
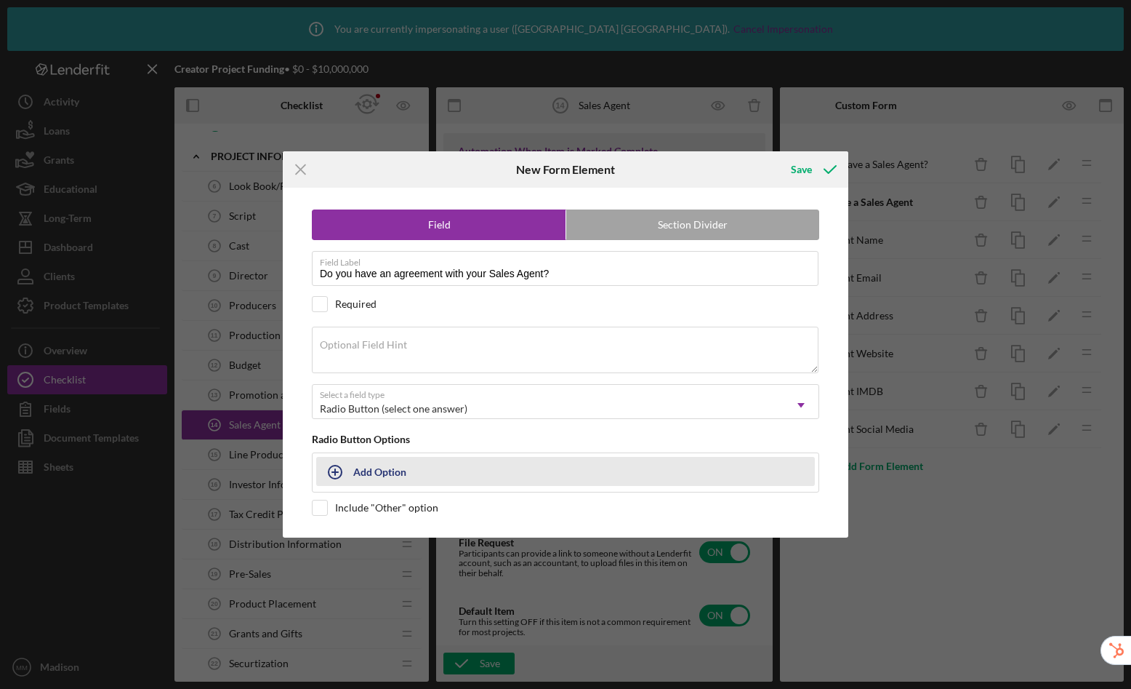
click at [366, 472] on div "Add Option" at bounding box center [379, 471] width 53 height 28
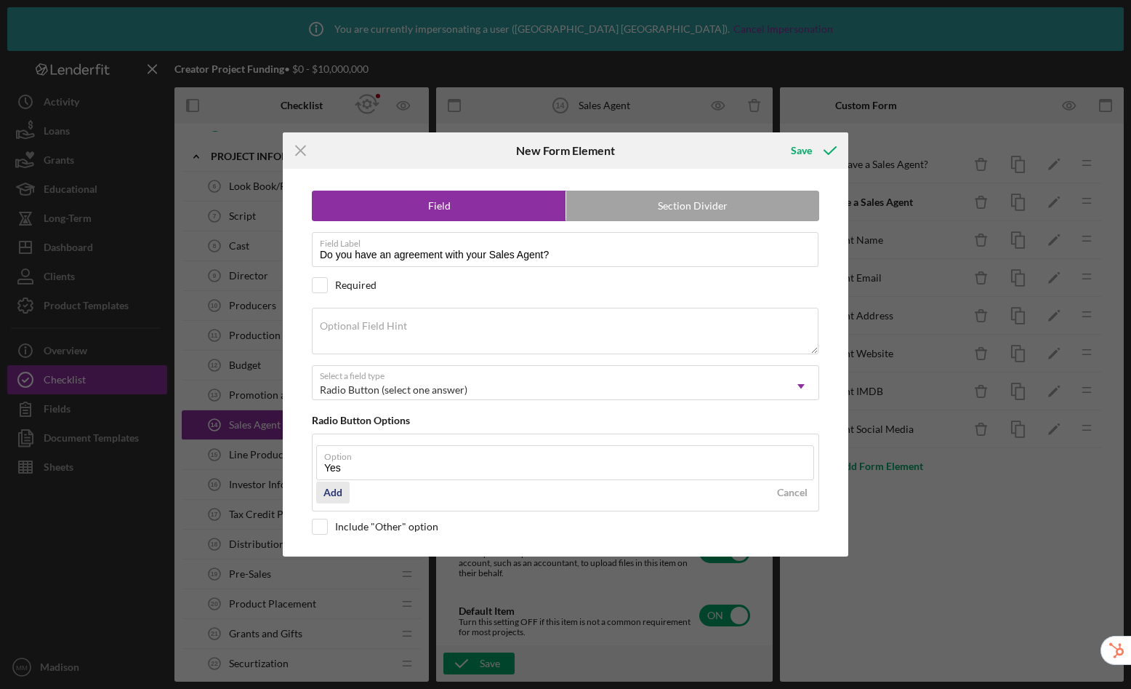
type input "Yes"
click at [336, 491] on div "Add" at bounding box center [333, 492] width 19 height 22
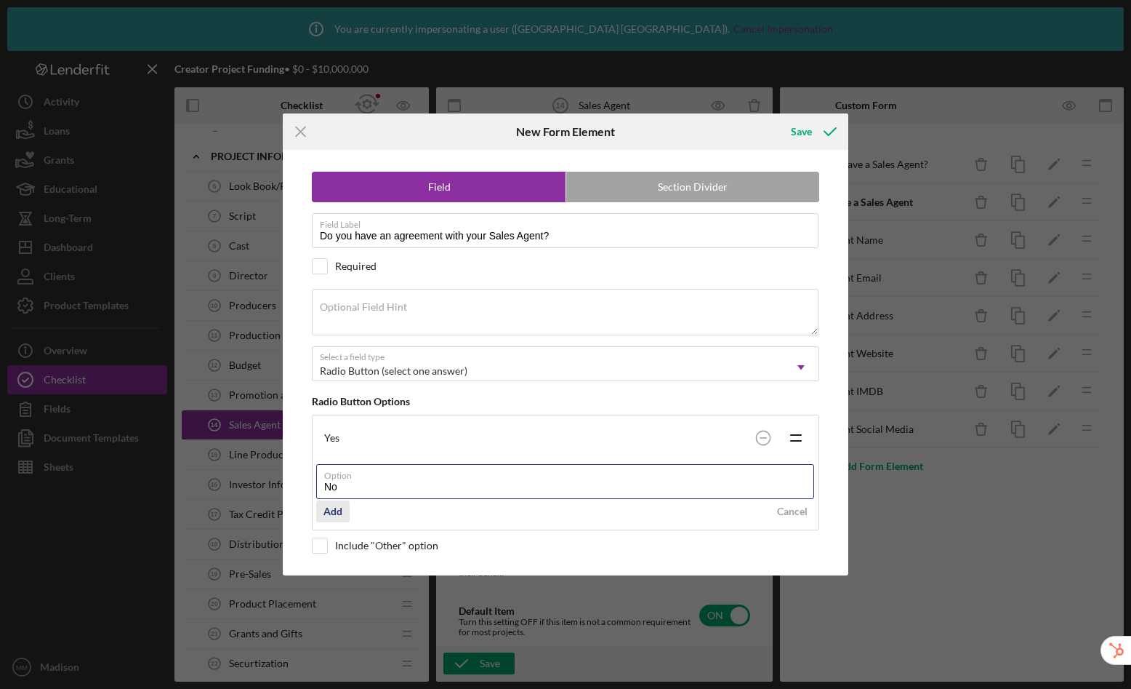
type input "No"
click at [340, 513] on div "Add" at bounding box center [333, 511] width 19 height 22
click at [806, 111] on div "Icon/Menu Close New Form Element Save Field Section Divider Field Label Do you …" at bounding box center [565, 344] width 1131 height 689
click at [796, 134] on div "Save" at bounding box center [801, 131] width 21 height 29
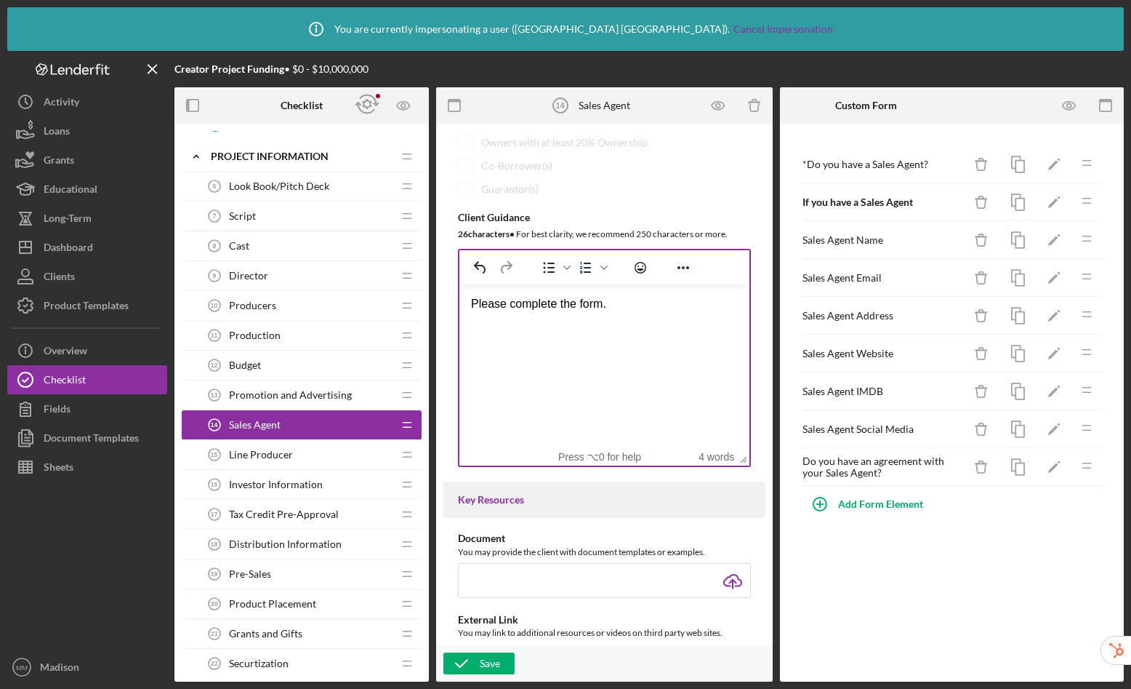
scroll to position [187, 0]
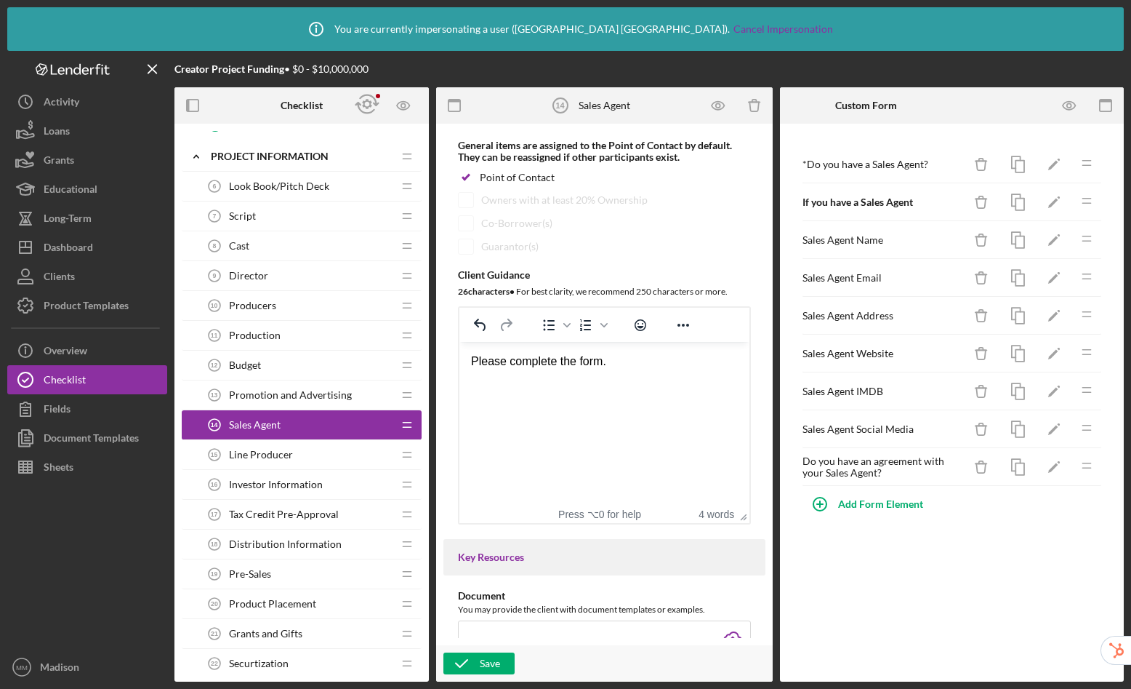
click at [641, 351] on html "Please complete the form." at bounding box center [605, 361] width 290 height 39
click at [641, 366] on div "Please complete the form." at bounding box center [604, 361] width 267 height 16
click at [505, 665] on button "Save" at bounding box center [479, 663] width 71 height 22
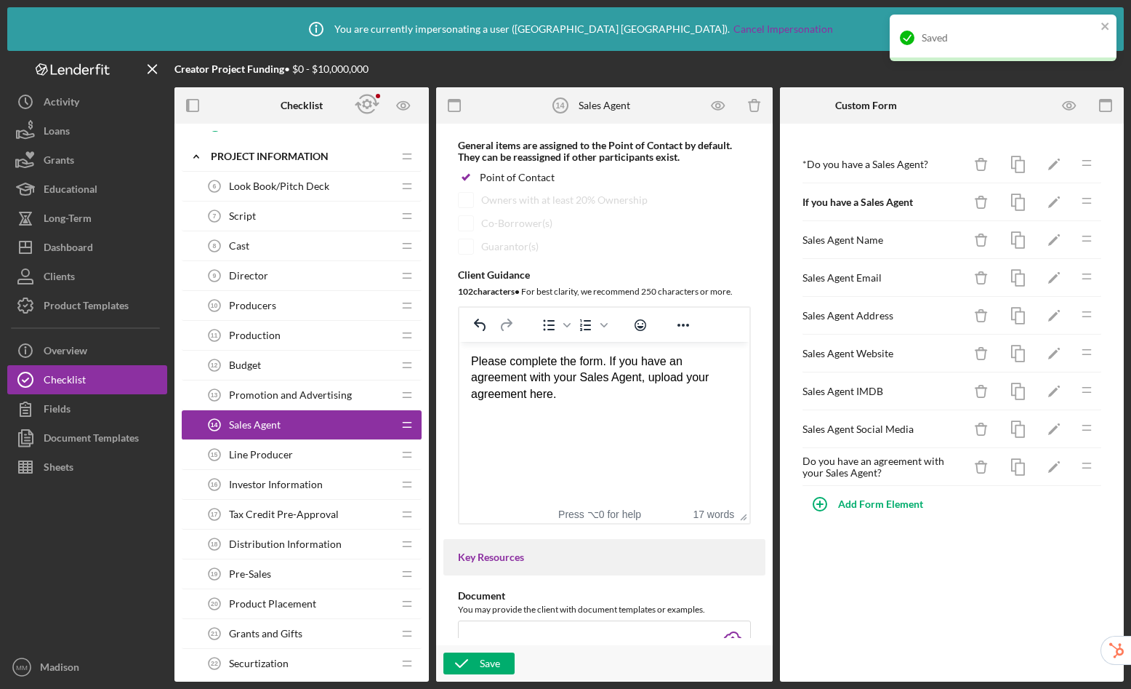
click at [300, 392] on span "Promotion and Advertising" at bounding box center [290, 395] width 123 height 12
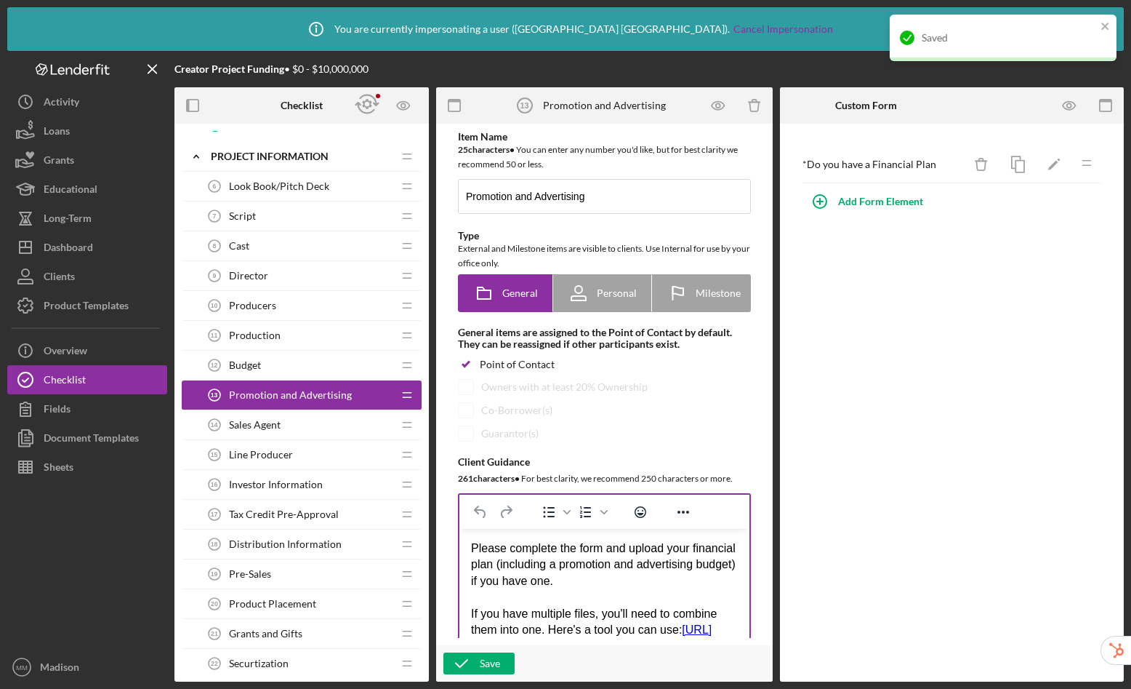
scroll to position [134, 0]
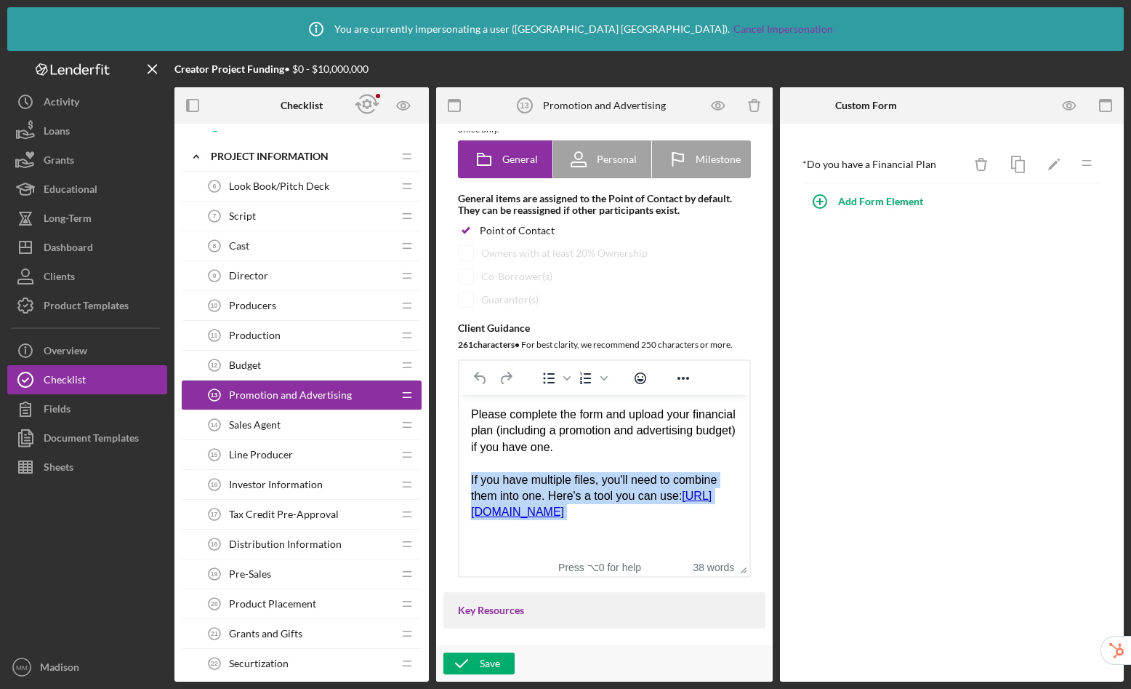
drag, startPoint x: 472, startPoint y: 479, endPoint x: 540, endPoint y: 535, distance: 88.4
click at [540, 521] on div "If you have multiple files, you'll need to combine them into one. Here's a tool…" at bounding box center [604, 496] width 267 height 49
copy div "If you have multiple files, you'll need to combine them into one. Here's a tool…"
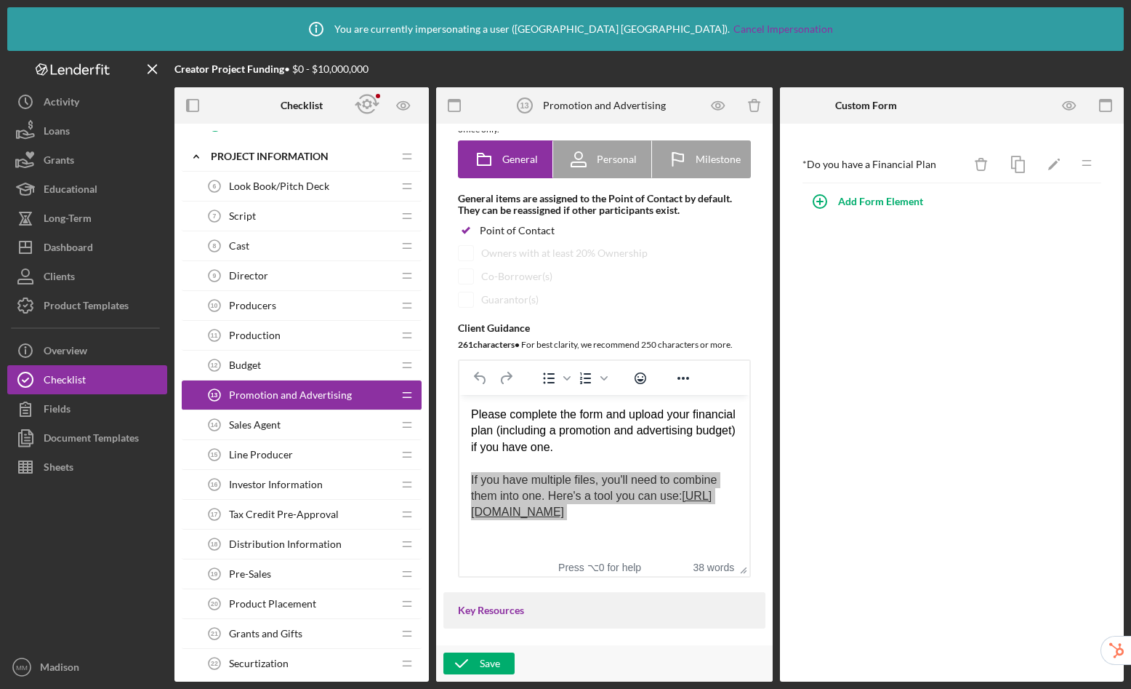
drag, startPoint x: 277, startPoint y: 418, endPoint x: 329, endPoint y: 408, distance: 53.3
click at [277, 419] on span "Sales Agent" at bounding box center [255, 425] width 52 height 12
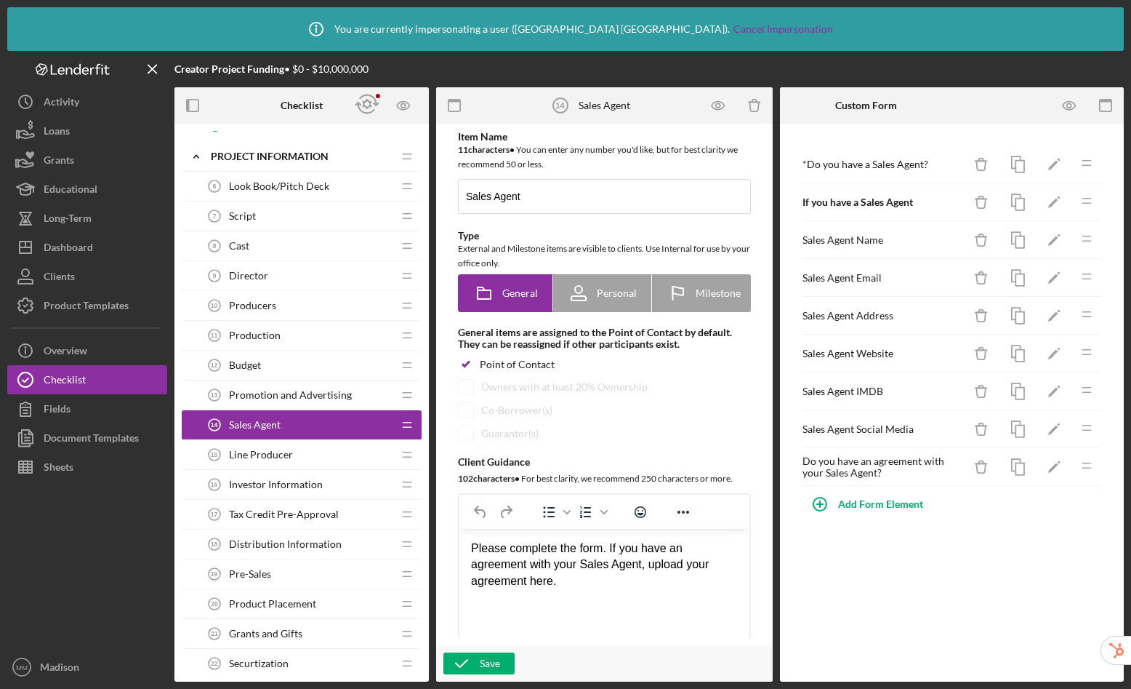
click at [507, 617] on div "Rich Text Area. Press ALT-0 for help." at bounding box center [604, 614] width 267 height 16
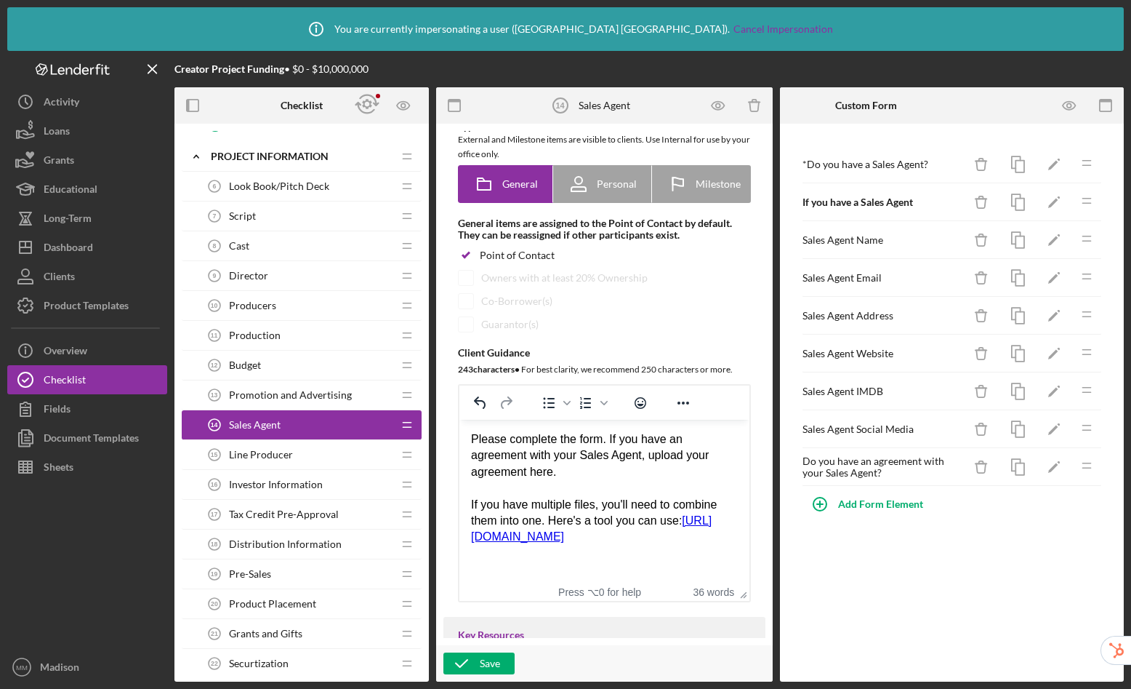
scroll to position [285, 0]
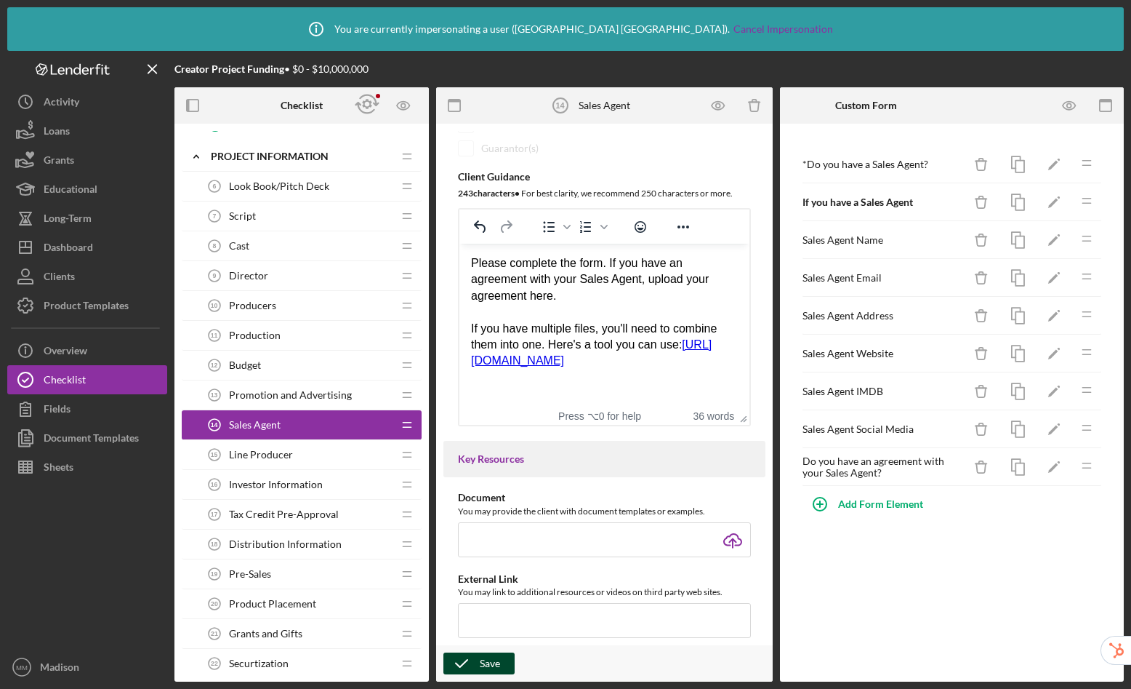
click at [495, 668] on div "Save" at bounding box center [490, 663] width 20 height 22
click at [282, 457] on span "Line Producer" at bounding box center [261, 455] width 64 height 12
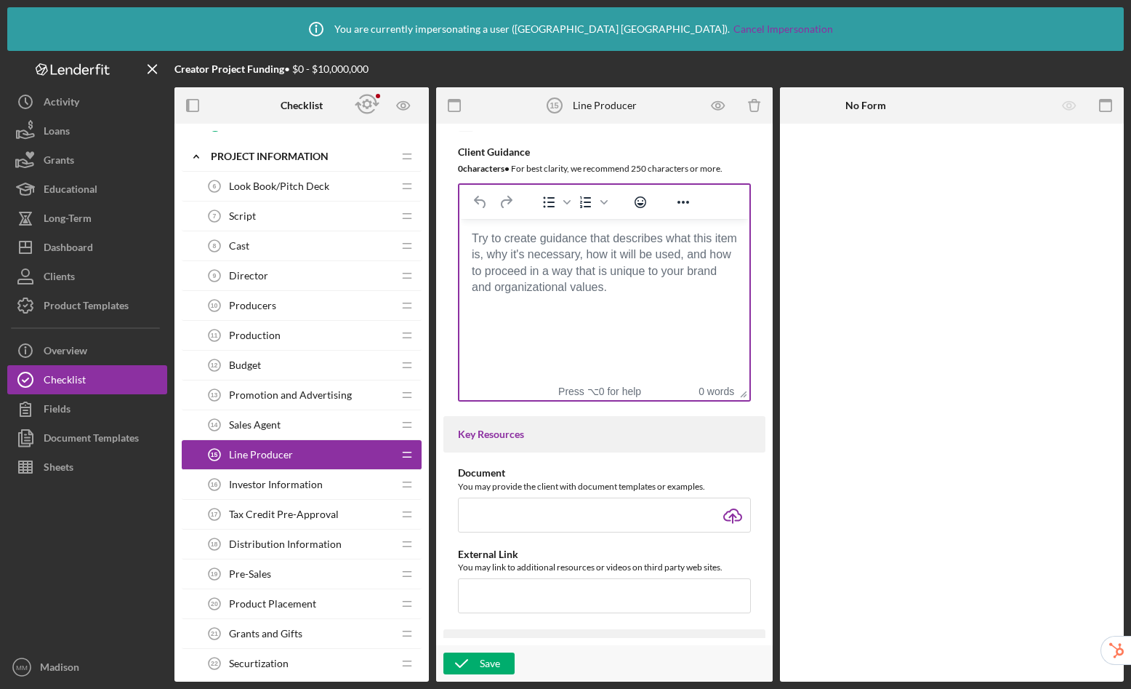
scroll to position [313, 0]
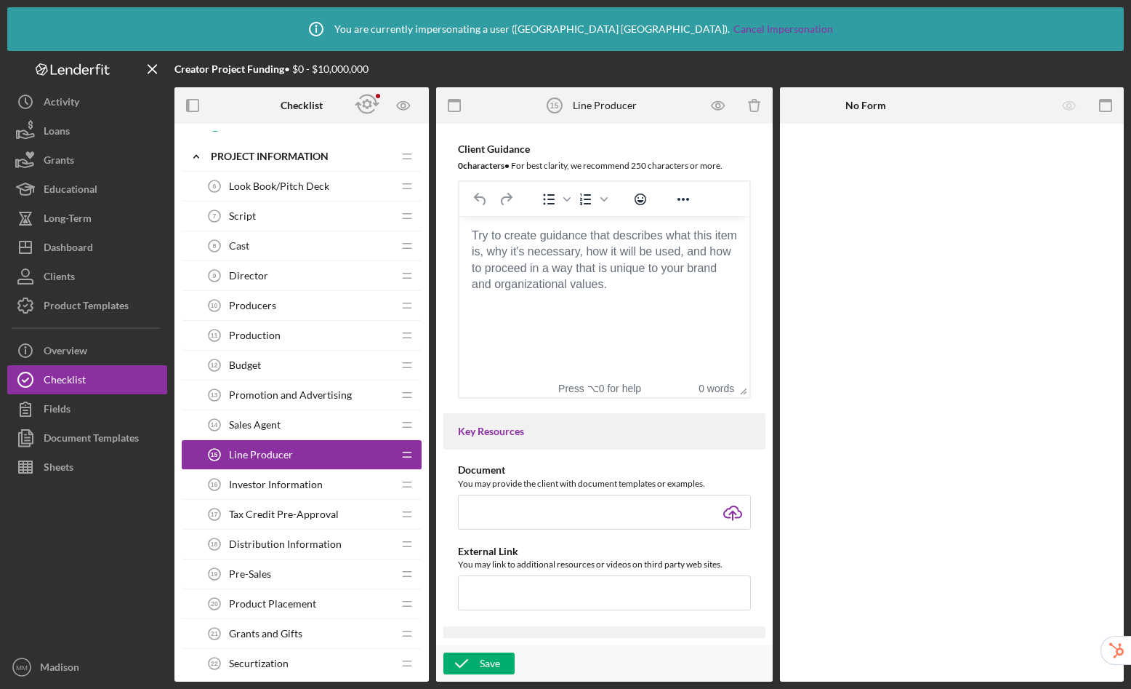
click at [526, 244] on body "Rich Text Area. Press ALT-0 for help." at bounding box center [604, 236] width 267 height 16
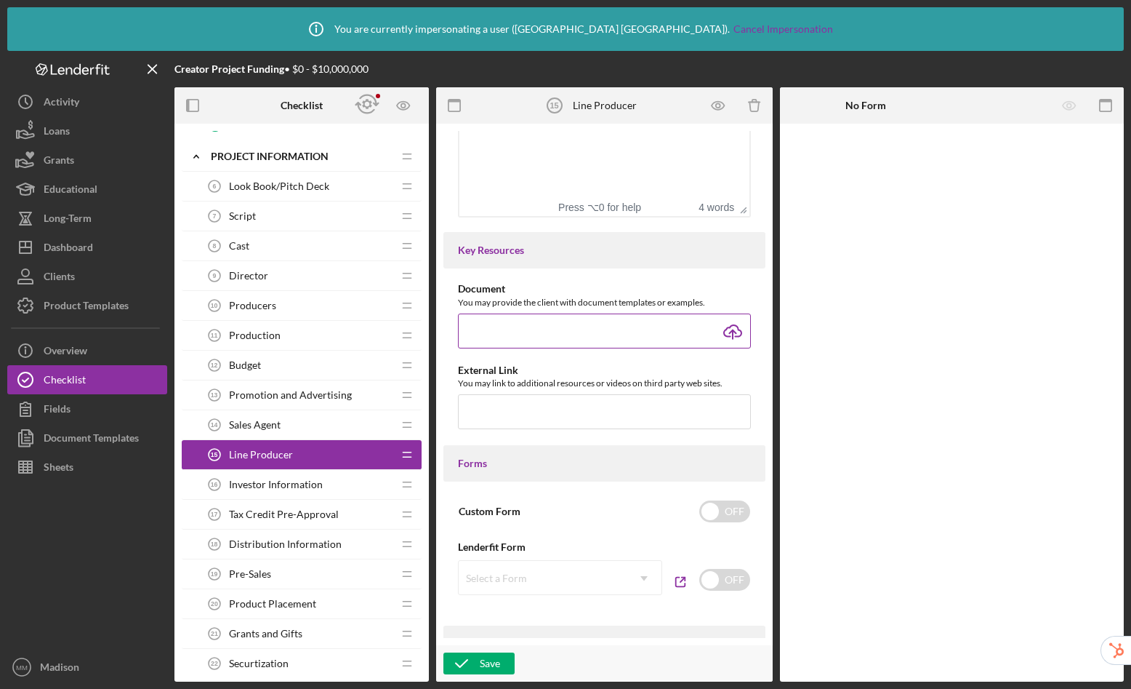
scroll to position [602, 0]
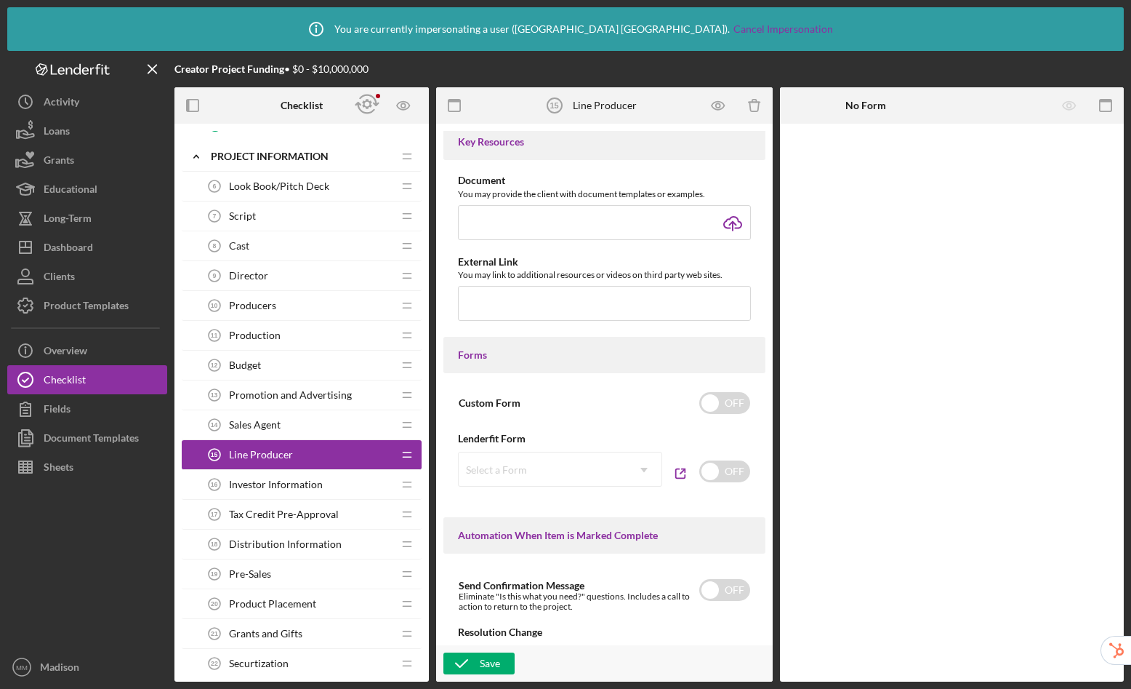
click at [321, 427] on div "Sales Agent 14 Sales Agent" at bounding box center [296, 424] width 193 height 29
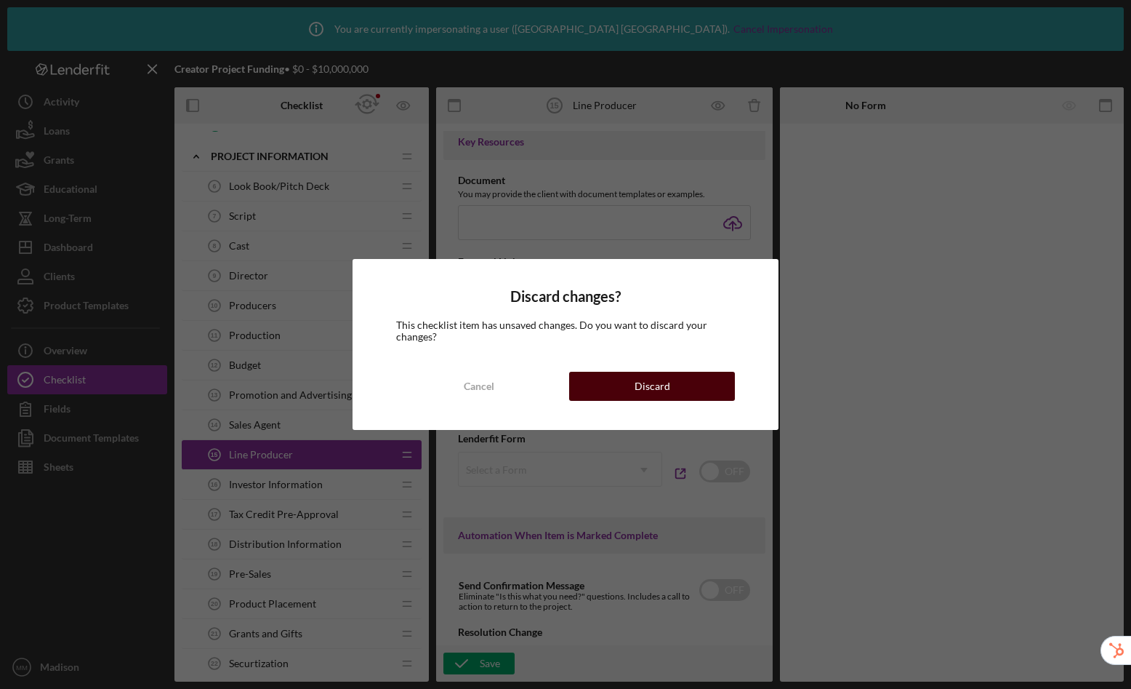
click at [662, 386] on div "Discard" at bounding box center [653, 386] width 36 height 29
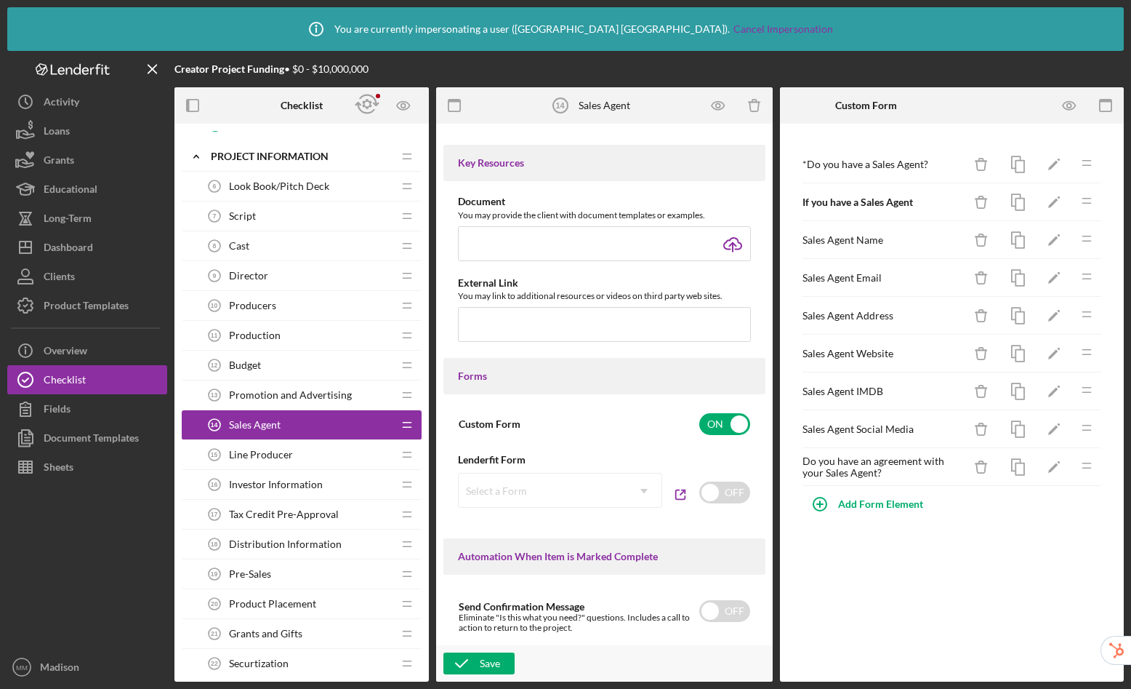
scroll to position [342, 0]
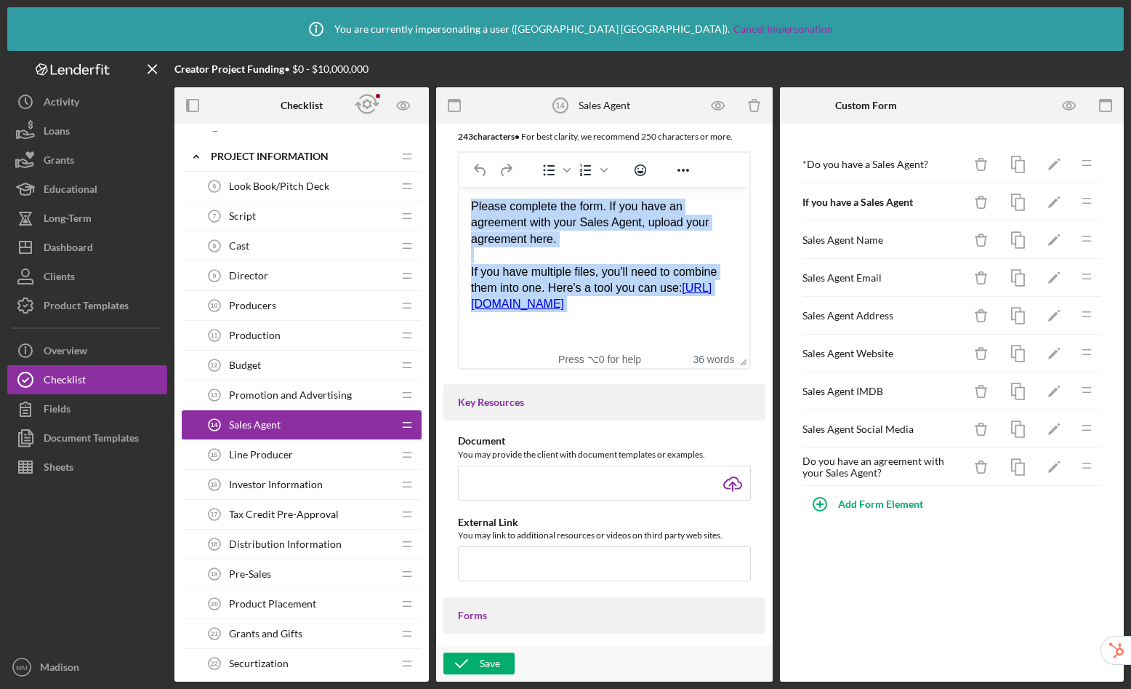
drag, startPoint x: 474, startPoint y: 203, endPoint x: 673, endPoint y: 332, distance: 237.2
click at [673, 324] on html "Please complete the form. If you have an agreement with your Sales Agent, uploa…" at bounding box center [605, 255] width 290 height 137
copy body "Please complete the form. If you have an agreement with your Sales Agent, uploa…"
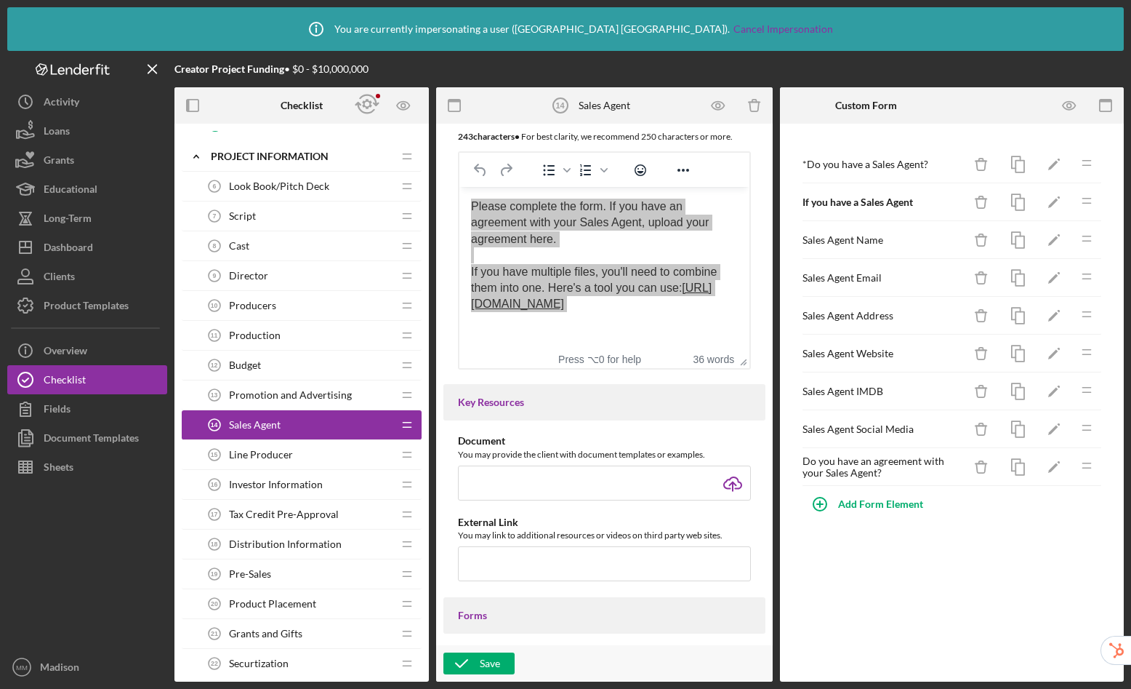
click at [287, 457] on span "Line Producer" at bounding box center [261, 455] width 64 height 12
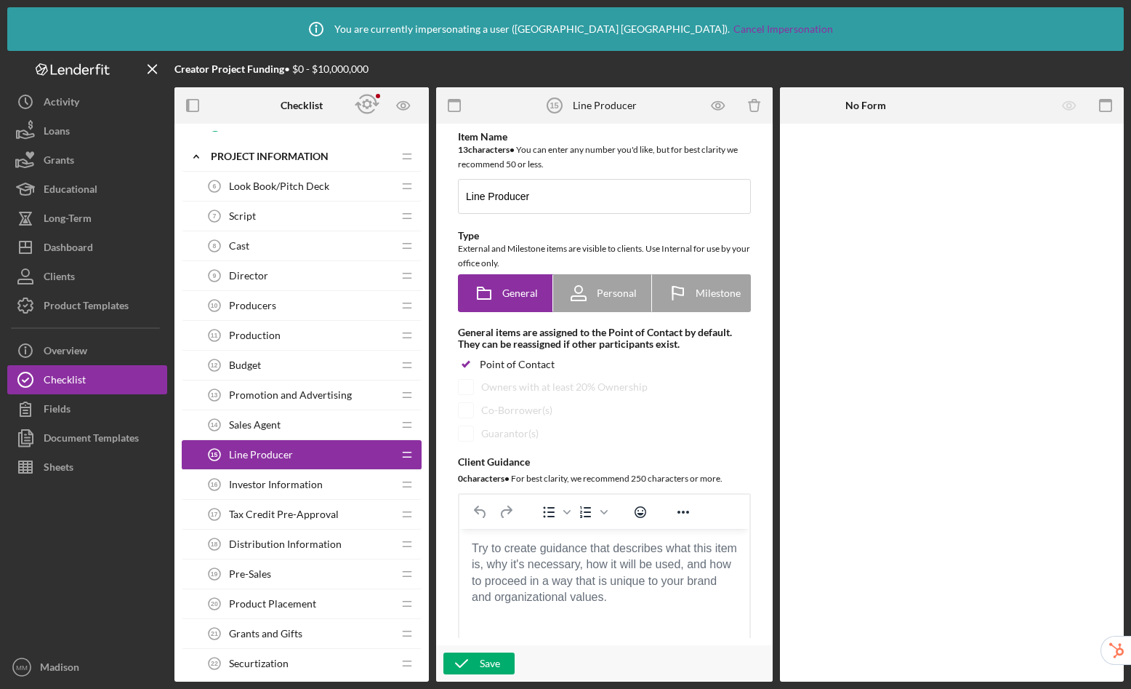
click at [494, 549] on body "Rich Text Area. Press ALT-0 for help." at bounding box center [604, 548] width 267 height 16
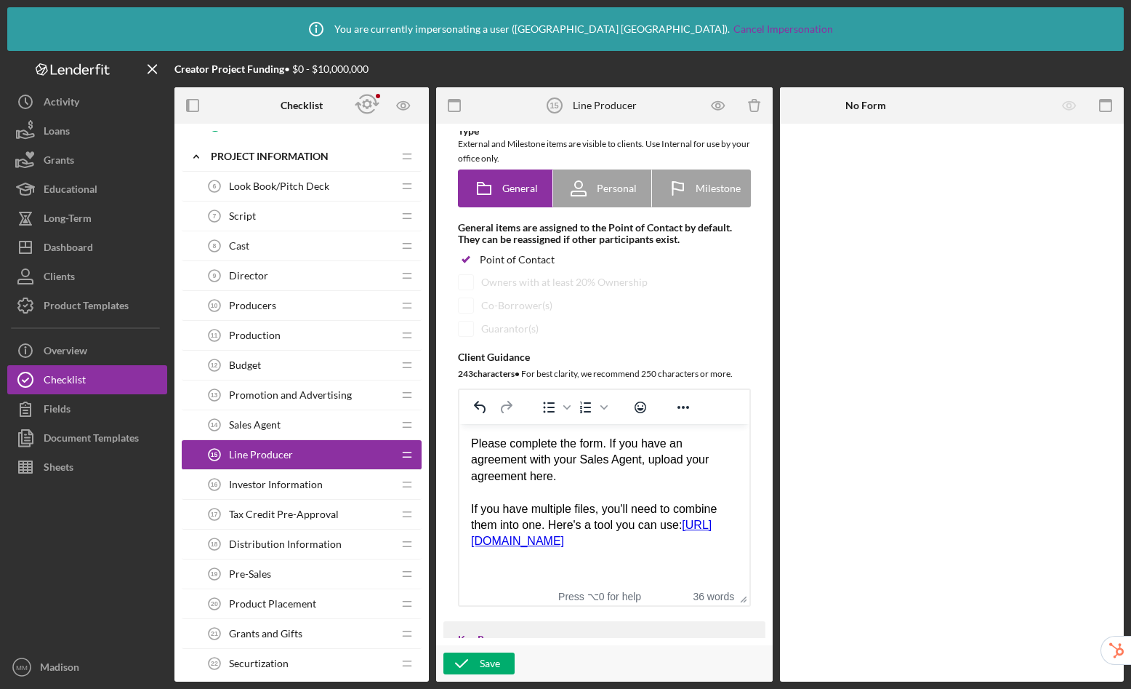
scroll to position [108, 0]
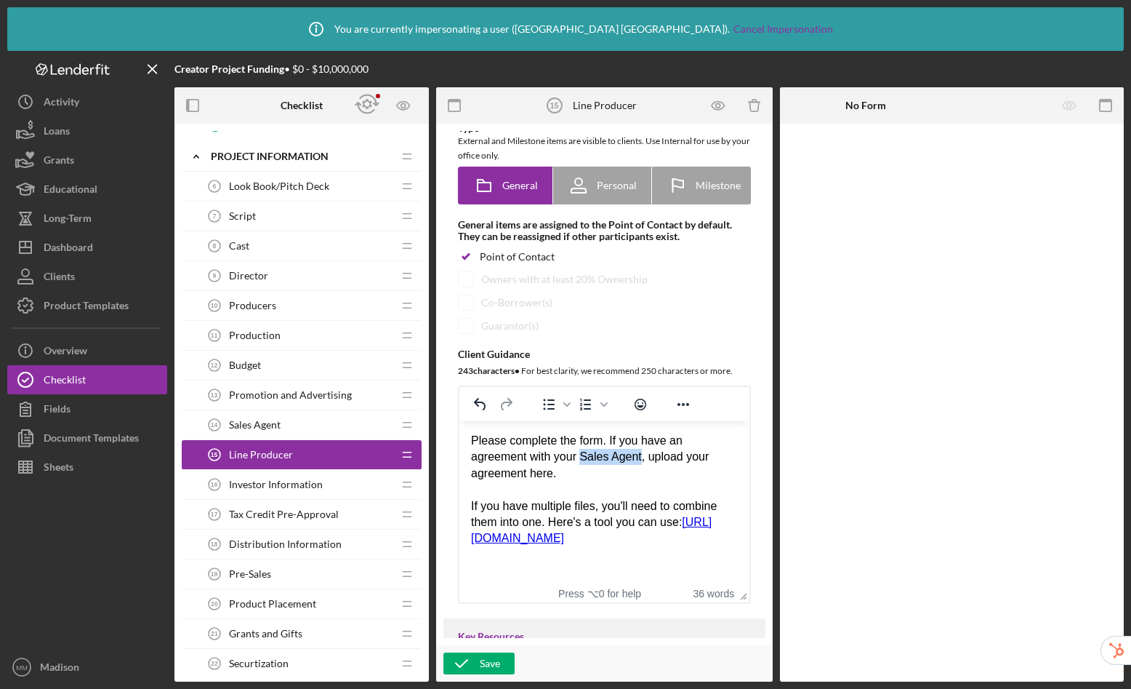
drag, startPoint x: 645, startPoint y: 457, endPoint x: 585, endPoint y: 457, distance: 60.4
click at [585, 457] on div "Please complete the form. If you have an agreement with your Sales Agent, uploa…" at bounding box center [604, 457] width 267 height 49
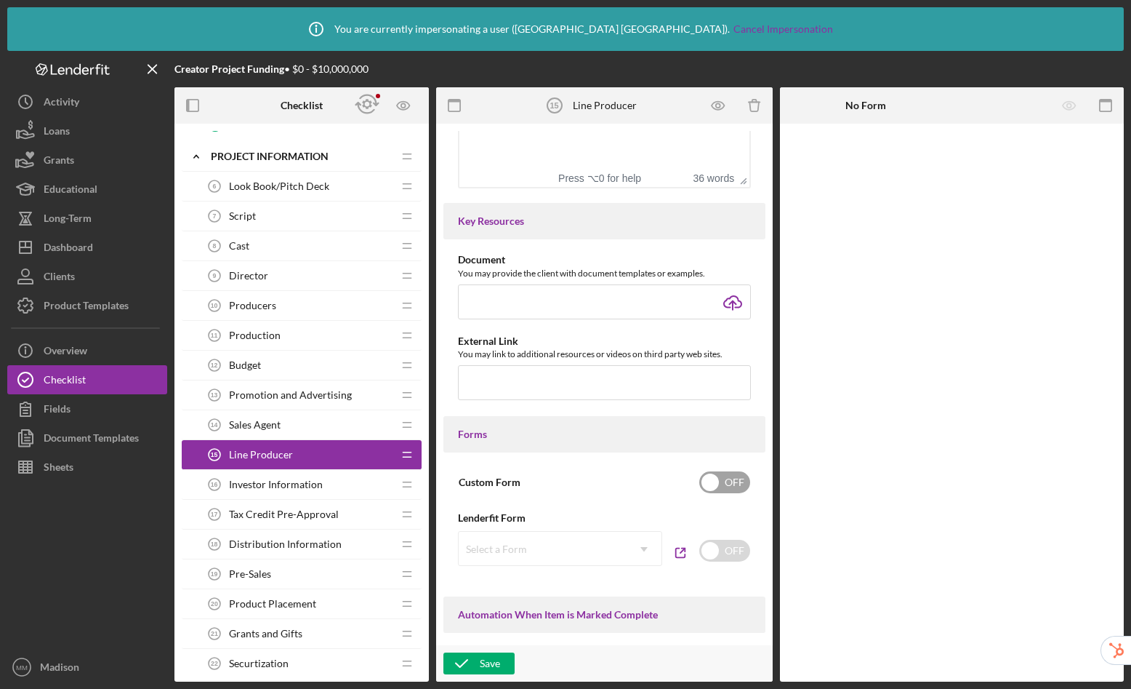
click at [717, 488] on input "checkbox" at bounding box center [725, 482] width 51 height 22
checkbox input "true"
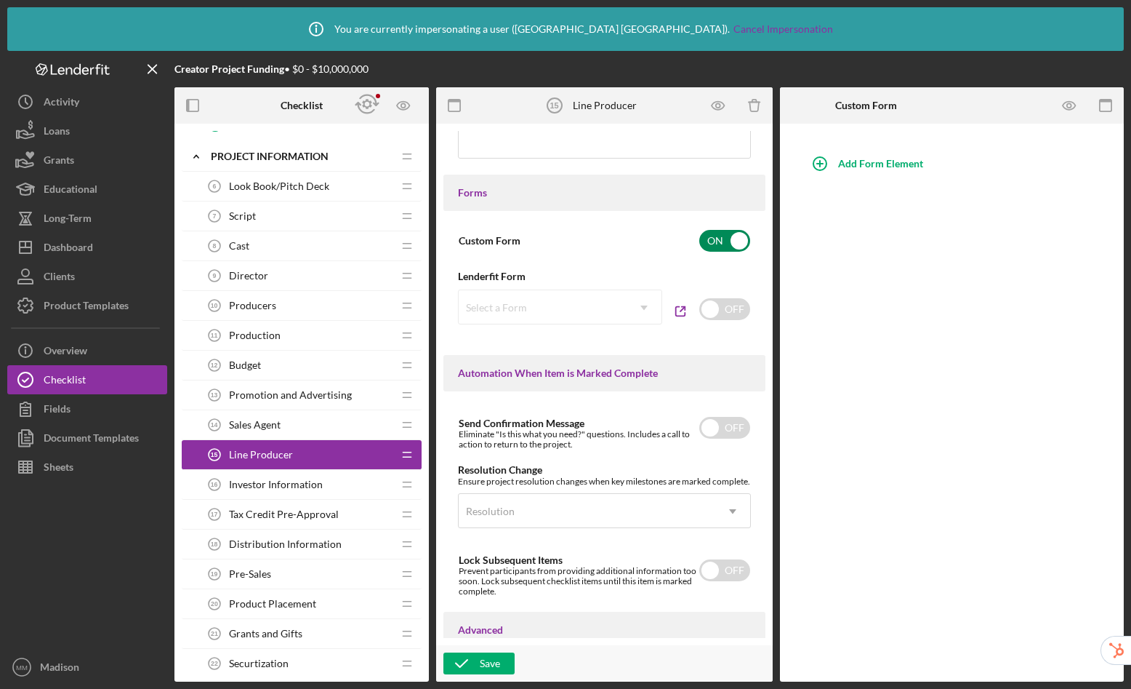
scroll to position [988, 0]
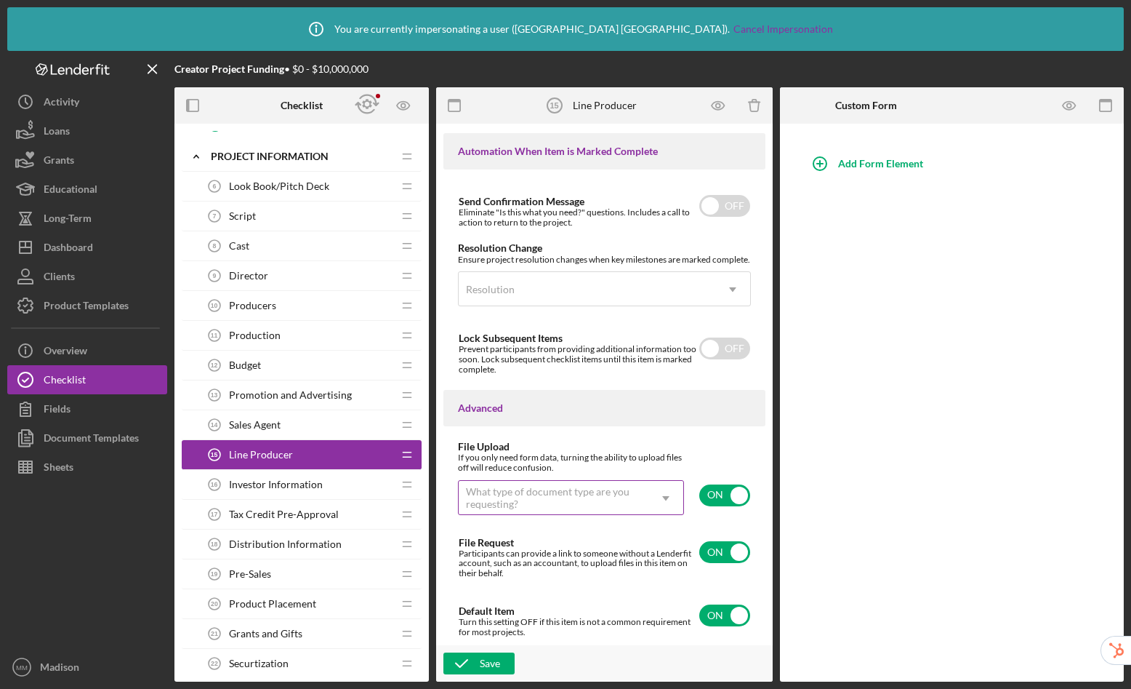
click at [614, 509] on div "What type of document type are you requesting?" at bounding box center [553, 497] width 175 height 23
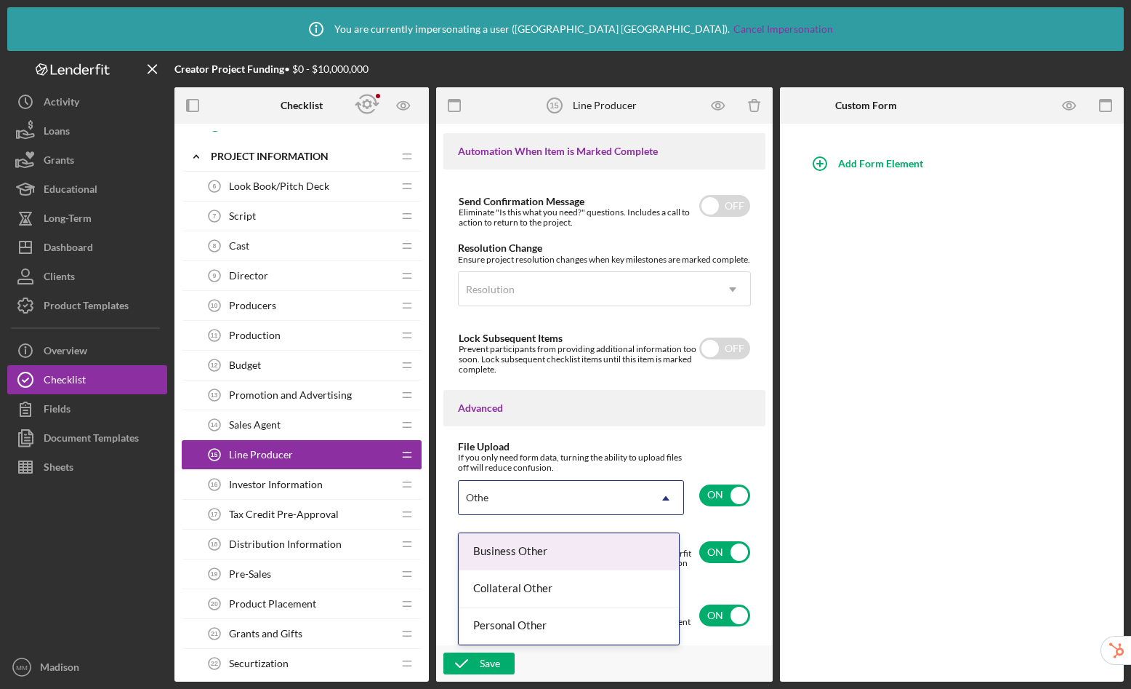
type input "Other"
click at [521, 554] on div "Business Other" at bounding box center [569, 551] width 220 height 37
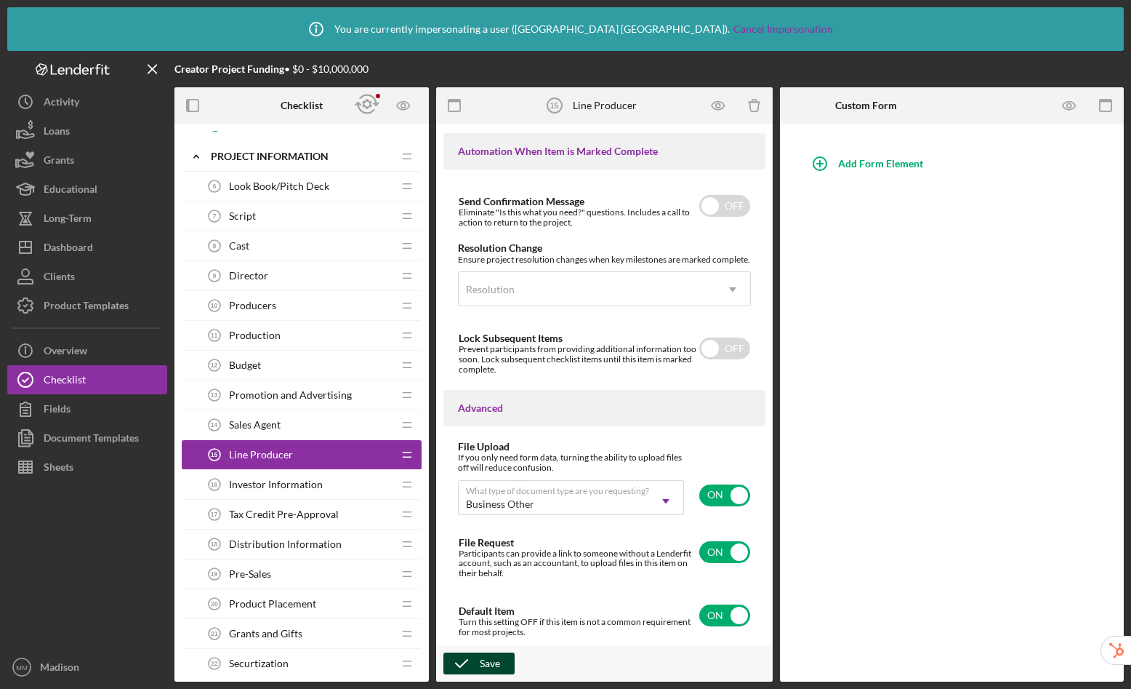
click at [460, 656] on icon "button" at bounding box center [462, 663] width 36 height 36
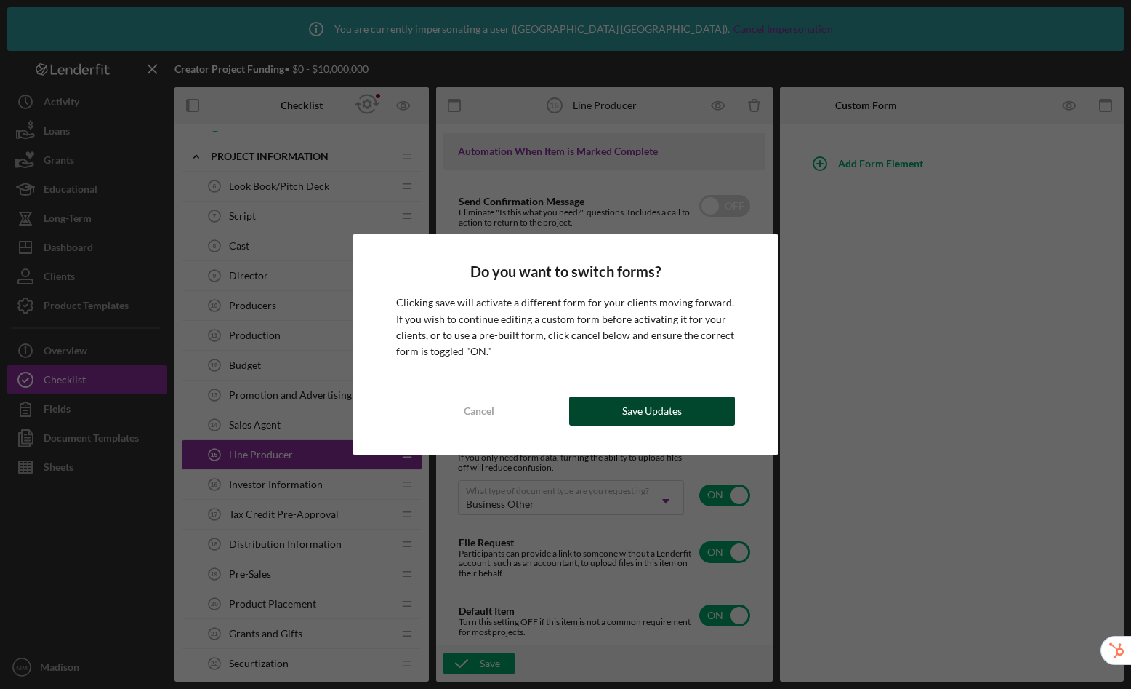
click at [662, 415] on div "Save Updates" at bounding box center [652, 410] width 60 height 29
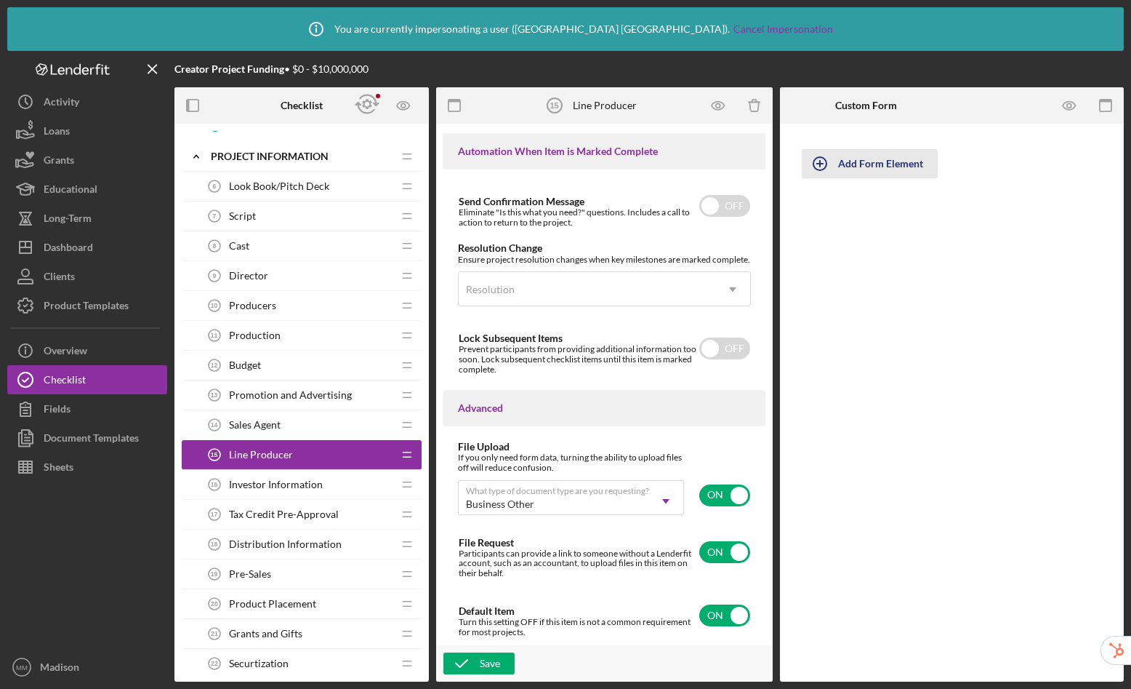
click at [883, 161] on div "Add Form Element" at bounding box center [880, 163] width 85 height 29
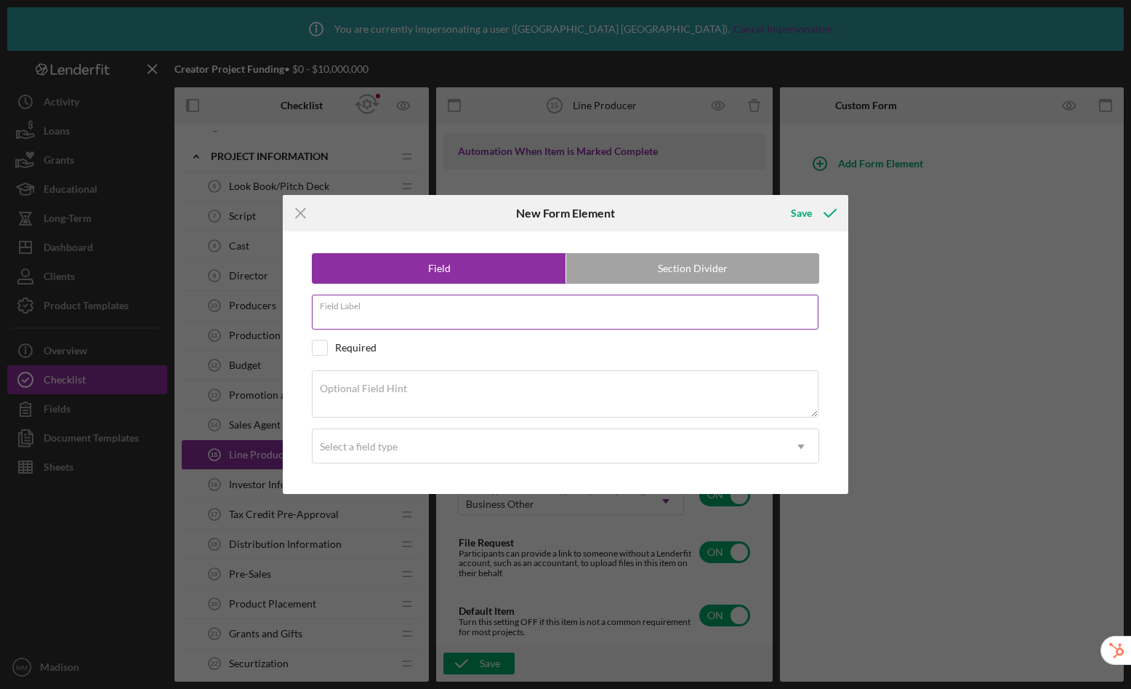
click at [429, 308] on div "Field Label" at bounding box center [566, 313] width 508 height 36
type input "Do you have a Line Producer?"
click at [324, 350] on input "checkbox" at bounding box center [320, 347] width 15 height 15
checkbox input "true"
click at [393, 441] on div "Select a field type" at bounding box center [359, 447] width 78 height 12
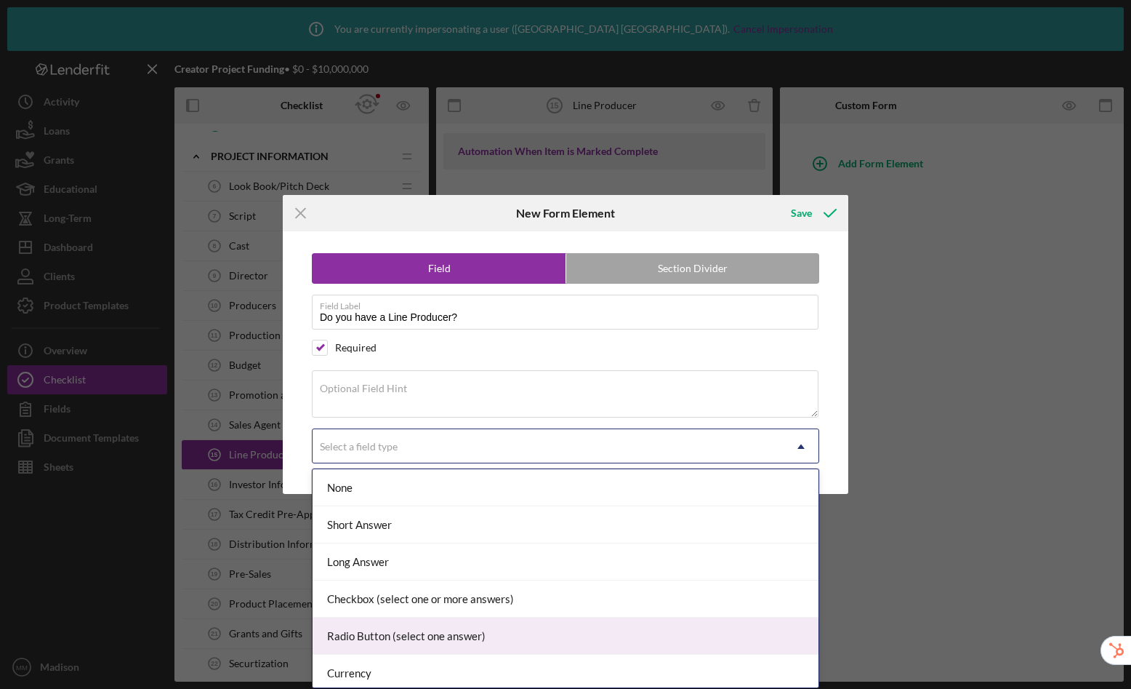
click at [430, 638] on div "Radio Button (select one answer)" at bounding box center [566, 635] width 506 height 37
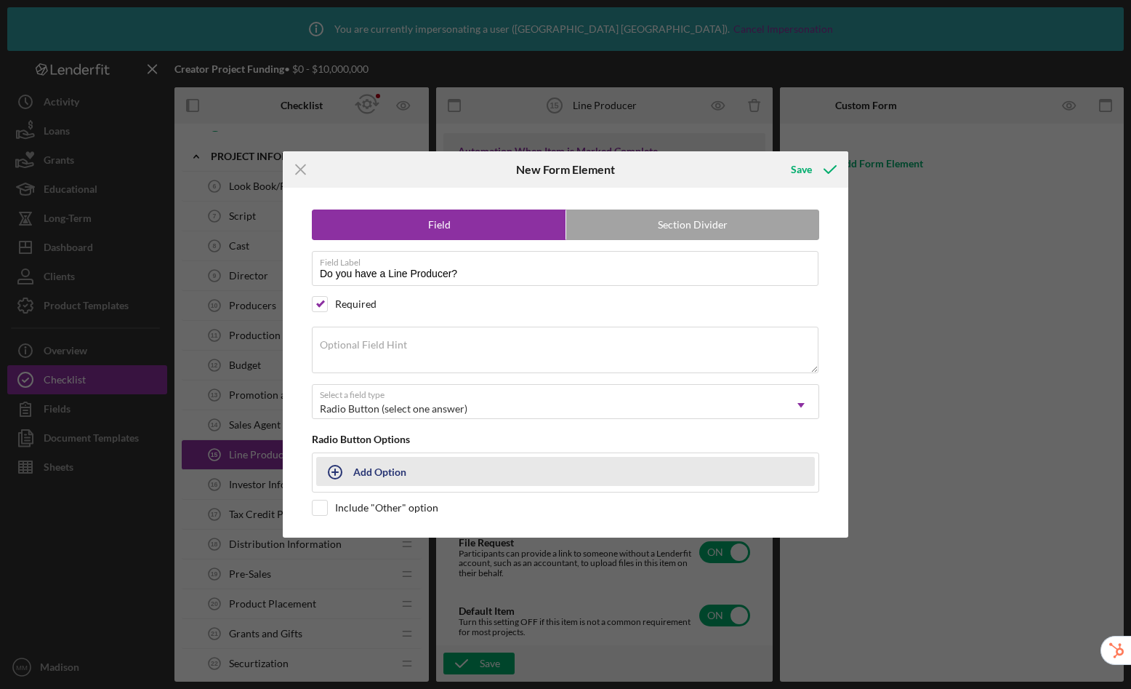
click at [367, 474] on div "Add Option" at bounding box center [379, 471] width 53 height 28
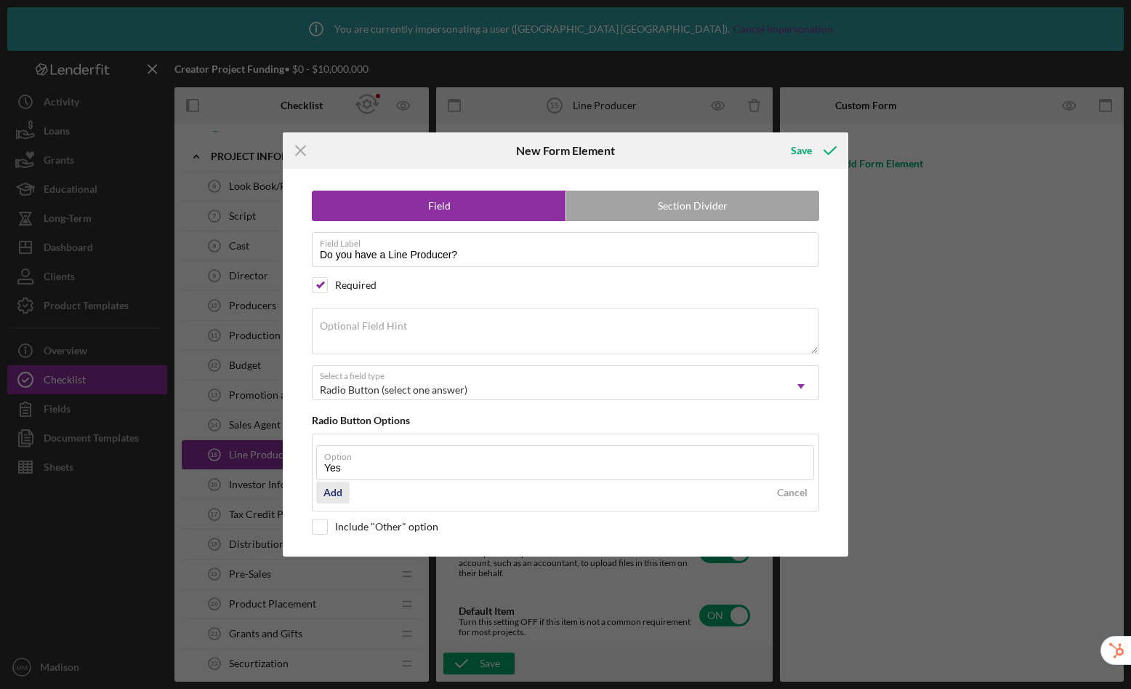
type input "Yes"
click at [329, 489] on div "Add" at bounding box center [333, 492] width 19 height 22
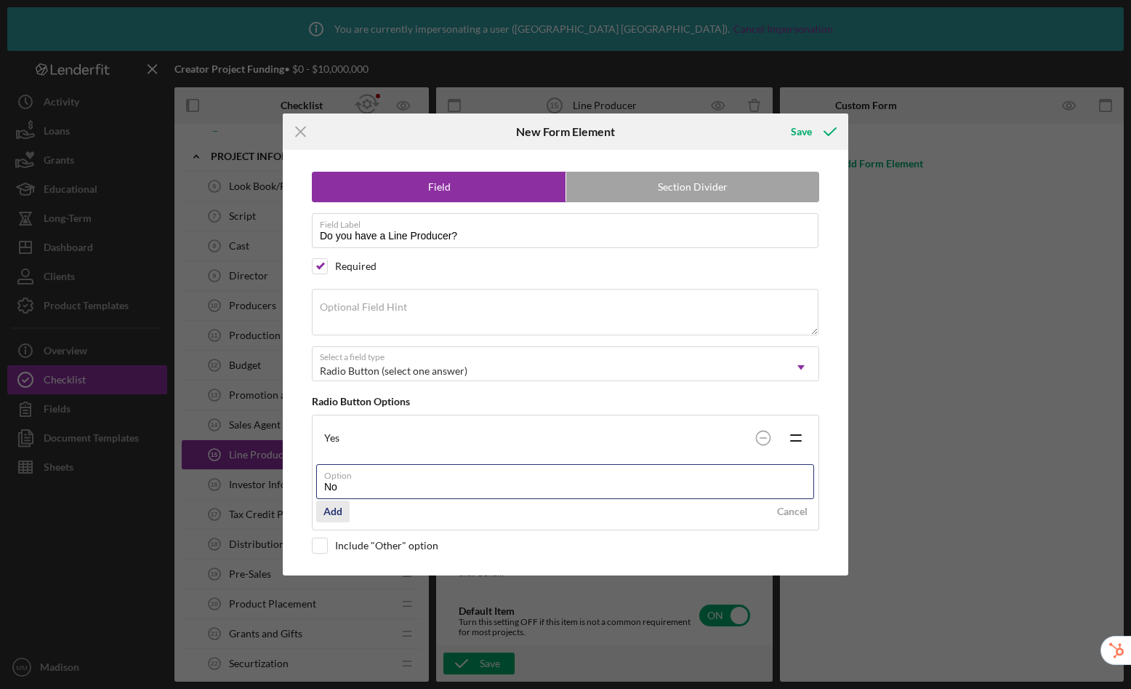
type input "No"
click at [343, 513] on button "Add" at bounding box center [332, 511] width 33 height 22
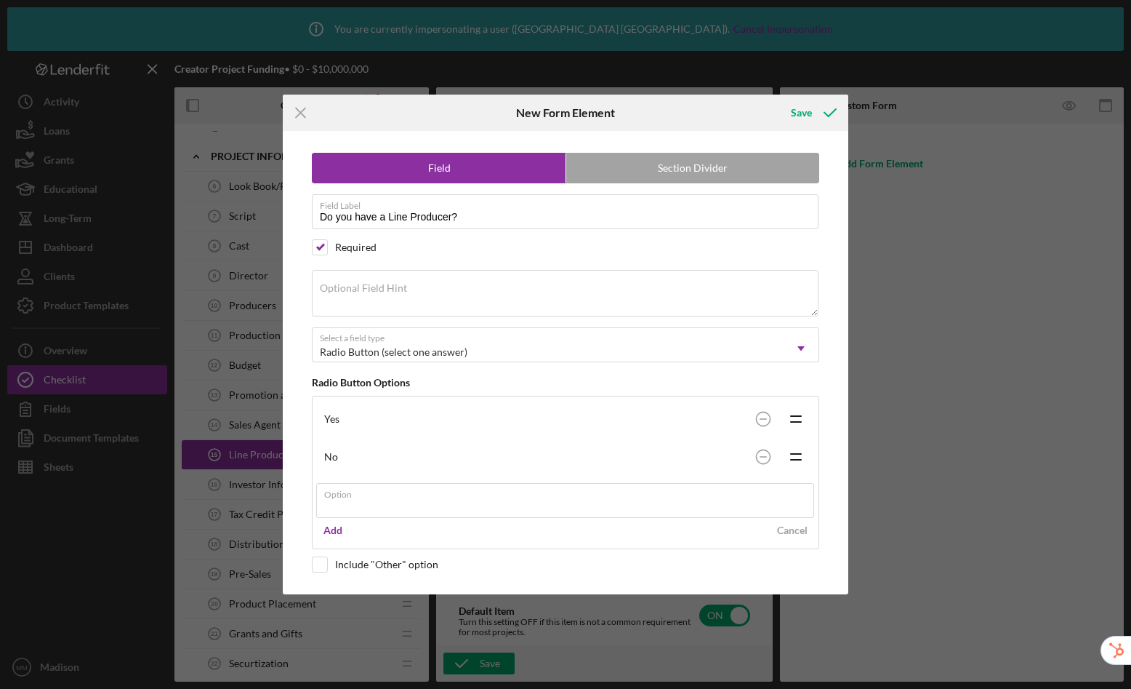
click at [804, 113] on div "Save" at bounding box center [813, 113] width 72 height 36
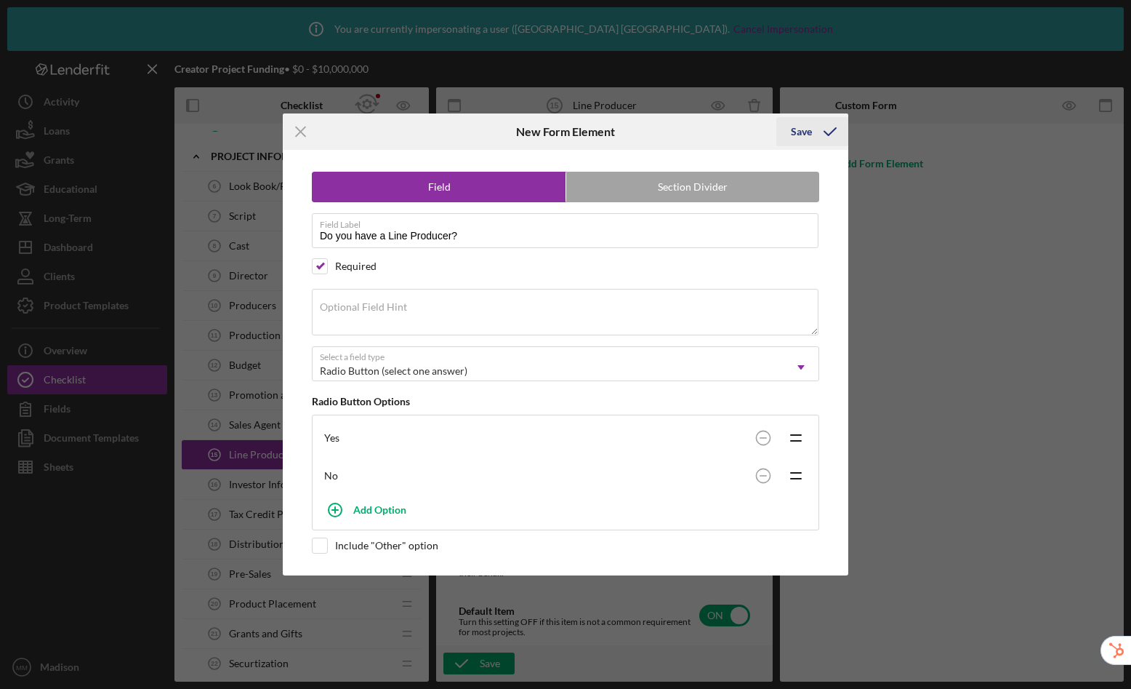
click at [797, 135] on div "Save" at bounding box center [801, 131] width 21 height 29
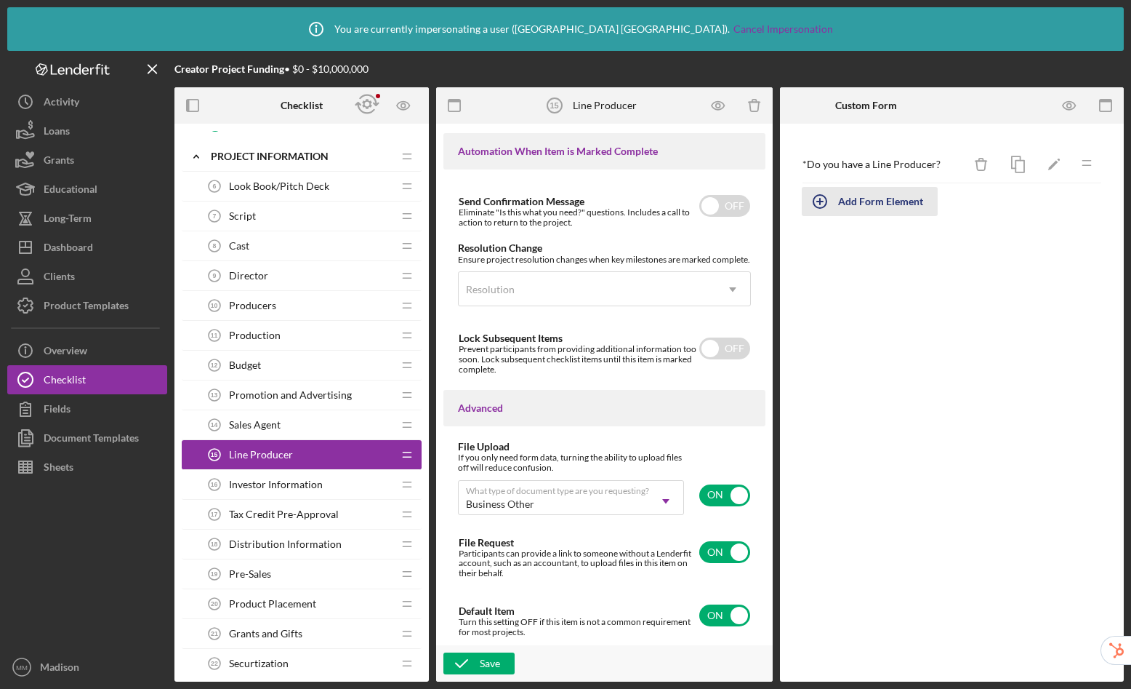
click at [873, 204] on div "Add Form Element" at bounding box center [880, 201] width 85 height 29
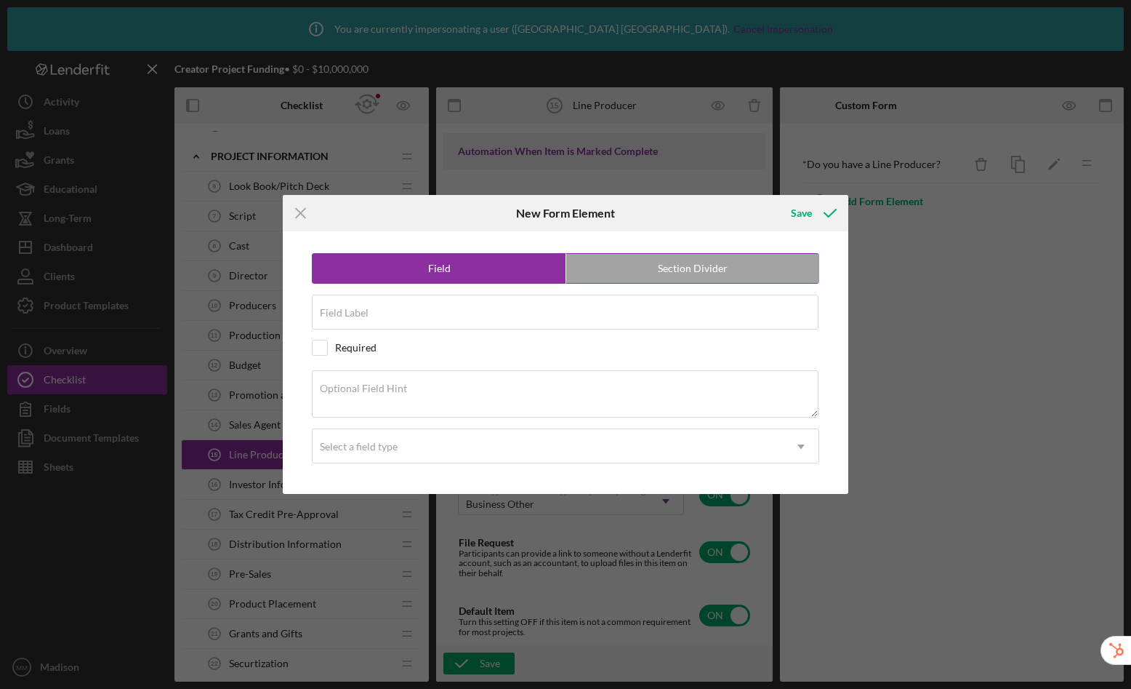
click at [637, 270] on label "Section Divider" at bounding box center [692, 268] width 253 height 29
radio input "false"
radio input "true"
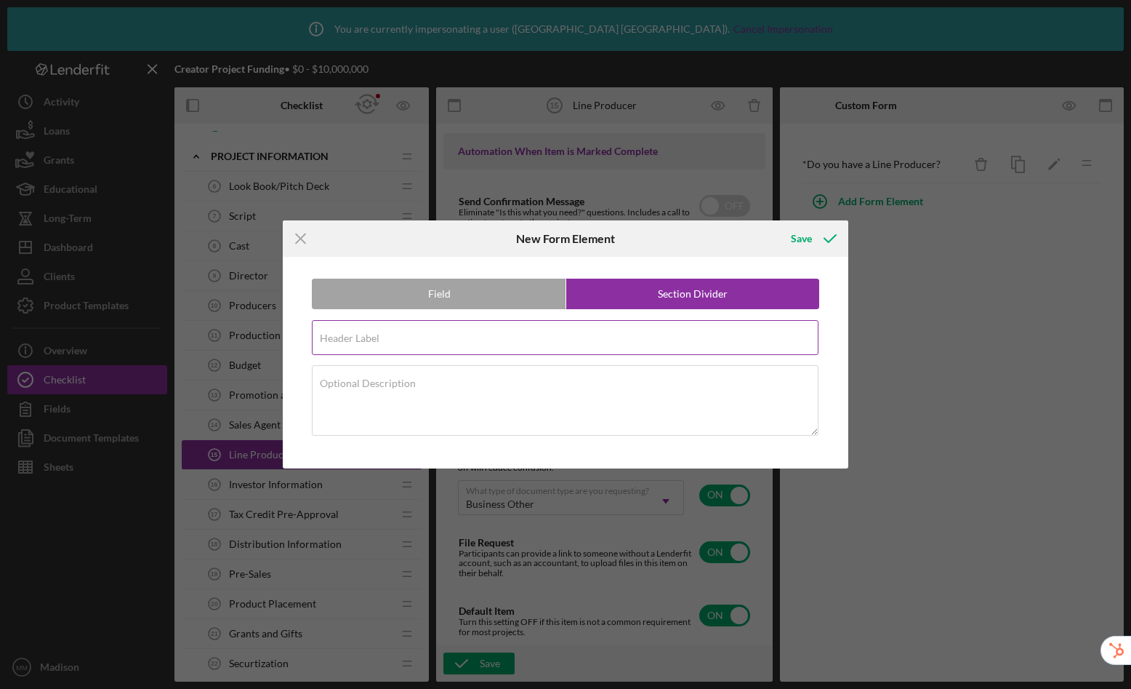
click at [436, 345] on input "Header Label" at bounding box center [565, 337] width 507 height 35
type input "If you have a Line Producer"
click at [649, 292] on label "Section Divider" at bounding box center [692, 293] width 253 height 29
click at [794, 239] on div "Save" at bounding box center [801, 238] width 21 height 29
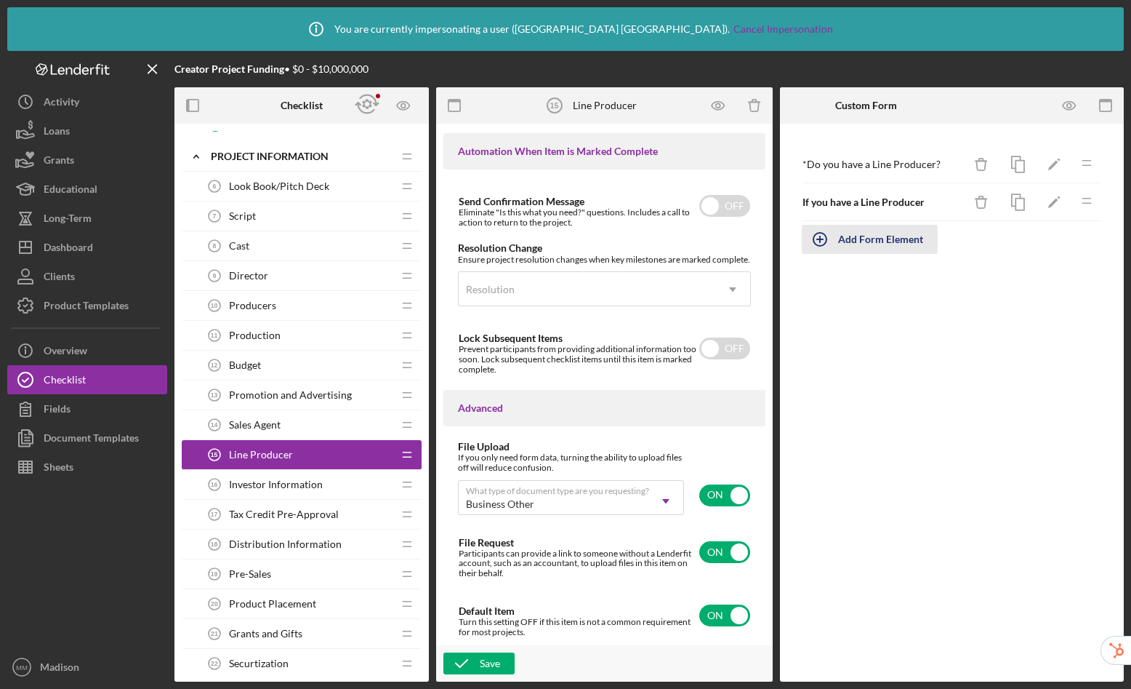
click at [886, 241] on div "Add Form Element" at bounding box center [880, 239] width 85 height 29
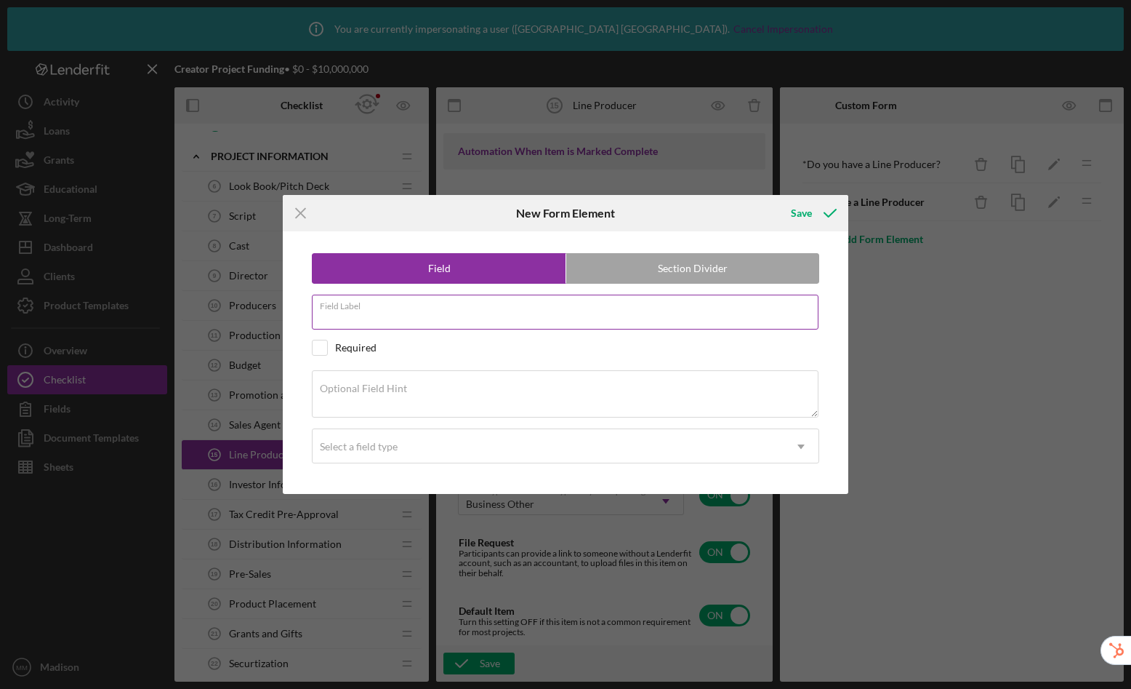
click at [403, 306] on div "Field Label" at bounding box center [566, 313] width 508 height 36
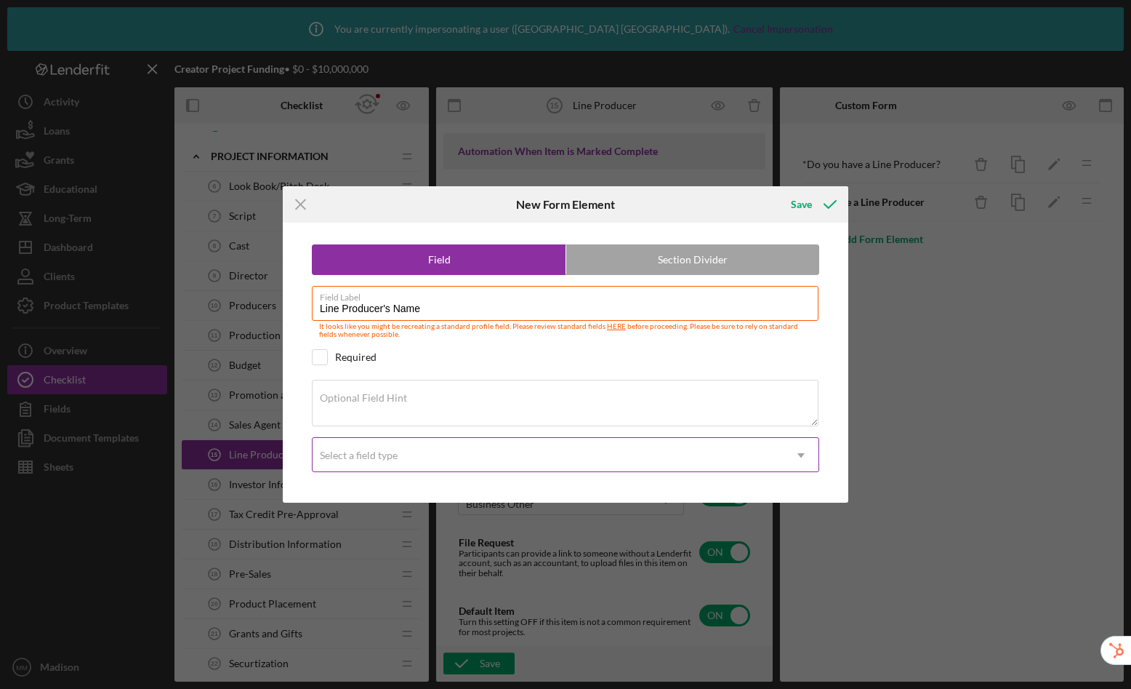
type input "Line Producer's Name"
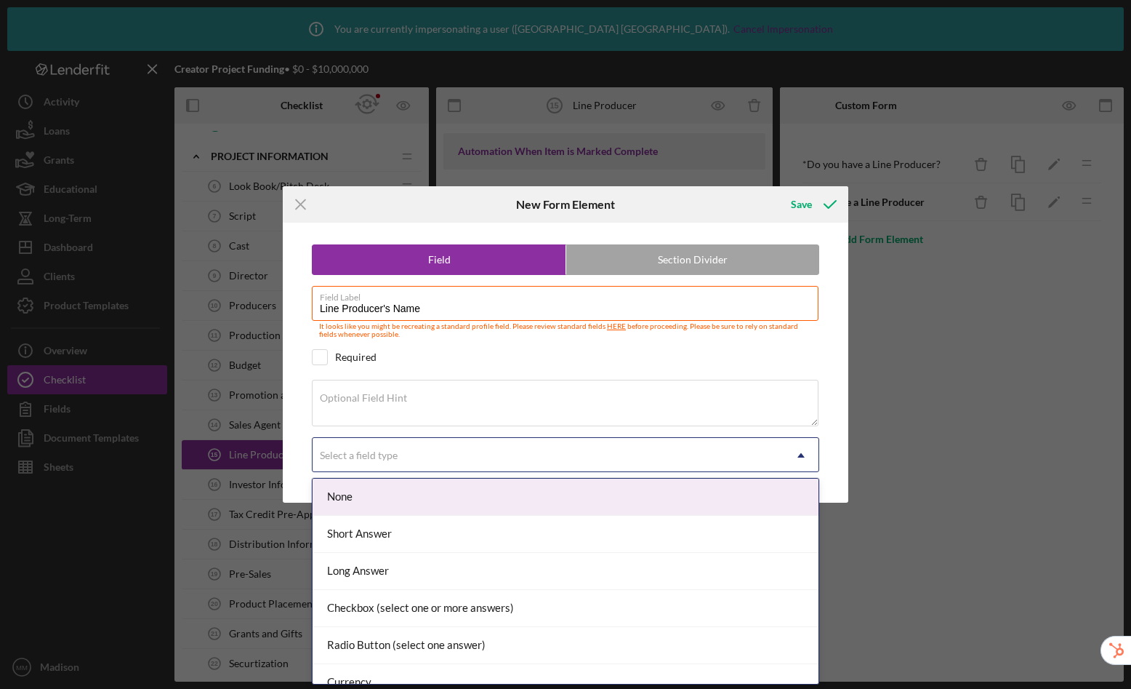
click at [374, 464] on div "Select a field type" at bounding box center [548, 454] width 471 height 33
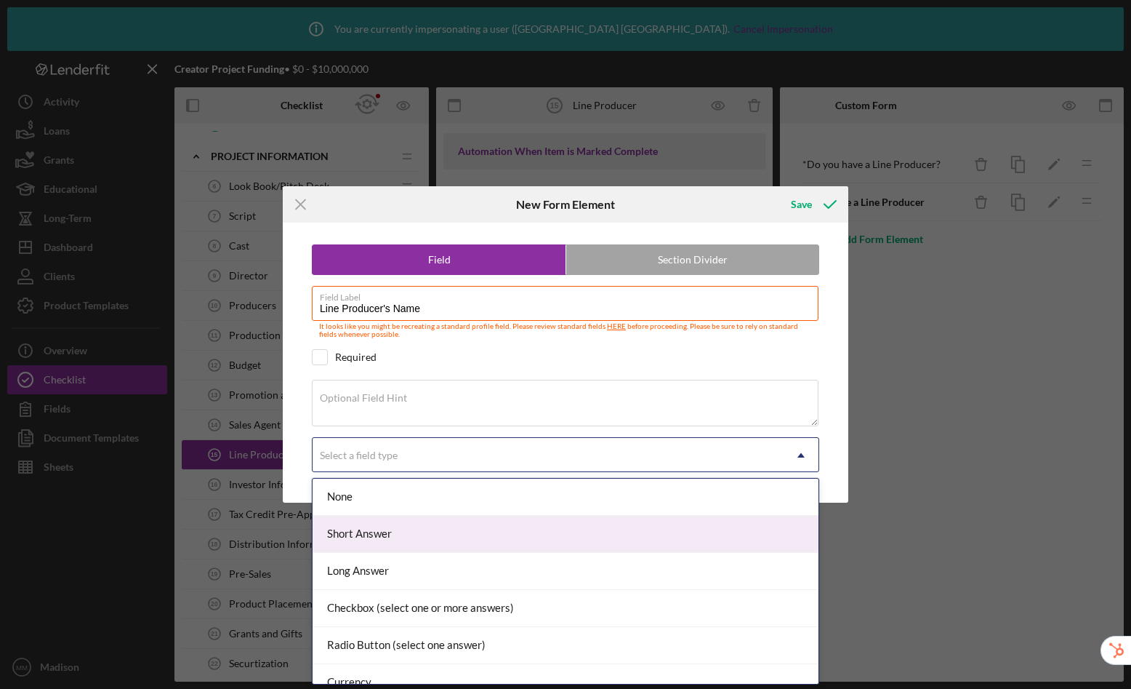
click at [387, 539] on div "Short Answer" at bounding box center [566, 534] width 506 height 37
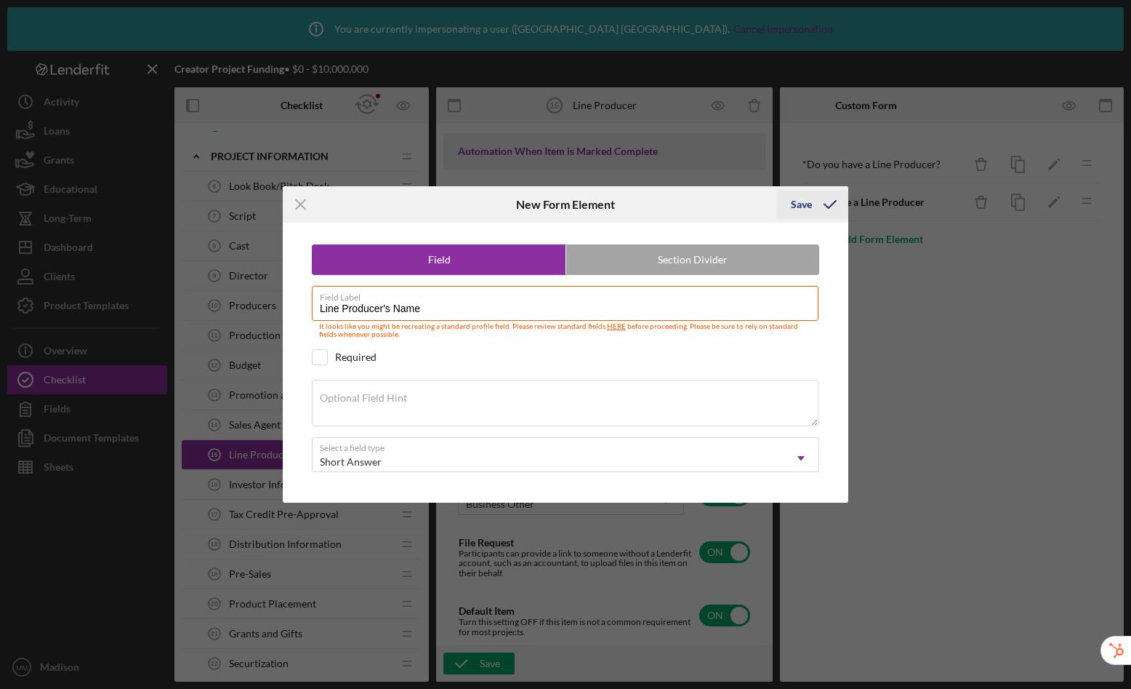
click at [801, 204] on div "Save" at bounding box center [801, 204] width 21 height 29
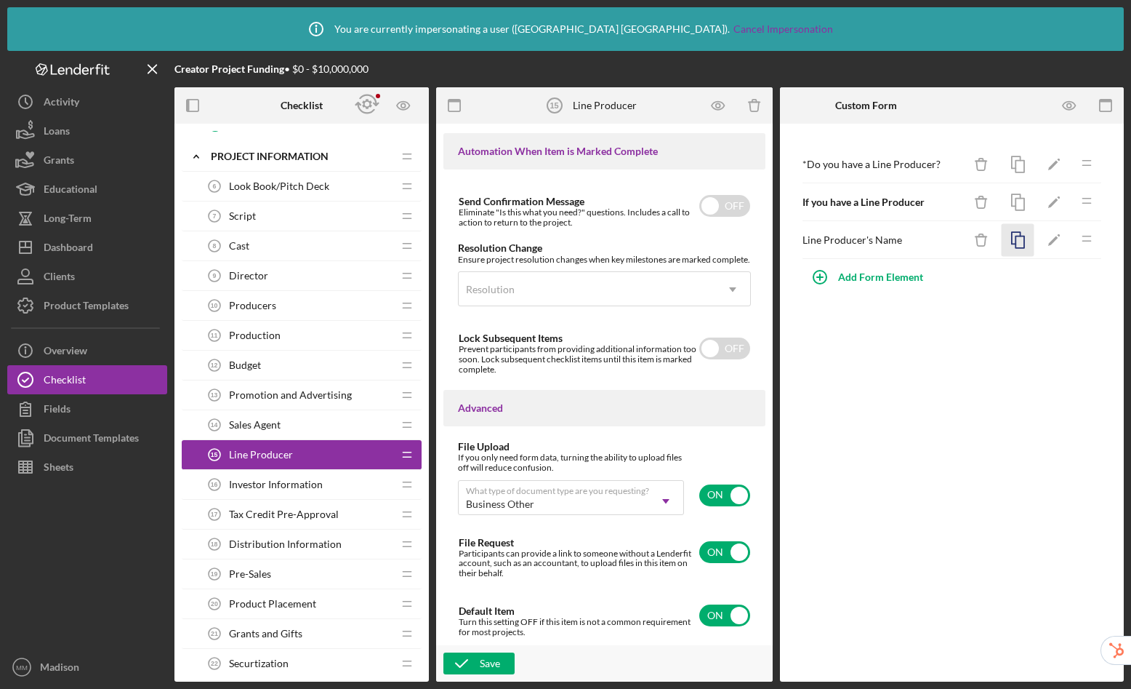
click at [1022, 244] on icon "button" at bounding box center [1018, 240] width 33 height 33
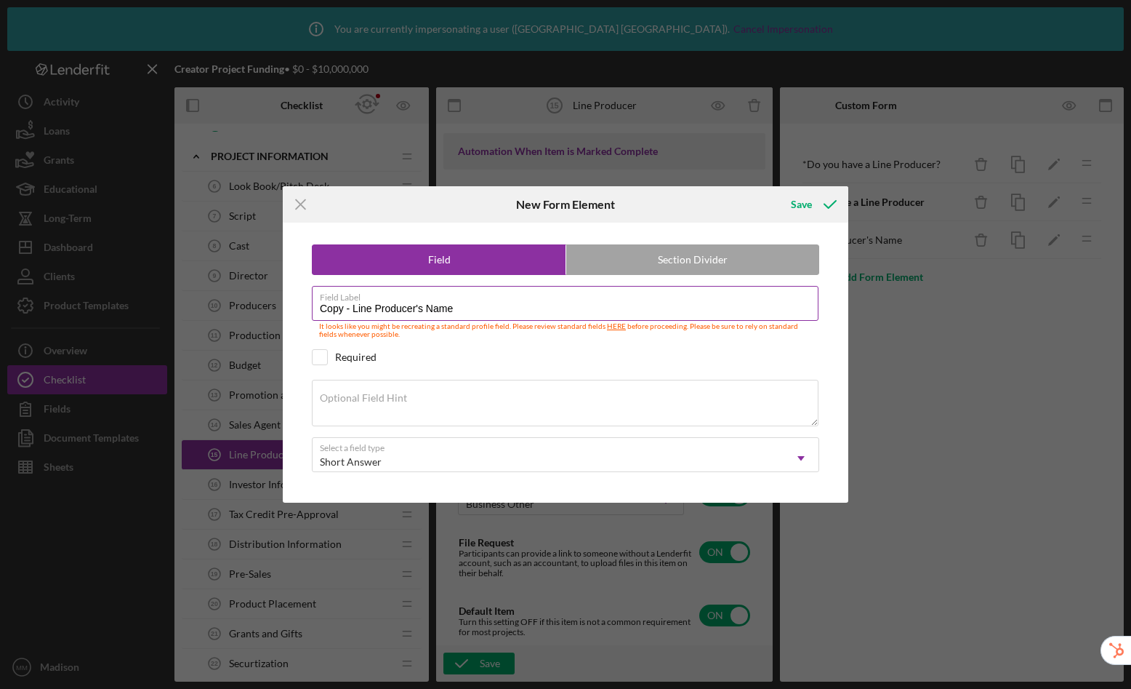
drag, startPoint x: 480, startPoint y: 312, endPoint x: 429, endPoint y: 310, distance: 50.9
click at [429, 310] on input "Copy - Line Producer's Name" at bounding box center [565, 303] width 507 height 35
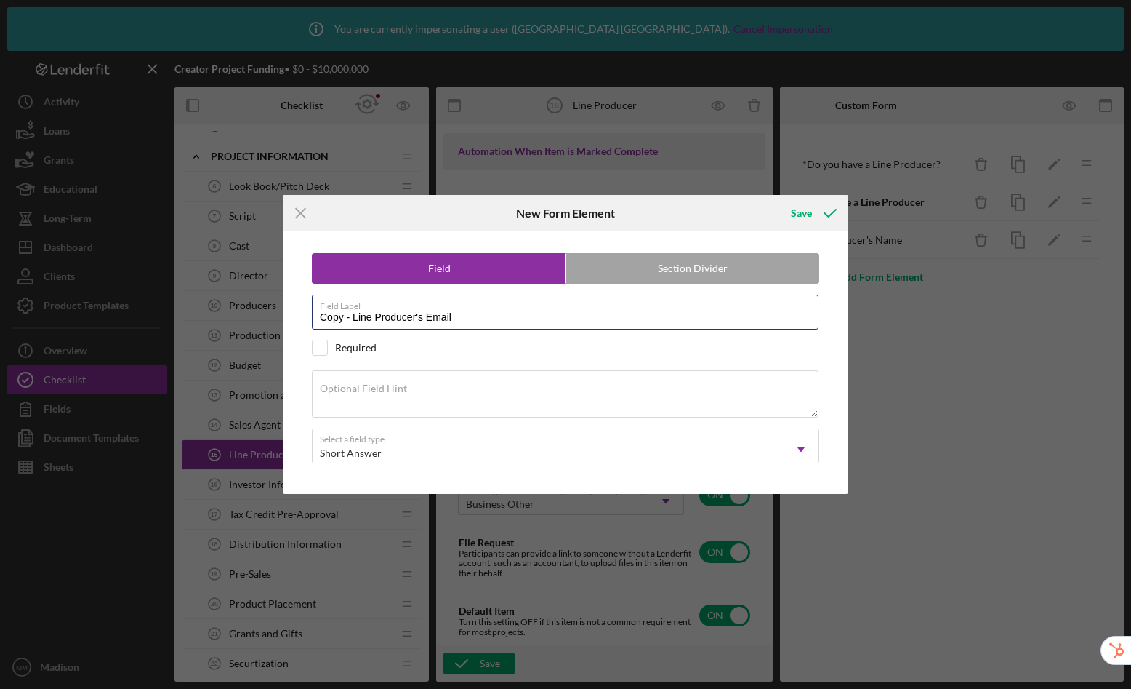
drag, startPoint x: 353, startPoint y: 314, endPoint x: 235, endPoint y: 290, distance: 120.2
click at [235, 290] on div "Icon/Menu Close New Form Element Save Field Section Divider Field Label Copy - …" at bounding box center [565, 344] width 1131 height 689
type input "Line Producer's Email"
click at [804, 213] on div "Save" at bounding box center [801, 213] width 21 height 29
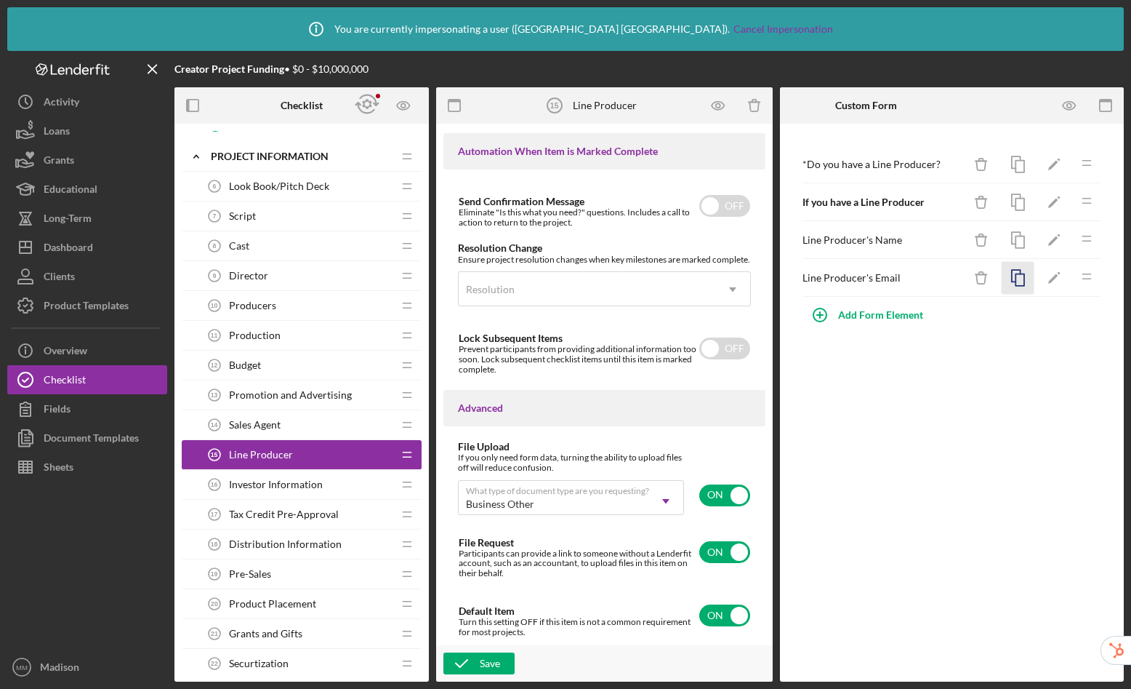
click at [1025, 282] on icon "button" at bounding box center [1018, 278] width 33 height 33
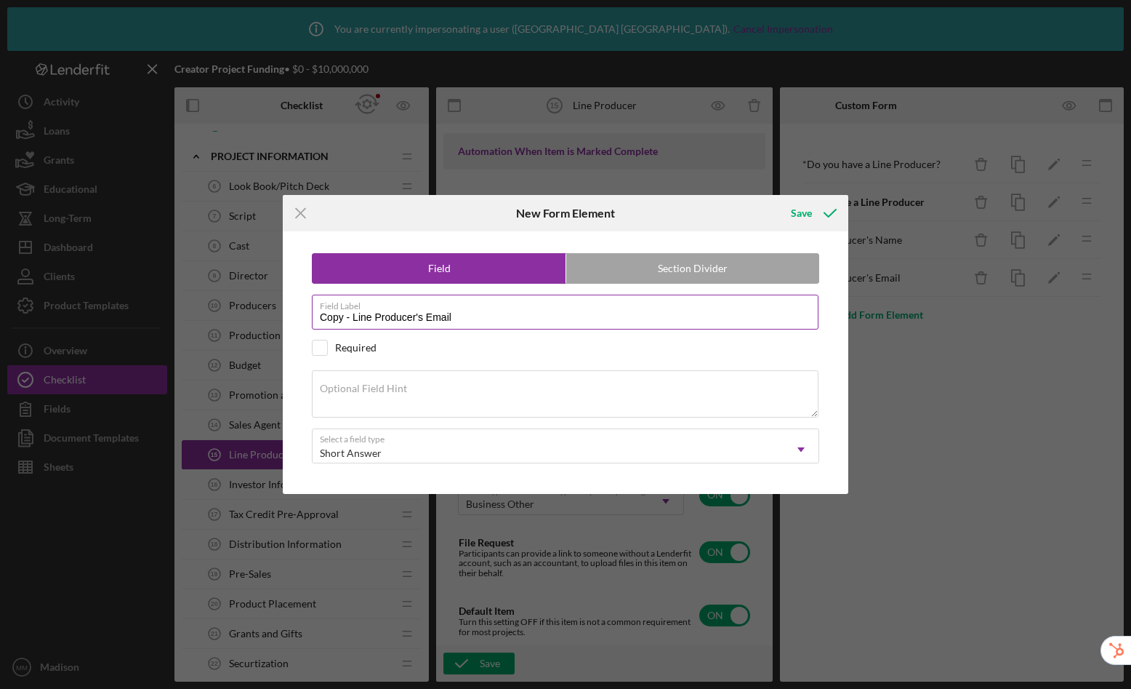
drag, startPoint x: 500, startPoint y: 319, endPoint x: 427, endPoint y: 321, distance: 73.5
click at [427, 321] on input "Copy - Line Producer's Email" at bounding box center [565, 312] width 507 height 35
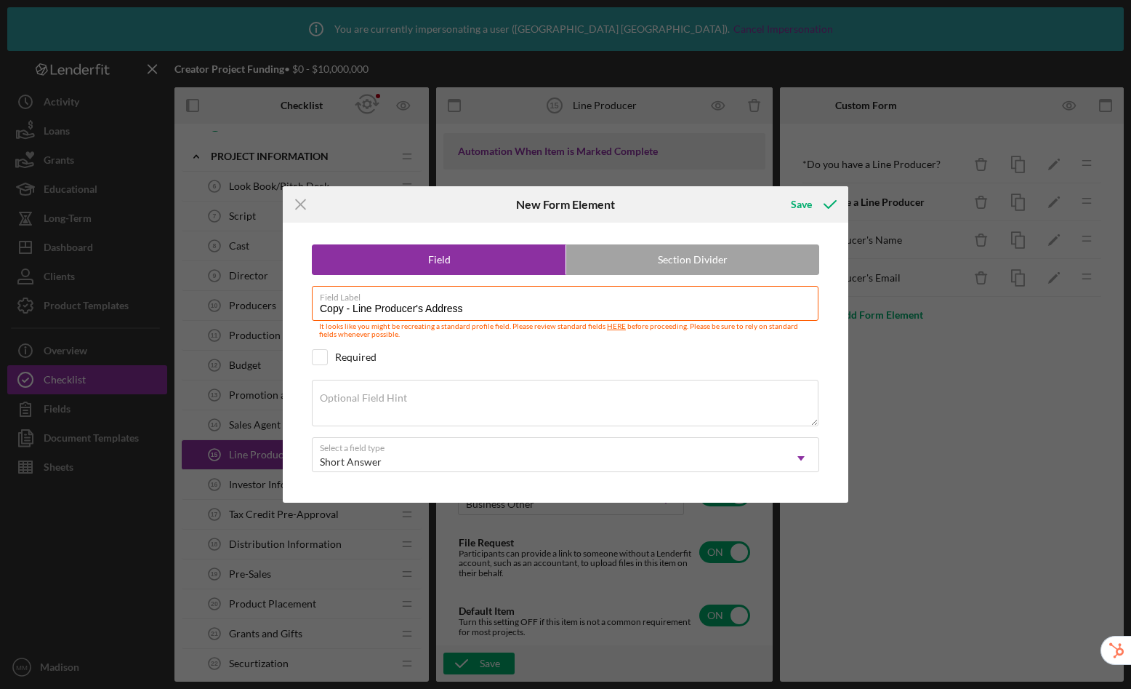
drag, startPoint x: 353, startPoint y: 310, endPoint x: 241, endPoint y: 292, distance: 114.1
click at [241, 292] on div "Icon/Menu Close New Form Element Save Field Section Divider Field Label Copy - …" at bounding box center [565, 344] width 1131 height 689
type input "Line Producer's Address"
click at [777, 190] on button "Save" at bounding box center [813, 204] width 72 height 29
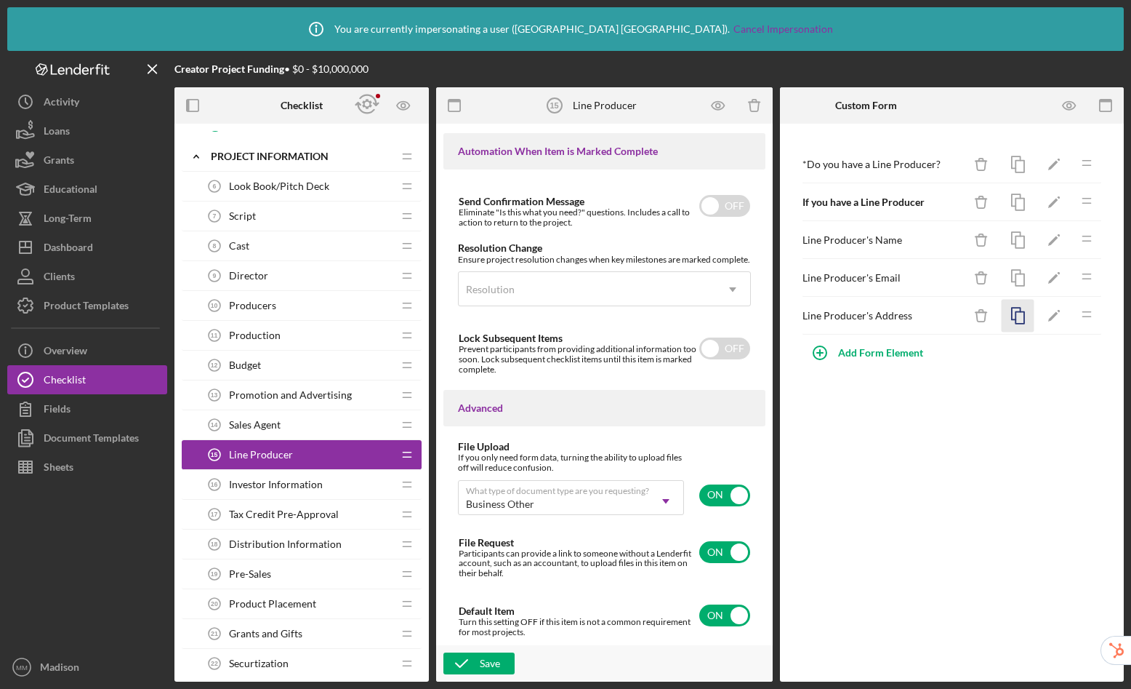
click at [1019, 318] on icon "button" at bounding box center [1018, 316] width 33 height 33
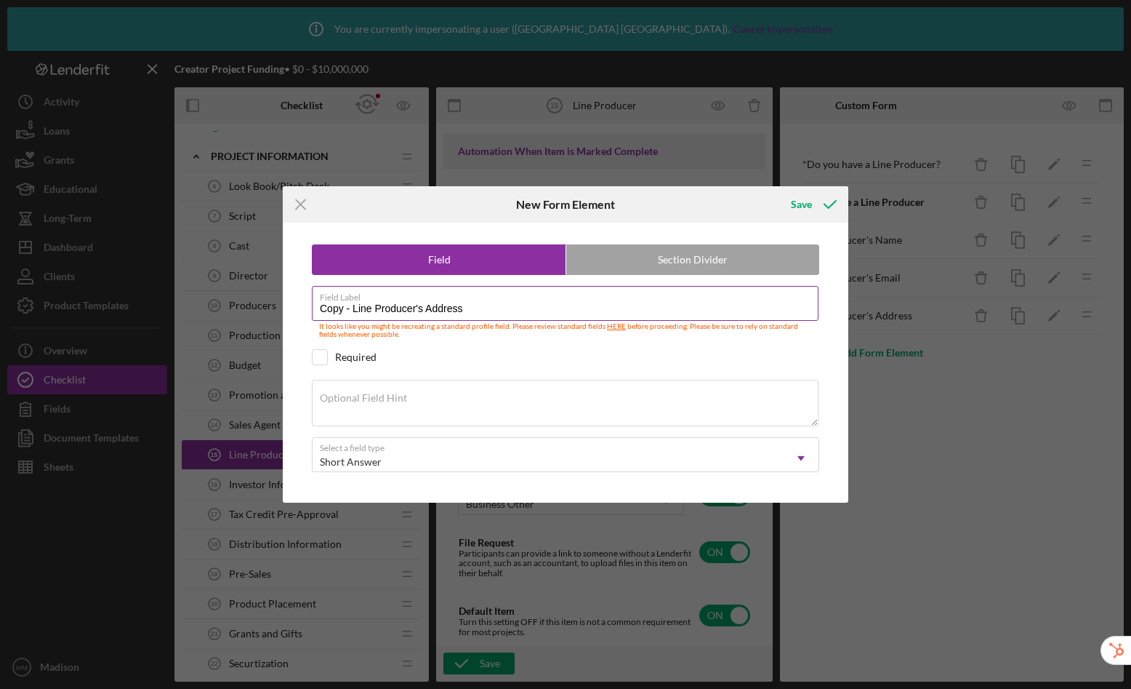
drag, startPoint x: 468, startPoint y: 311, endPoint x: 428, endPoint y: 307, distance: 40.9
click at [428, 307] on input "Copy - Line Producer's Address" at bounding box center [565, 303] width 507 height 35
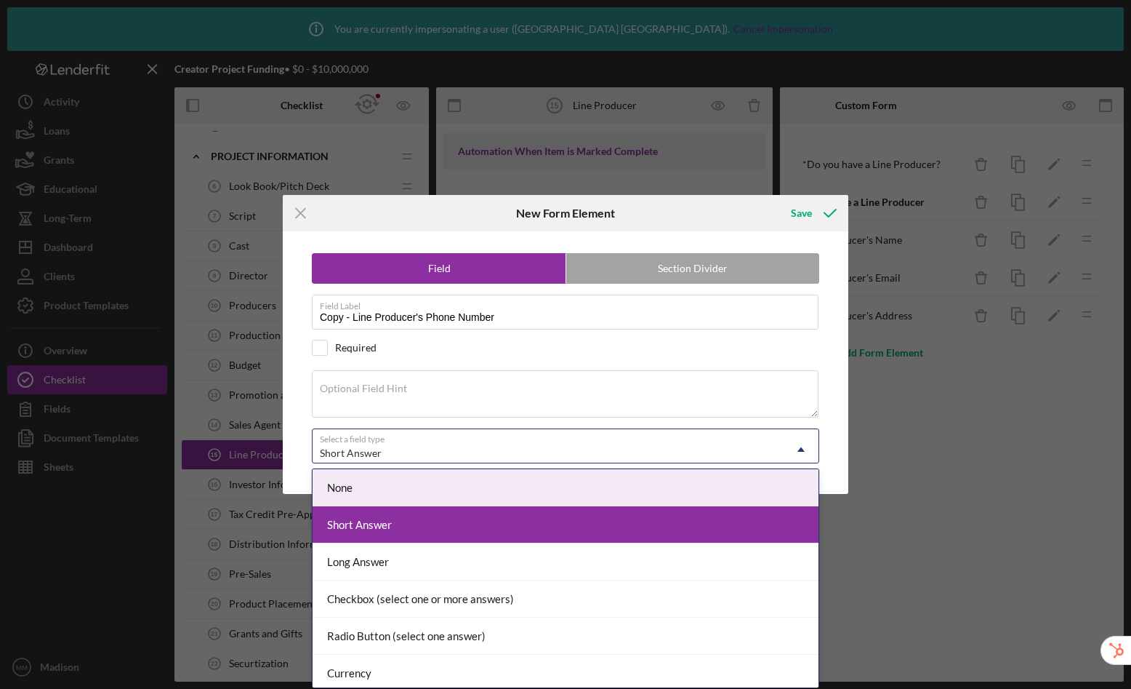
click at [366, 447] on div "Short Answer" at bounding box center [351, 453] width 62 height 12
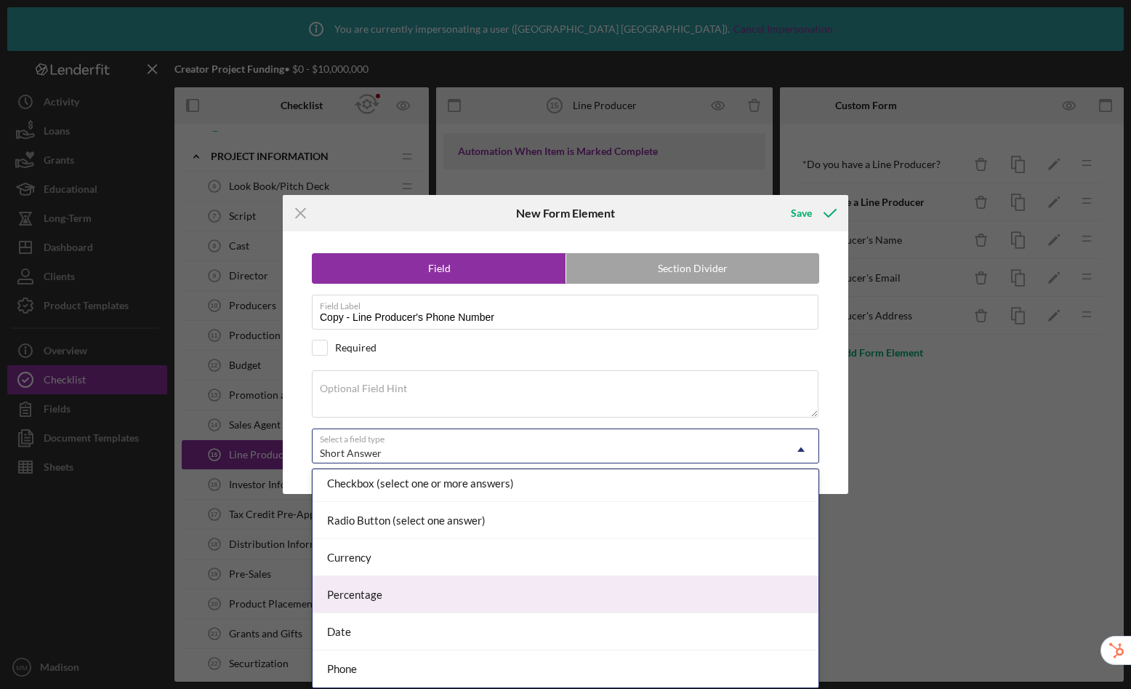
scroll to position [153, 0]
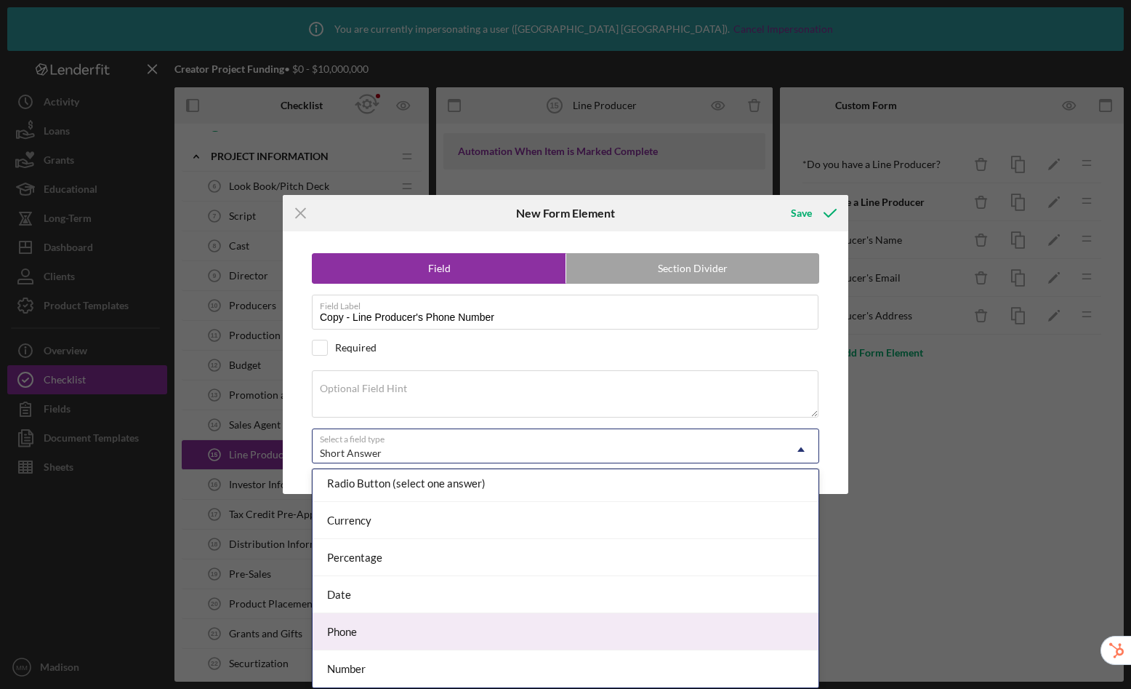
click at [427, 629] on div "Phone" at bounding box center [566, 631] width 506 height 37
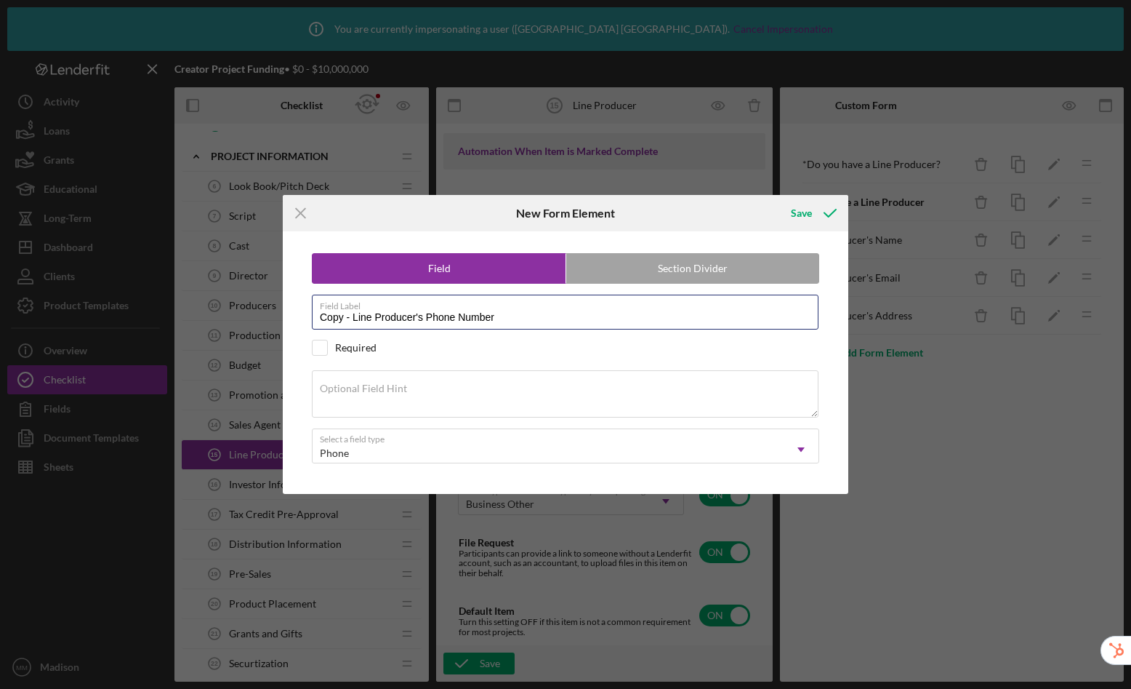
drag, startPoint x: 351, startPoint y: 318, endPoint x: 250, endPoint y: 295, distance: 103.7
click at [250, 295] on div "Icon/Menu Close New Form Element Save Field Section Divider Field Label Copy - …" at bounding box center [565, 344] width 1131 height 689
type input "Line Producer's Phone Number"
click at [777, 199] on button "Save" at bounding box center [813, 213] width 72 height 29
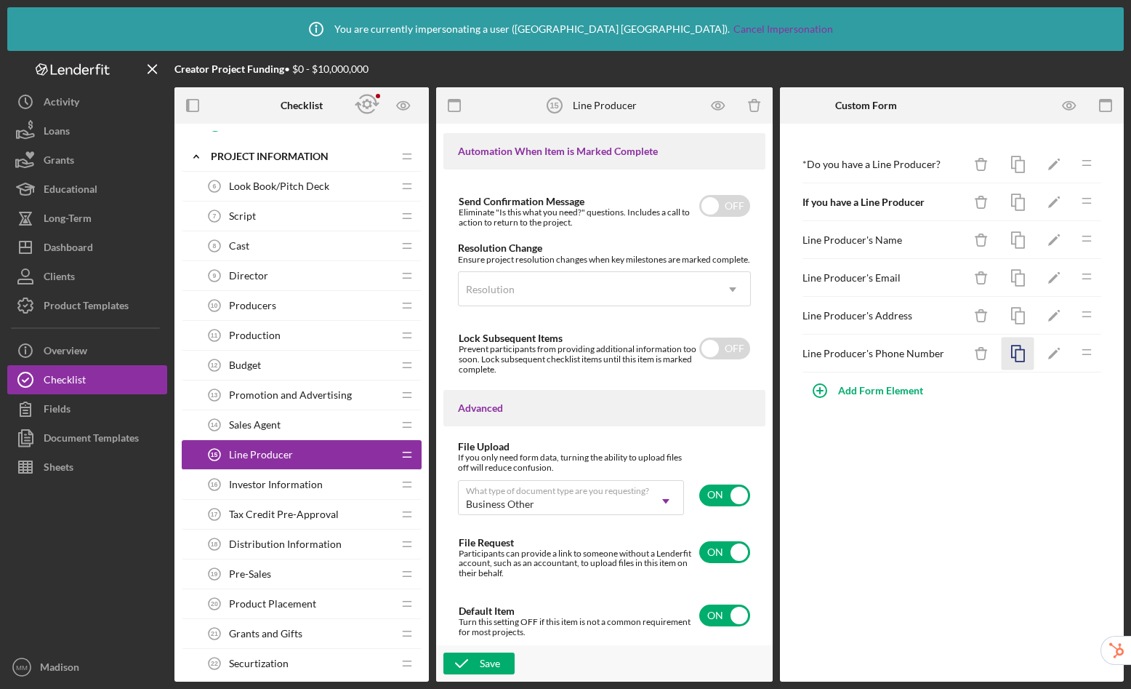
click at [1019, 359] on icon "button" at bounding box center [1018, 353] width 33 height 33
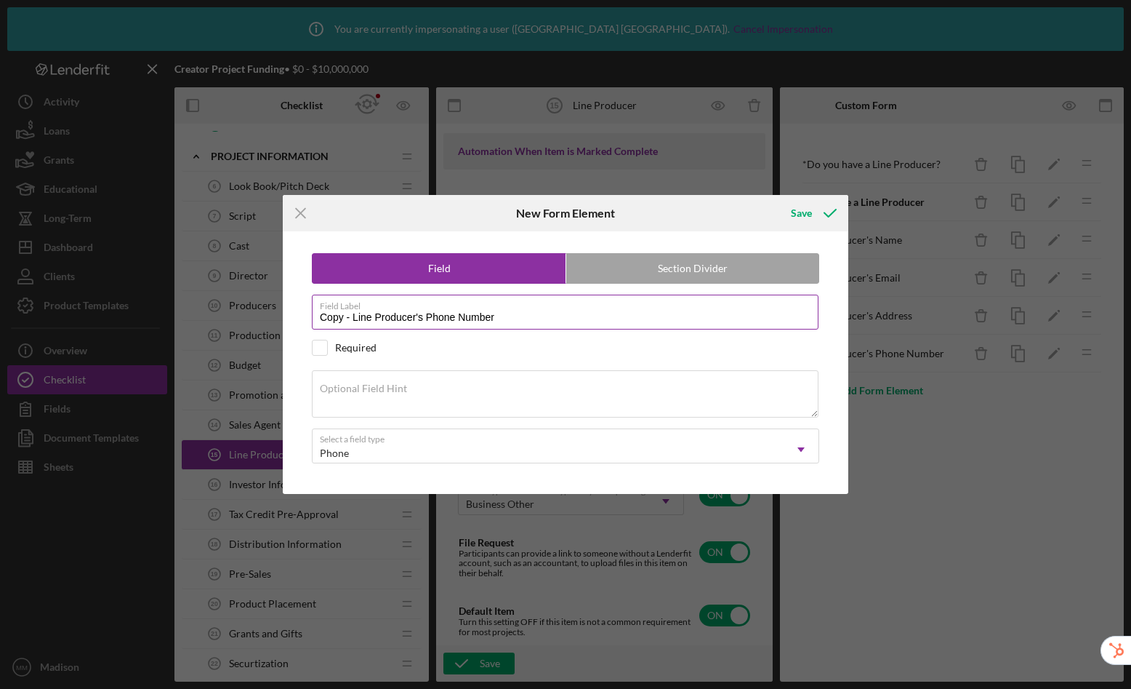
drag, startPoint x: 527, startPoint y: 320, endPoint x: 428, endPoint y: 320, distance: 98.9
click at [428, 320] on input "Copy - Line Producer's Phone Number" at bounding box center [565, 312] width 507 height 35
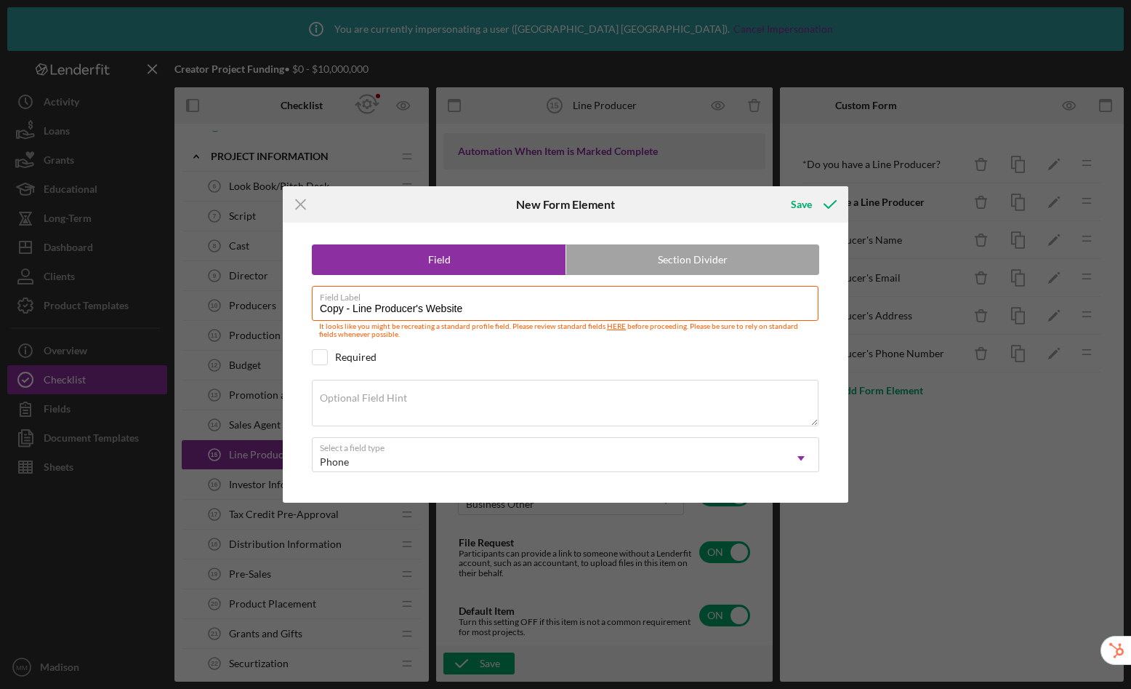
drag, startPoint x: 345, startPoint y: 308, endPoint x: 259, endPoint y: 295, distance: 86.9
click at [259, 295] on div "Icon/Menu Close New Form Element Save Field Section Divider Field Label Copy - …" at bounding box center [565, 344] width 1131 height 689
type input "Line Producer's Website"
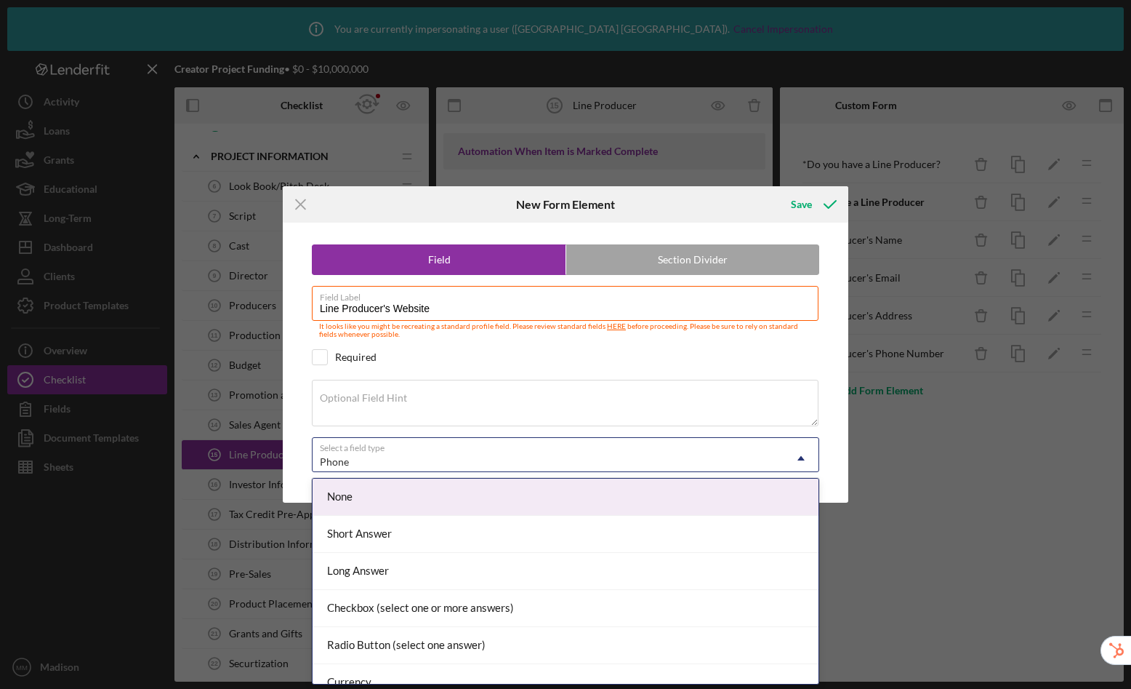
click at [455, 469] on div "Phone" at bounding box center [548, 461] width 471 height 33
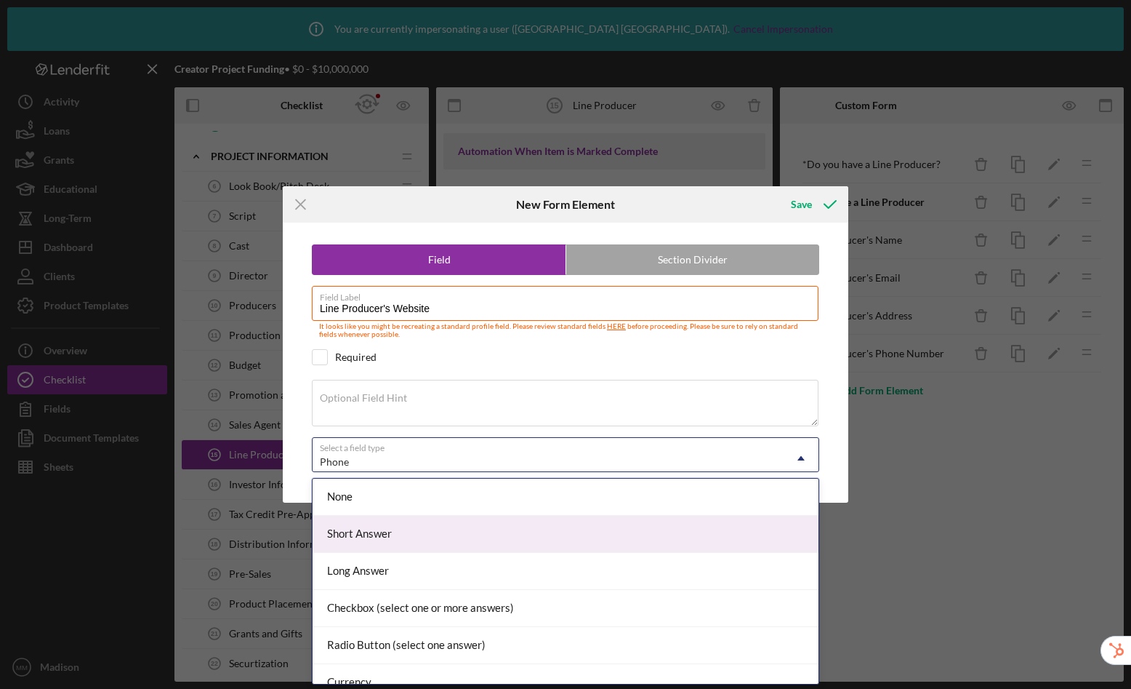
click at [430, 537] on div "Short Answer" at bounding box center [566, 534] width 506 height 37
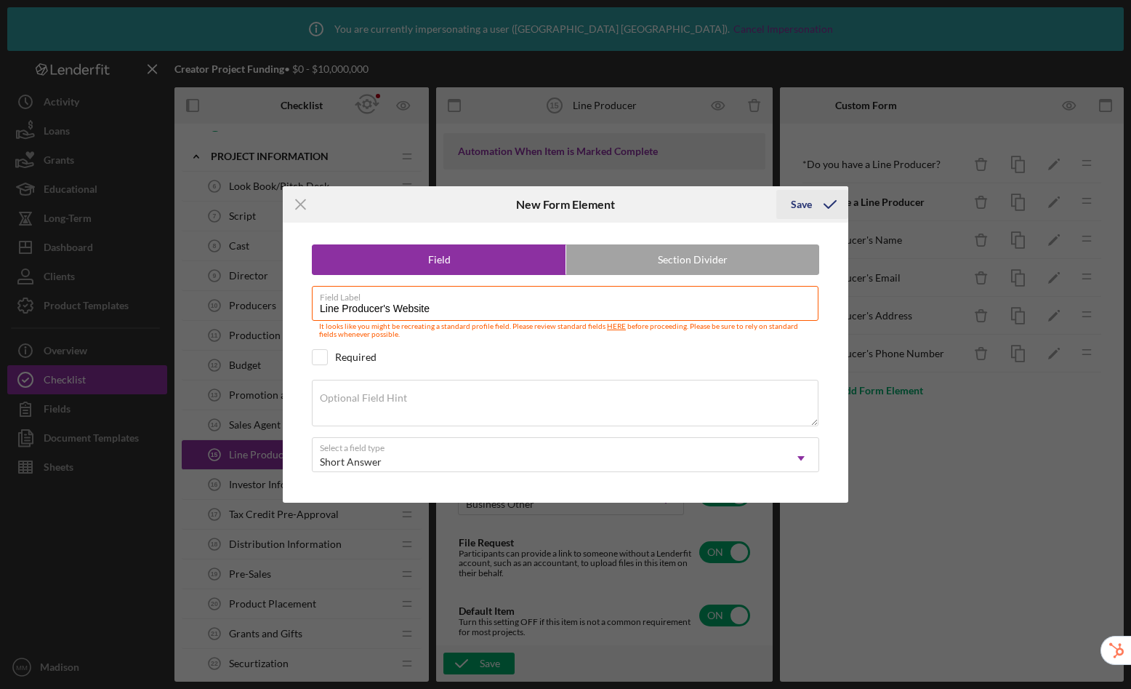
click at [801, 203] on div "Save" at bounding box center [801, 204] width 21 height 29
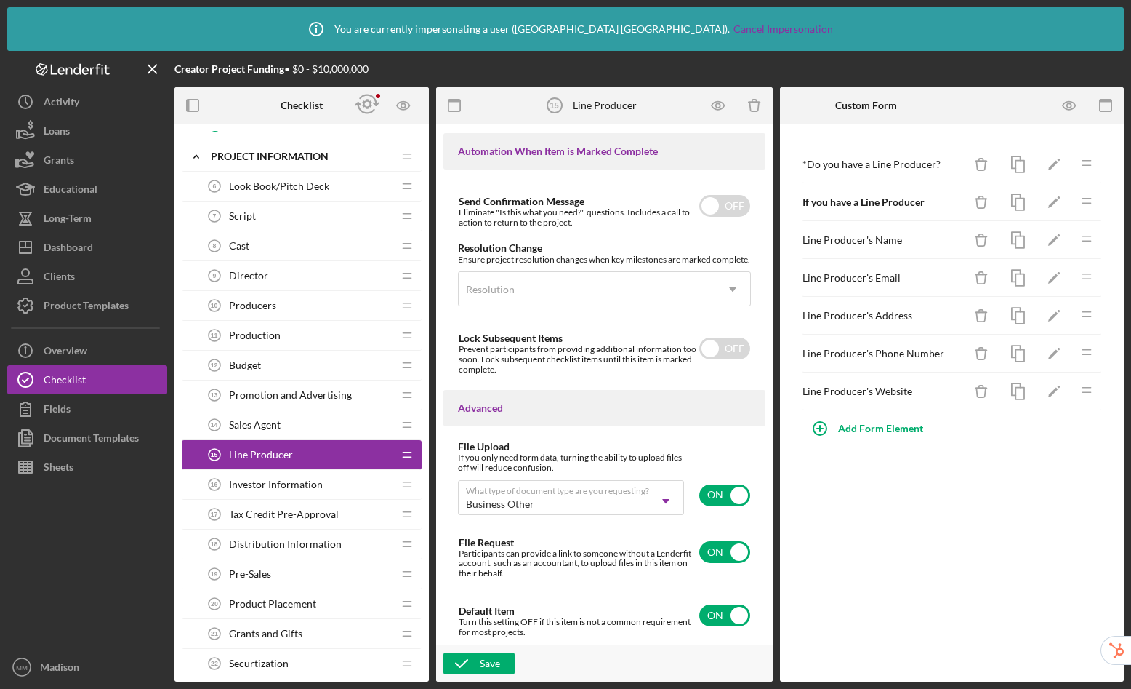
click at [271, 430] on span "Sales Agent" at bounding box center [255, 425] width 52 height 12
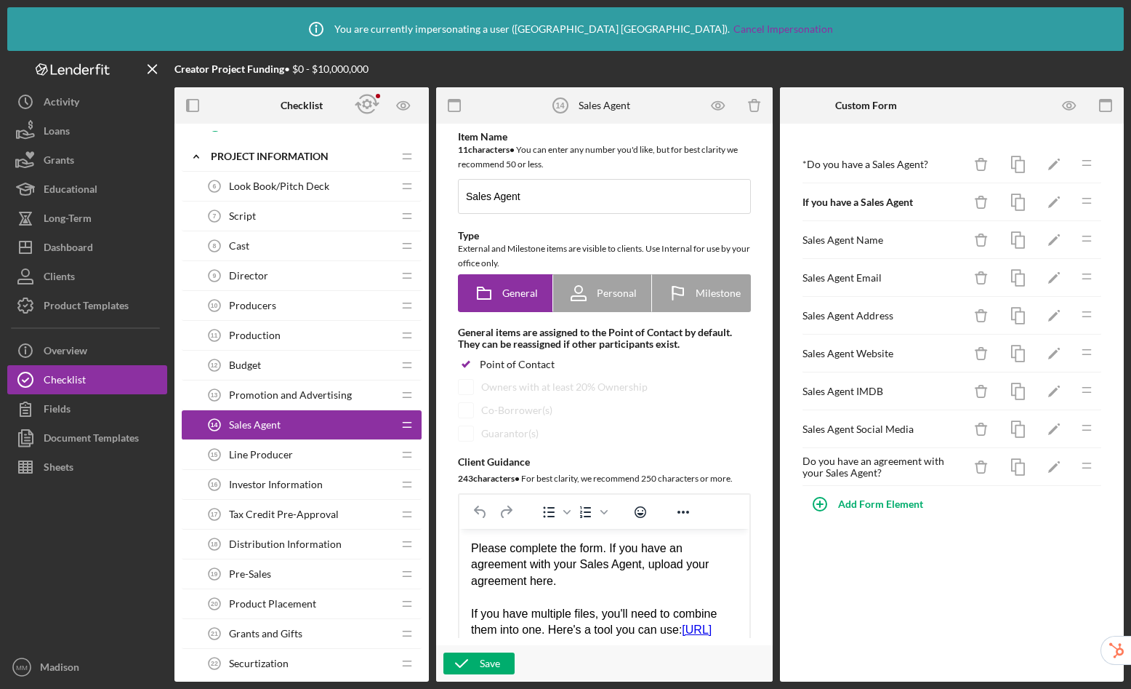
click at [252, 458] on span "Line Producer" at bounding box center [261, 455] width 64 height 12
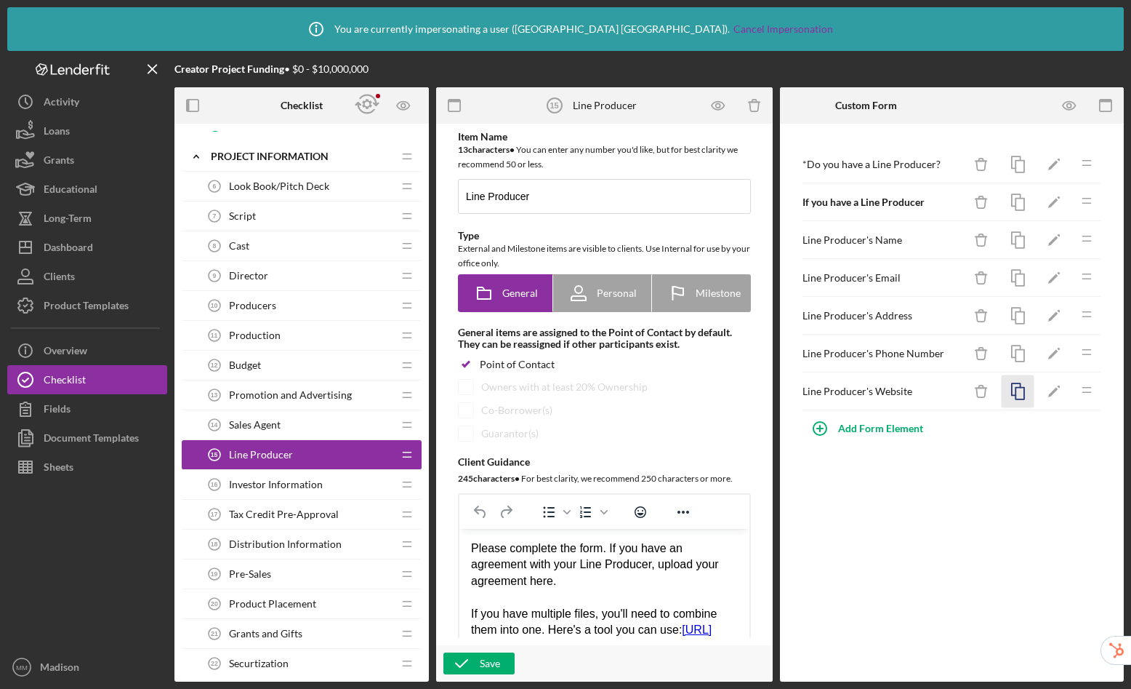
click at [1017, 389] on icon "button" at bounding box center [1018, 391] width 33 height 33
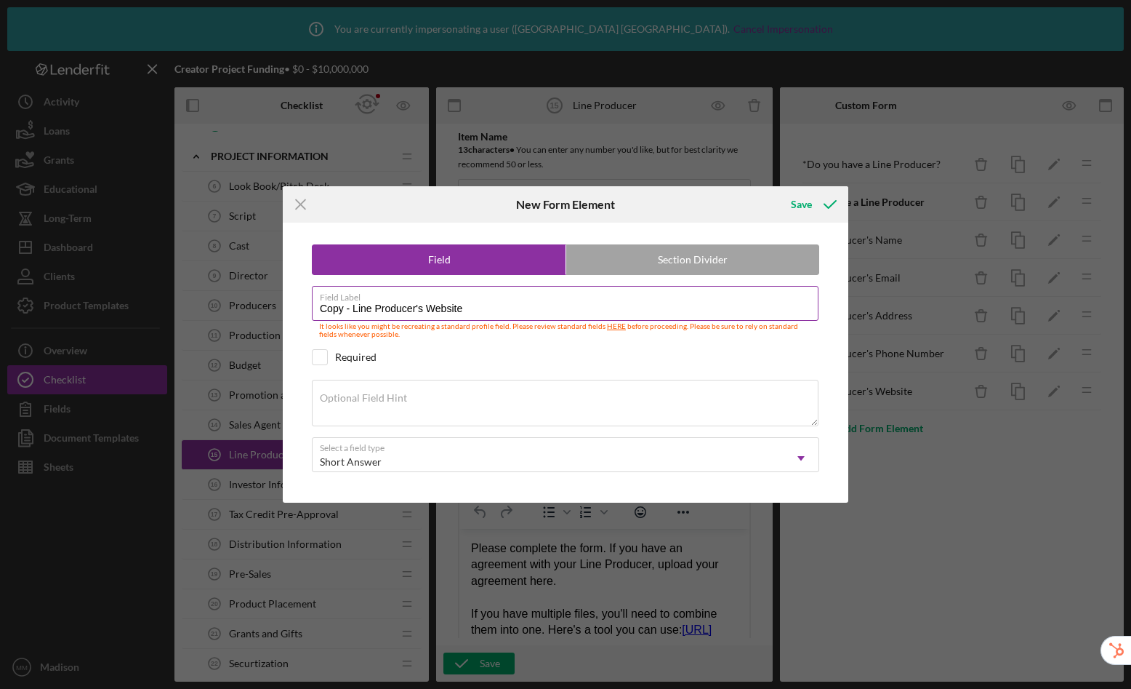
drag, startPoint x: 473, startPoint y: 309, endPoint x: 428, endPoint y: 308, distance: 45.1
click at [428, 308] on input "Copy - Line Producer's Website" at bounding box center [565, 303] width 507 height 35
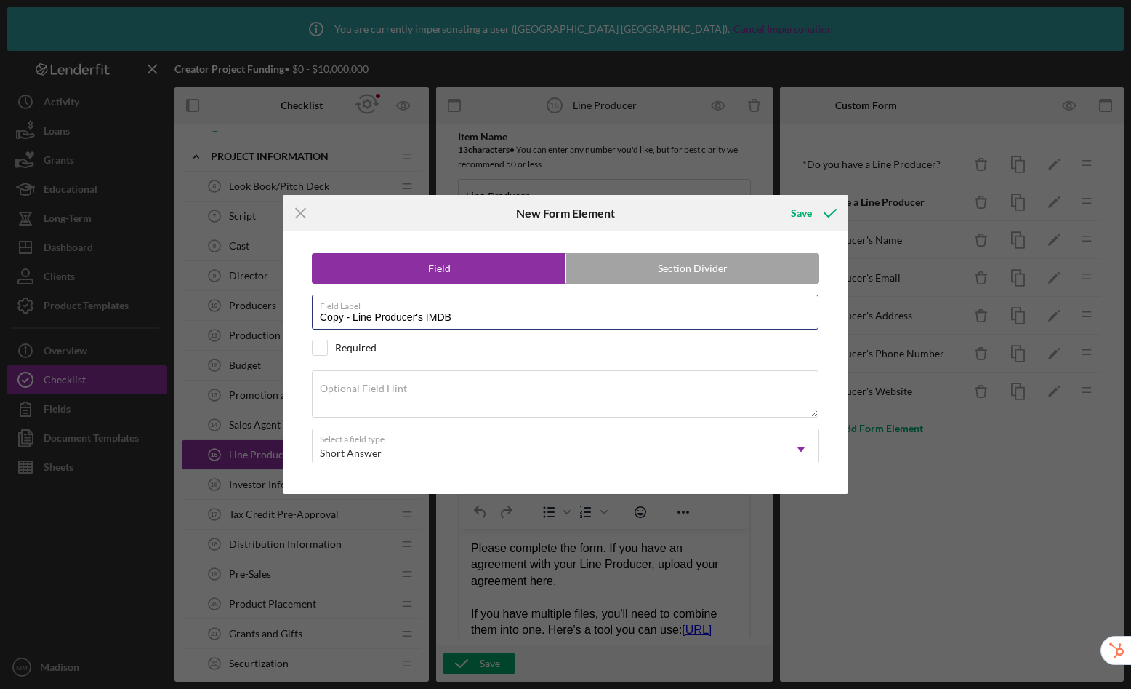
drag, startPoint x: 355, startPoint y: 319, endPoint x: 228, endPoint y: 296, distance: 129.2
click at [228, 296] on div "Icon/Menu Close New Form Element Save Field Section Divider Field Label Copy - …" at bounding box center [565, 344] width 1131 height 689
type input "Line Producer's IMDB"
click at [777, 199] on button "Save" at bounding box center [813, 213] width 72 height 29
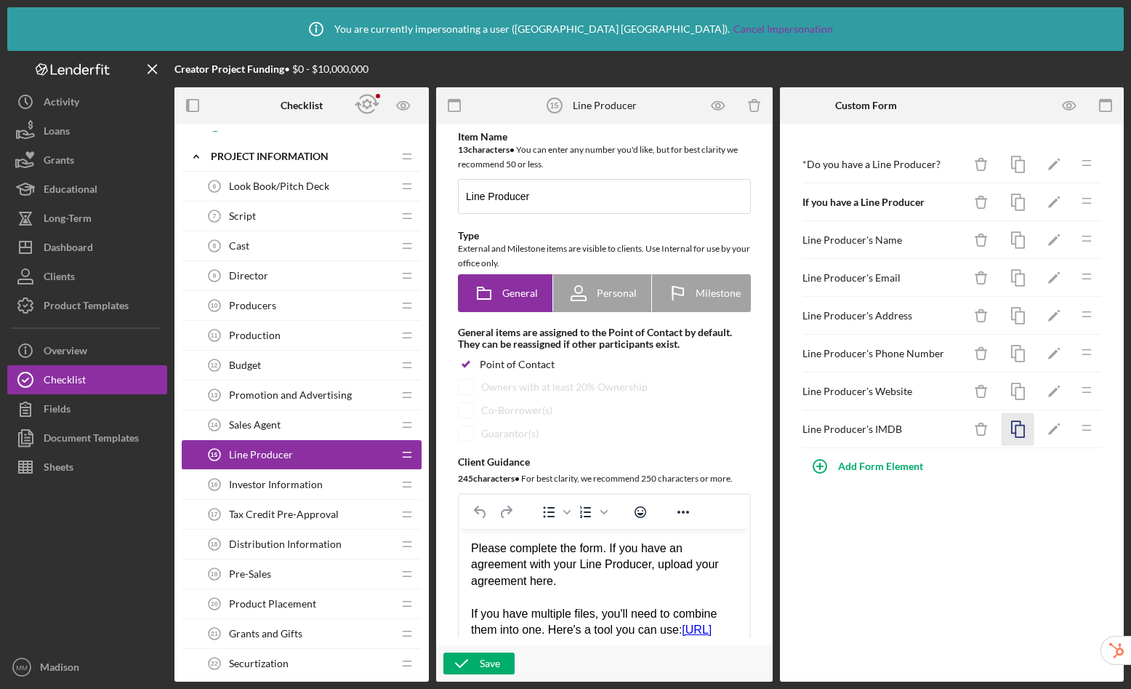
click at [1017, 428] on icon "button" at bounding box center [1018, 429] width 33 height 33
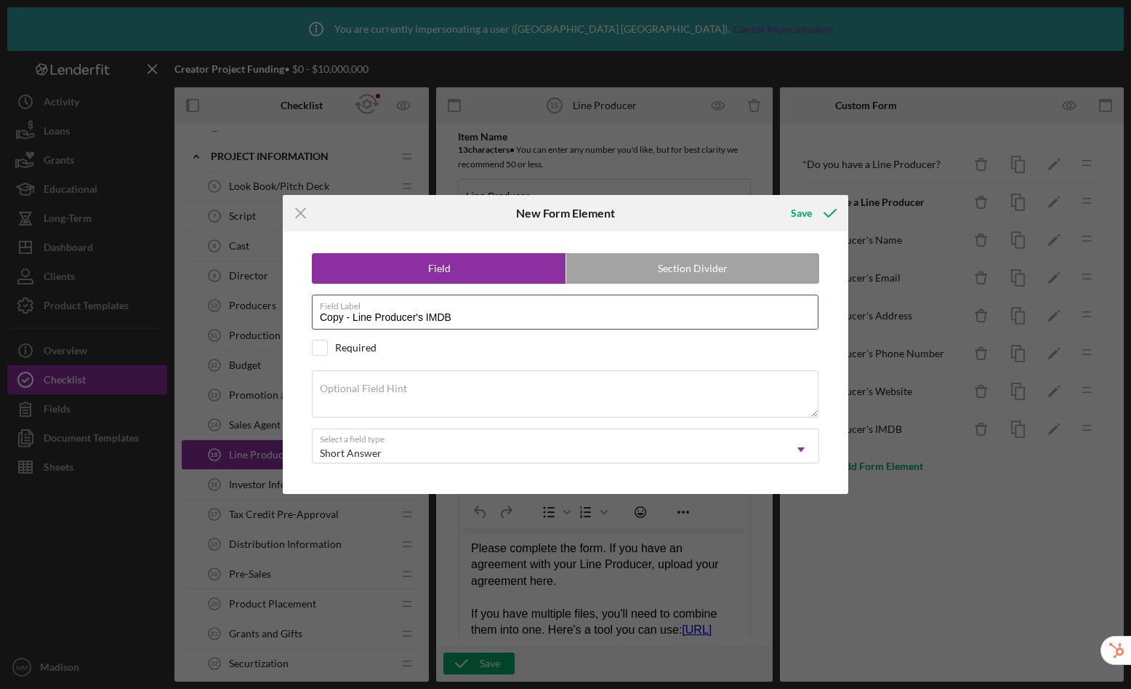
drag, startPoint x: 459, startPoint y: 321, endPoint x: 428, endPoint y: 316, distance: 31.8
click at [428, 316] on input "Copy - Line Producer's IMDB" at bounding box center [565, 312] width 507 height 35
click at [356, 319] on input "Copy - Line Producer's Social Media" at bounding box center [565, 312] width 507 height 35
drag, startPoint x: 353, startPoint y: 319, endPoint x: 240, endPoint y: 302, distance: 114.7
click at [240, 302] on div "Icon/Menu Close New Form Element Save Field Section Divider Field Label Copy - …" at bounding box center [565, 344] width 1131 height 689
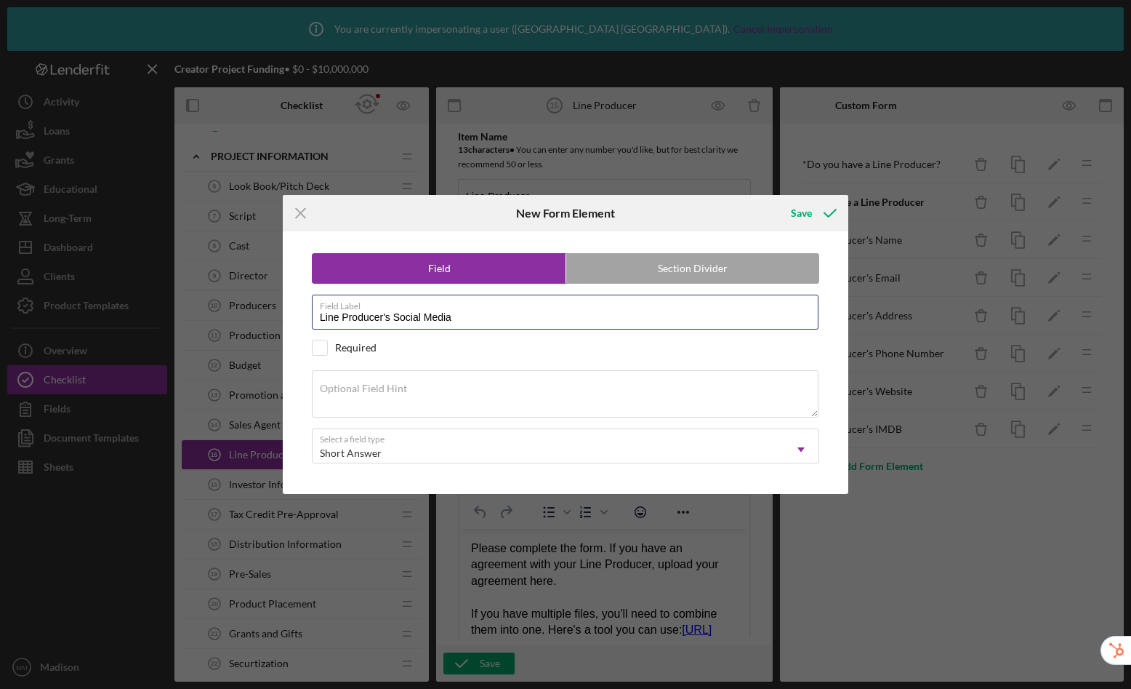
type input "Line Producer's Social Media"
click at [777, 199] on button "Save" at bounding box center [813, 213] width 72 height 29
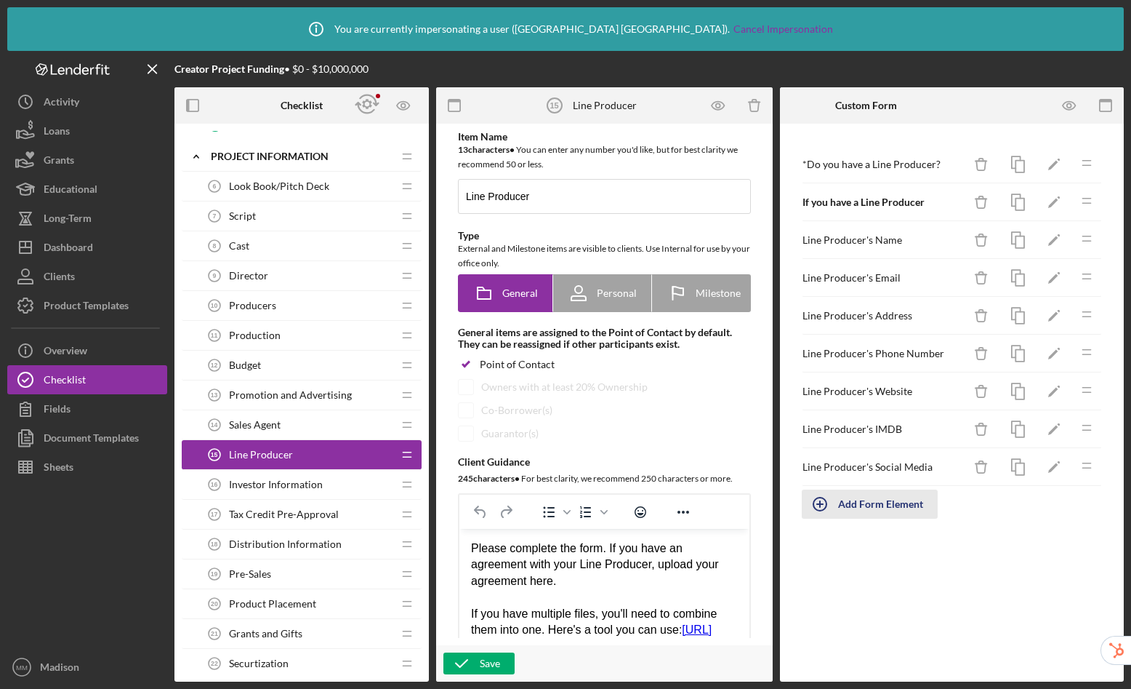
click at [913, 507] on div "Add Form Element" at bounding box center [880, 503] width 85 height 29
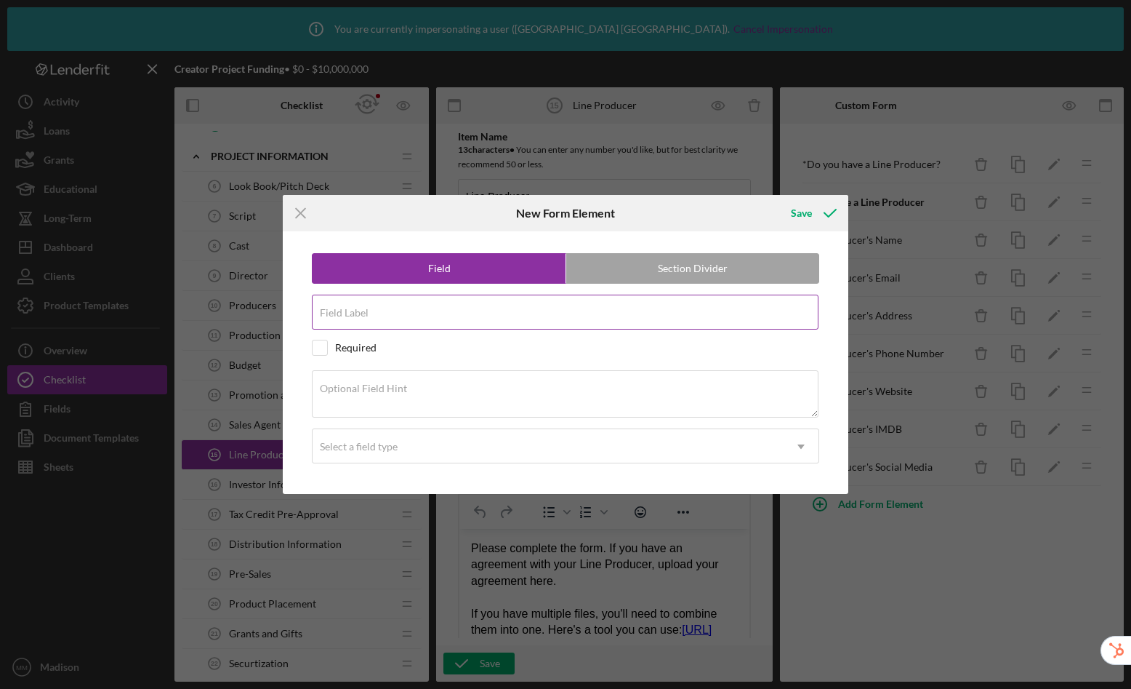
click at [404, 324] on input "Field Label" at bounding box center [565, 312] width 507 height 35
type input "Do you have an agreement with your Line Producer?"
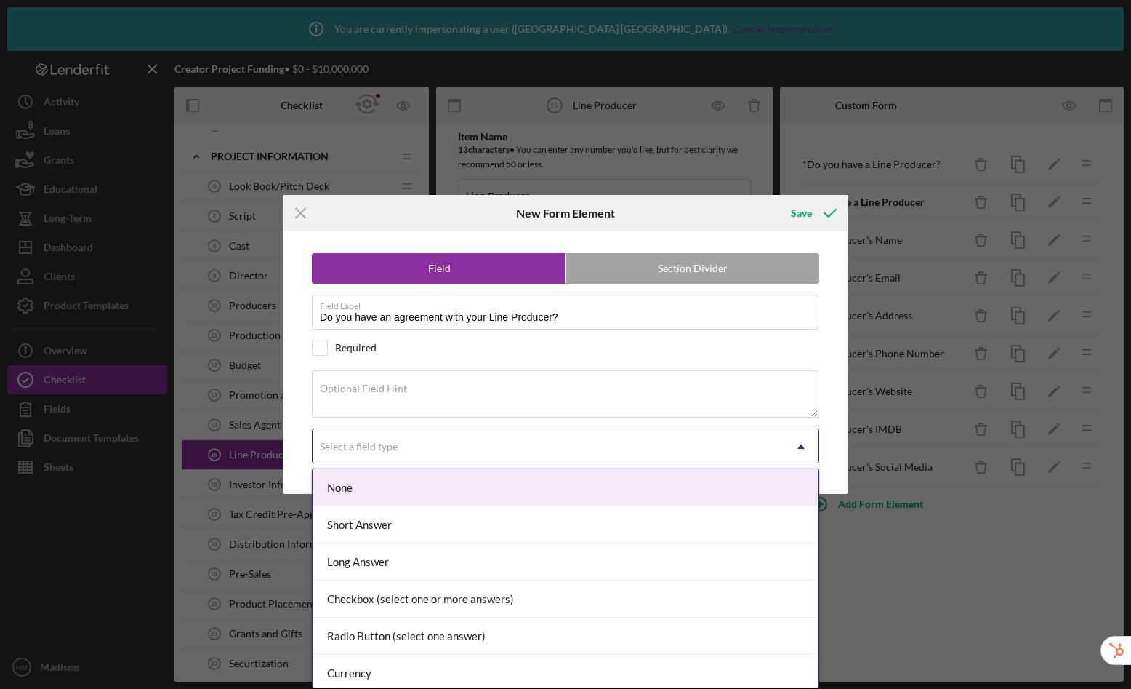
click at [390, 444] on div "Select a field type" at bounding box center [359, 447] width 78 height 12
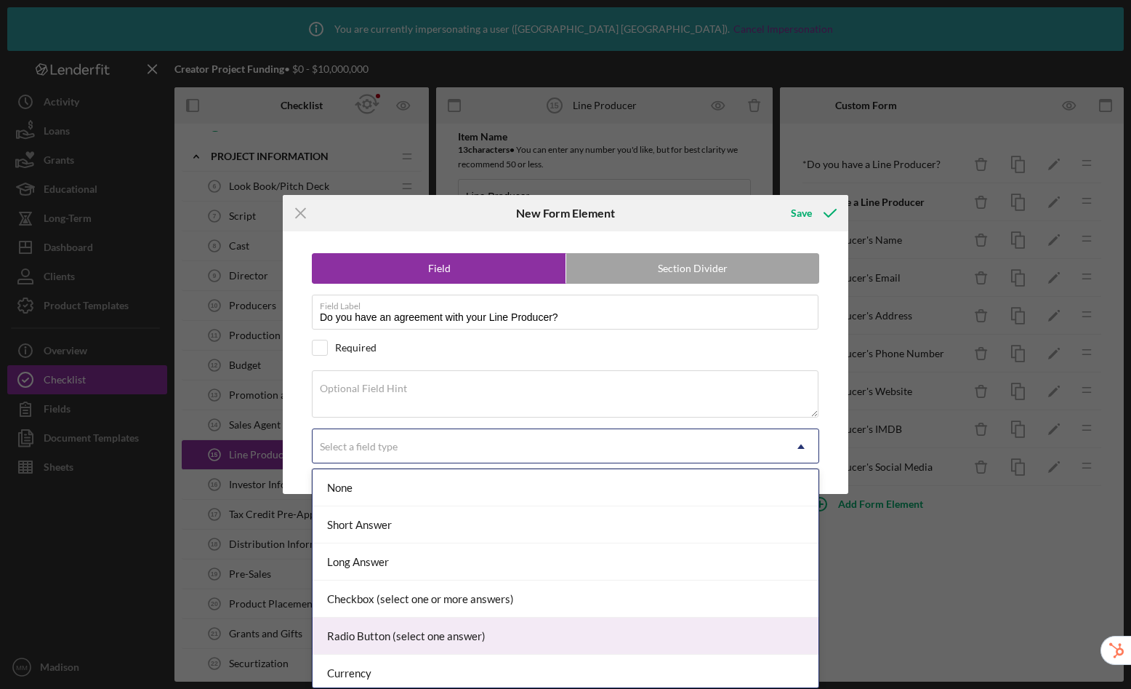
click at [405, 629] on div "Radio Button (select one answer)" at bounding box center [566, 635] width 506 height 37
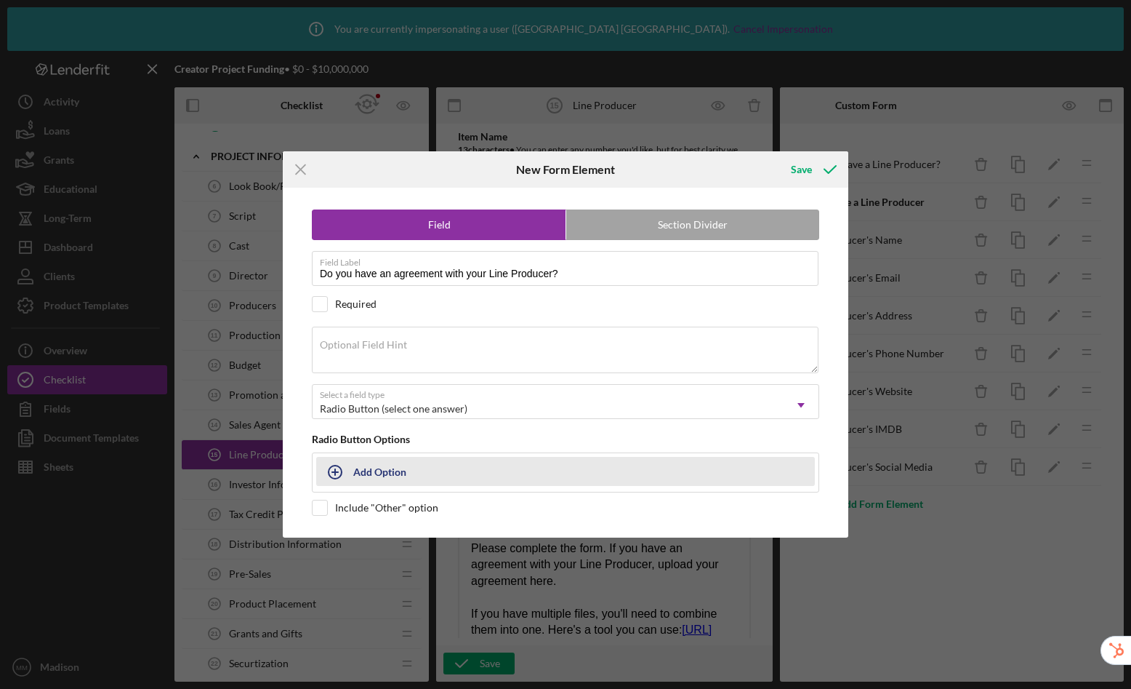
click at [391, 471] on div "Add Option" at bounding box center [379, 471] width 53 height 28
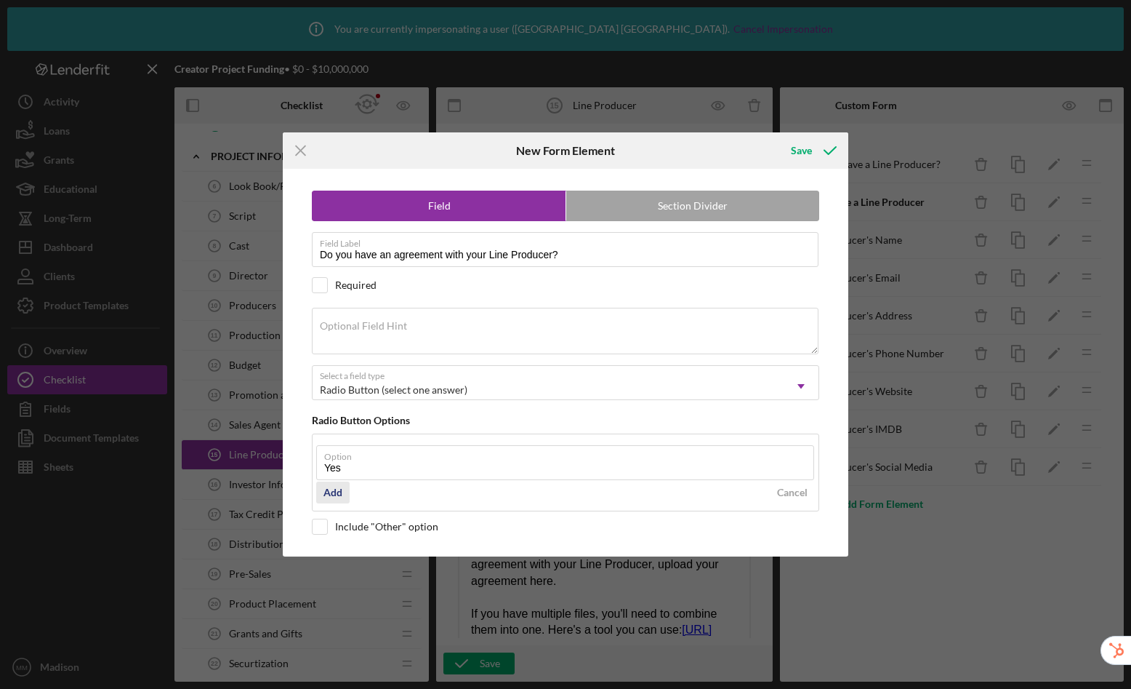
type input "Yes"
click at [332, 489] on div "Add" at bounding box center [333, 492] width 19 height 22
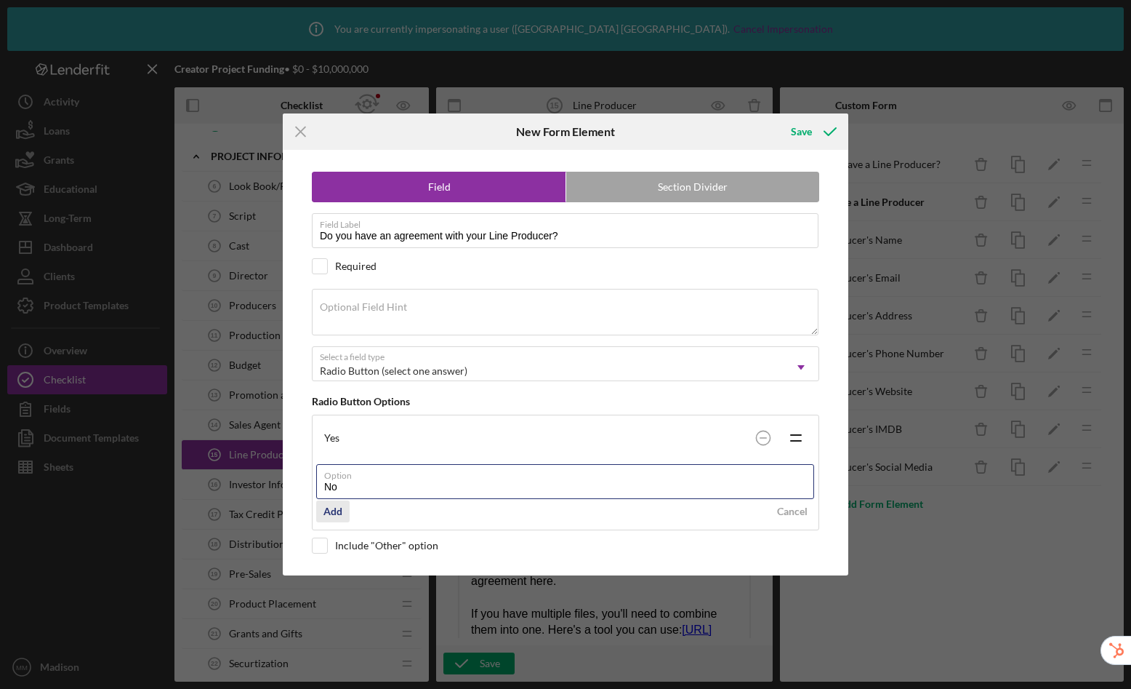
type input "No"
click at [345, 509] on button "Add" at bounding box center [332, 511] width 33 height 22
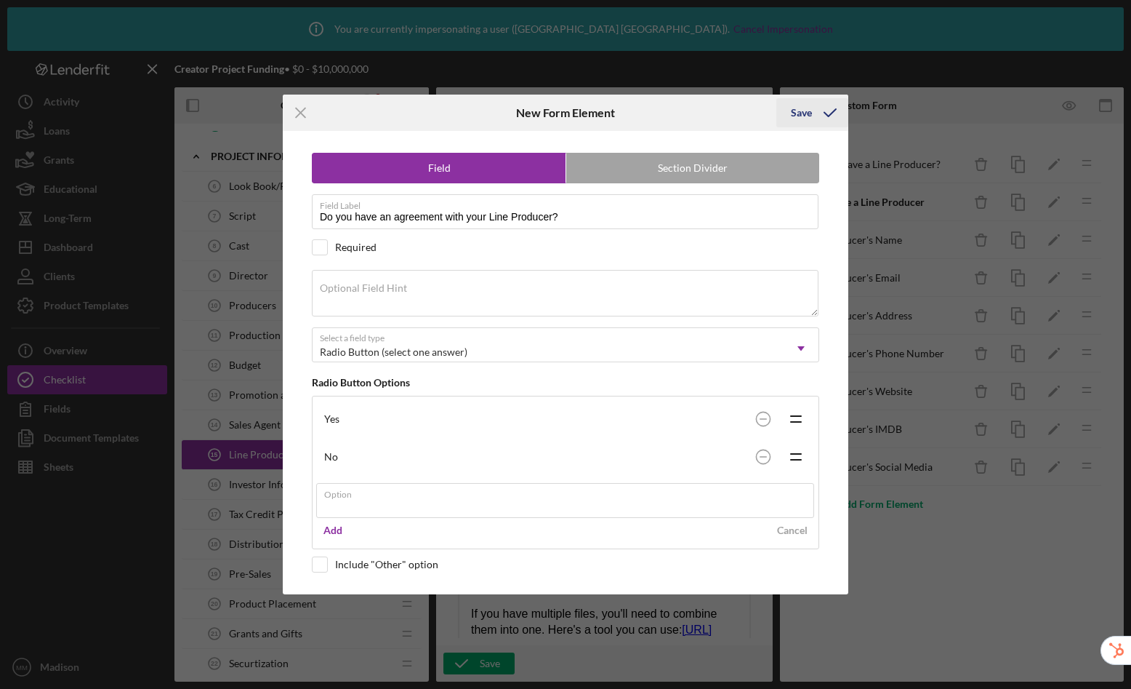
click at [809, 111] on div "Icon/Menu Close New Form Element Save Field Section Divider Field Label Do you …" at bounding box center [565, 344] width 1131 height 689
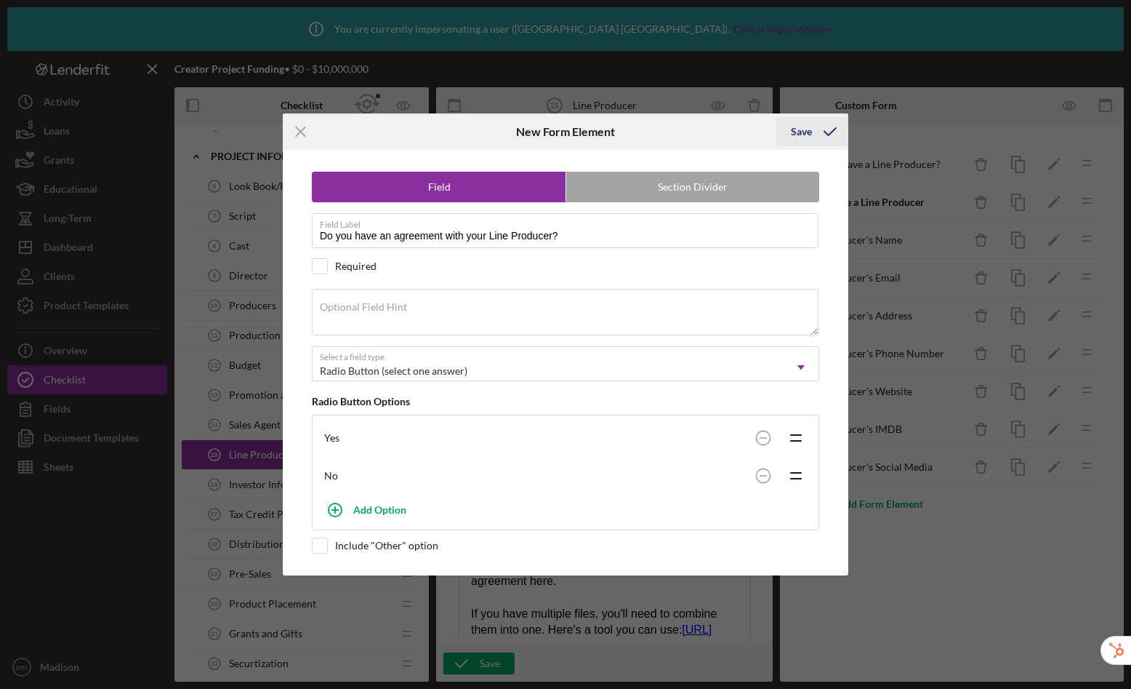
click at [808, 137] on div "Save" at bounding box center [801, 131] width 21 height 29
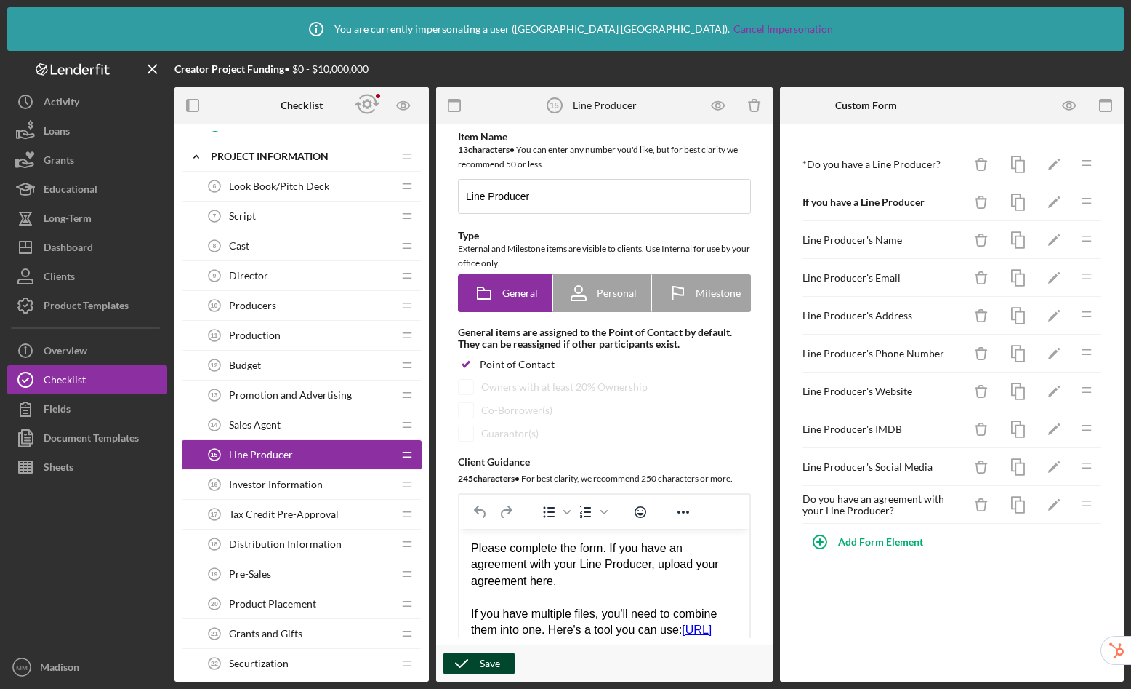
click at [468, 661] on icon "button" at bounding box center [462, 663] width 36 height 36
click at [277, 491] on div "Investor Information 16 Investor Information" at bounding box center [296, 484] width 193 height 29
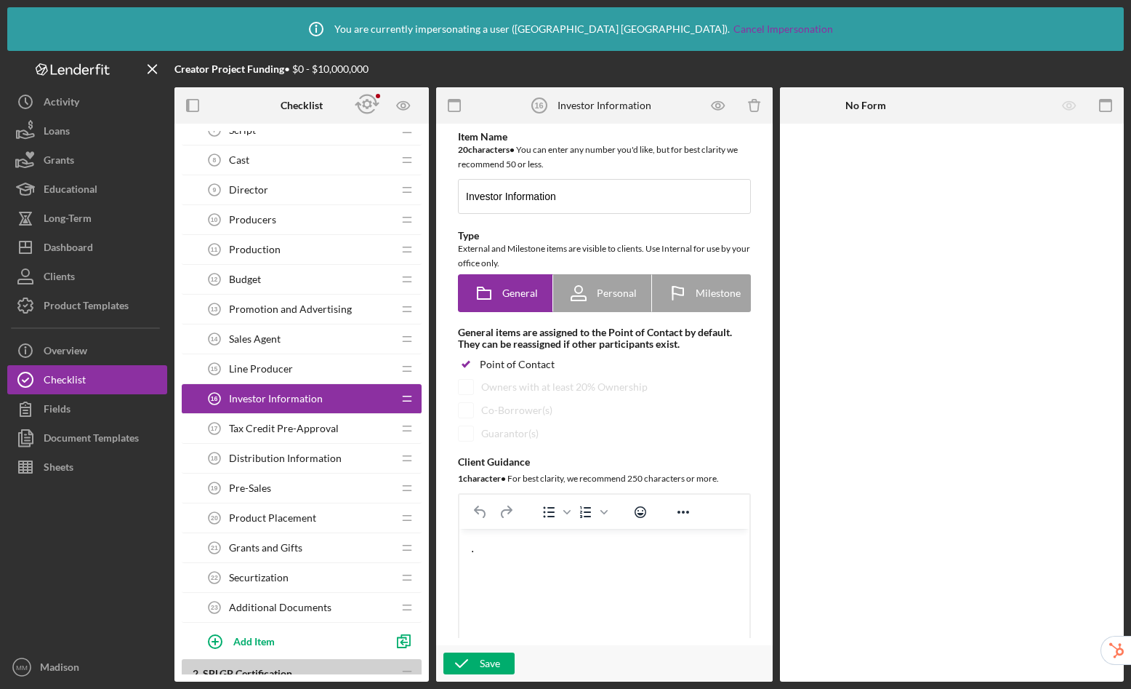
scroll to position [350, 0]
click at [98, 443] on div "Document Templates" at bounding box center [91, 439] width 95 height 33
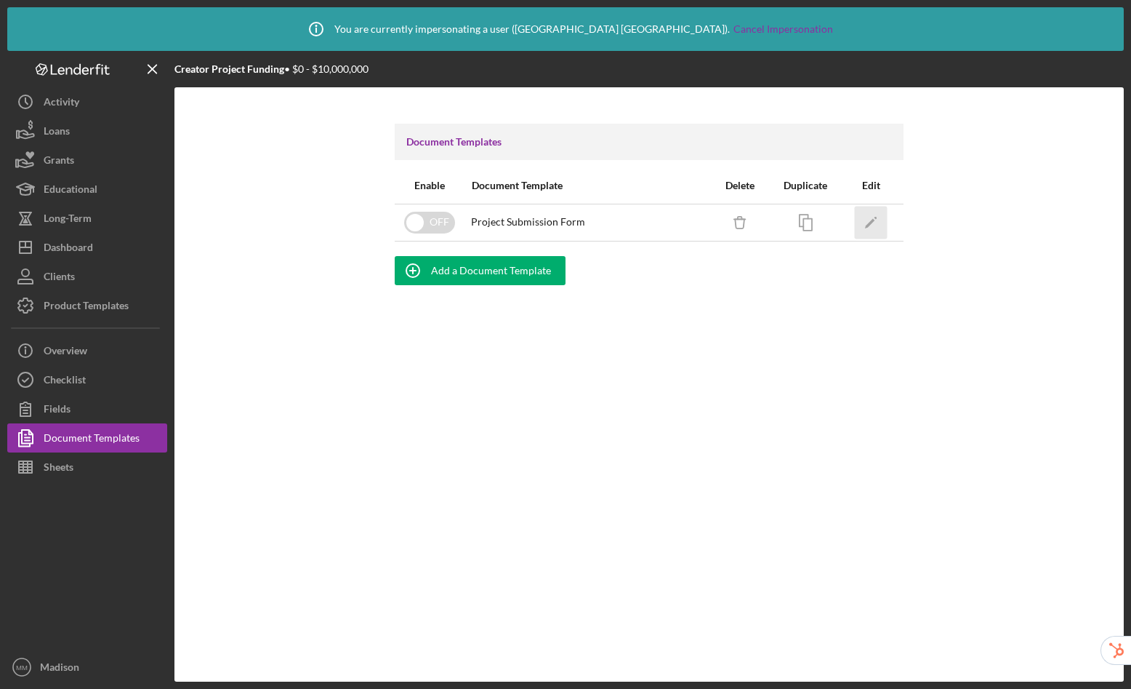
click at [872, 220] on polygon "button" at bounding box center [870, 223] width 10 height 10
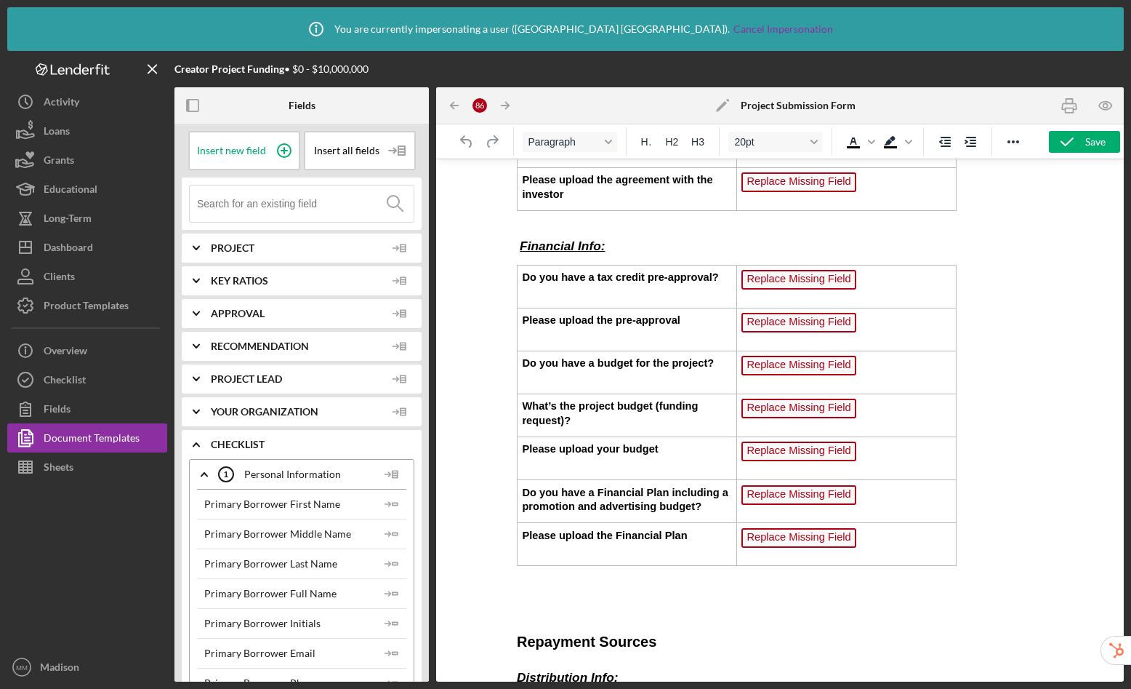
scroll to position [4015, 0]
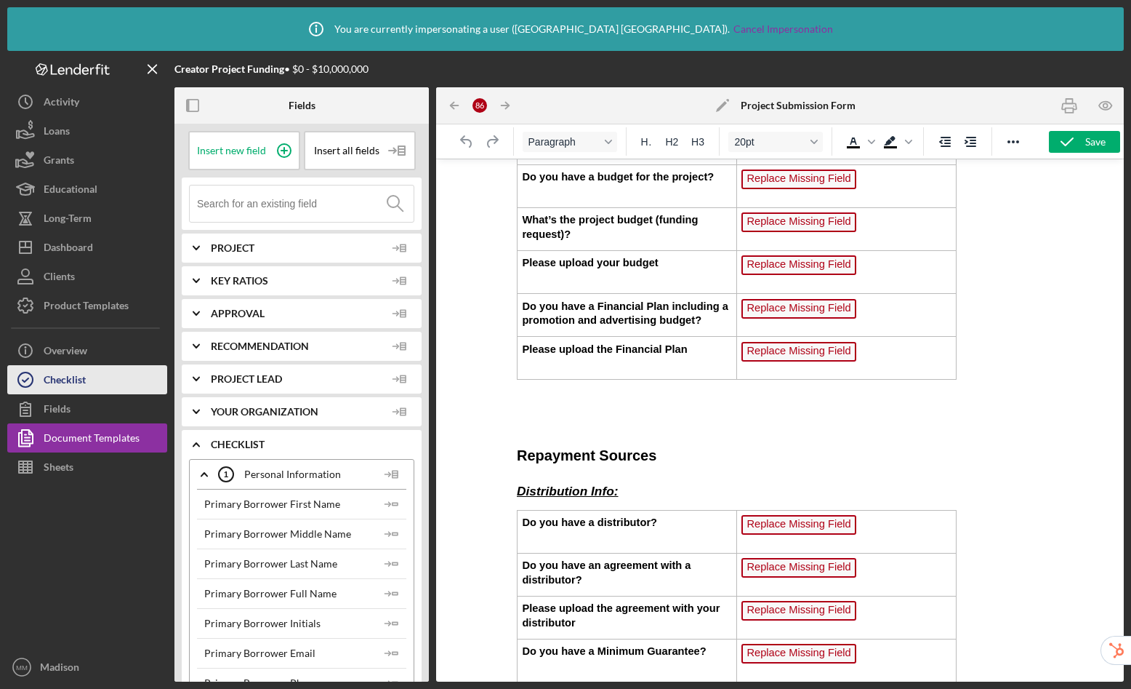
click at [129, 376] on button "Checklist" at bounding box center [87, 379] width 160 height 29
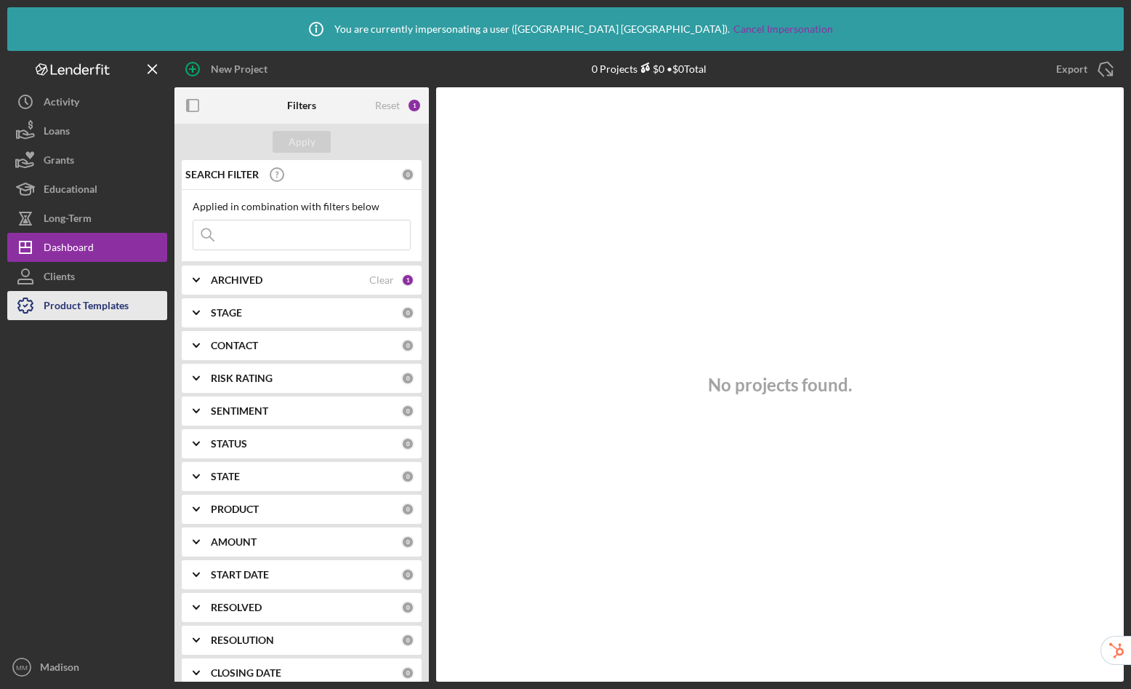
click at [109, 308] on div "Product Templates" at bounding box center [86, 307] width 85 height 33
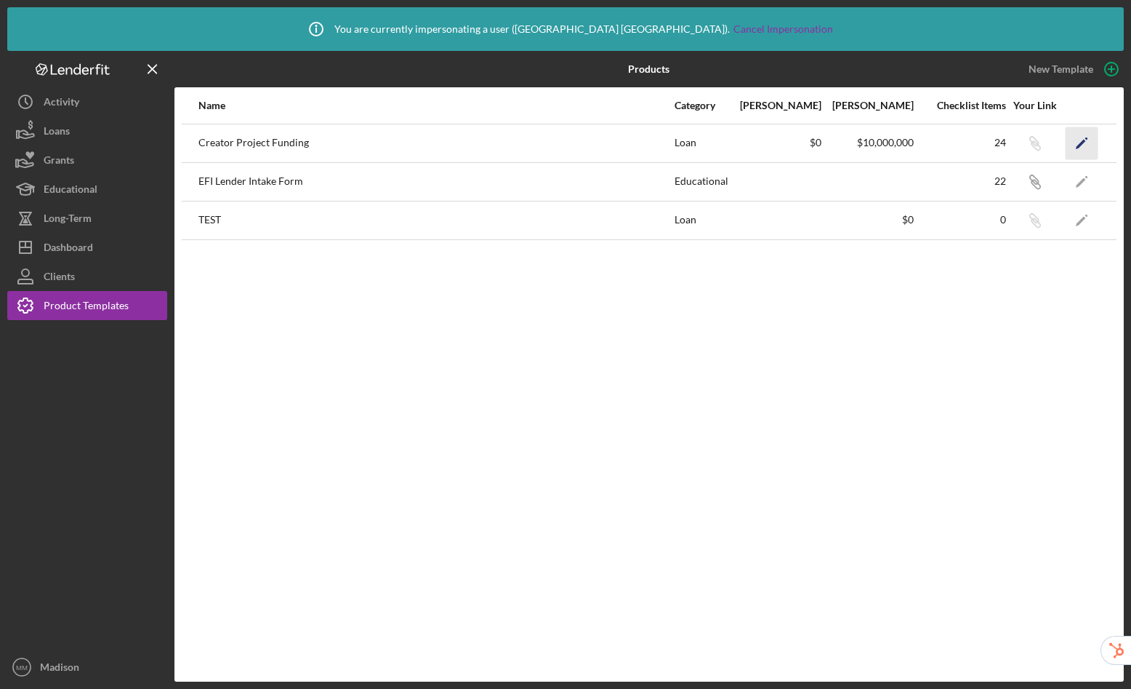
click at [1093, 148] on icon "Icon/Edit" at bounding box center [1082, 143] width 33 height 33
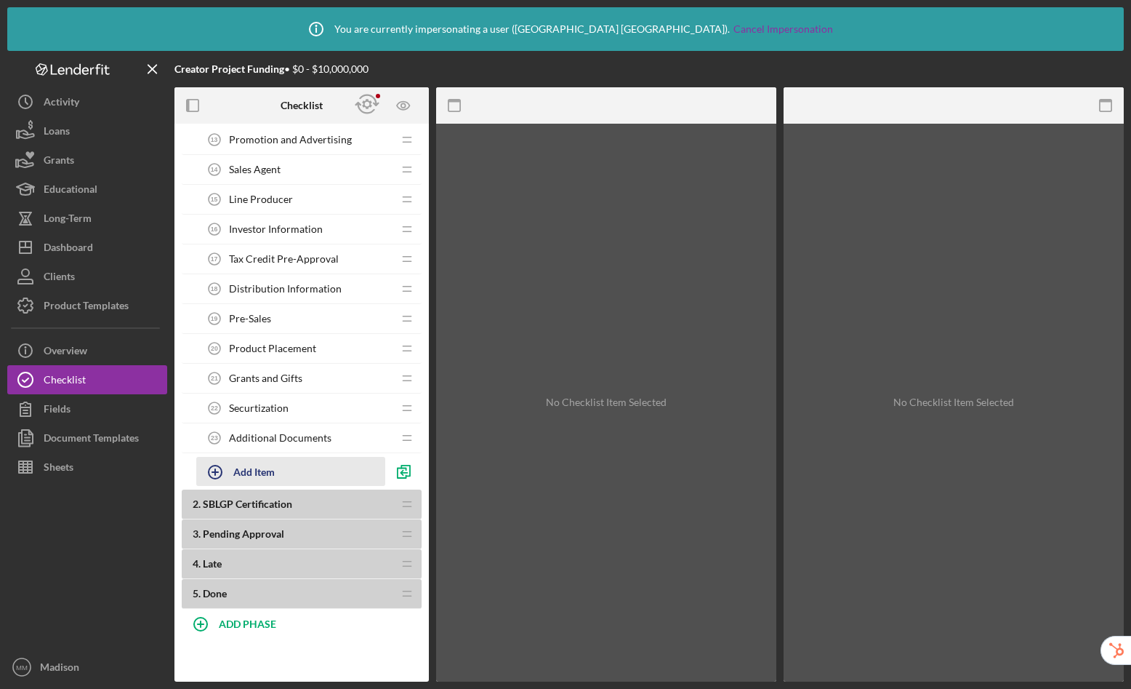
scroll to position [245, 0]
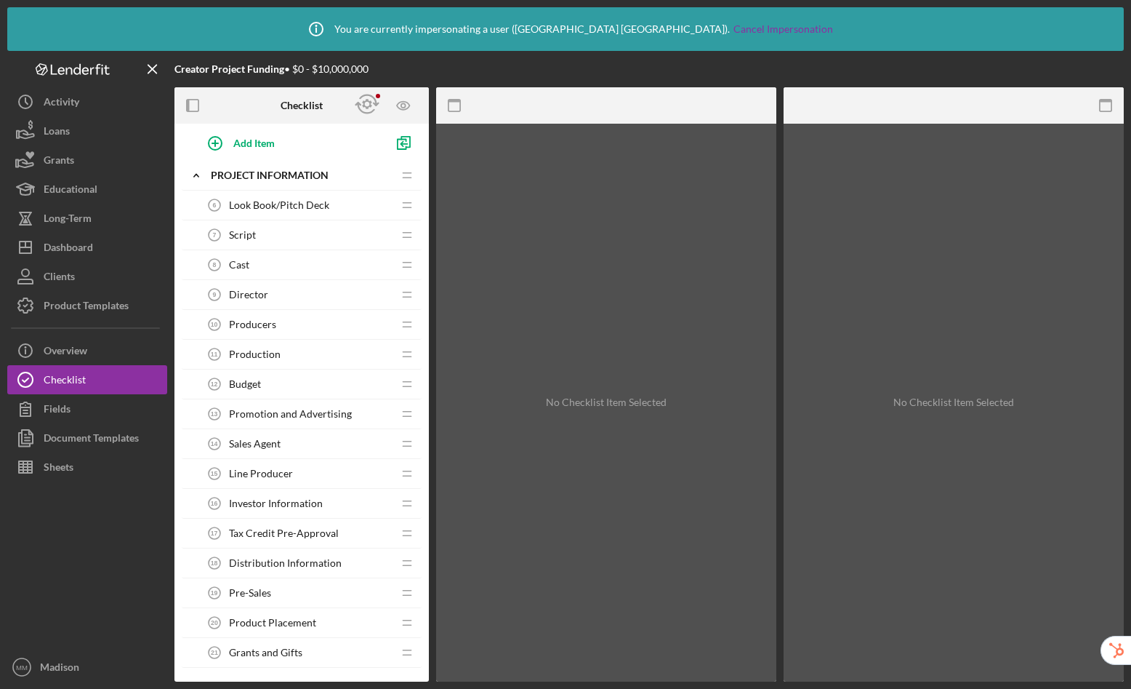
click at [306, 497] on span "Investor Information" at bounding box center [276, 503] width 94 height 12
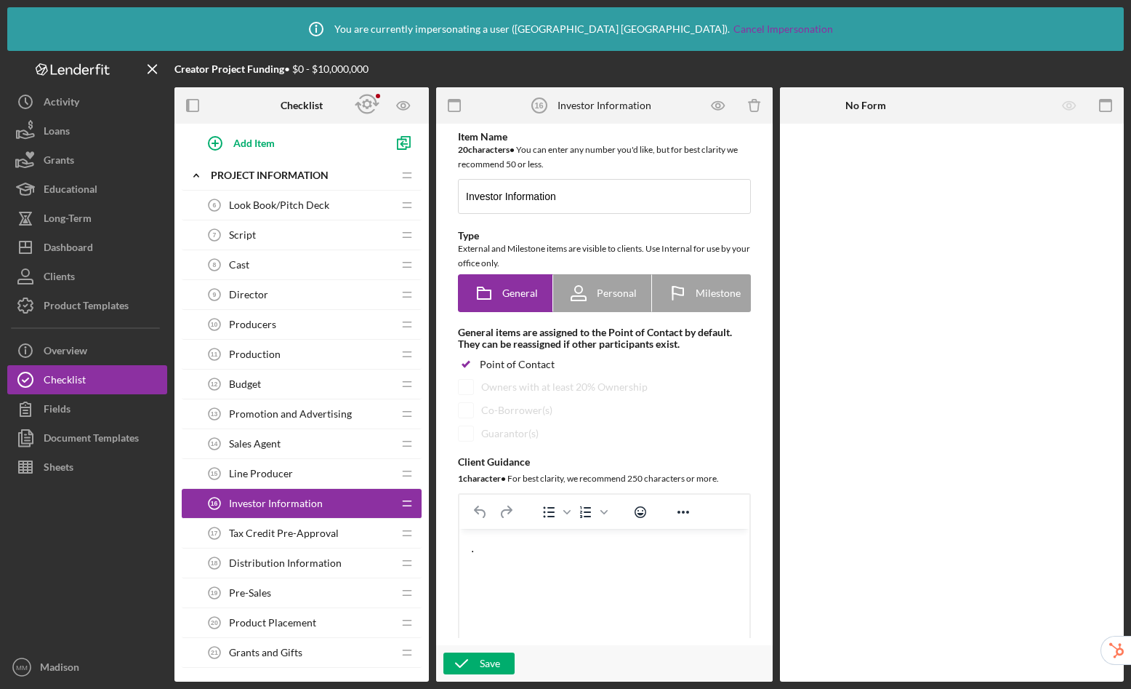
click at [284, 503] on span "Investor Information" at bounding box center [276, 503] width 94 height 12
